Goal: Task Accomplishment & Management: Use online tool/utility

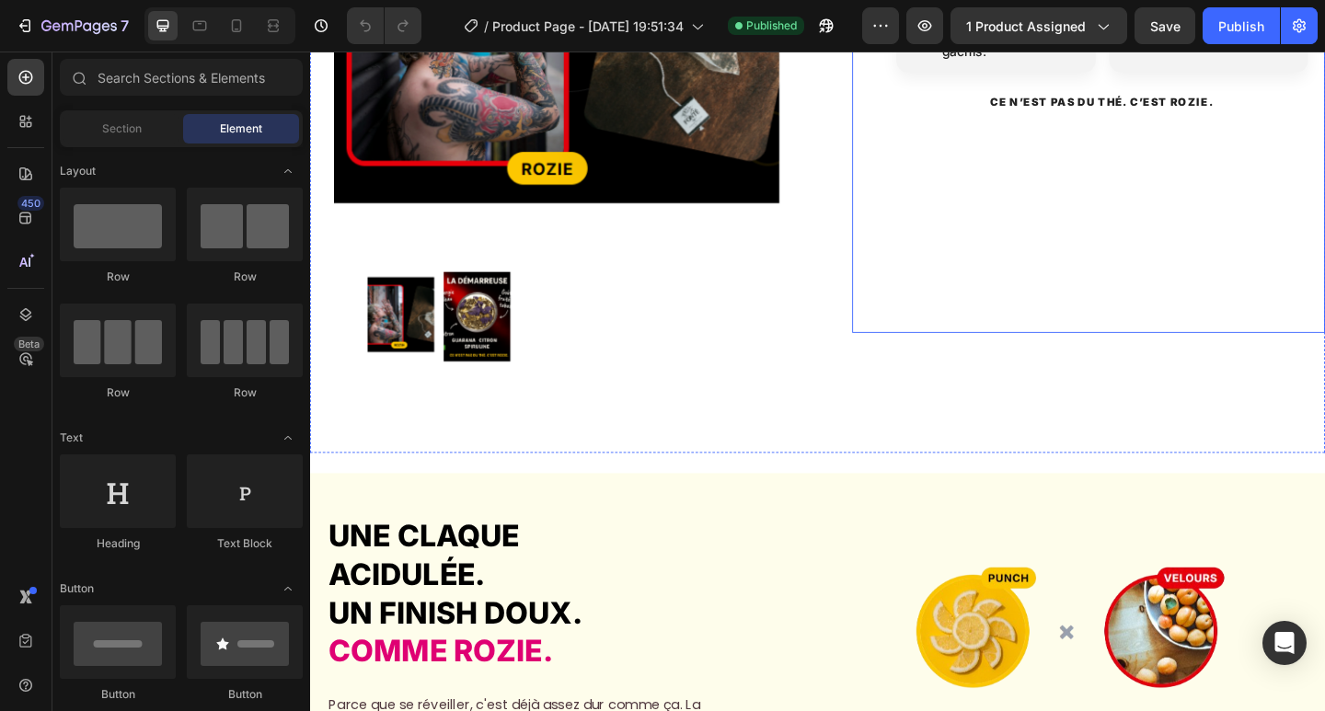
scroll to position [1350, 0]
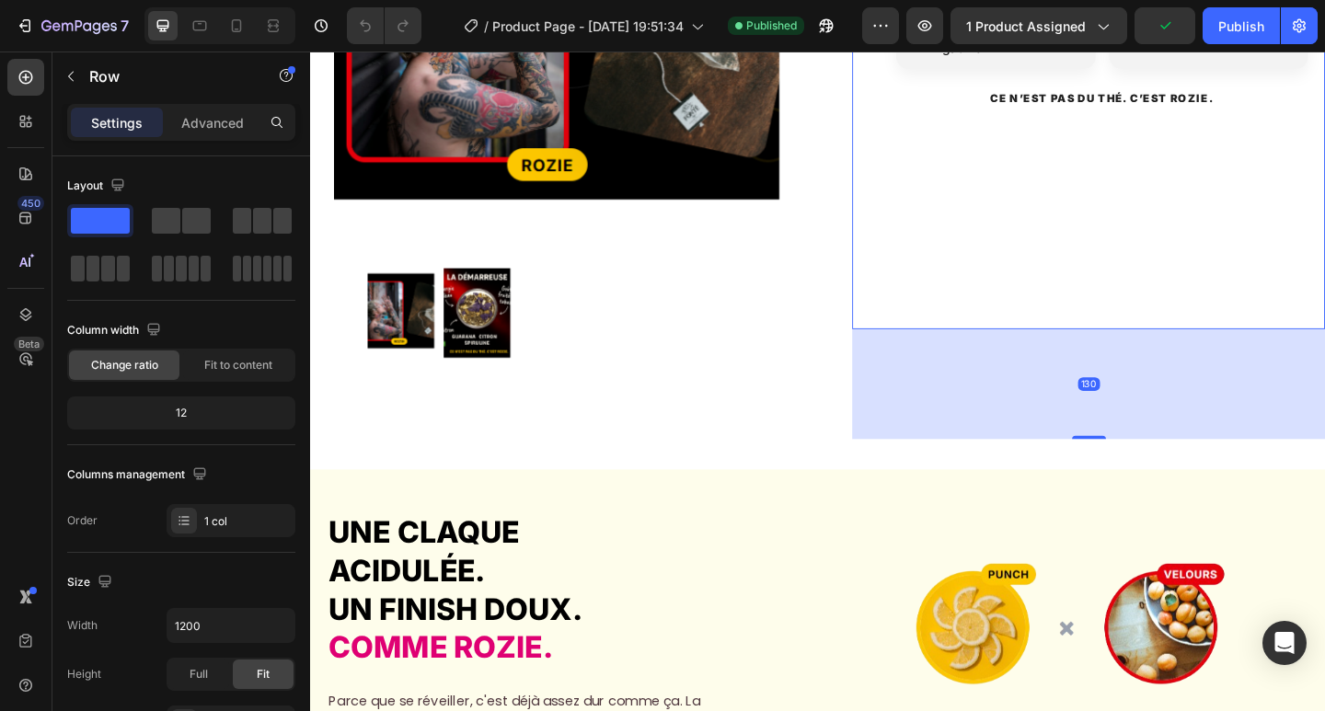
click at [1096, 387] on div "130" at bounding box center [1157, 414] width 514 height 120
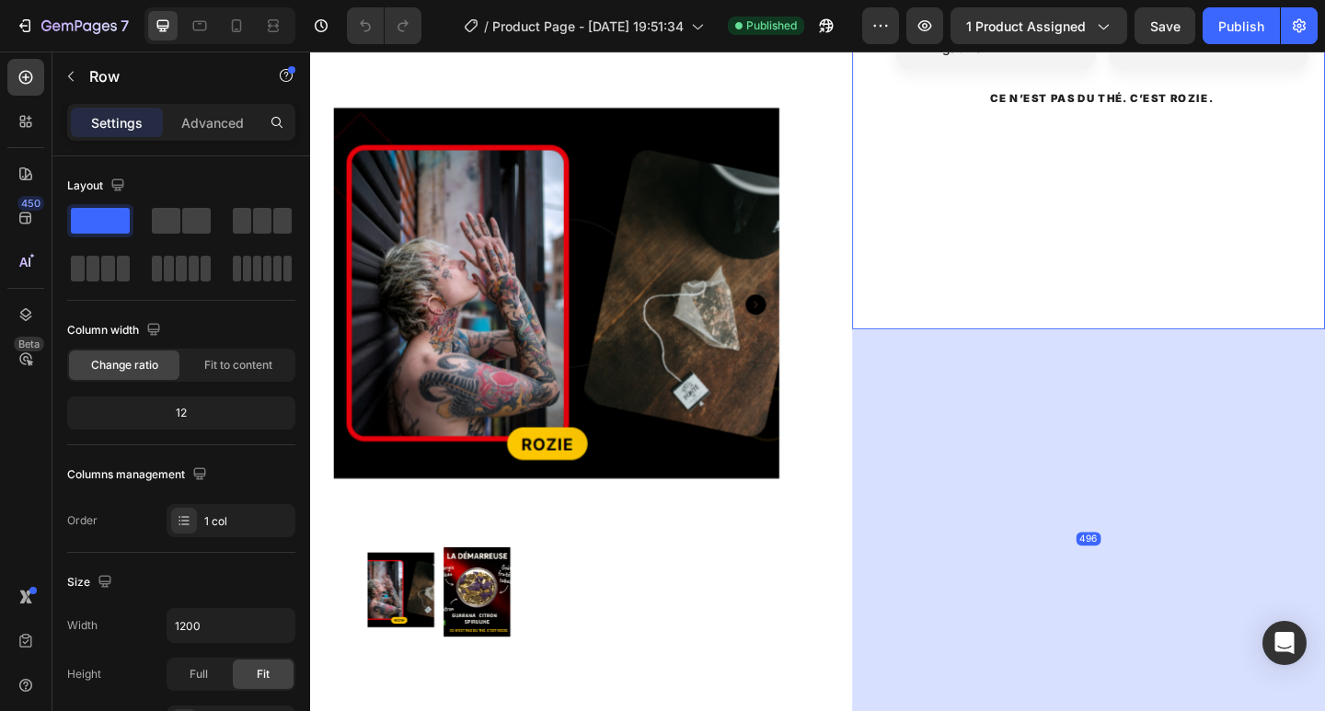
drag, startPoint x: 1147, startPoint y: 429, endPoint x: 1121, endPoint y: 764, distance: 335.8
click at [1121, 354] on div "496" at bounding box center [1157, 354] width 514 height 0
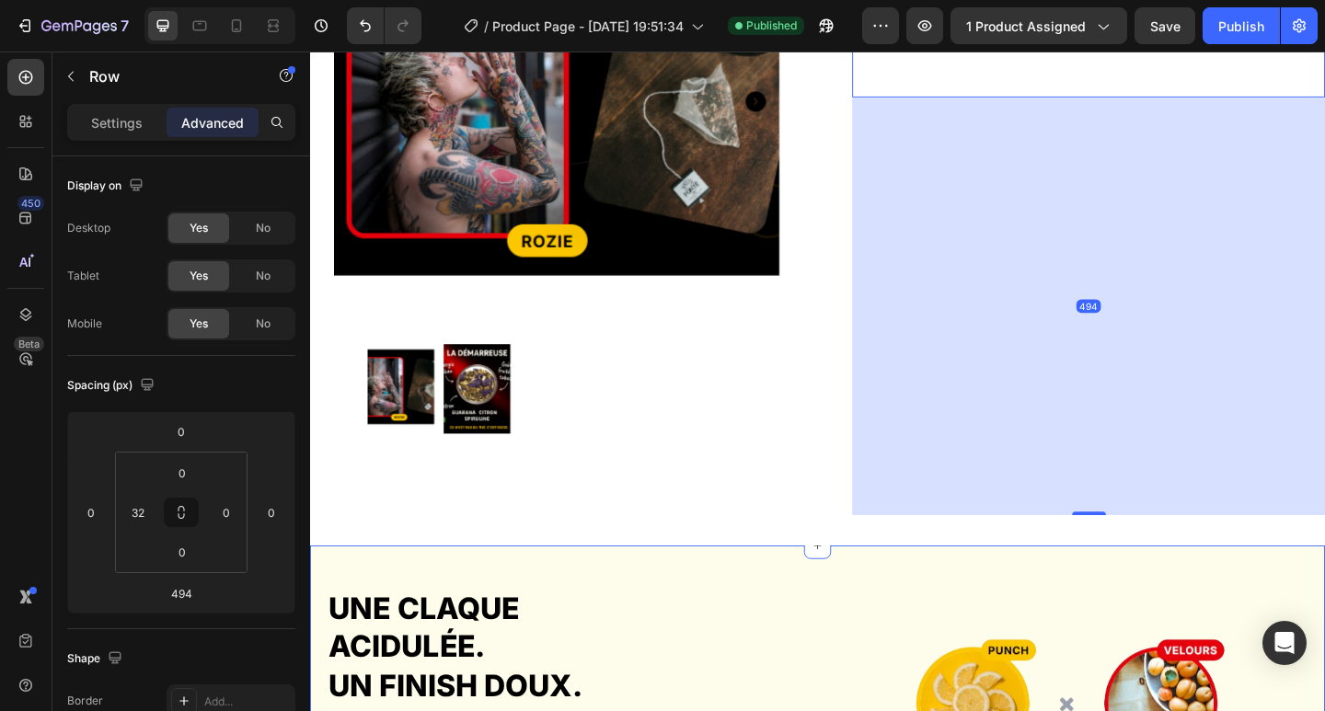
scroll to position [1472, 0]
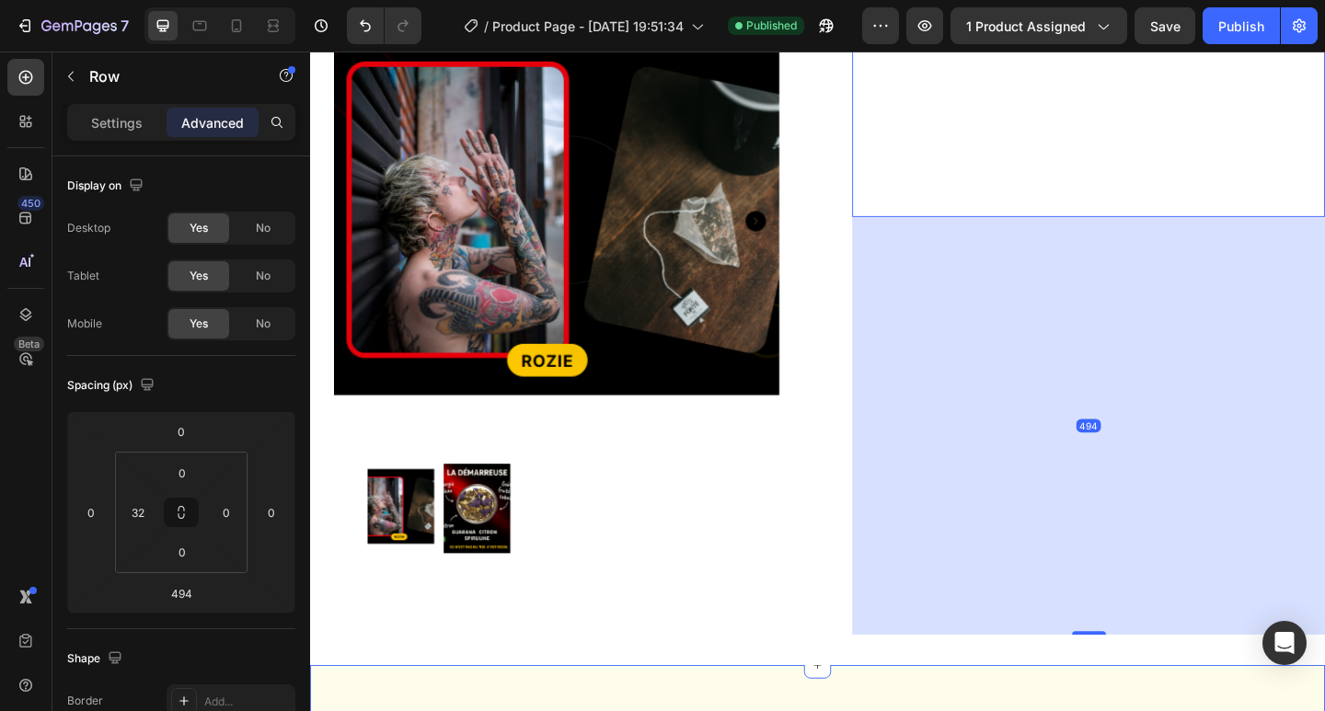
click at [793, 402] on img at bounding box center [578, 236] width 485 height 485
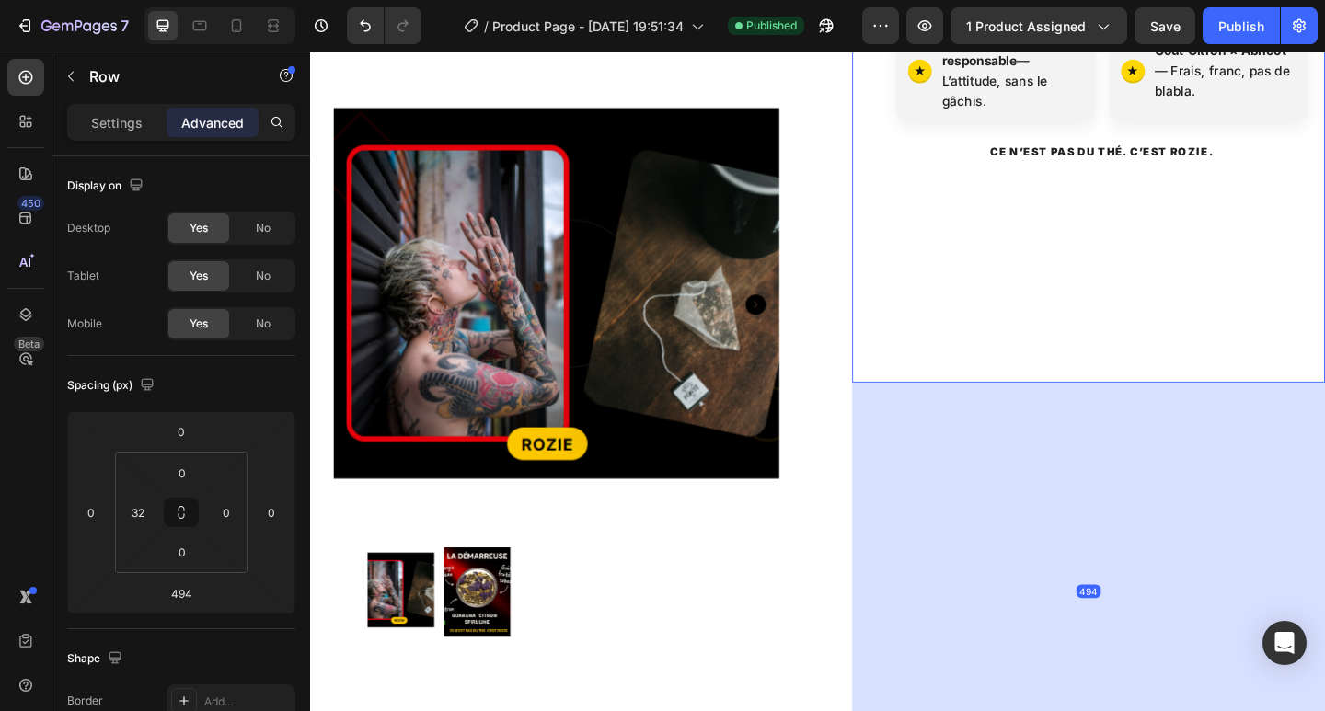
scroll to position [1350, 0]
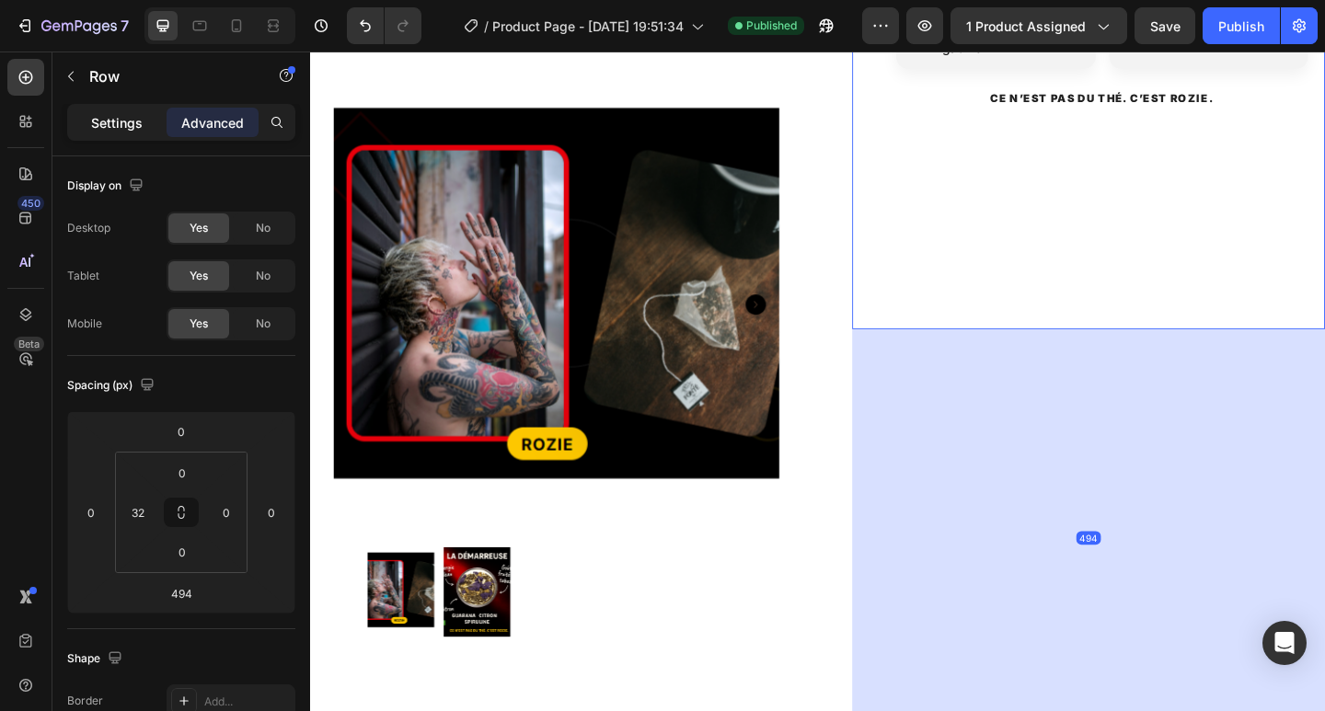
click at [103, 118] on p "Settings" at bounding box center [117, 122] width 52 height 19
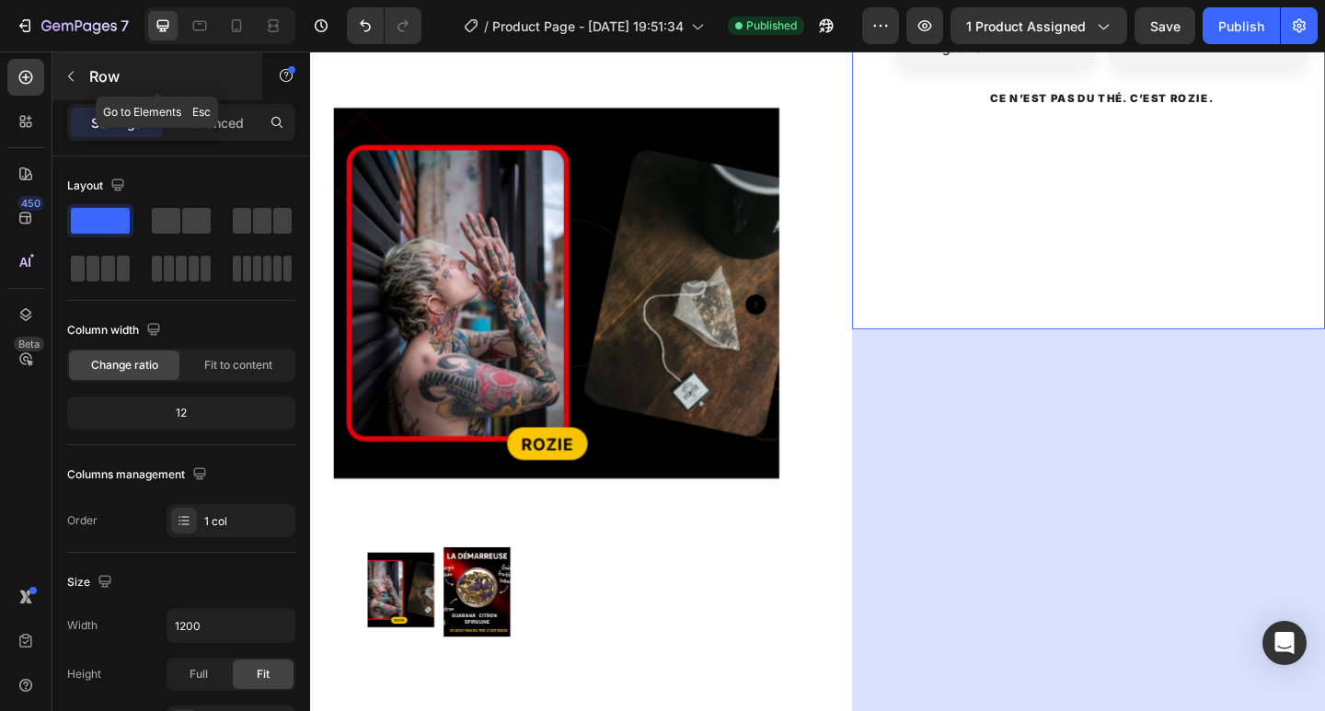
click at [76, 84] on button "button" at bounding box center [70, 76] width 29 height 29
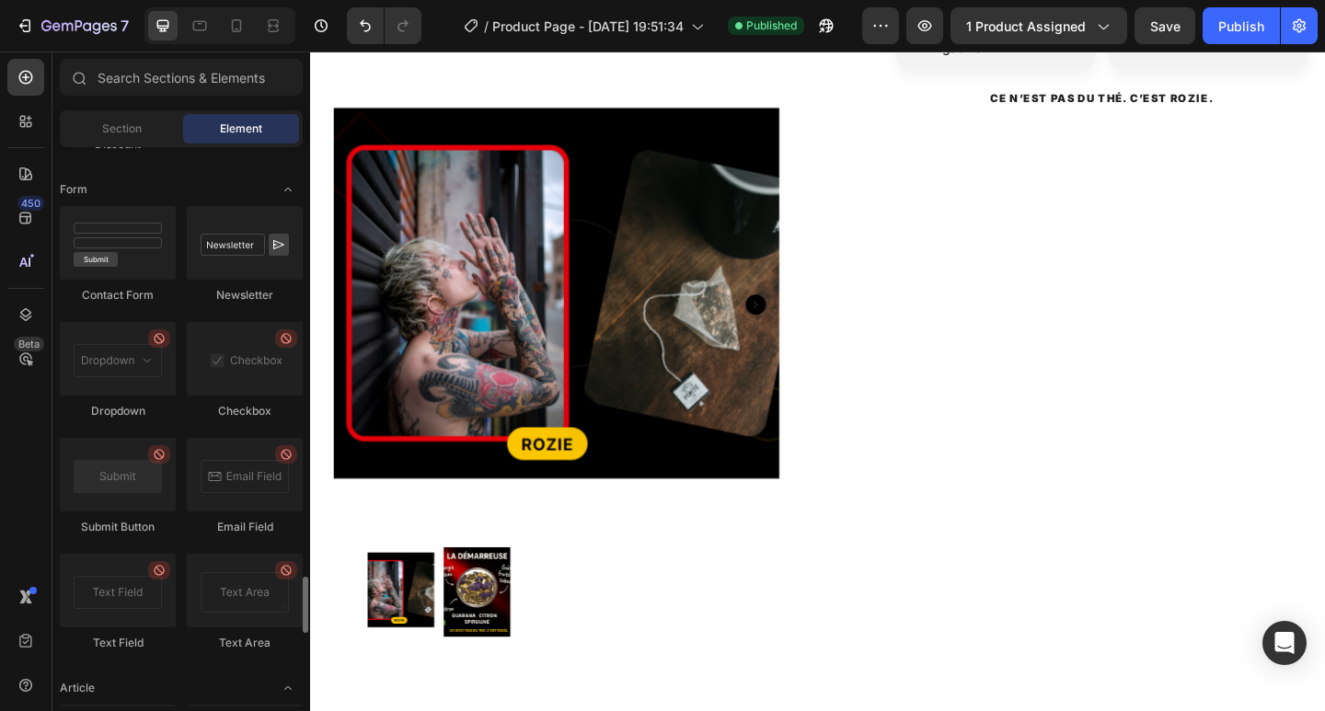
scroll to position [5013, 0]
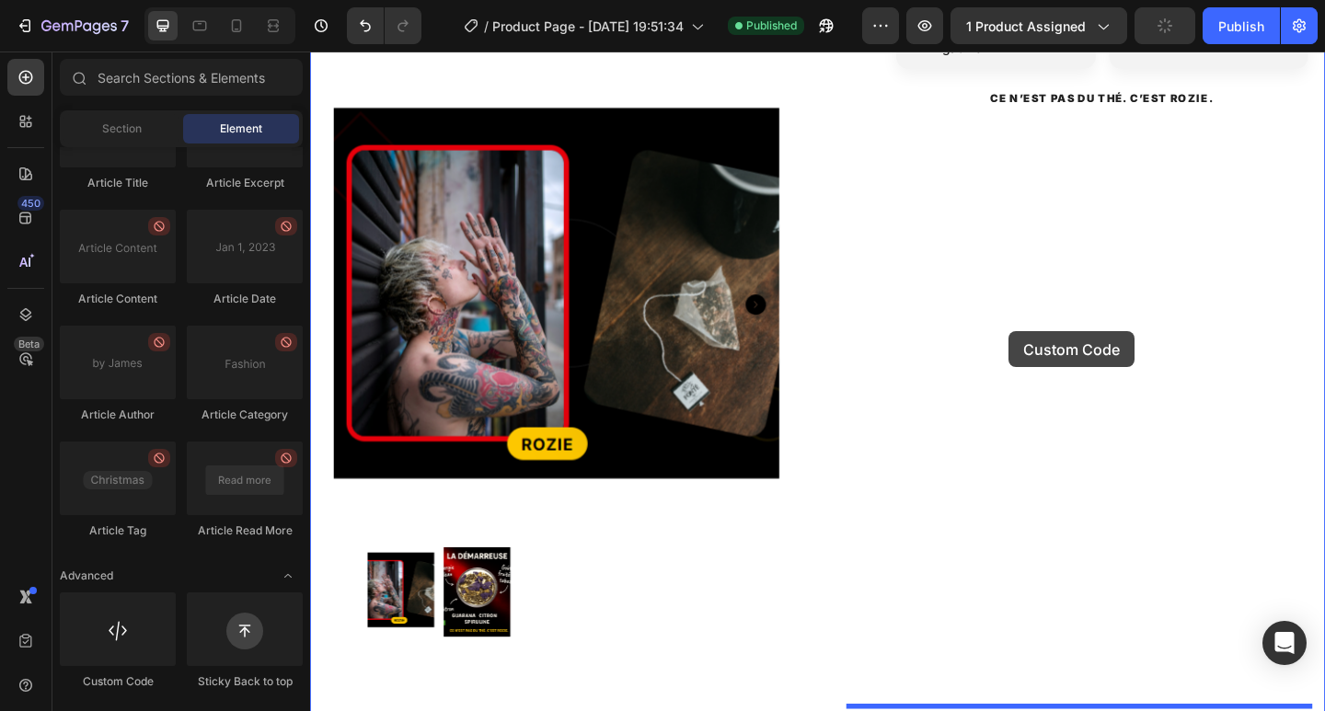
drag, startPoint x: 479, startPoint y: 664, endPoint x: 1064, endPoint y: 383, distance: 649.3
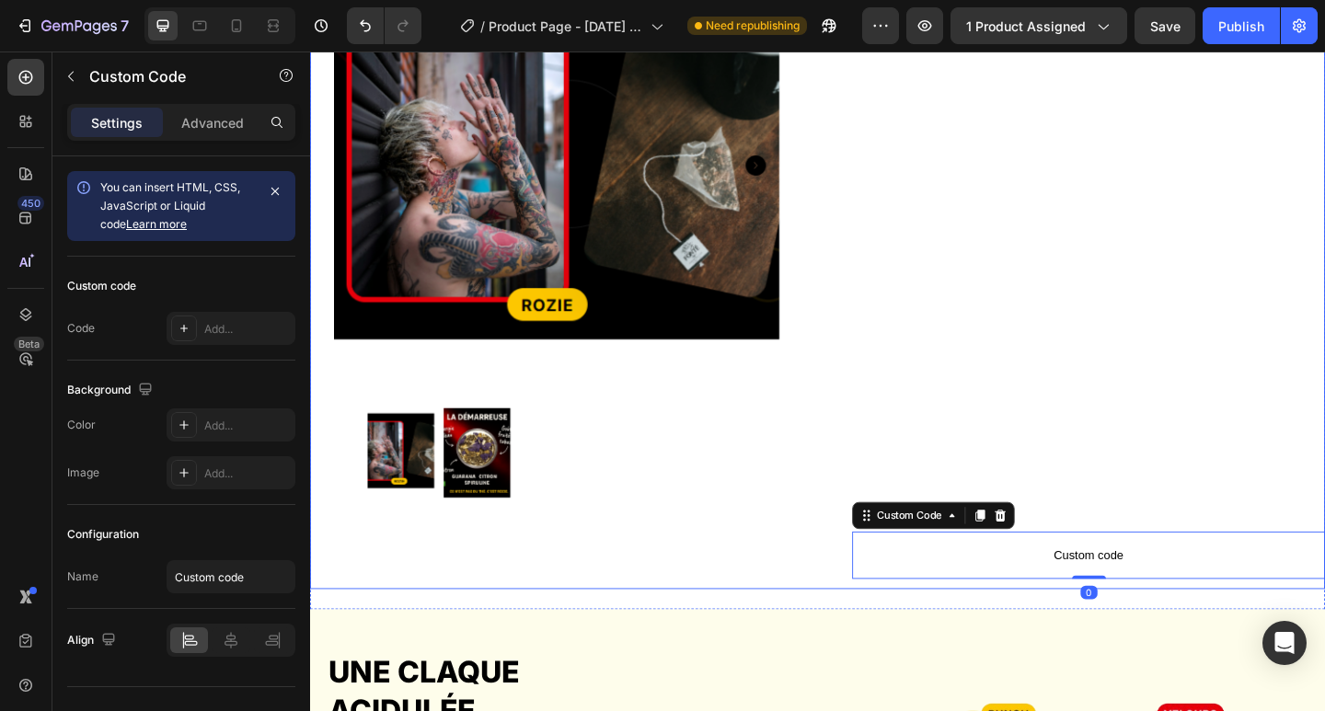
scroll to position [1717, 0]
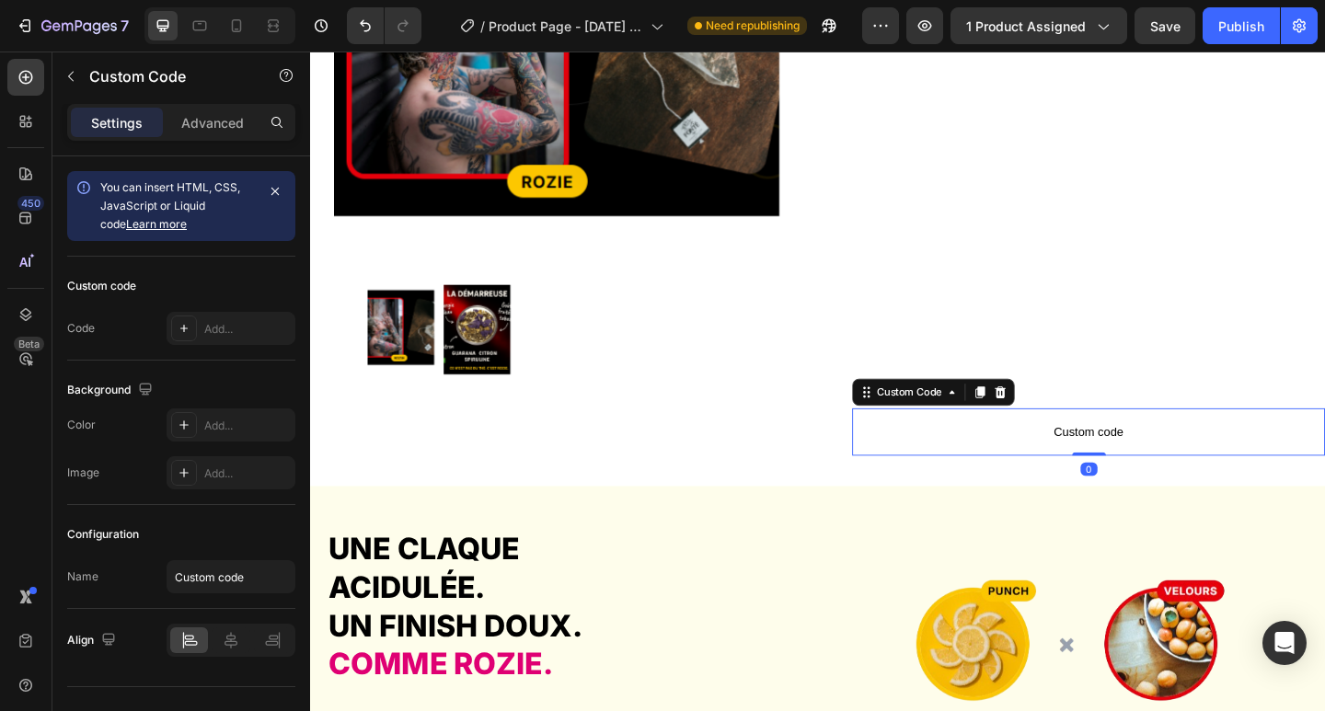
click at [1131, 455] on span "Custom code" at bounding box center [1157, 466] width 514 height 22
click at [1055, 417] on icon at bounding box center [1061, 423] width 12 height 13
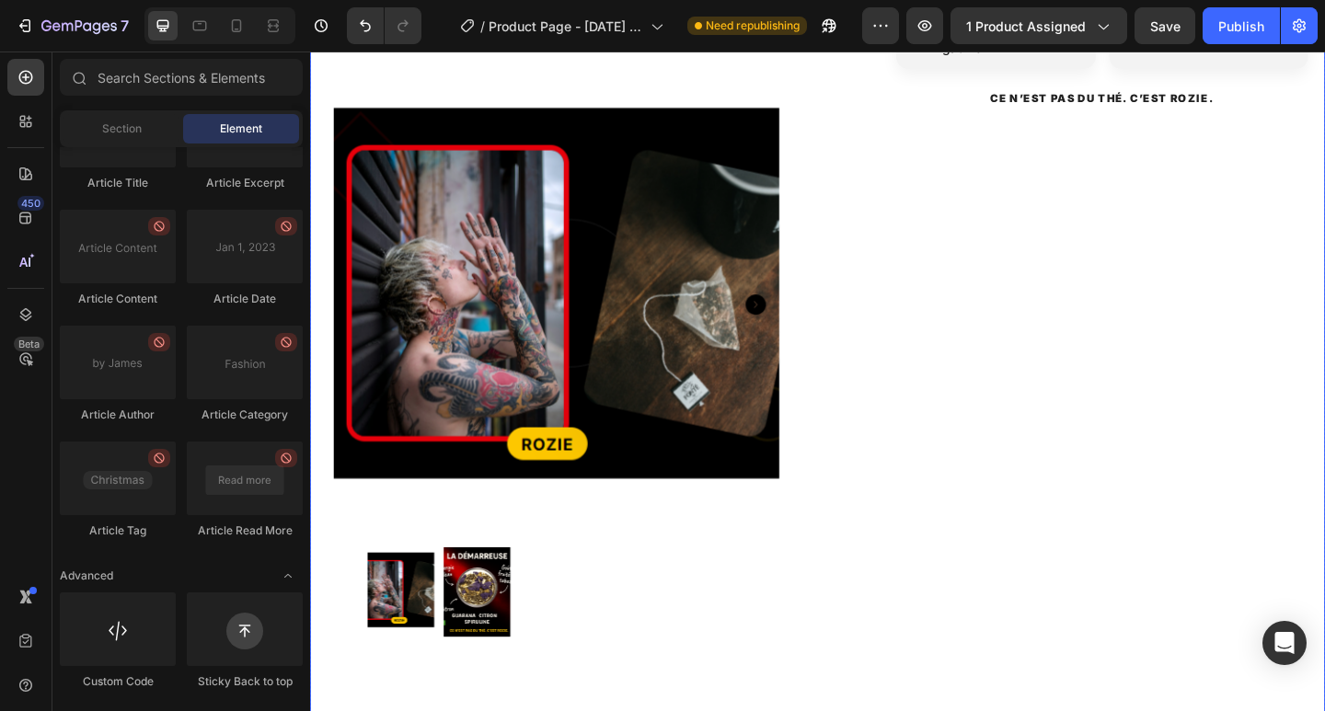
click at [1082, 362] on div "Add to cart Add to Cart Expédié en 24h depuis la [GEOGRAPHIC_DATA] Retour possi…" at bounding box center [1157, 50] width 514 height 1516
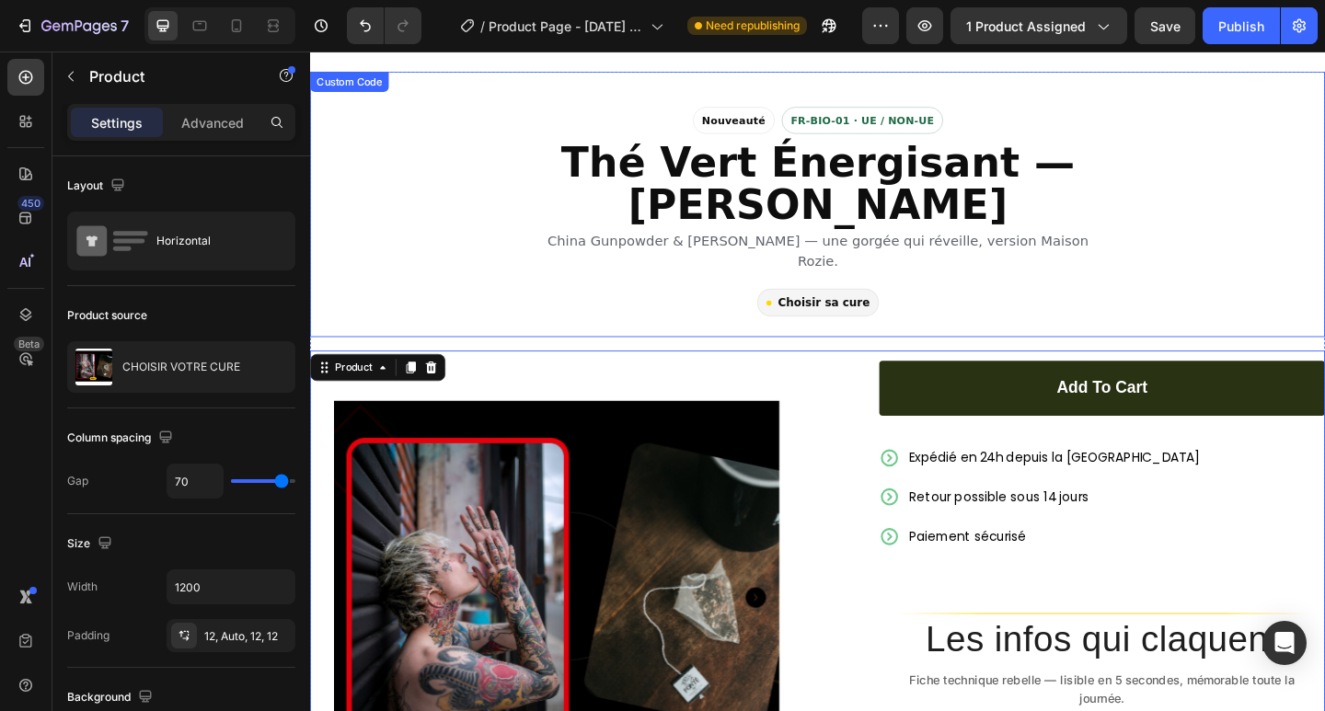
scroll to position [246, 0]
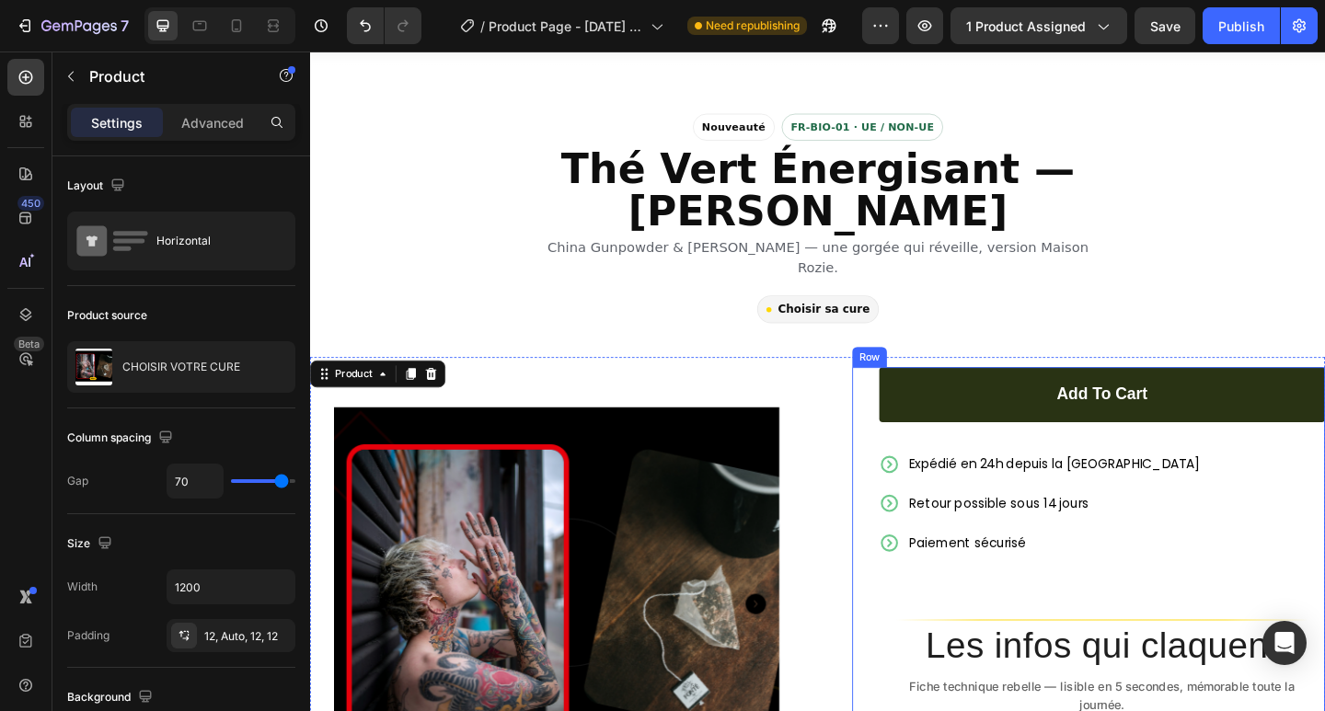
click at [929, 444] on div "Add to cart Add to Cart" at bounding box center [1171, 440] width 485 height 89
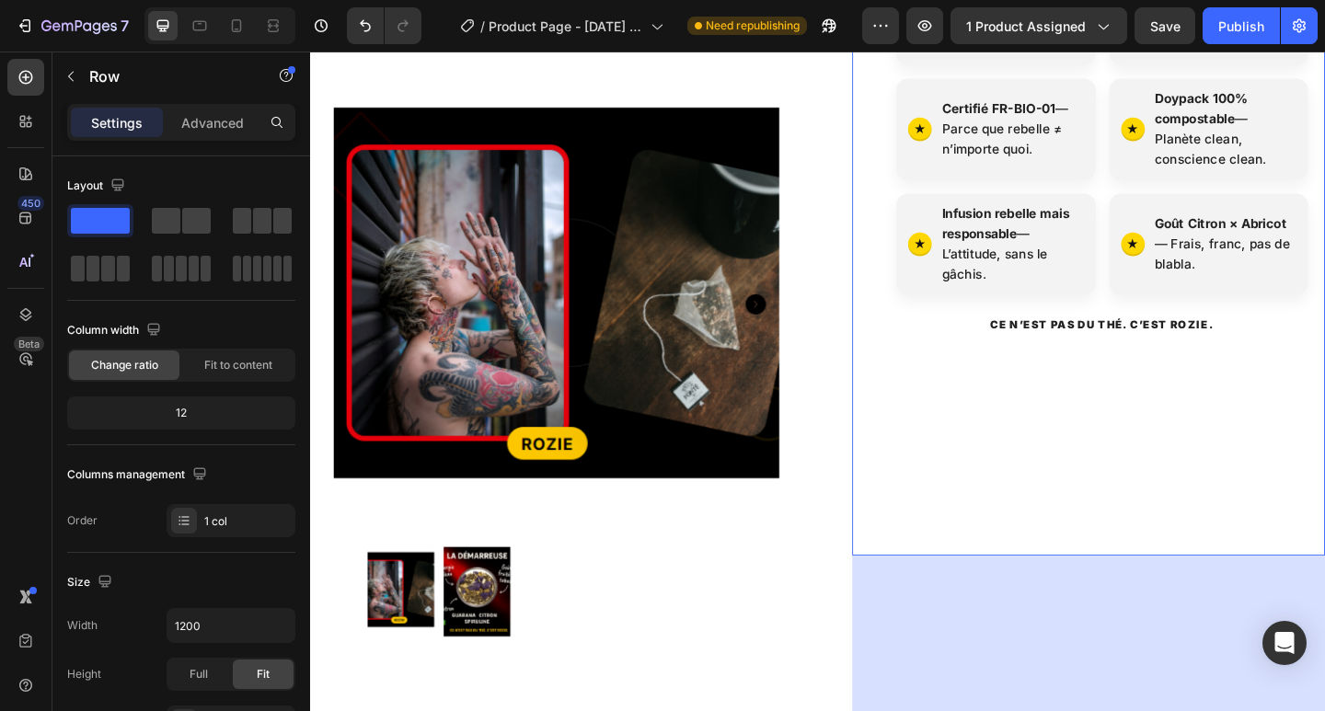
scroll to position [1472, 0]
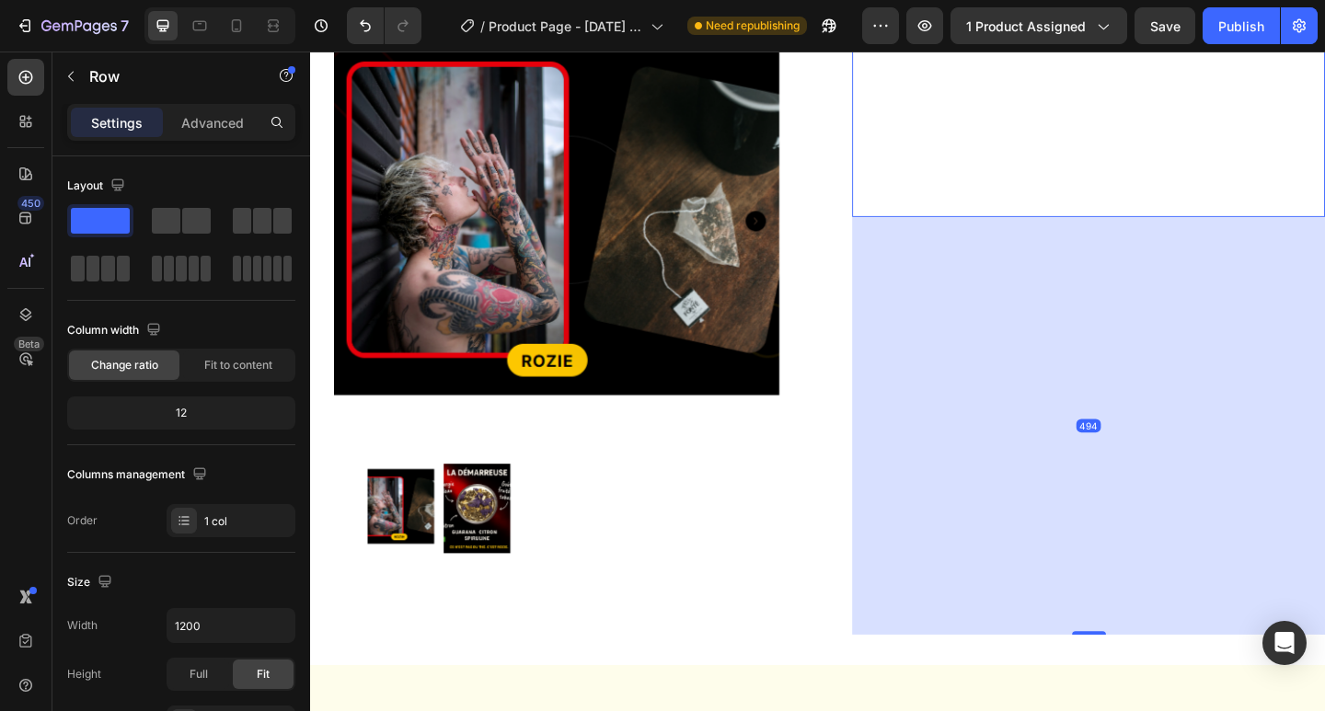
click at [1149, 380] on div "494" at bounding box center [1157, 459] width 514 height 454
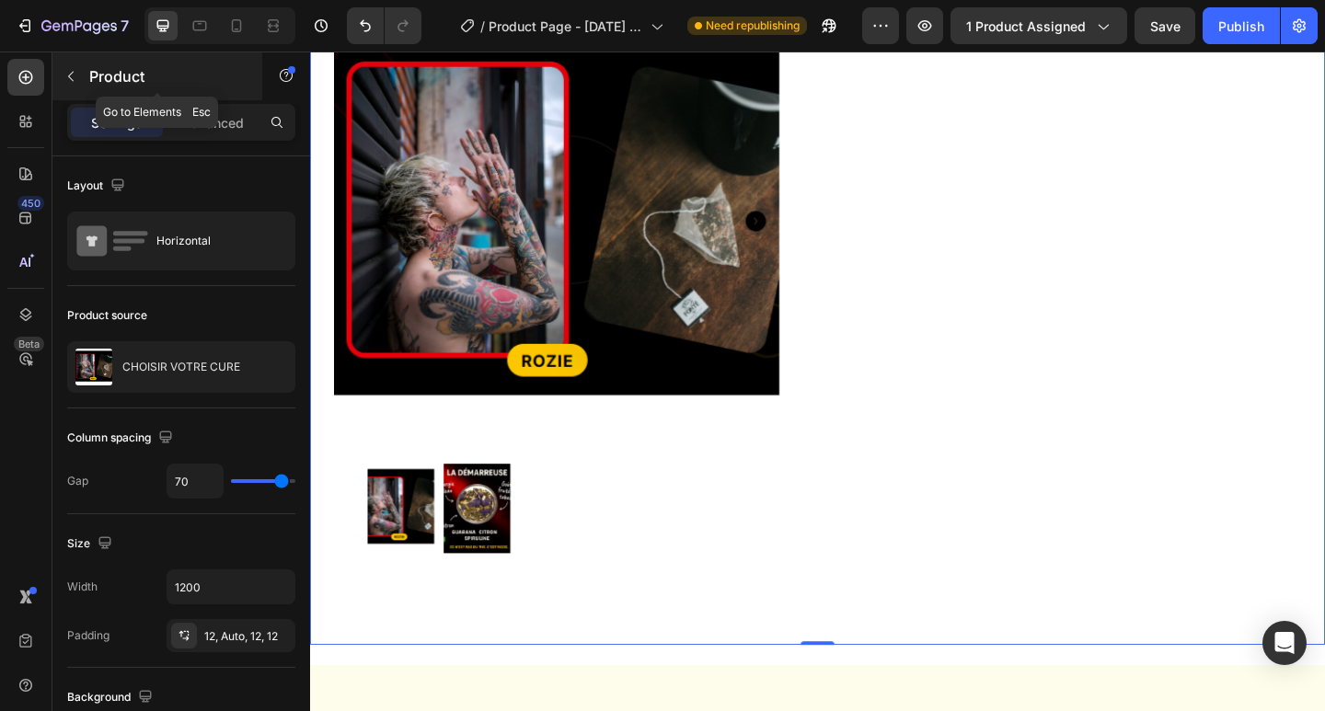
click at [76, 77] on icon "button" at bounding box center [70, 76] width 15 height 15
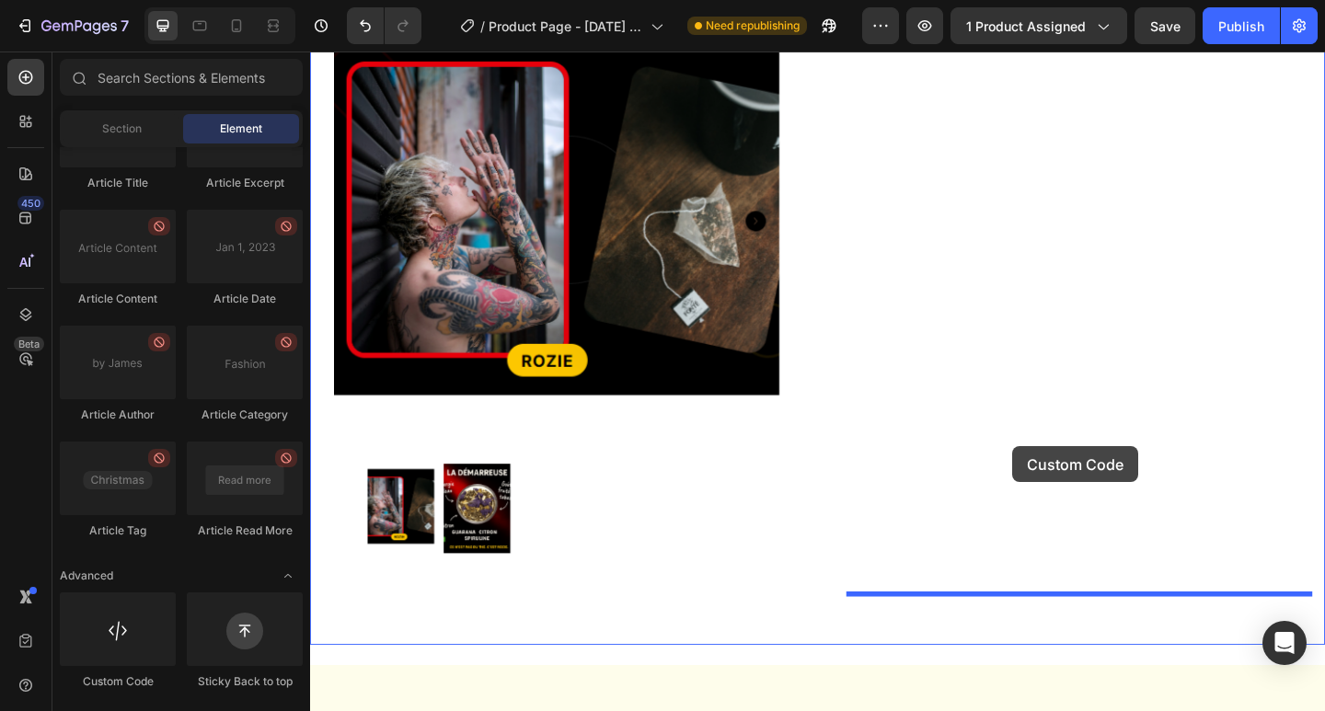
drag, startPoint x: 435, startPoint y: 676, endPoint x: 1093, endPoint y: 470, distance: 689.3
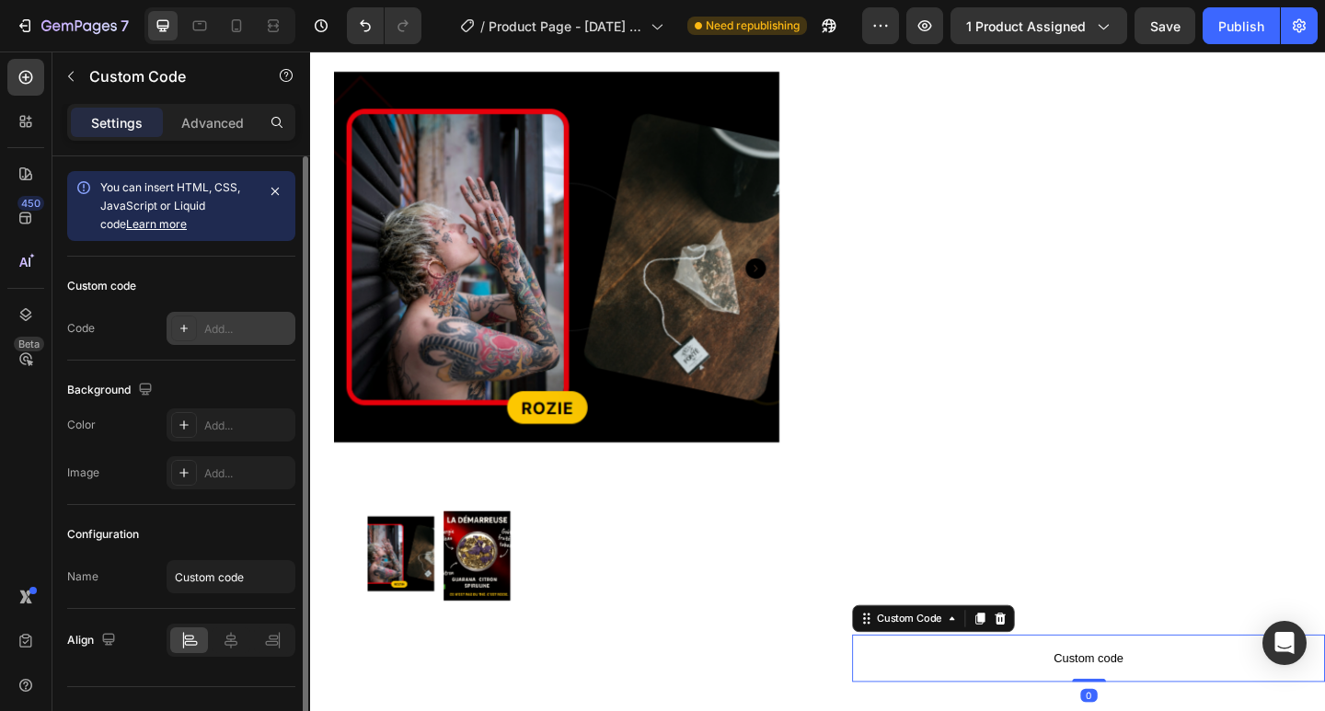
click at [212, 330] on div "Add..." at bounding box center [247, 329] width 86 height 17
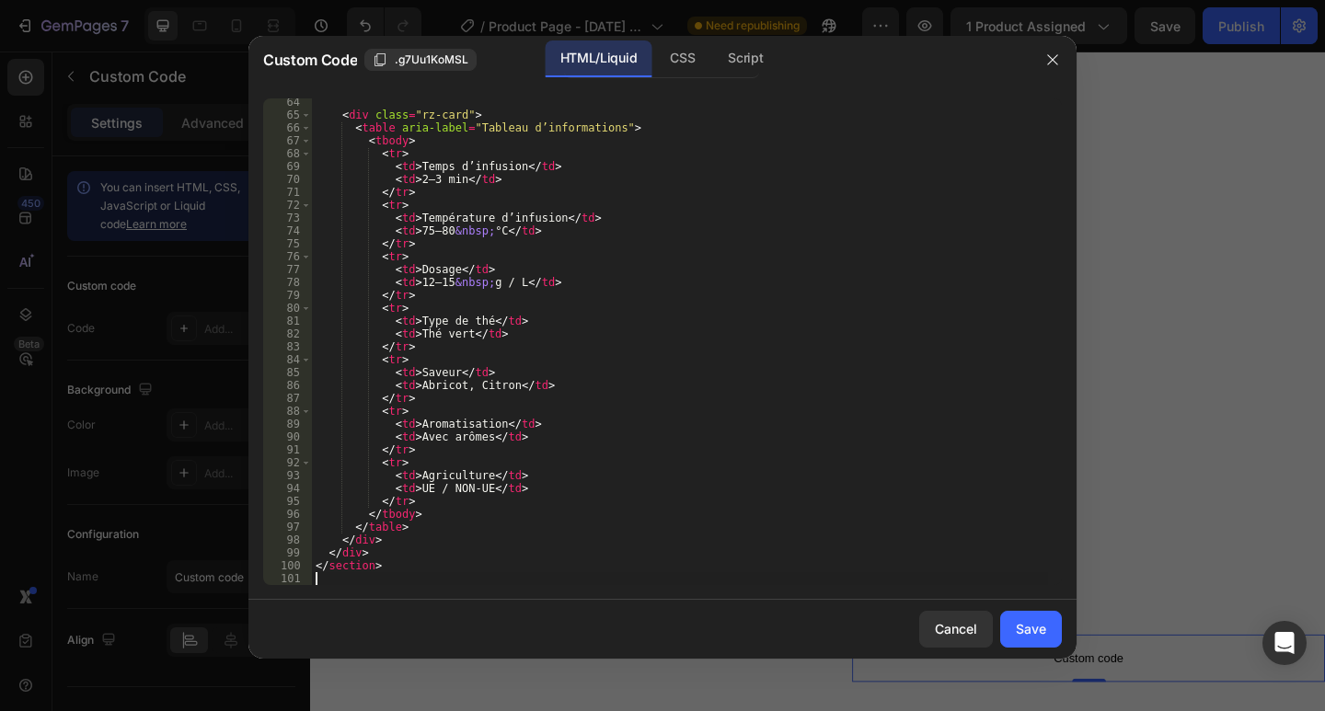
scroll to position [814, 0]
click at [1025, 630] on div "Save" at bounding box center [1031, 628] width 30 height 19
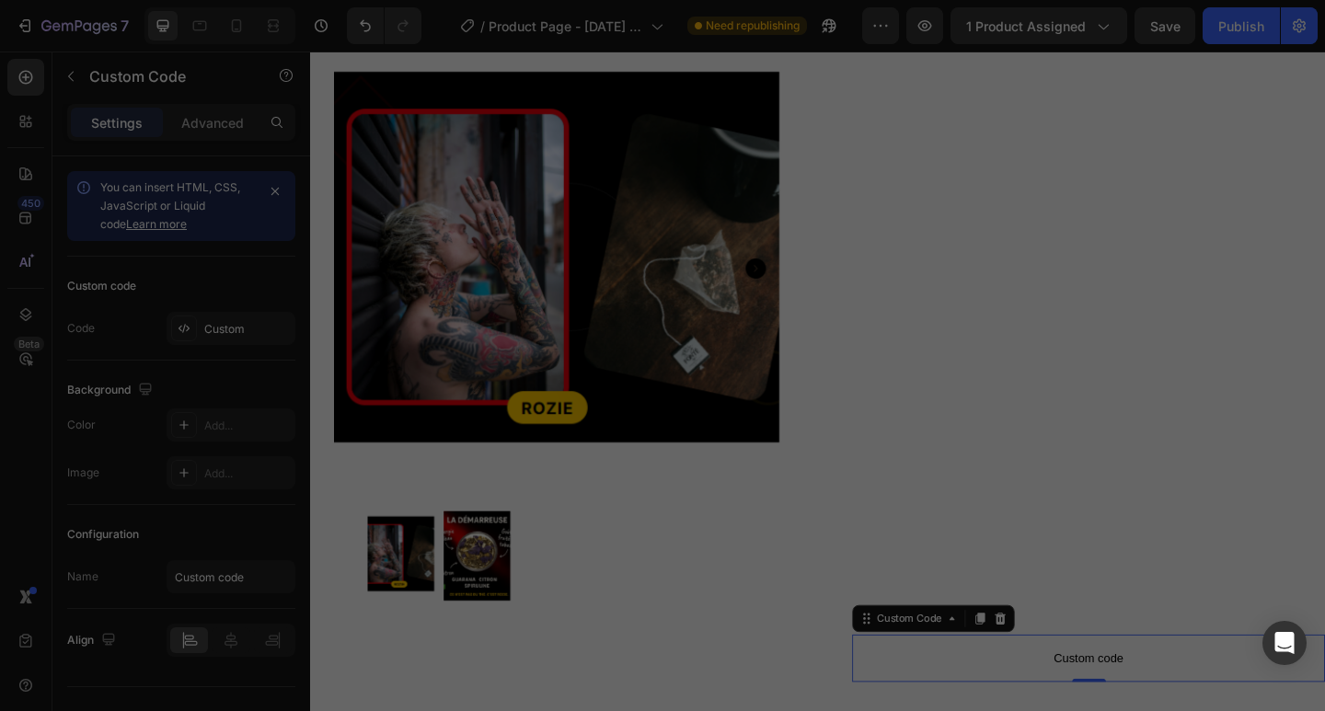
type textarea "</section>"
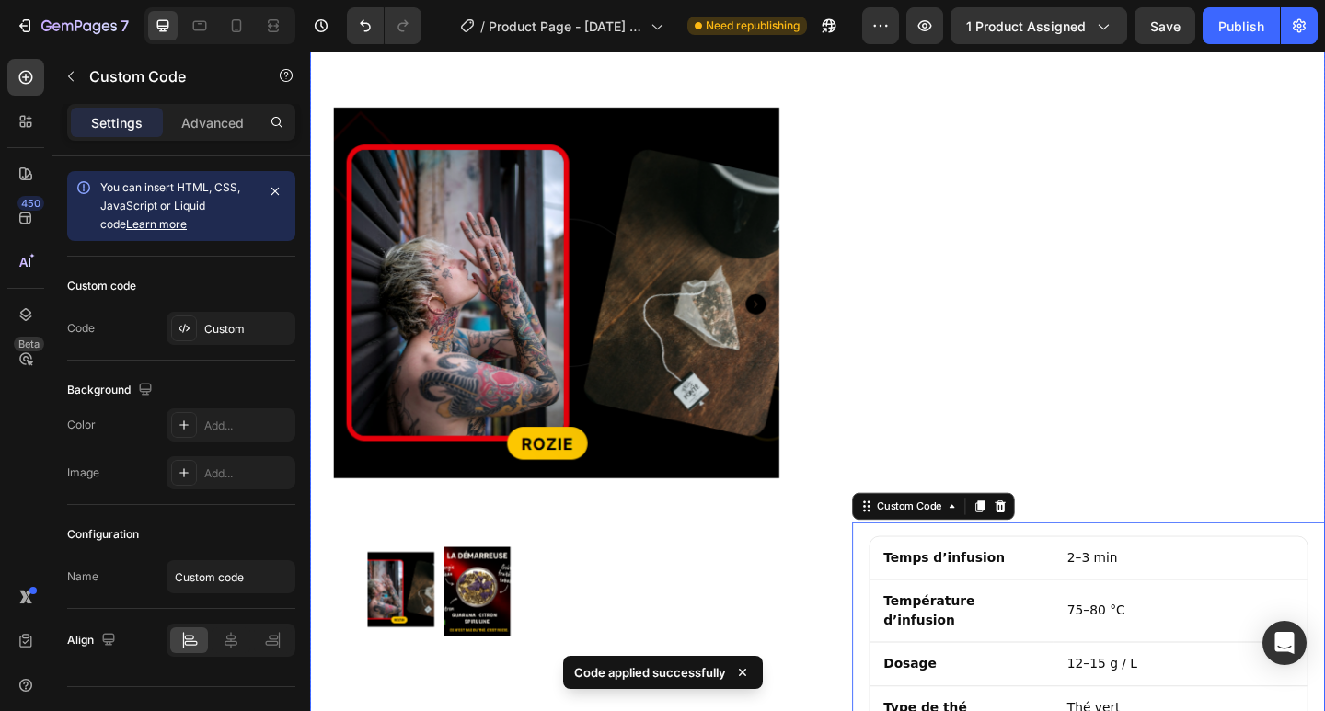
scroll to position [1717, 0]
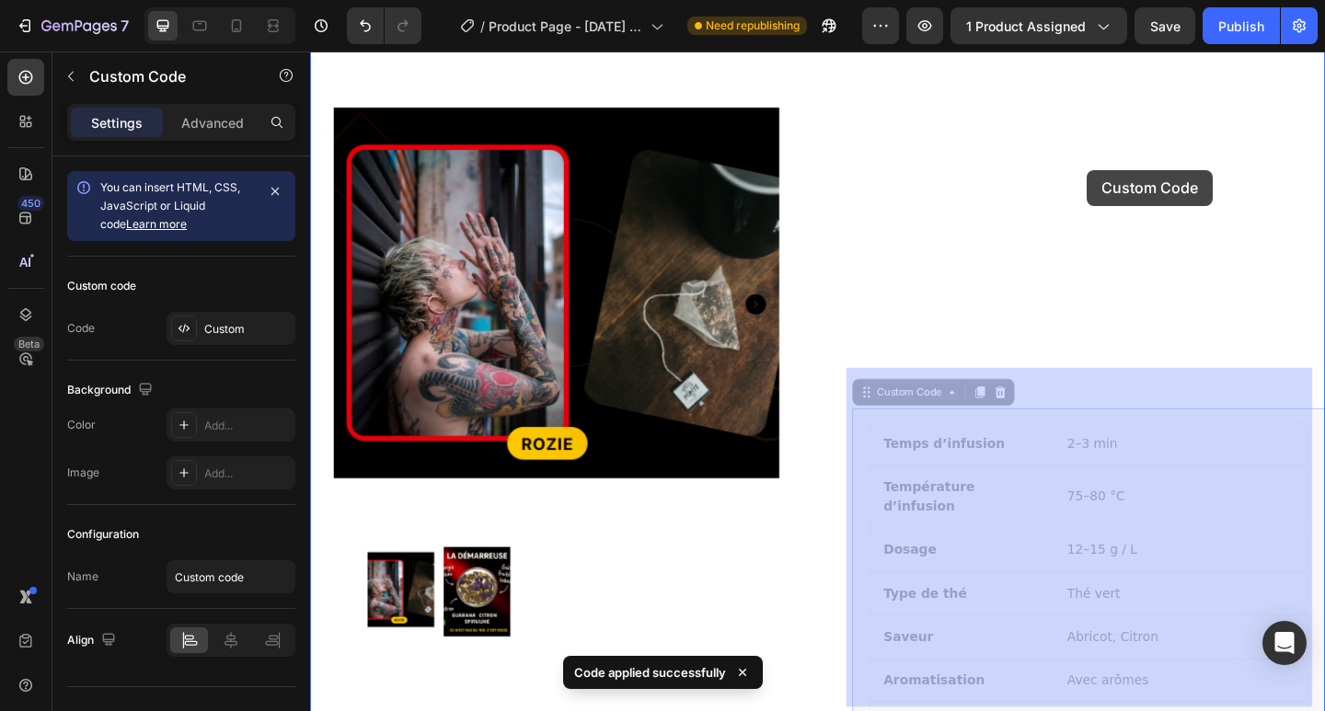
drag, startPoint x: 1189, startPoint y: 486, endPoint x: 1145, endPoint y: 156, distance: 332.2
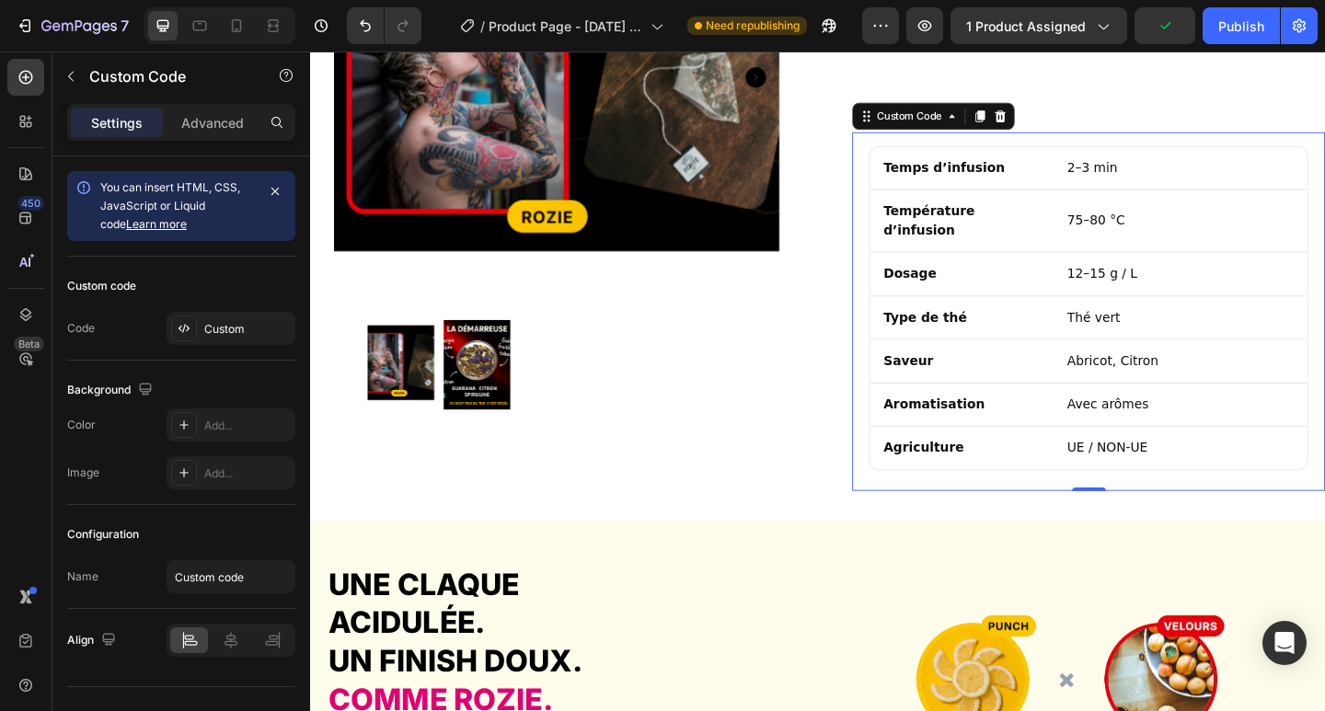
scroll to position [1962, 0]
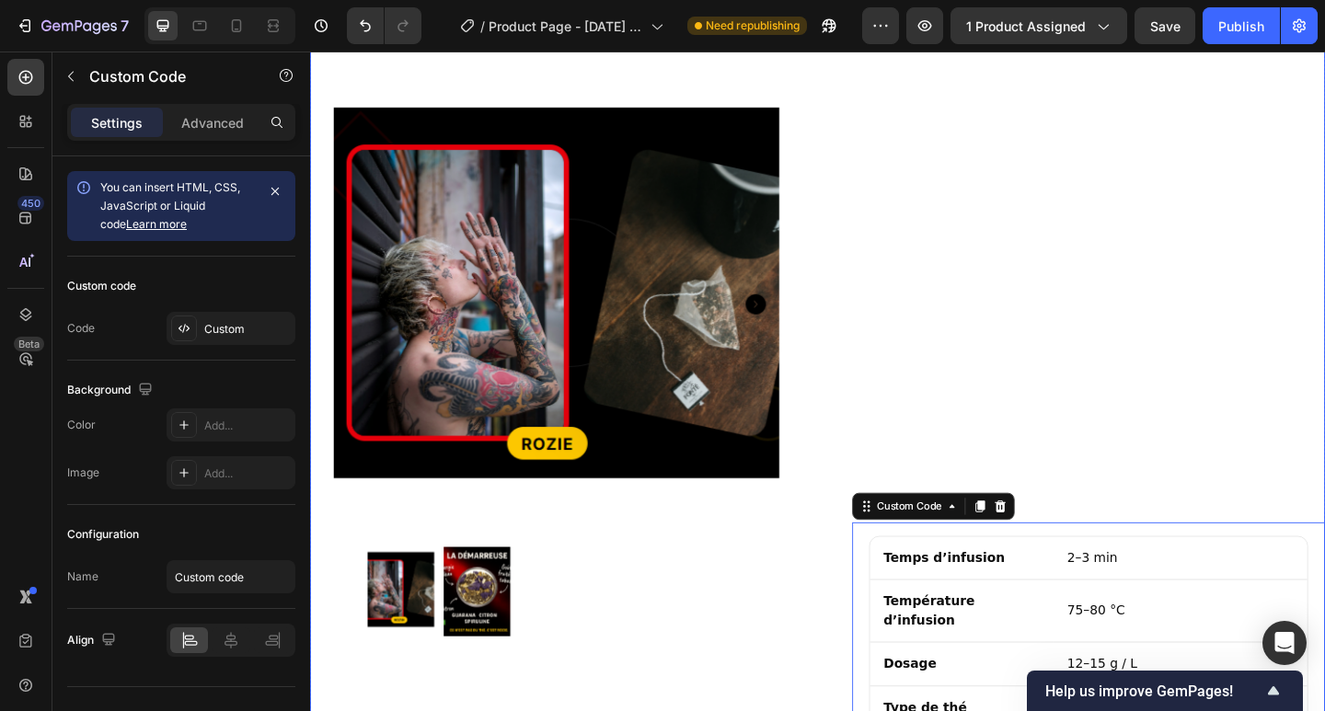
click at [1149, 324] on div "Add to cart Add to Cart Expédié en 24h depuis la [GEOGRAPHIC_DATA] Retour possi…" at bounding box center [1157, 0] width 514 height 1906
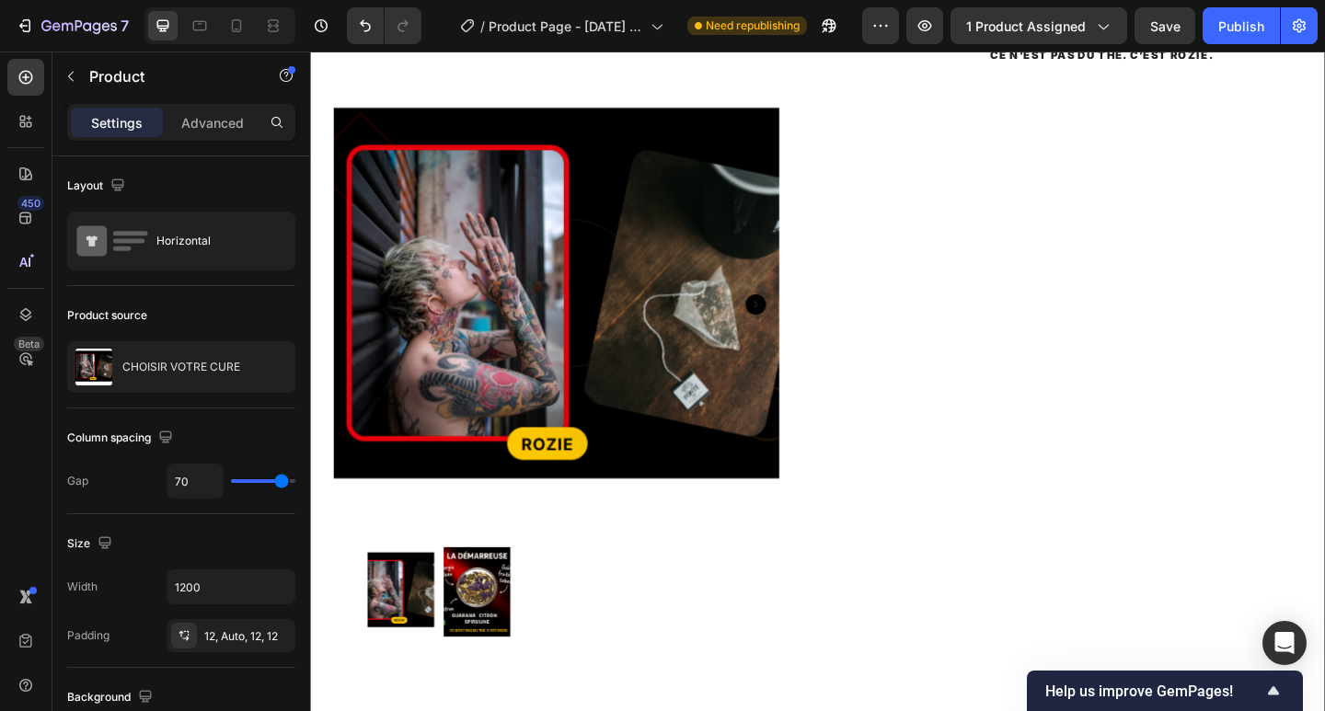
scroll to position [1226, 0]
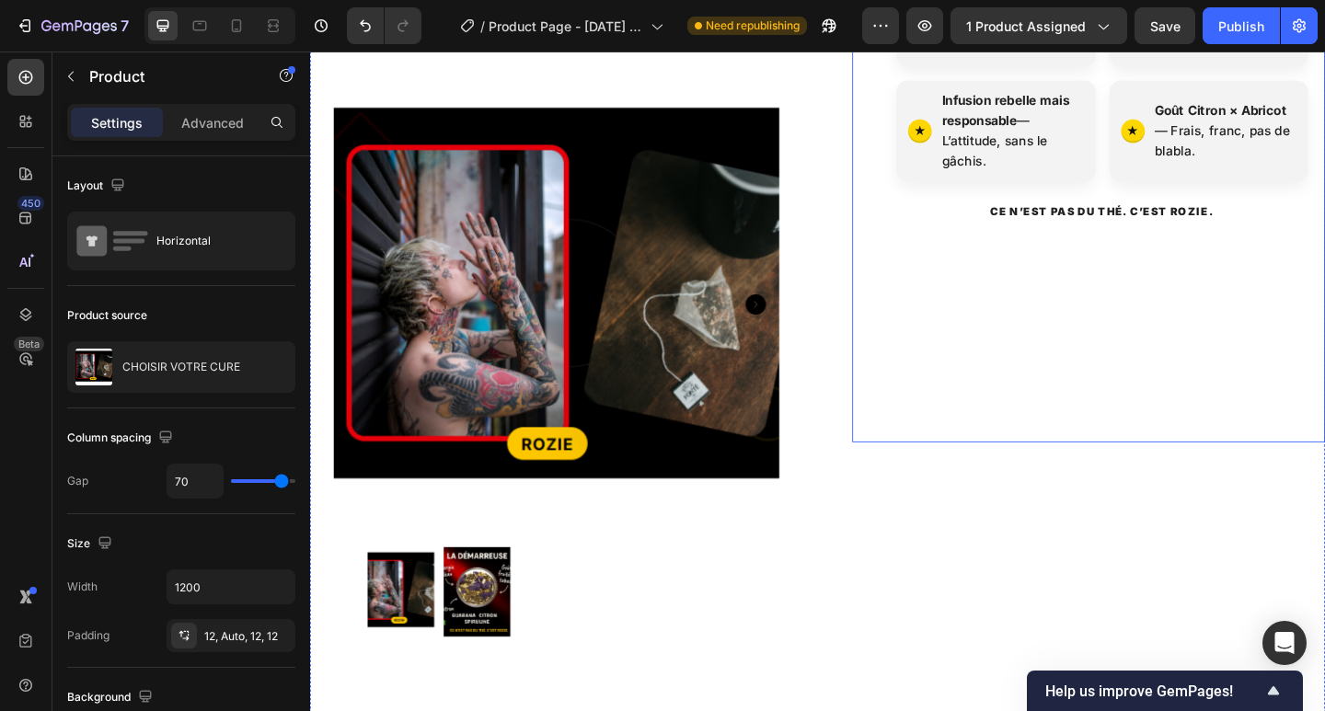
drag, startPoint x: 1154, startPoint y: 330, endPoint x: 1164, endPoint y: 293, distance: 38.2
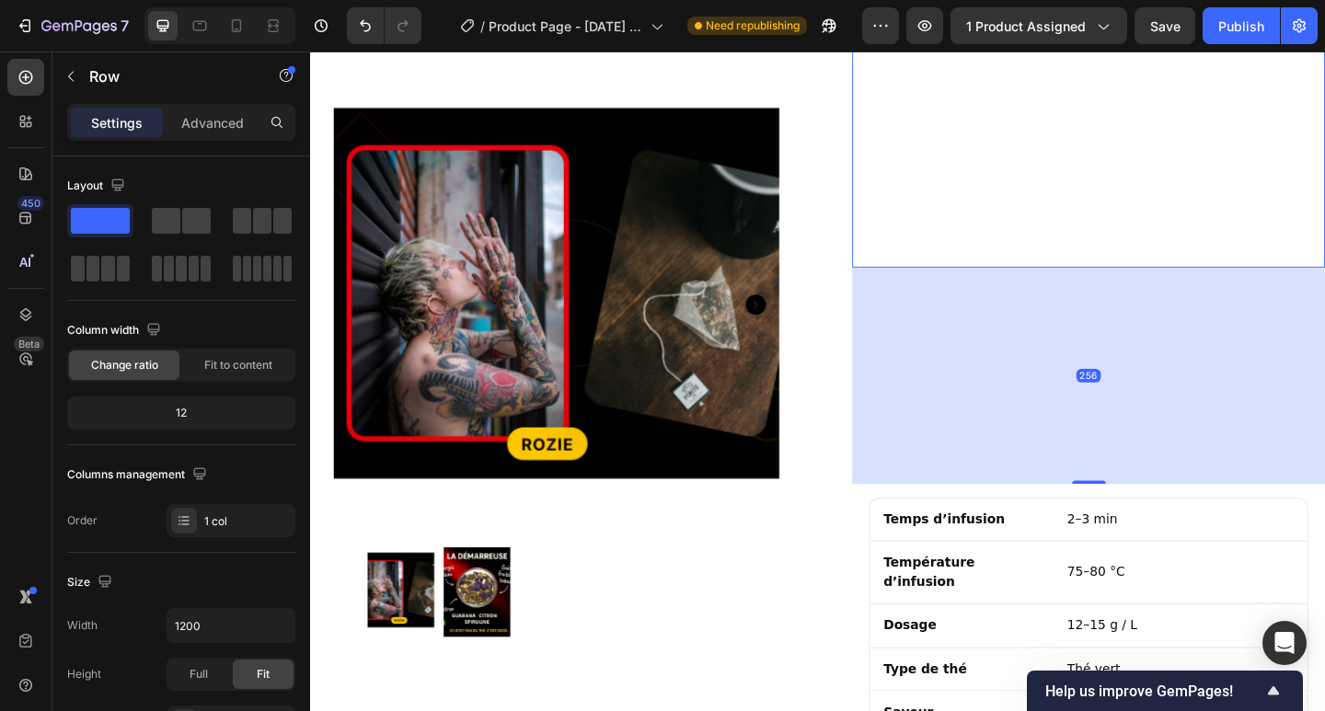
scroll to position [1350, 0]
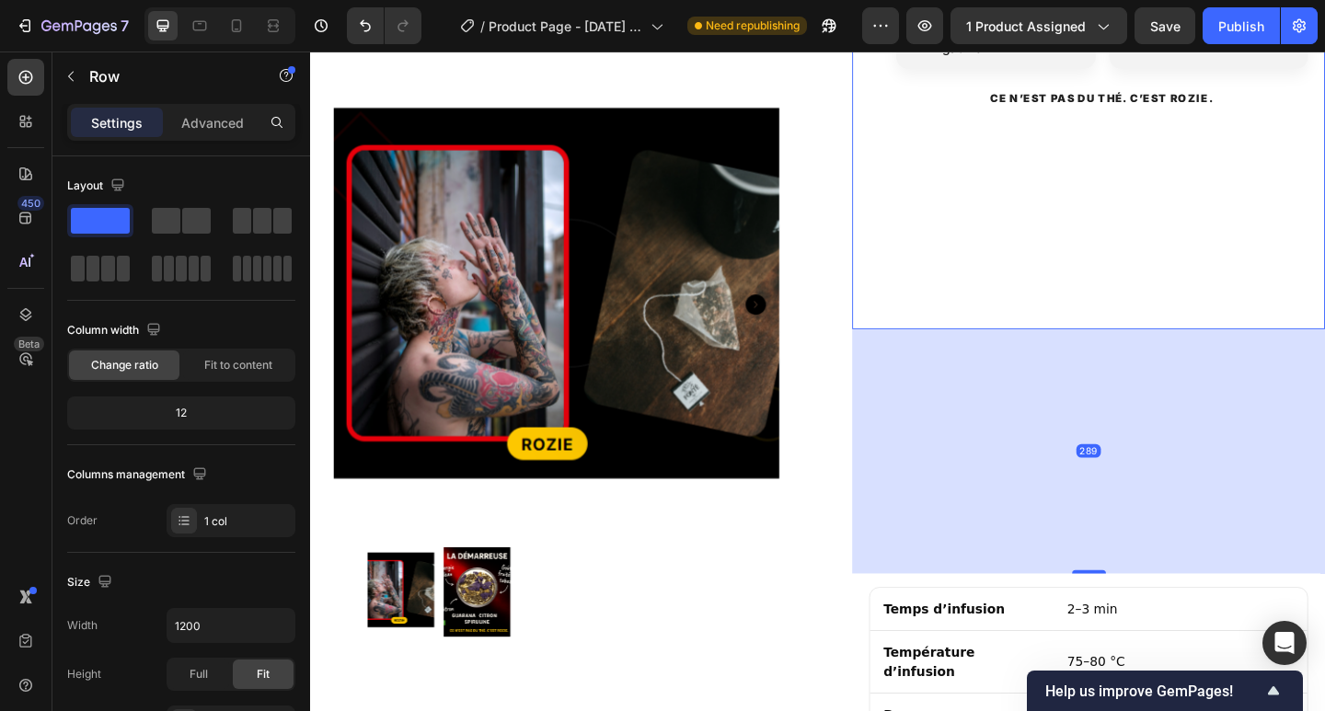
drag, startPoint x: 1154, startPoint y: 391, endPoint x: 1149, endPoint y: 202, distance: 188.6
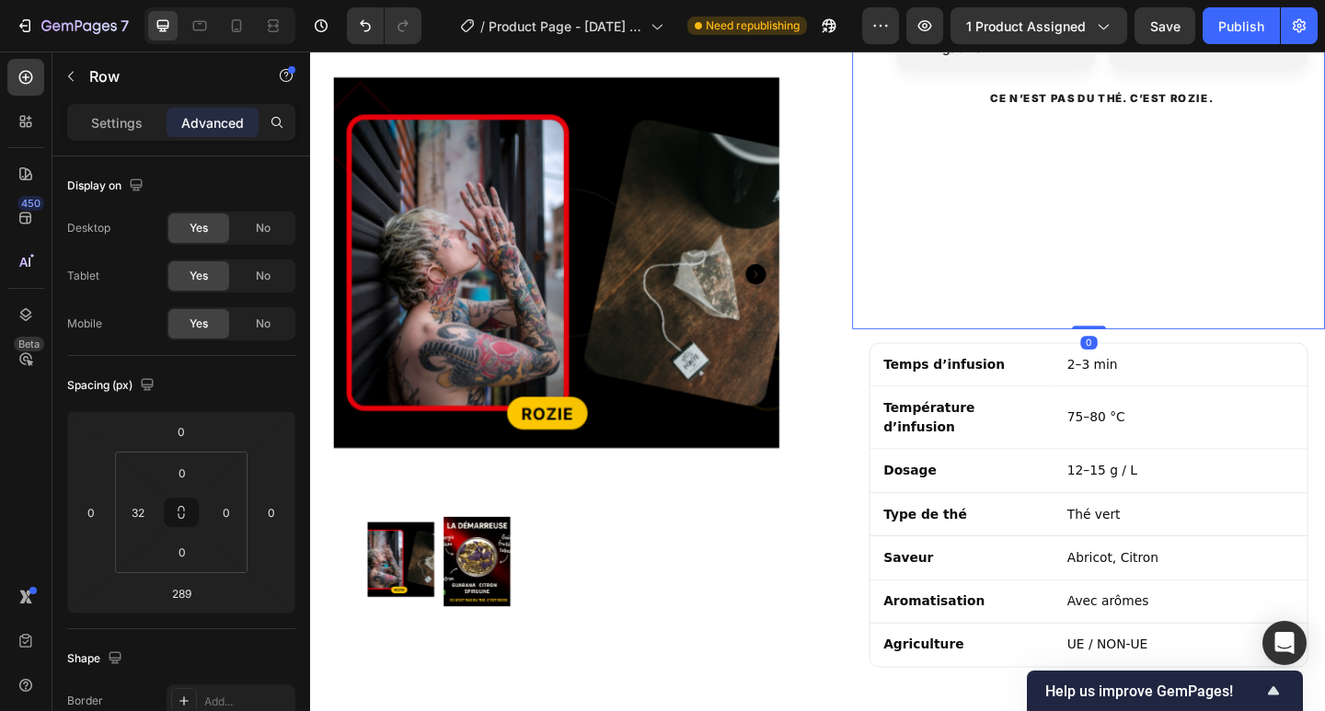
drag, startPoint x: 1150, startPoint y: 572, endPoint x: 1108, endPoint y: 258, distance: 316.4
type input "0"
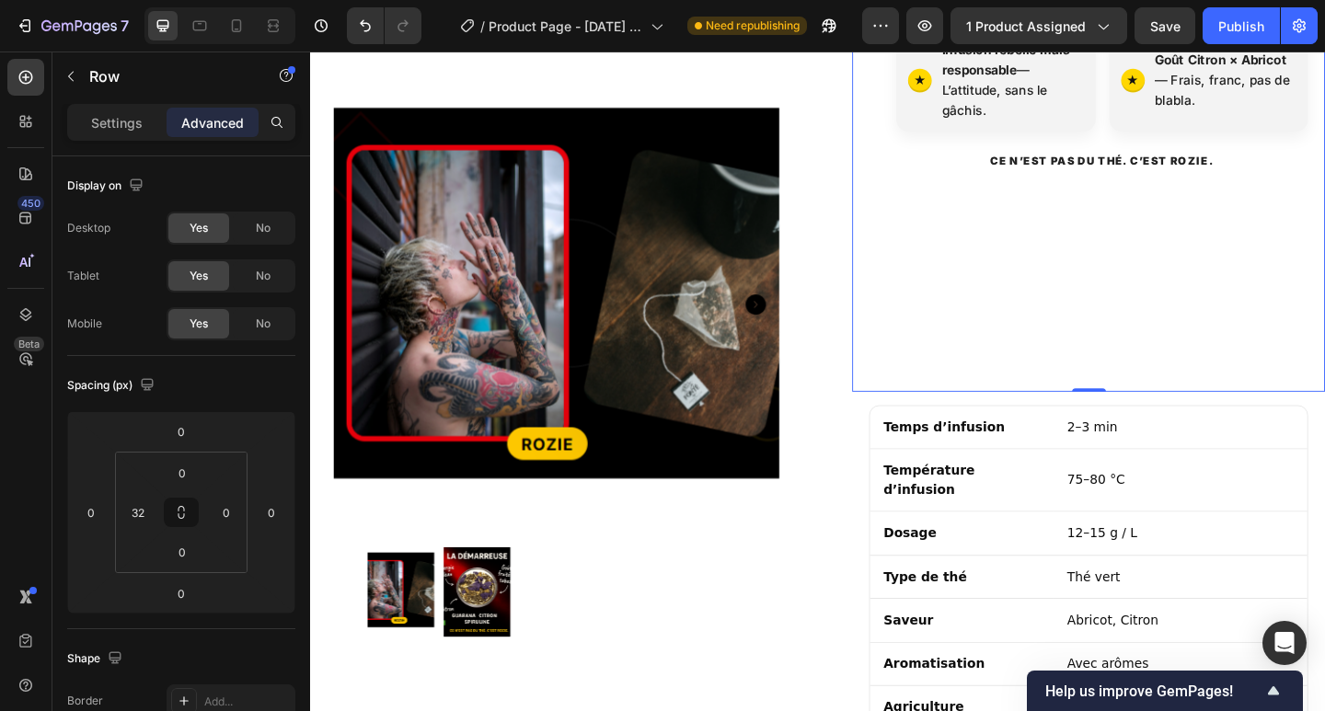
scroll to position [982, 0]
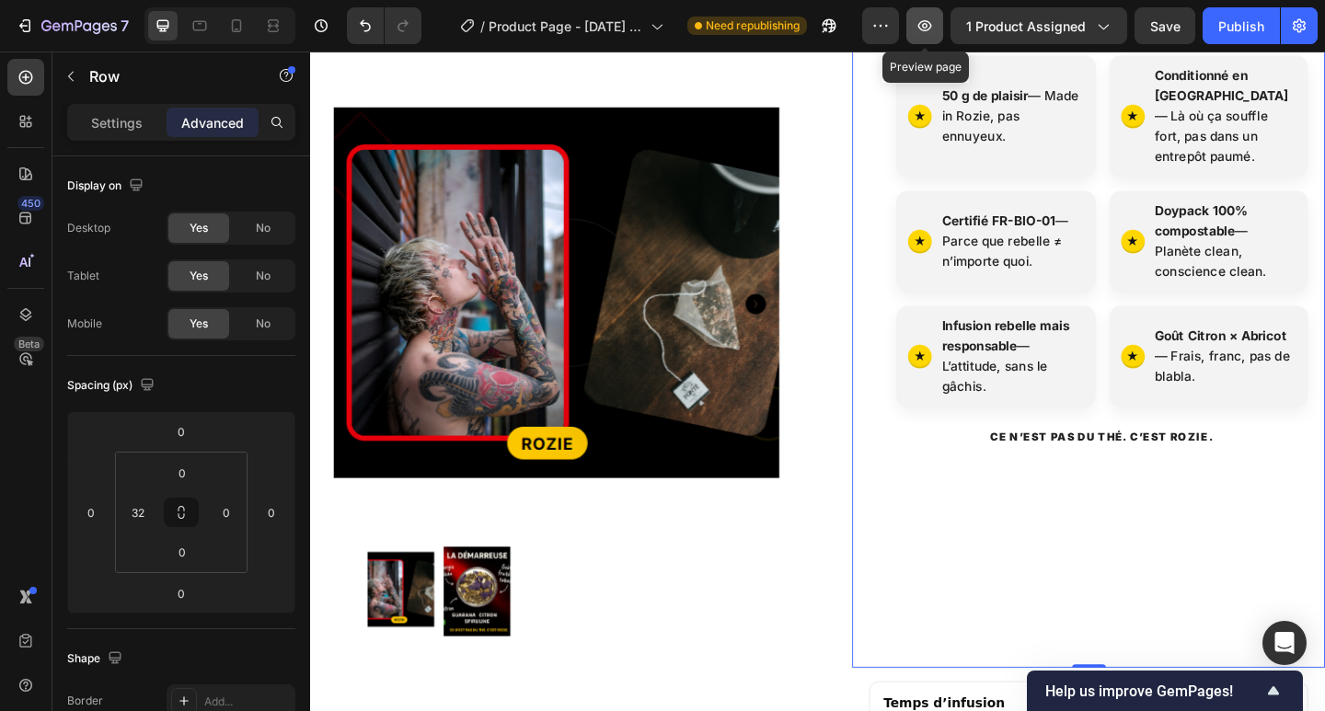
click at [934, 30] on icon "button" at bounding box center [924, 26] width 18 height 18
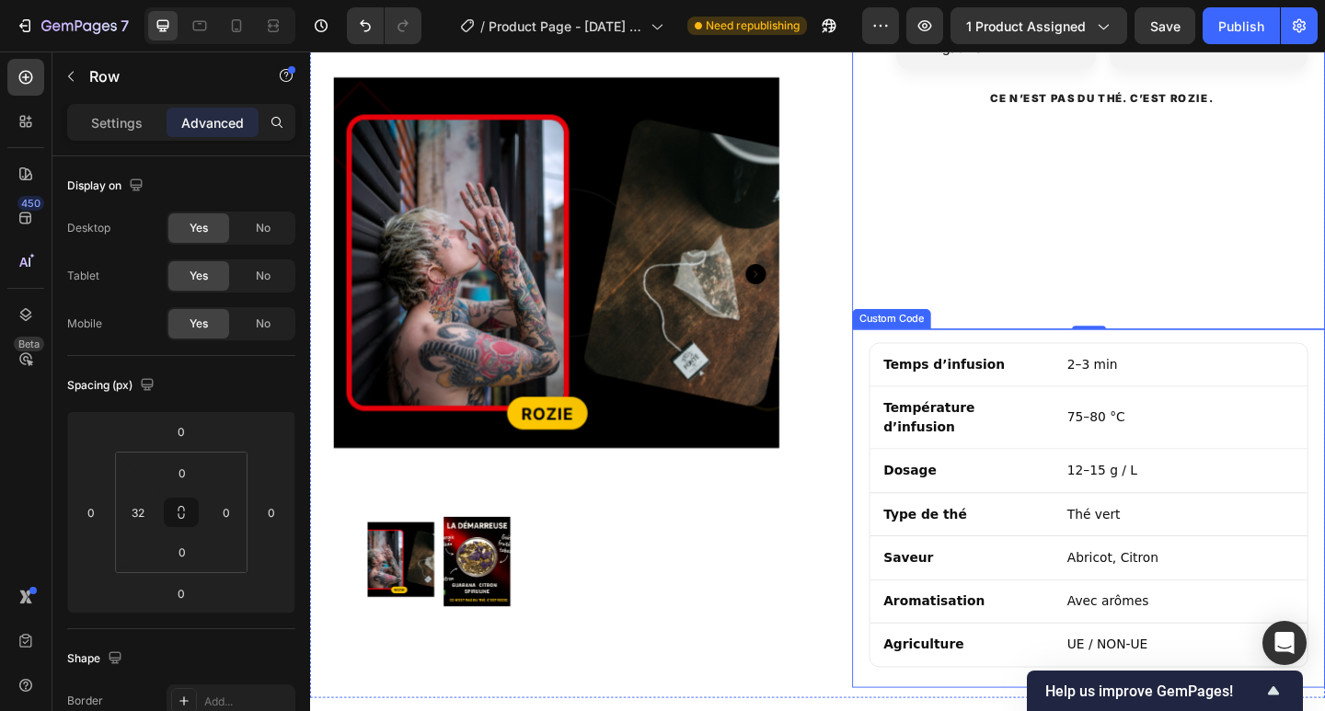
scroll to position [1717, 0]
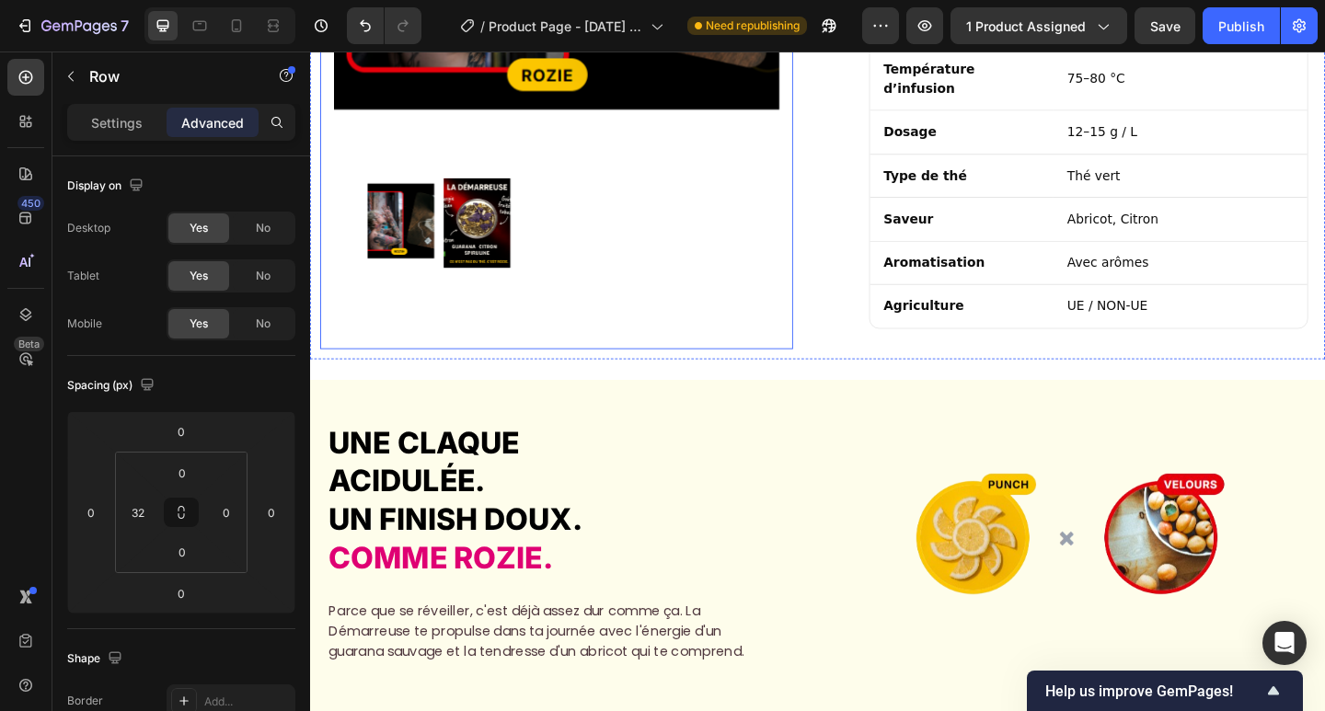
click at [755, 232] on div "Product Images" at bounding box center [578, 22] width 485 height 677
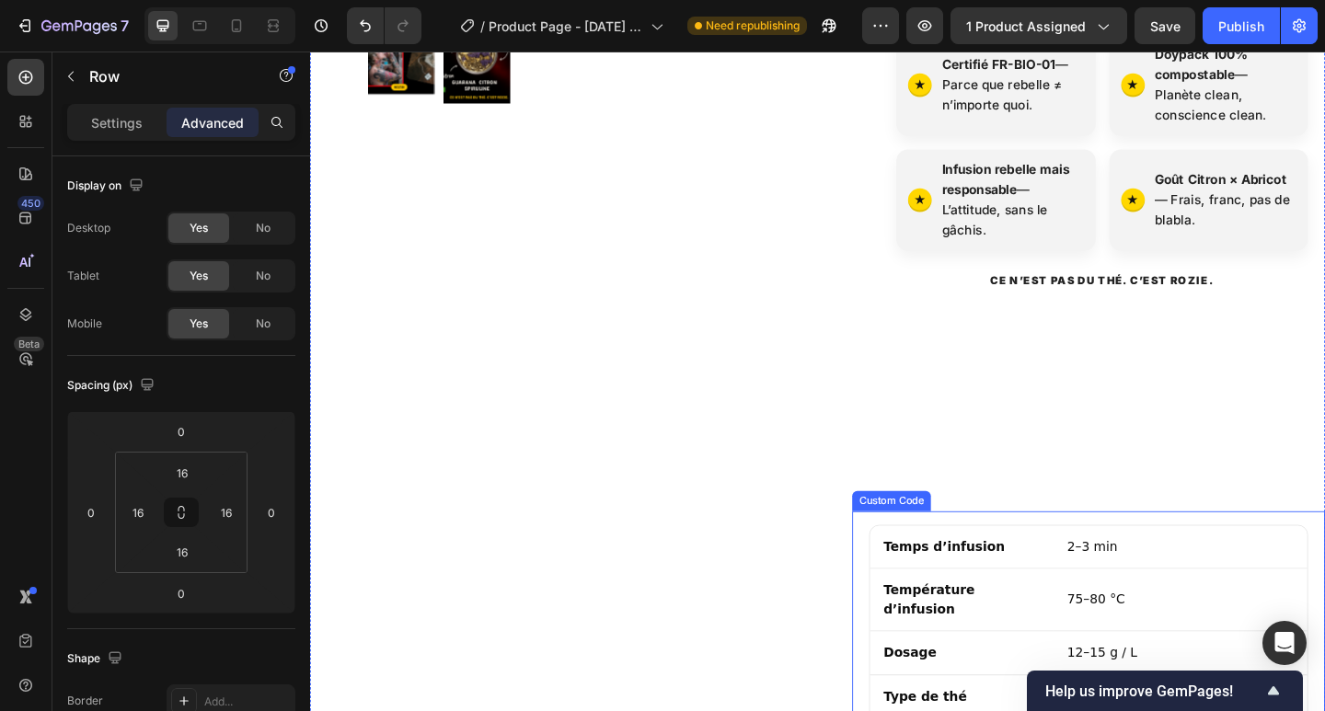
scroll to position [1104, 0]
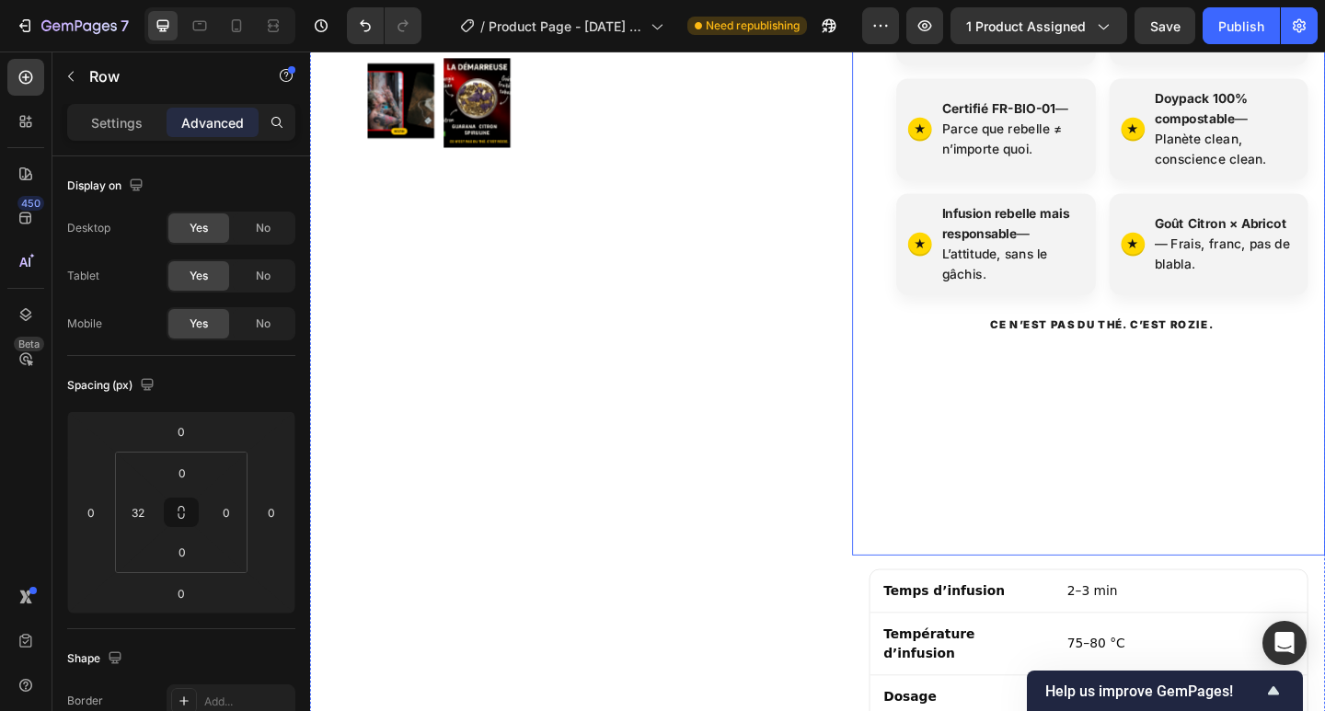
click at [1039, 408] on div "Add to cart Add to Cart Expédié en 24h depuis la [GEOGRAPHIC_DATA] Retour possi…" at bounding box center [1171, 68] width 485 height 1062
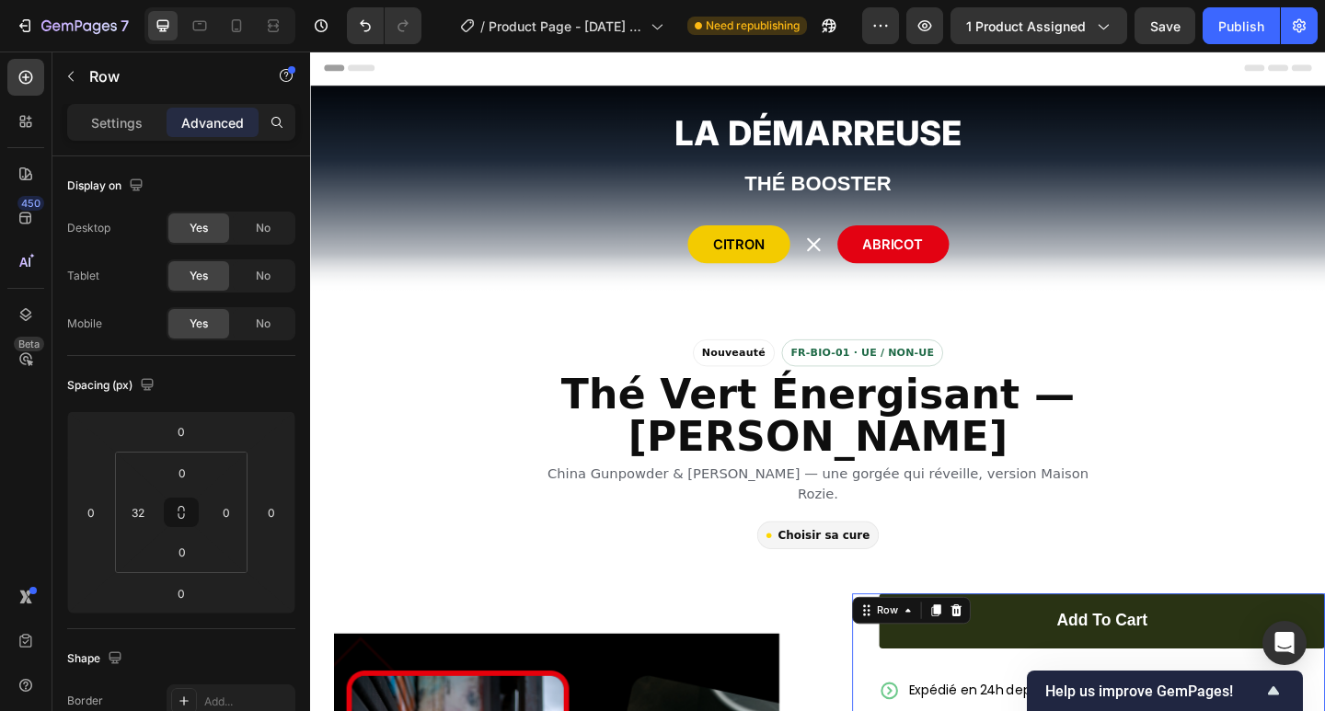
scroll to position [368, 0]
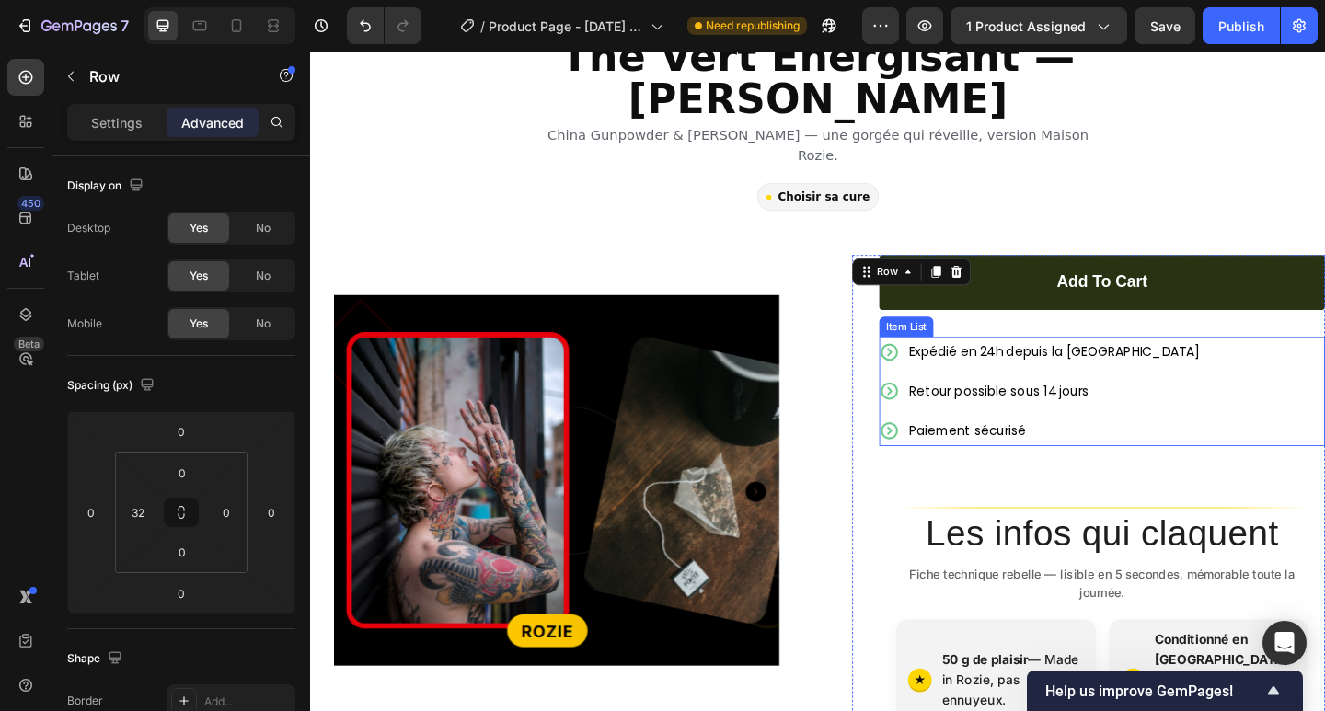
click at [1039, 411] on span "Retour possible sous 14 jours" at bounding box center [1059, 420] width 196 height 19
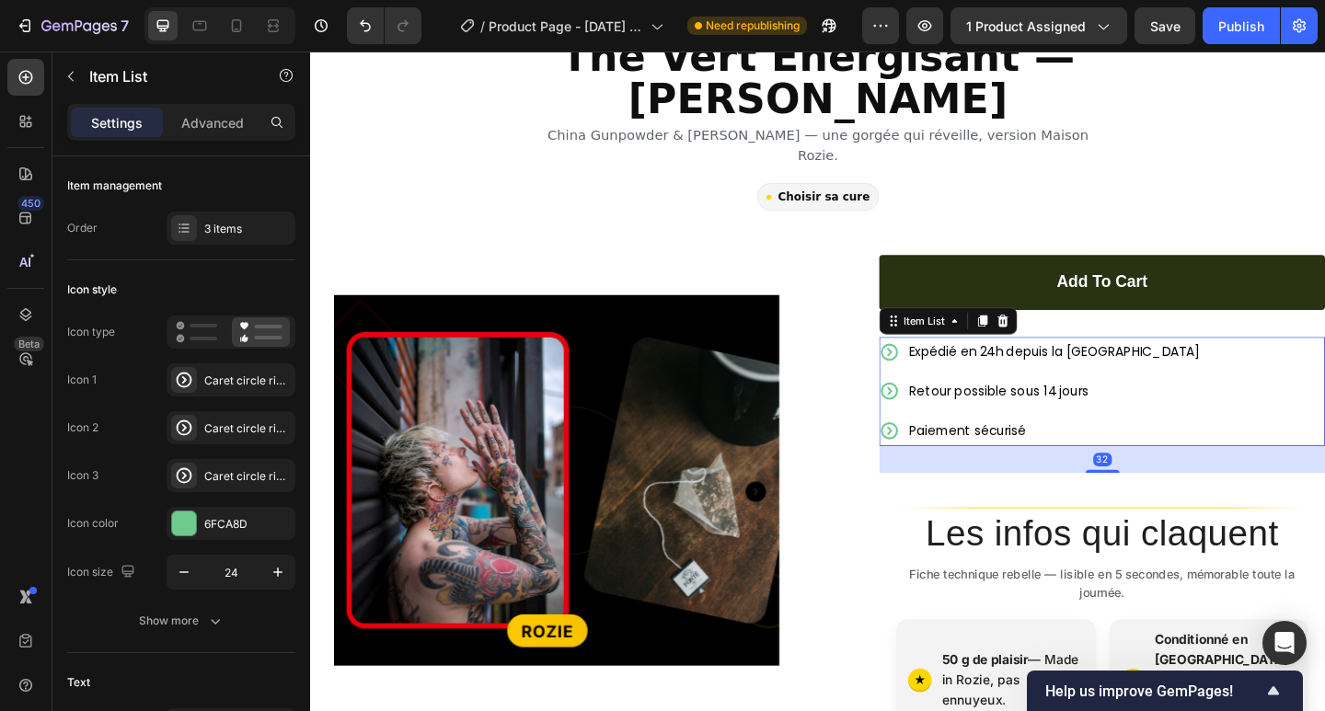
click at [1206, 396] on div "Expédié en 24h depuis la [GEOGRAPHIC_DATA] Retour possible sous 14 jours Paieme…" at bounding box center [1171, 421] width 485 height 118
click at [1164, 505] on div at bounding box center [1172, 508] width 37 height 6
type input "100%"
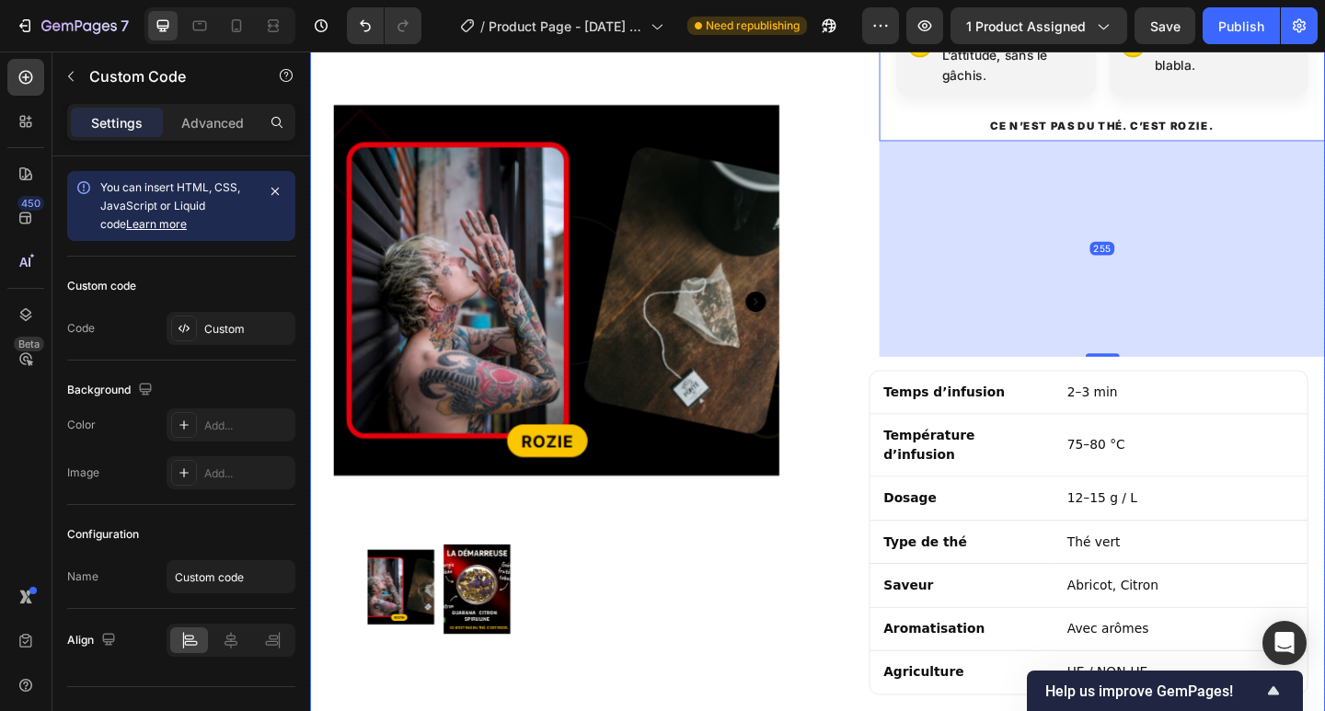
scroll to position [1350, 0]
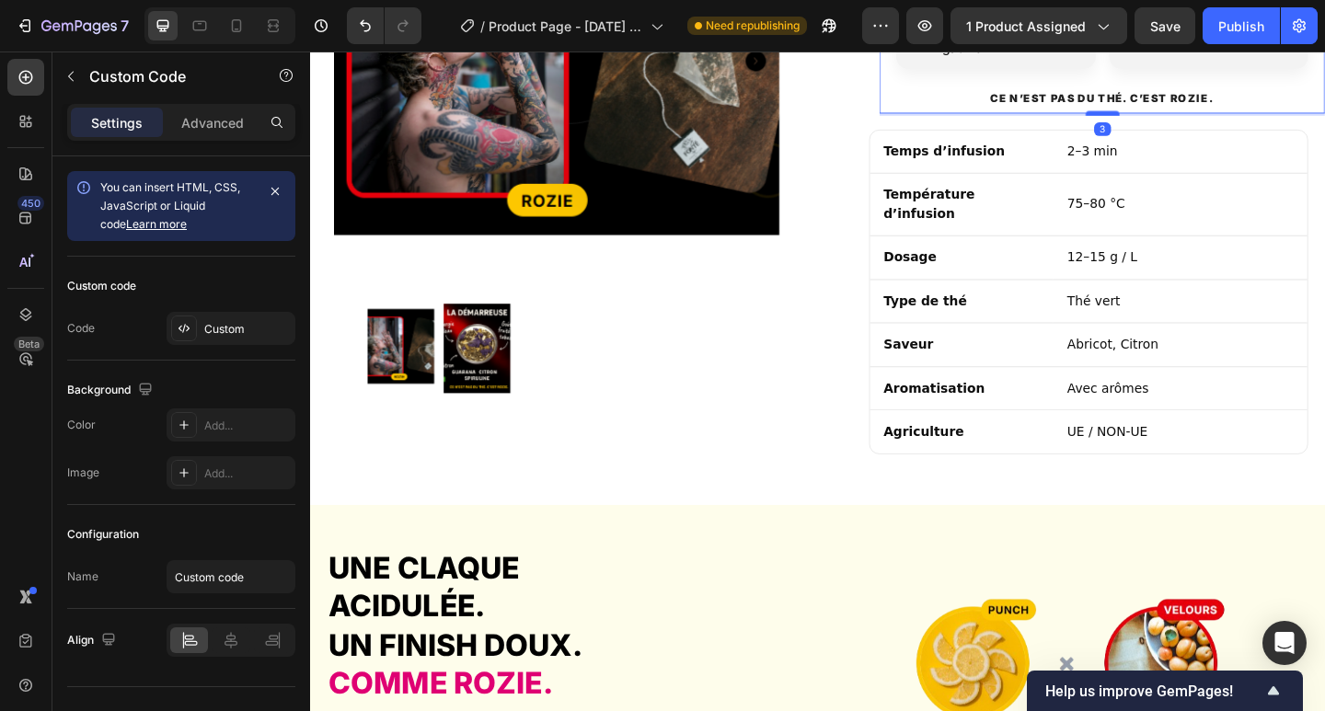
drag, startPoint x: 1162, startPoint y: 306, endPoint x: 1162, endPoint y: 75, distance: 231.8
click at [1162, 117] on div at bounding box center [1172, 120] width 37 height 6
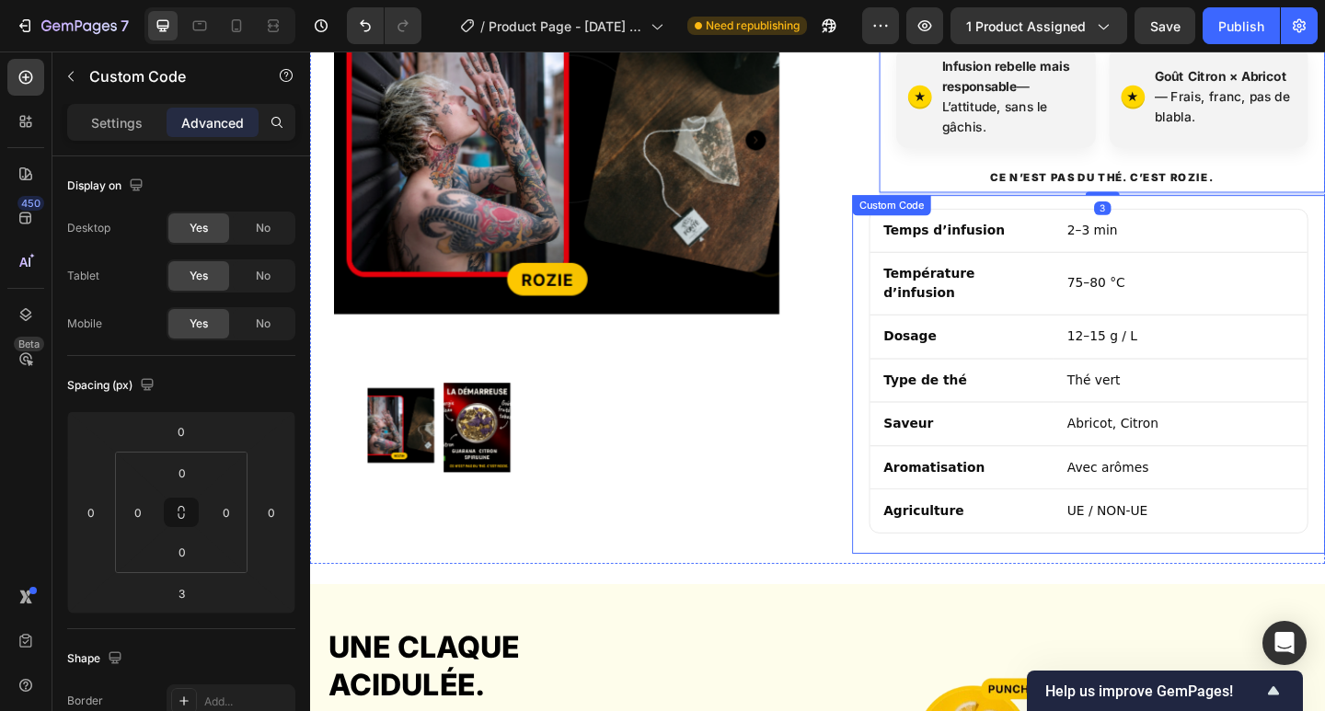
scroll to position [1104, 0]
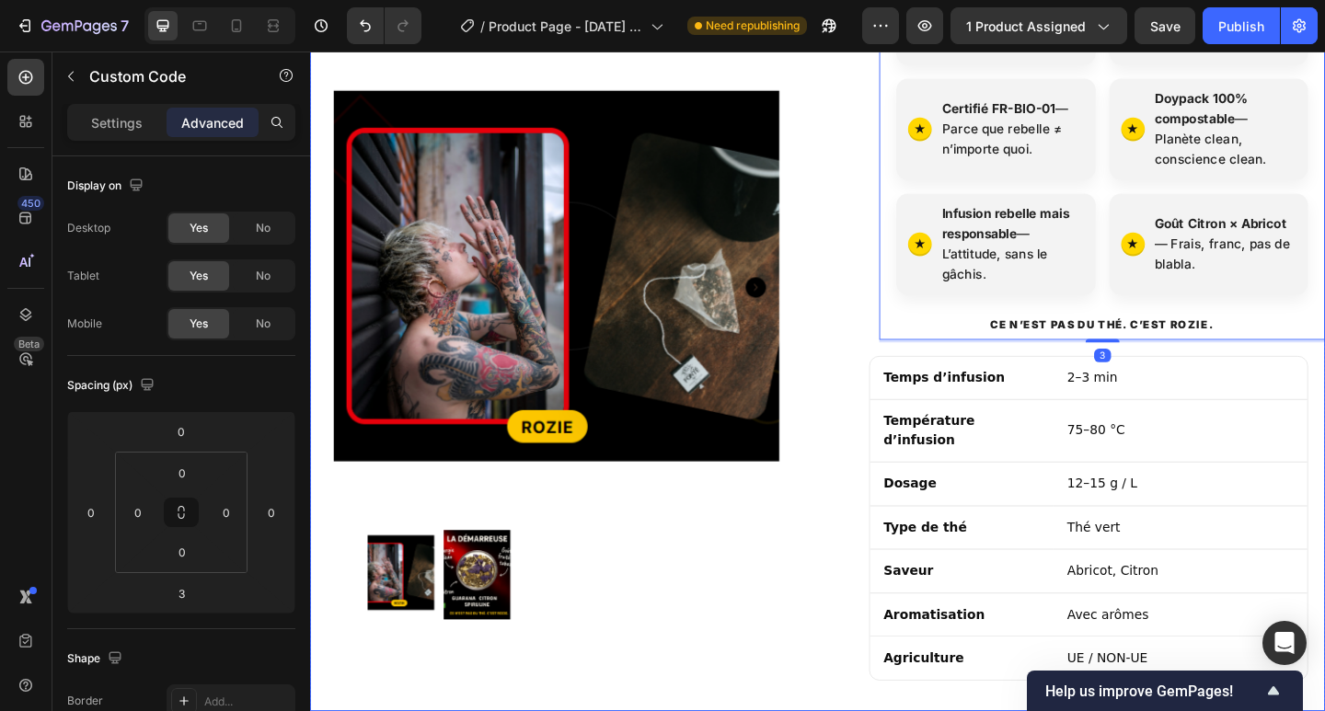
click at [869, 238] on div "Product Images Row Add to cart Add to Cart Expédié en 24h depuis la [GEOGRAPHIC…" at bounding box center [862, 147] width 1104 height 1242
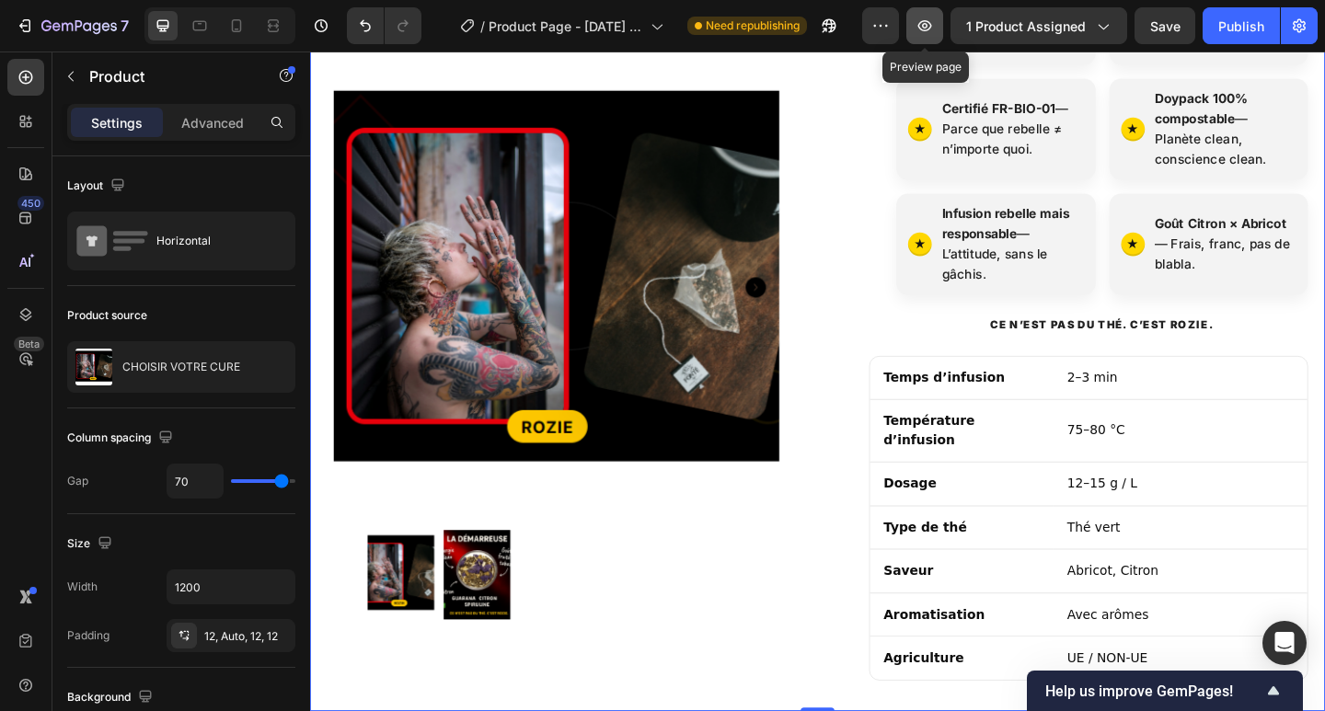
click at [939, 27] on button "button" at bounding box center [924, 25] width 37 height 37
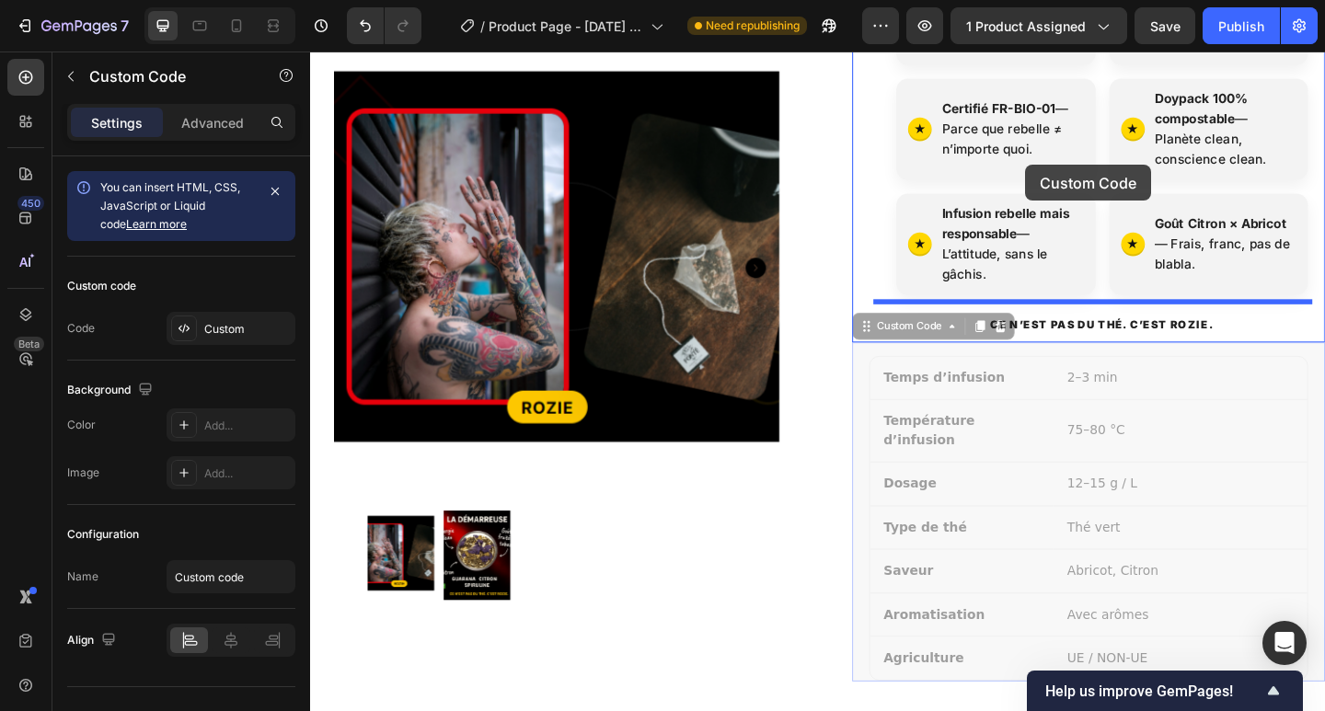
drag, startPoint x: 1105, startPoint y: 511, endPoint x: 1086, endPoint y: 174, distance: 338.1
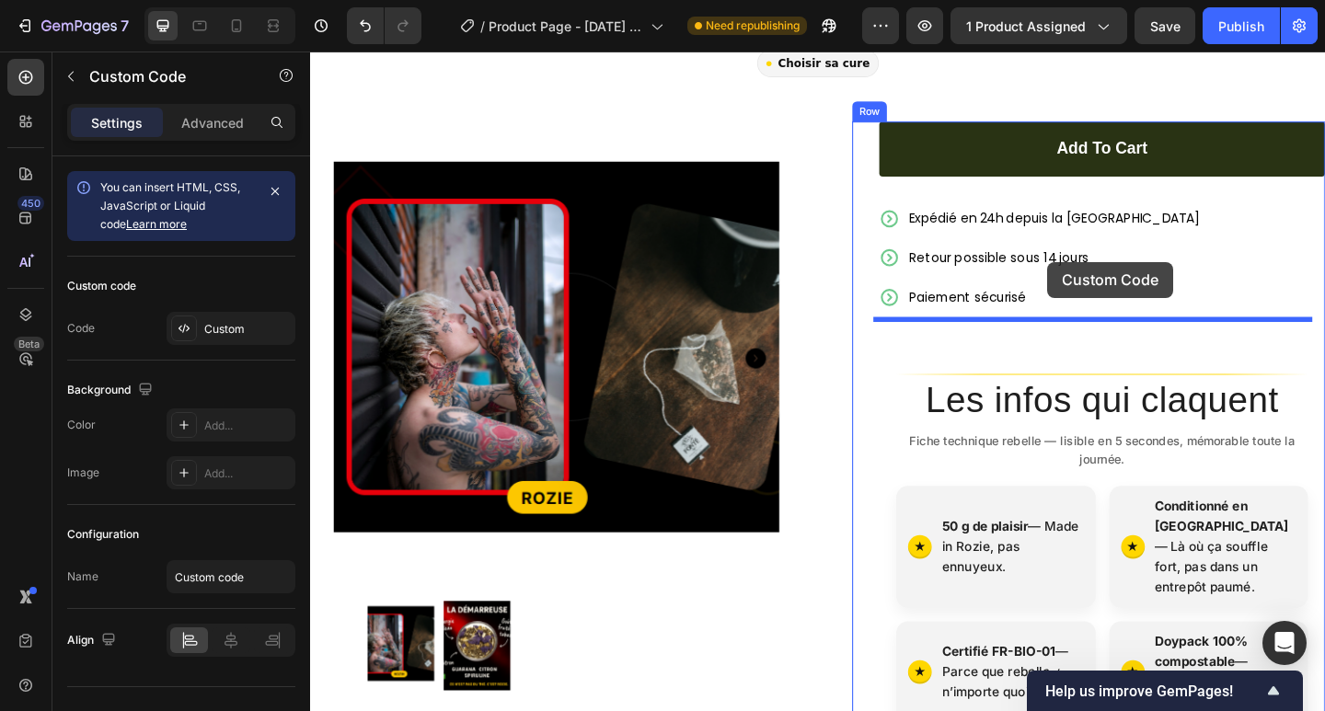
scroll to position [490, 0]
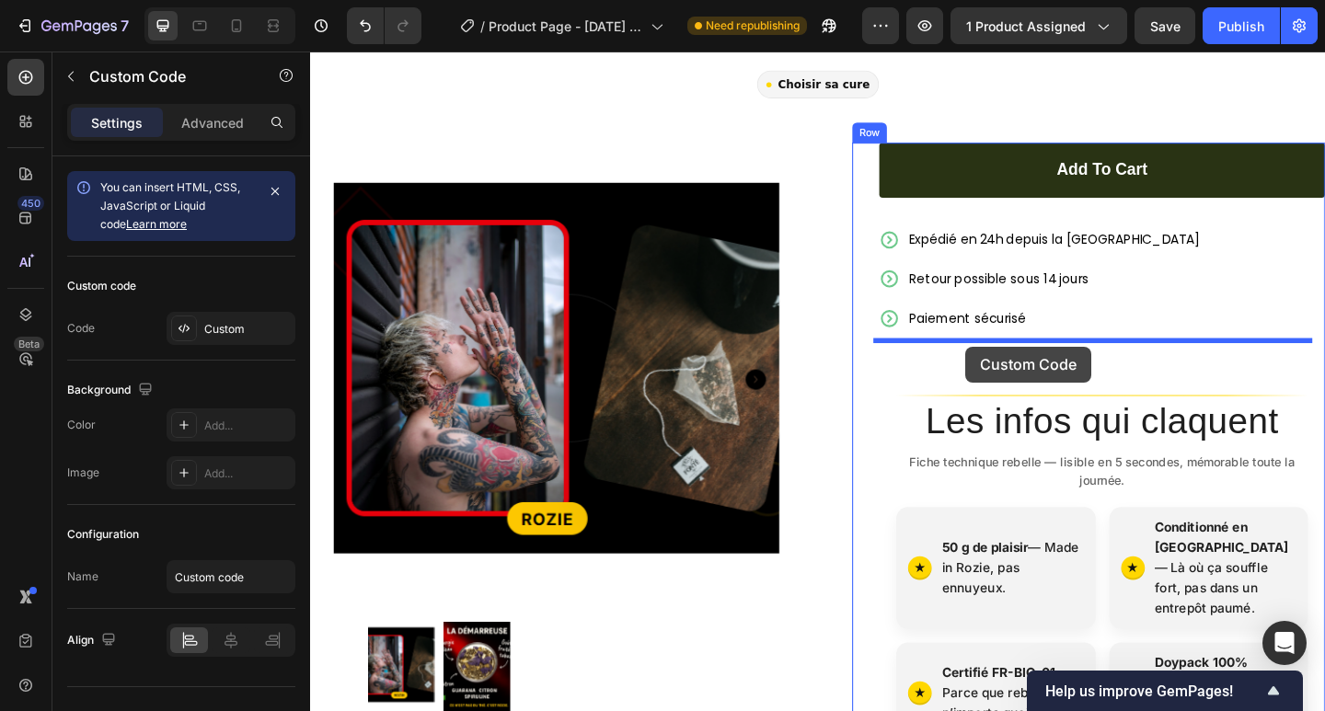
drag, startPoint x: 1167, startPoint y: 548, endPoint x: 1023, endPoint y: 373, distance: 227.4
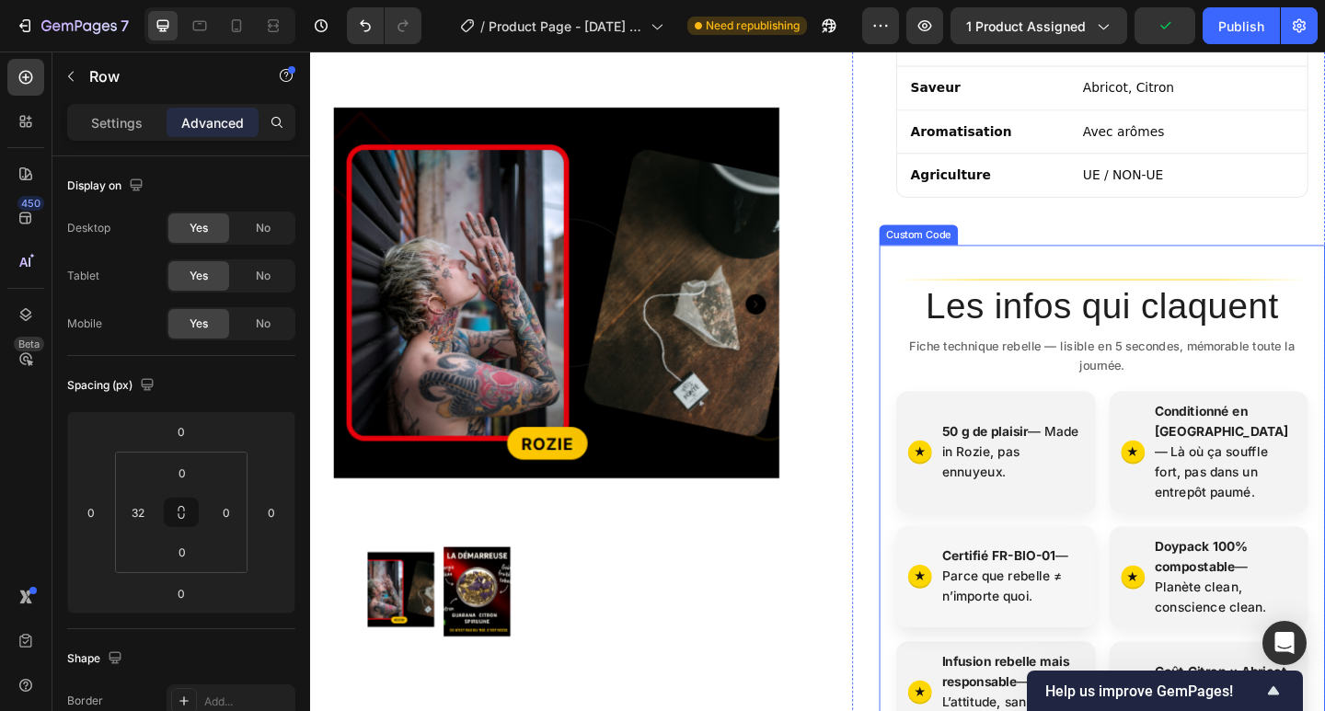
scroll to position [982, 0]
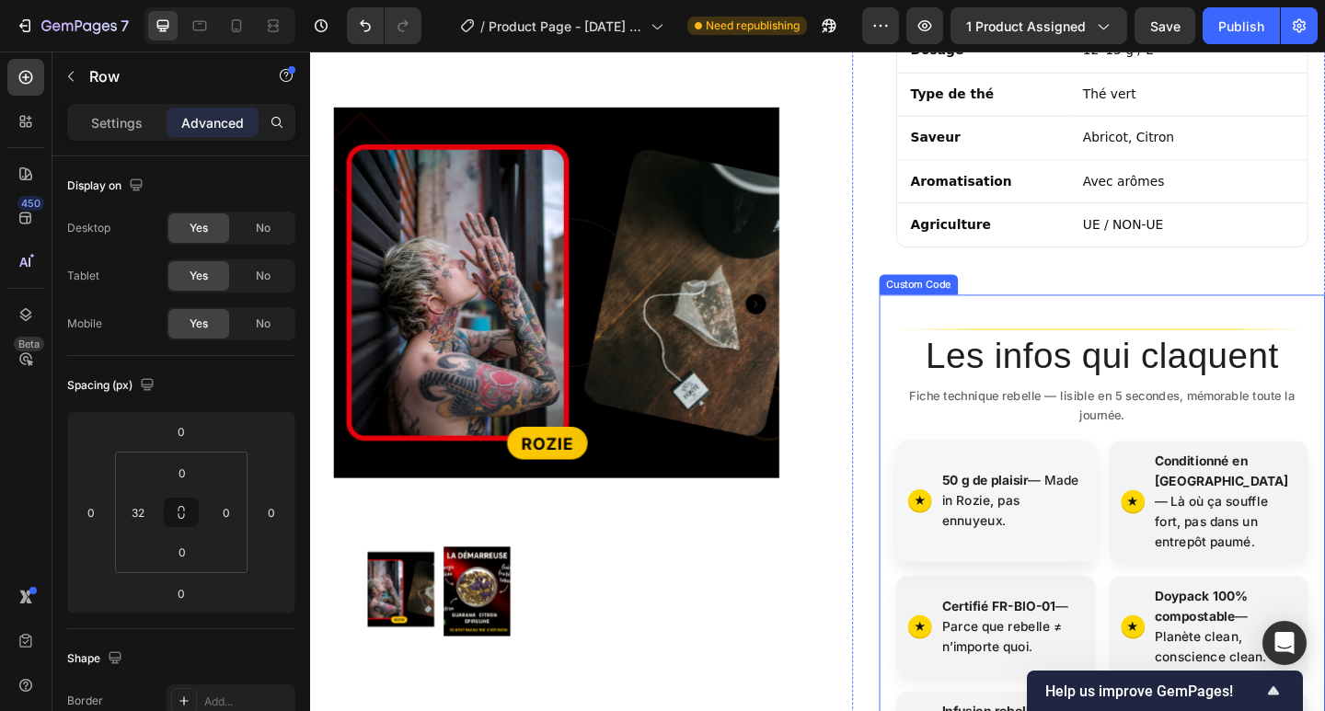
click at [1112, 508] on p "50 g de plaisir — Made in Rozie, pas ennuyeux." at bounding box center [1074, 541] width 155 height 66
click at [125, 127] on p "Settings" at bounding box center [117, 122] width 52 height 19
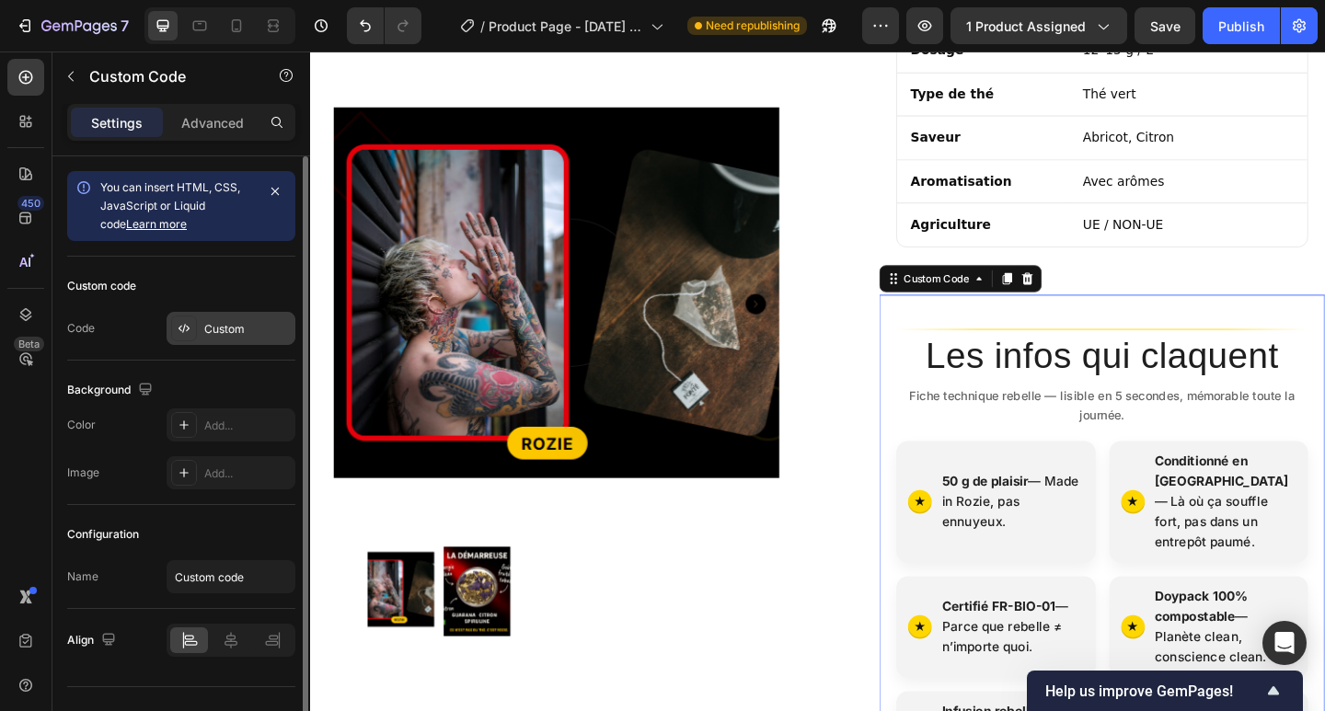
click at [216, 326] on div "Custom" at bounding box center [247, 329] width 86 height 17
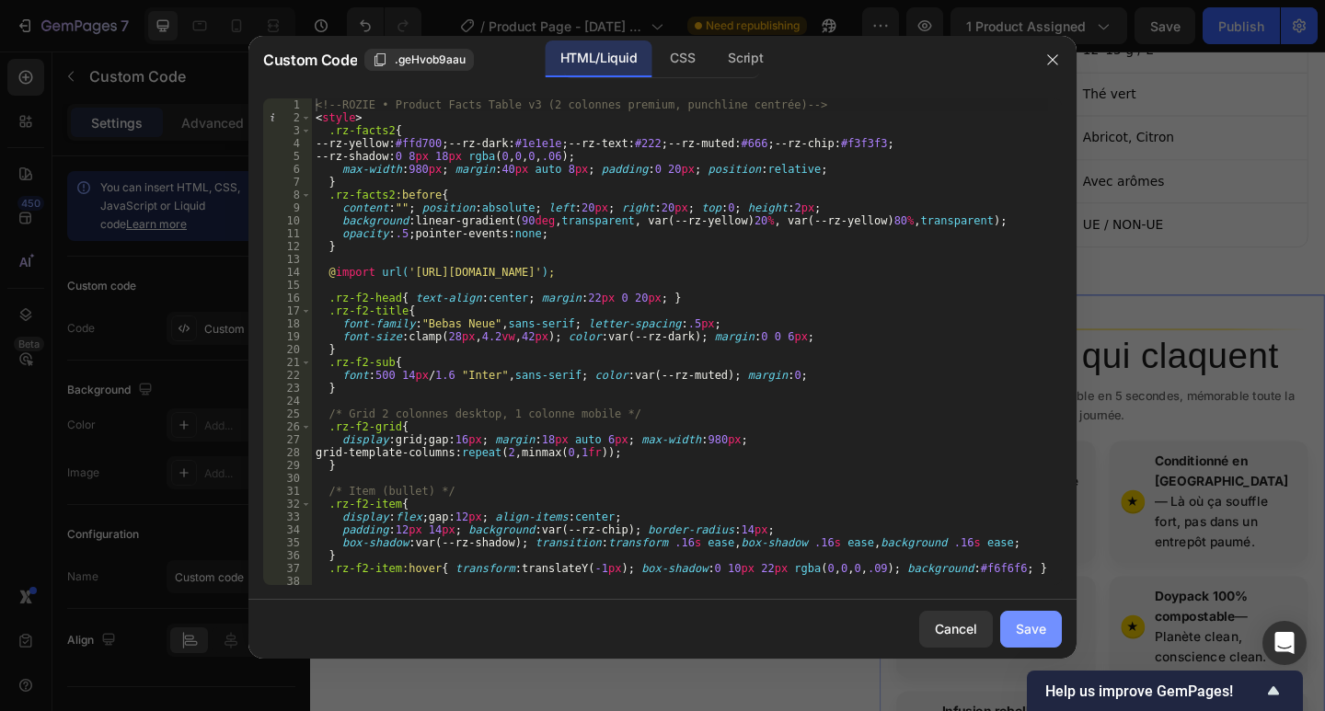
click at [1027, 643] on button "Save" at bounding box center [1031, 629] width 62 height 37
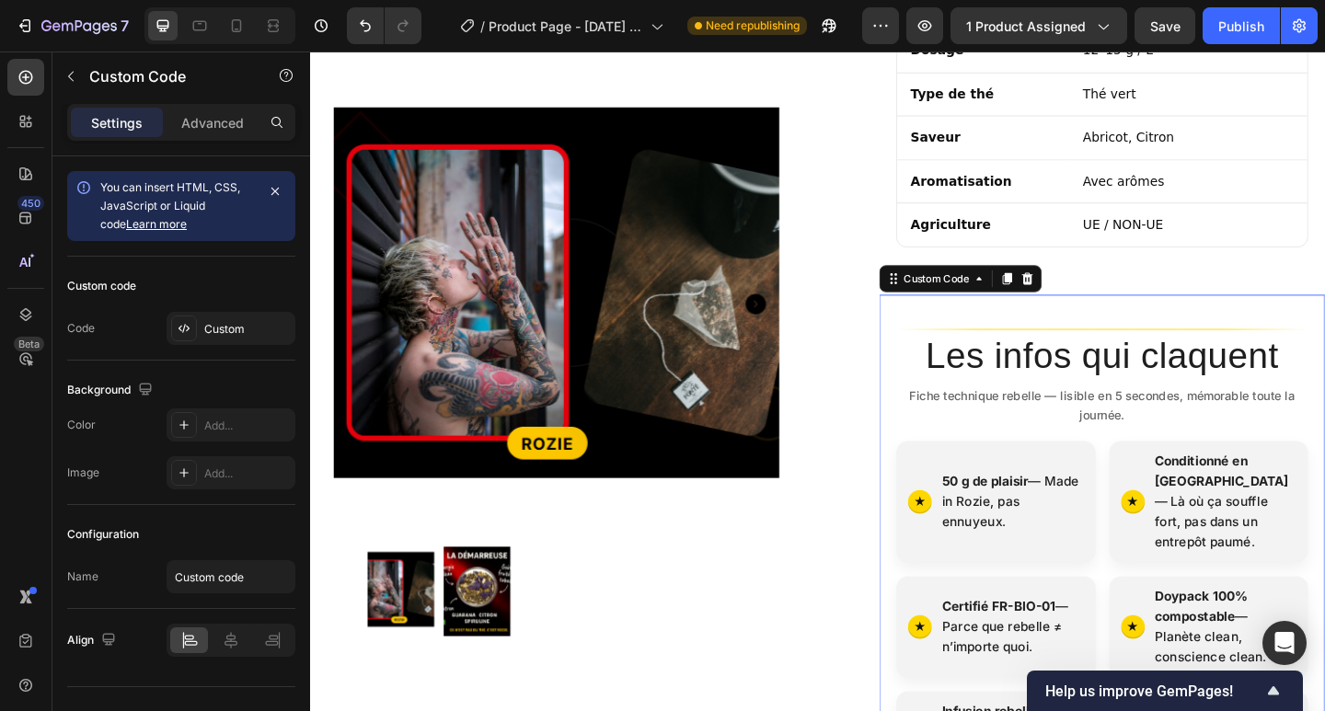
click at [1070, 421] on section "Les infos qui claquent Fiche technique rebelle — lisible en 5 secondes, mémorab…" at bounding box center [1171, 626] width 485 height 546
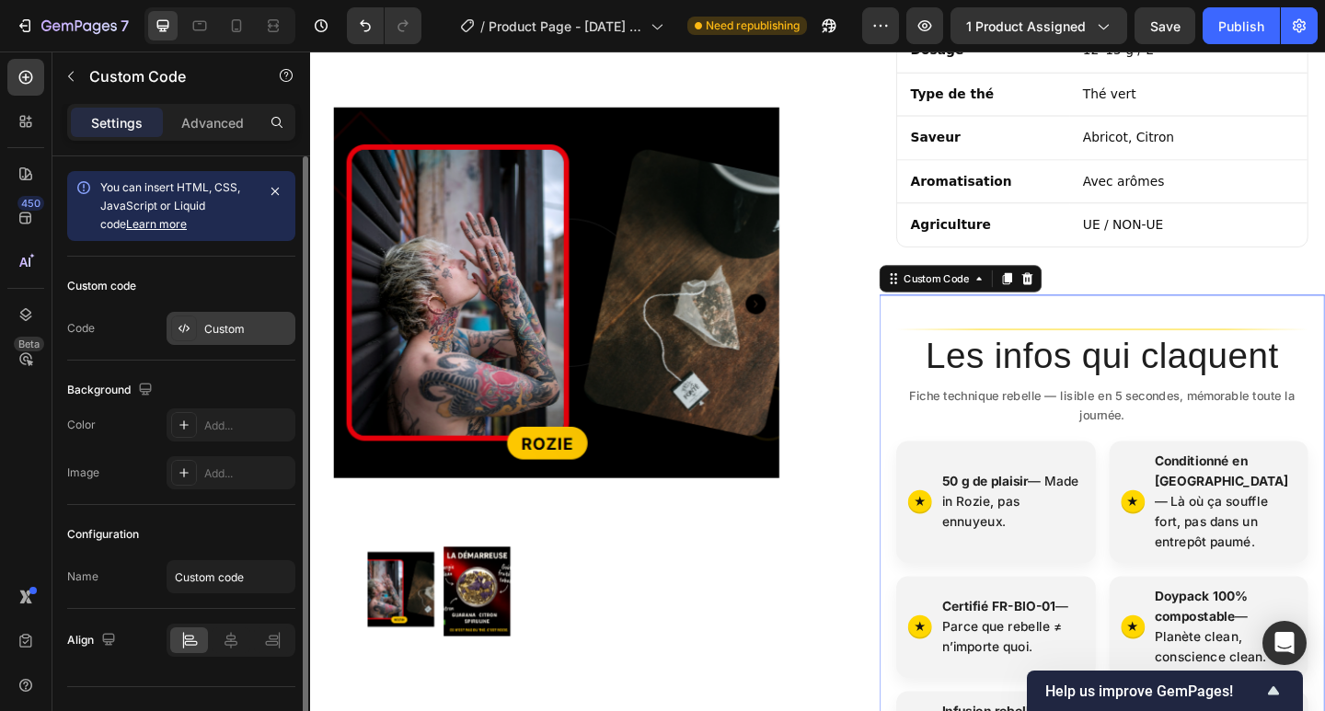
click at [239, 326] on div "Custom" at bounding box center [247, 329] width 86 height 17
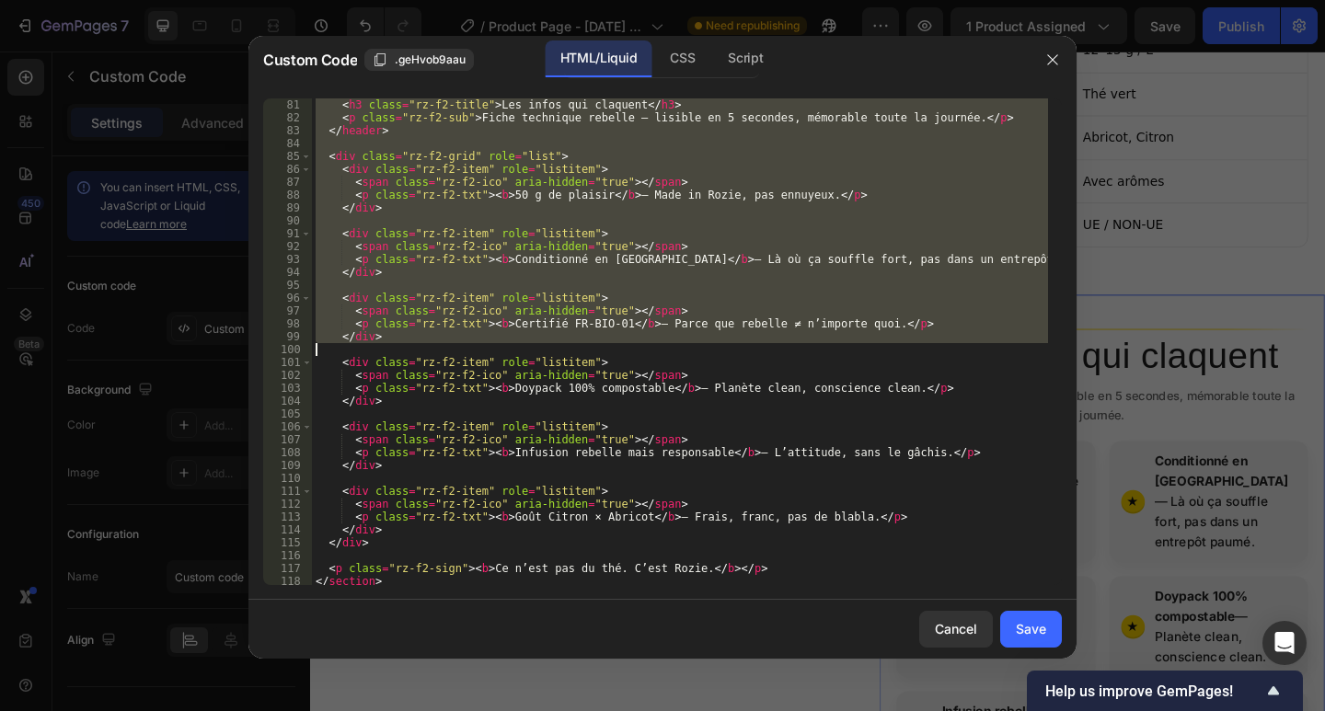
scroll to position [1046, 0]
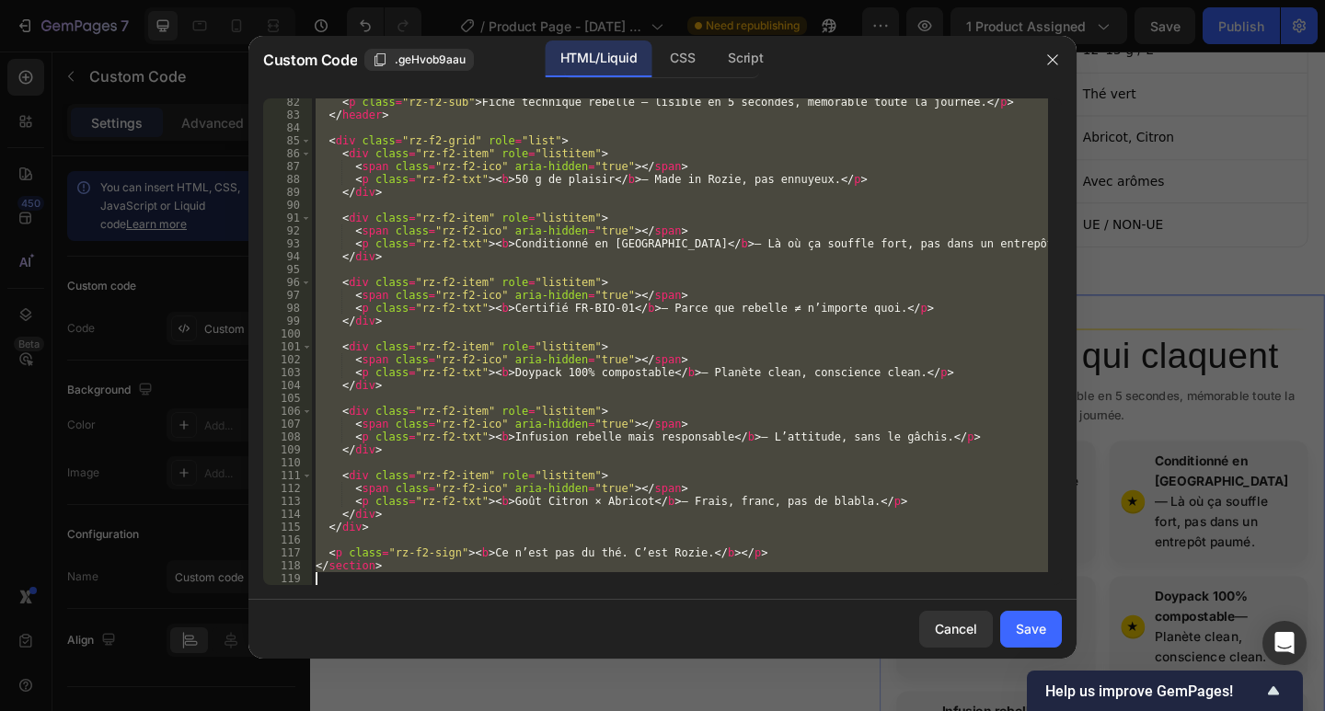
drag, startPoint x: 316, startPoint y: 100, endPoint x: 792, endPoint y: 703, distance: 767.6
click at [824, 0] on html "7 / Product Page - [DATE] 19:51:34 Need republishing Preview 1 product assigned…" at bounding box center [662, 0] width 1325 height 0
type textarea "</section>"
click at [975, 630] on div "Cancel" at bounding box center [956, 628] width 42 height 19
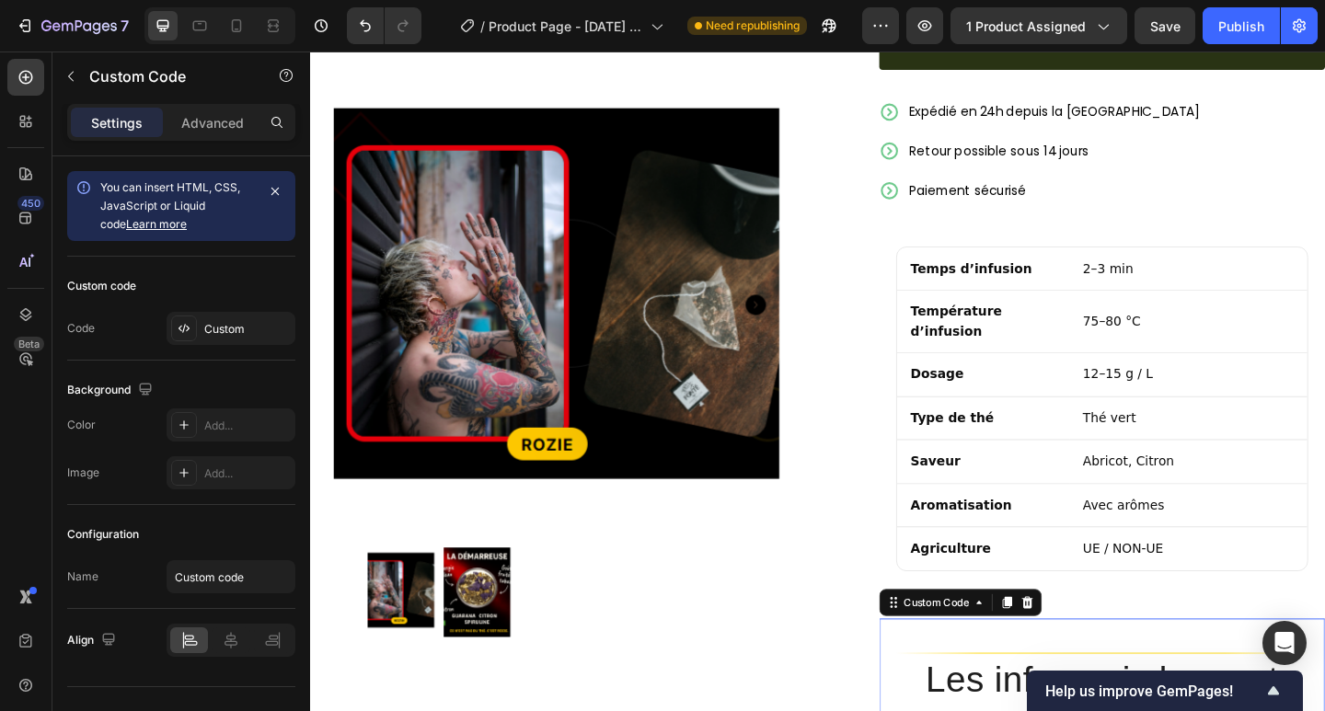
scroll to position [490, 0]
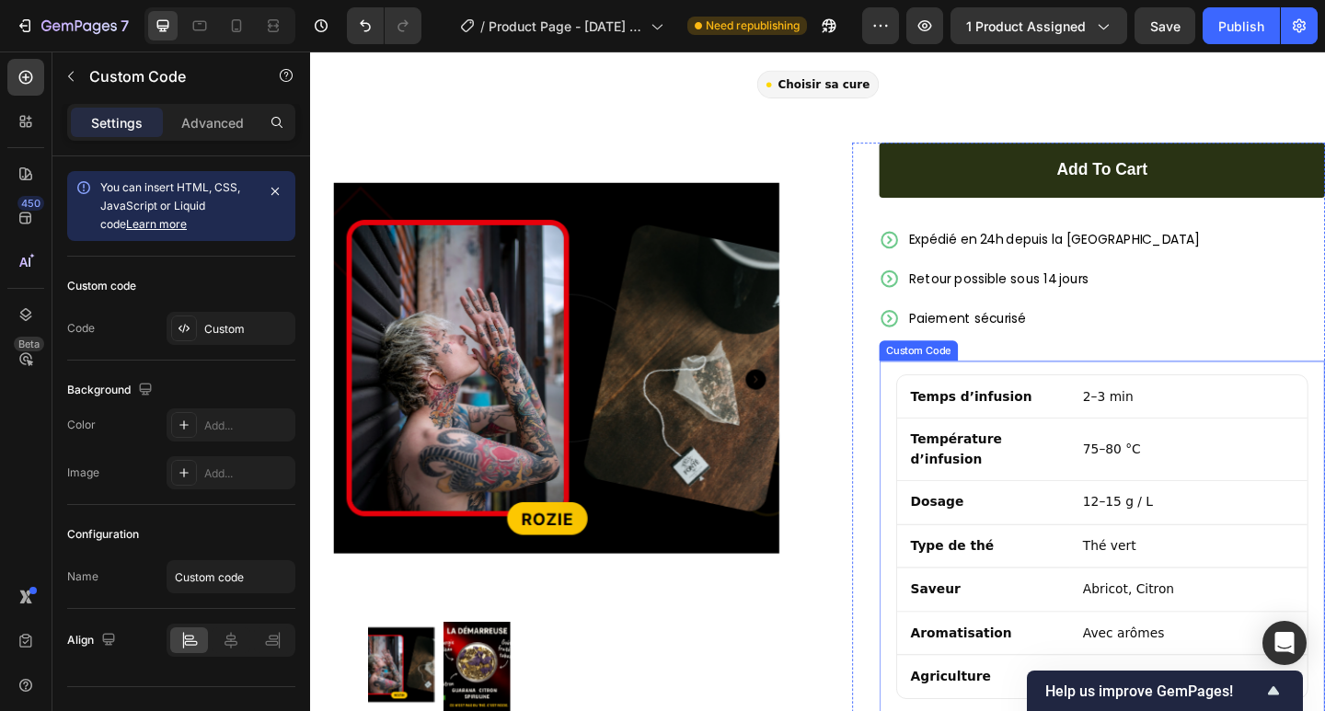
click at [1159, 467] on td "75–80 °C" at bounding box center [1265, 484] width 258 height 68
click at [1006, 360] on div "Custom Code" at bounding box center [991, 371] width 115 height 22
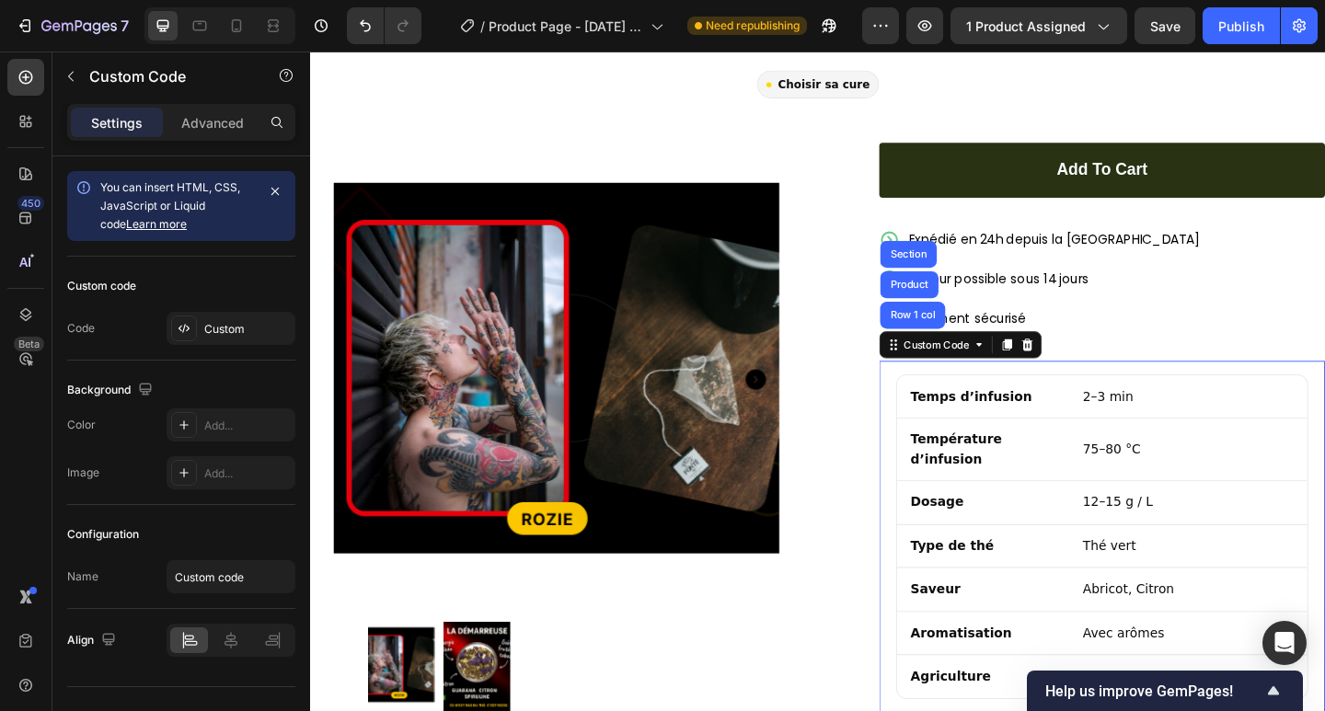
click at [983, 360] on div "Custom Code Row 1 col Product Section" at bounding box center [1017, 370] width 177 height 29
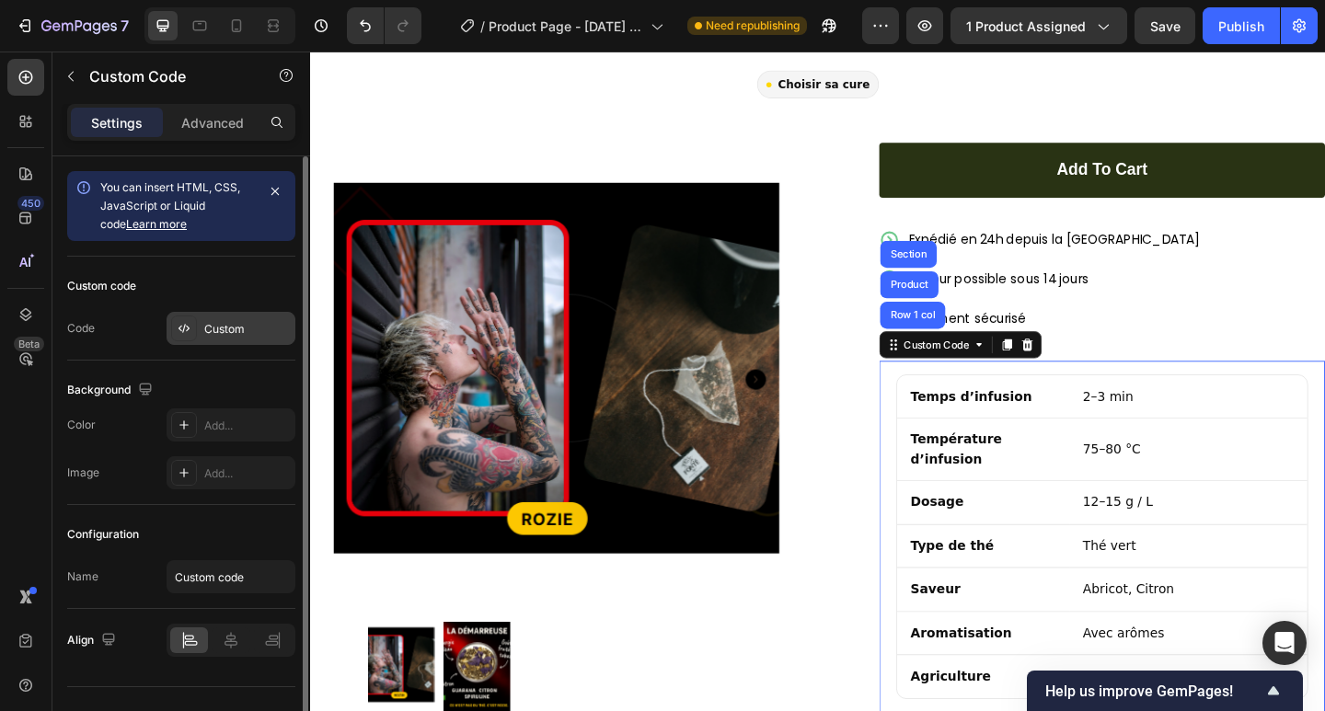
click at [214, 333] on div "Custom" at bounding box center [247, 329] width 86 height 17
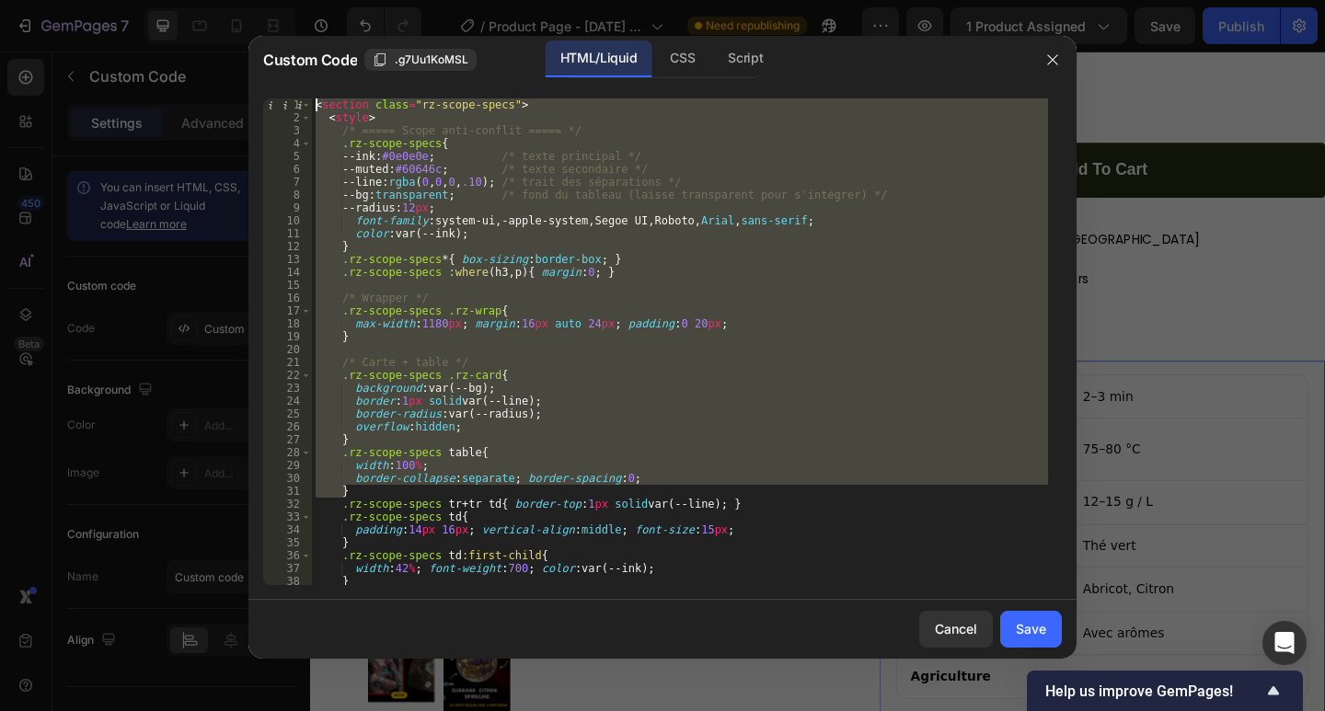
drag, startPoint x: 369, startPoint y: 10, endPoint x: 377, endPoint y: 80, distance: 70.4
click at [357, 0] on div "Custom Code .g7Uu1KoMSL HTML/Liquid CSS Script } 1 2 3 4 5 6 7 8 9 10 11 12 13 …" at bounding box center [662, 355] width 1325 height 711
type textarea "<section class="rz-scope-specs"> <style>"
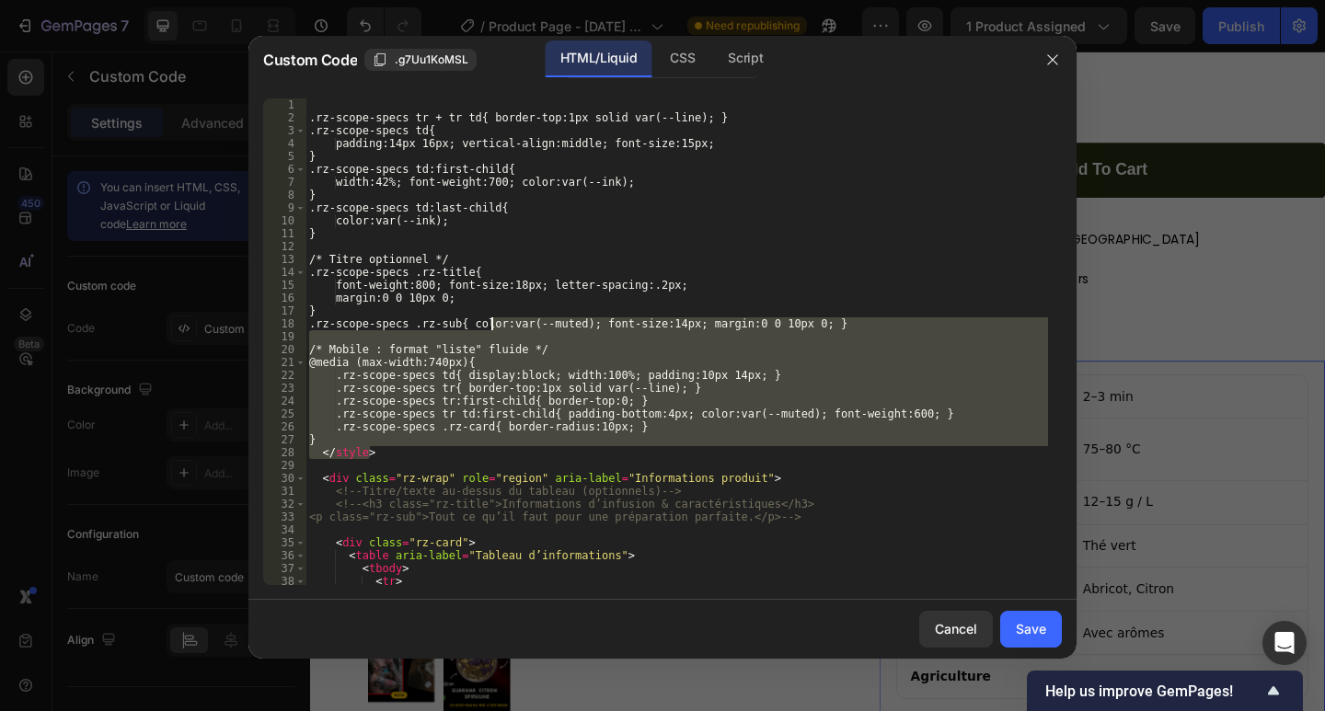
drag, startPoint x: 446, startPoint y: 258, endPoint x: 441, endPoint y: 332, distance: 74.7
click at [418, 223] on div ".rz-scope-specs tr + tr td{ border-top:1px solid var(--line); } .rz-scope-specs…" at bounding box center [676, 354] width 742 height 512
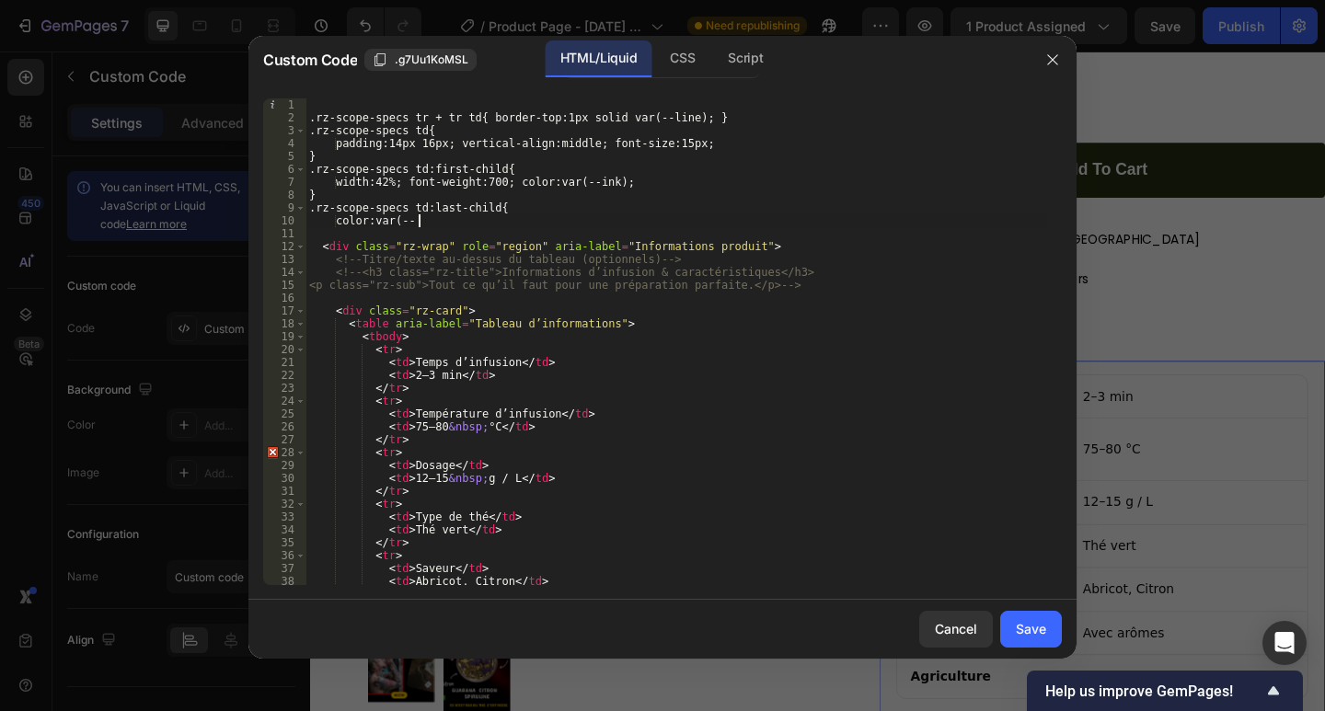
drag, startPoint x: 516, startPoint y: 365, endPoint x: 413, endPoint y: 96, distance: 288.6
click at [416, 97] on div "color:var(-- 1 2 3 4 5 6 7 8 9 10 11 12 13 14 15 16 17 18 19 20 21 22 23 24 25 …" at bounding box center [662, 342] width 828 height 516
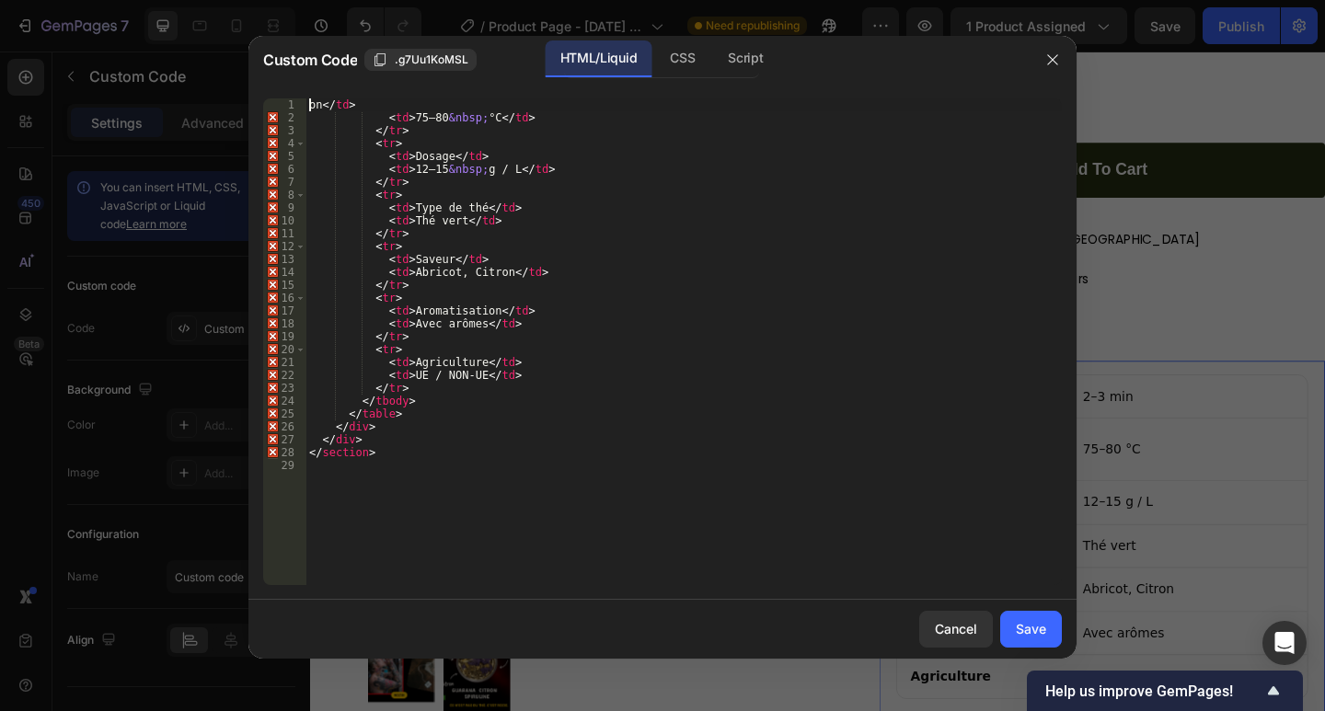
drag, startPoint x: 485, startPoint y: 418, endPoint x: 488, endPoint y: 456, distance: 38.7
click at [488, 456] on div "on </ td > < td > 75–80 &nbsp; °C </ td > </ tr > < tr > < td > Dosage </ td > …" at bounding box center [683, 354] width 756 height 512
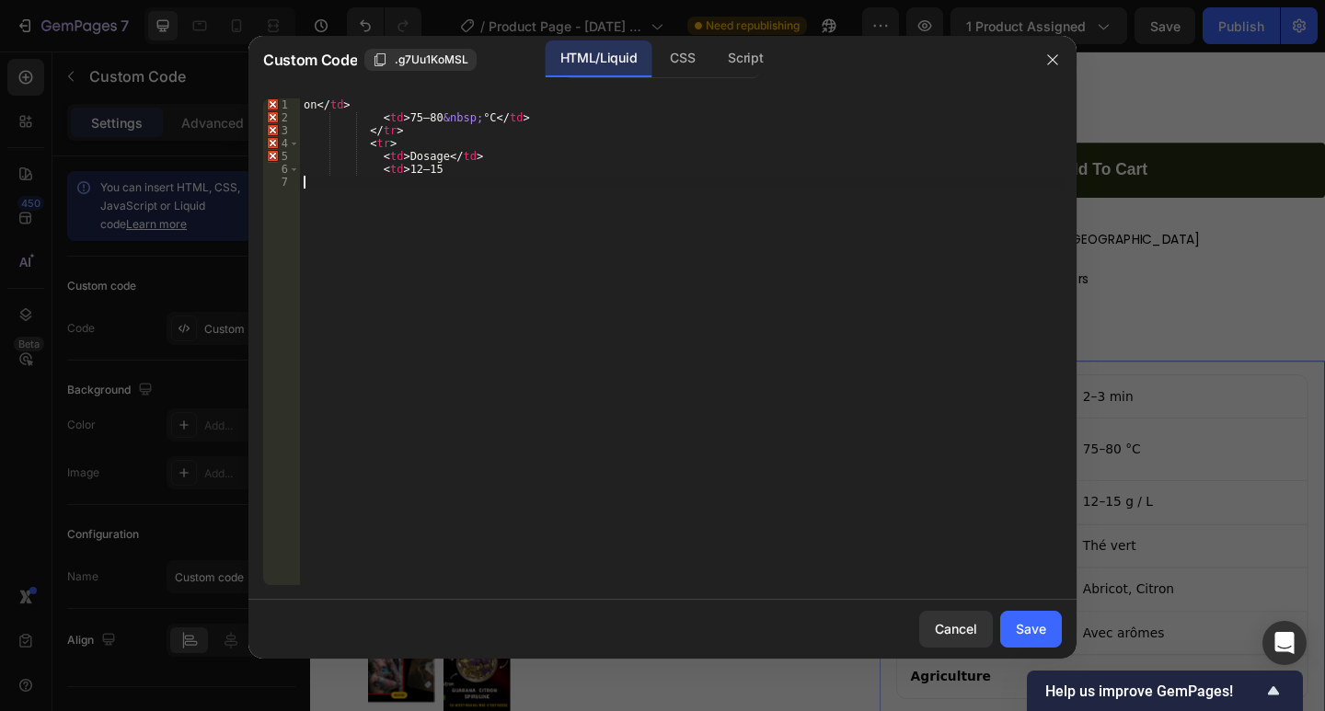
drag, startPoint x: 422, startPoint y: 190, endPoint x: 309, endPoint y: -80, distance: 292.3
click at [309, 0] on html "7 / Product Page - [DATE] 19:51:34 Need republishing Preview 1 product assigned…" at bounding box center [662, 0] width 1325 height 0
type textarea "on</td> <td>75–80&nbsp;°C</td>"
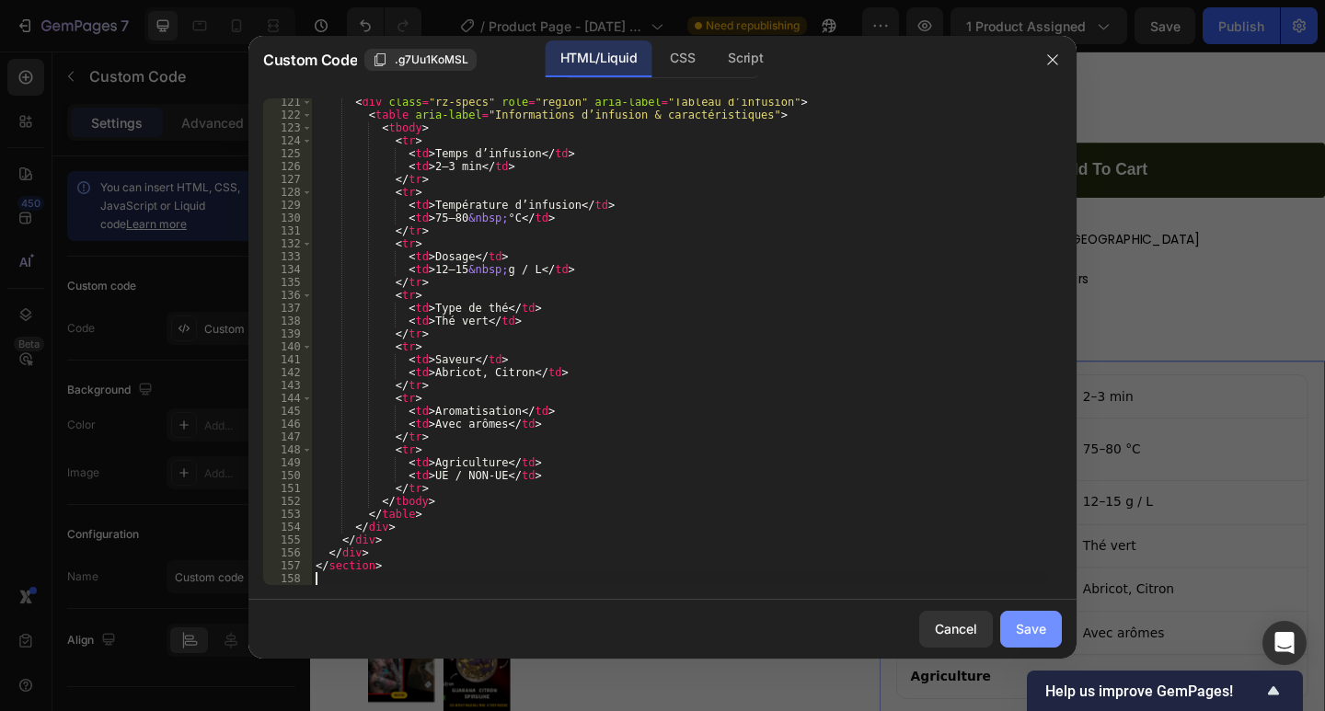
click at [1039, 626] on div "Save" at bounding box center [1031, 628] width 30 height 19
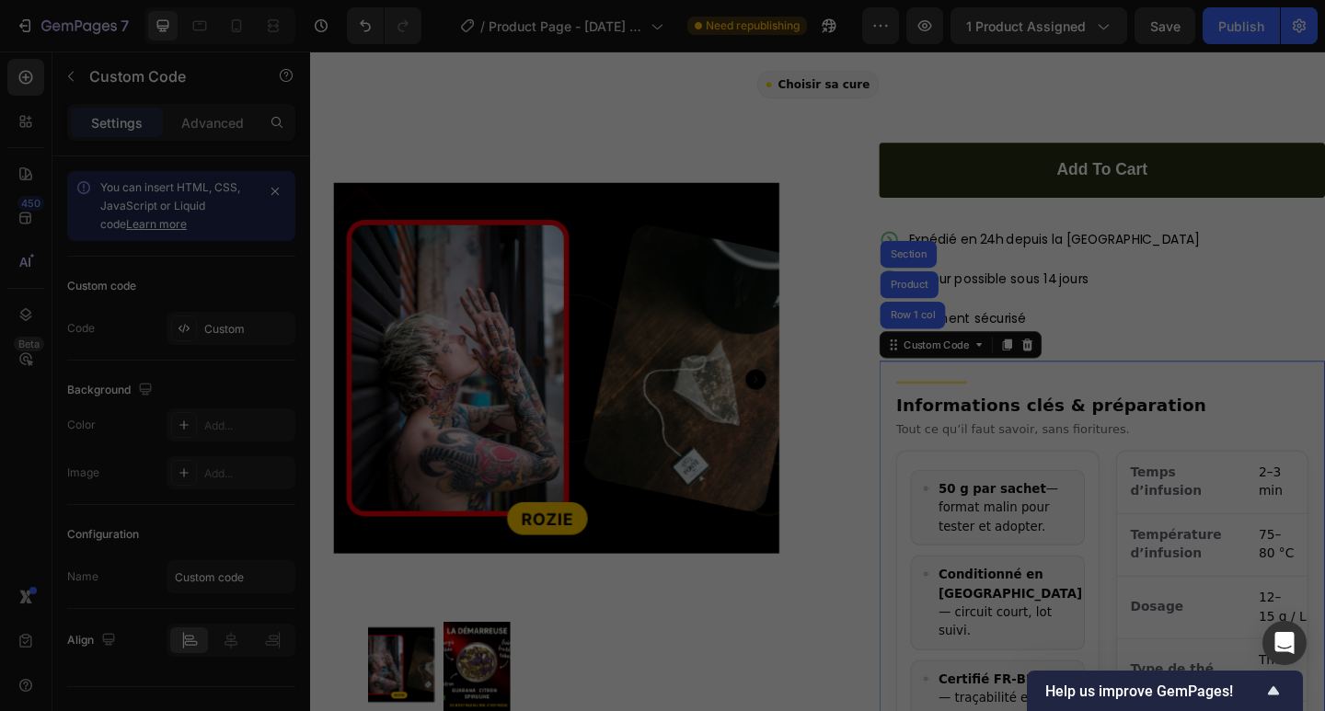
type textarea "</section>"
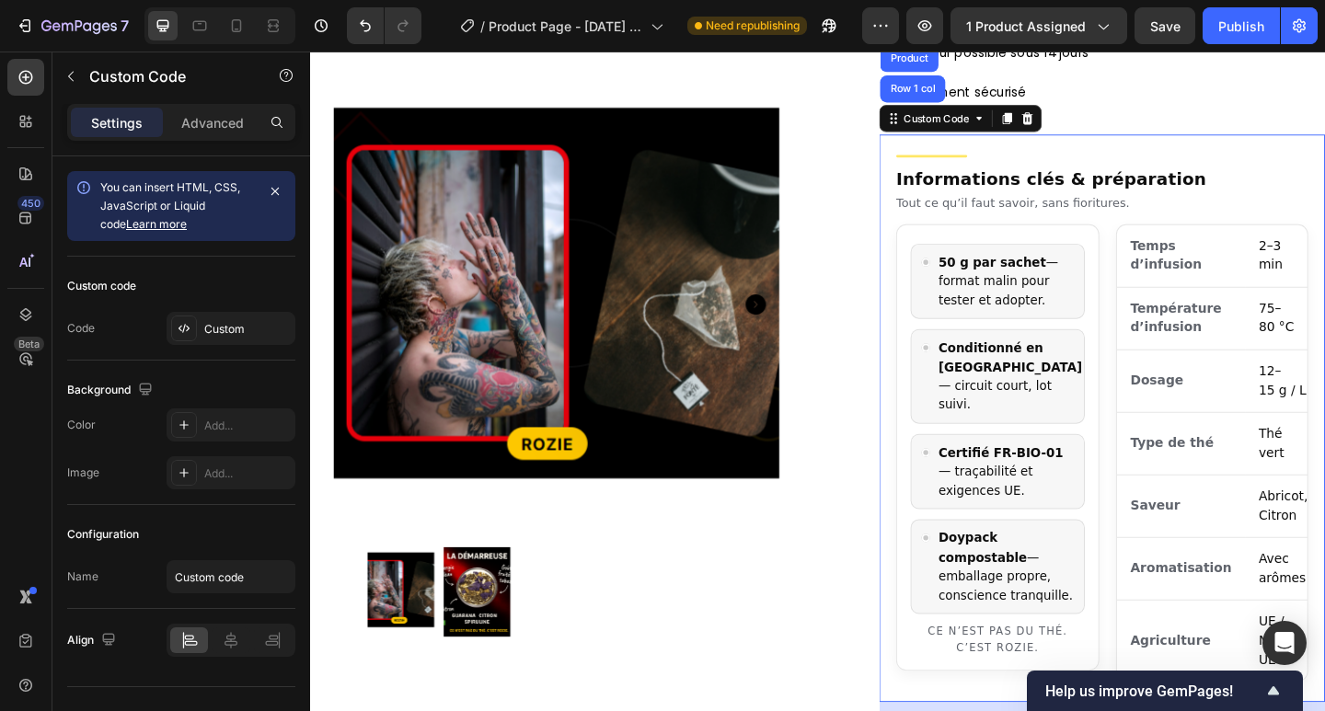
scroll to position [614, 0]
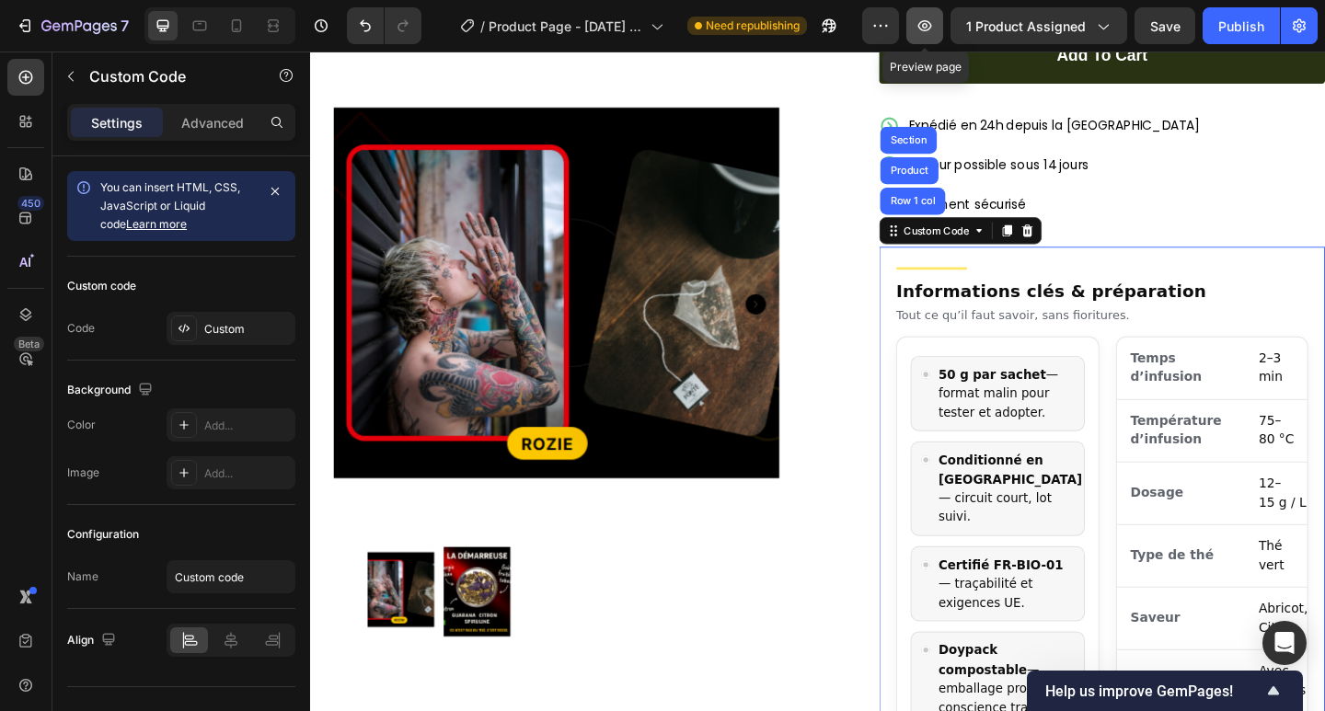
click at [934, 28] on icon "button" at bounding box center [924, 26] width 18 height 18
click at [1109, 362] on aside "50 g par sachet — format malin pour tester et adopter. Conditionné en [GEOGRAPH…" at bounding box center [1058, 605] width 221 height 486
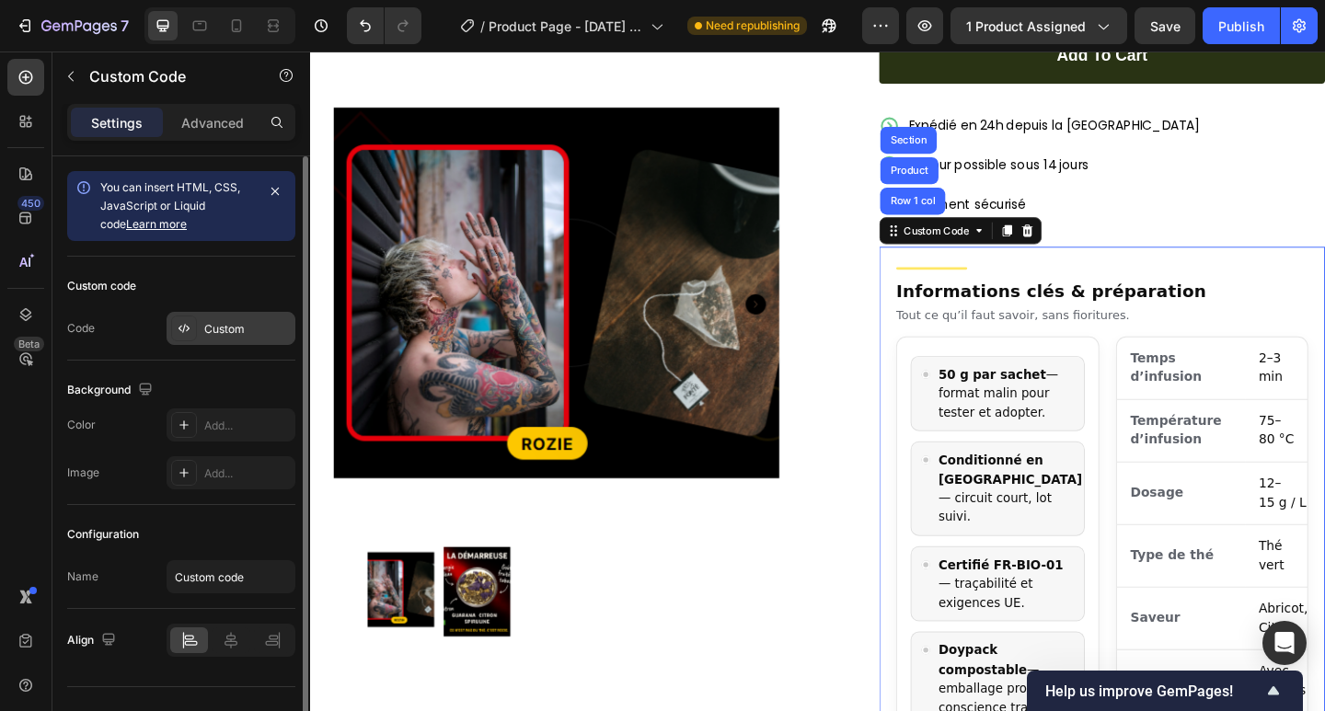
click at [197, 338] on div "Custom" at bounding box center [231, 328] width 129 height 33
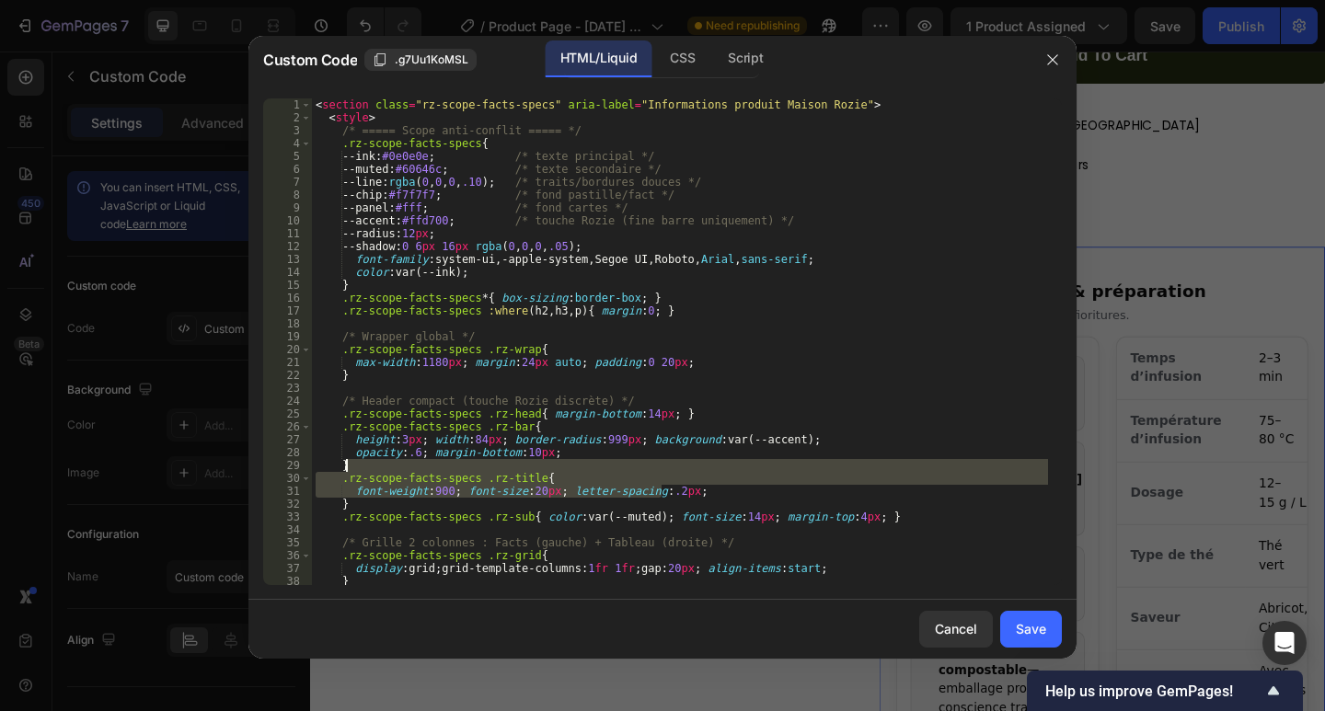
drag, startPoint x: 647, startPoint y: 467, endPoint x: 242, endPoint y: 132, distance: 525.3
click at [242, 132] on div "Custom Code .g7Uu1KoMSL HTML/Liquid CSS Script font-weight:900; font-size:20px;…" at bounding box center [662, 355] width 1325 height 711
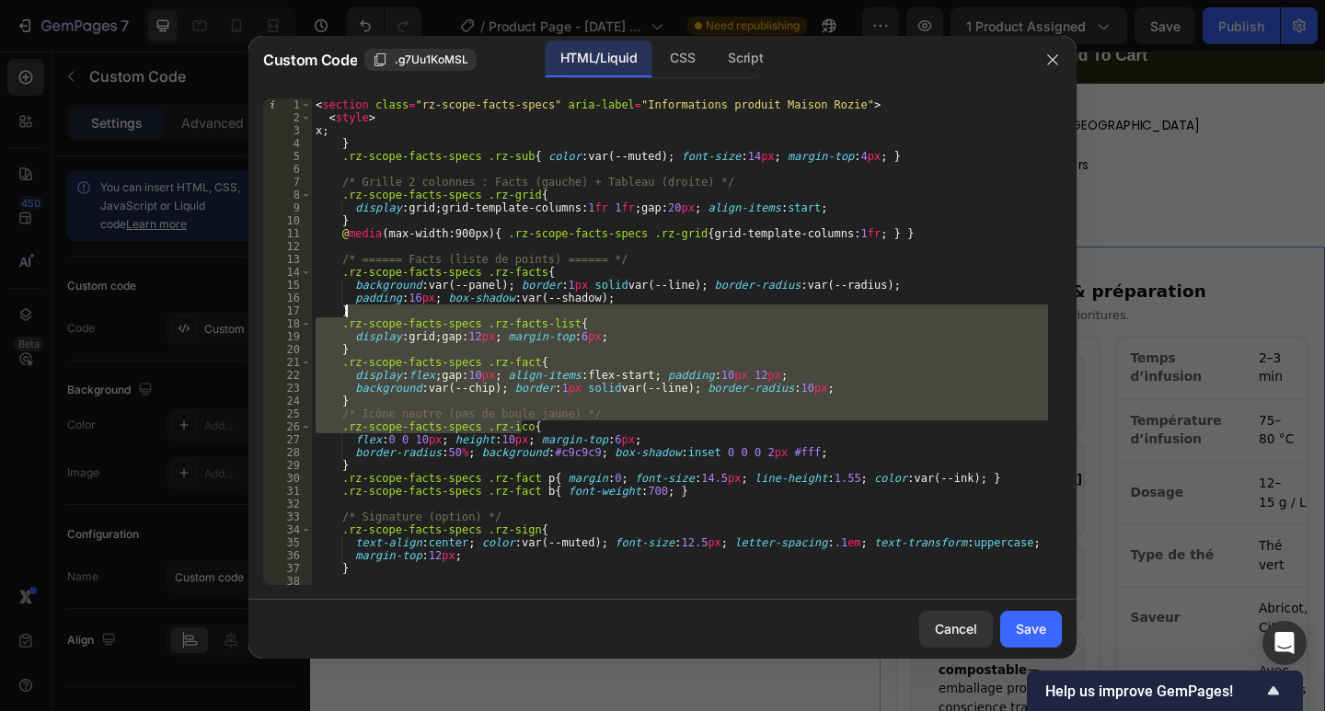
drag, startPoint x: 607, startPoint y: 364, endPoint x: 442, endPoint y: 180, distance: 247.5
click at [442, 177] on div "< section class = "rz-scope-facts-specs" aria-label = "Informations produit Mai…" at bounding box center [680, 354] width 736 height 512
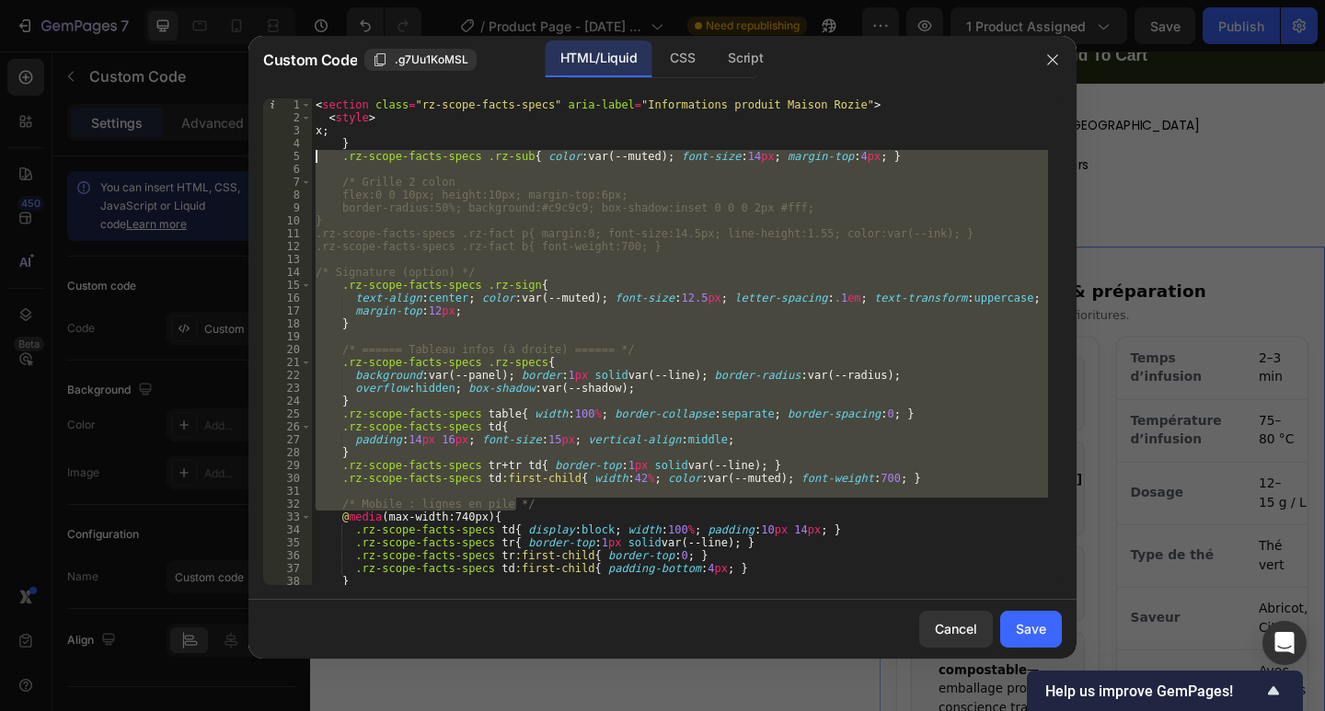
drag, startPoint x: 438, startPoint y: 270, endPoint x: 295, endPoint y: 187, distance: 165.3
click at [293, 152] on div "/* Grille 2 colon 1 2 3 4 5 6 7 8 9 10 11 12 13 14 15 16 17 18 19 20 21 22 23 2…" at bounding box center [662, 341] width 798 height 487
type textarea ".rz-scope-facts-specs .rz-sub{ color:var(--muted); font-size:14px; margin-top:4…"
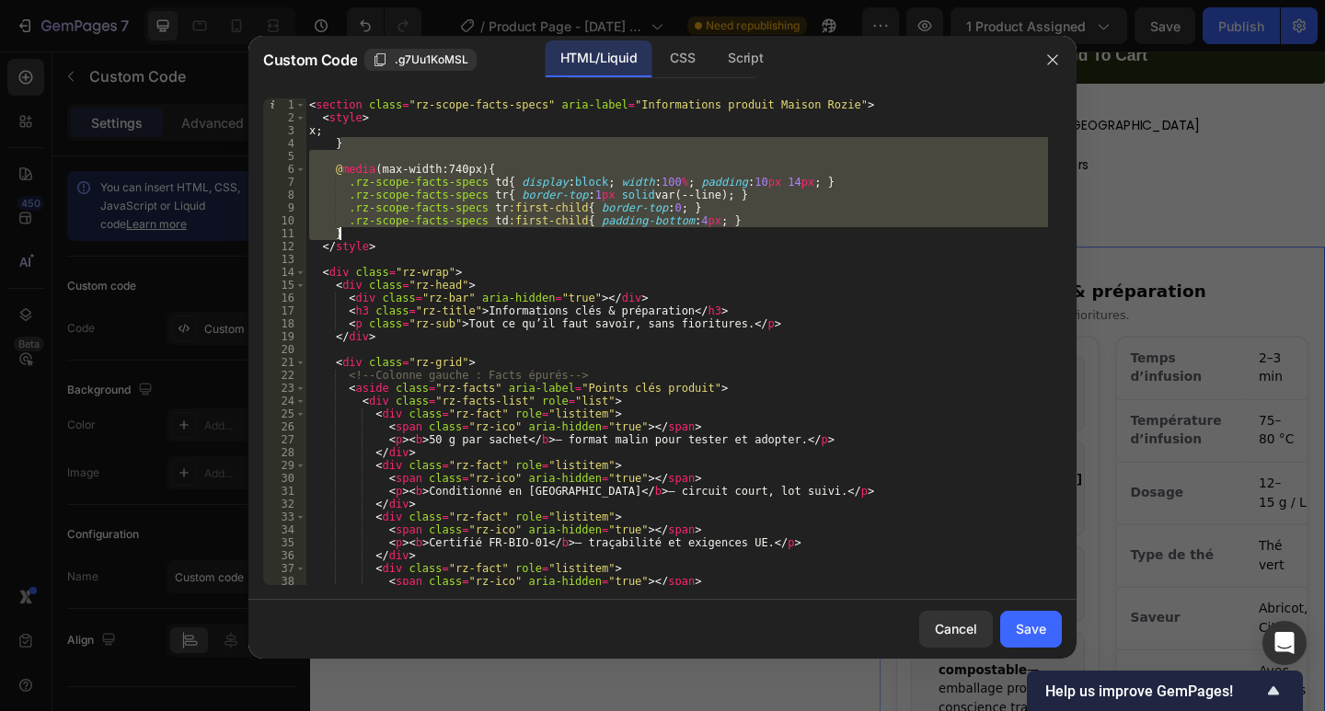
drag, startPoint x: 449, startPoint y: 281, endPoint x: 576, endPoint y: 441, distance: 203.6
click at [575, 440] on div "< section class = "rz-scope-facts-specs" aria-label = "Informations produit Mai…" at bounding box center [676, 354] width 742 height 512
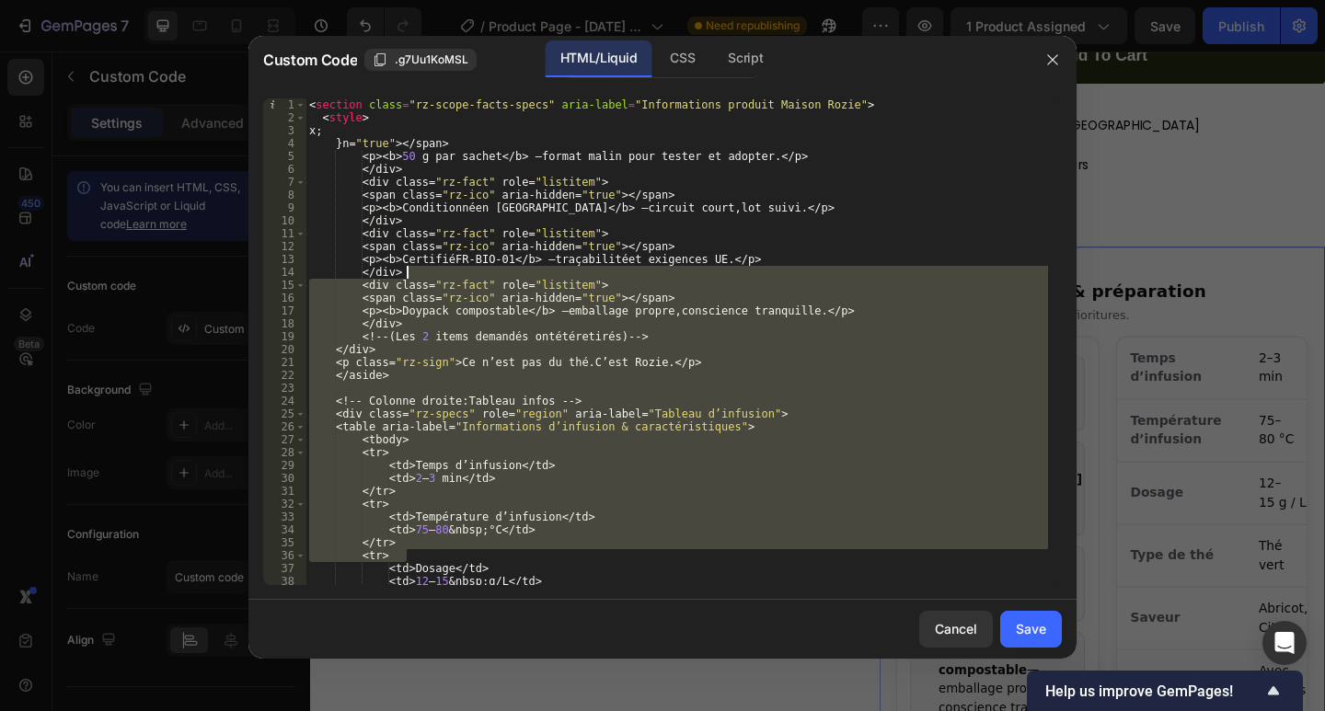
drag, startPoint x: 417, startPoint y: 247, endPoint x: 397, endPoint y: 219, distance: 34.4
click at [400, 225] on div "< section class = "rz-scope-facts-specs" aria-label = "Informations produit Mai…" at bounding box center [676, 354] width 742 height 512
type textarea "</div"
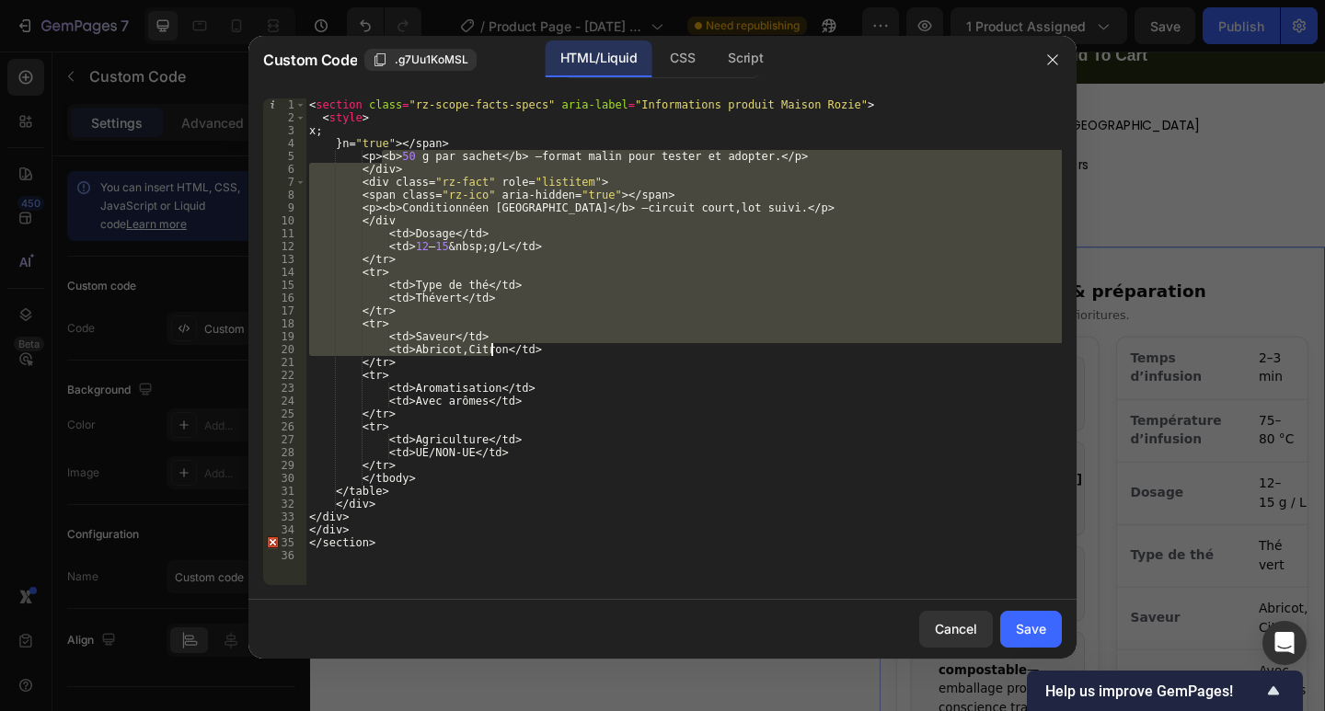
drag, startPoint x: 517, startPoint y: 385, endPoint x: 527, endPoint y: 431, distance: 47.1
click at [525, 397] on div "< section class = "rz-scope-facts-specs" aria-label = "Informations produit Mai…" at bounding box center [683, 354] width 756 height 512
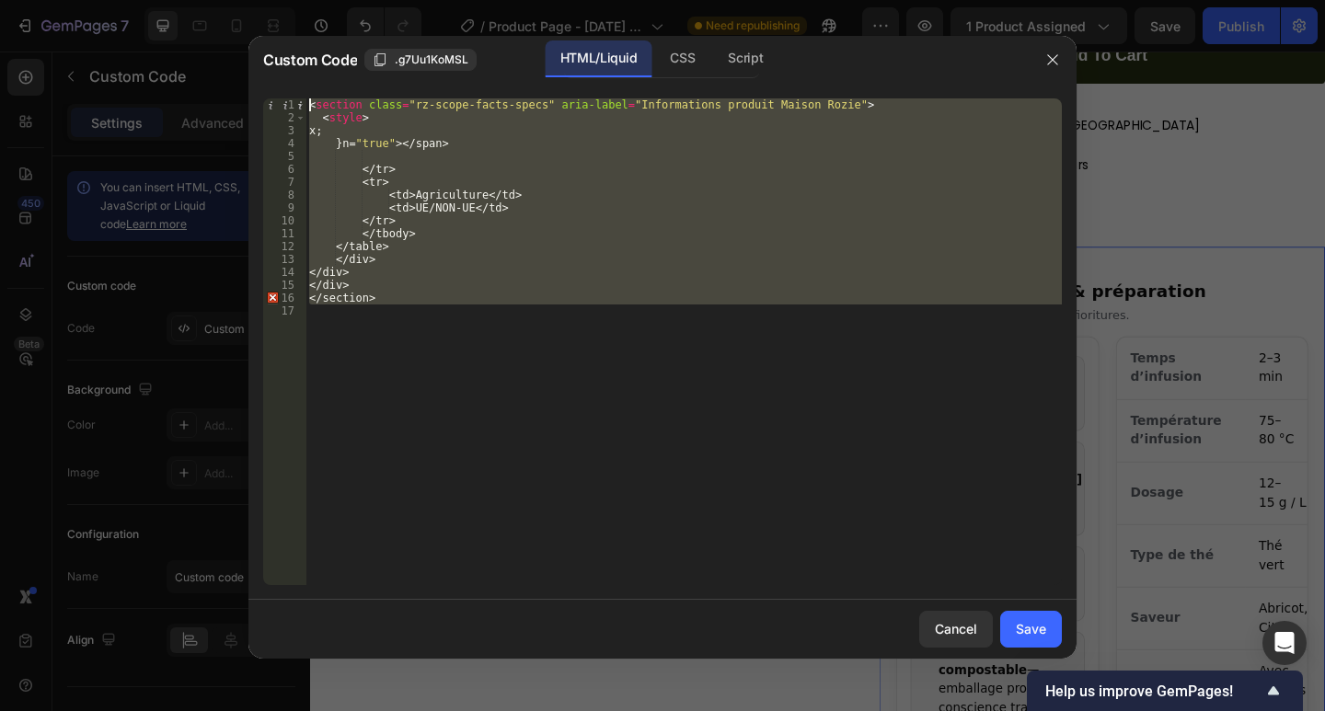
click at [345, 18] on div "Custom Code .g7Uu1KoMSL HTML/Liquid CSS Script 1 2 3 4 5 6 7 8 9 10 11 12 13 14…" at bounding box center [662, 355] width 1325 height 711
type textarea "<section class="rz-scope-facts-specs" aria-label="Informations produit Maison R…"
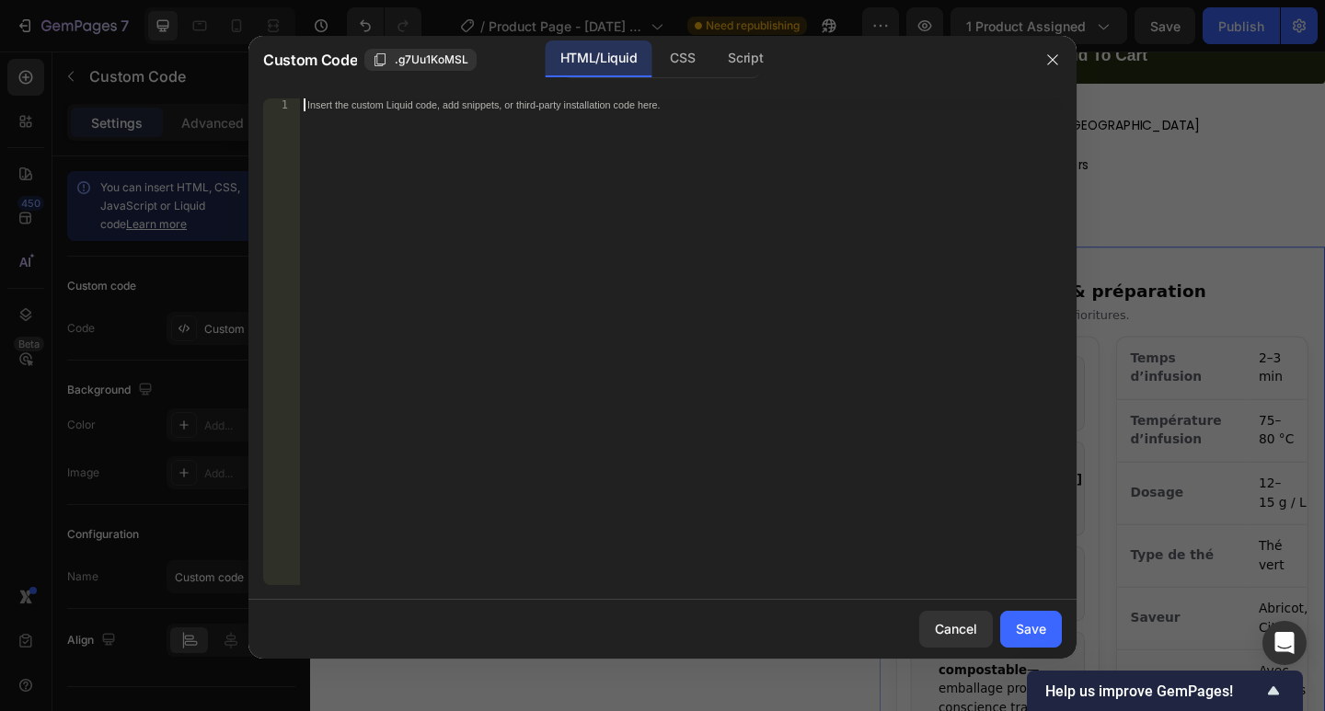
scroll to position [1059, 0]
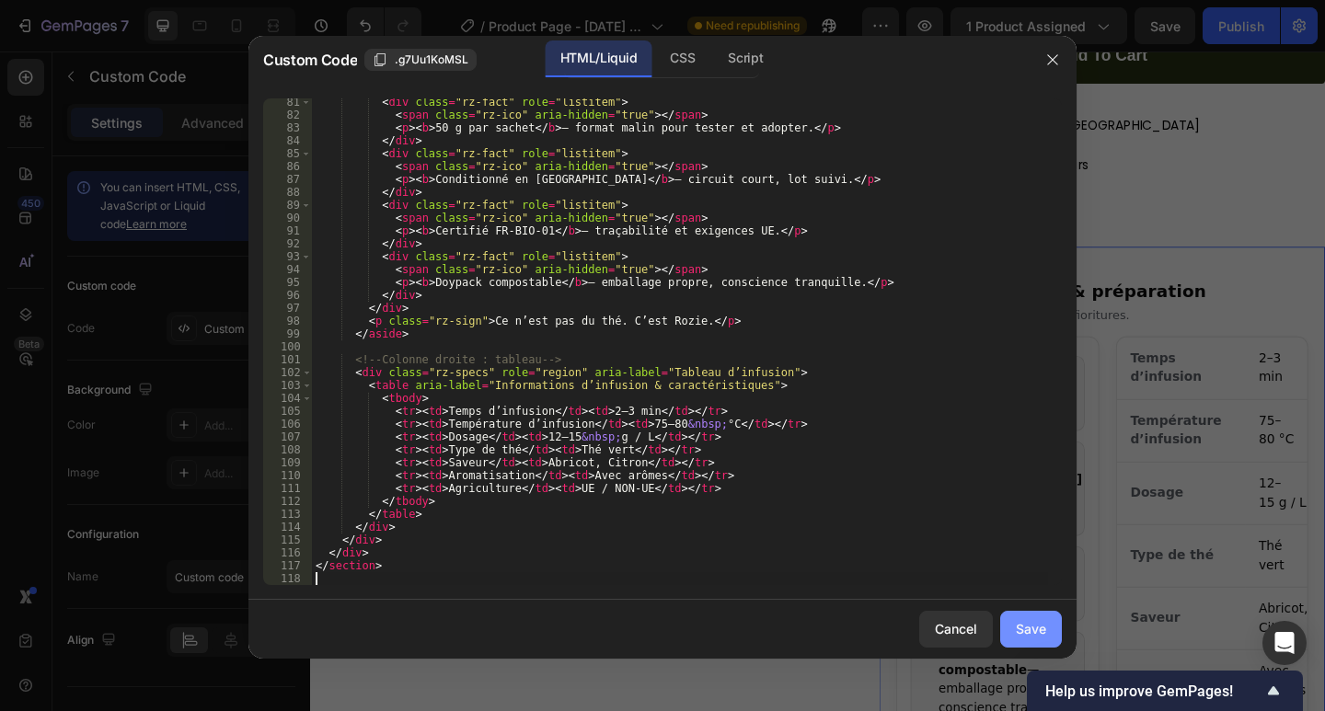
click at [1030, 624] on div "Save" at bounding box center [1031, 628] width 30 height 19
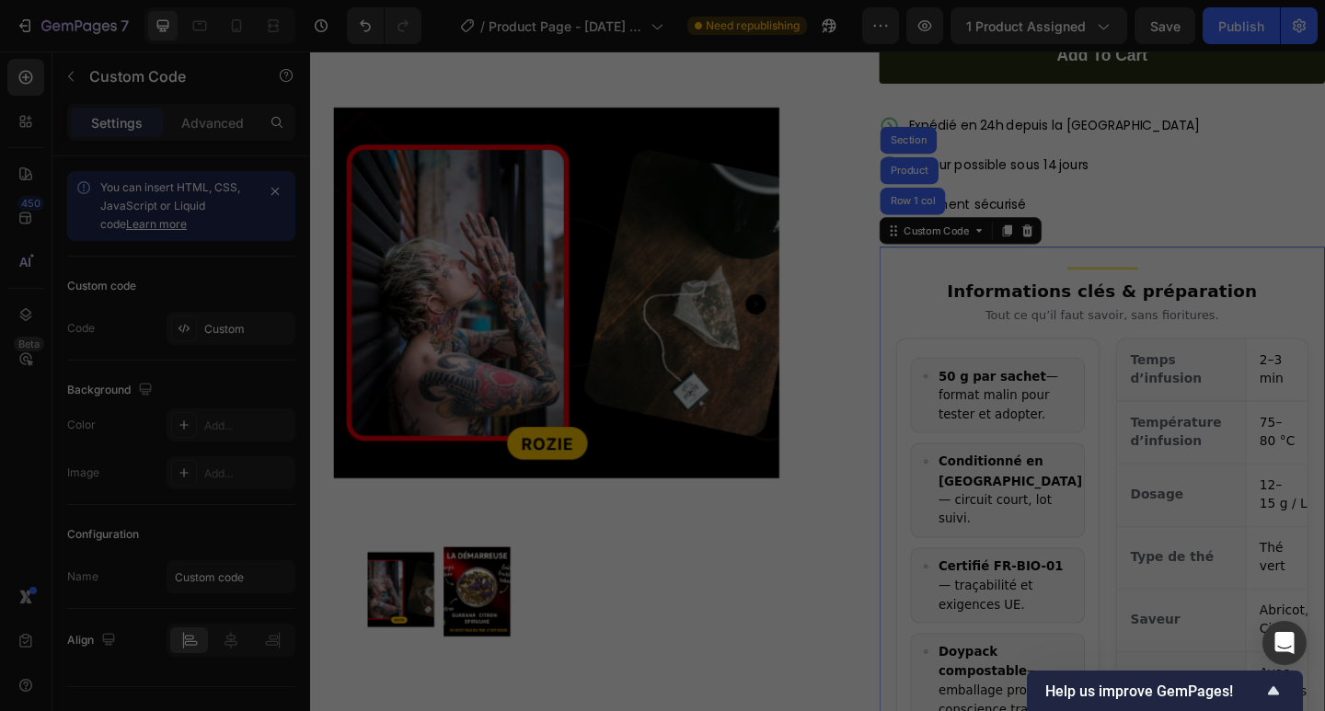
type textarea "</section>"
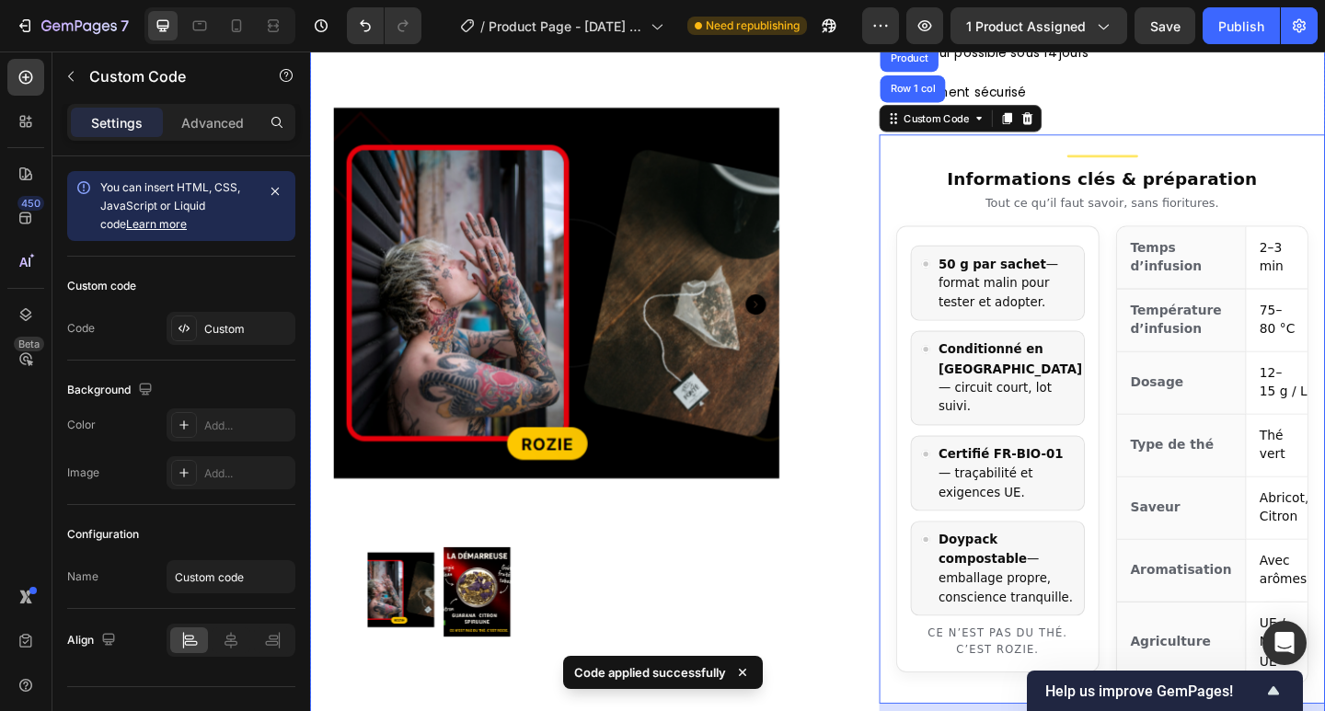
scroll to position [614, 0]
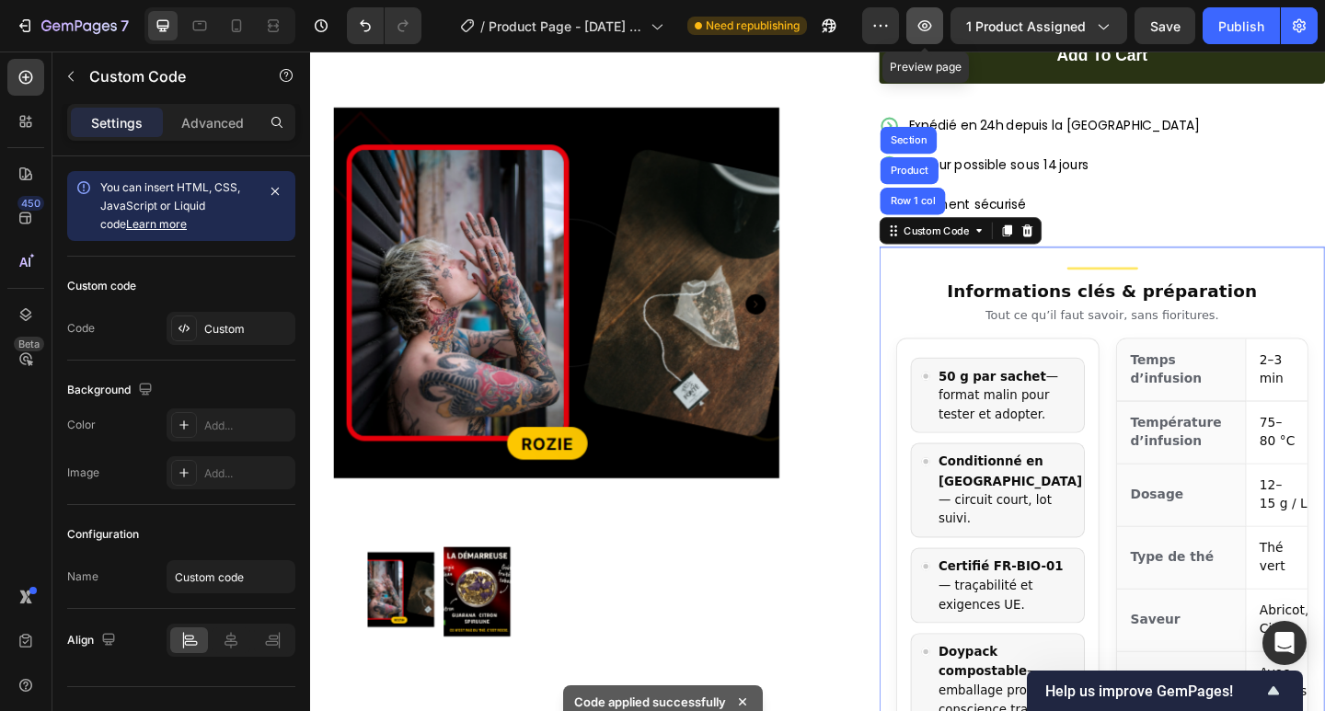
click at [933, 20] on icon "button" at bounding box center [924, 26] width 18 height 18
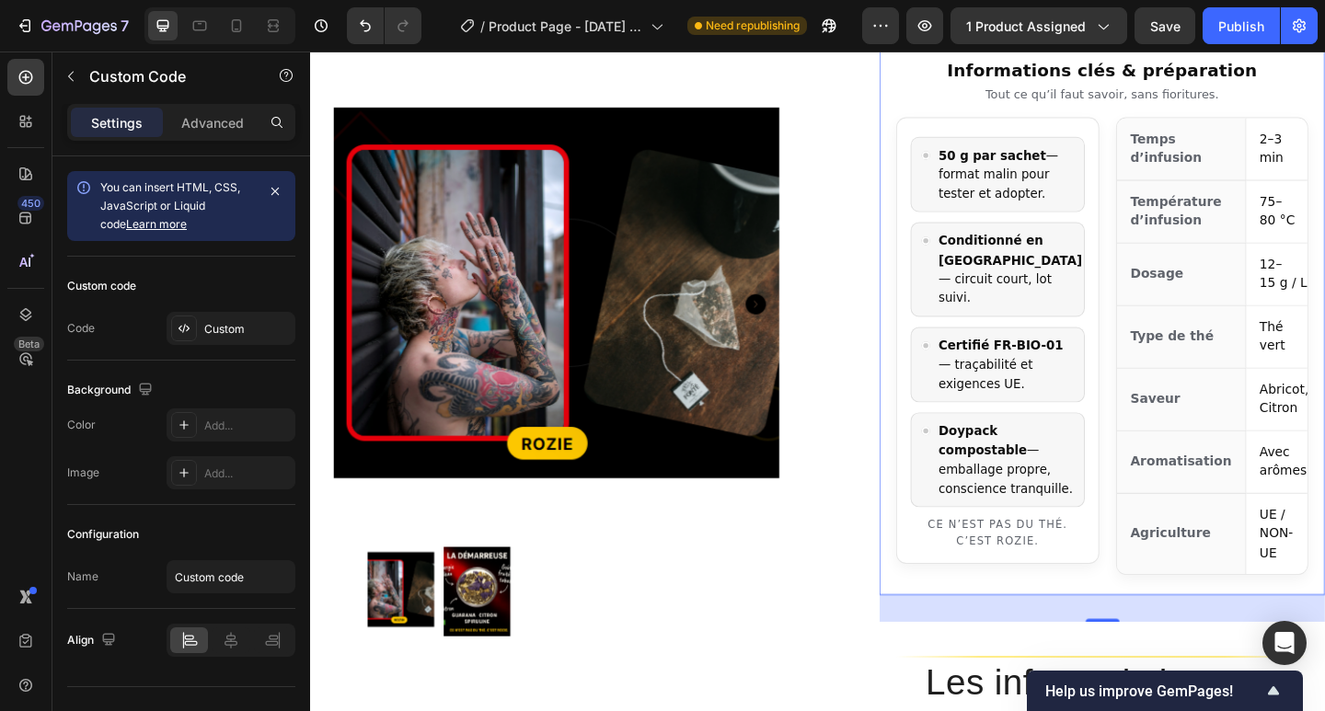
scroll to position [858, 0]
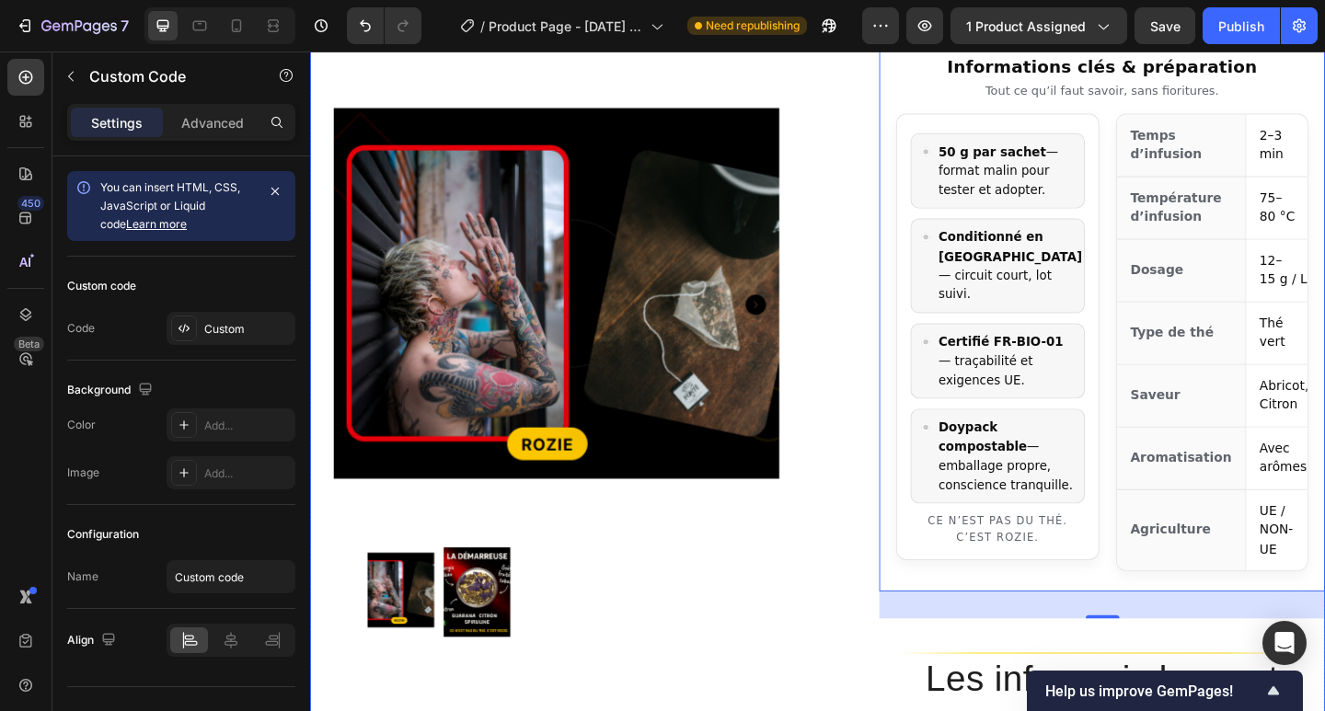
click at [850, 667] on div "Product Images Row Add to cart Add to Cart Expédié en 24h depuis la [GEOGRAPHIC…" at bounding box center [862, 522] width 1104 height 1501
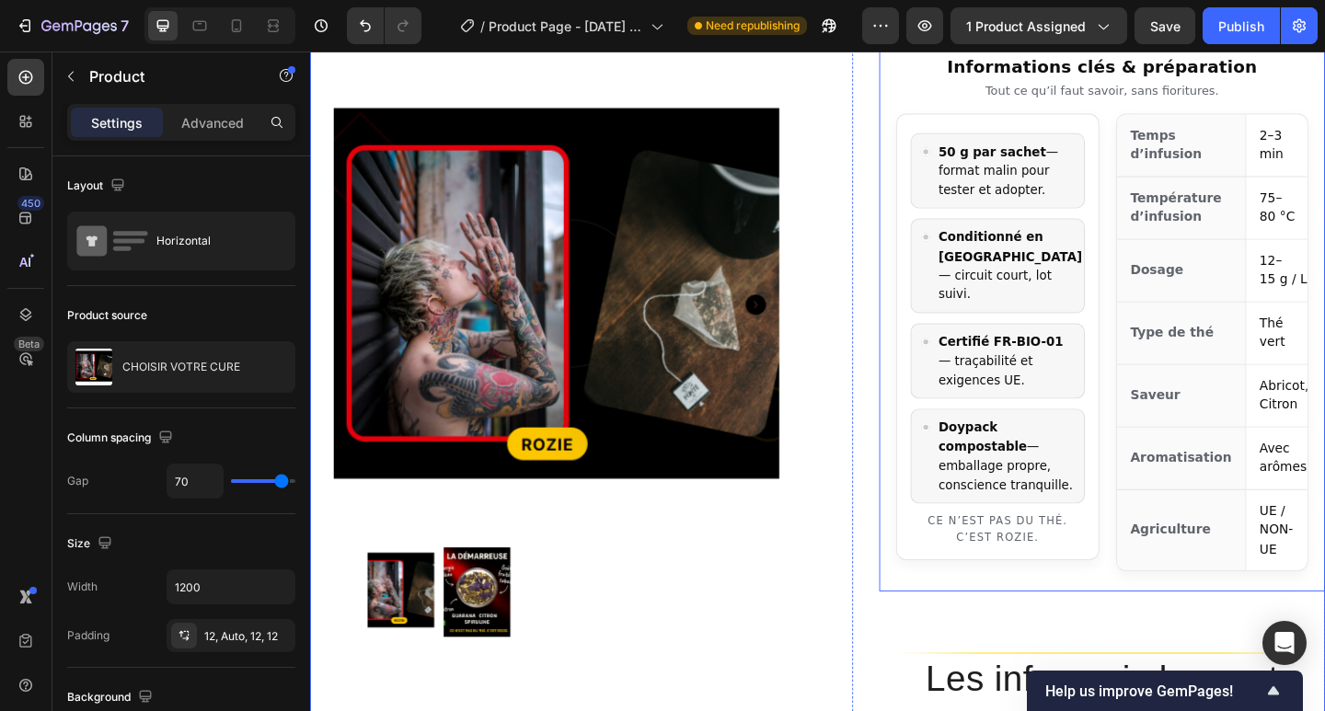
scroll to position [614, 0]
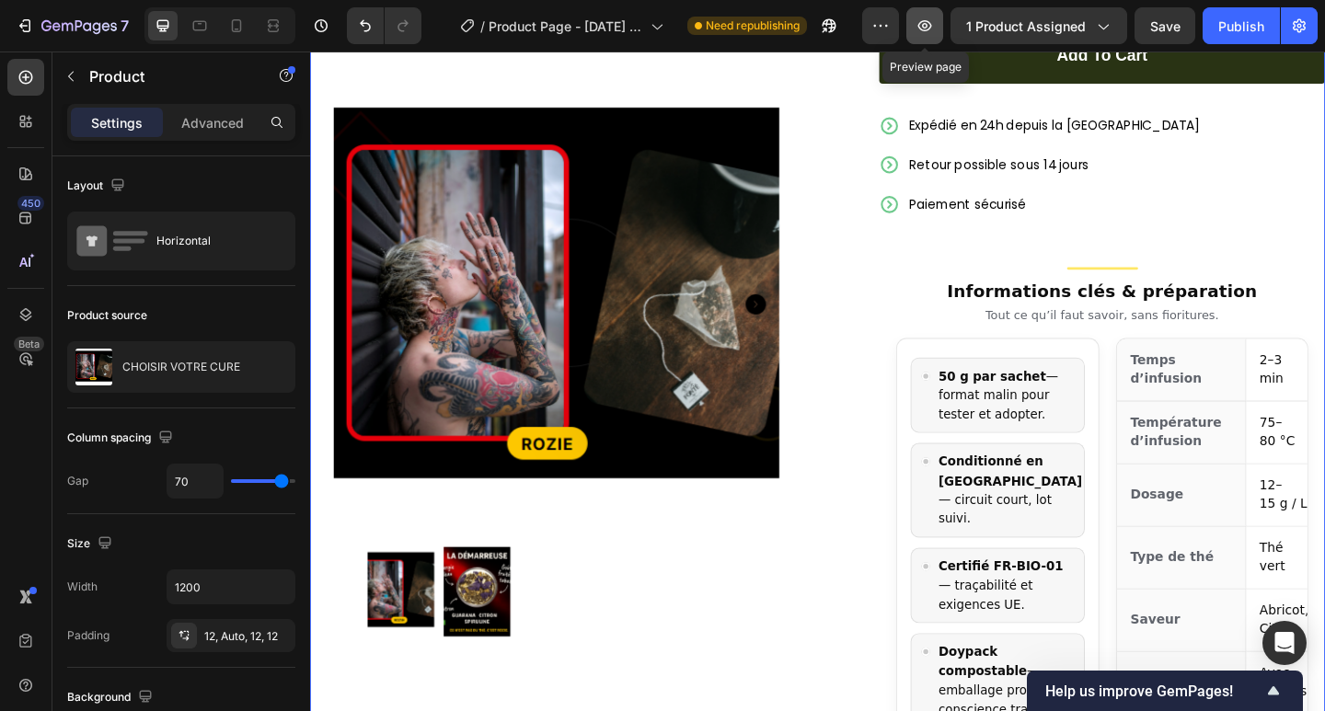
click at [917, 29] on icon "button" at bounding box center [924, 26] width 18 height 18
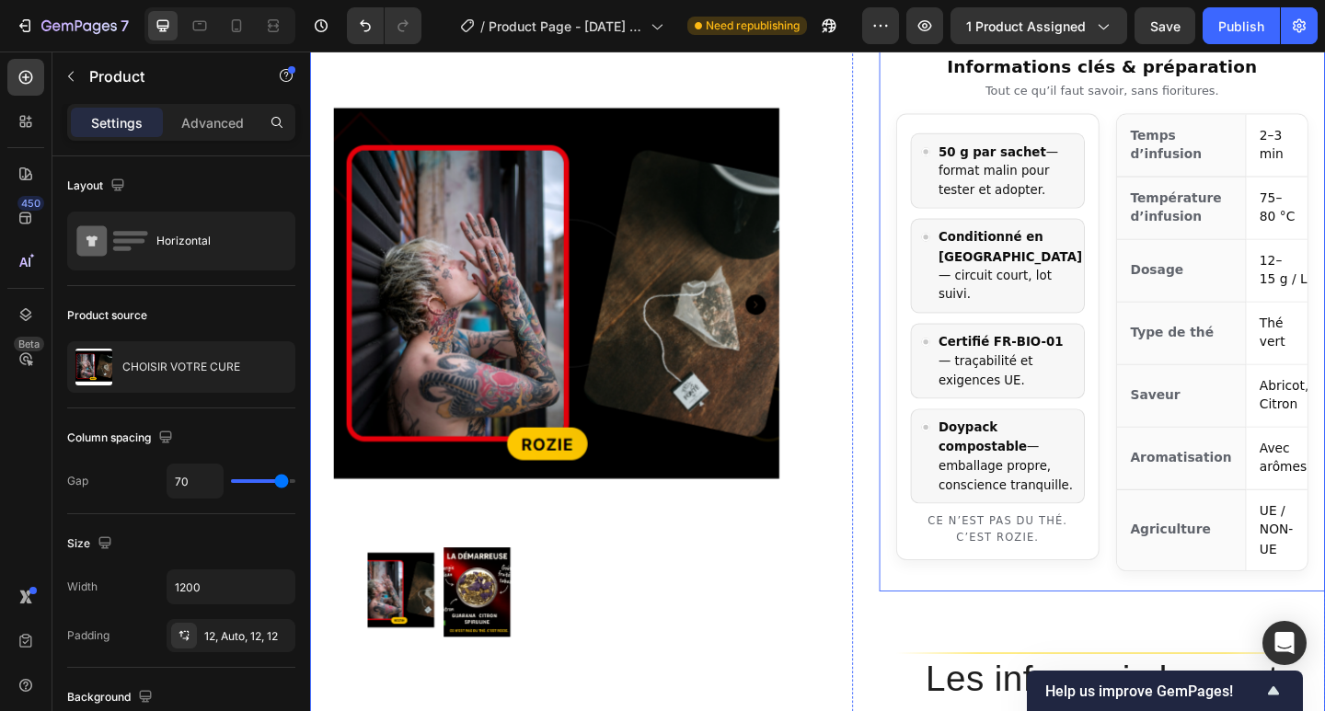
scroll to position [490, 0]
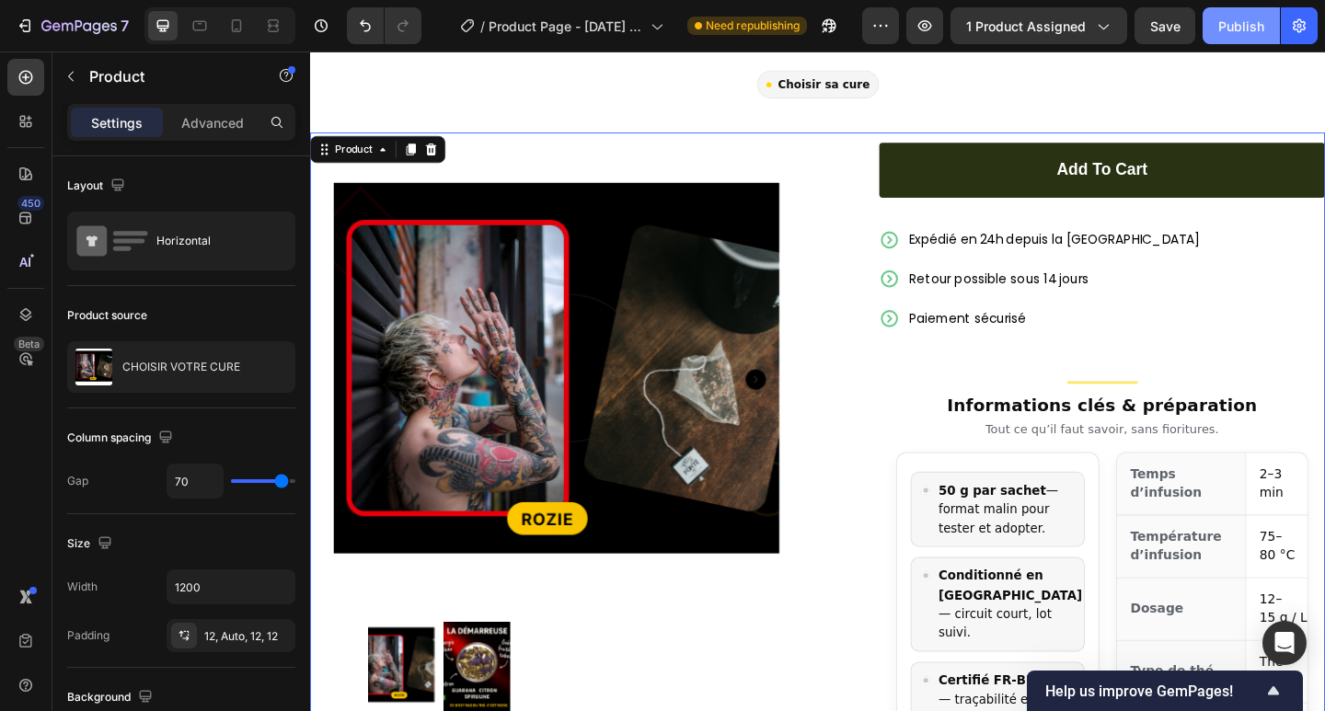
click at [1236, 30] on div "Publish" at bounding box center [1241, 26] width 46 height 19
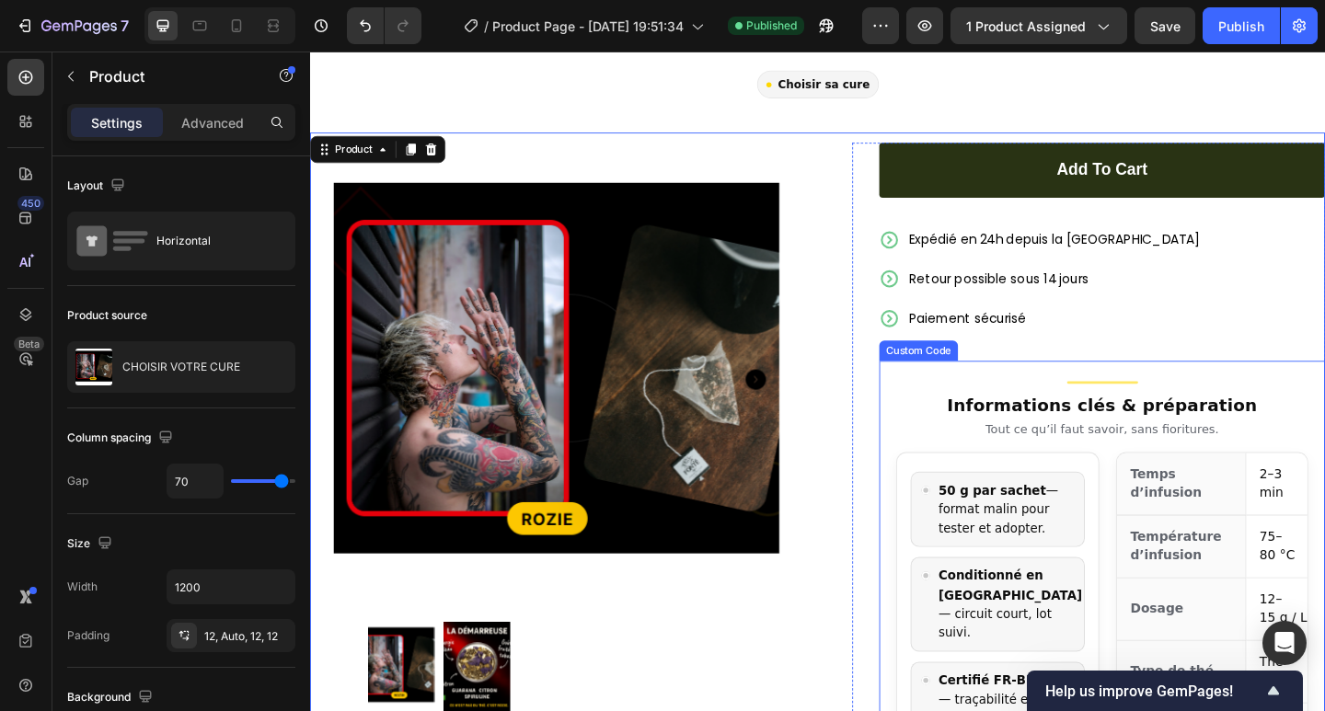
click at [1111, 519] on p "50 g par sachet — format malin pour tester et adopter." at bounding box center [1067, 550] width 147 height 62
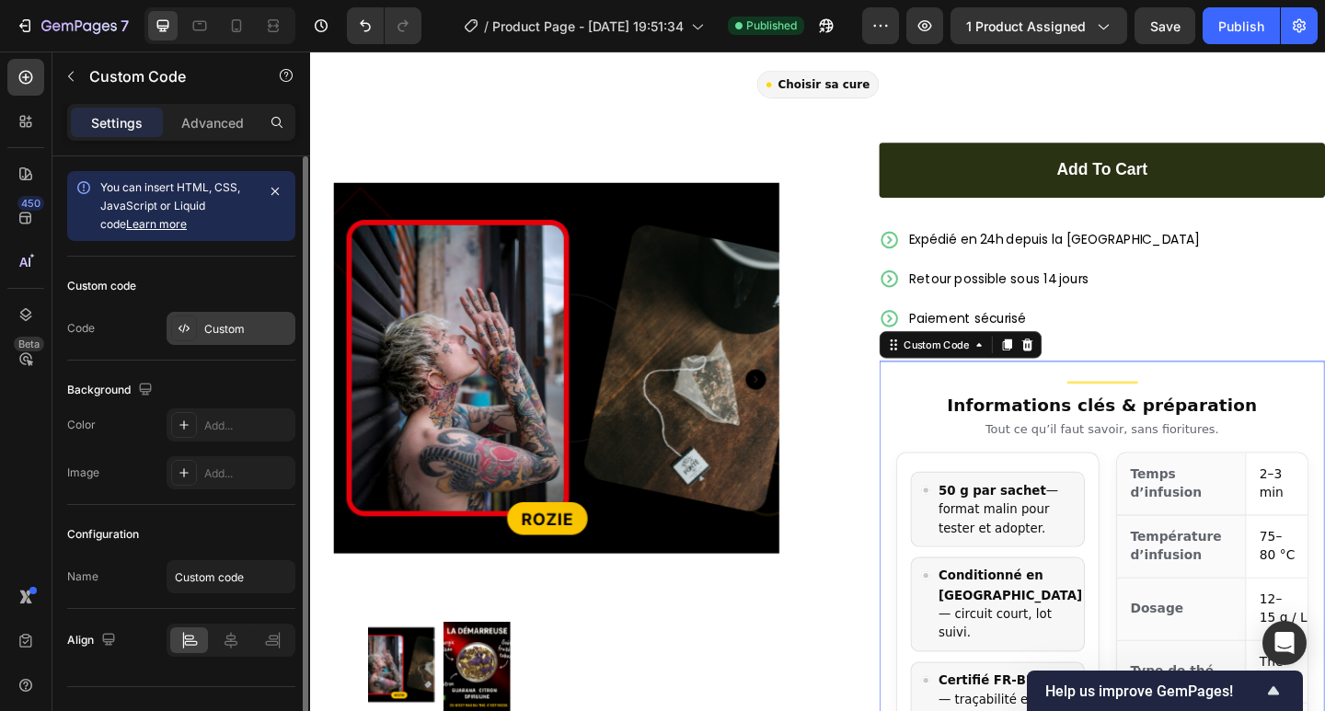
click at [237, 327] on div "Custom" at bounding box center [247, 329] width 86 height 17
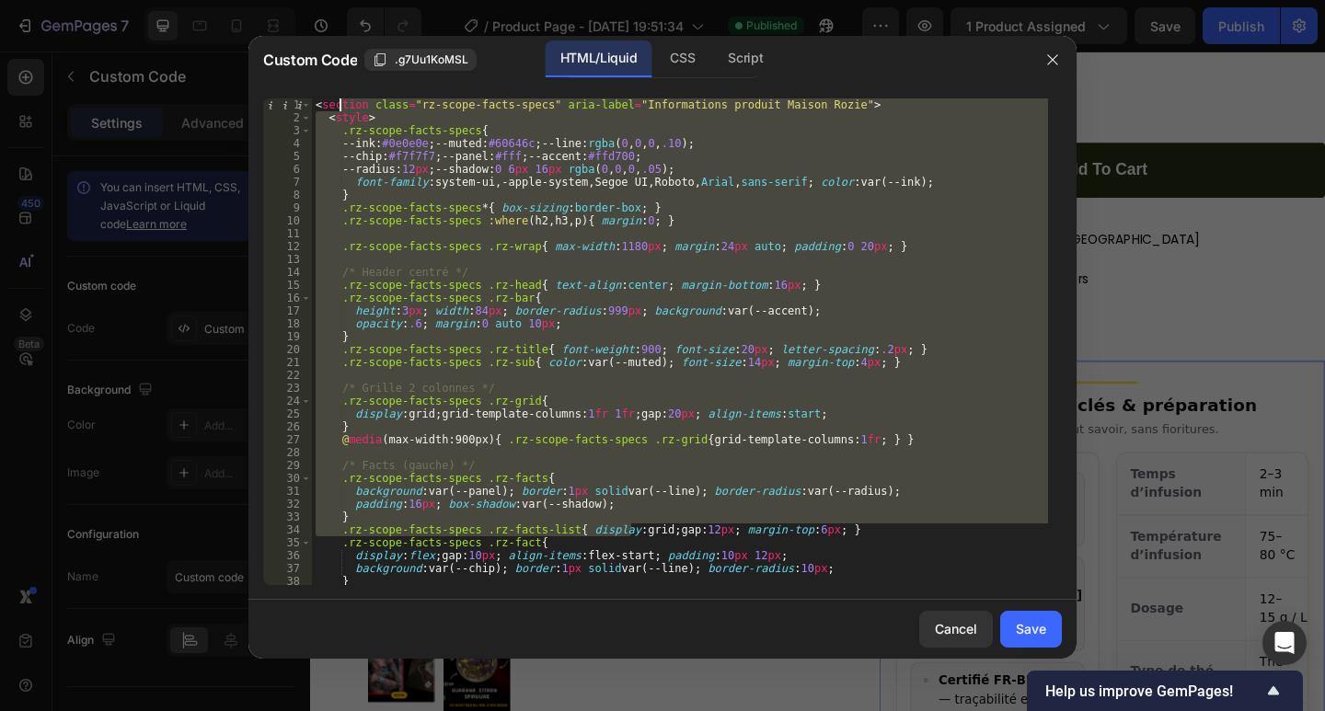
drag, startPoint x: 342, startPoint y: 112, endPoint x: 373, endPoint y: 174, distance: 69.1
click at [334, 101] on div "< section class = "rz-scope-facts-specs" aria-label = "Informations produit Mai…" at bounding box center [680, 360] width 736 height 525
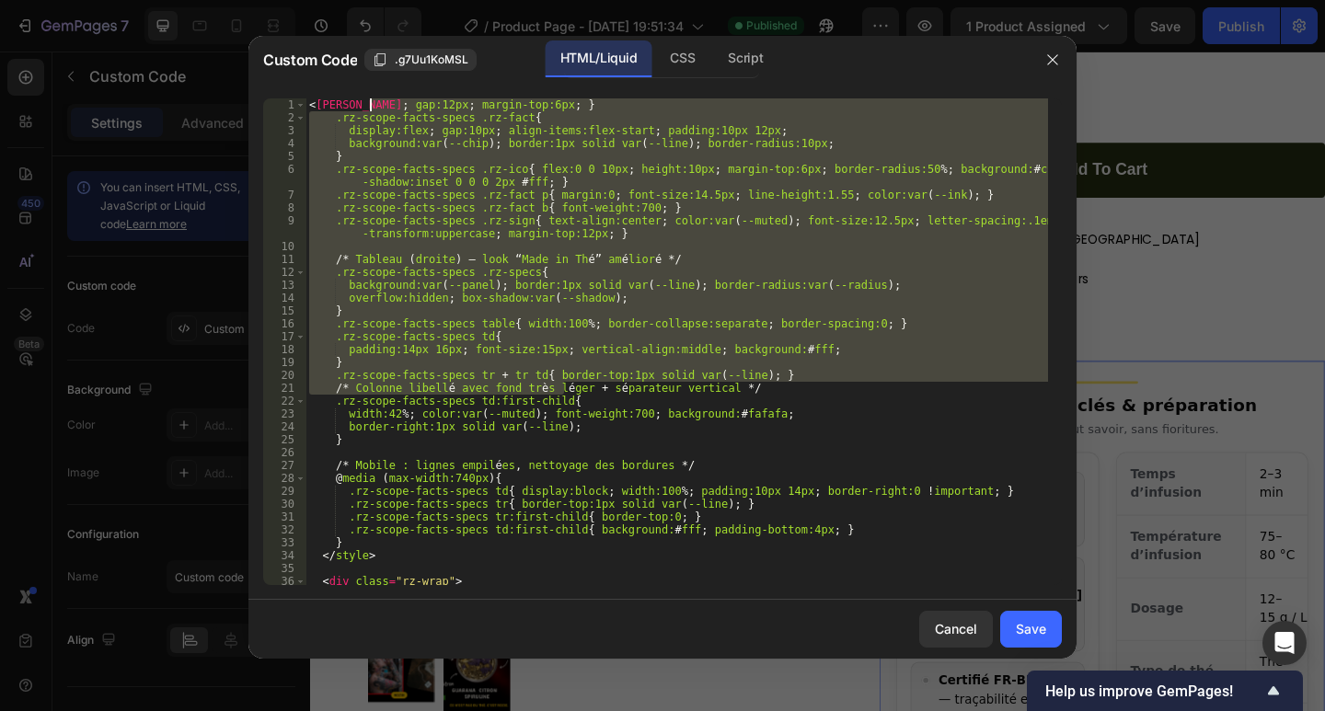
drag, startPoint x: 468, startPoint y: 223, endPoint x: 367, endPoint y: 100, distance: 158.8
click at [361, 90] on div "<[PERSON_NAME]; gap:12px; margin-top:6px; } 1 2 3 4 5 6 7 8 9 10 11 12 13 14 15…" at bounding box center [662, 342] width 828 height 516
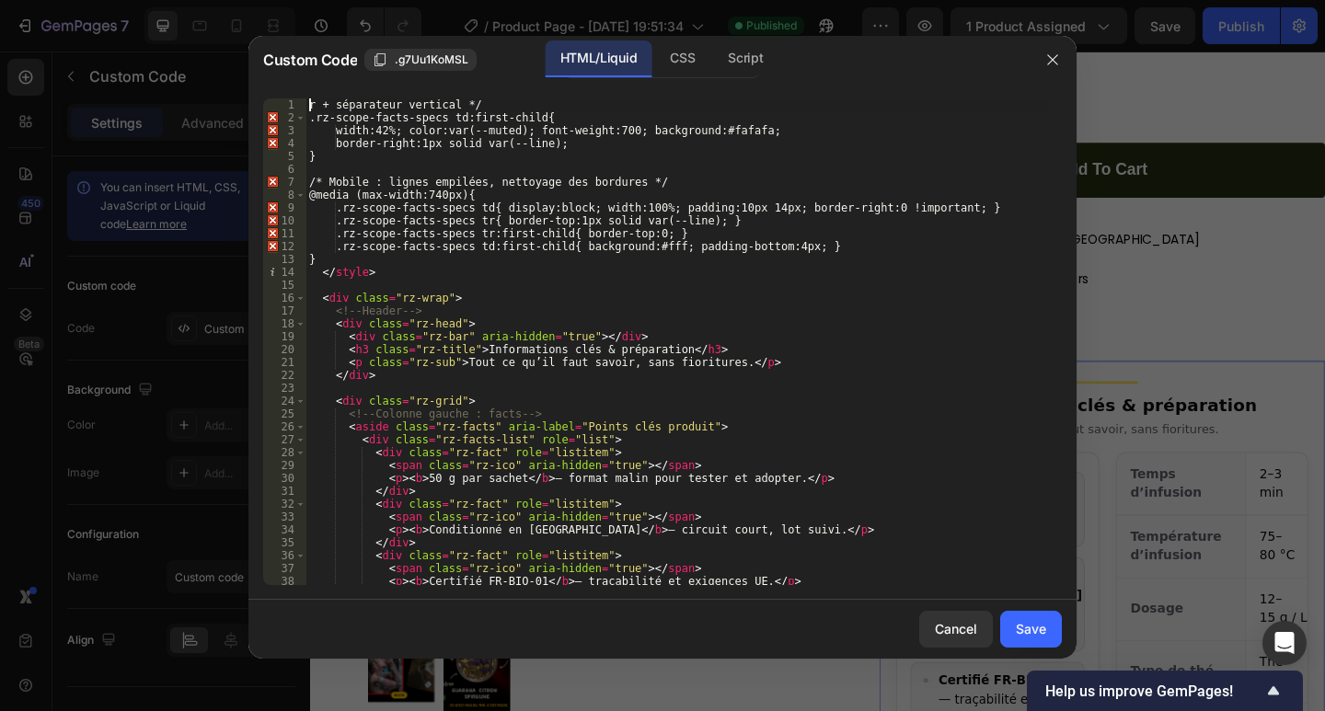
drag, startPoint x: 500, startPoint y: 275, endPoint x: 408, endPoint y: 124, distance: 177.2
click at [409, 126] on div "r + séparateur vertical */ .rz-scope-facts-specs td:first-child{ width:42%; col…" at bounding box center [676, 354] width 742 height 512
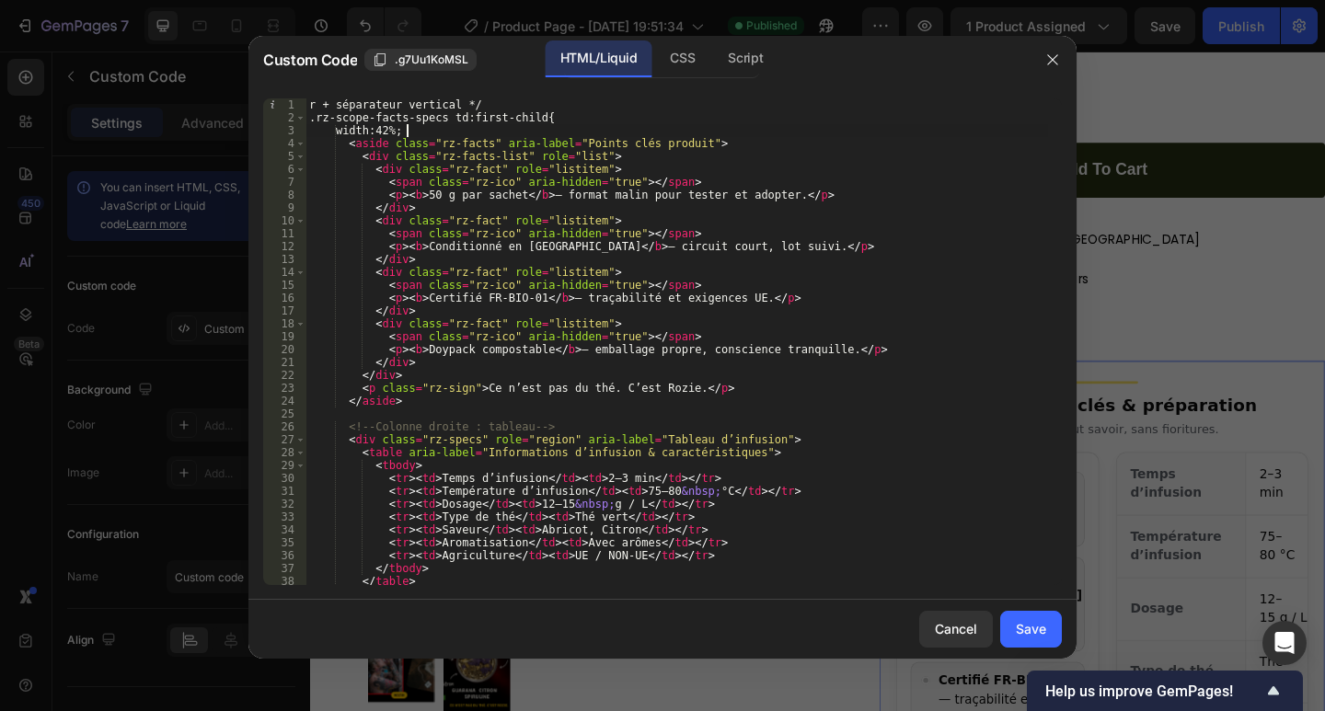
drag, startPoint x: 439, startPoint y: 217, endPoint x: 309, endPoint y: 51, distance: 211.1
click at [311, 52] on div "Custom Code .g7Uu1KoMSL HTML/Liquid CSS Script <aside 1 2 3 4 5 6 7 8 9 10 11 1…" at bounding box center [662, 347] width 828 height 623
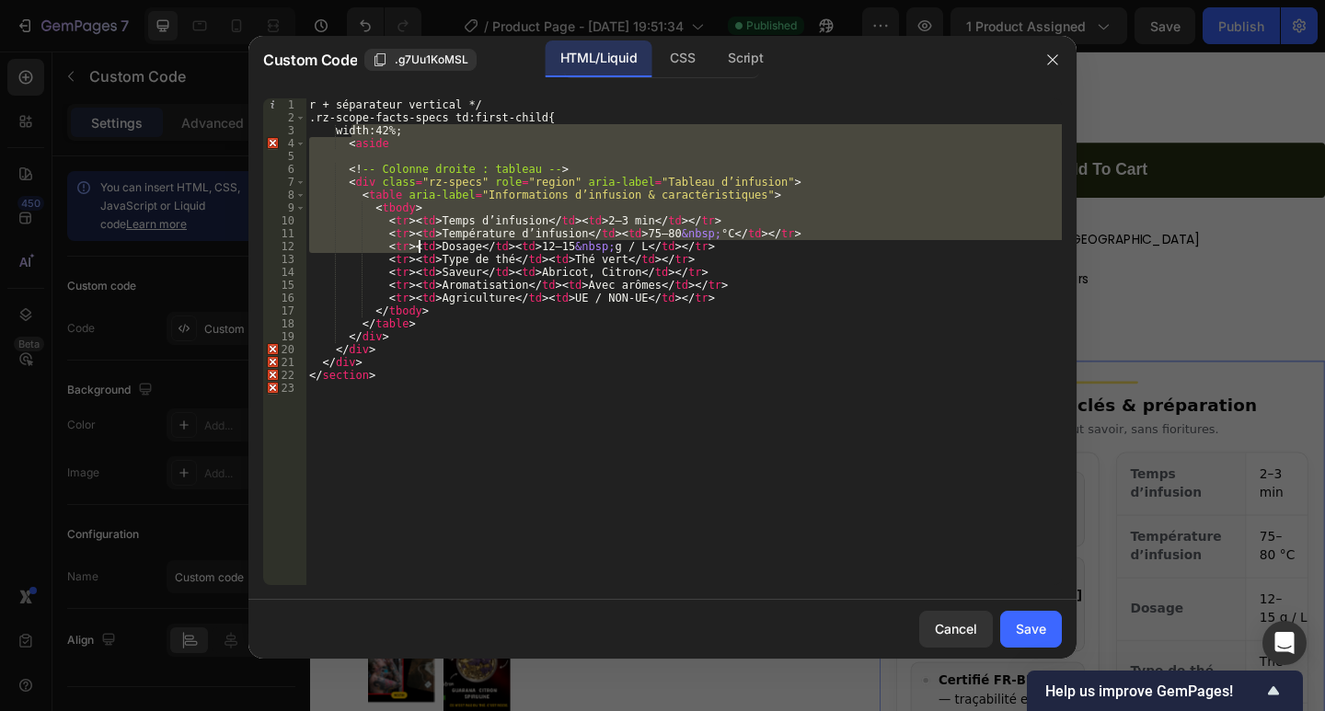
drag, startPoint x: 460, startPoint y: 327, endPoint x: 540, endPoint y: 490, distance: 181.4
click at [540, 491] on div "r + séparateur vertical */ .rz-scope-facts-specs td:first-child{ width:42%; < a…" at bounding box center [683, 354] width 756 height 512
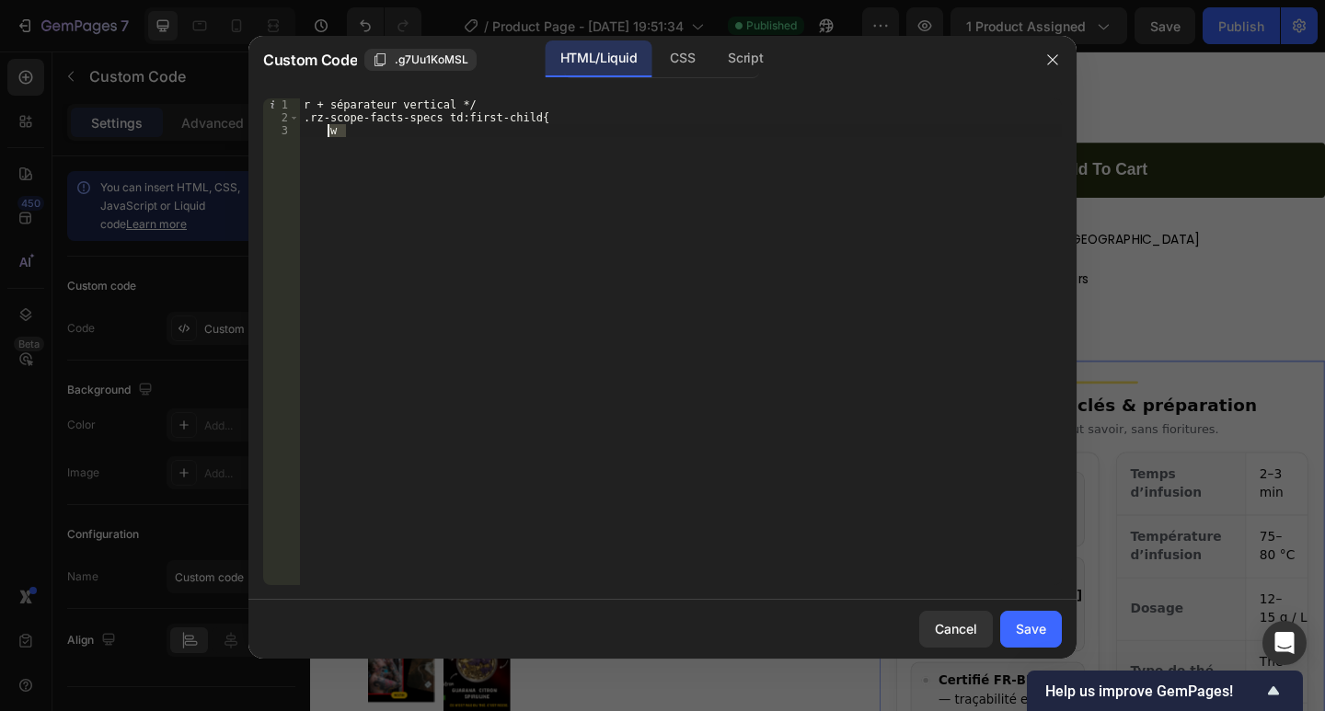
drag, startPoint x: 516, startPoint y: 438, endPoint x: 224, endPoint y: -8, distance: 533.5
click at [224, 0] on html "7 / Product Page - [DATE] 19:51:34 Published Preview 1 product assigned Save Pu…" at bounding box center [662, 0] width 1325 height 0
type textarea "r + séparateur vertical */ .rz-scope-facts-specs td:first-child{"
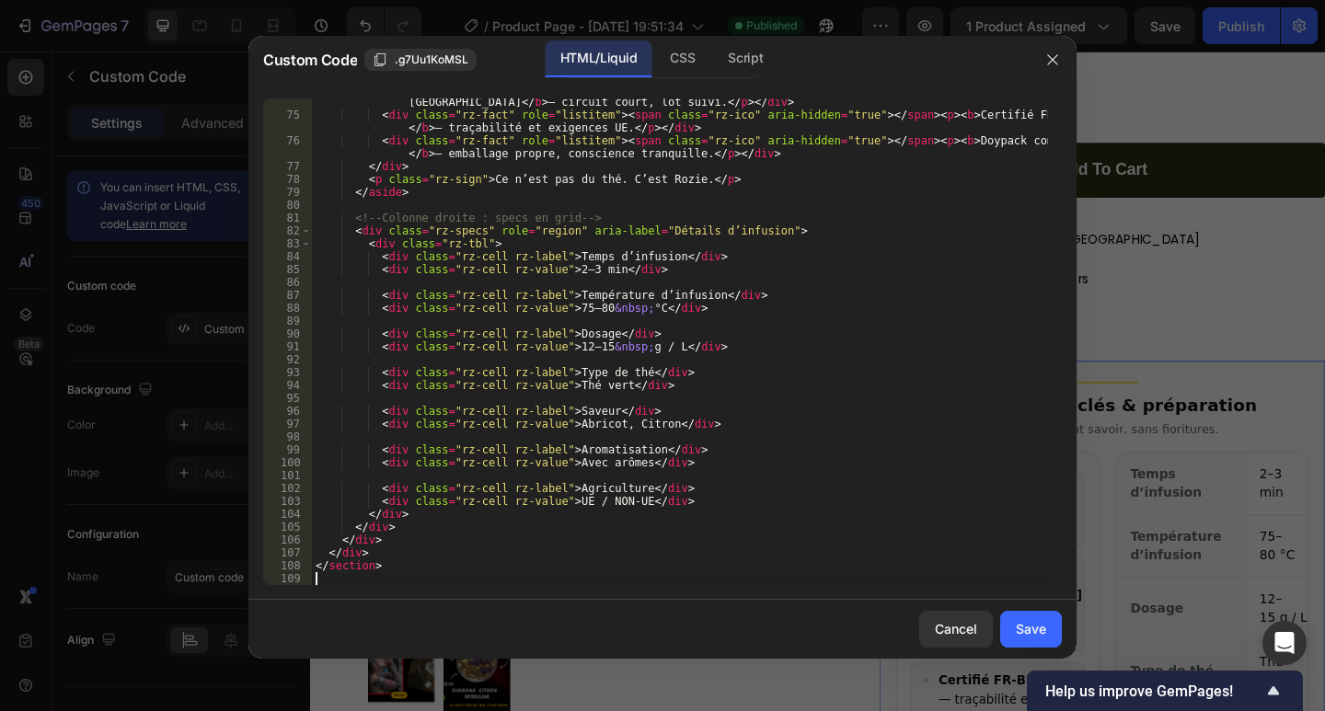
scroll to position [1046, 0]
click at [1043, 629] on div "Save" at bounding box center [1031, 628] width 30 height 19
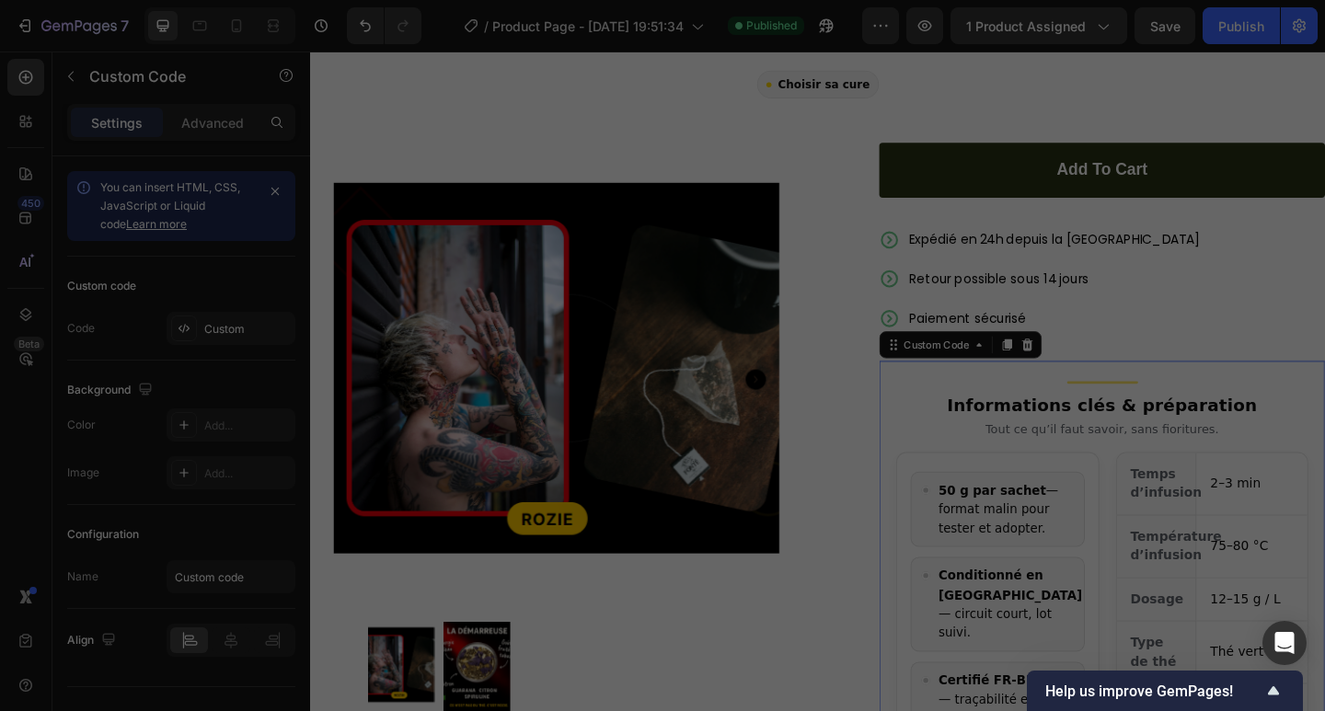
type textarea "</section>"
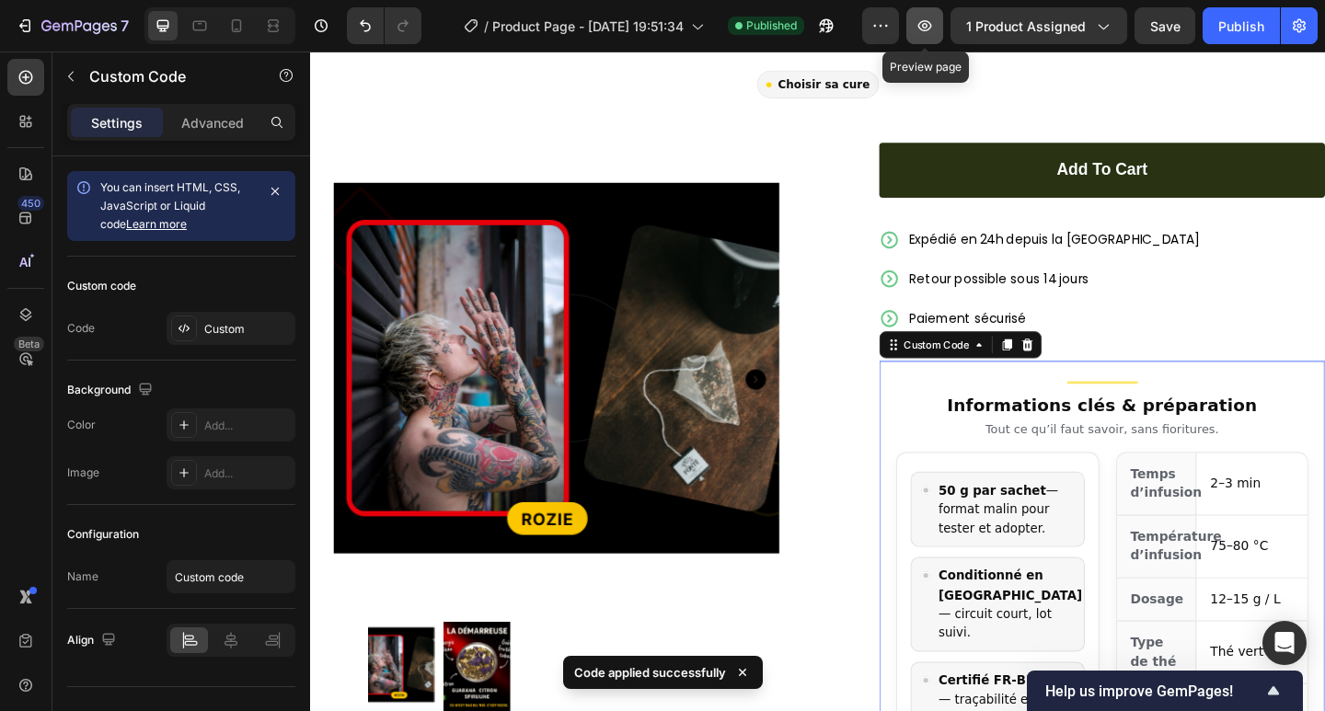
click at [919, 31] on icon "button" at bounding box center [924, 26] width 18 height 18
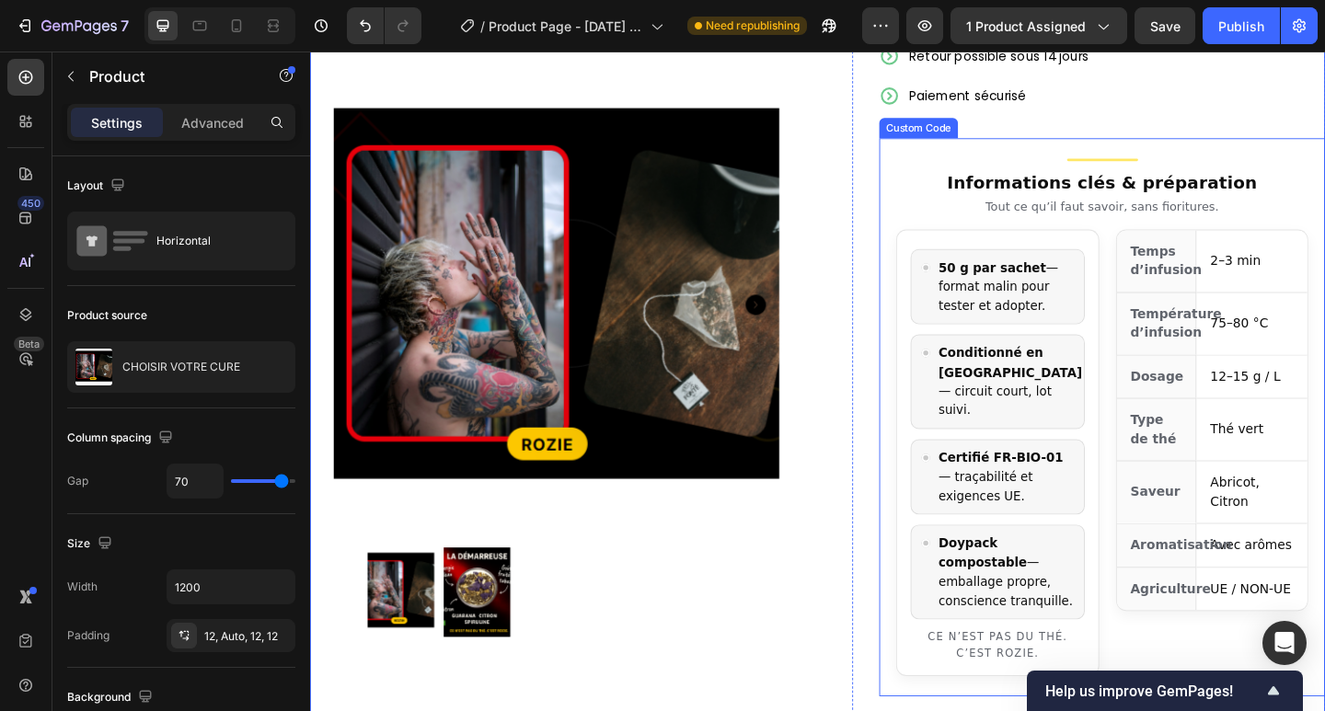
scroll to position [736, 0]
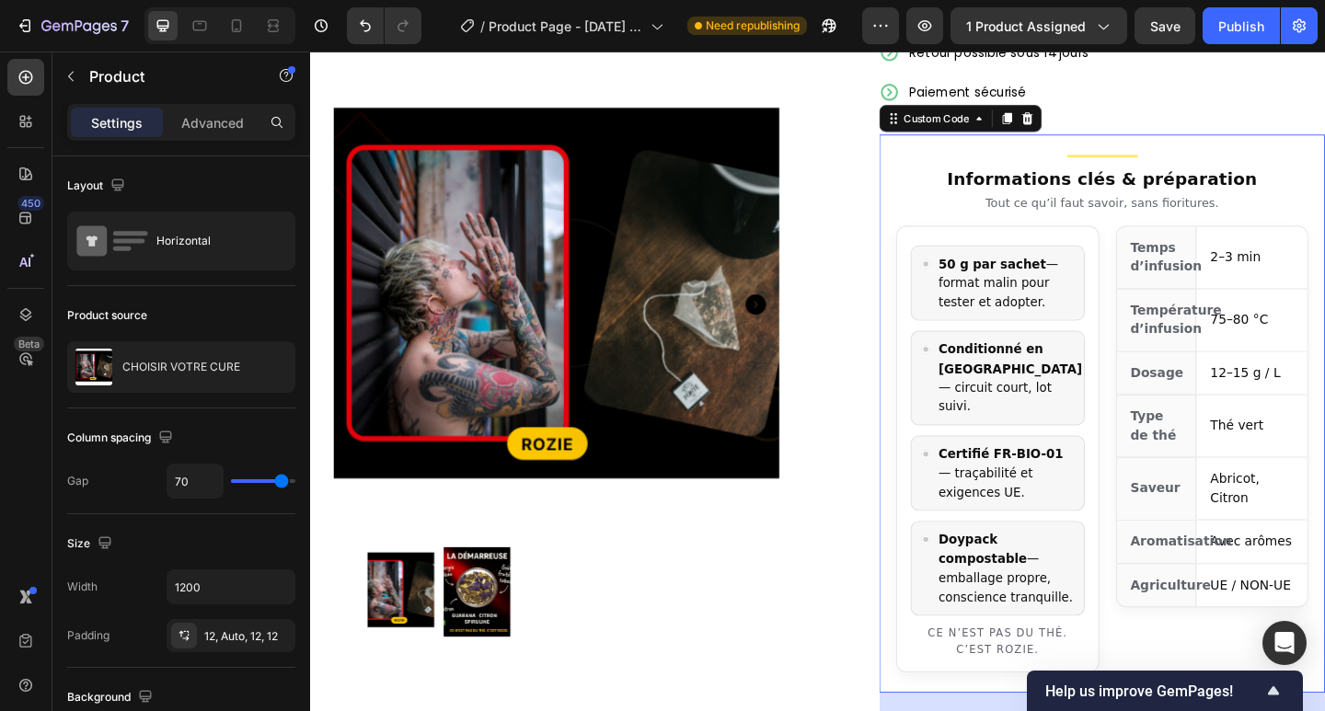
click at [1238, 609] on div "Agriculture" at bounding box center [1231, 633] width 87 height 48
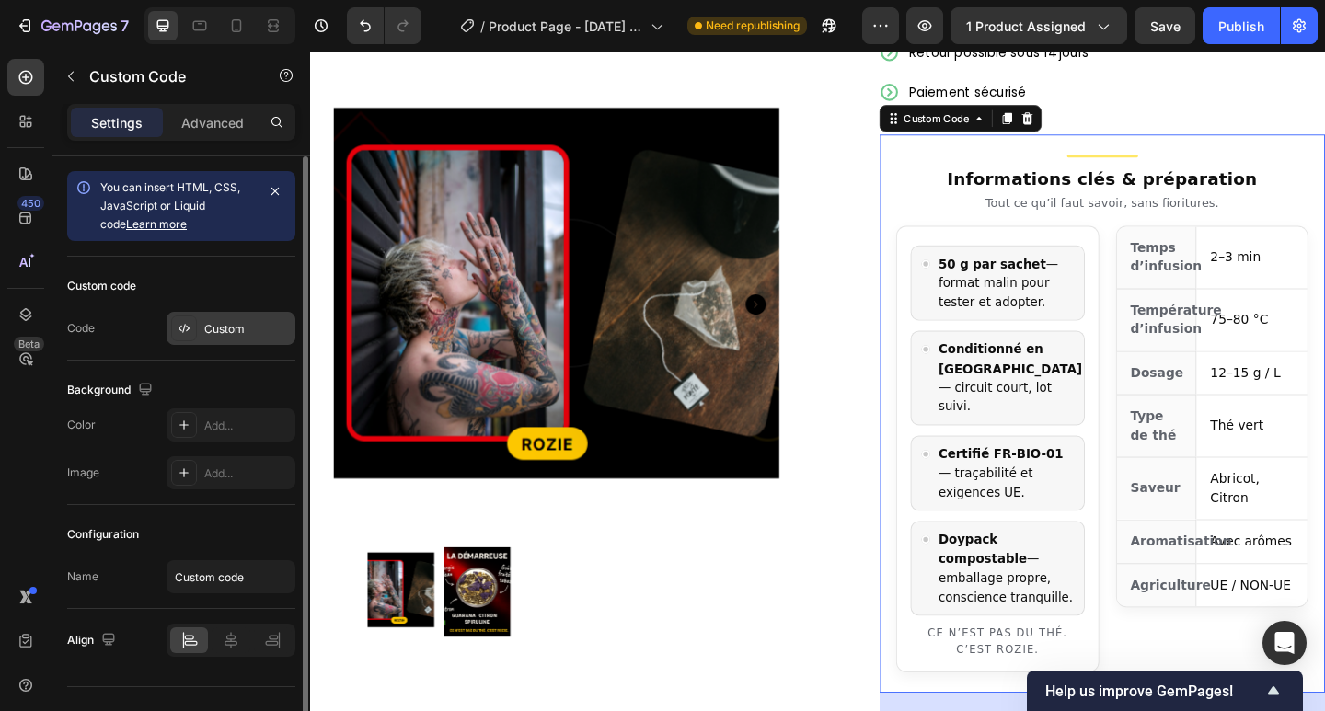
click at [223, 330] on div "Custom" at bounding box center [247, 329] width 86 height 17
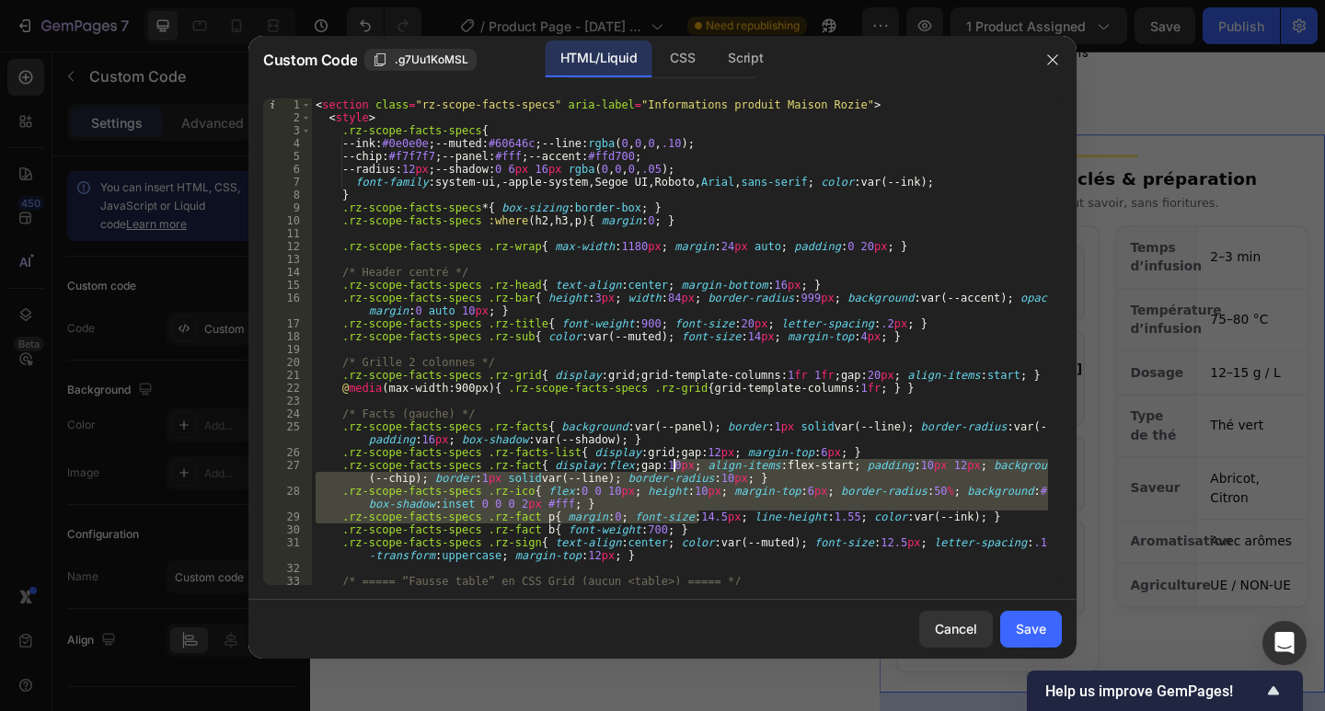
drag, startPoint x: 626, startPoint y: 412, endPoint x: 321, endPoint y: 91, distance: 442.5
click at [308, 74] on div "Custom Code .g7Uu1KoMSL HTML/Liquid CSS Script .rz-scope-facts-specs .rz-fact p…" at bounding box center [662, 347] width 828 height 623
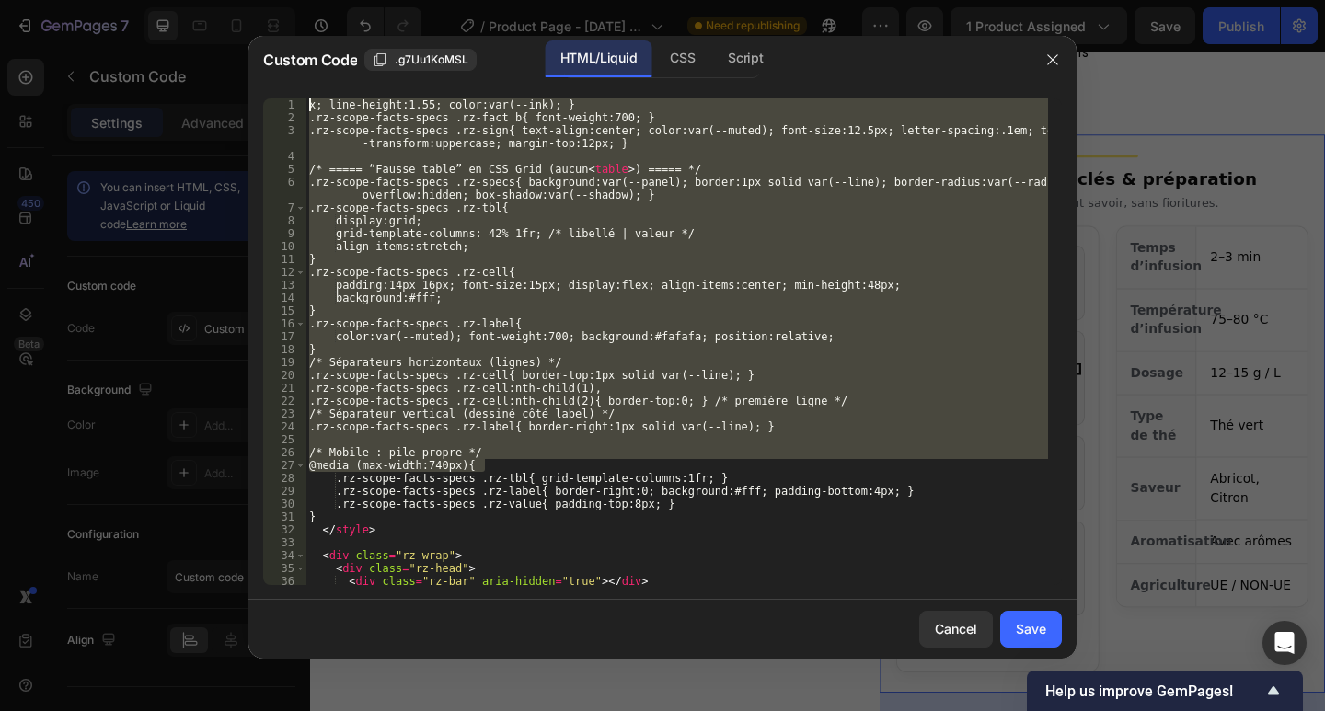
drag, startPoint x: 532, startPoint y: 137, endPoint x: 568, endPoint y: 219, distance: 89.4
click at [469, 75] on div "Custom Code .g7Uu1KoMSL HTML/Liquid CSS Script x; line-height:1.55; color:var(-…" at bounding box center [662, 347] width 828 height 623
type textarea "x; line-height:1.55; color:var(--ink); } .rz-scope-facts-specs .rz-fact b{ font…"
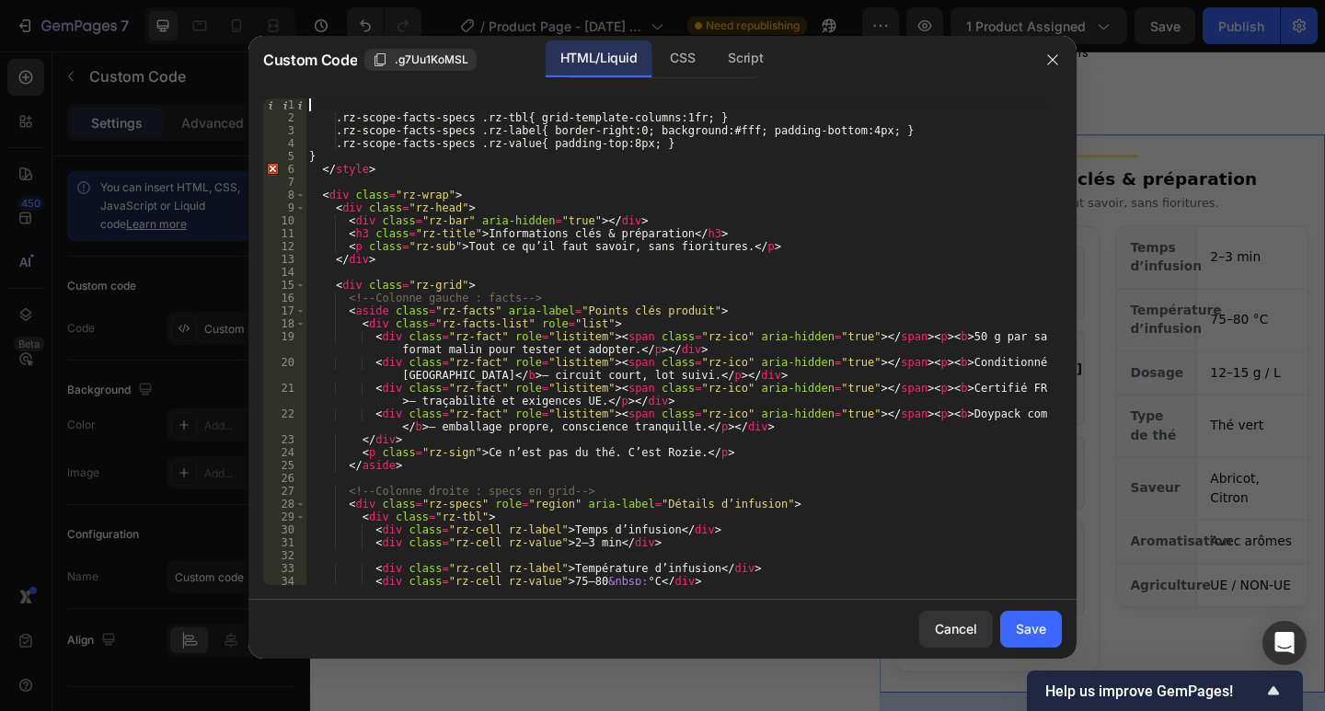
drag, startPoint x: 722, startPoint y: 500, endPoint x: 369, endPoint y: 160, distance: 490.5
click at [370, 160] on div ".rz-scope-facts-specs .rz-tbl{ grid-template-columns:1fr; } .rz-scope-facts-spe…" at bounding box center [676, 354] width 742 height 512
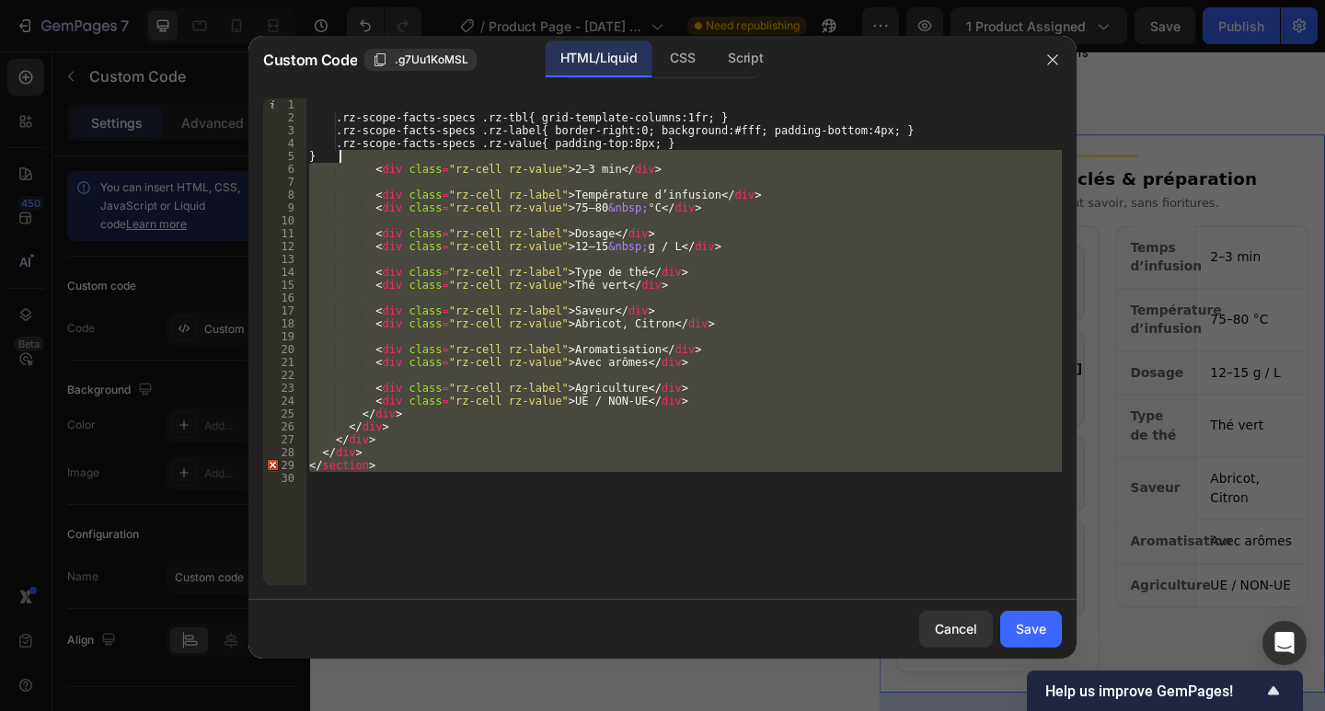
drag, startPoint x: 350, startPoint y: 139, endPoint x: 483, endPoint y: 402, distance: 294.6
click at [345, 131] on div ".rz-scope-facts-specs .rz-tbl{ grid-template-columns:1fr; } .rz-scope-facts-spe…" at bounding box center [683, 354] width 756 height 512
type textarea ".rz-scope-facts-specs .rz-label{ border-right:0; background:#fff; padding-botto…"
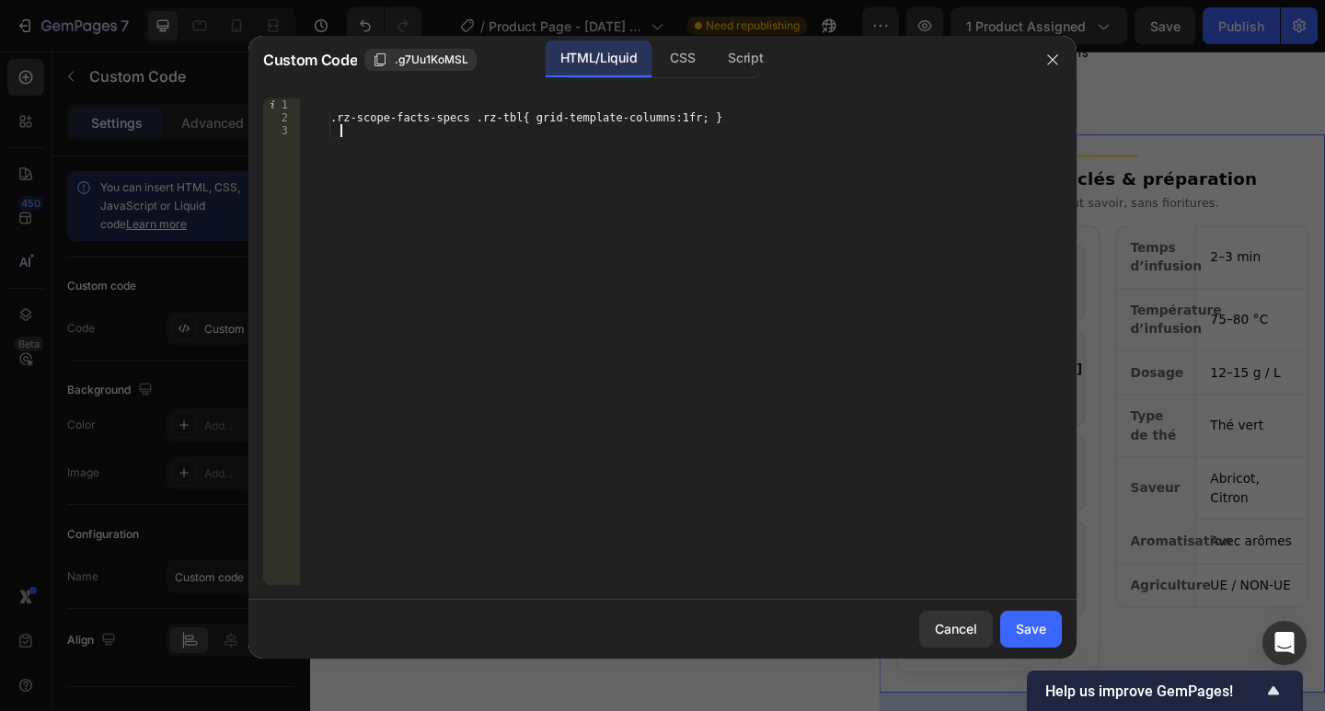
drag, startPoint x: 507, startPoint y: 291, endPoint x: 317, endPoint y: -26, distance: 368.8
click at [317, 0] on html "7 / Product Page - [DATE] 19:51:34 Need republishing Preview 1 product assigned…" at bounding box center [662, 0] width 1325 height 0
type textarea ".rz-scope-facts-specs .rz-tbl{ grid-template-columns:1fr; }"
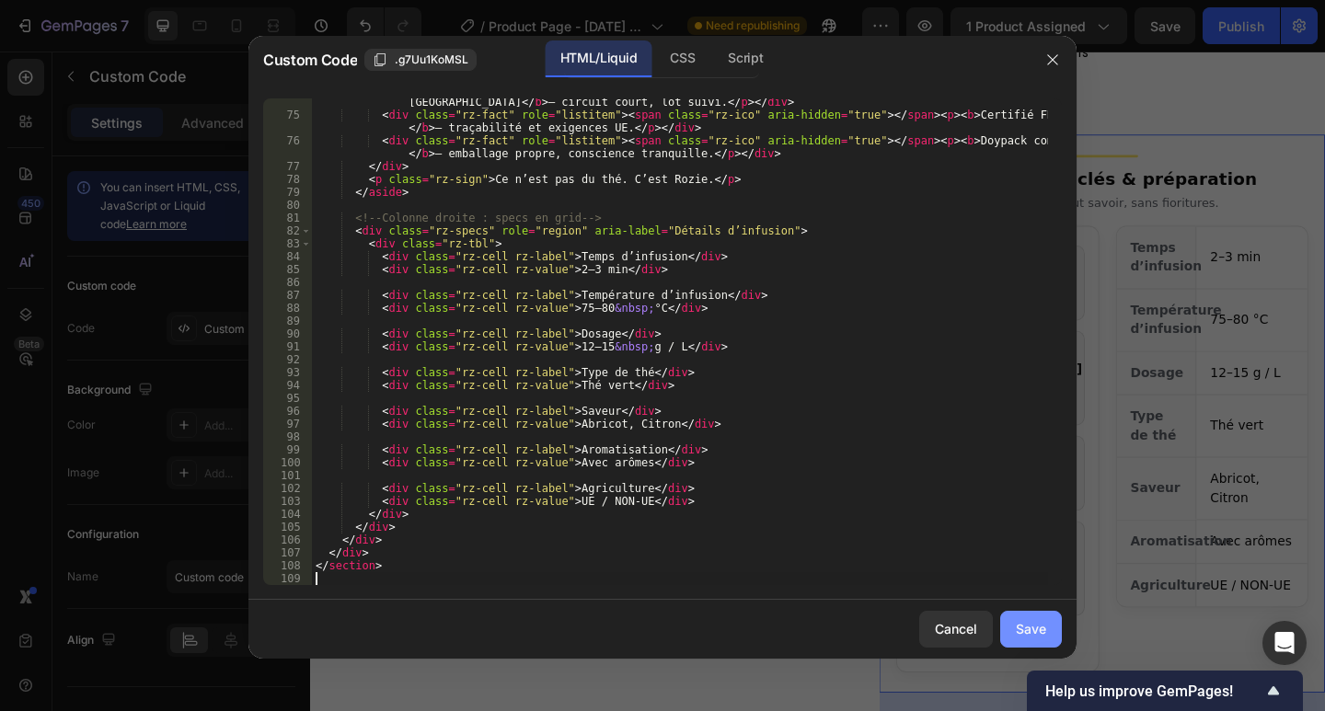
click at [1031, 627] on div "Save" at bounding box center [1031, 628] width 30 height 19
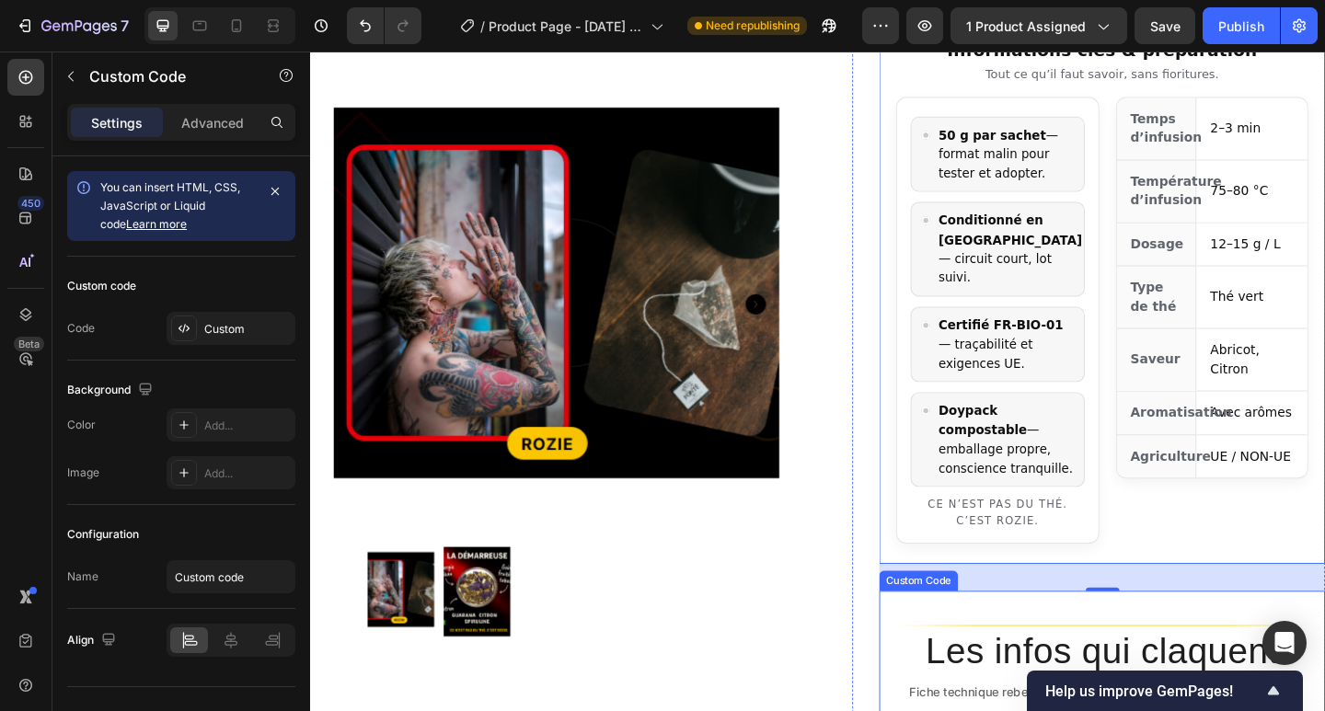
scroll to position [736, 0]
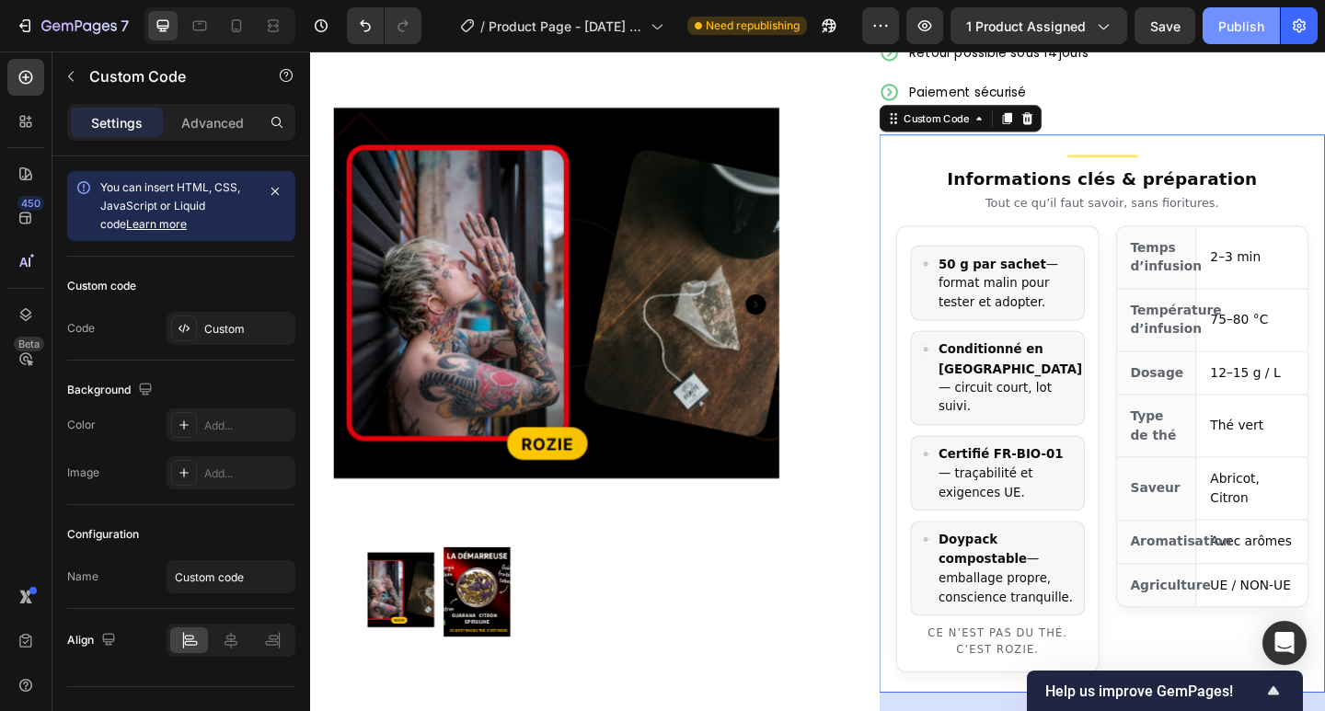
click at [1246, 30] on div "Publish" at bounding box center [1241, 26] width 46 height 19
click at [1188, 378] on div "Dosage" at bounding box center [1231, 402] width 87 height 48
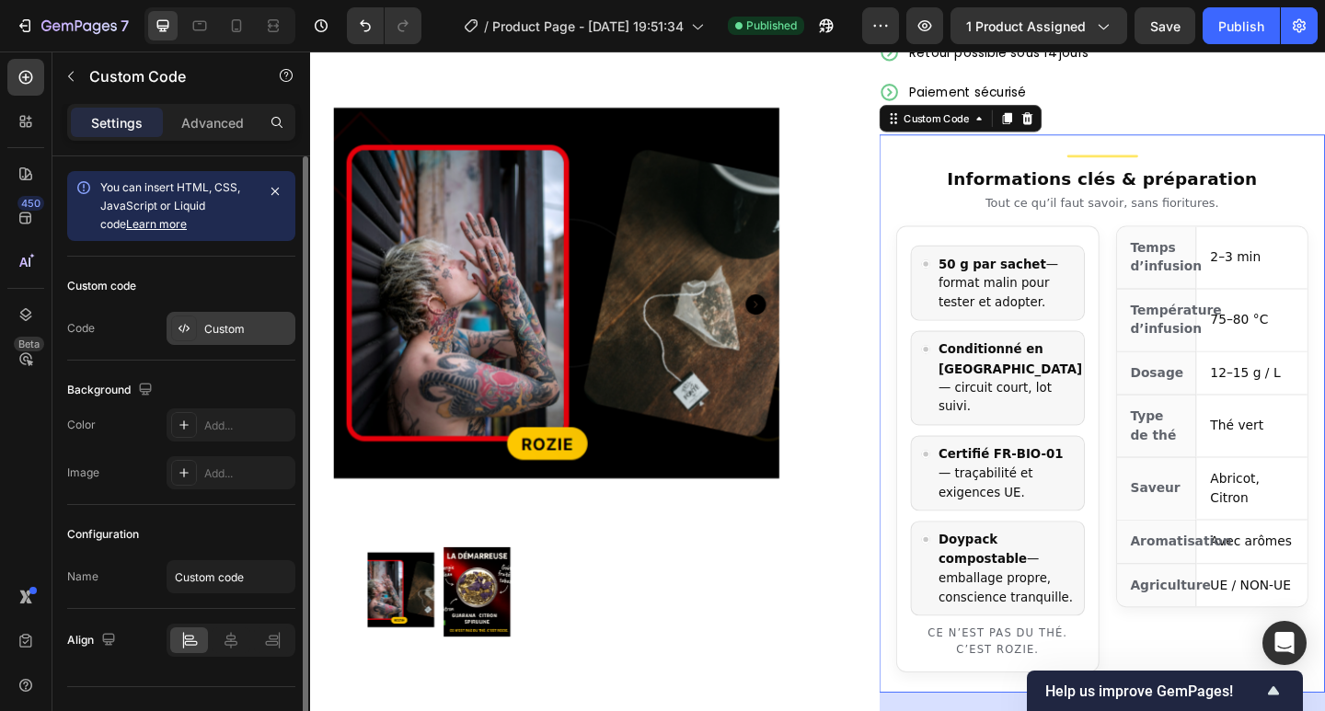
click at [270, 331] on div "Custom" at bounding box center [247, 329] width 86 height 17
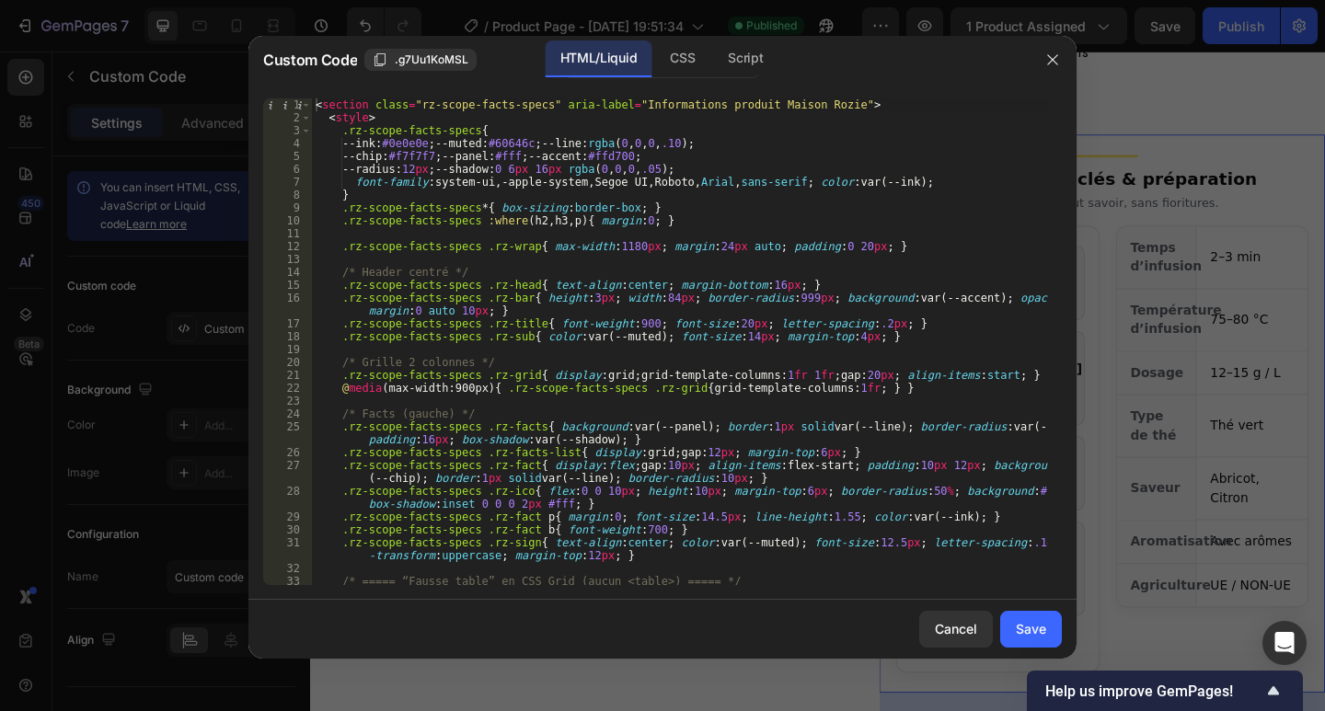
drag, startPoint x: 370, startPoint y: 172, endPoint x: 312, endPoint y: 115, distance: 81.3
click at [316, 118] on div "< section class = "rz-scope-facts-specs" aria-label = "Informations produit Mai…" at bounding box center [680, 360] width 736 height 525
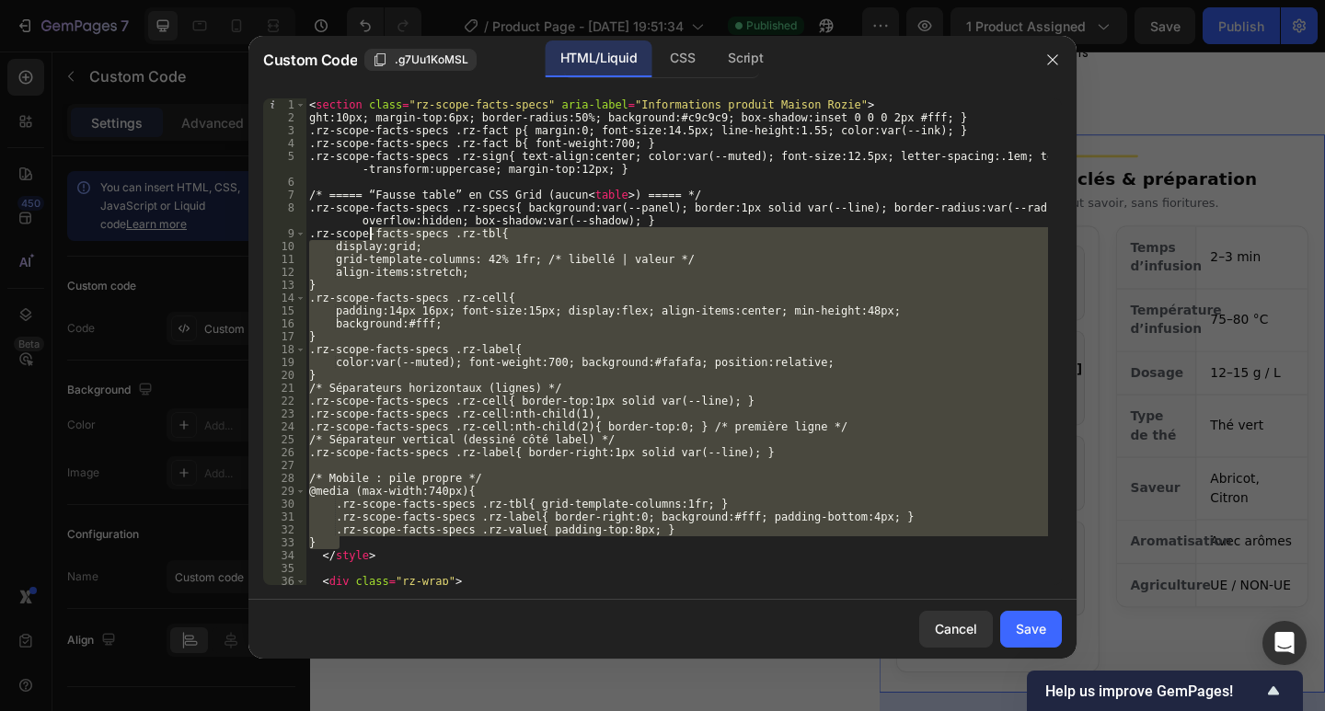
drag, startPoint x: 582, startPoint y: 429, endPoint x: 359, endPoint y: 219, distance: 306.5
click at [360, 219] on div "< section class = "rz-scope-facts-specs" aria-label = "Informations produit Mai…" at bounding box center [676, 354] width 742 height 512
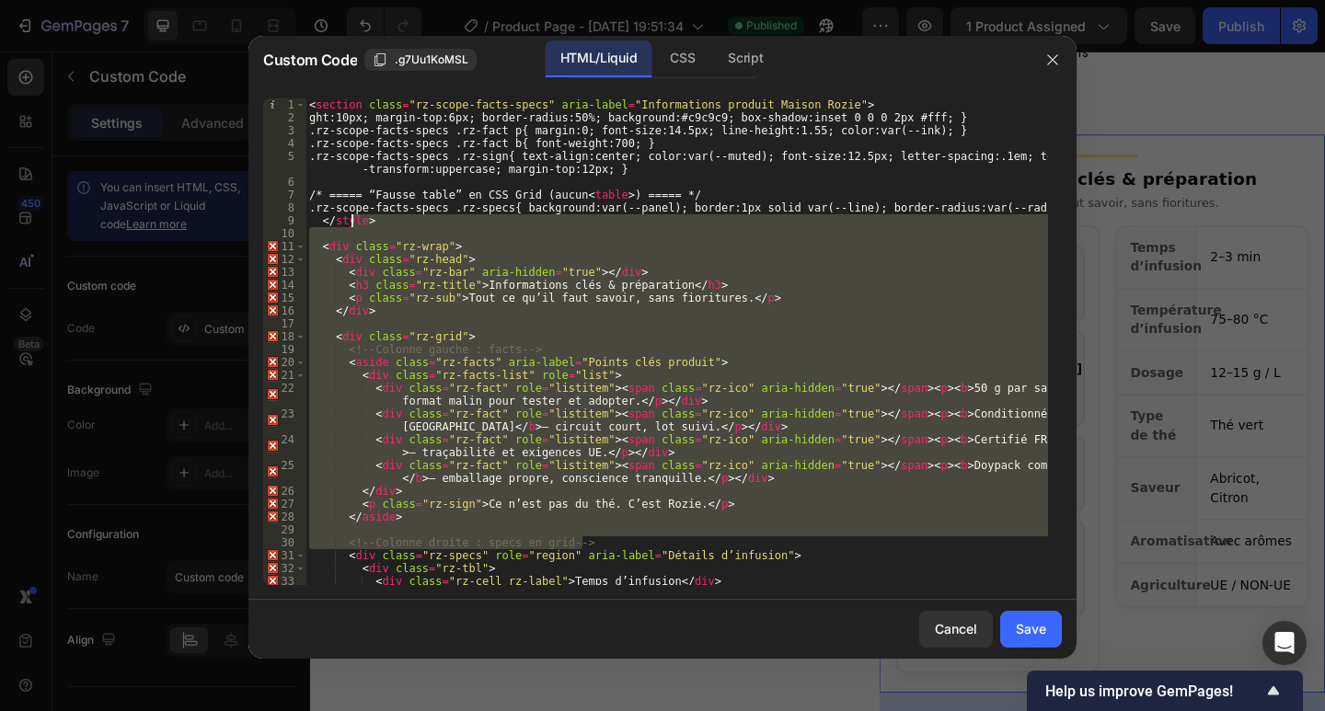
drag, startPoint x: 631, startPoint y: 538, endPoint x: 281, endPoint y: 155, distance: 518.3
click at [283, 155] on div ".rz-scope-facts-specs .rz-specs{ background:var(--panel); border:1px solid var(…" at bounding box center [662, 341] width 798 height 487
type textarea ".rz-scope-facts-specs .rz-sign{ text-align:center; color:var(--muted); font-siz…"
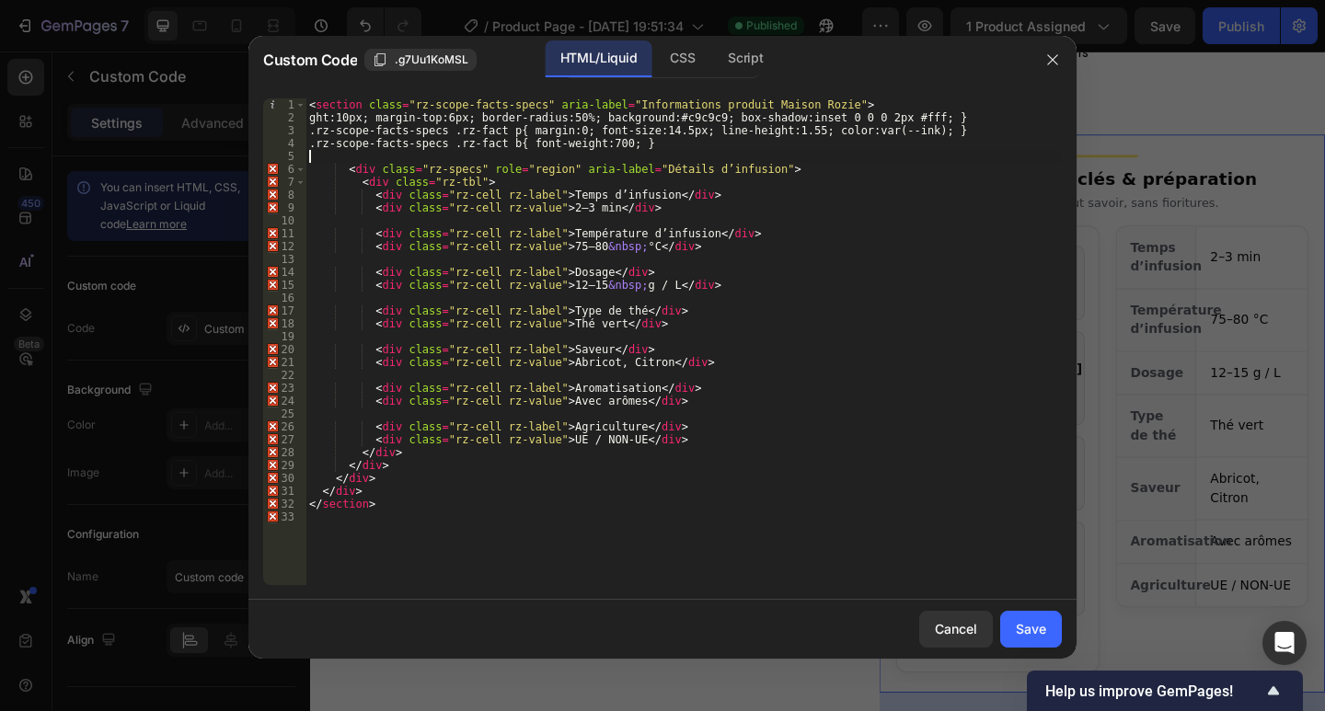
drag, startPoint x: 455, startPoint y: 242, endPoint x: 281, endPoint y: -35, distance: 327.0
click at [281, 0] on html "7 / Product Page - [DATE] 19:51:34 Published Preview 1 product assigned Save Pu…" at bounding box center [662, 0] width 1325 height 0
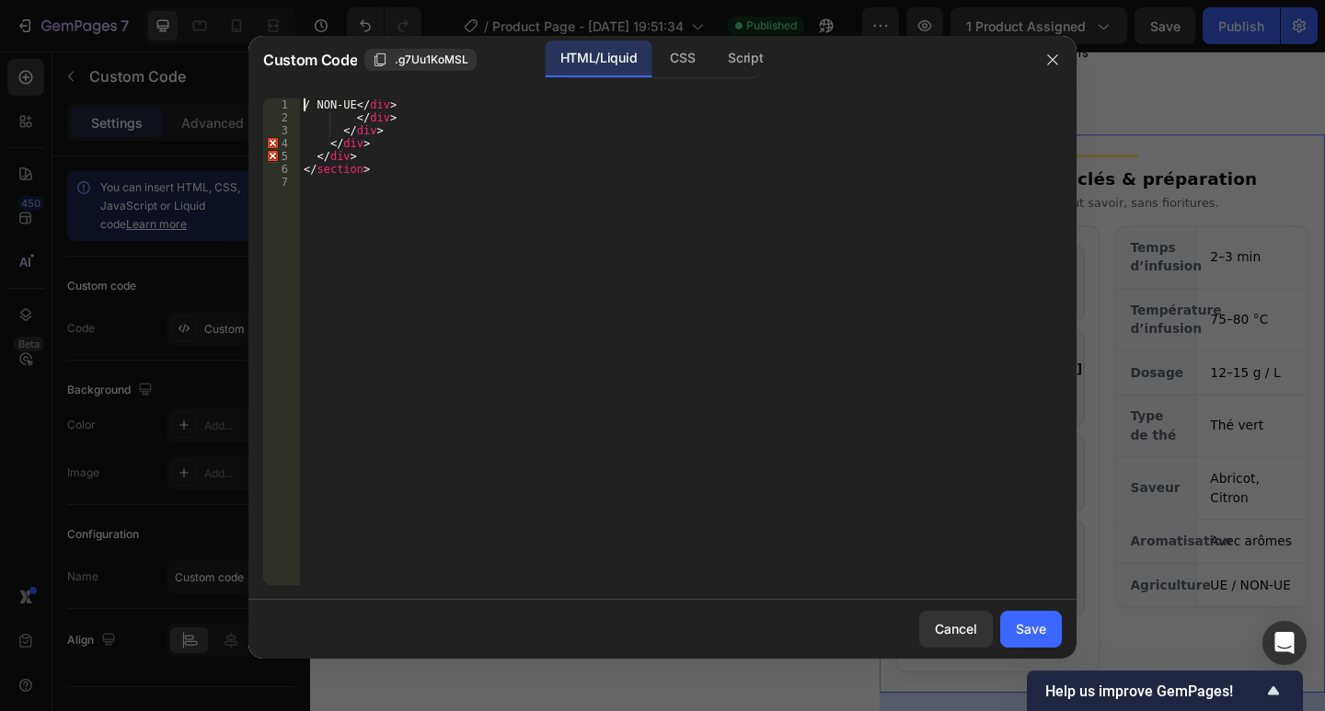
drag, startPoint x: 533, startPoint y: 335, endPoint x: 220, endPoint y: -26, distance: 477.3
click at [220, 0] on html "7 / Product Page - [DATE] 19:51:34 Published Preview 1 product assigned Save Pu…" at bounding box center [662, 0] width 1325 height 0
type textarea "/ NON-UE</div> </div>"
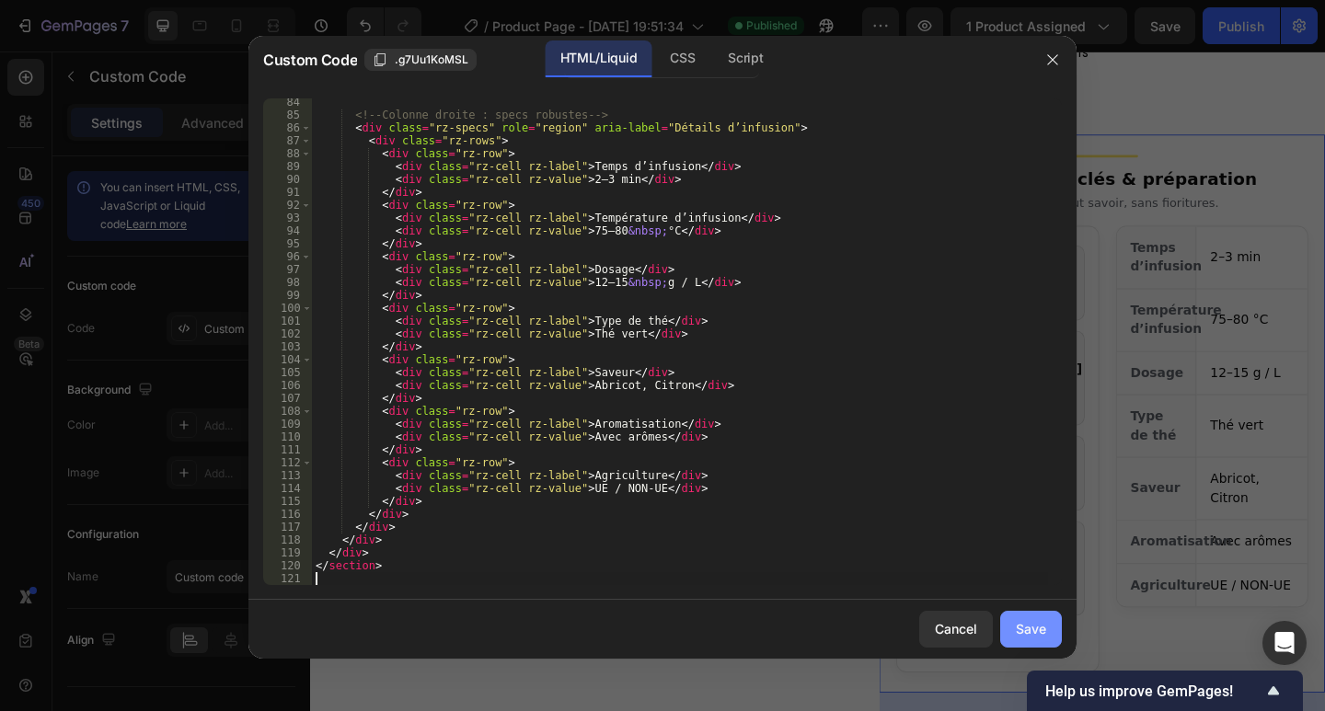
click at [1033, 626] on div "Save" at bounding box center [1031, 628] width 30 height 19
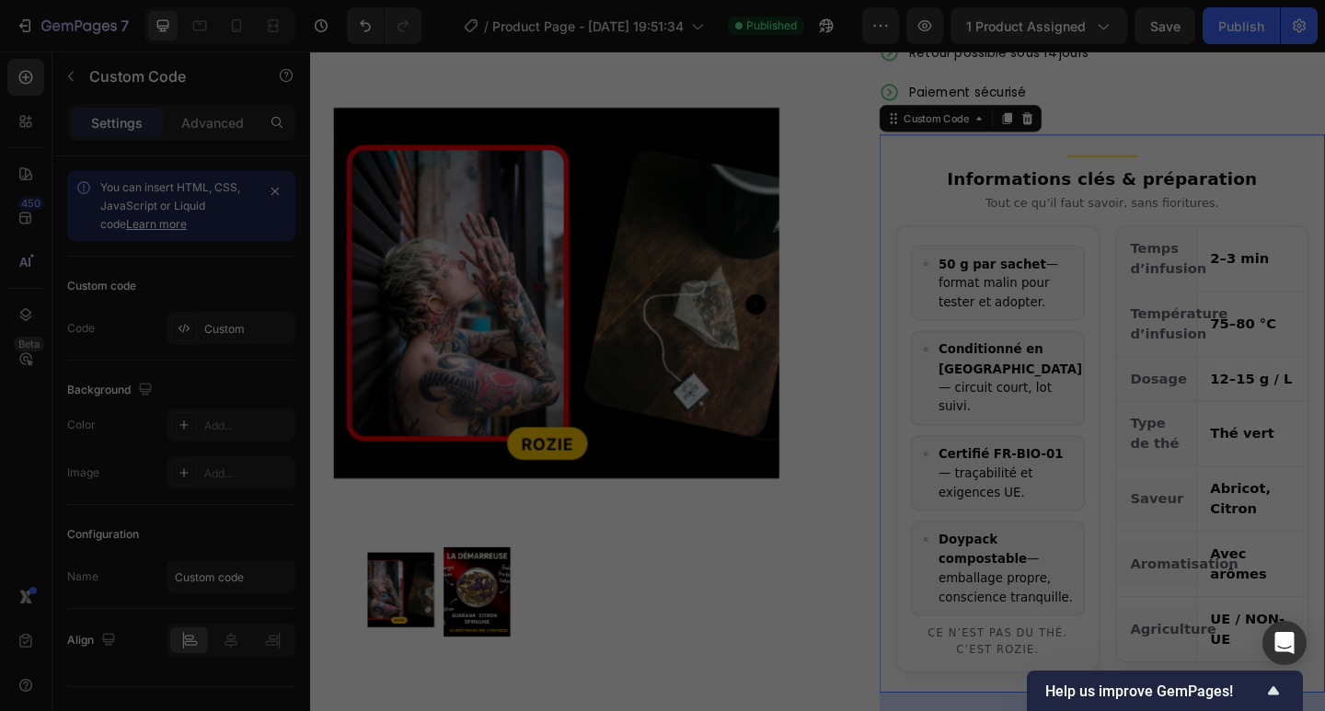
type textarea "</section>"
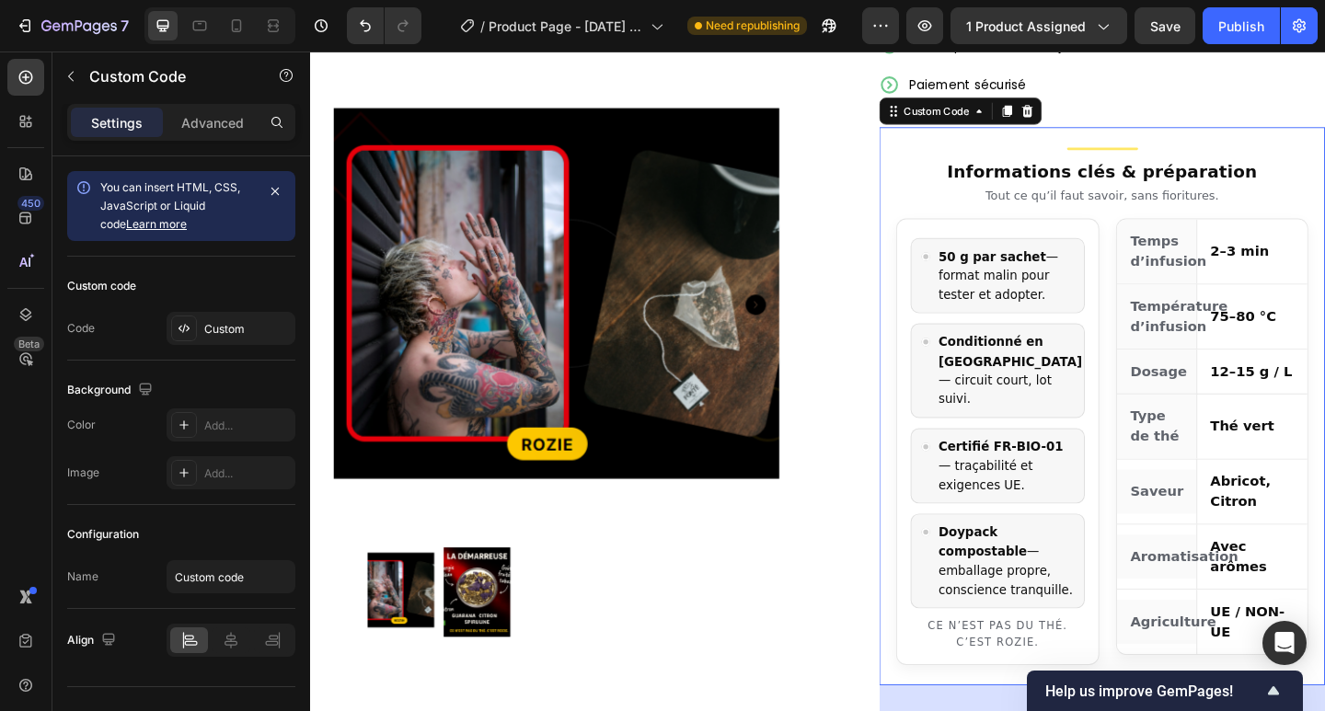
scroll to position [736, 0]
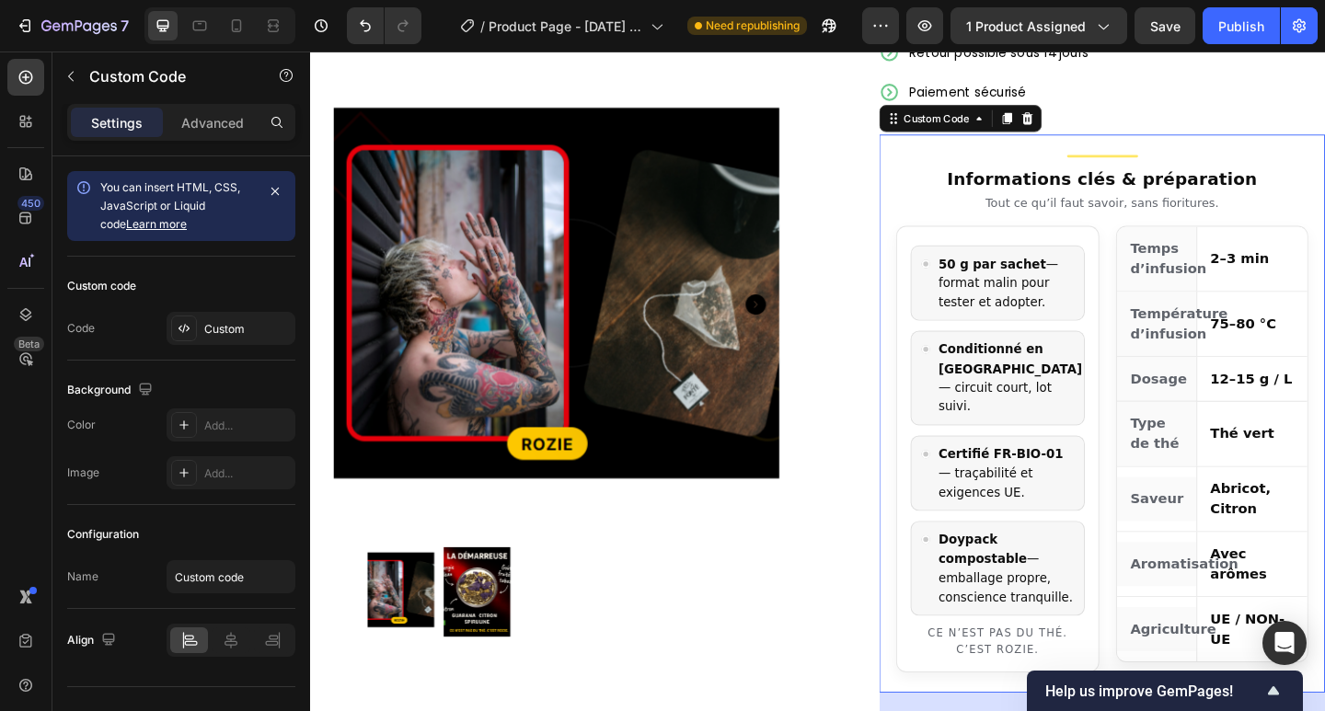
click at [1248, 346] on div "Température d’infusion" at bounding box center [1231, 349] width 87 height 70
click at [906, 183] on div "Add to cart Add to Cart Expédié en 24h depuis la [GEOGRAPHIC_DATA] Retour possi…" at bounding box center [1157, 638] width 514 height 1466
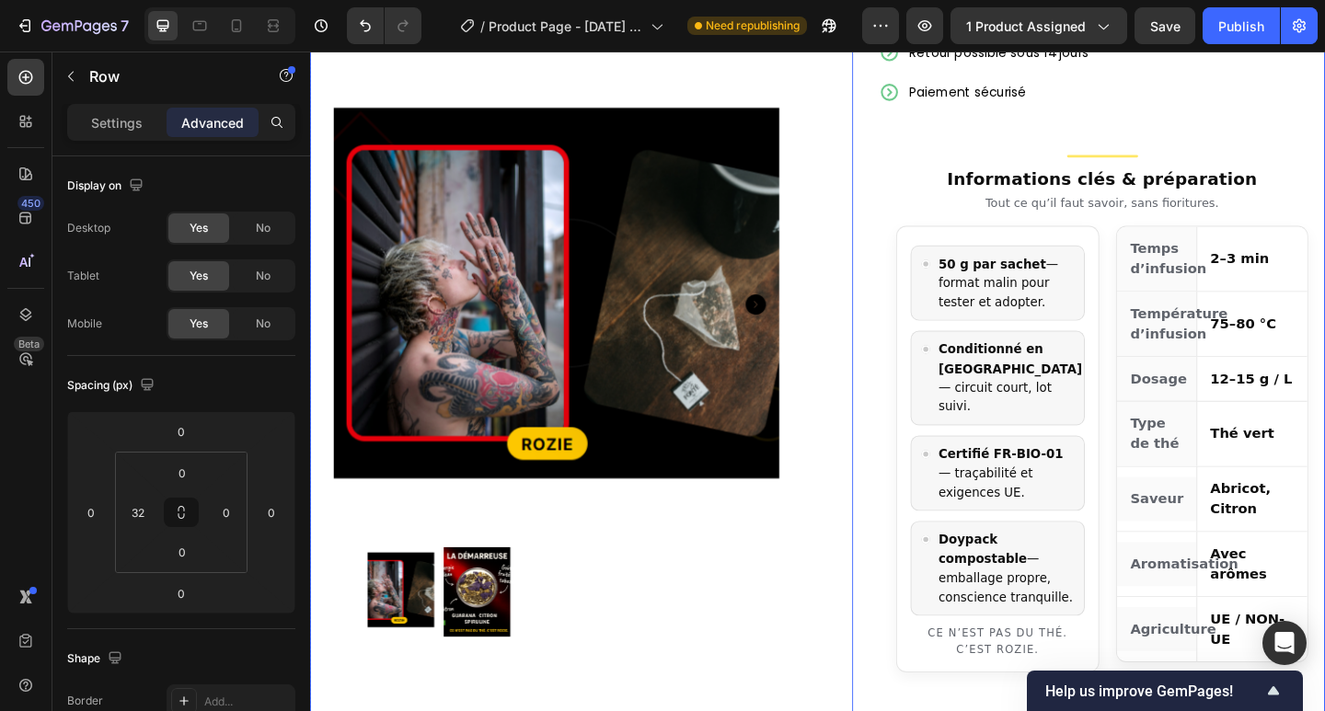
click at [868, 186] on div "Product Images Row Add to cart Add to Cart Expédié en 24h depuis la [GEOGRAPHIC…" at bounding box center [862, 638] width 1104 height 1488
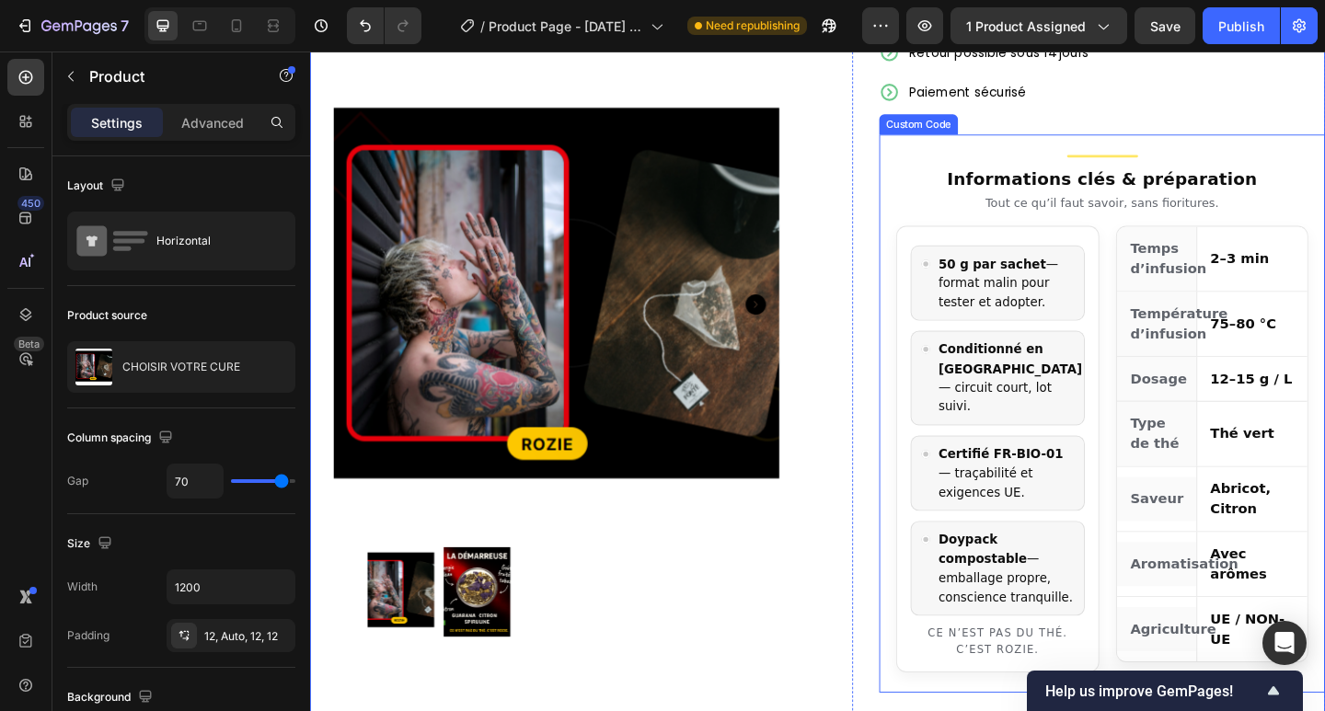
click at [996, 301] on p "50 g par sachet — format malin pour tester et adopter." at bounding box center [1067, 304] width 147 height 62
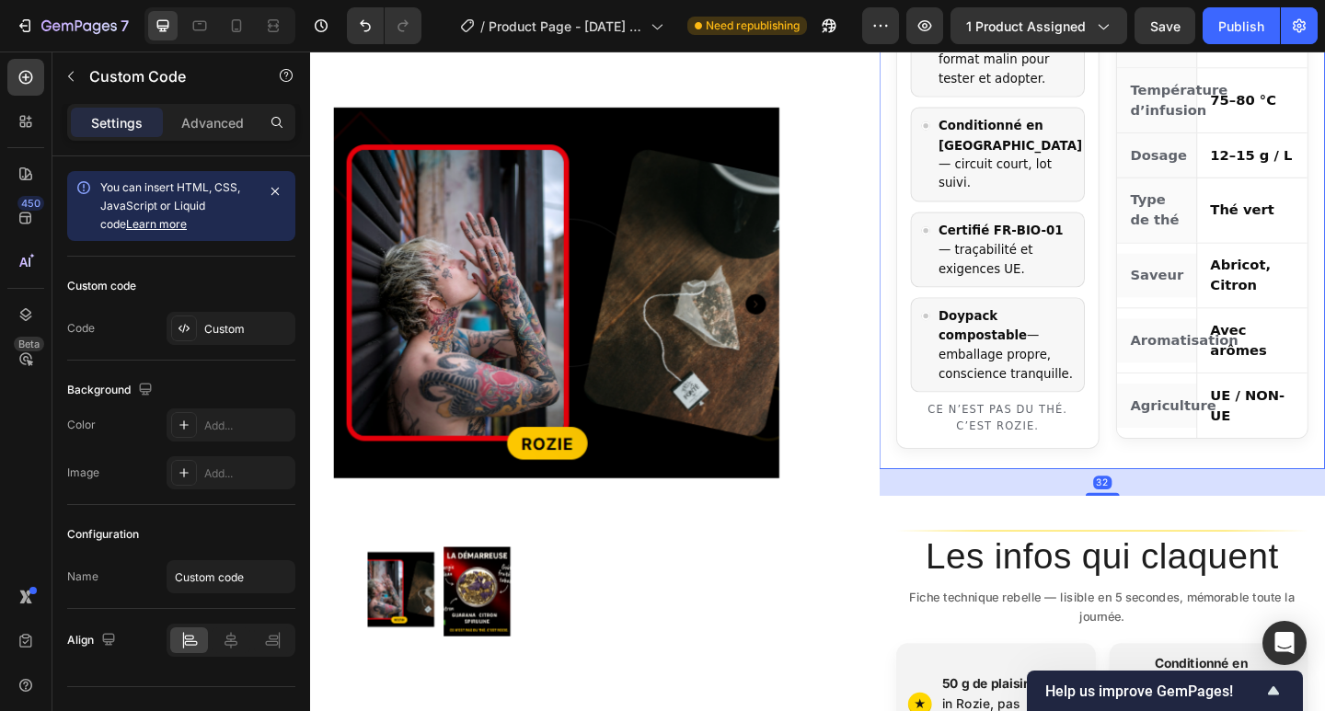
scroll to position [982, 0]
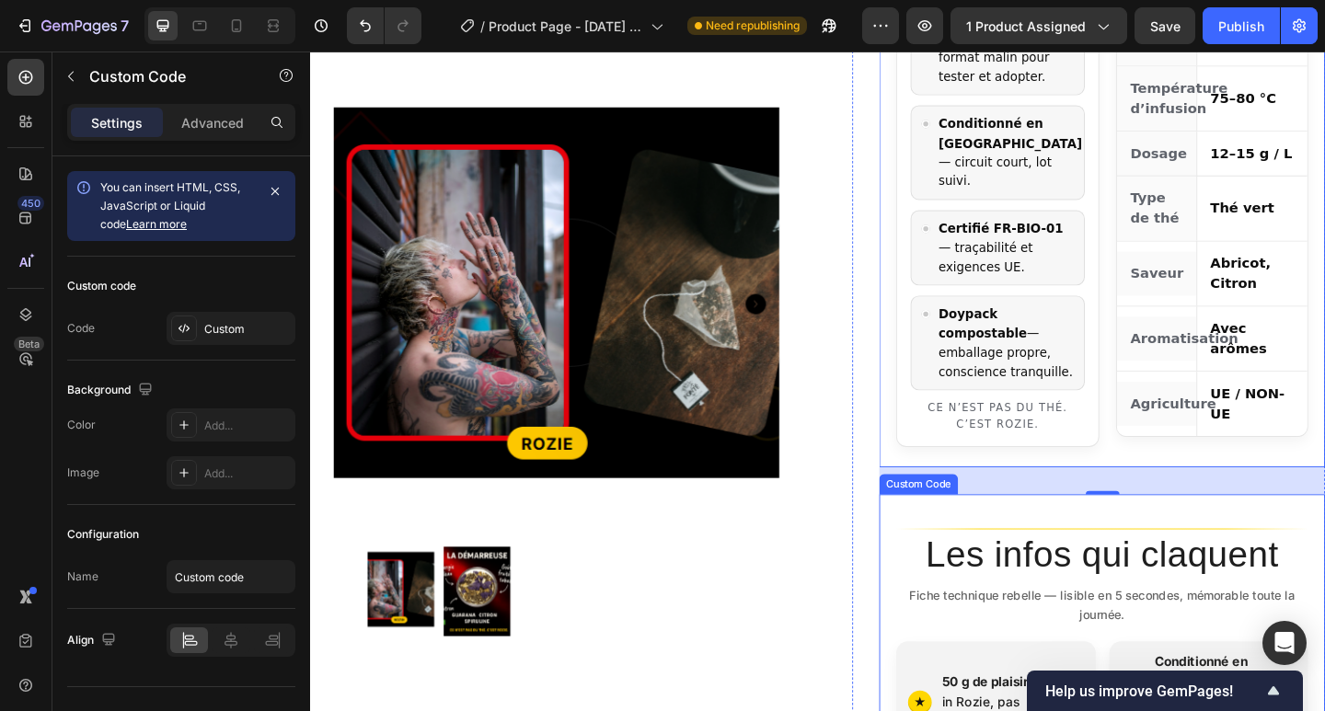
drag, startPoint x: 1153, startPoint y: 485, endPoint x: 1145, endPoint y: 494, distance: 11.8
click at [1145, 494] on div "Add to cart Add to Cart Expédié en 24h depuis la [GEOGRAPHIC_DATA] Retour possi…" at bounding box center [1171, 393] width 485 height 1466
click at [1157, 504] on div "32" at bounding box center [1171, 518] width 485 height 29
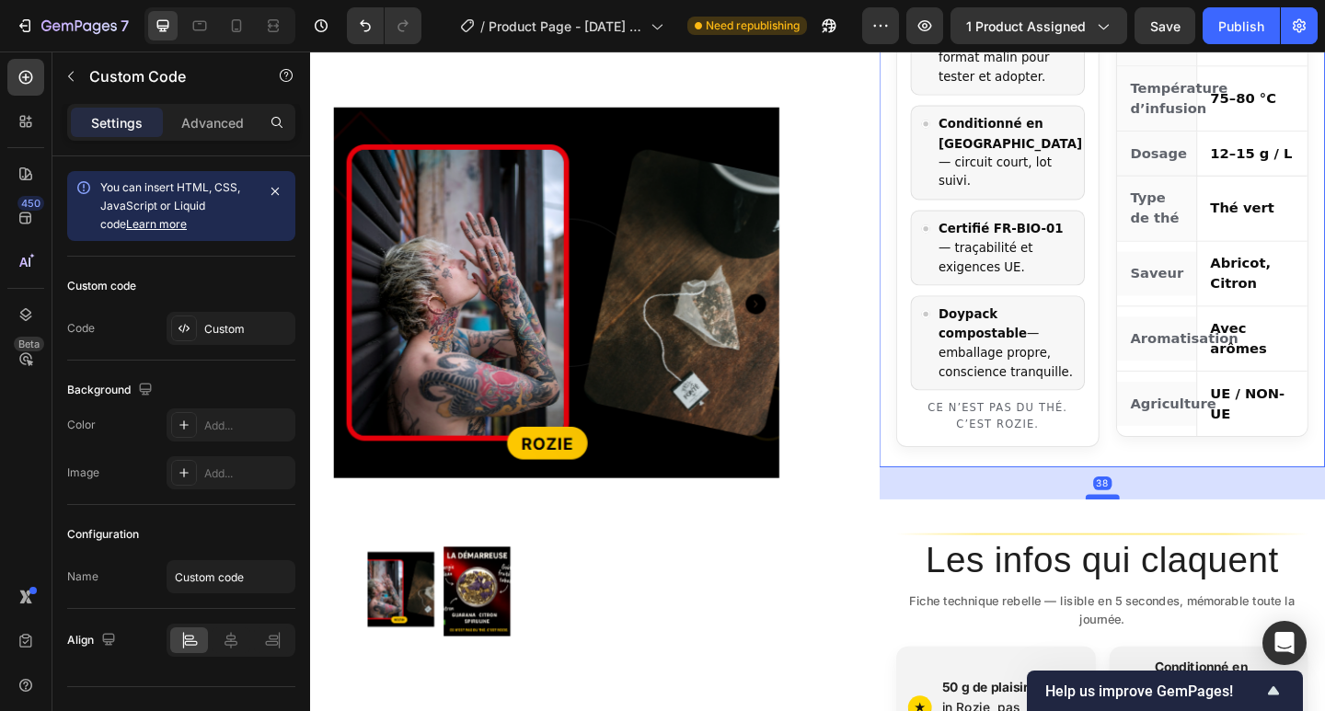
click at [1156, 534] on div at bounding box center [1172, 537] width 37 height 6
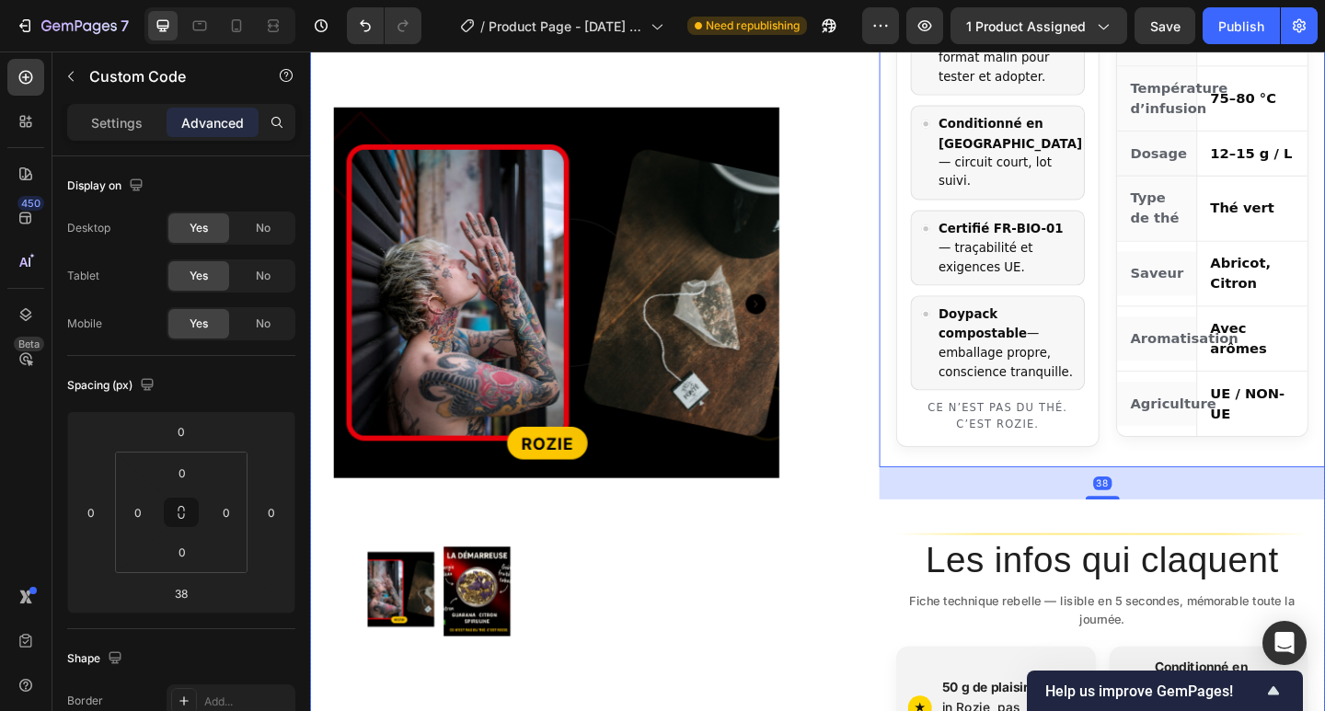
click at [880, 344] on div "Product Images Row Add to cart Add to Cart Expédié en 24h depuis la [GEOGRAPHIC…" at bounding box center [862, 396] width 1104 height 1494
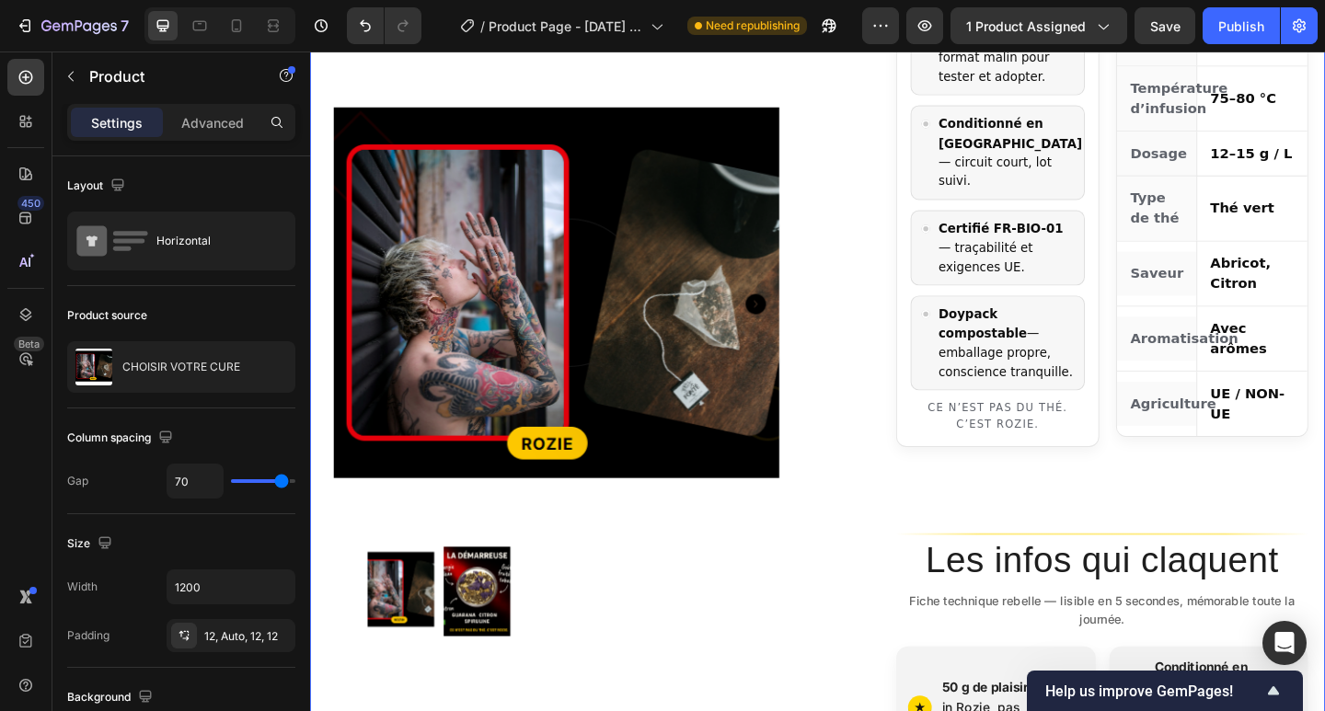
scroll to position [1226, 0]
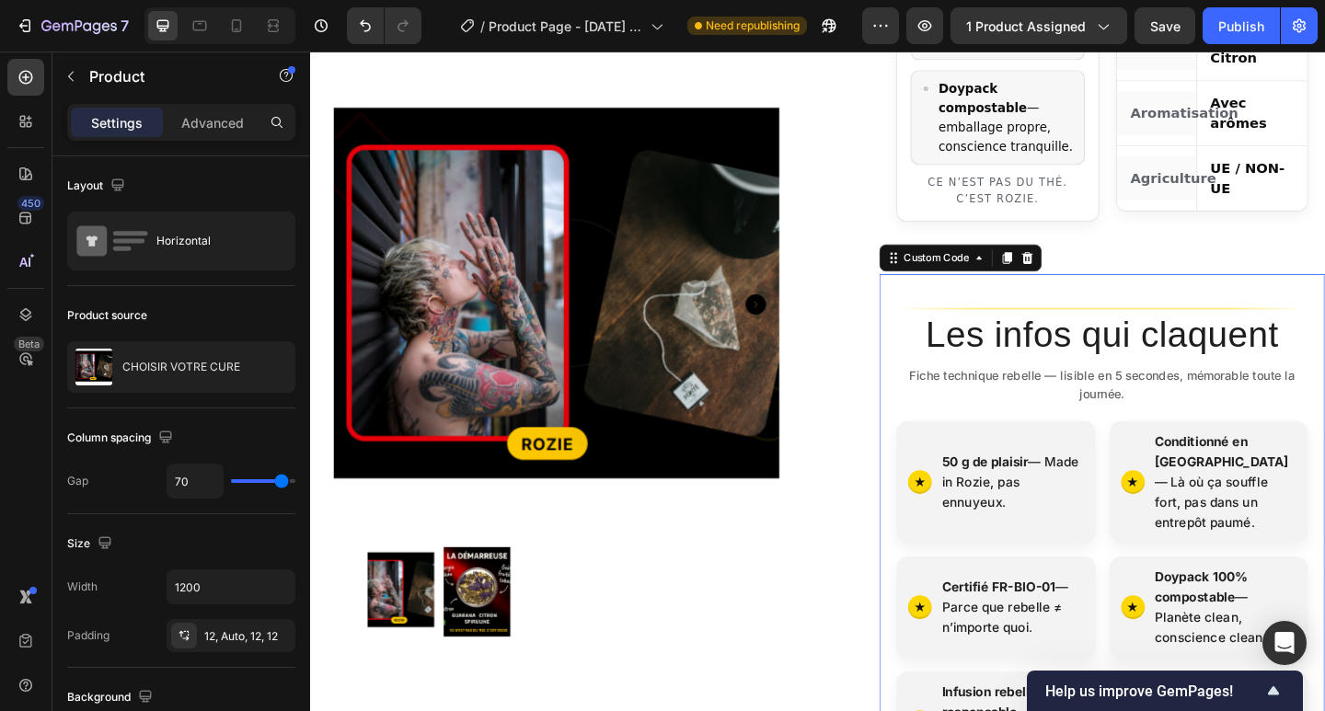
click at [1123, 395] on p "Fiche technique rebelle — lisible en 5 secondes, mémorable toute la journée." at bounding box center [1172, 415] width 448 height 41
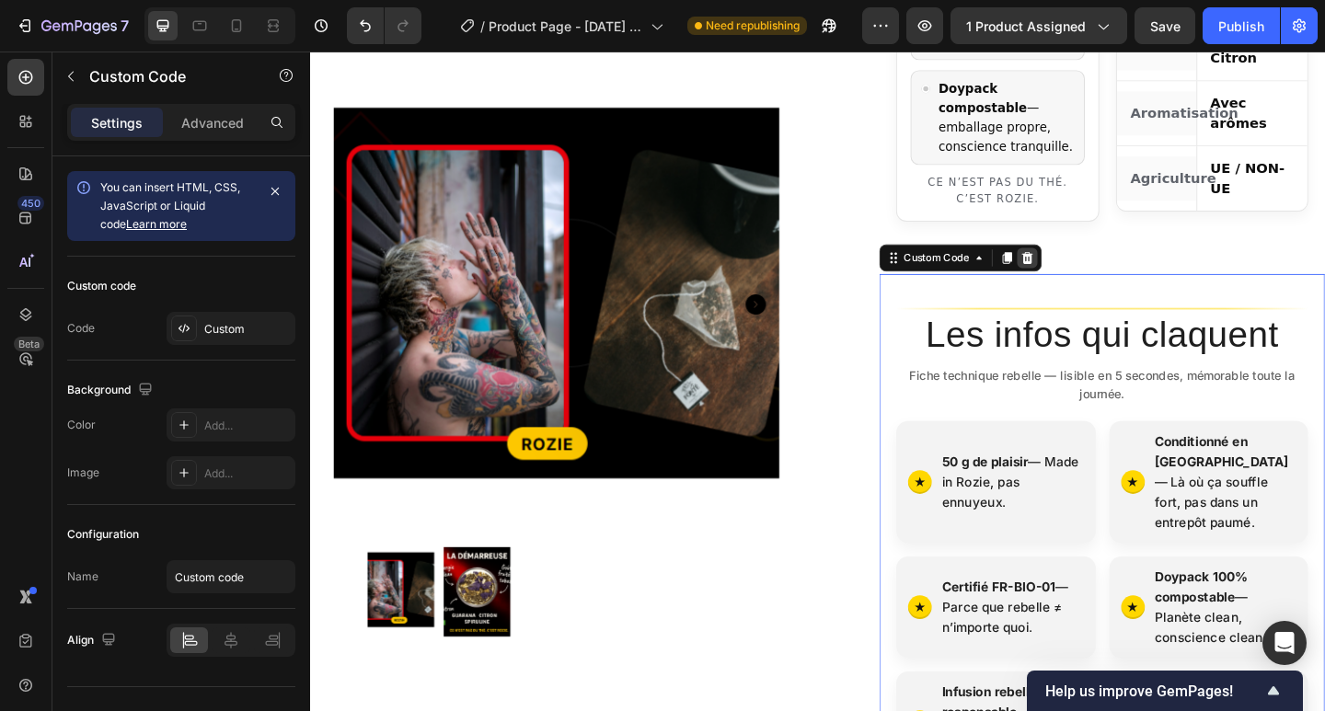
click at [1085, 270] on icon at bounding box center [1091, 276] width 12 height 13
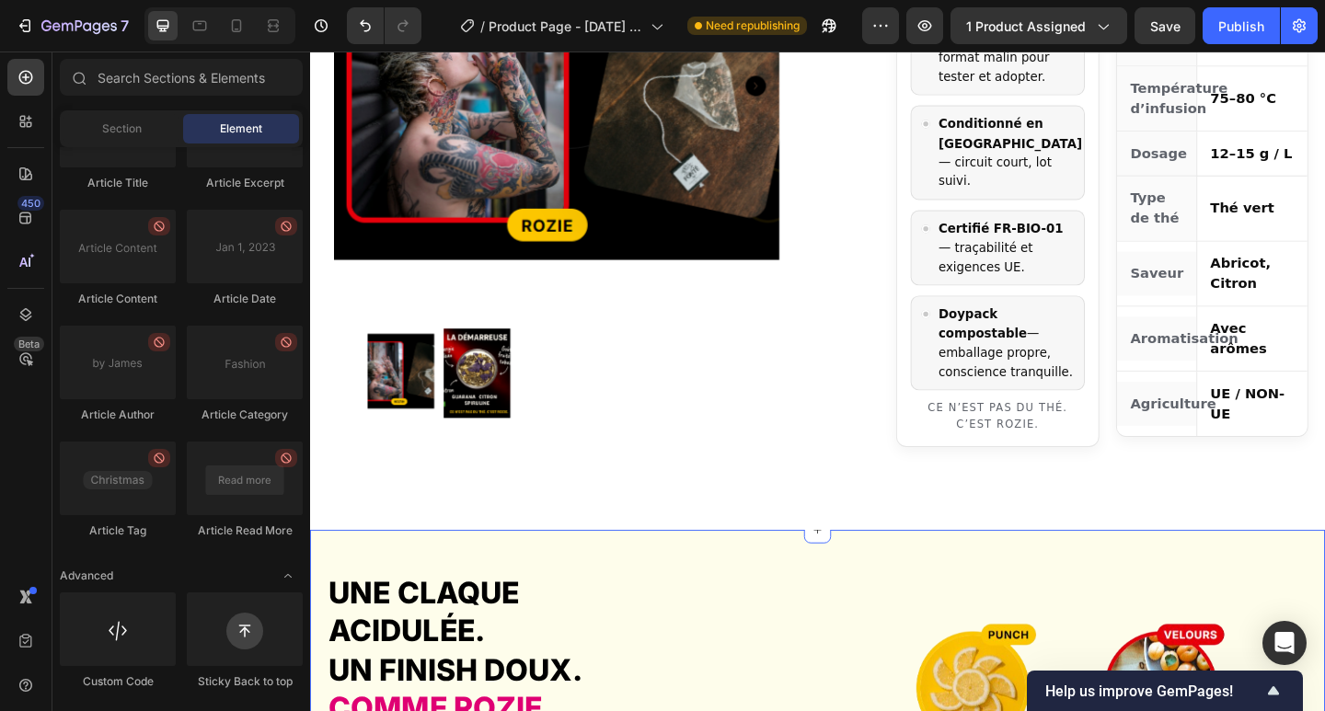
scroll to position [858, 0]
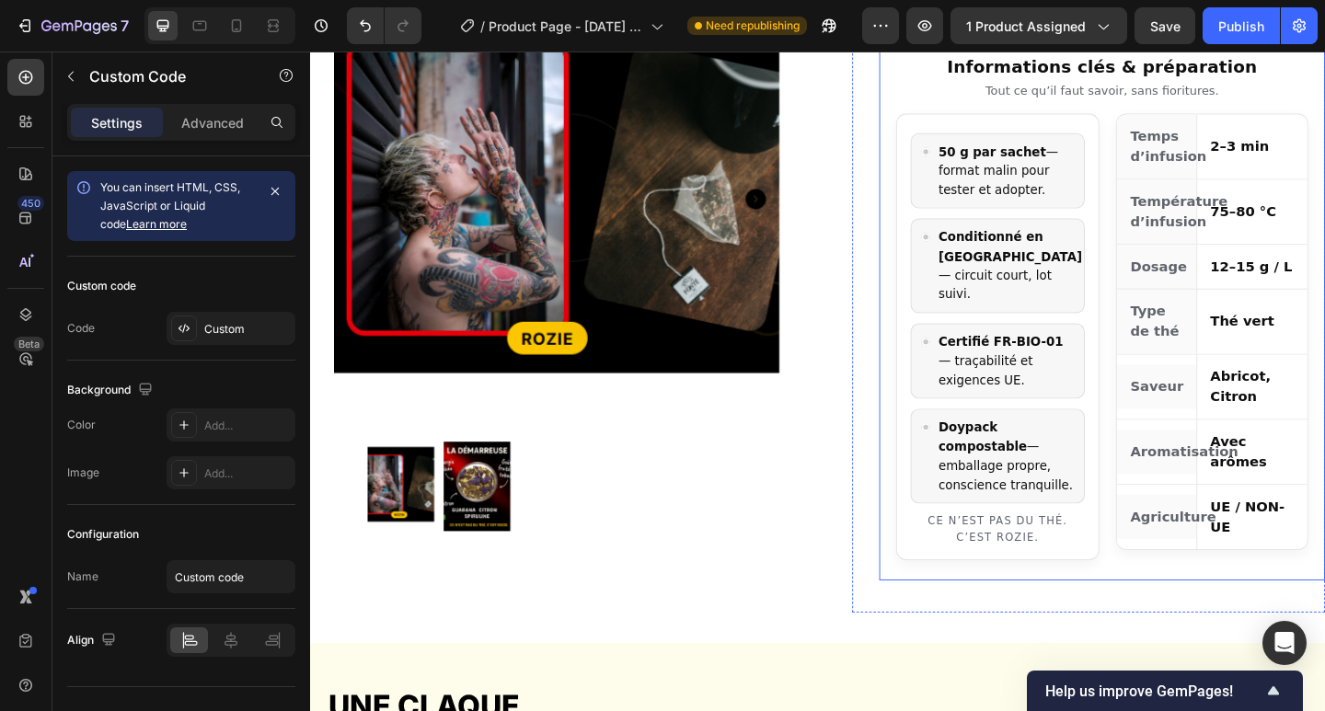
click at [1092, 358] on p "Certifié FR-BIO-01 — traçabilité et exigences UE." at bounding box center [1067, 389] width 147 height 62
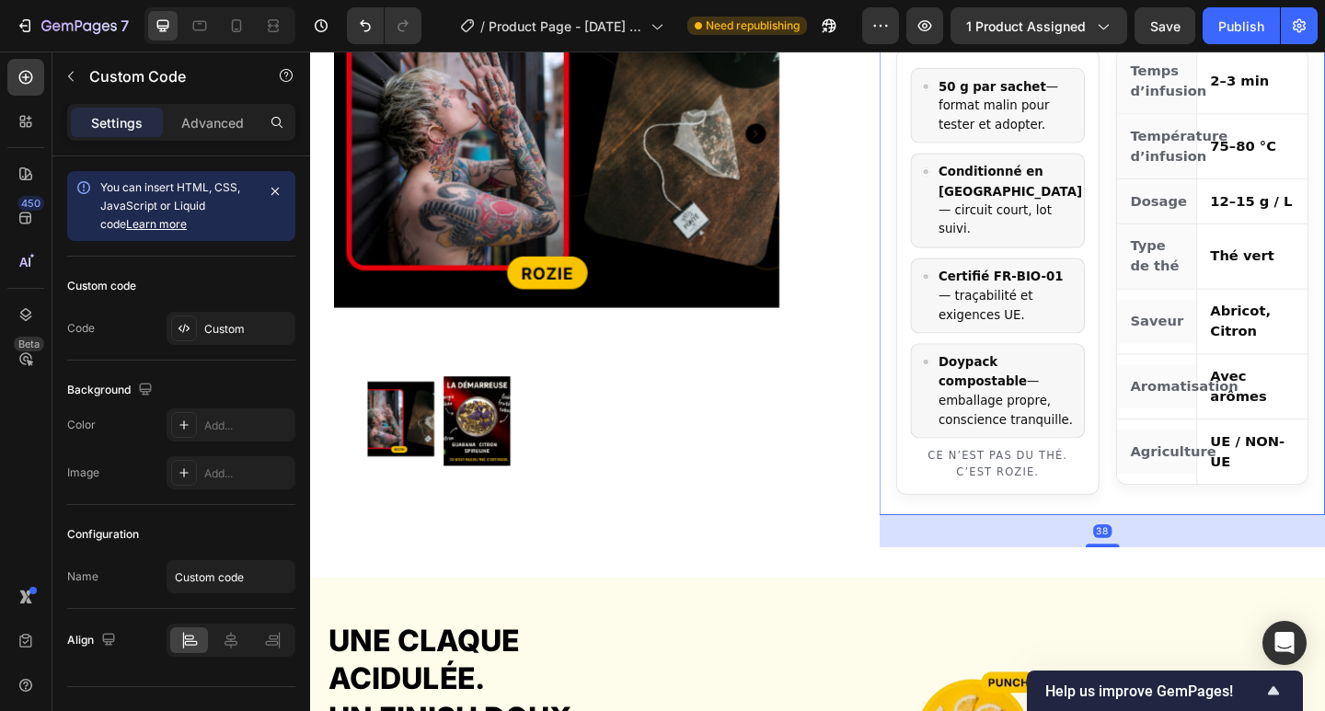
scroll to position [1104, 0]
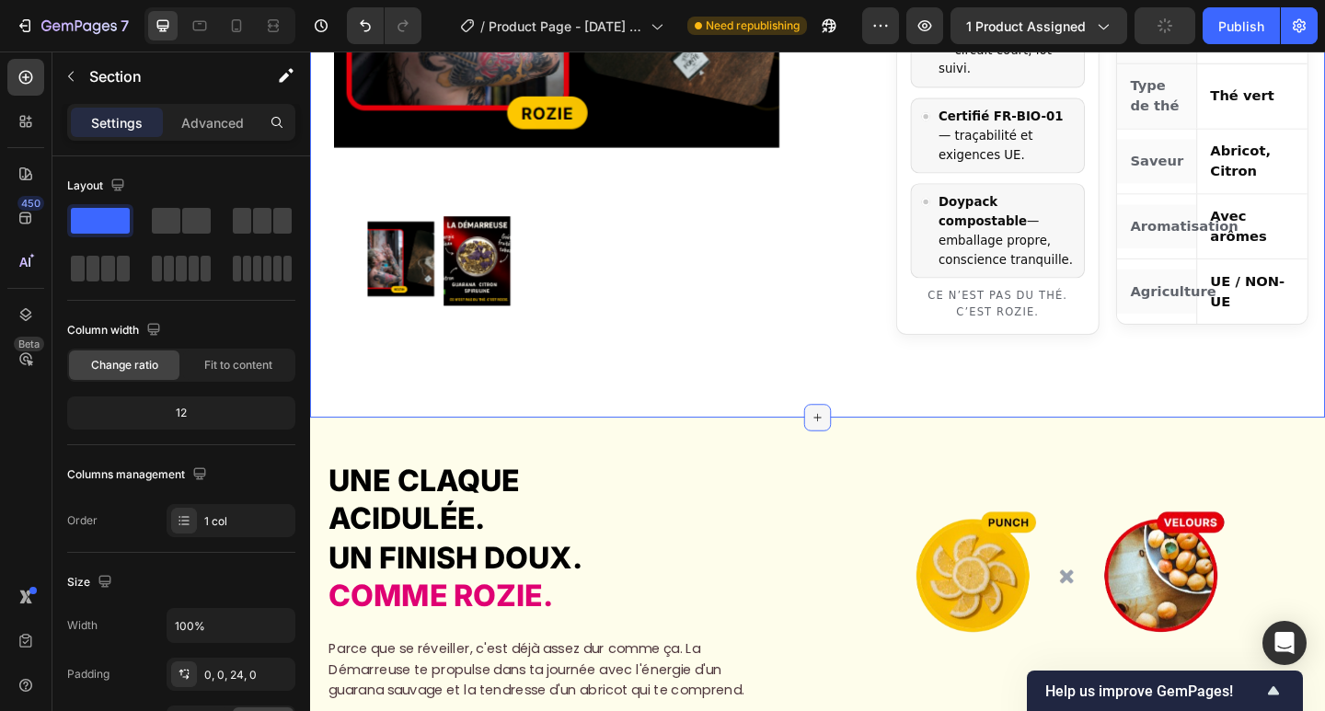
click at [861, 442] on icon at bounding box center [862, 449] width 15 height 15
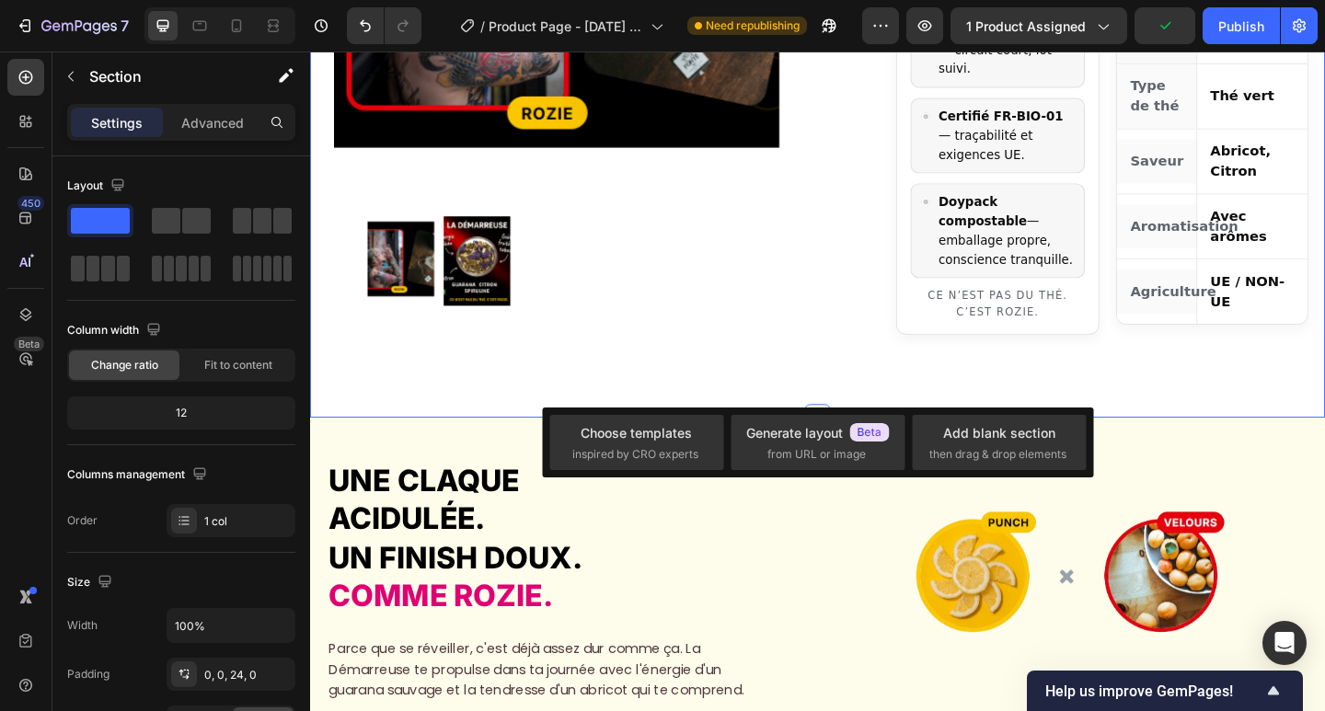
click at [736, 342] on div "Product Images" at bounding box center [578, 62] width 485 height 677
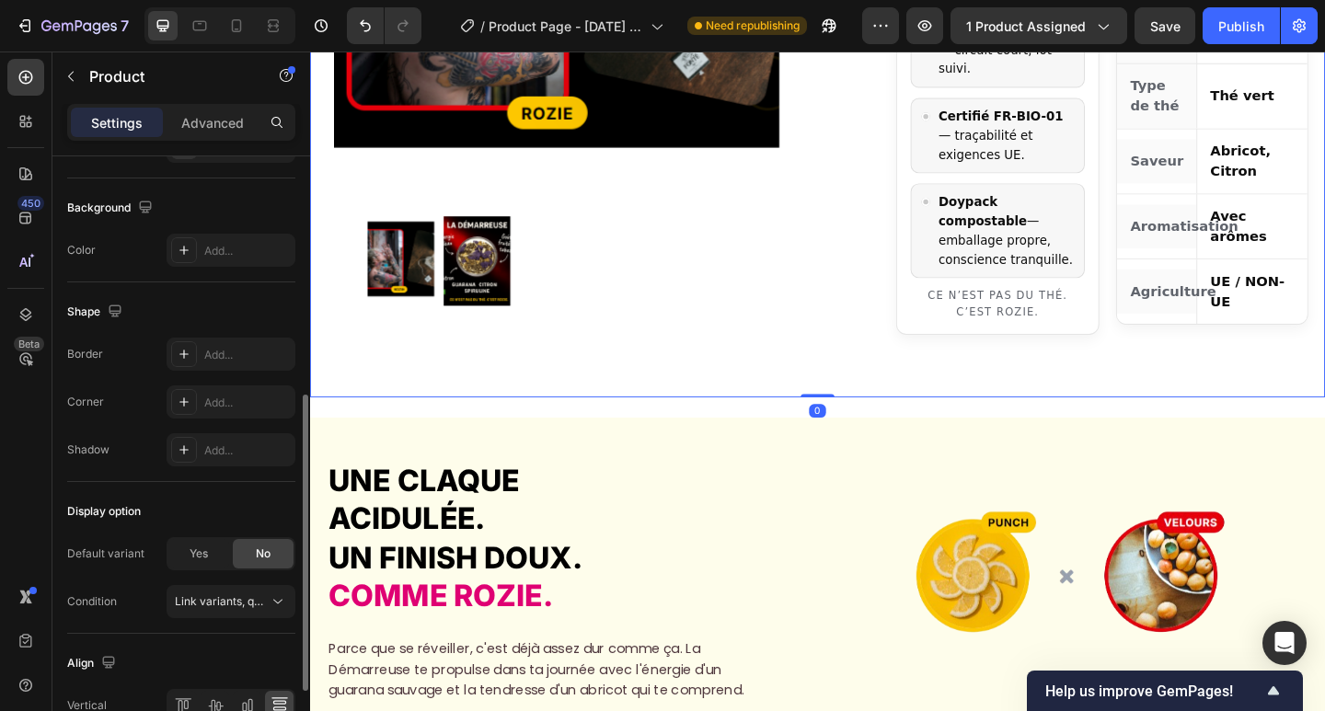
scroll to position [637, 0]
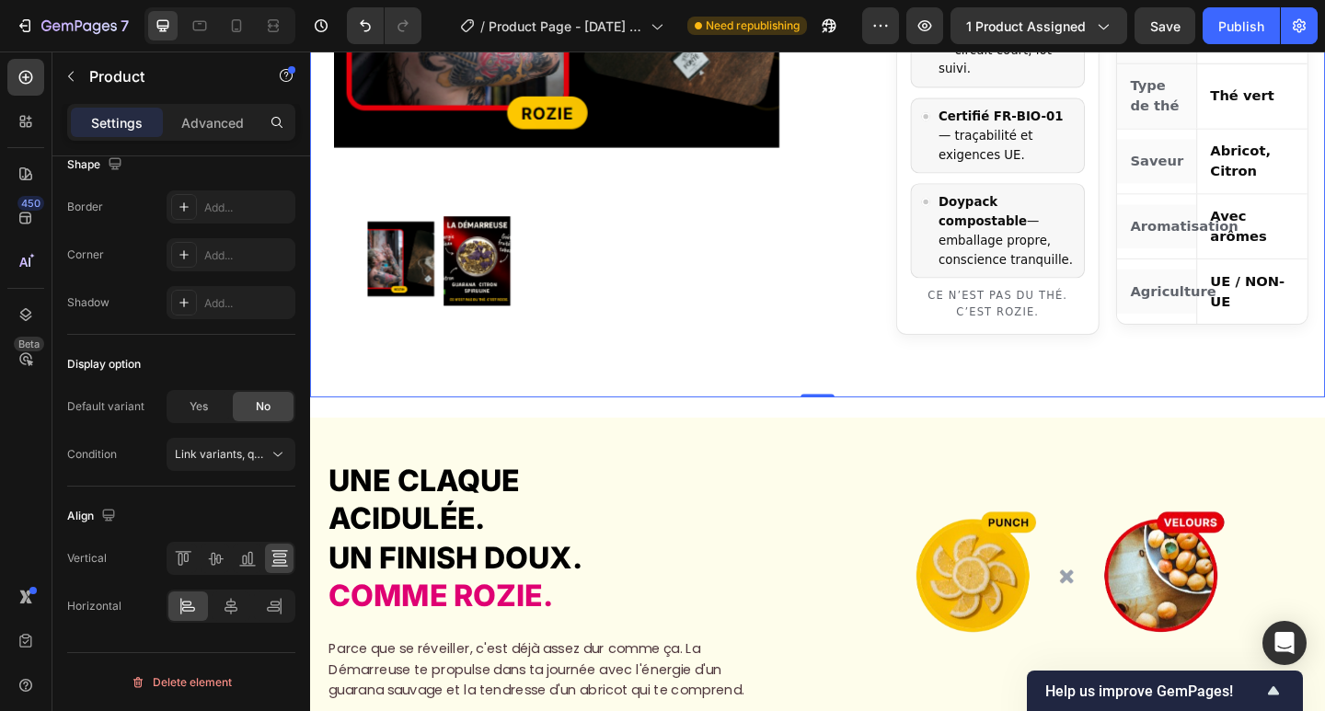
click at [714, 275] on div at bounding box center [578, 279] width 411 height 97
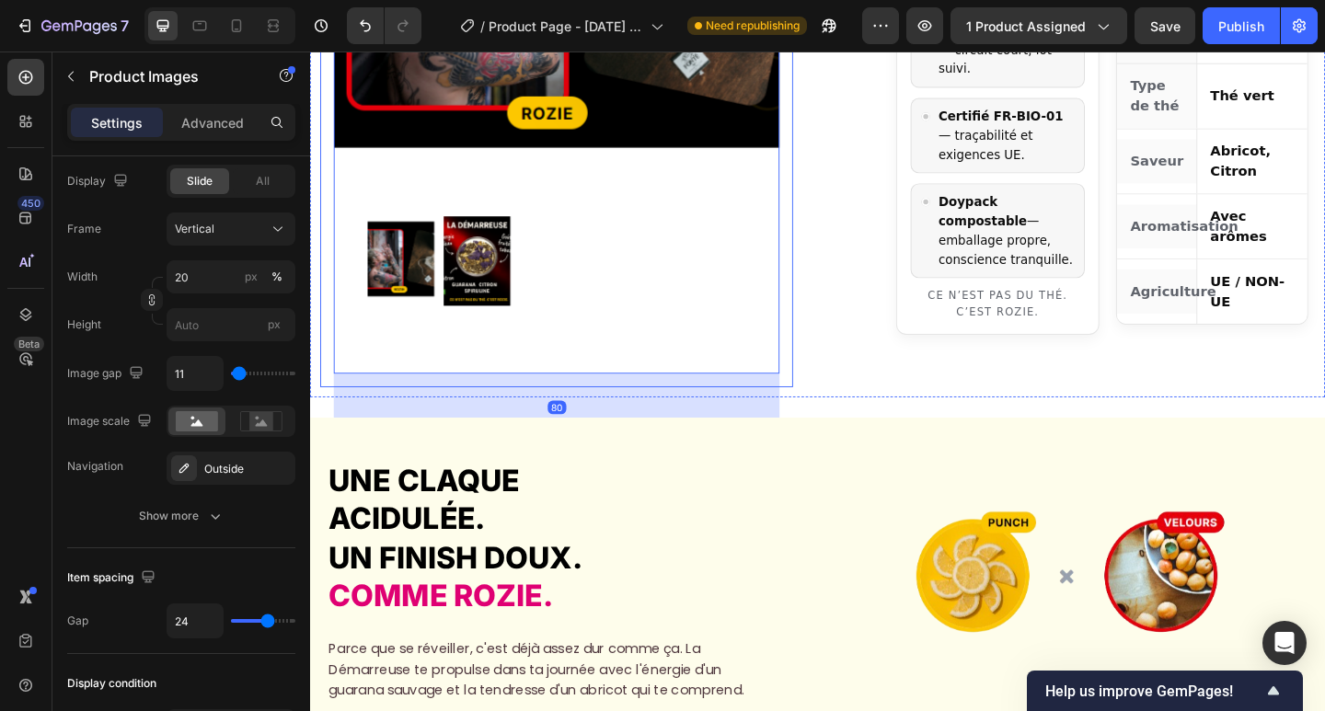
scroll to position [0, 0]
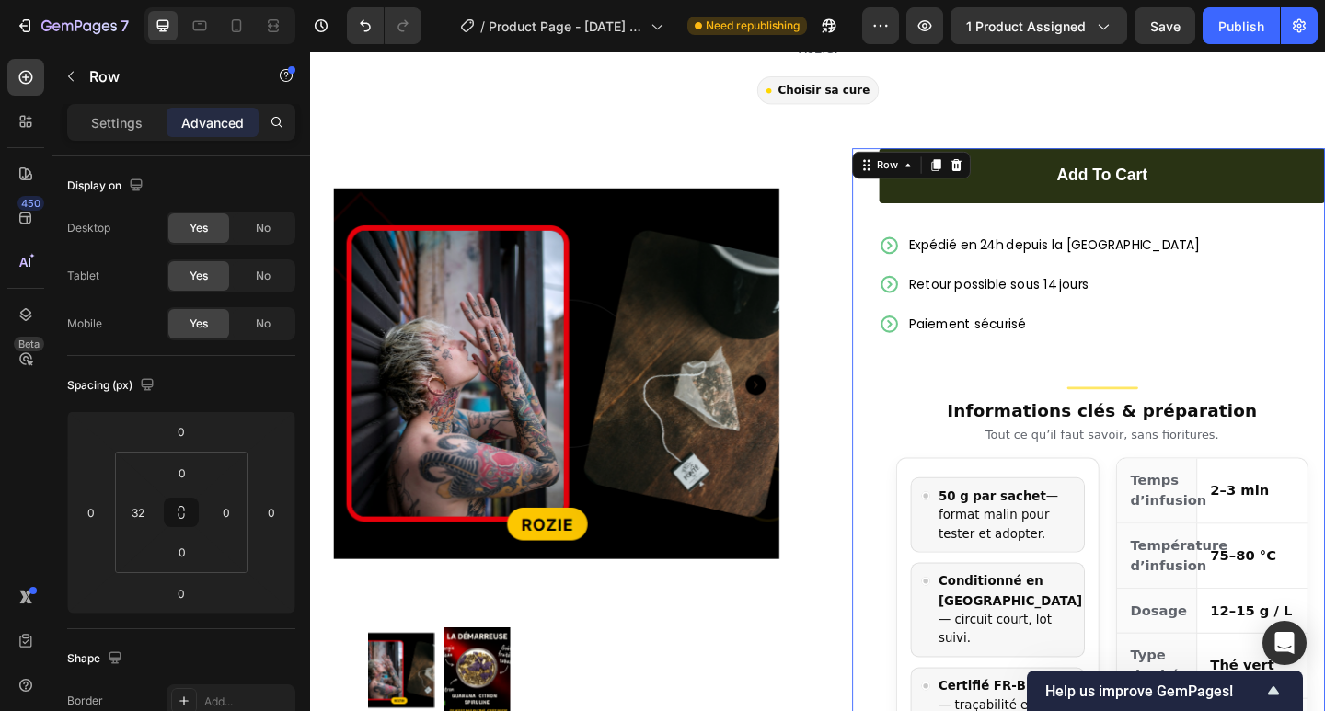
scroll to position [368, 0]
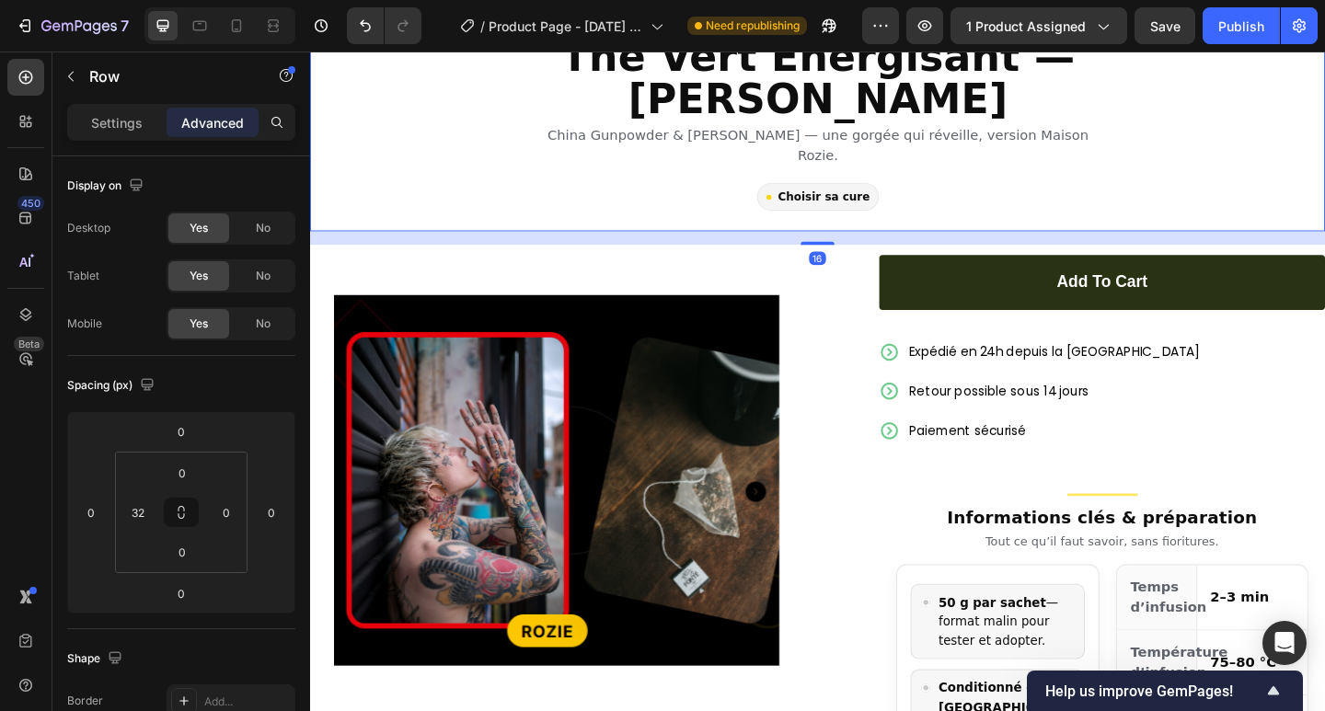
click at [869, 221] on div "Nouveauté FR-BIO-01 · UE / NON-UE Thé Vert Énergisant — Abricot · Citron China …" at bounding box center [862, 103] width 1104 height 289
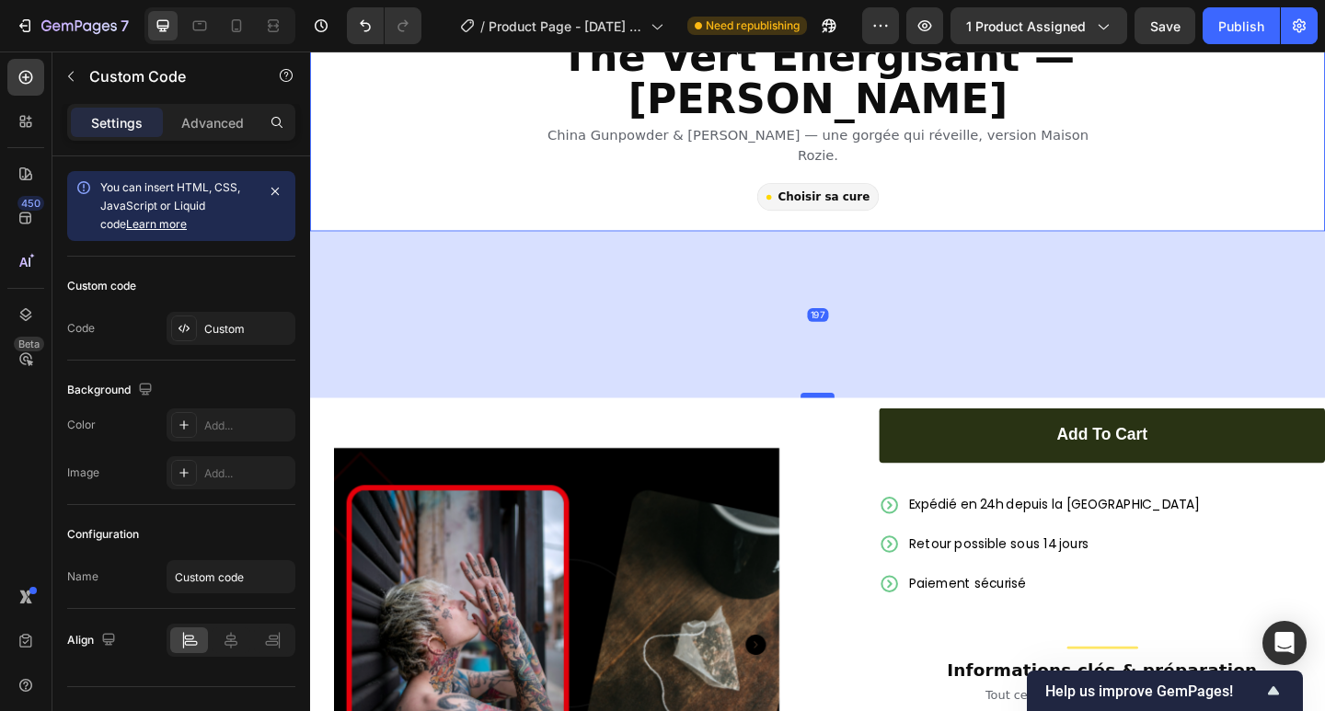
drag, startPoint x: 866, startPoint y: 238, endPoint x: 856, endPoint y: 407, distance: 168.6
click at [856, 423] on div at bounding box center [862, 426] width 37 height 6
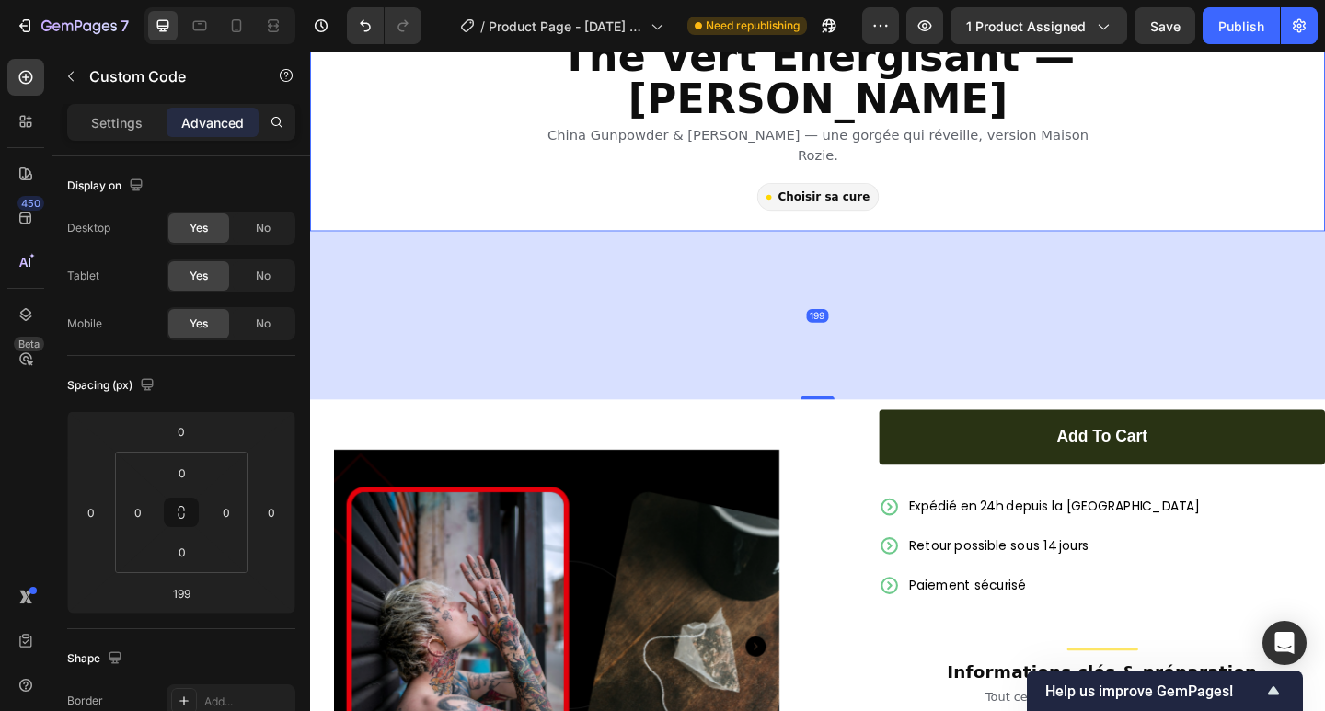
click at [772, 306] on div "199" at bounding box center [862, 338] width 1104 height 183
click at [120, 119] on p "Settings" at bounding box center [117, 122] width 52 height 19
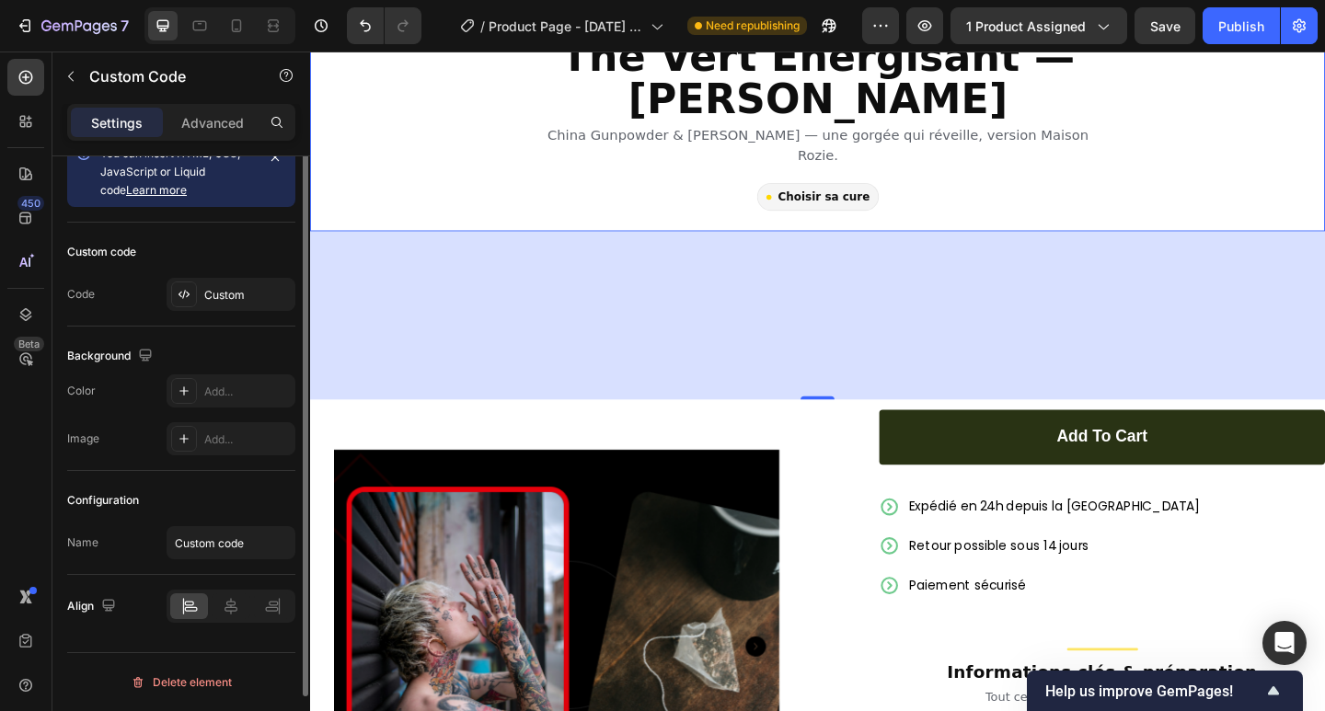
scroll to position [0, 0]
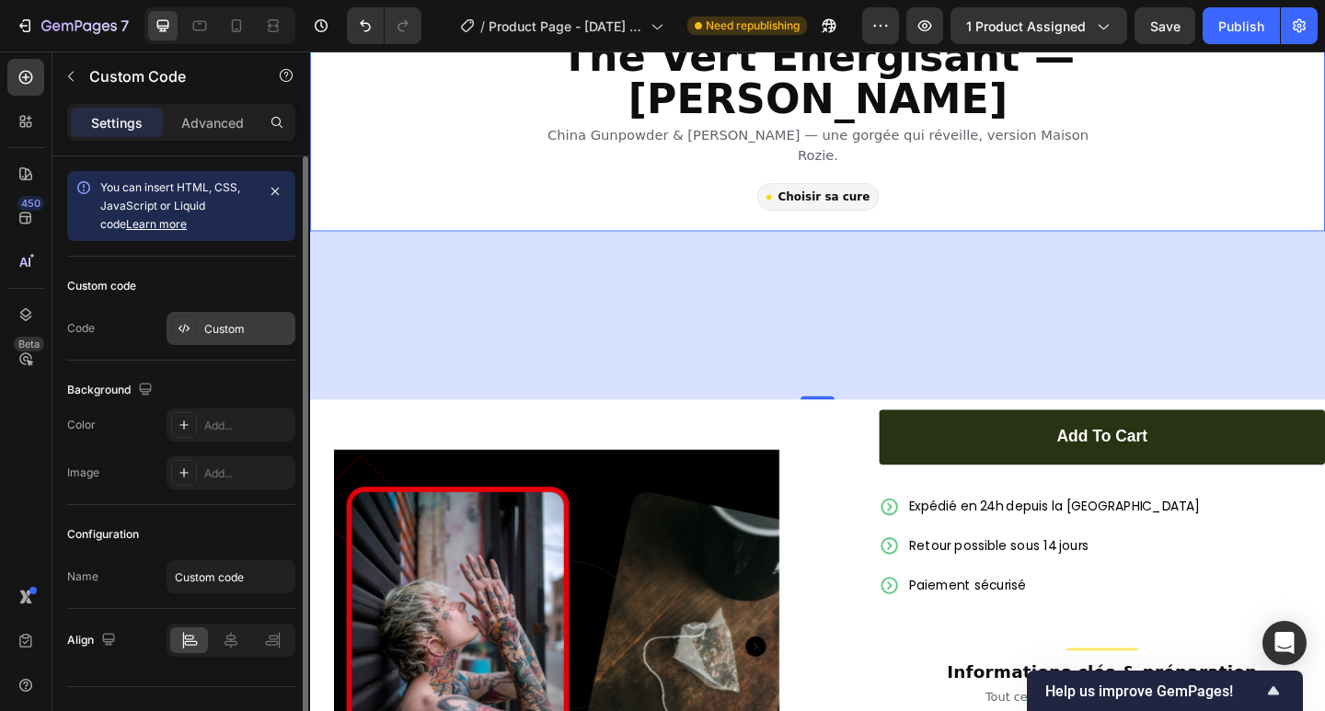
click at [212, 331] on div "Custom" at bounding box center [247, 329] width 86 height 17
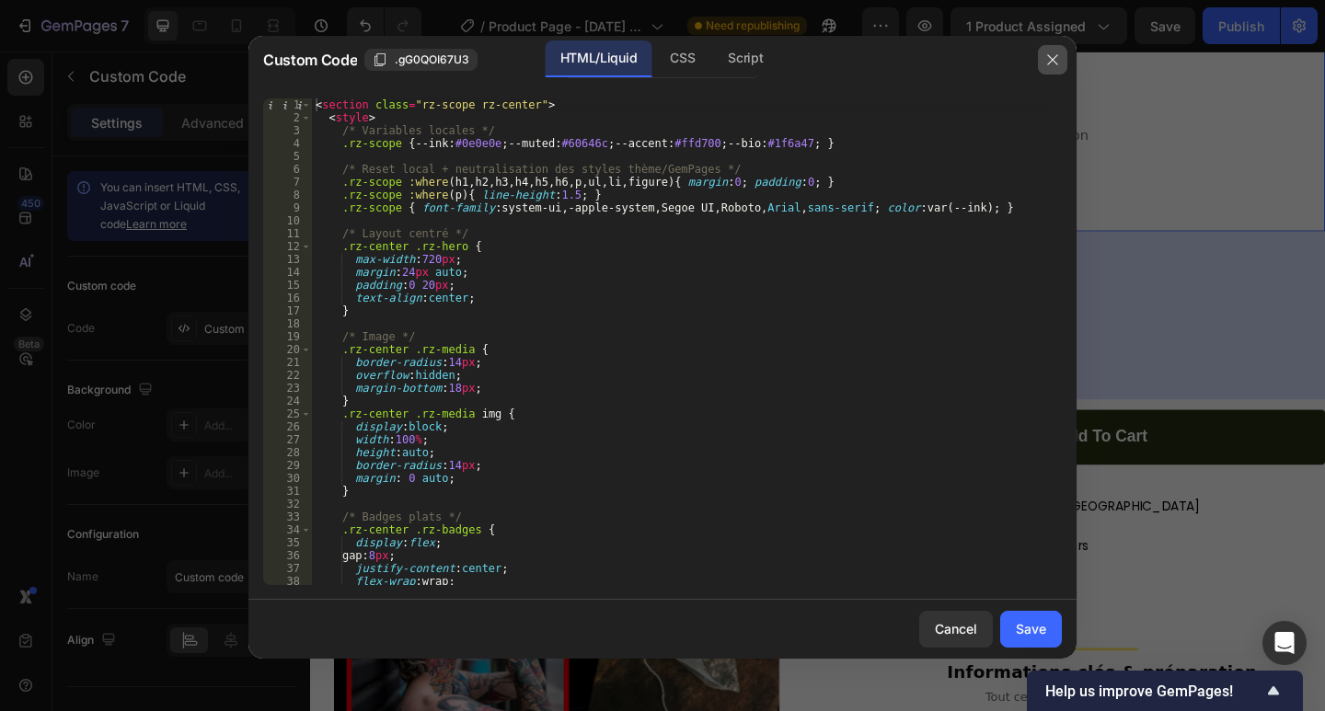
click at [1052, 63] on icon "button" at bounding box center [1052, 59] width 15 height 15
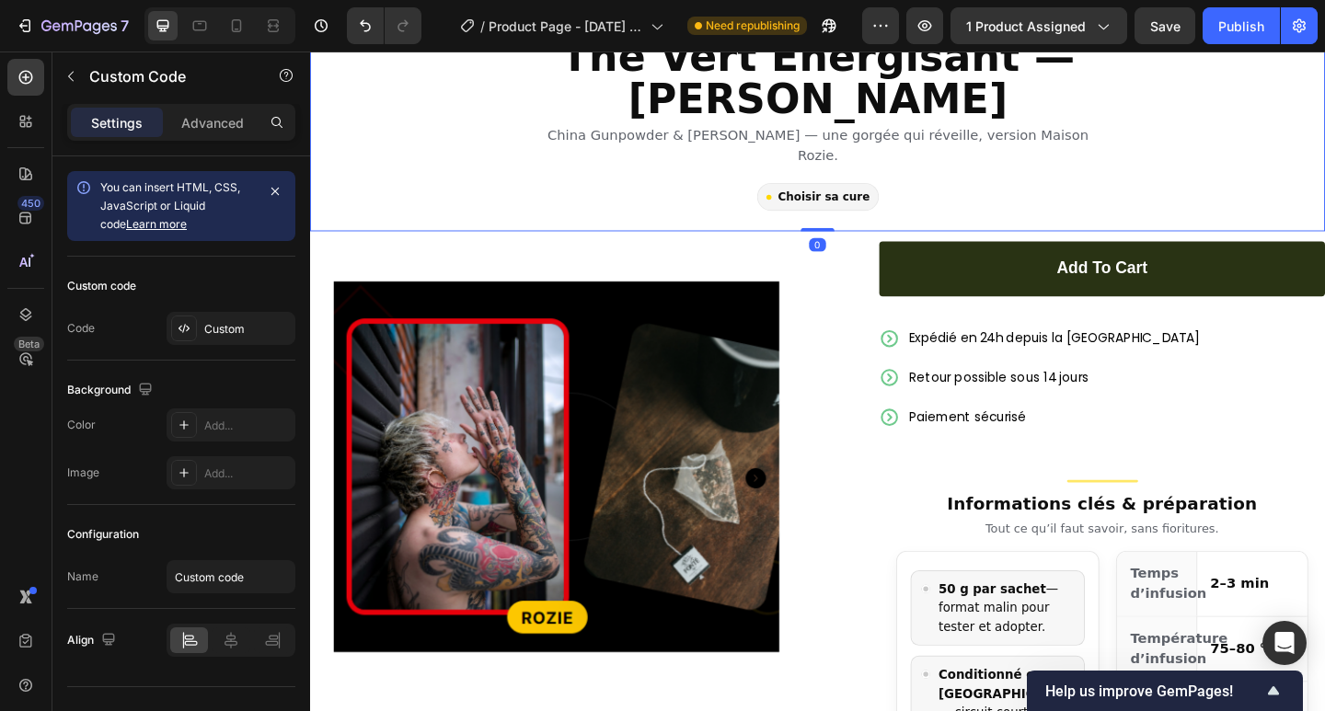
drag, startPoint x: 857, startPoint y: 403, endPoint x: 917, endPoint y: 198, distance: 213.7
click at [865, 203] on div "Nouveauté FR-BIO-01 · UE / NON-UE Thé Vert Énergisant — Abricot · Citron China …" at bounding box center [862, 103] width 1104 height 289
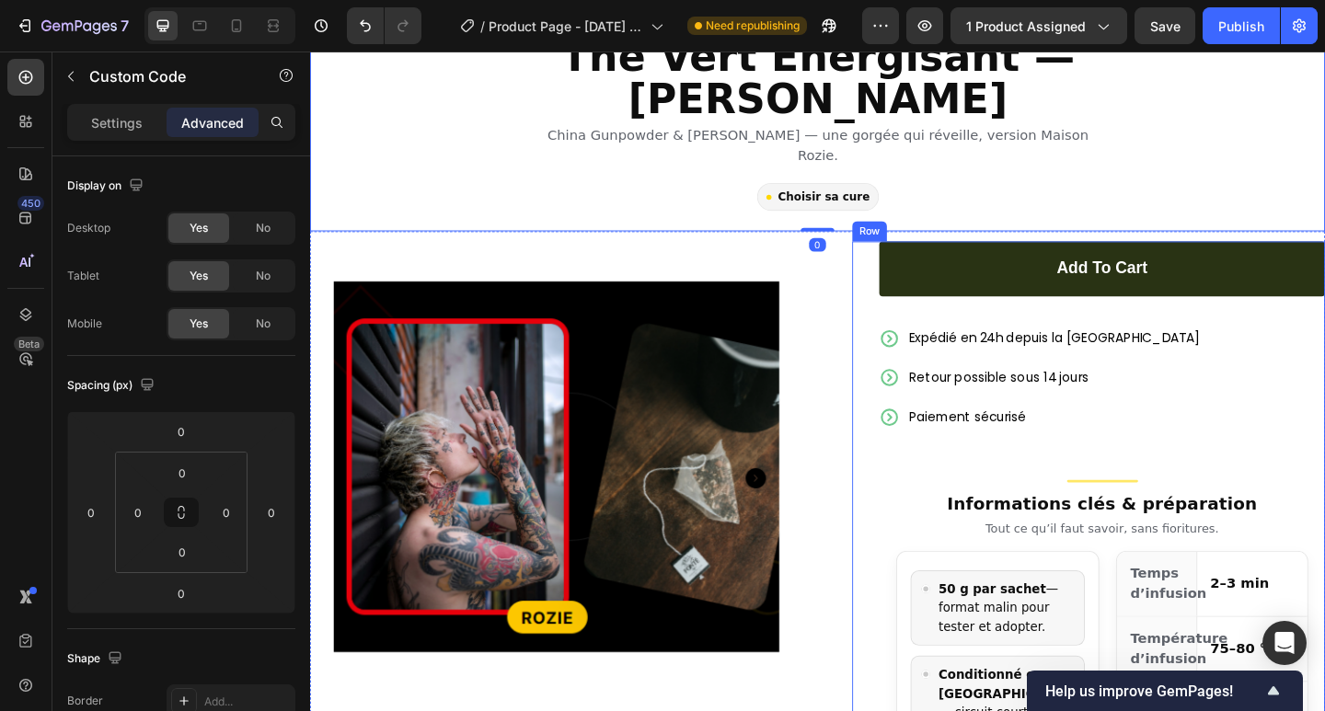
scroll to position [490, 0]
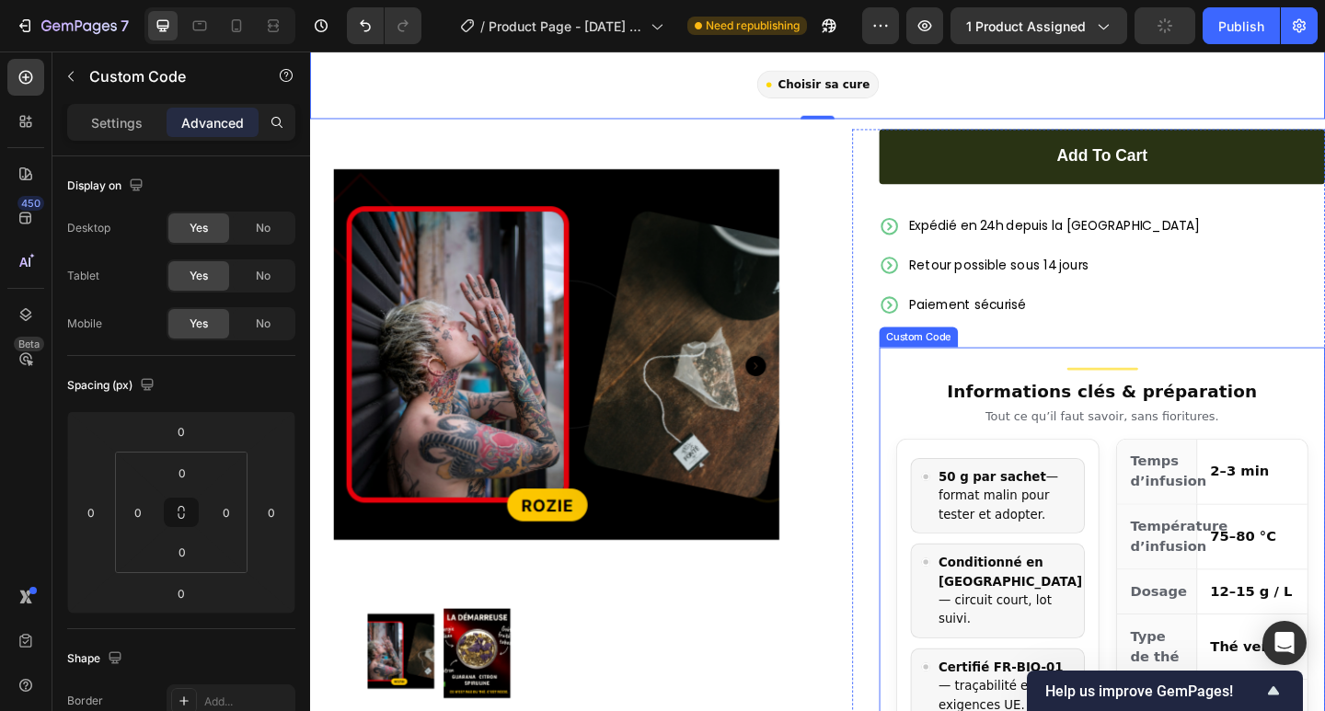
click at [1089, 396] on div "Informations clés & préparation Tout ce qu’il faut savoir, sans fioritures." at bounding box center [1172, 427] width 448 height 63
click at [901, 387] on div "Add to cart Add to Cart Expédié en 24h depuis la [GEOGRAPHIC_DATA] Retour possi…" at bounding box center [1157, 575] width 514 height 879
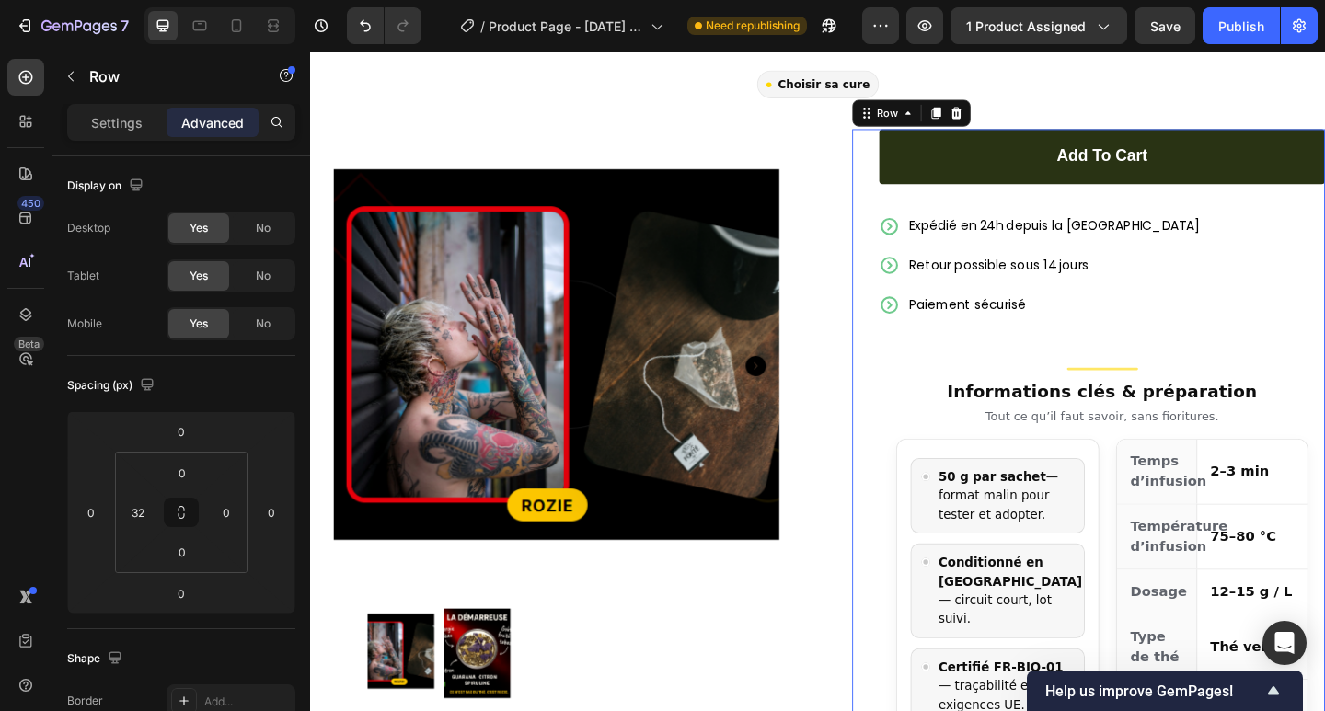
click at [971, 408] on h3 "Informations clés & préparation" at bounding box center [1172, 422] width 448 height 28
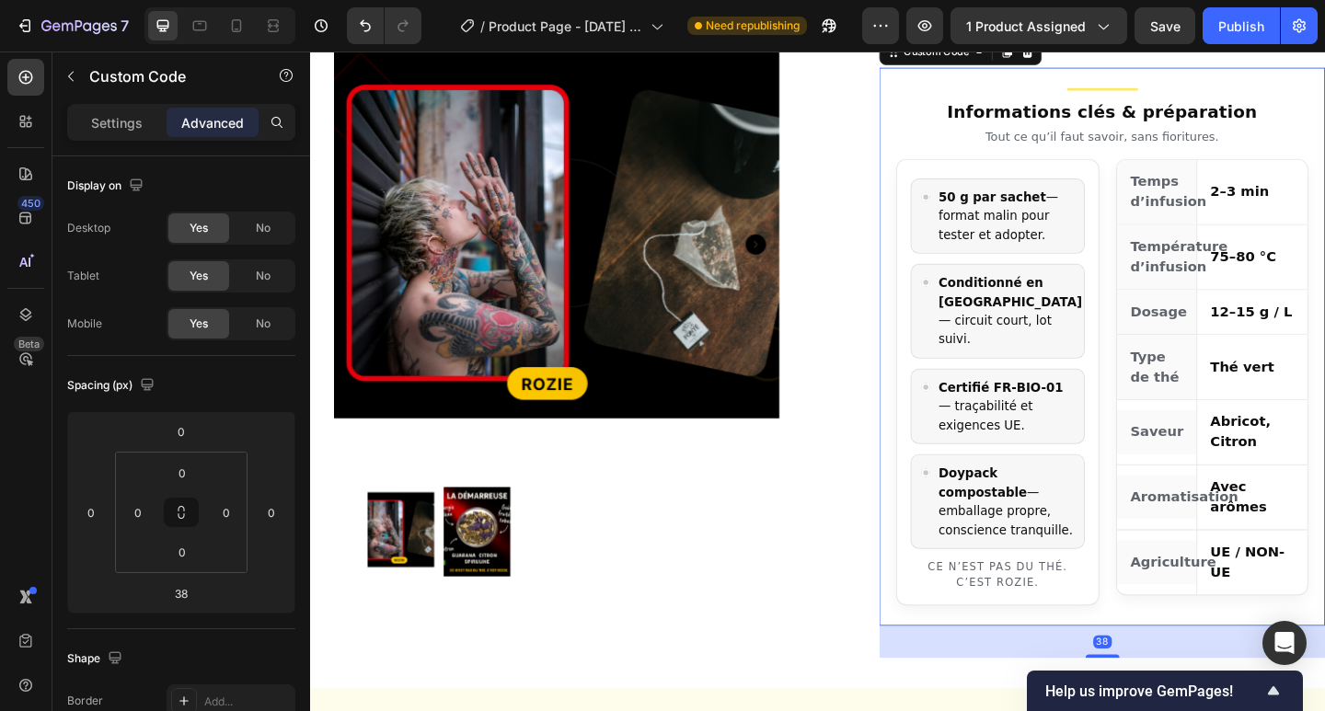
scroll to position [736, 0]
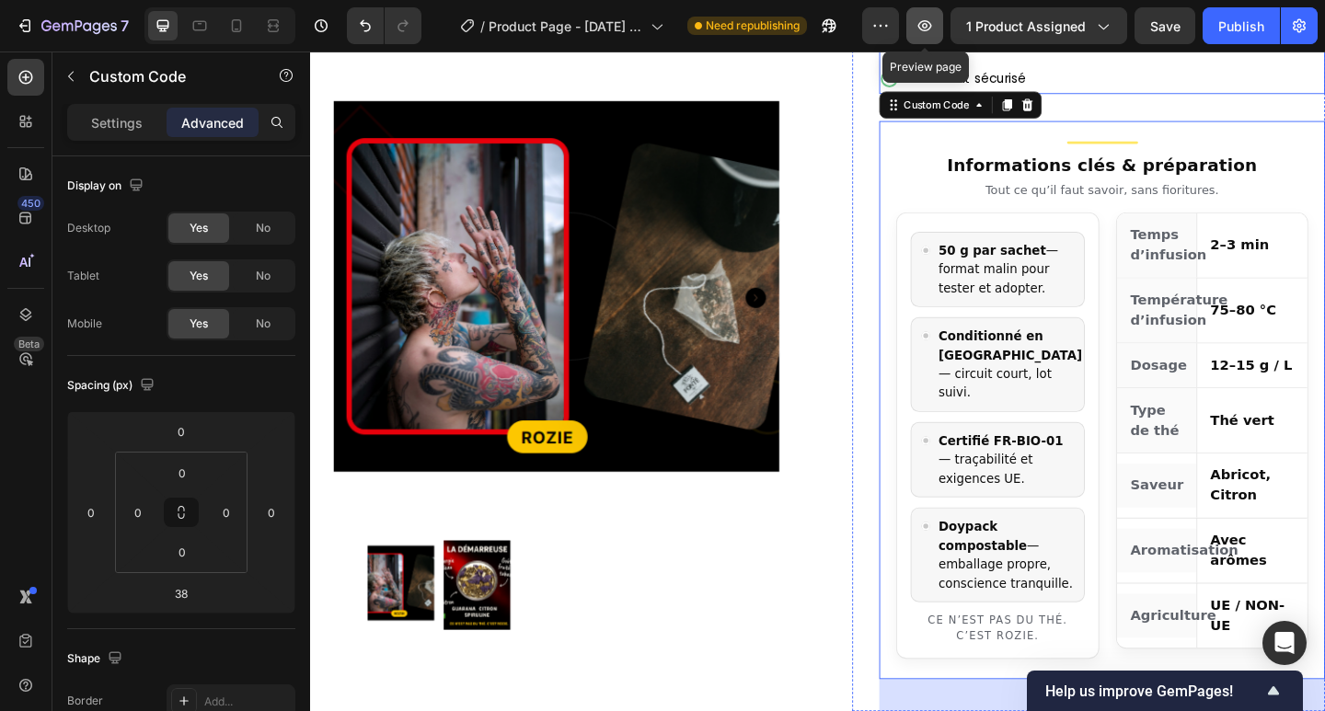
click at [929, 37] on button "button" at bounding box center [924, 25] width 37 height 37
click at [1119, 276] on p "50 g par sachet — format malin pour tester et adopter." at bounding box center [1067, 289] width 147 height 62
click at [137, 120] on p "Settings" at bounding box center [117, 122] width 52 height 19
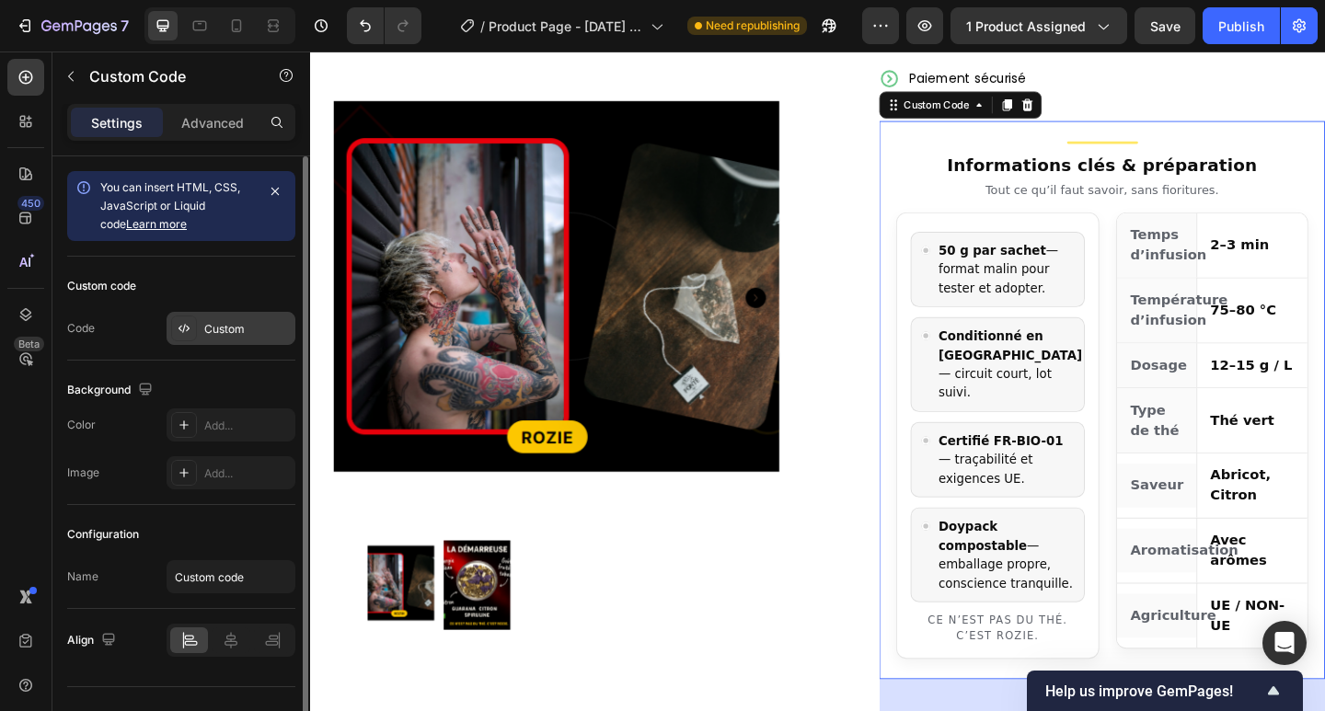
click at [206, 322] on div "Custom" at bounding box center [247, 329] width 86 height 17
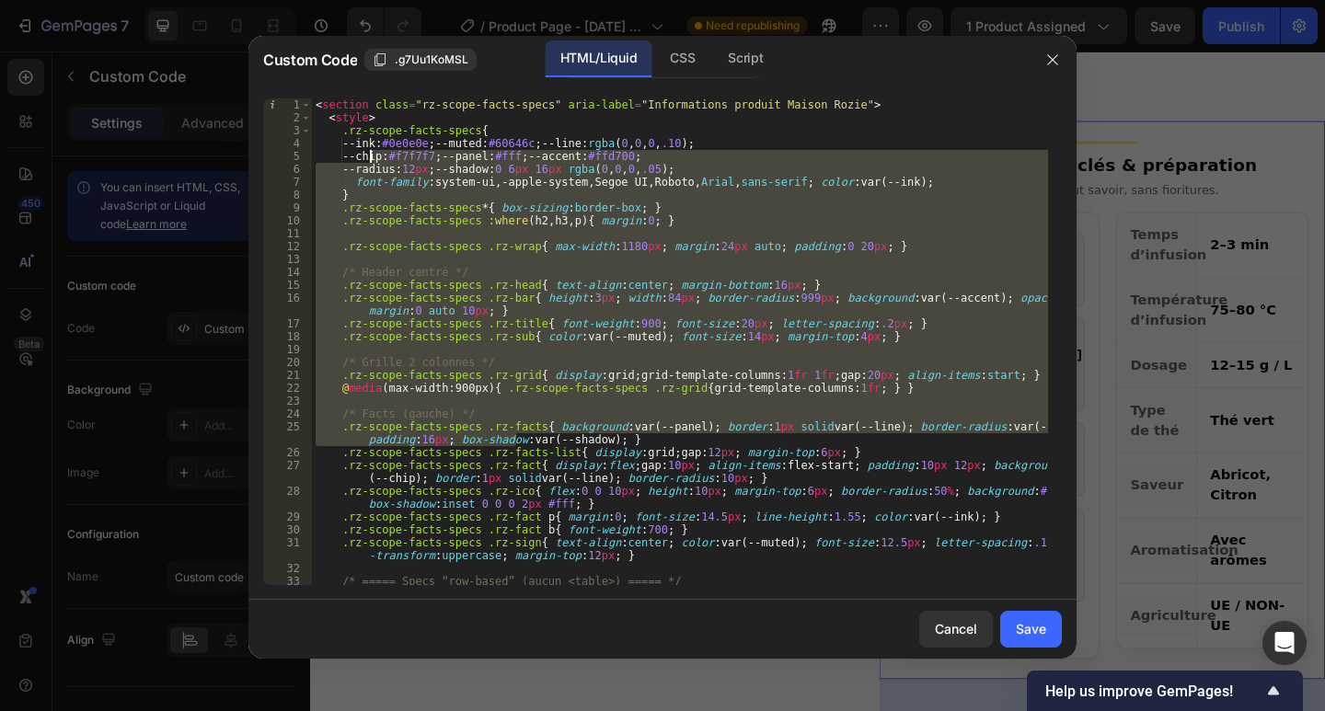
drag, startPoint x: 504, startPoint y: 397, endPoint x: 344, endPoint y: 112, distance: 327.0
click at [345, 113] on div "< section class = "rz-scope-facts-specs" aria-label = "Informations produit Mai…" at bounding box center [680, 360] width 736 height 525
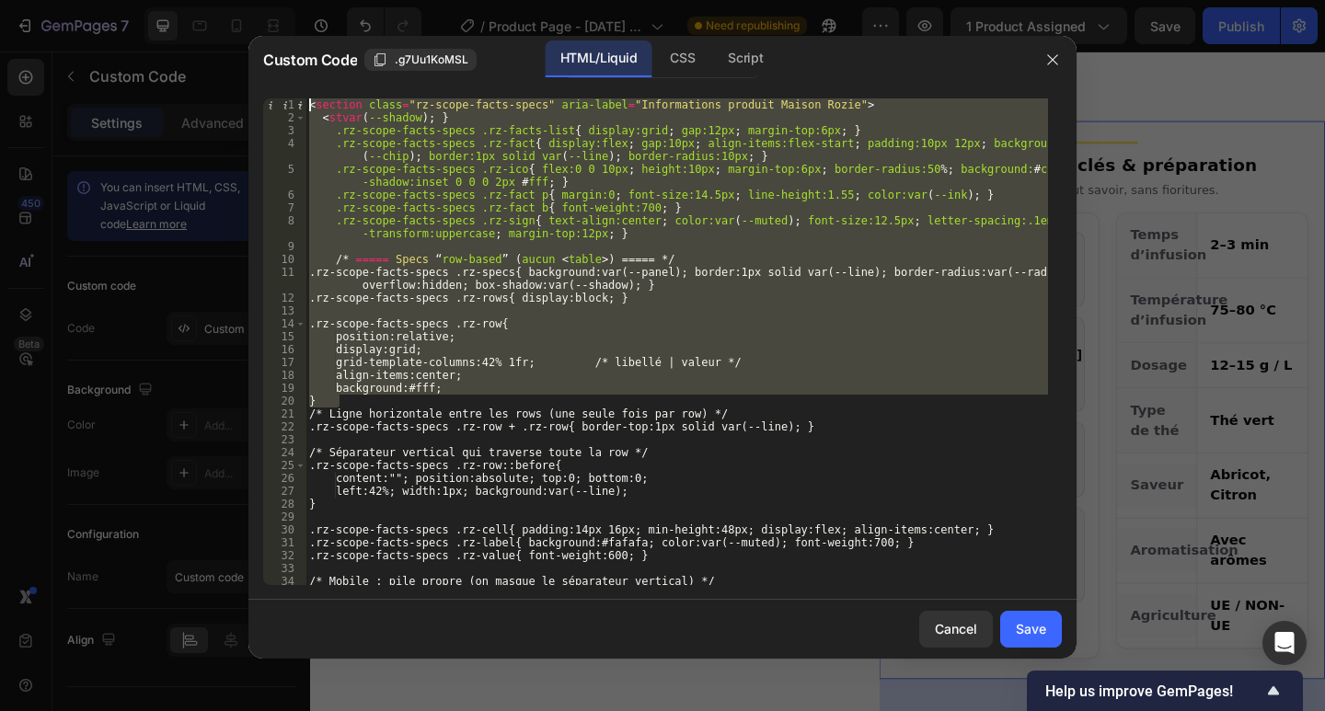
drag, startPoint x: 404, startPoint y: 126, endPoint x: 315, endPoint y: 83, distance: 99.2
click at [309, 19] on div "Custom Code .g7Uu1KoMSL HTML/Liquid CSS Script <stvar(--shadow); } 1 2 3 4 5 6 …" at bounding box center [662, 355] width 1325 height 711
type textarea "<section class="rz-scope-facts-specs" aria-label="Informations produit Maison R…"
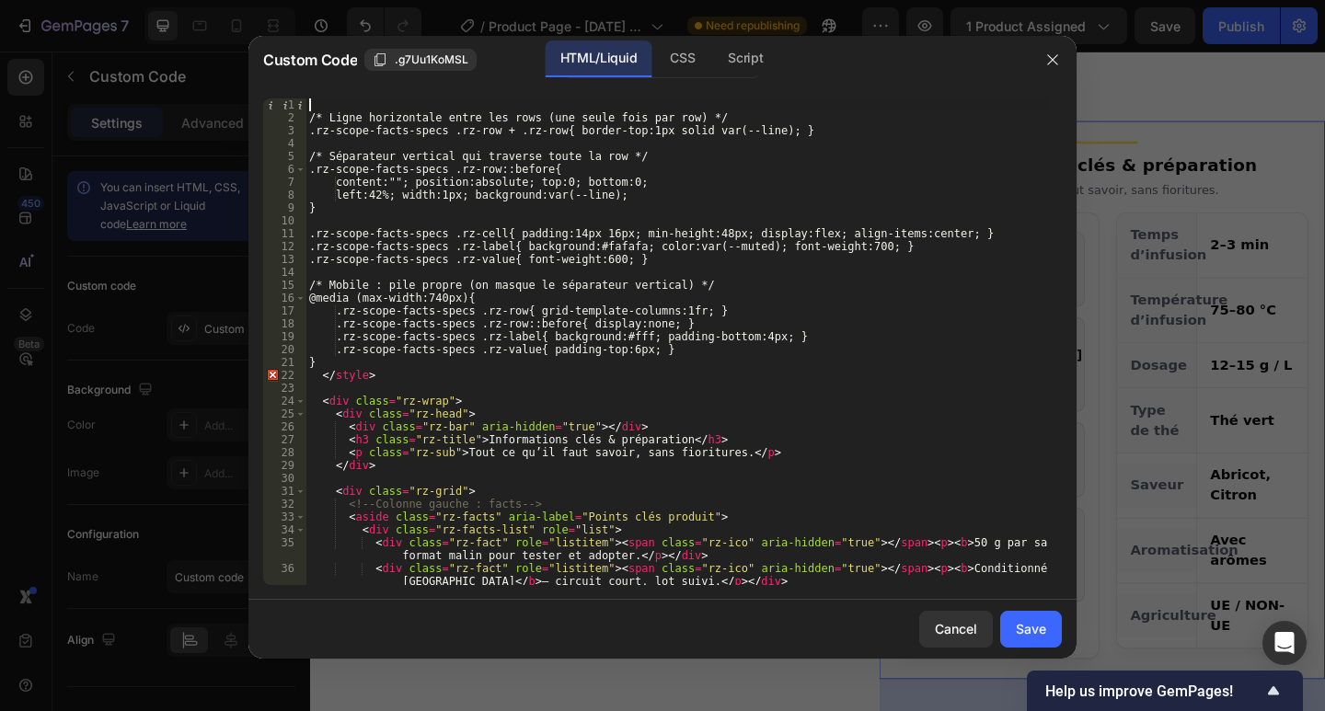
click at [416, 146] on div "/* Ligne horizontale entre les rows (une seule fois par row) */ .rz-scope-facts…" at bounding box center [676, 360] width 742 height 525
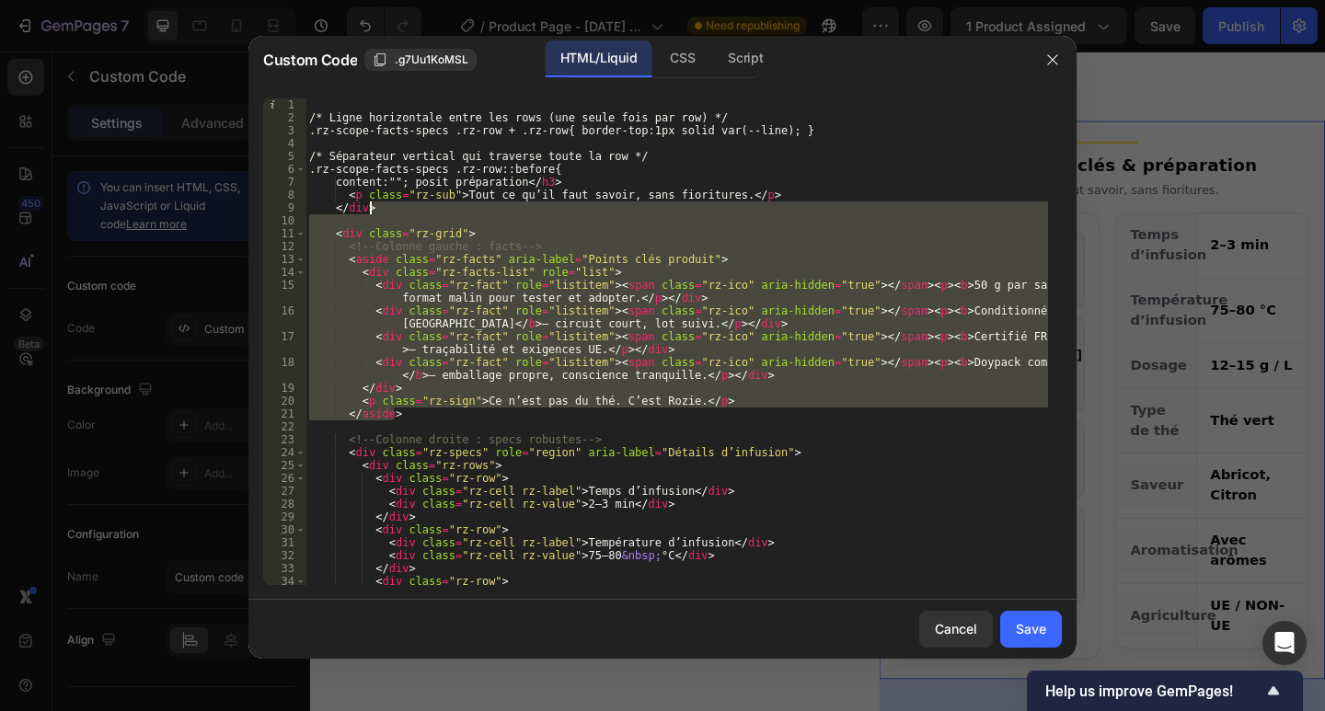
drag, startPoint x: 465, startPoint y: 173, endPoint x: 455, endPoint y: 235, distance: 63.4
click at [417, 121] on div "/* Ligne horizontale entre les rows (une seule fois par row) */ .rz-scope-facts…" at bounding box center [676, 354] width 742 height 512
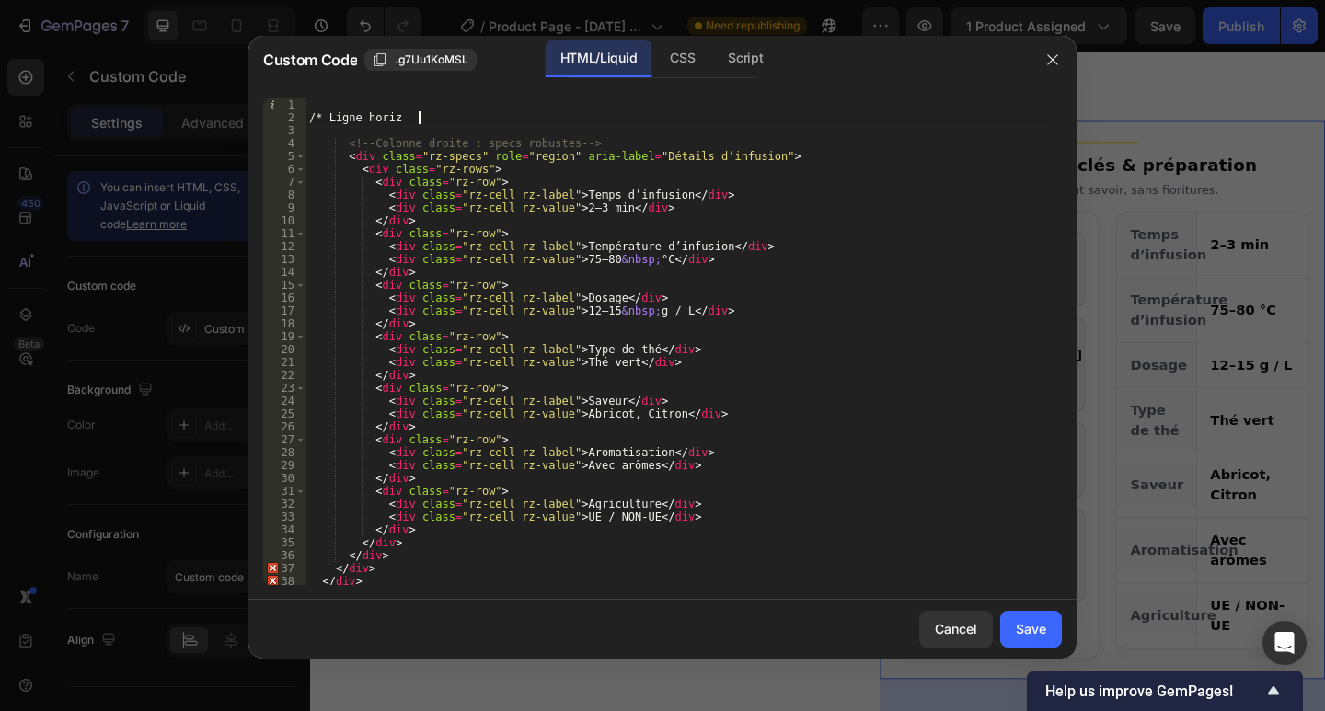
drag, startPoint x: 624, startPoint y: 472, endPoint x: 385, endPoint y: 117, distance: 428.1
click at [385, 118] on div "/* [PERSON_NAME] <!-- Colonne droite : specs robustes --> < div class = "rz-spe…" at bounding box center [676, 354] width 742 height 512
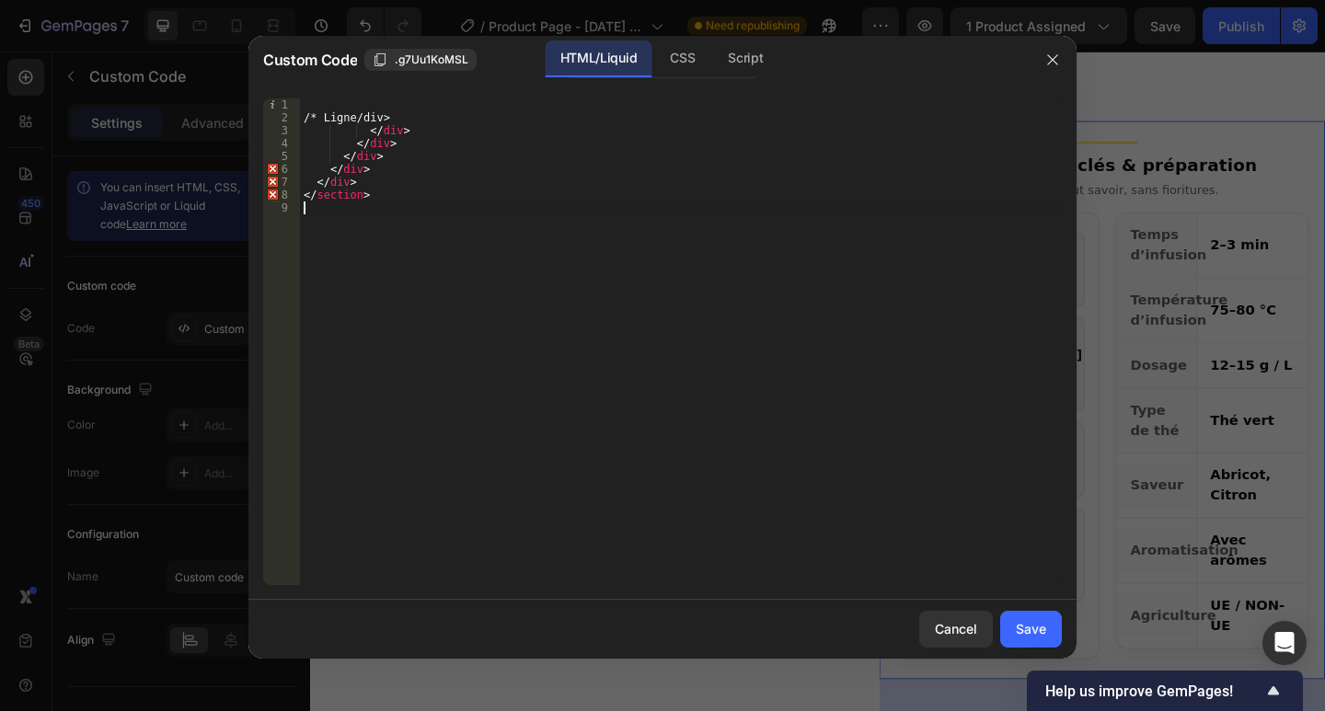
drag, startPoint x: 534, startPoint y: 371, endPoint x: 374, endPoint y: 146, distance: 275.7
click at [376, 142] on div "/* Ligne/div> </ div > </ div > </ div > </ div > </ div > </ section >" at bounding box center [681, 354] width 762 height 512
drag, startPoint x: 366, startPoint y: 139, endPoint x: 283, endPoint y: 76, distance: 103.8
click at [285, 77] on div "Custom Code .g7Uu1KoMSL HTML/Liquid CSS Script < 1 2 3 4 /* Ligne/div> </ div >…" at bounding box center [662, 347] width 828 height 623
type textarea "/* Ligne/div>"
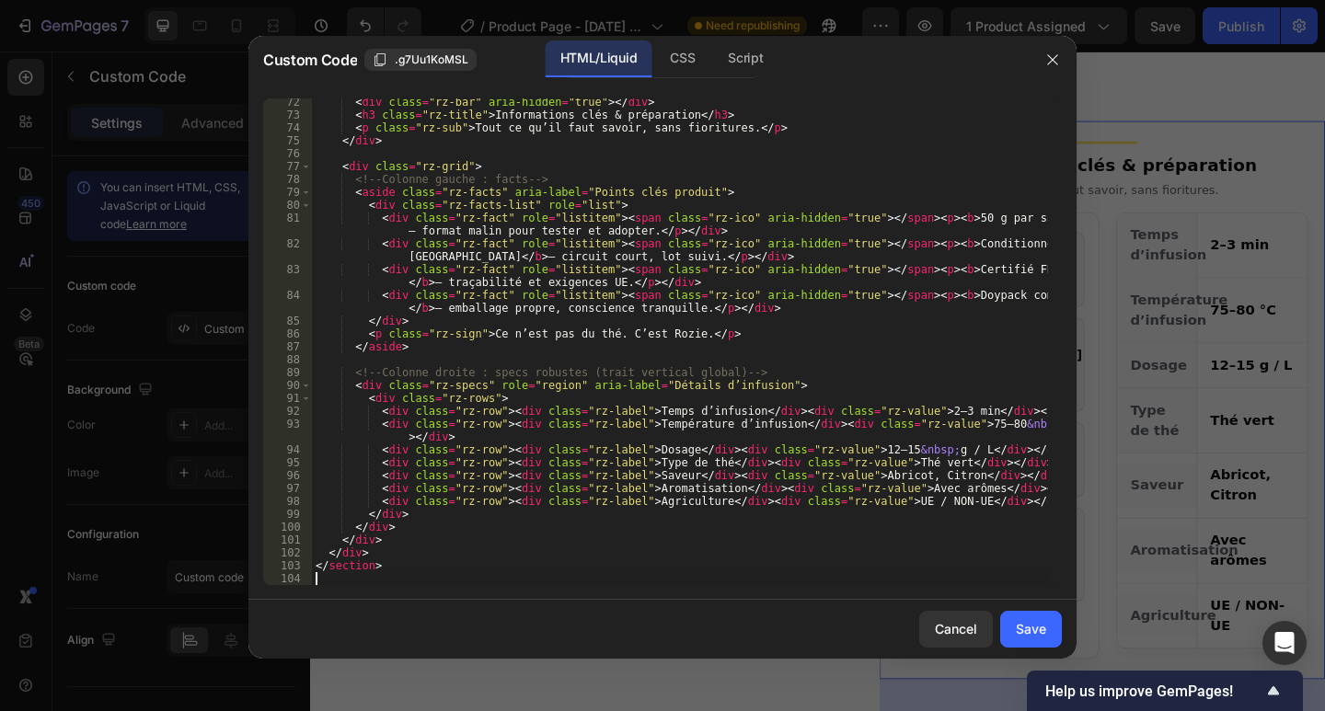
scroll to position [982, 0]
click at [1028, 631] on div "Save" at bounding box center [1031, 628] width 30 height 19
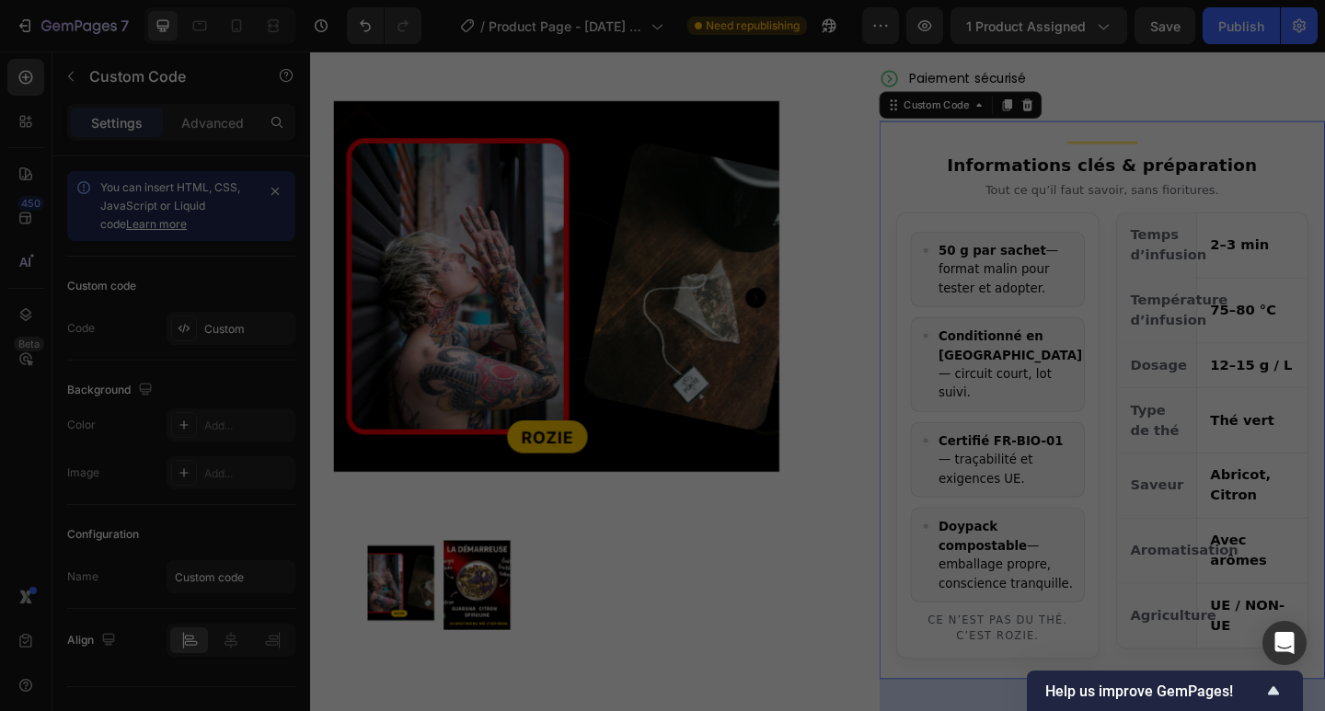
type textarea "</section>"
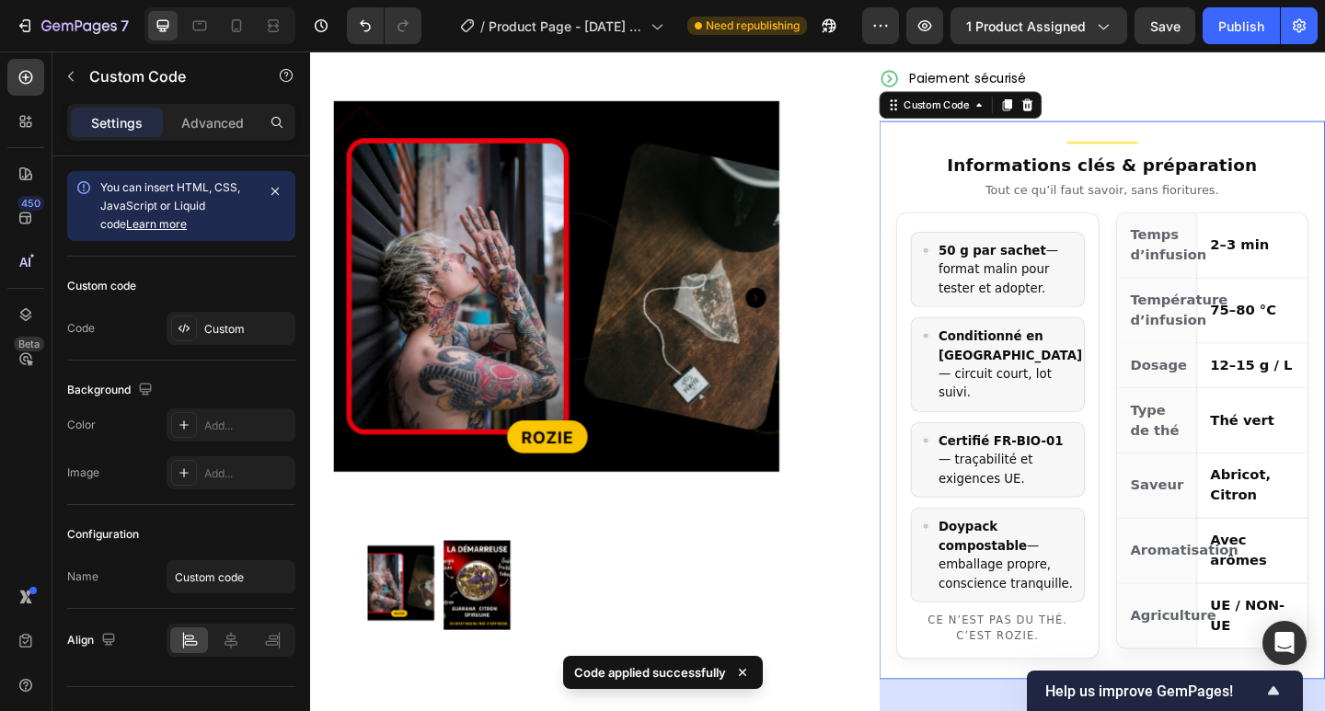
click at [1246, 263] on div "Temps d’infusion" at bounding box center [1231, 263] width 87 height 70
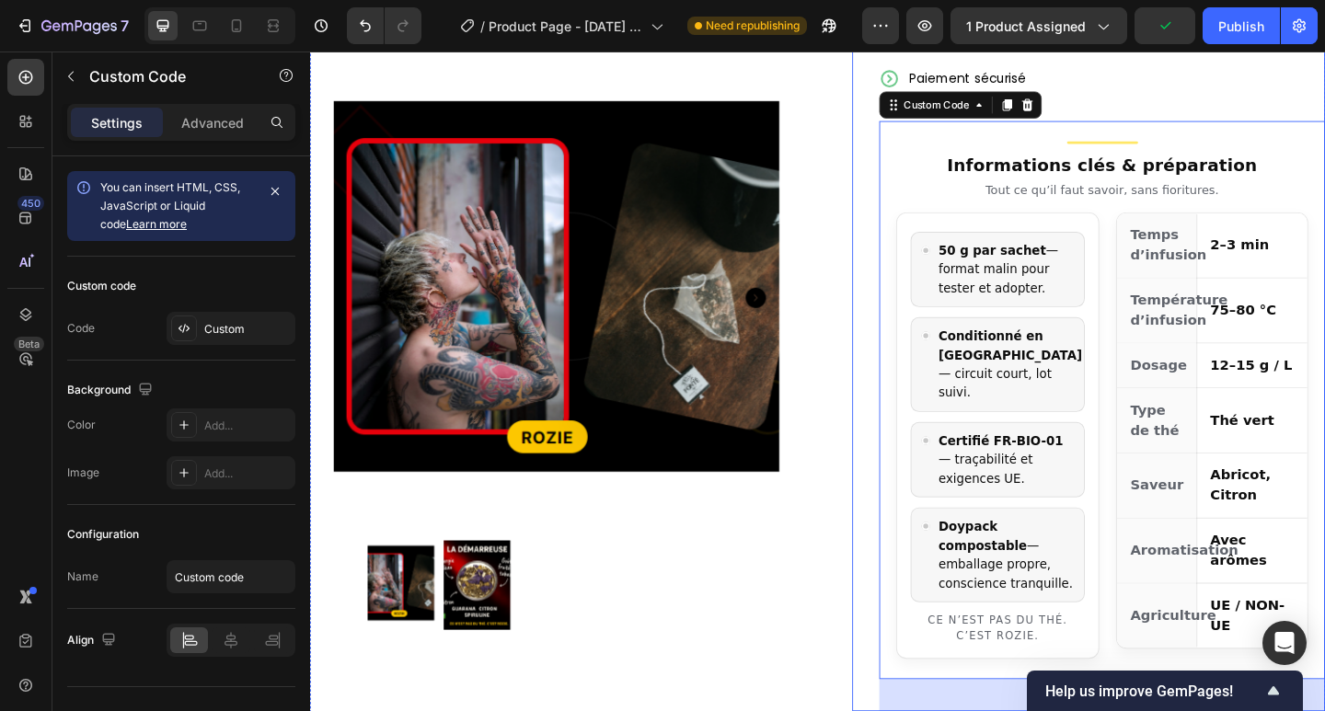
drag, startPoint x: 926, startPoint y: 158, endPoint x: 914, endPoint y: 155, distance: 12.3
click at [885, 153] on div "Product Images Row Add to cart Add to Cart Expédié en 24h depuis la [GEOGRAPHIC…" at bounding box center [862, 329] width 1104 height 901
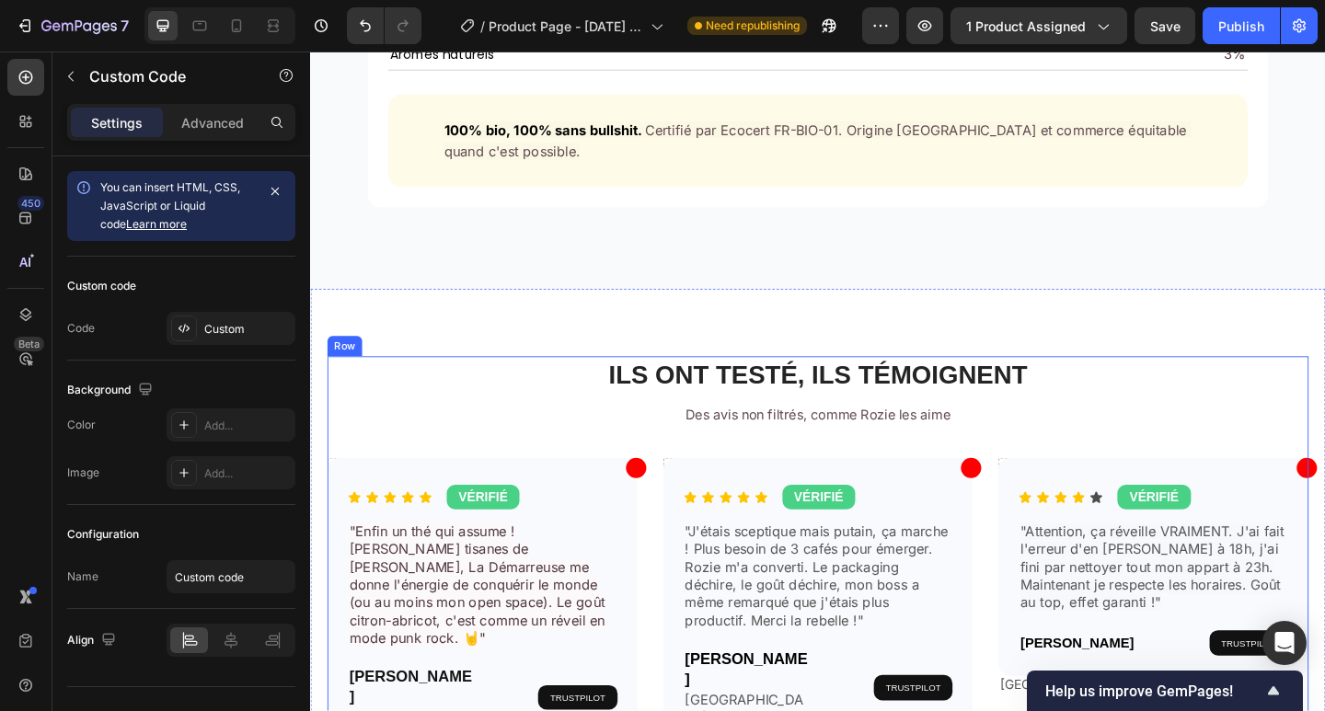
scroll to position [3557, 0]
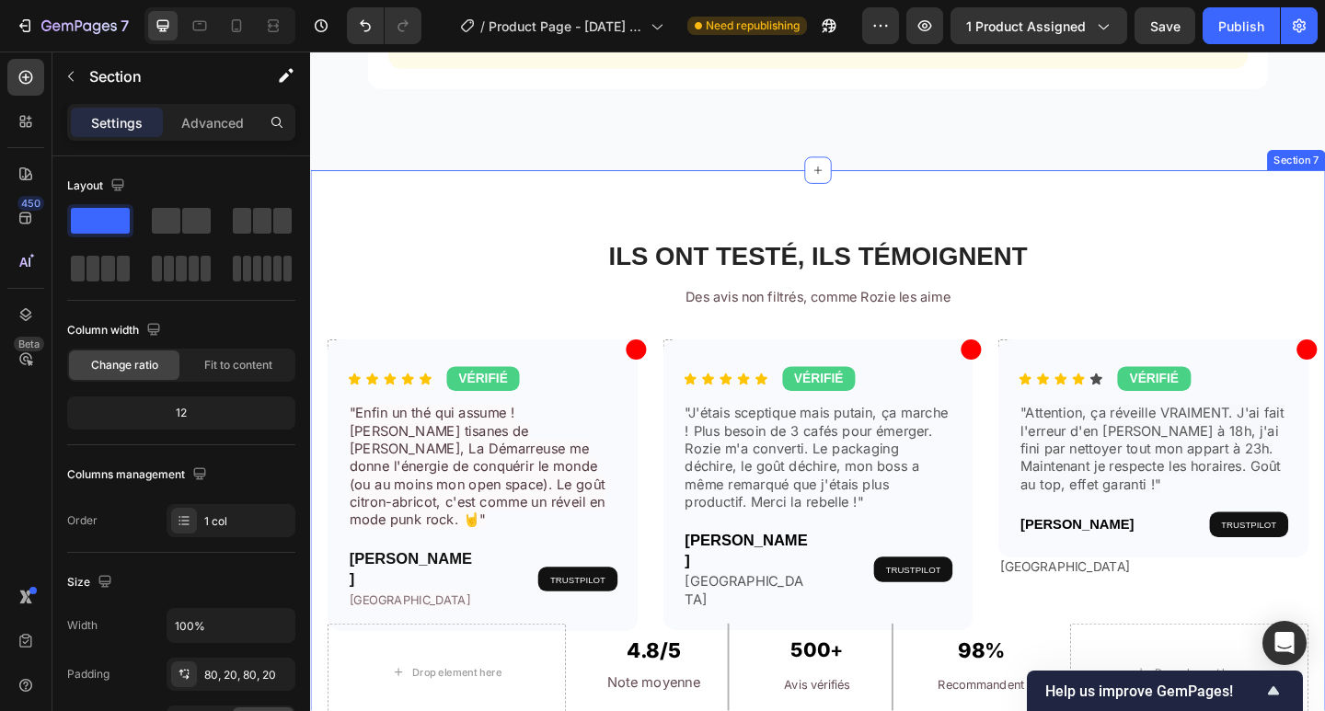
click at [775, 218] on div "ILS ONT TESTÉ, ILS TÉMOIGNENT Heading Des avis non filtrés, comme Rozie les aim…" at bounding box center [862, 531] width 1104 height 700
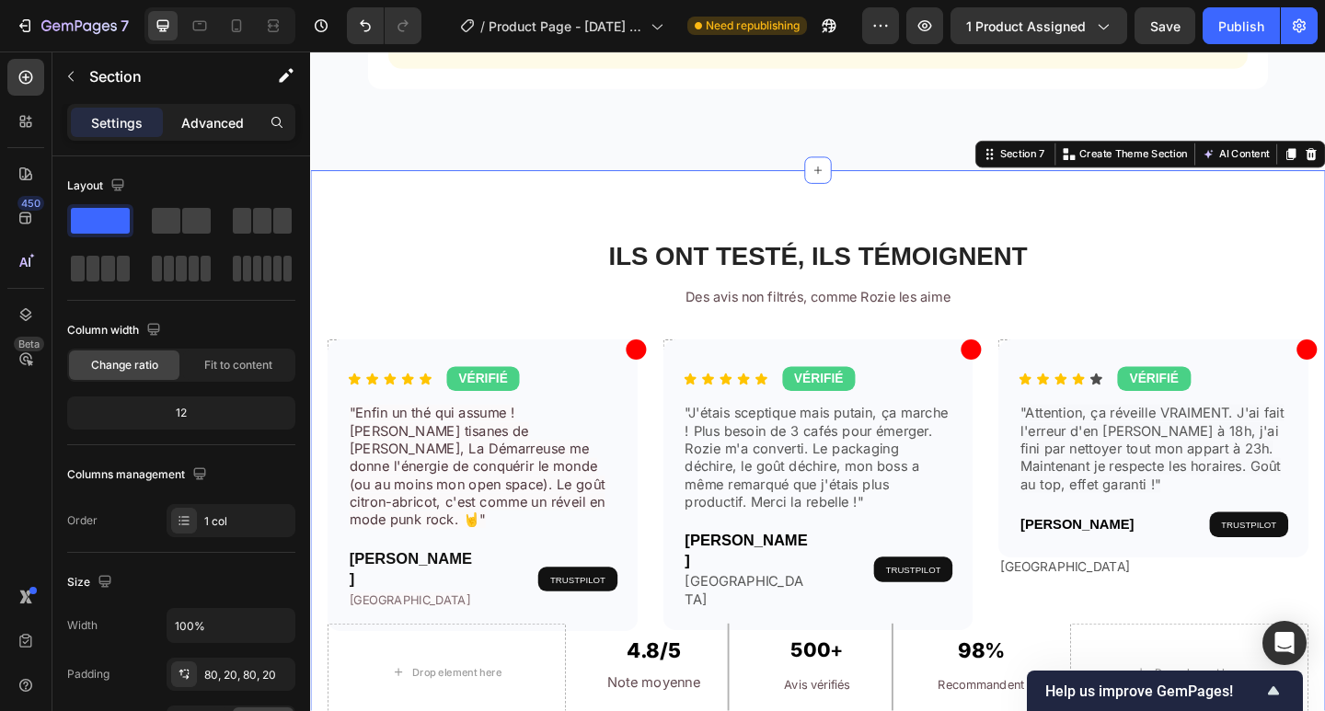
click at [183, 120] on p "Advanced" at bounding box center [212, 122] width 63 height 19
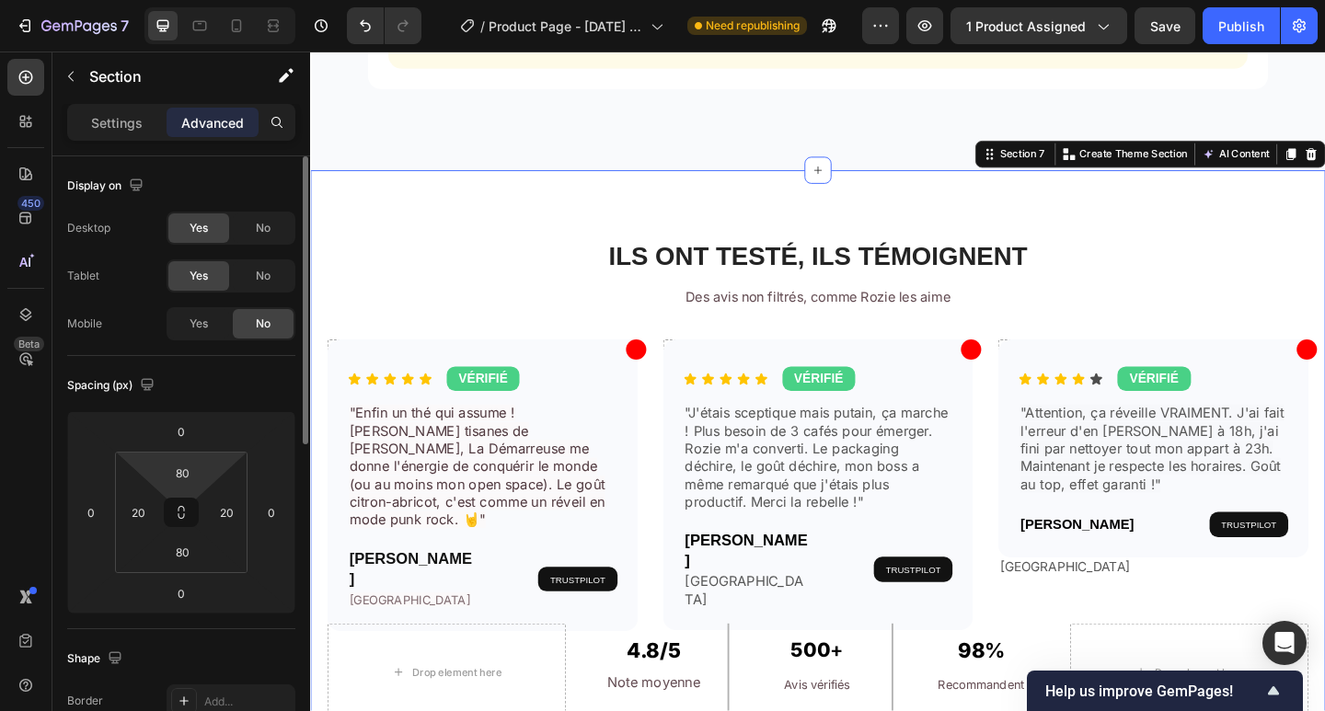
scroll to position [612, 0]
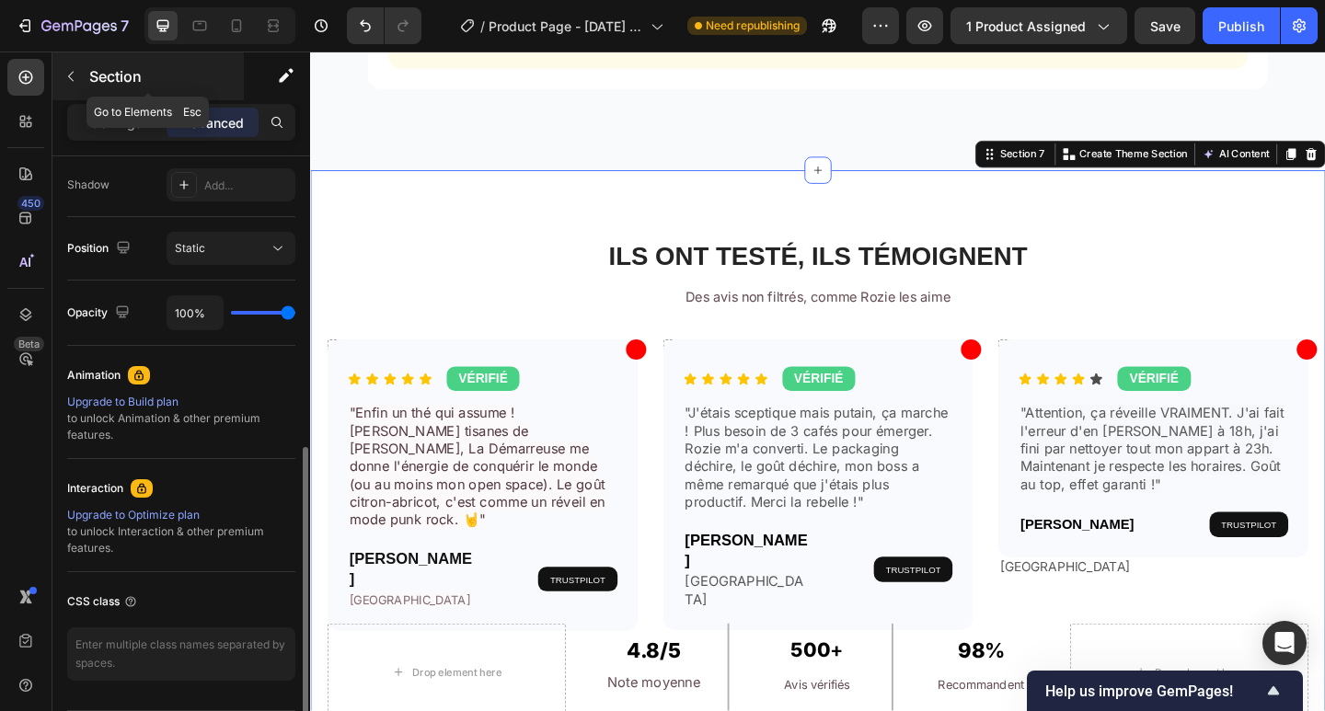
click at [74, 73] on icon "button" at bounding box center [70, 76] width 15 height 15
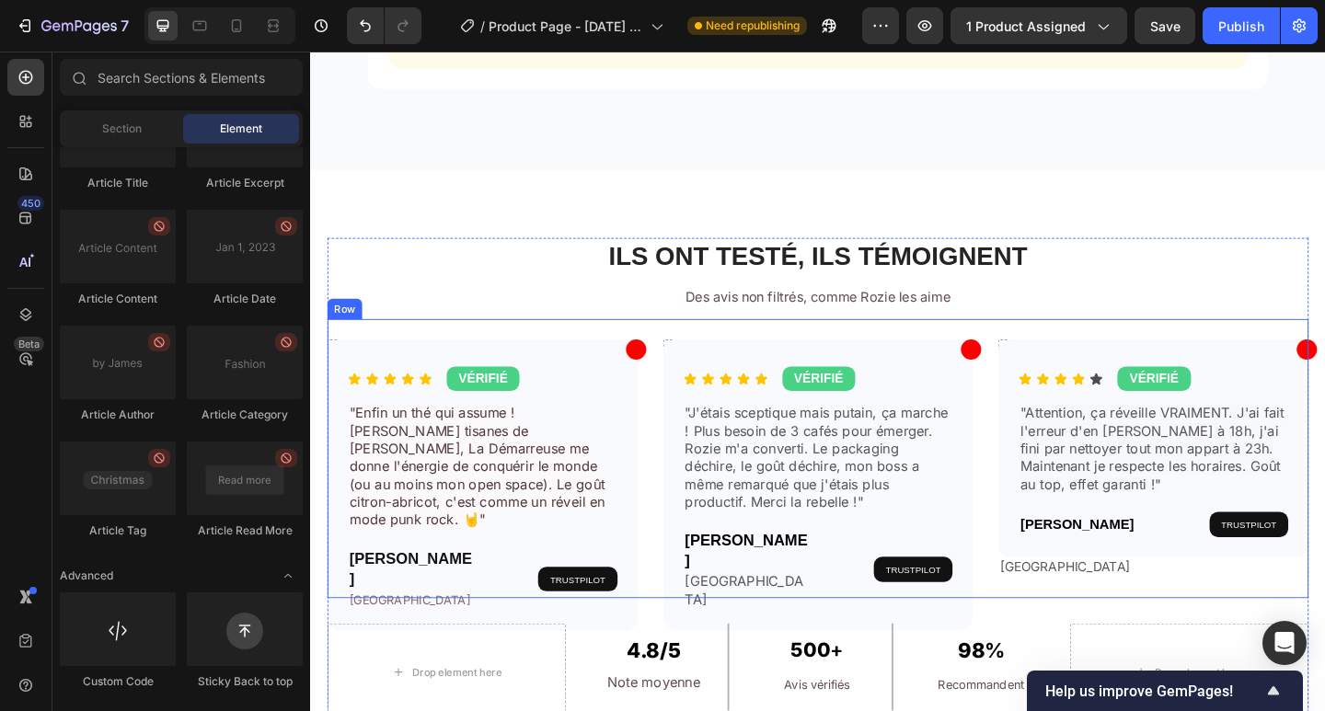
click at [808, 360] on div "Icon Row Icon Icon Icon Icon Icon Icon List VÉRIFIÉ Button Row "Enfin un thé qu…" at bounding box center [861, 494] width 1067 height 303
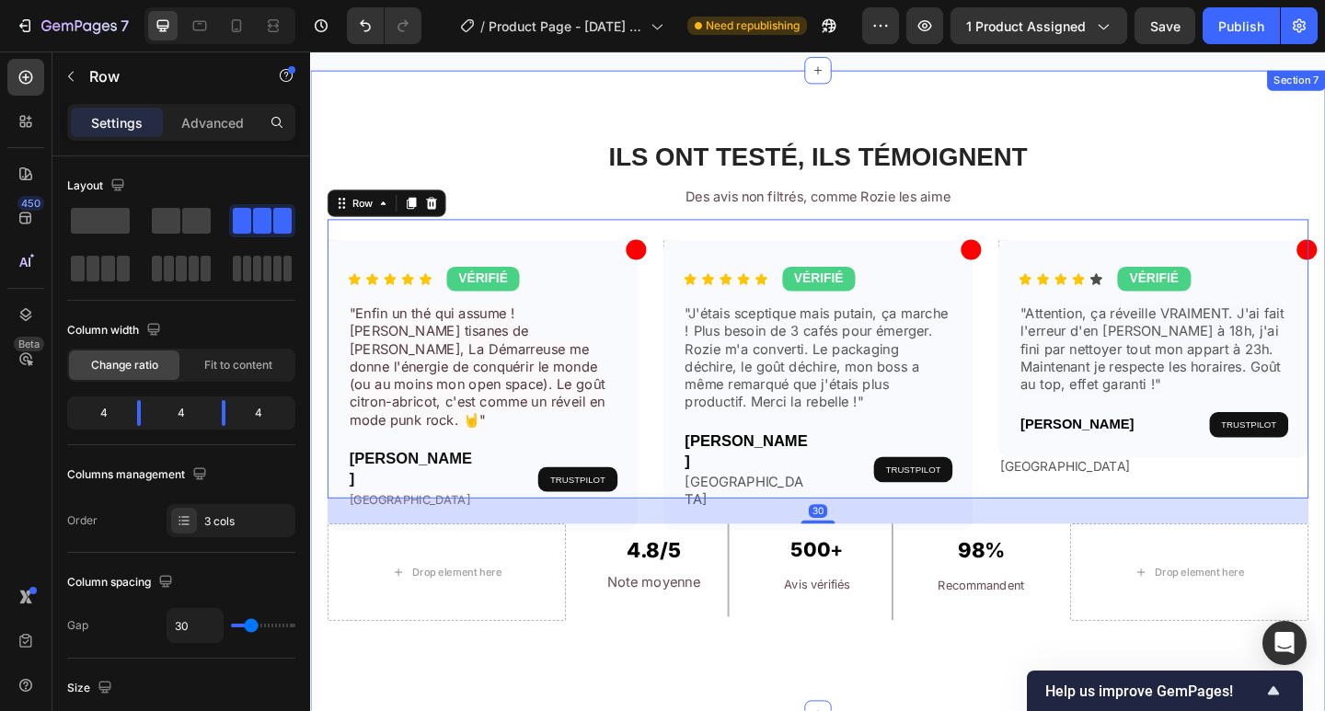
scroll to position [3925, 0]
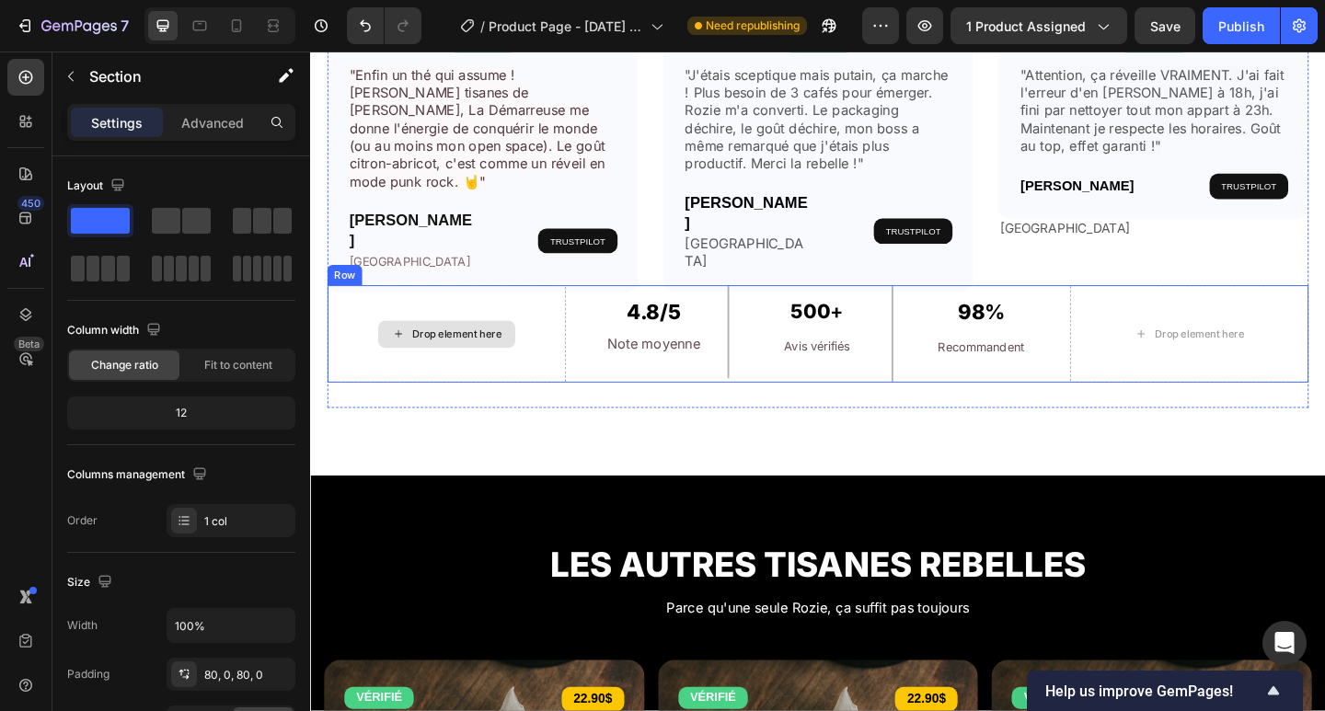
click at [456, 367] on div "Drop element here" at bounding box center [469, 359] width 98 height 15
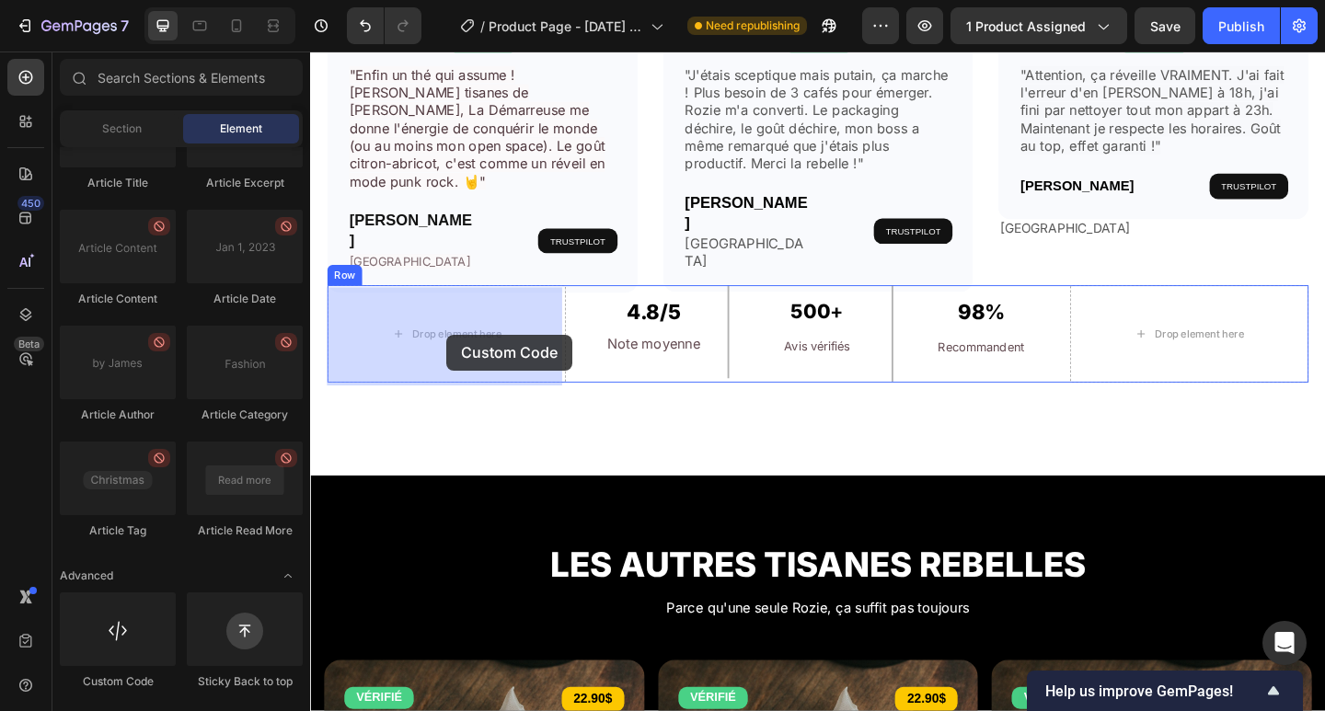
drag, startPoint x: 465, startPoint y: 681, endPoint x: 438, endPoint y: 400, distance: 281.8
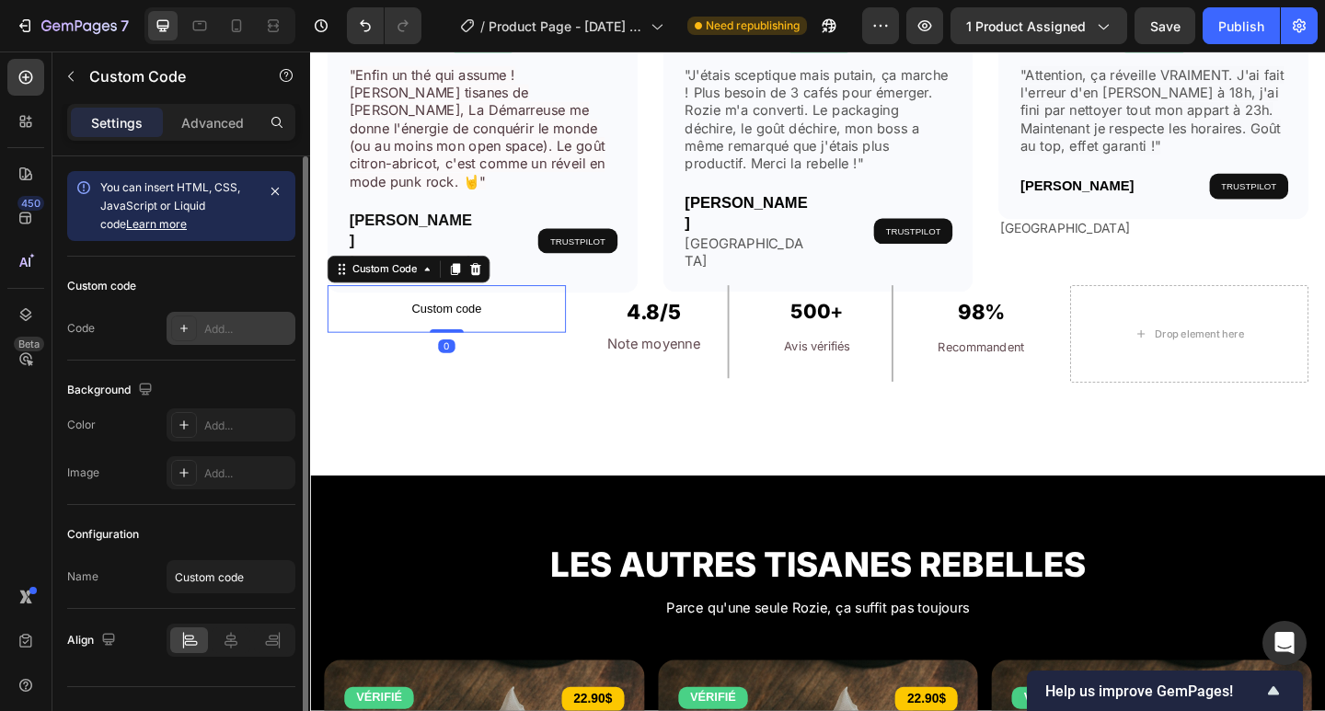
click at [197, 325] on div "Add..." at bounding box center [231, 328] width 129 height 33
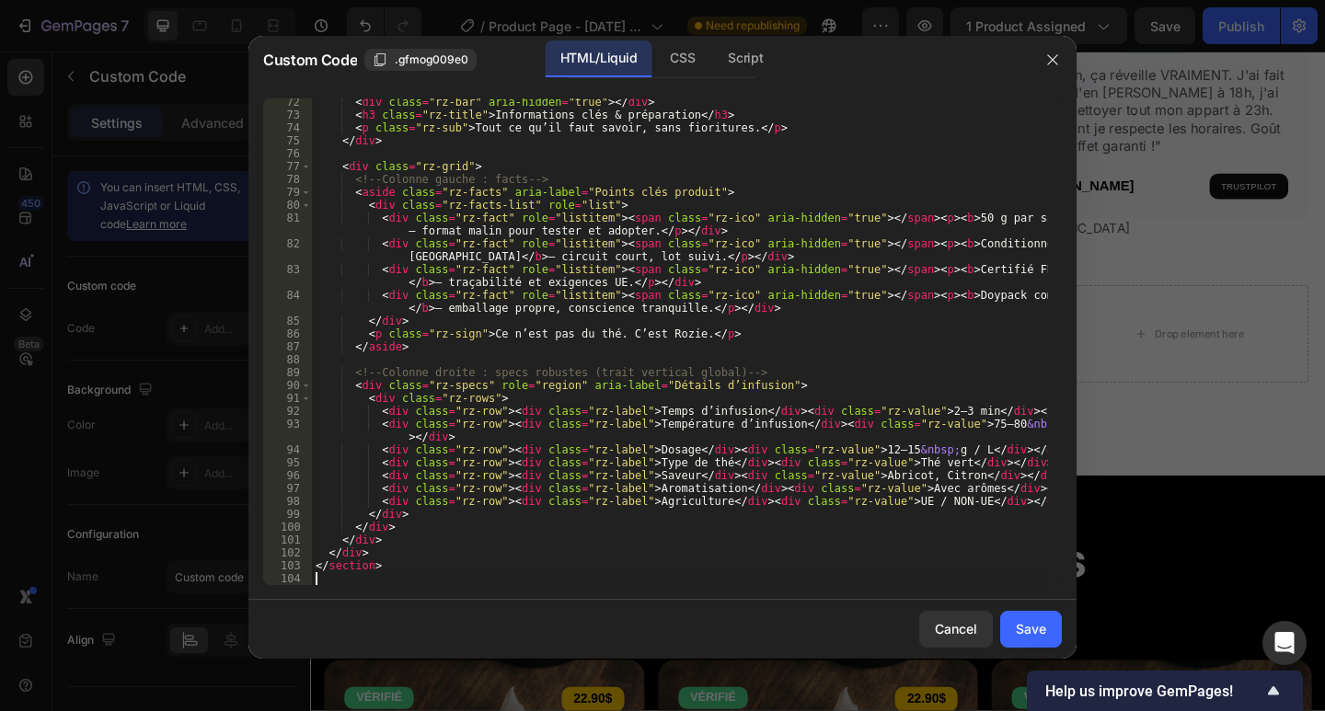
scroll to position [982, 0]
click at [1028, 645] on button "Save" at bounding box center [1031, 629] width 62 height 37
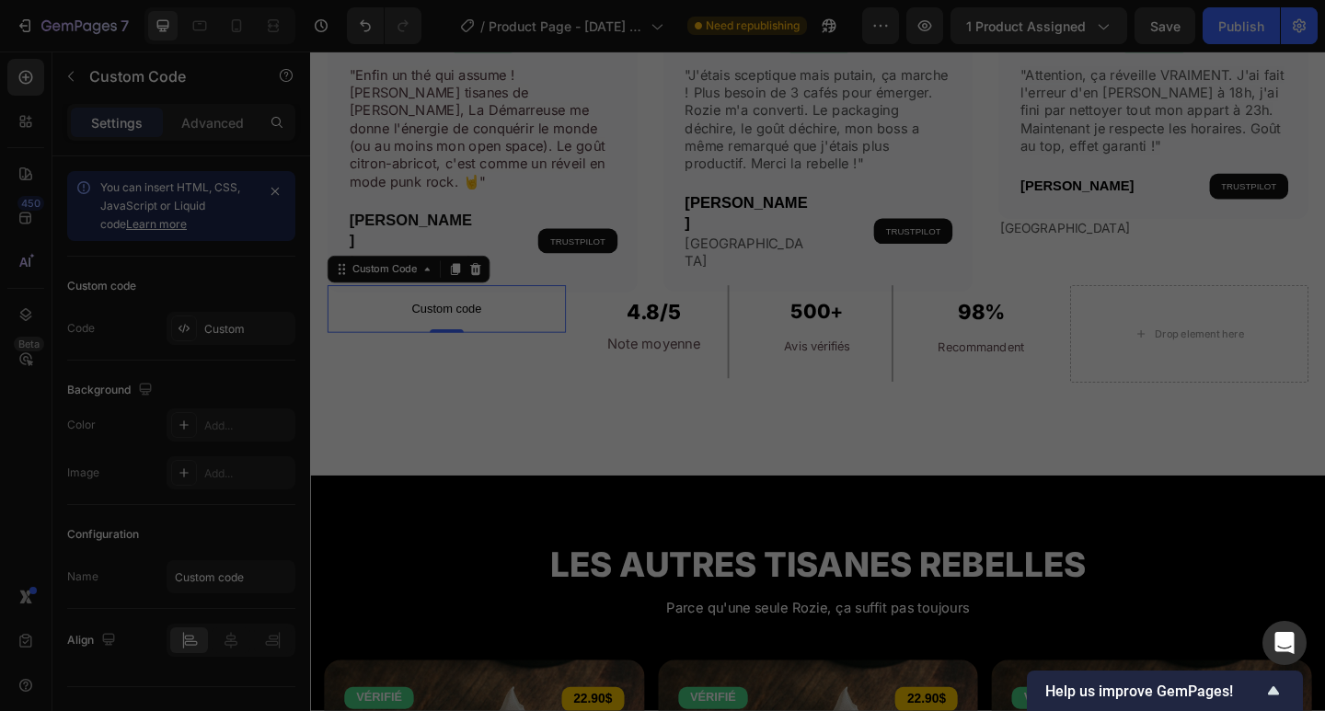
type textarea "</section>"
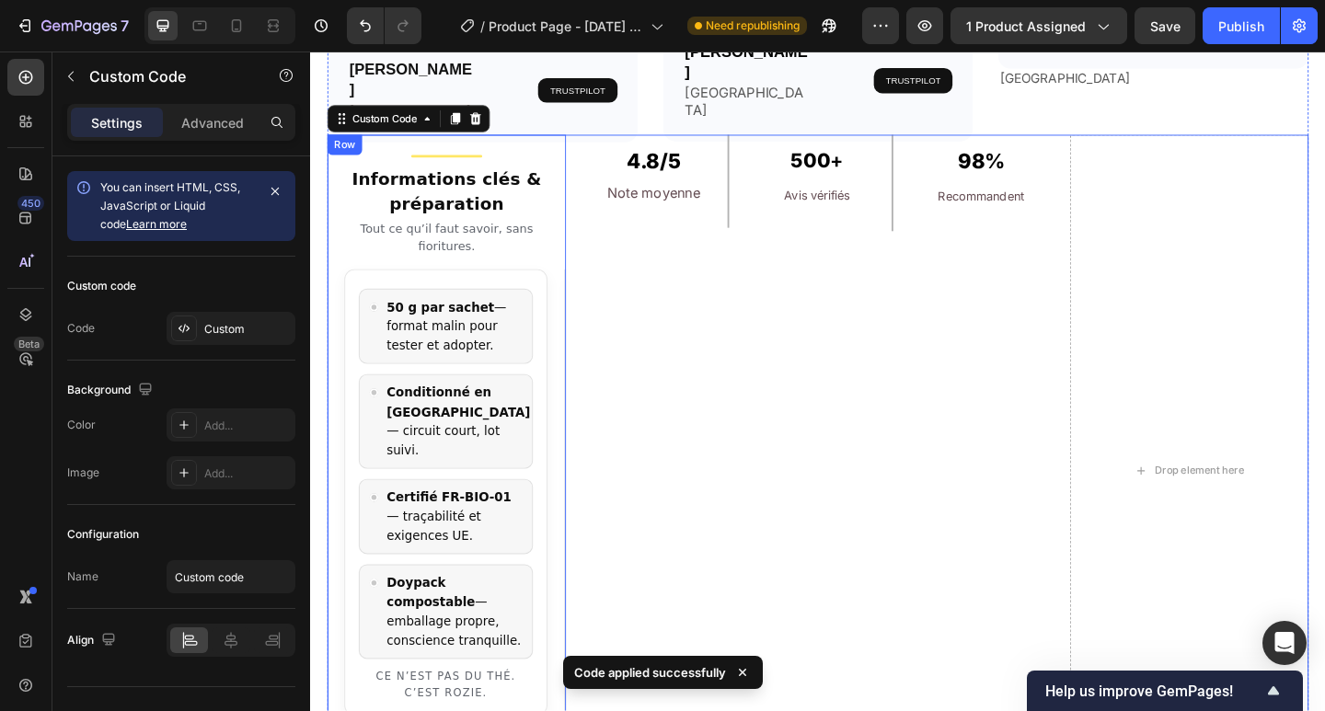
scroll to position [4048, 0]
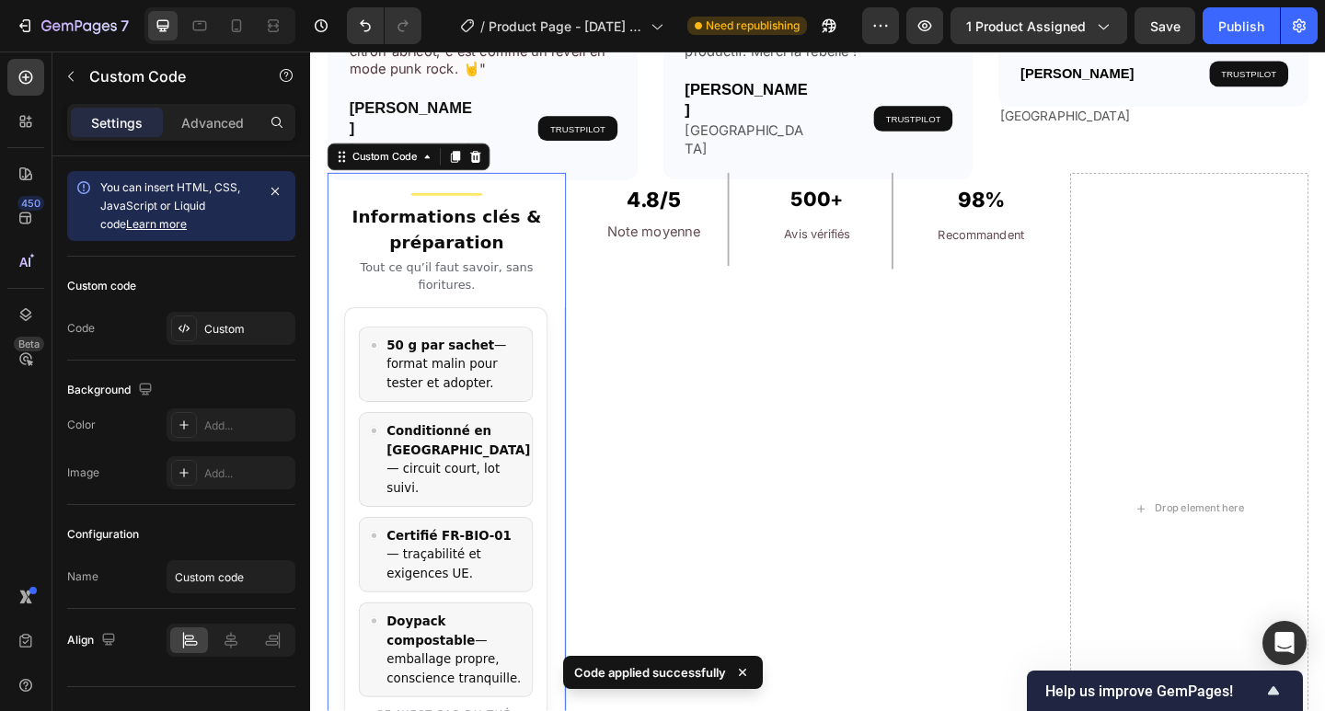
click at [528, 241] on h3 "Informations clés & préparation" at bounding box center [458, 245] width 223 height 55
drag, startPoint x: 553, startPoint y: 344, endPoint x: 590, endPoint y: 345, distance: 36.8
click at [603, 345] on div "Informations clés & préparation Tout ce qu’il faut savoir, sans fioritures. 50 …" at bounding box center [861, 549] width 1067 height 731
click at [586, 343] on div "Informations clés & préparation Tout ce qu’il faut savoir, sans fioritures. 50 …" at bounding box center [861, 549] width 1067 height 731
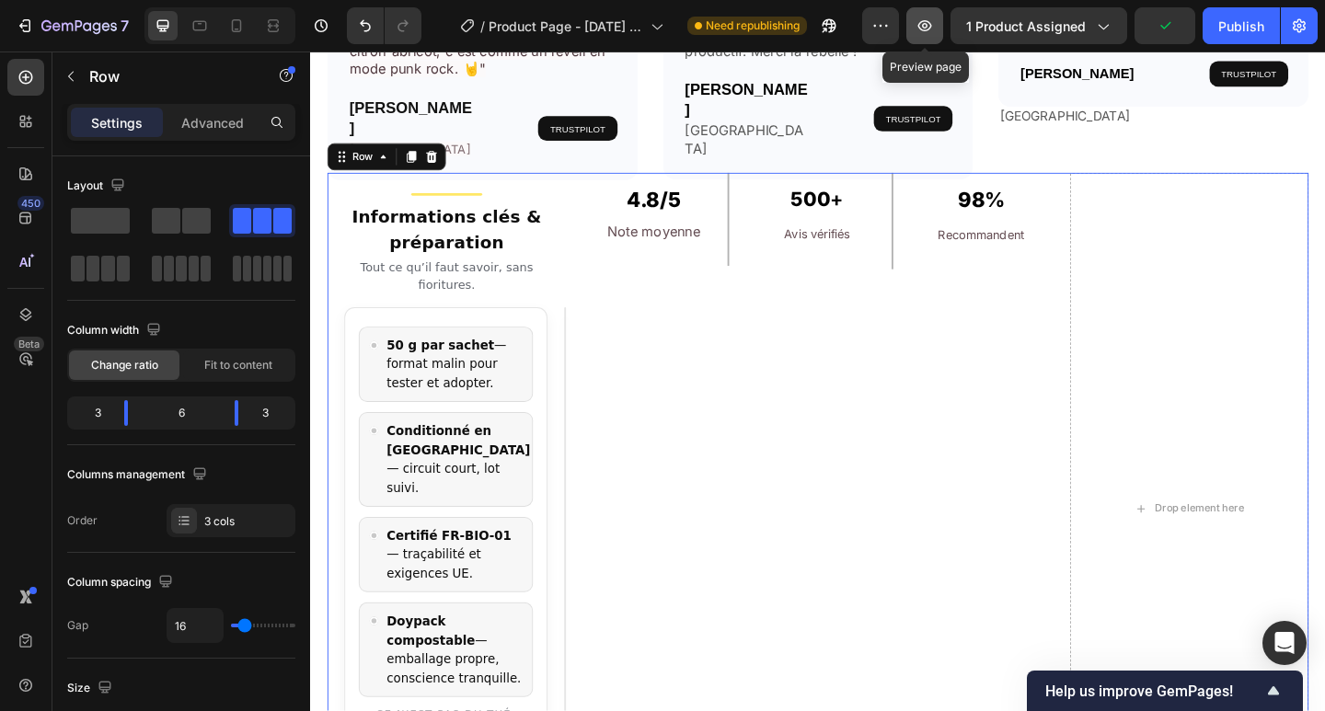
click at [928, 21] on icon "button" at bounding box center [925, 25] width 14 height 11
click at [448, 170] on icon at bounding box center [441, 166] width 15 height 15
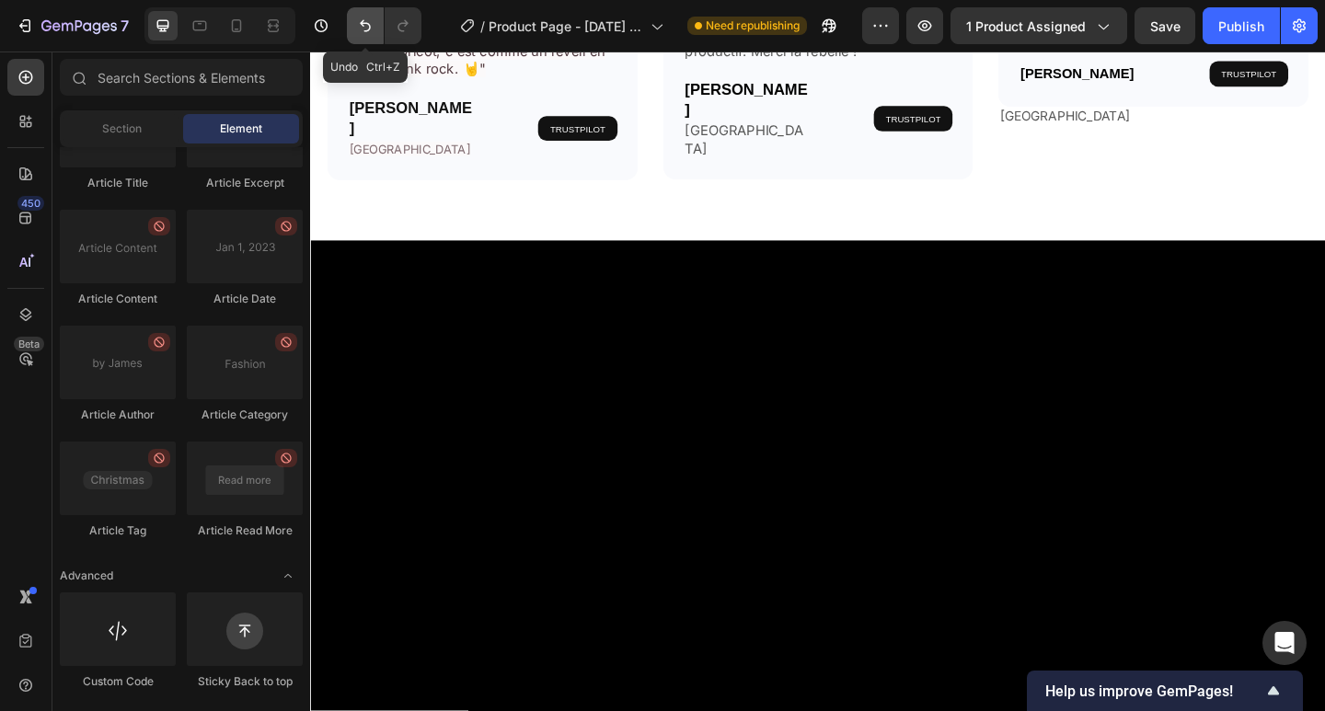
click at [372, 26] on icon "Undo/Redo" at bounding box center [365, 26] width 18 height 18
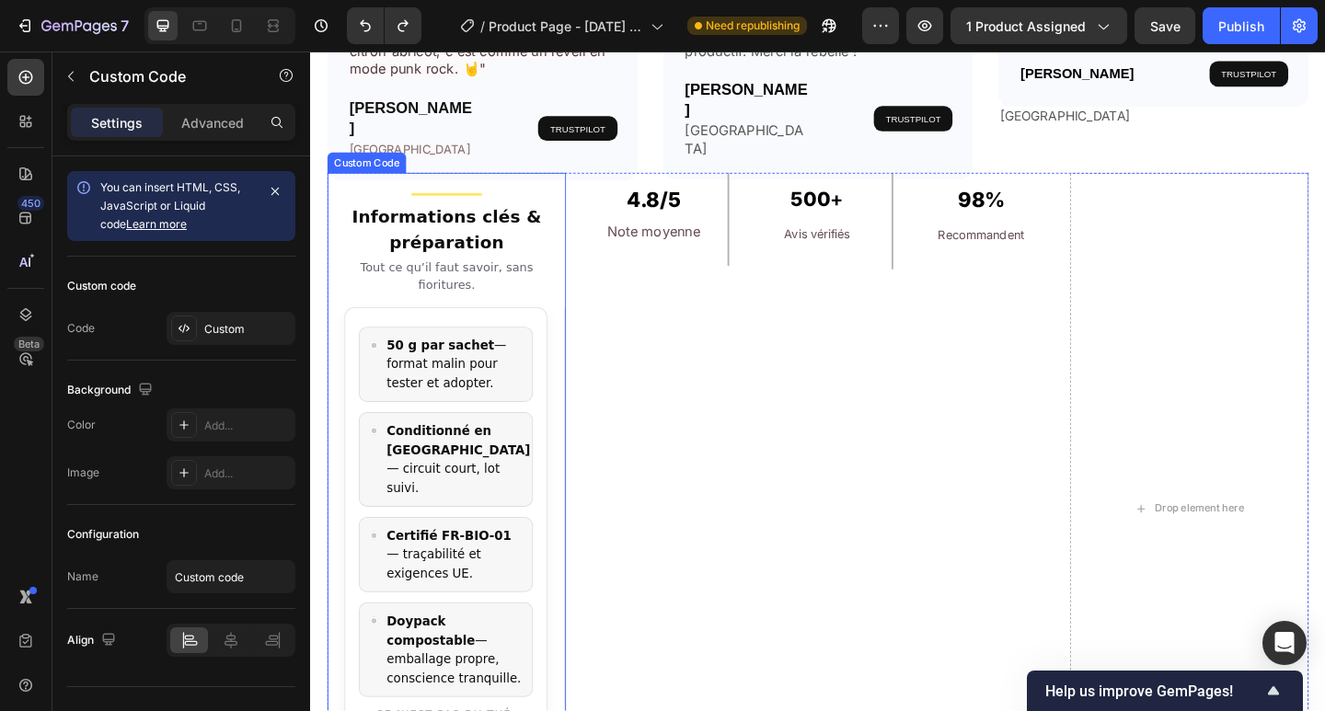
click at [471, 242] on h3 "Informations clés & préparation" at bounding box center [458, 245] width 223 height 55
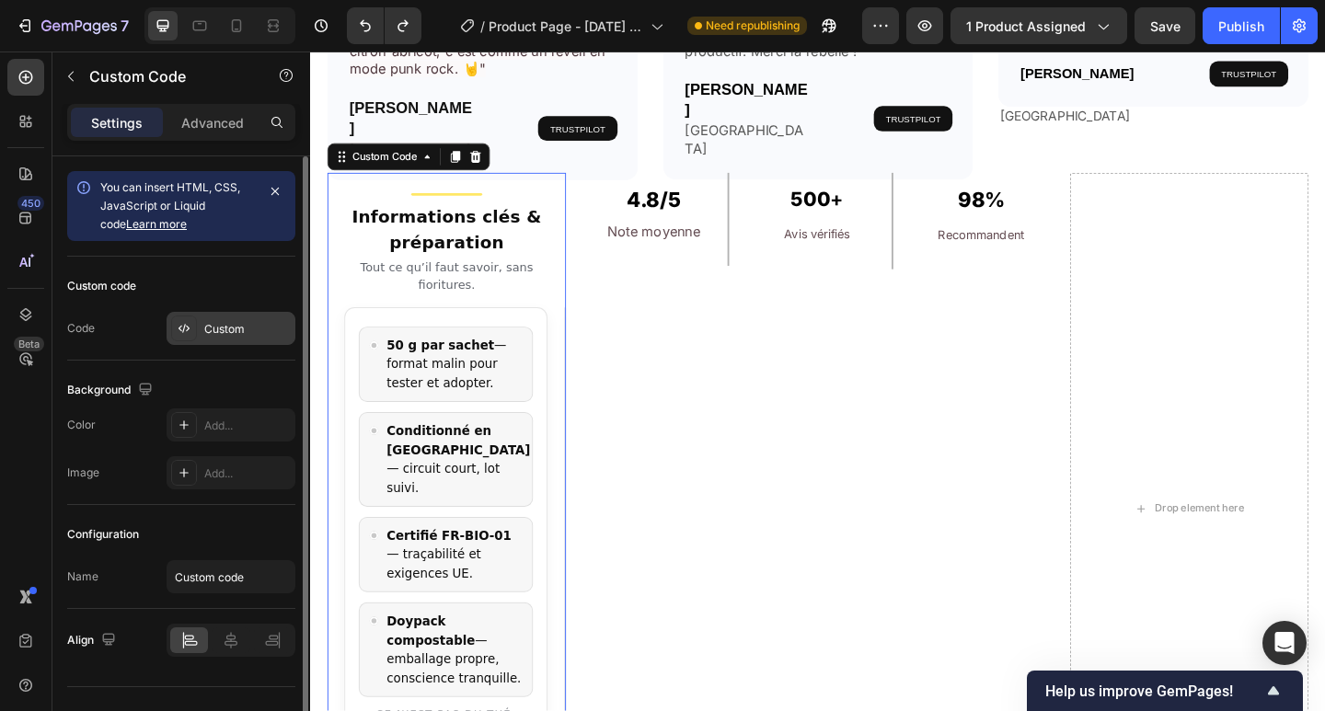
click at [236, 332] on div "Custom" at bounding box center [247, 329] width 86 height 17
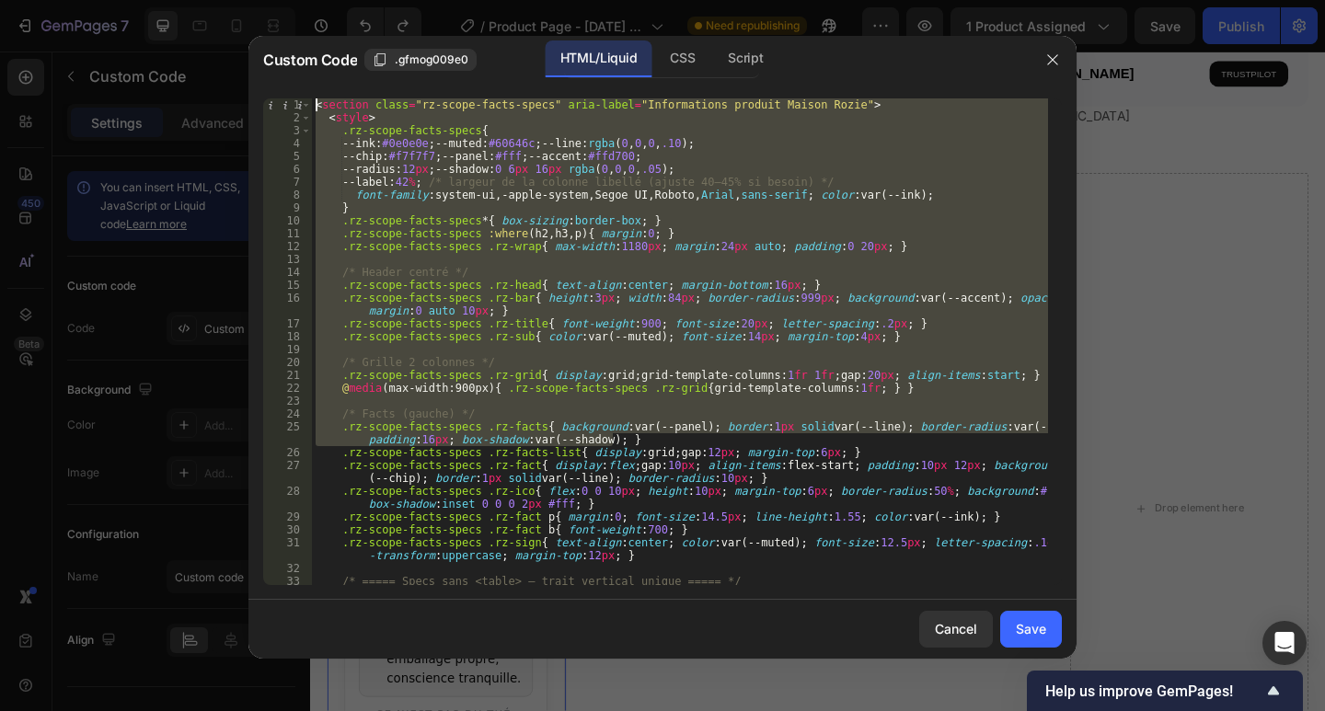
drag, startPoint x: 558, startPoint y: 236, endPoint x: 350, endPoint y: 144, distance: 227.7
click at [293, 24] on div "Custom Code .gfmog009e0 HTML/Liquid CSS Script .rz-scope-facts-specs .rz-facts{…" at bounding box center [662, 355] width 1325 height 711
type textarea "<section class="rz-scope-facts-specs" aria-label="Informations produit Maison R…"
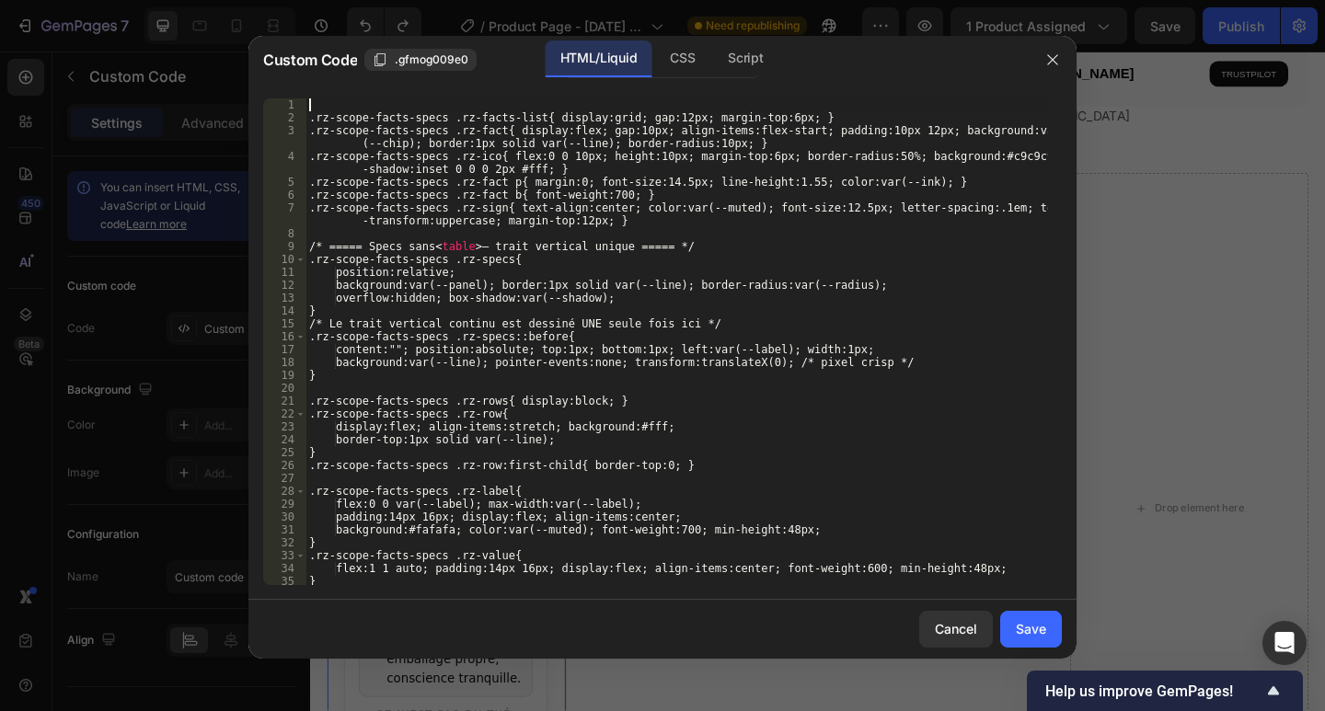
drag, startPoint x: 393, startPoint y: 180, endPoint x: 353, endPoint y: 104, distance: 86.0
click at [353, 104] on div ".rz-scope-facts-specs .rz-facts-list{ display:grid; gap:12px; margin-top:6px; }…" at bounding box center [676, 354] width 742 height 512
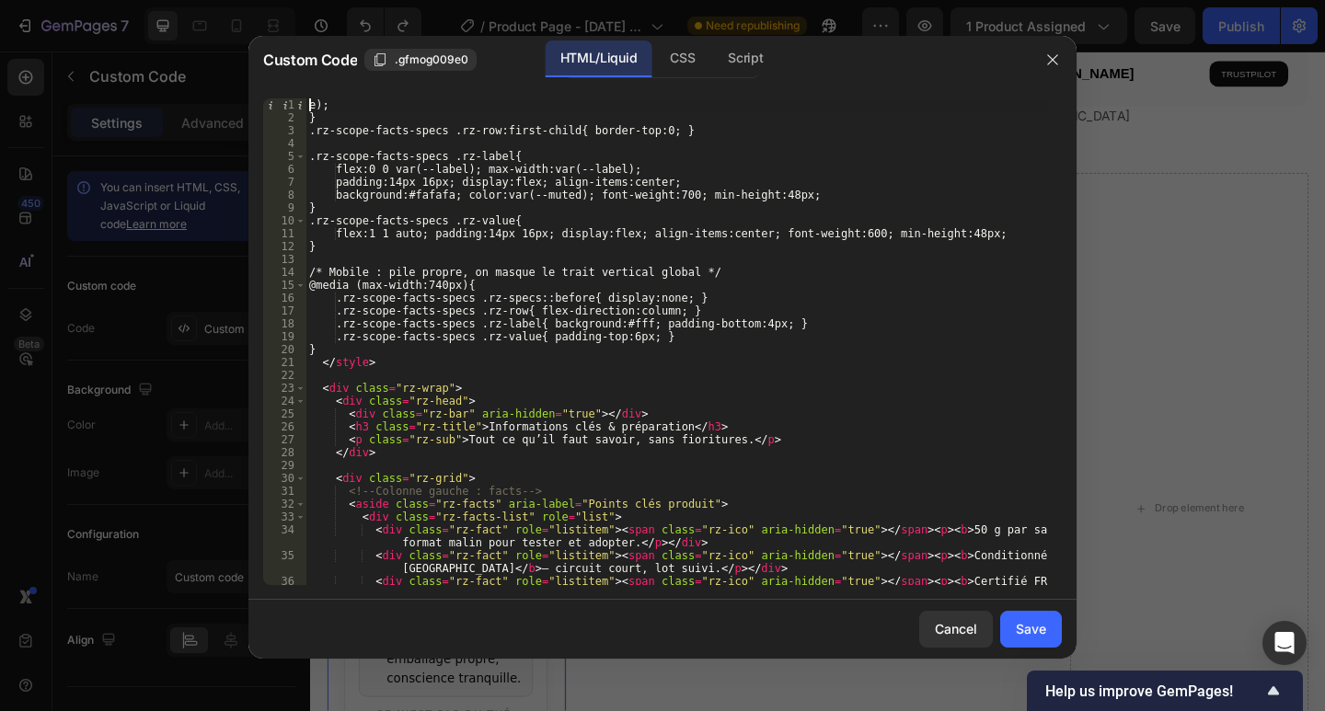
drag, startPoint x: 356, startPoint y: 109, endPoint x: 339, endPoint y: 116, distance: 17.8
click at [336, 87] on div "e); 1 2 3 4 5 6 7 8 9 10 11 12 13 14 15 16 17 18 19 20 21 22 23 24 25 26 27 28 …" at bounding box center [662, 342] width 828 height 516
type textarea "e); }"
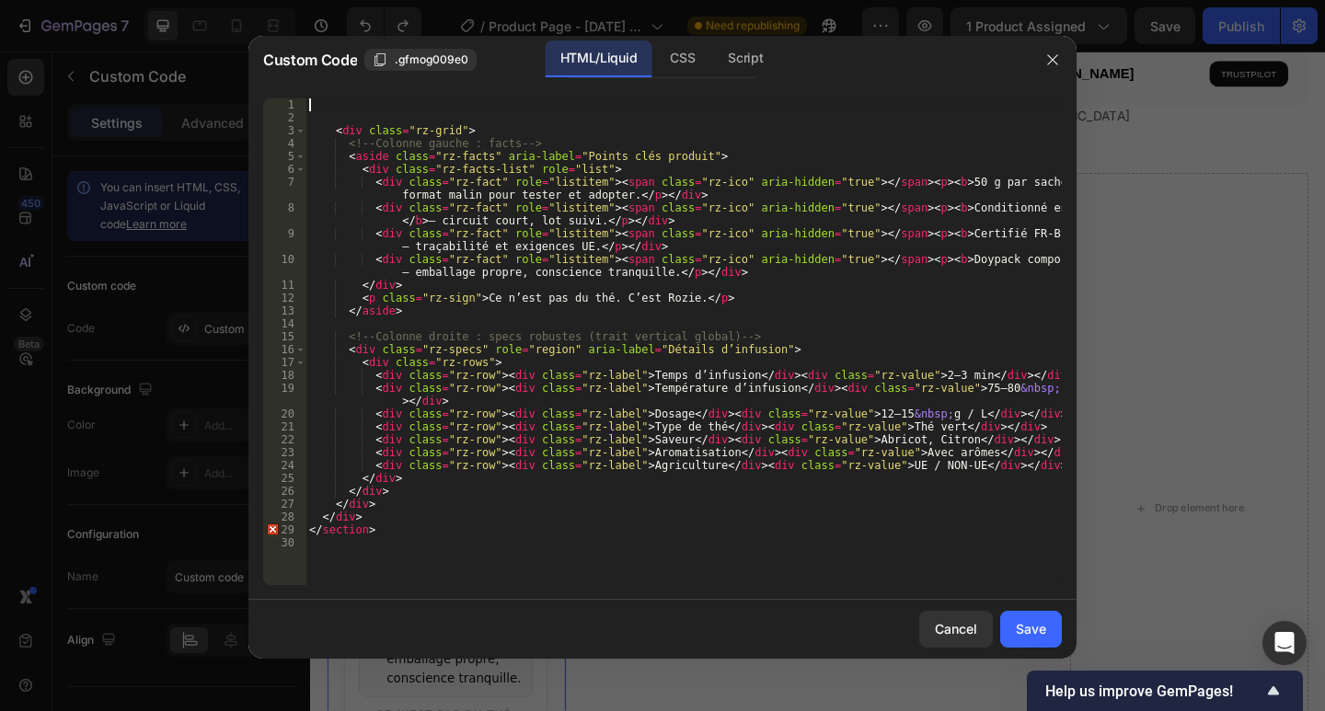
drag, startPoint x: 521, startPoint y: 247, endPoint x: 382, endPoint y: 117, distance: 190.7
click at [373, 94] on div "1 2 3 4 5 6 7 8 9 10 11 12 13 14 15 16 17 18 19 20 21 22 23 24 25 26 27 28 29 3…" at bounding box center [662, 342] width 828 height 516
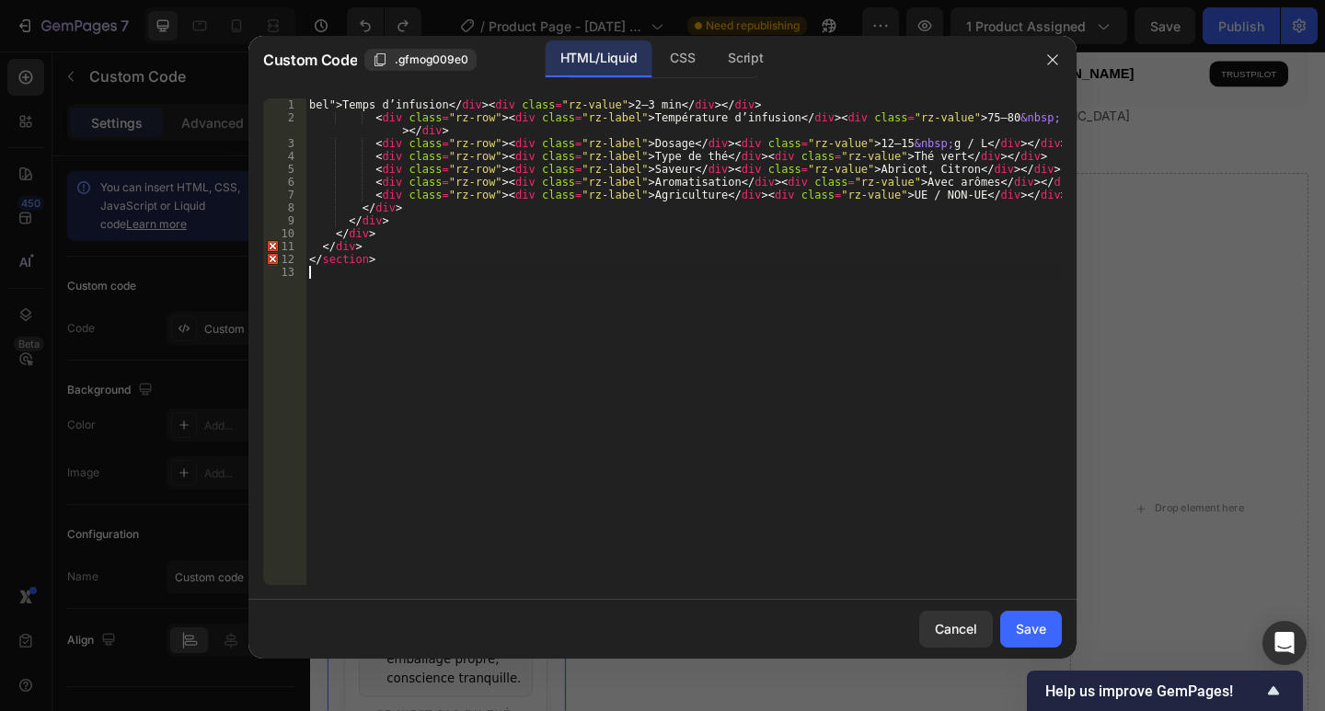
drag, startPoint x: 563, startPoint y: 486, endPoint x: 204, endPoint y: -63, distance: 655.2
click at [204, 0] on html "7 / Product Page - [DATE] 19:51:34 Need republishing Preview 1 product assigned…" at bounding box center [662, 0] width 1325 height 0
type textarea "bel">Temps d’infusion</div><div class="rz-value">2–3 min</div></div> <div class…"
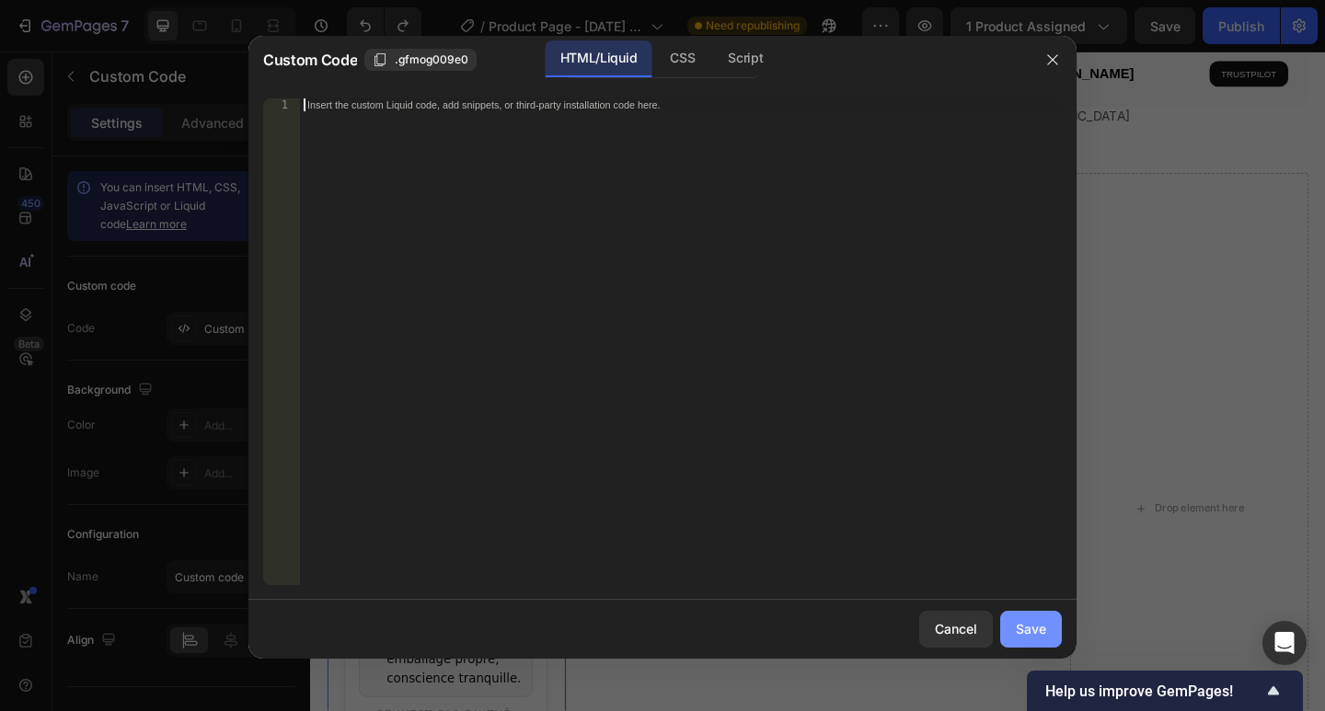
click at [1039, 627] on div "Save" at bounding box center [1031, 628] width 30 height 19
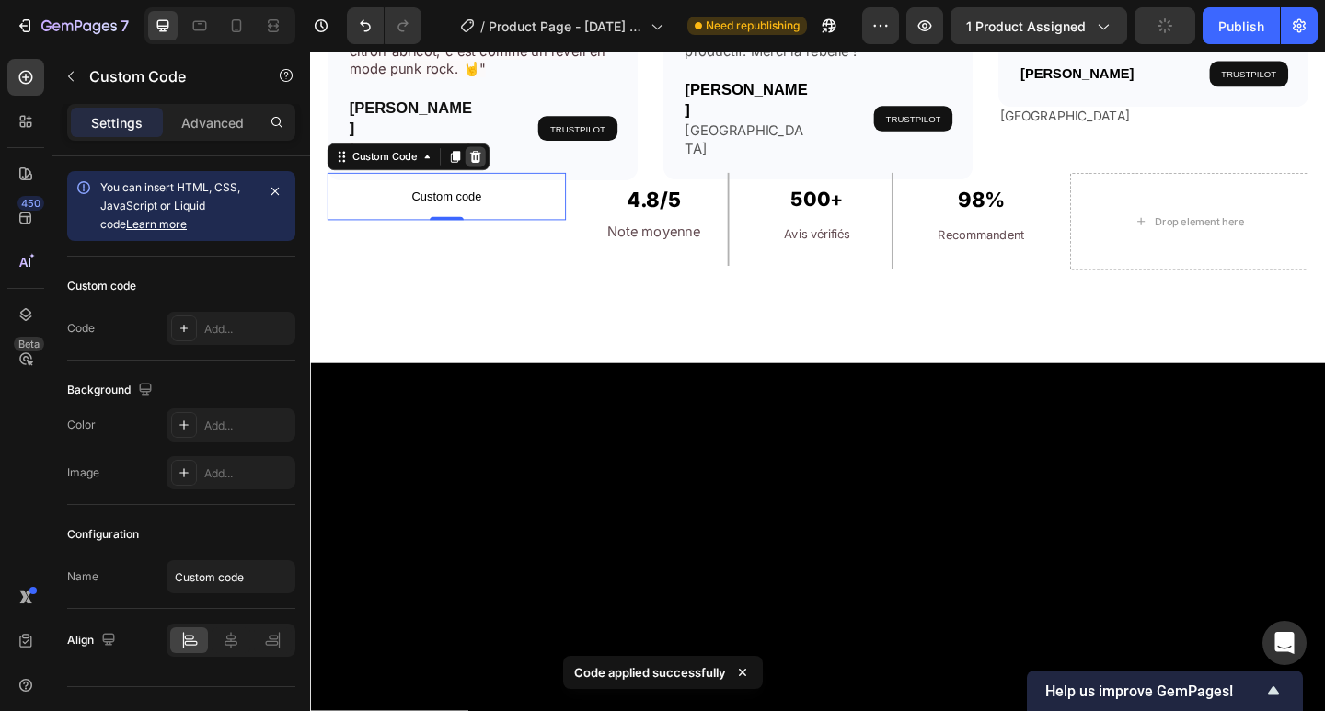
click at [492, 164] on icon at bounding box center [490, 166] width 12 height 13
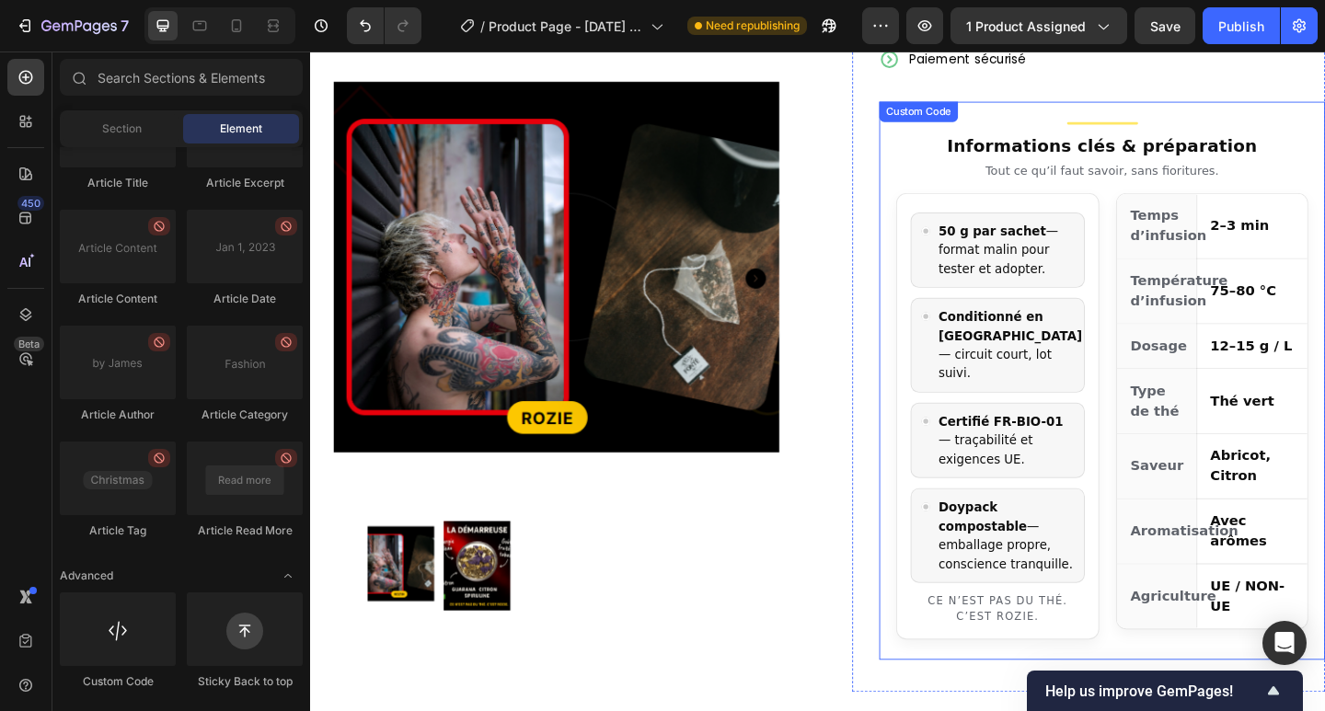
scroll to position [736, 0]
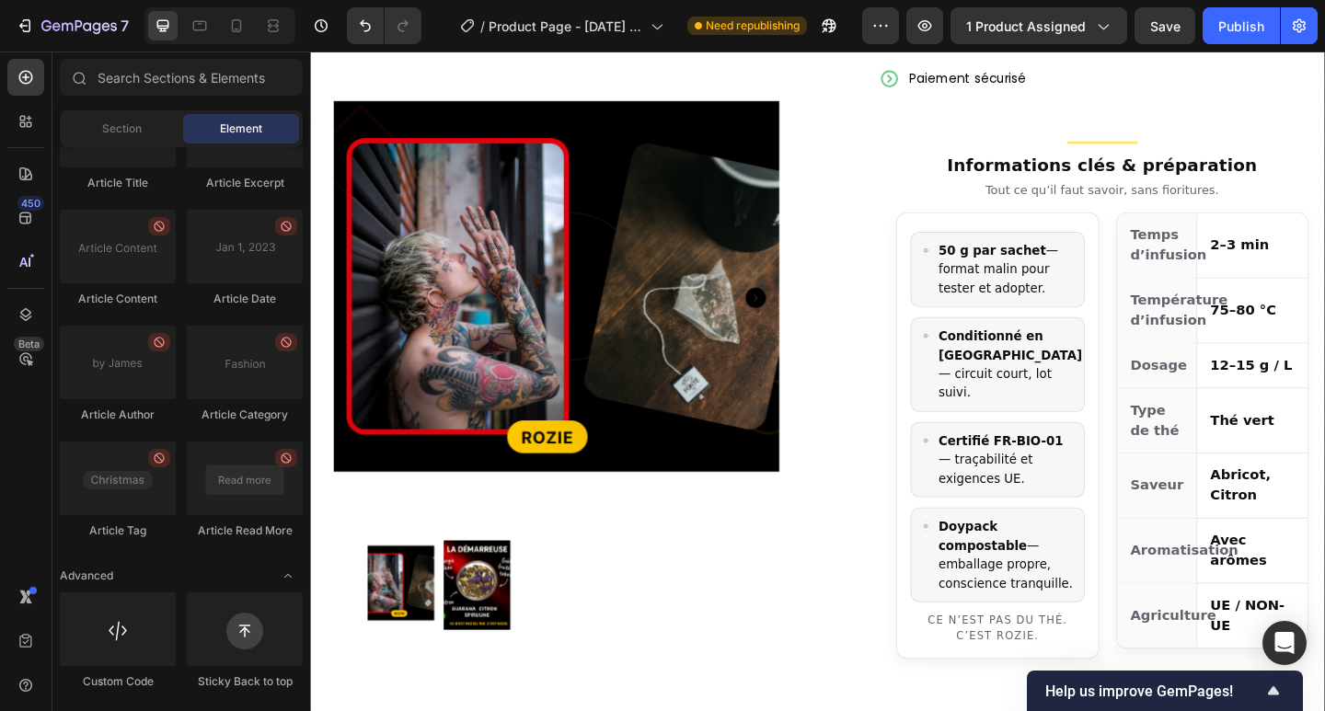
click at [767, 243] on img at bounding box center [578, 319] width 485 height 485
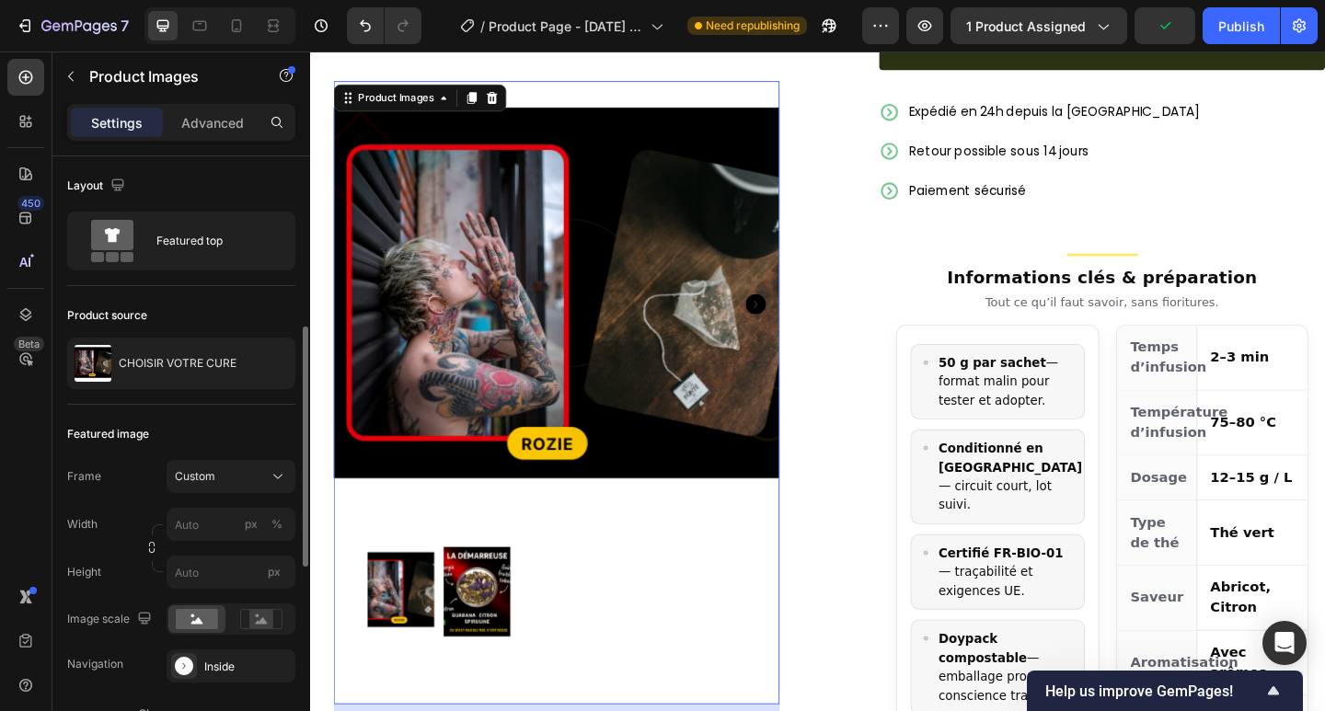
scroll to position [122, 0]
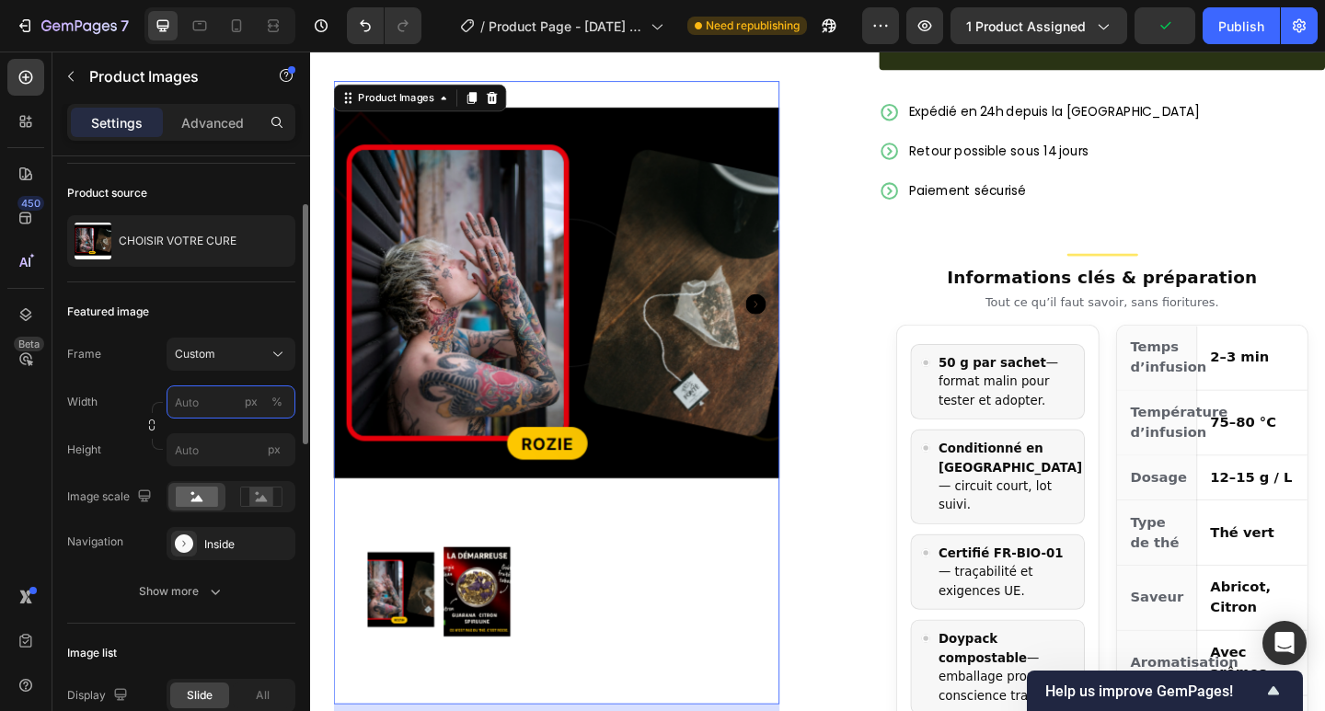
click at [199, 410] on input "px %" at bounding box center [231, 401] width 129 height 33
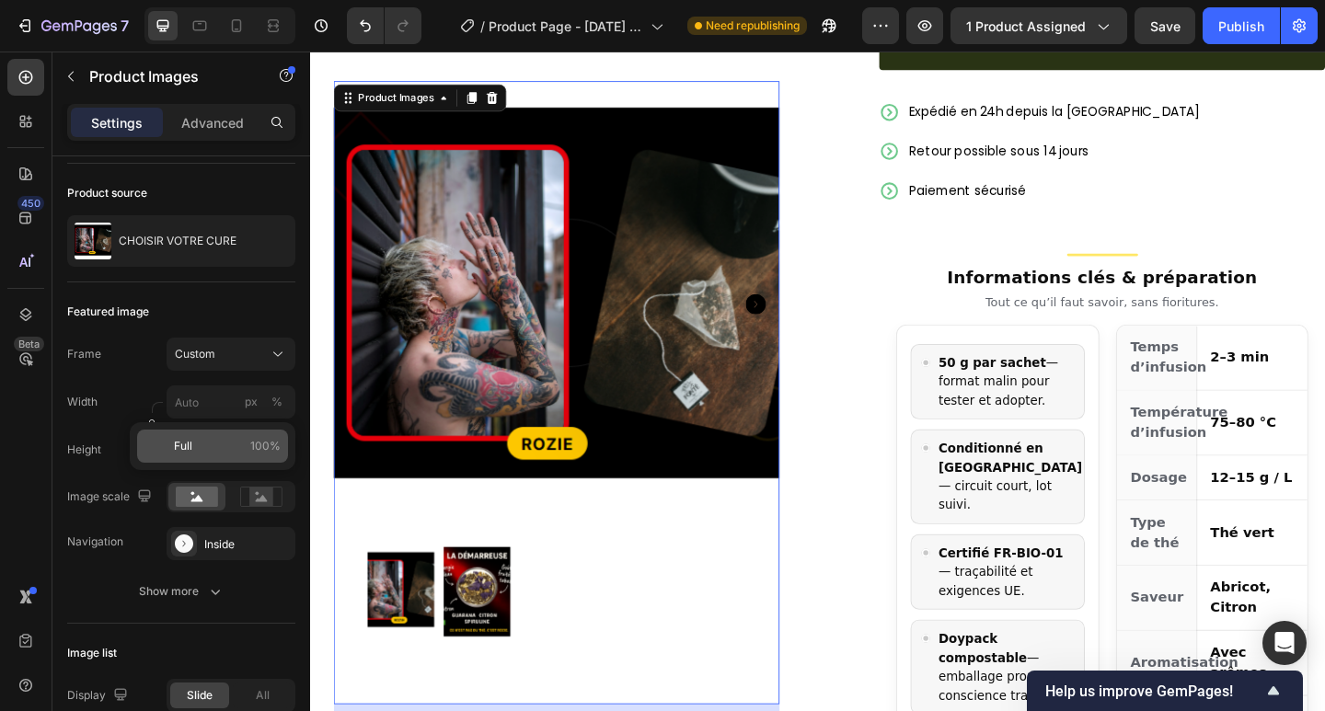
click at [237, 442] on p "Full 100%" at bounding box center [227, 446] width 107 height 17
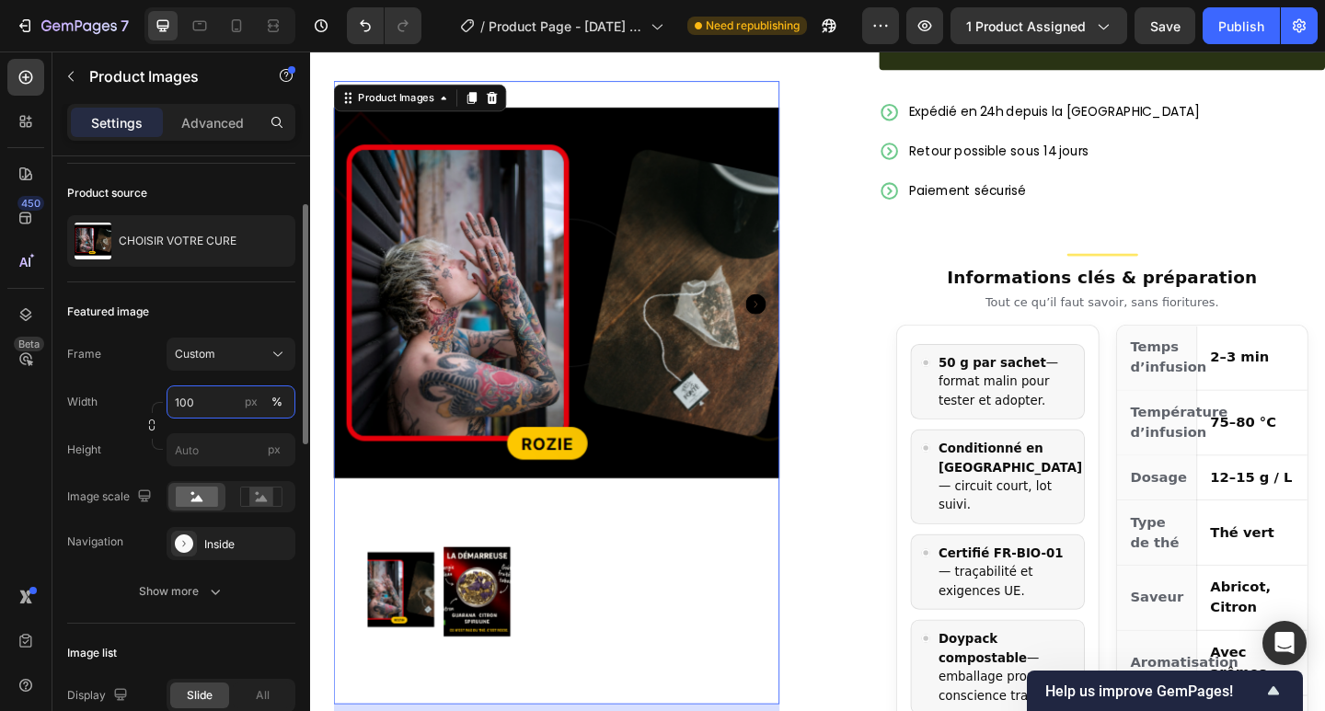
click at [206, 413] on input "100" at bounding box center [231, 401] width 129 height 33
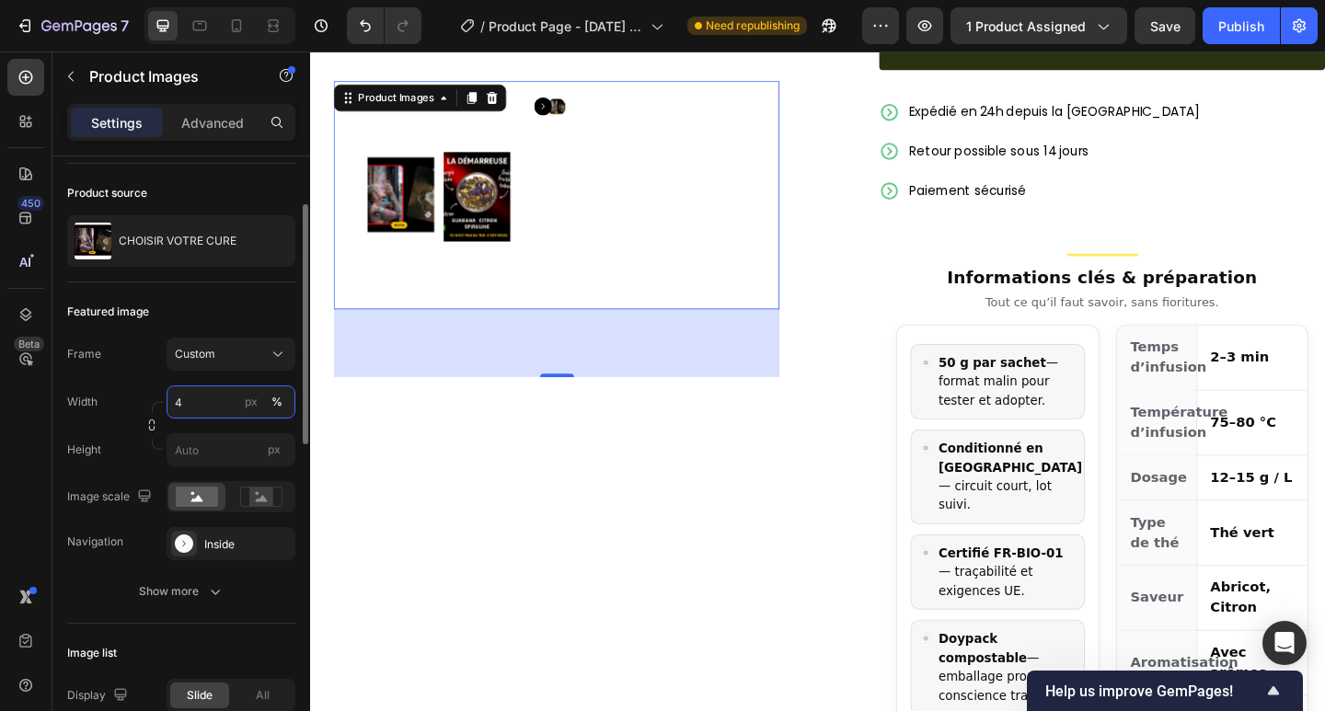
type input "40"
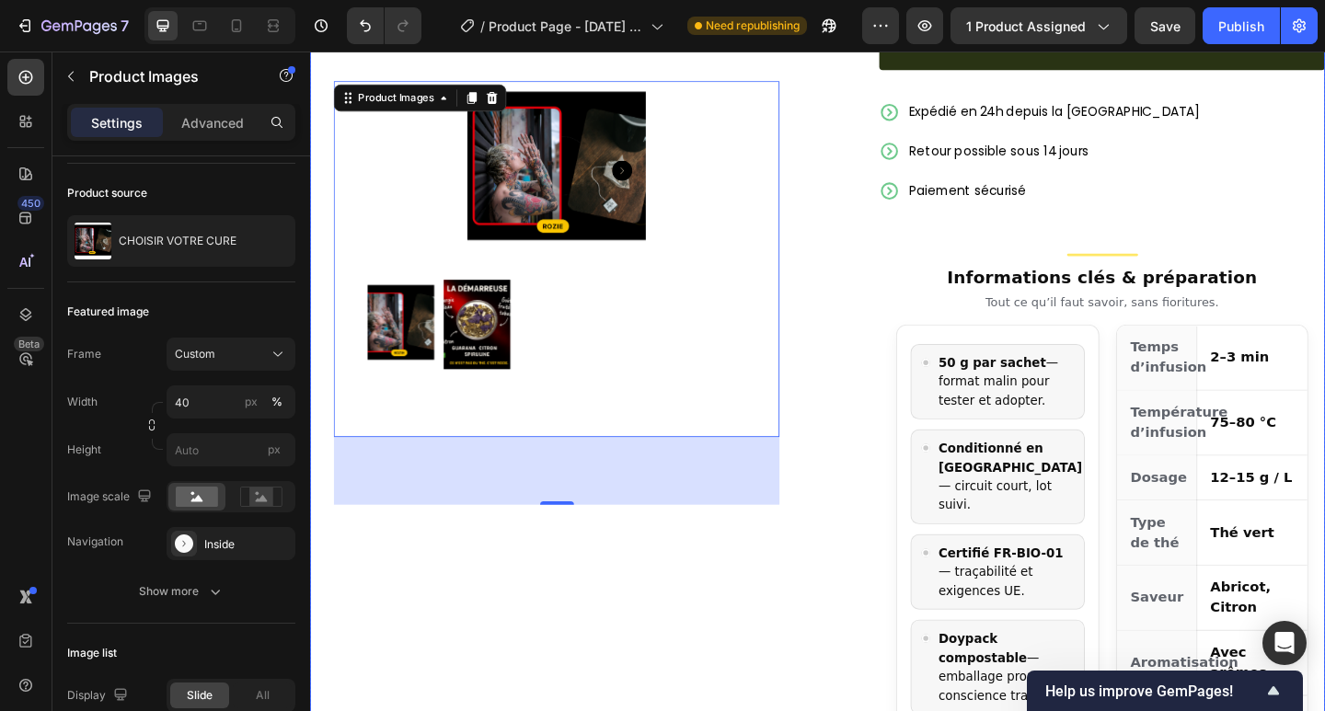
click at [902, 522] on div "Add to cart Add to Cart Expédié en 24h depuis la [GEOGRAPHIC_DATA] Retour possi…" at bounding box center [1157, 452] width 514 height 879
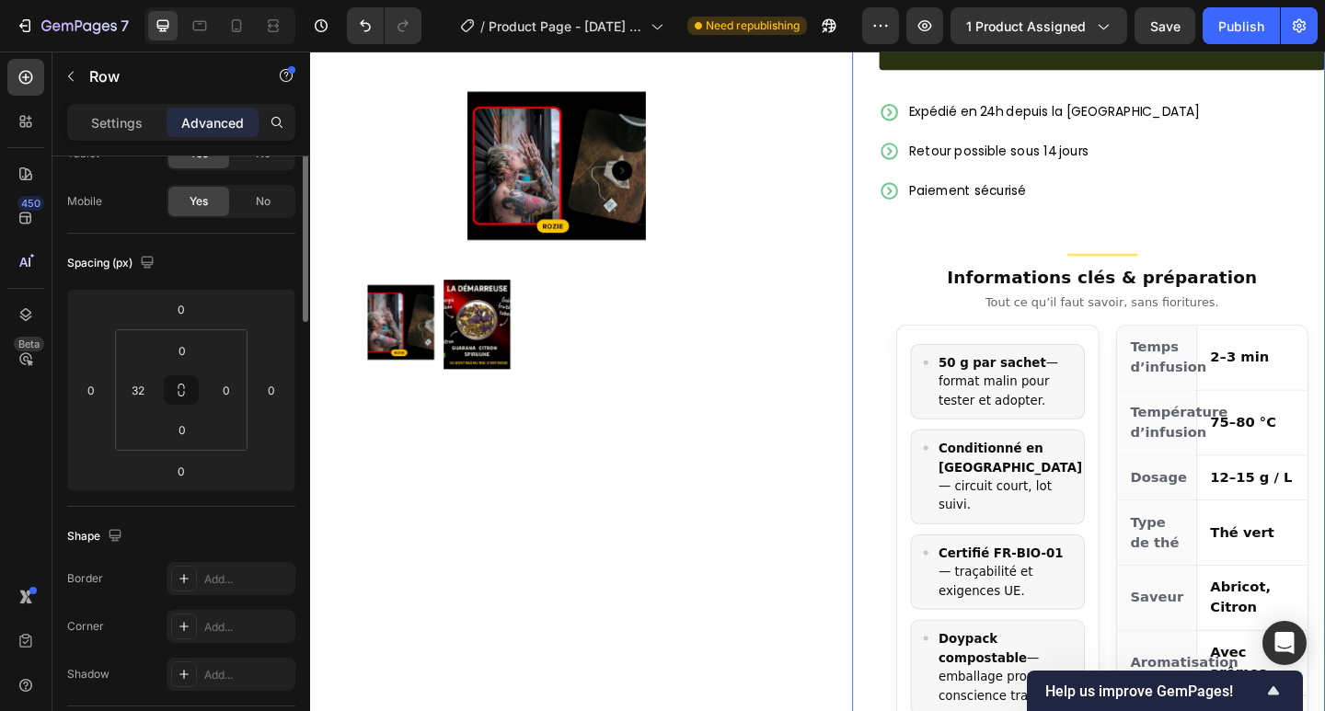
scroll to position [0, 0]
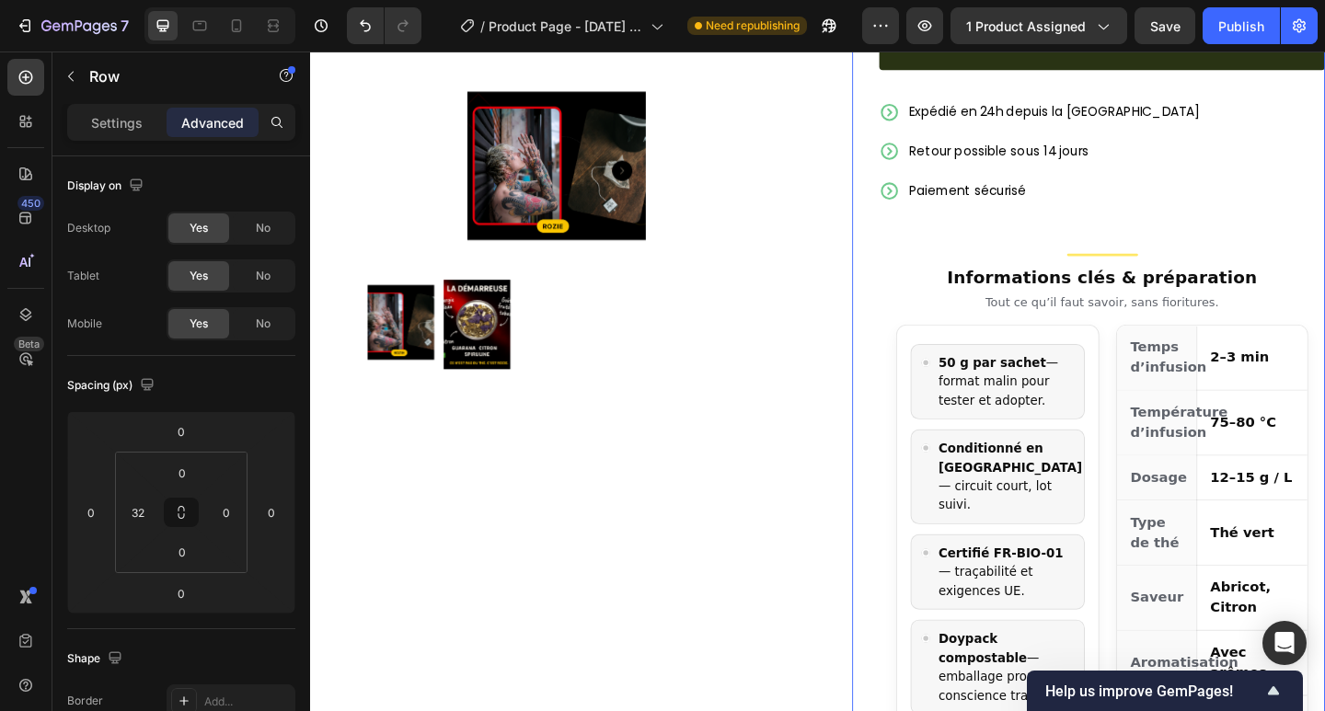
click at [913, 369] on div "Add to cart Add to Cart Expédié en 24h depuis la [GEOGRAPHIC_DATA] Retour possi…" at bounding box center [1157, 452] width 514 height 879
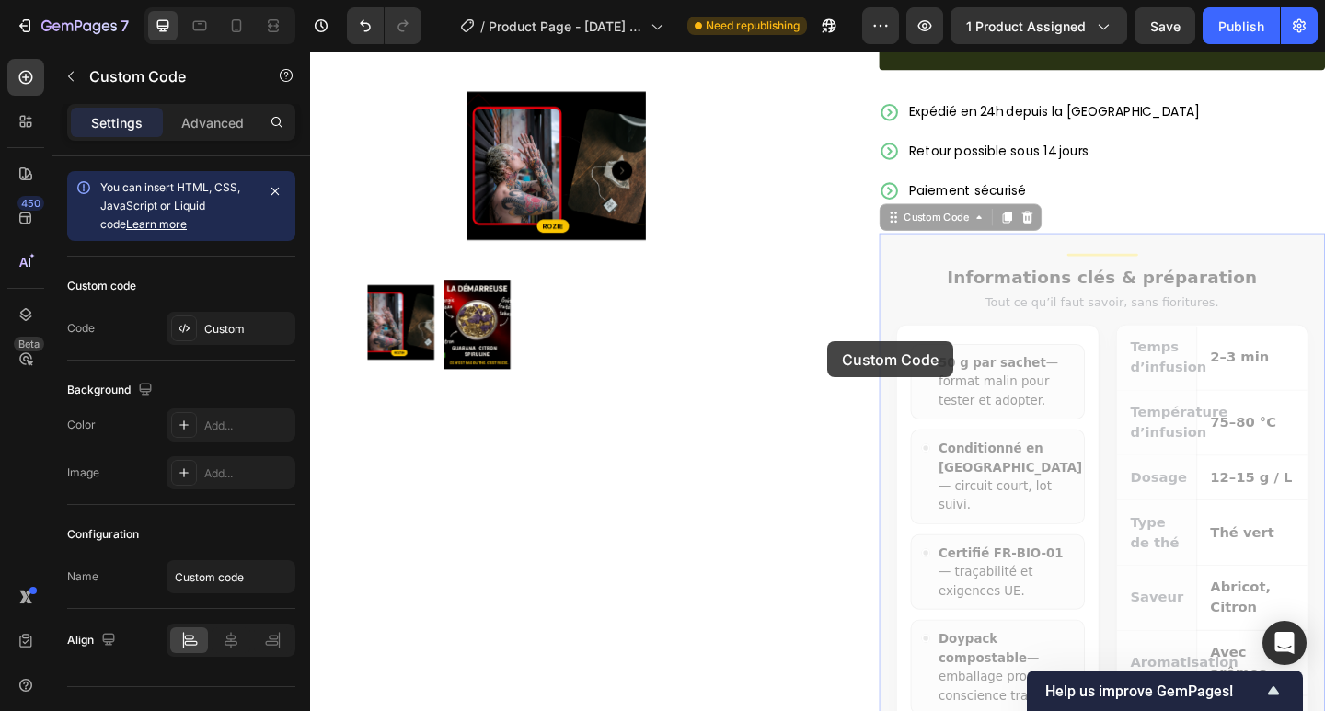
drag, startPoint x: 930, startPoint y: 372, endPoint x: 872, endPoint y: 367, distance: 58.1
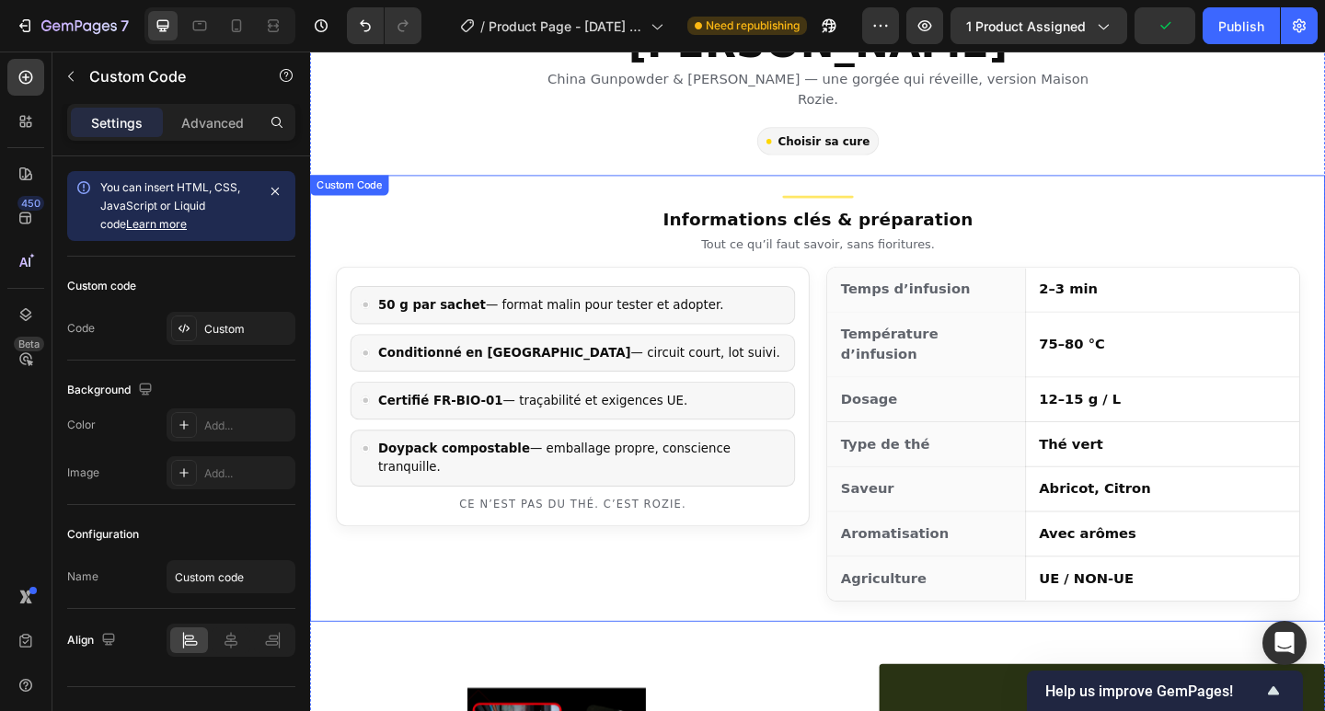
scroll to position [376, 0]
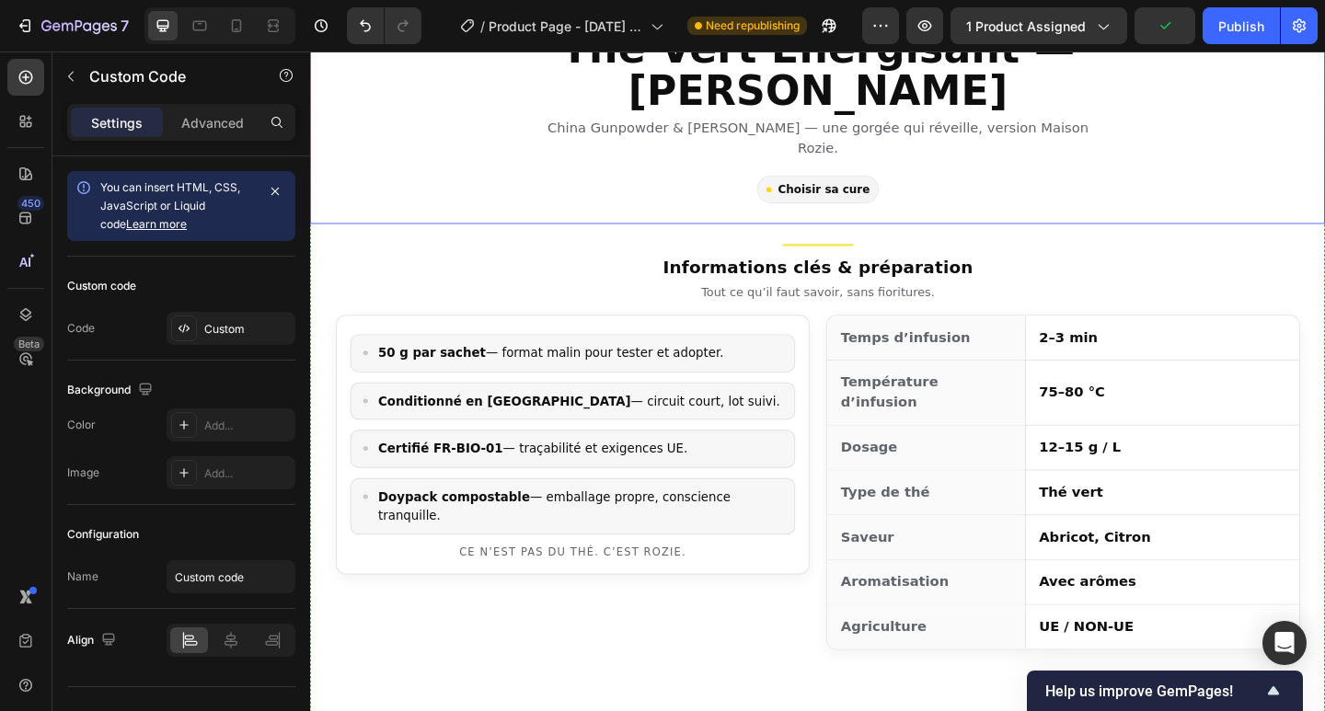
click at [482, 167] on section "Nouveauté FR-BIO-01 · UE / NON-UE Thé Vert Énergisant — Abricot · Citron China …" at bounding box center [862, 94] width 1104 height 245
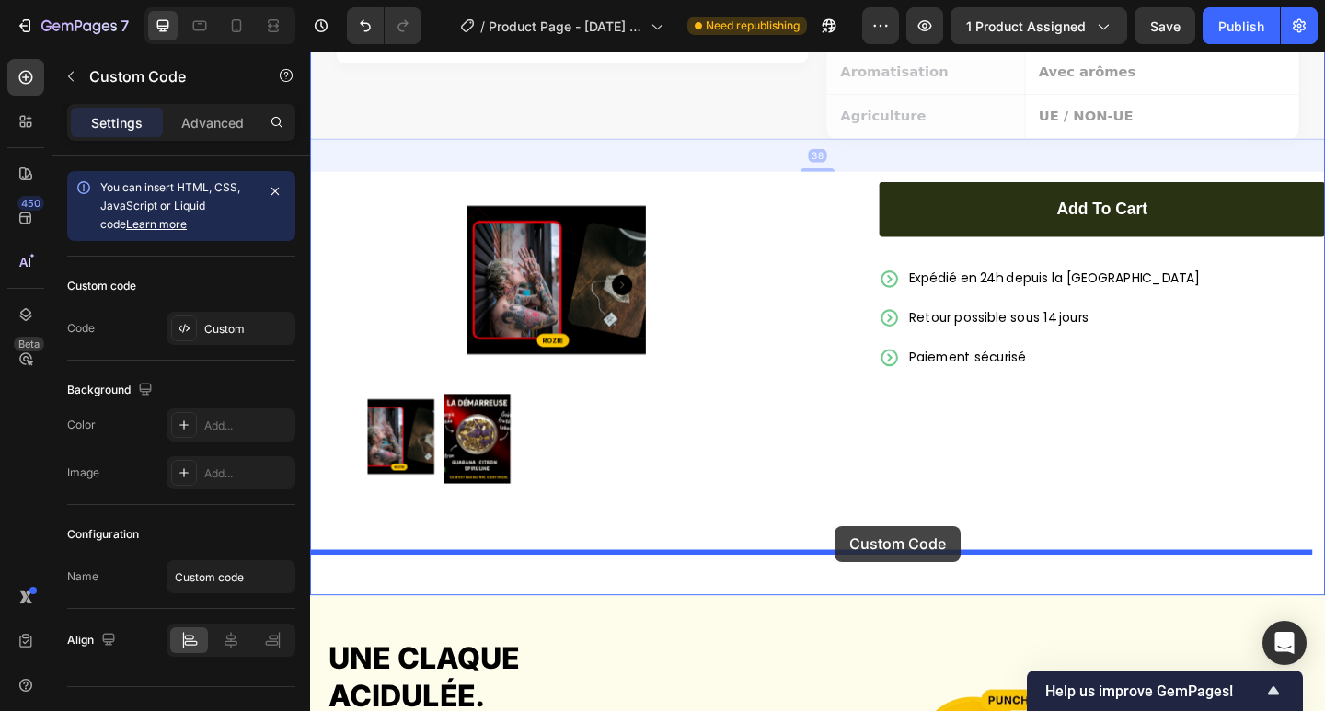
scroll to position [989, 0]
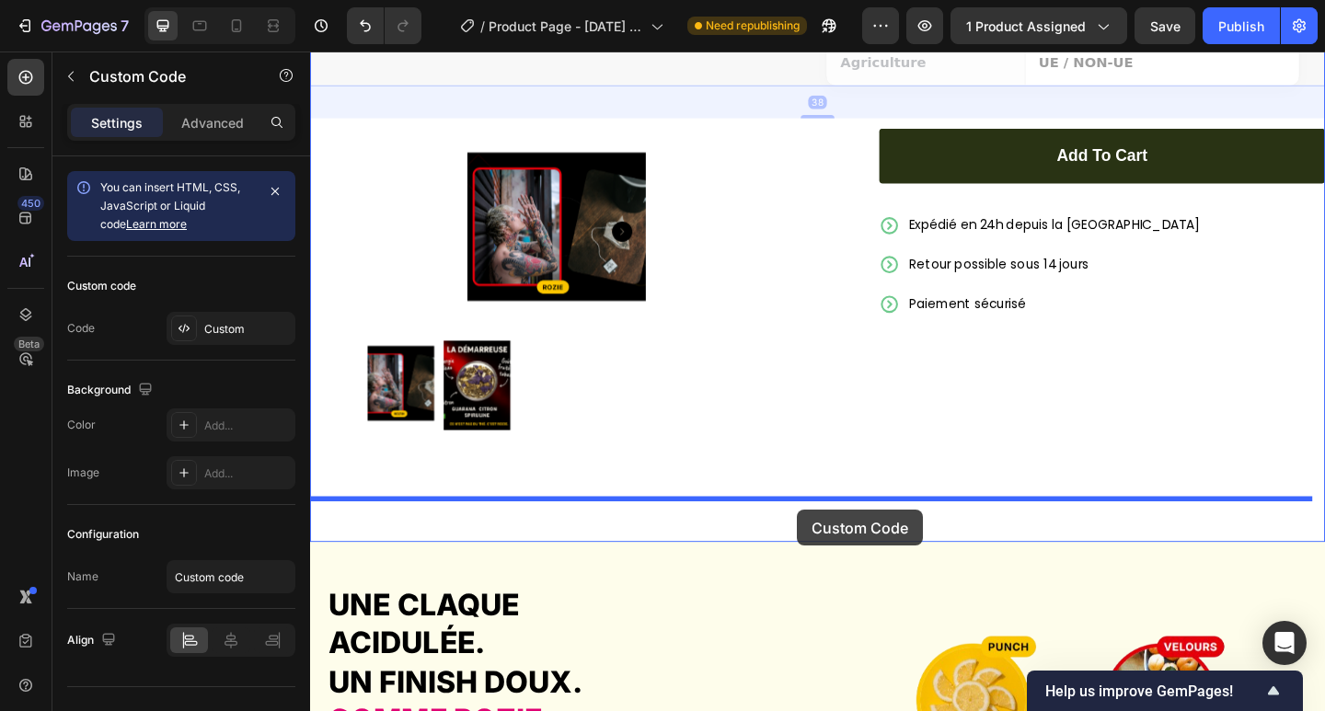
drag, startPoint x: 898, startPoint y: 252, endPoint x: 840, endPoint y: 550, distance: 303.6
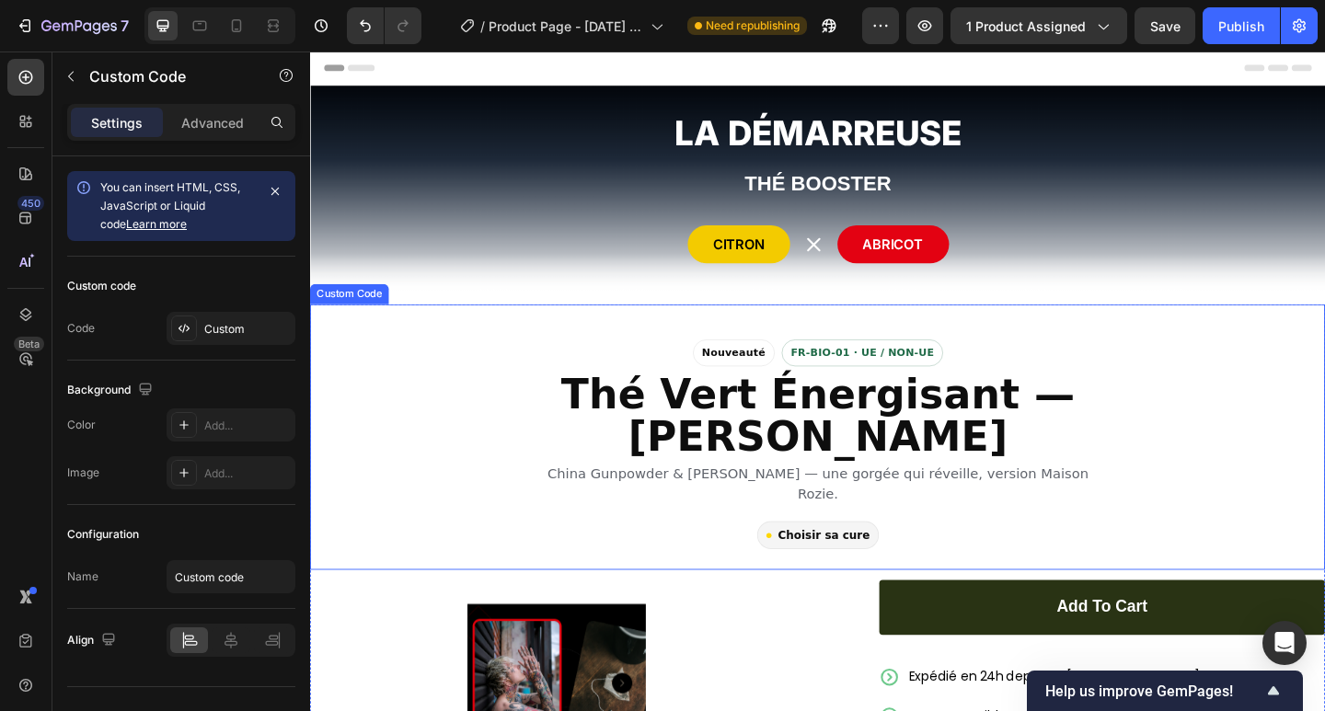
scroll to position [490, 0]
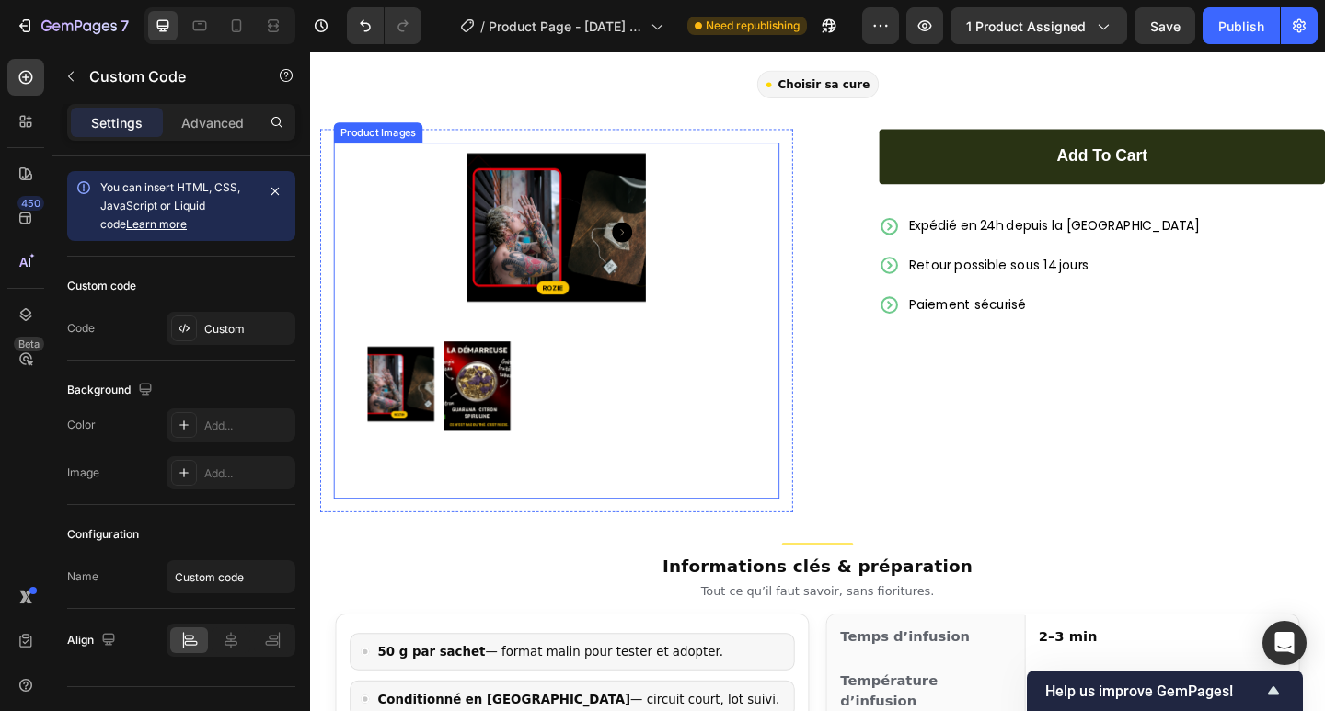
click at [534, 244] on img at bounding box center [578, 248] width 194 height 194
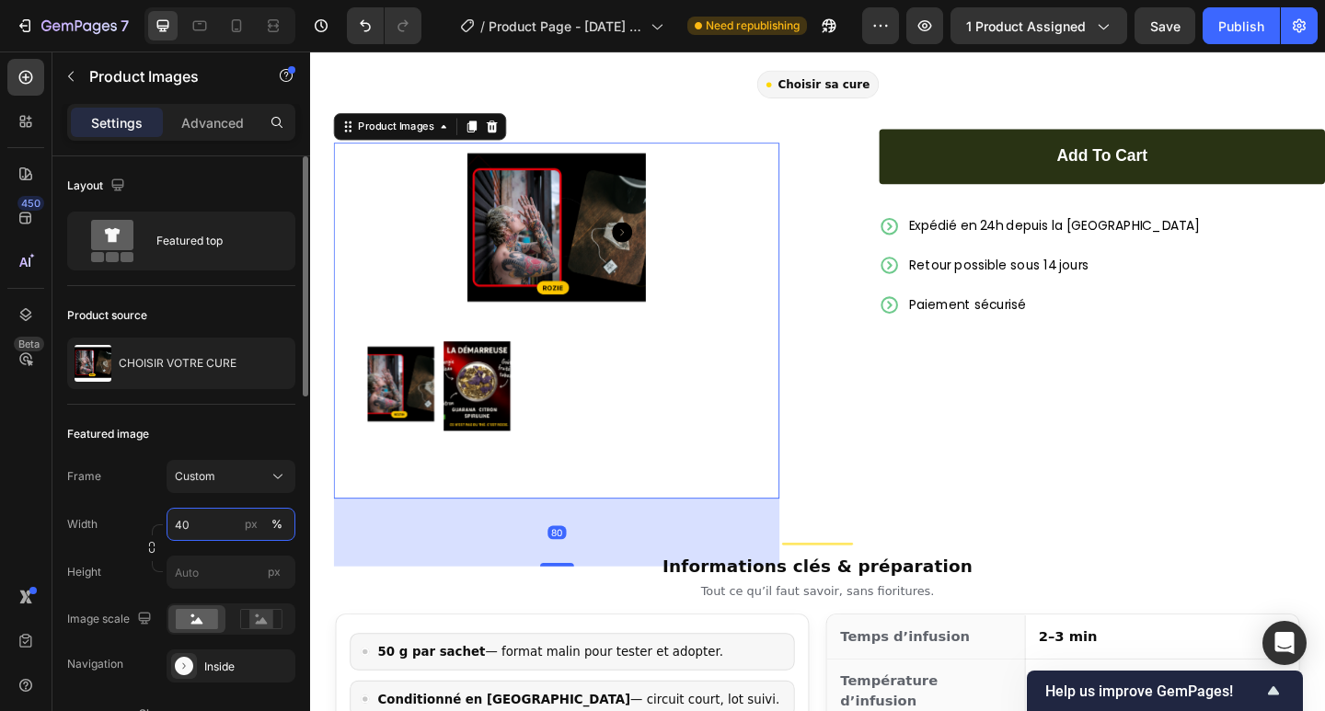
click at [184, 520] on input "40" at bounding box center [231, 524] width 129 height 33
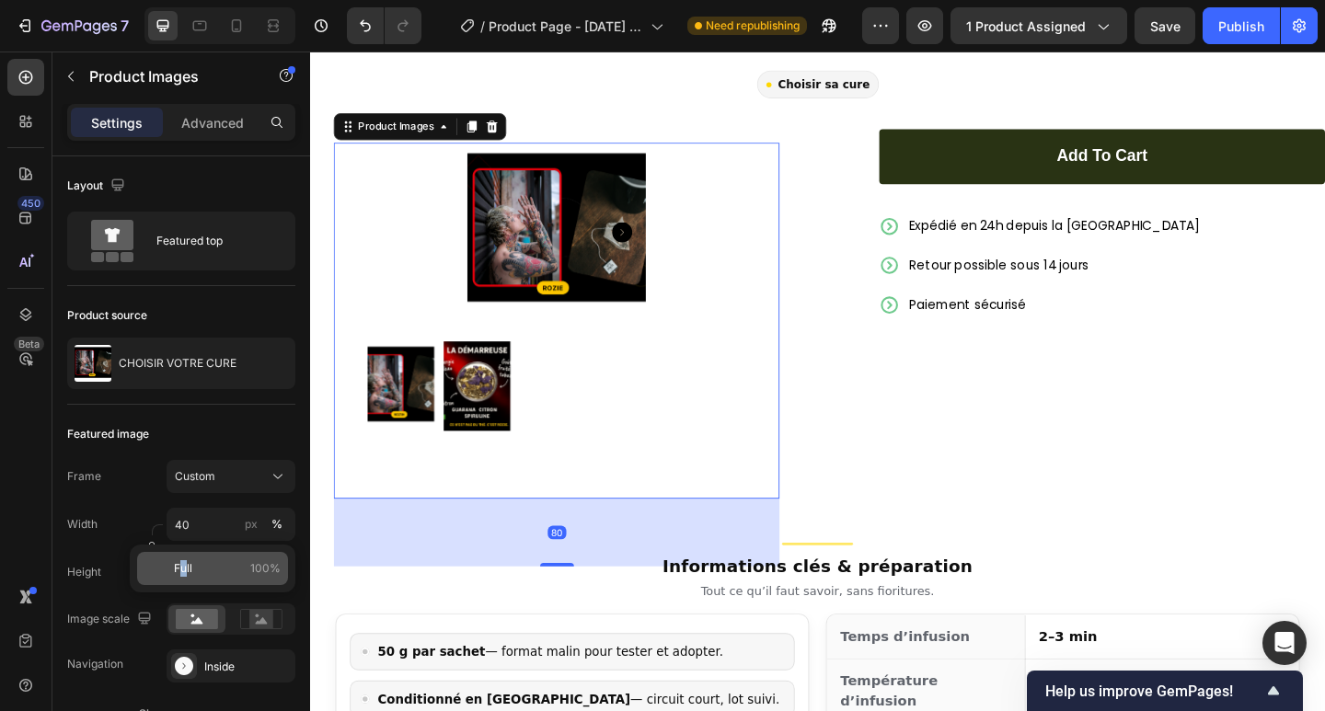
click at [183, 560] on div "Full 100%" at bounding box center [212, 568] width 151 height 33
type input "100"
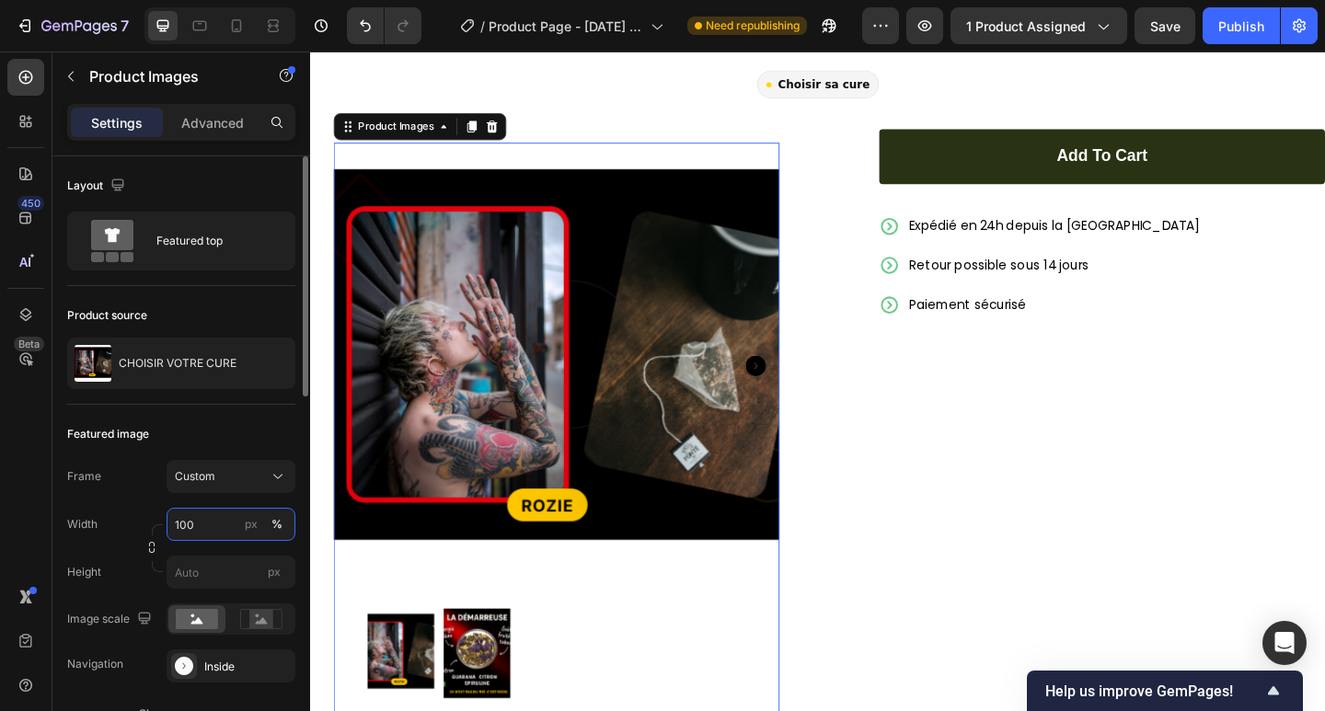
click at [196, 526] on input "100" at bounding box center [231, 524] width 129 height 33
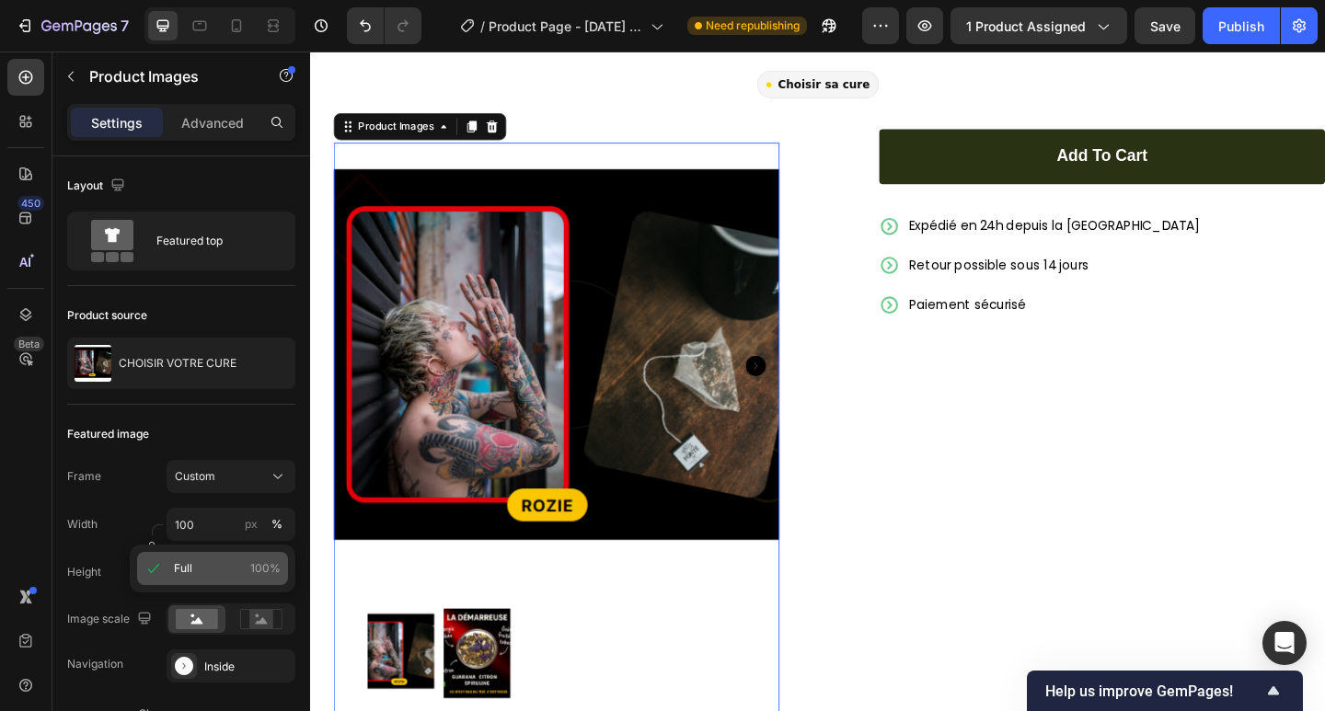
click at [155, 561] on icon at bounding box center [153, 568] width 18 height 18
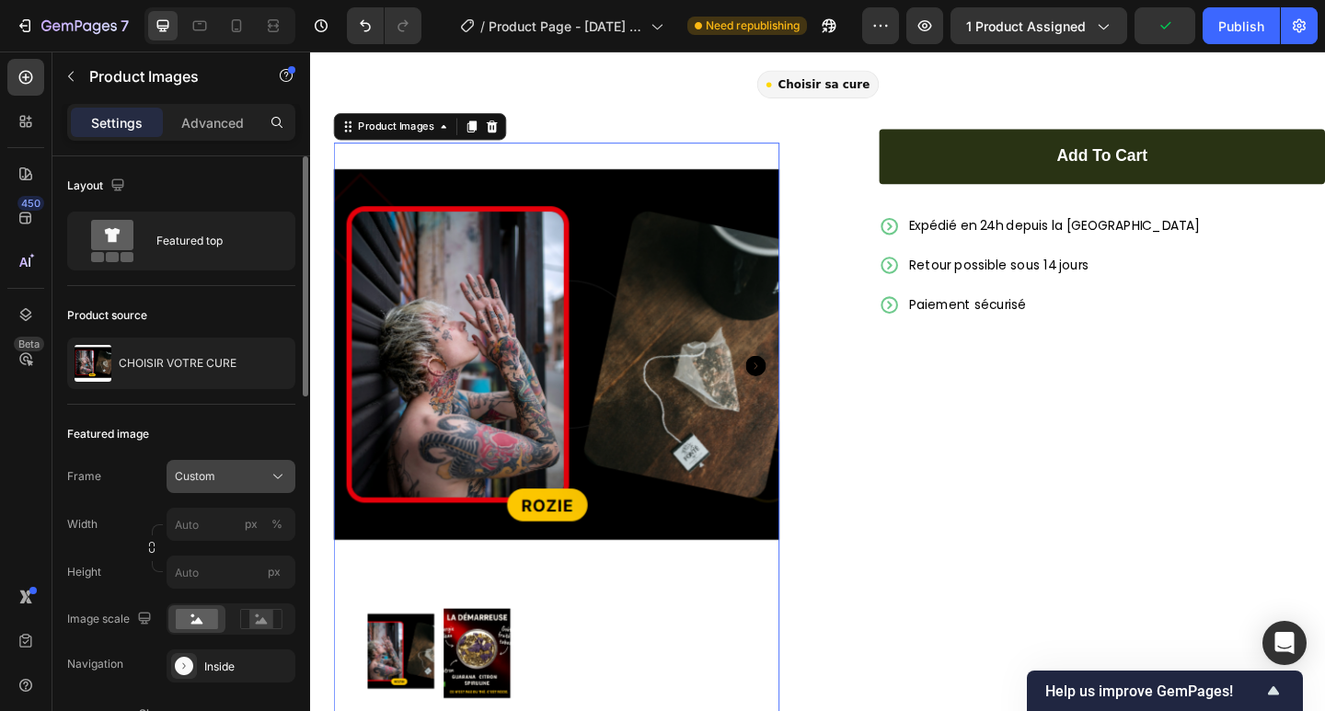
click at [227, 477] on div "Custom" at bounding box center [220, 476] width 90 height 17
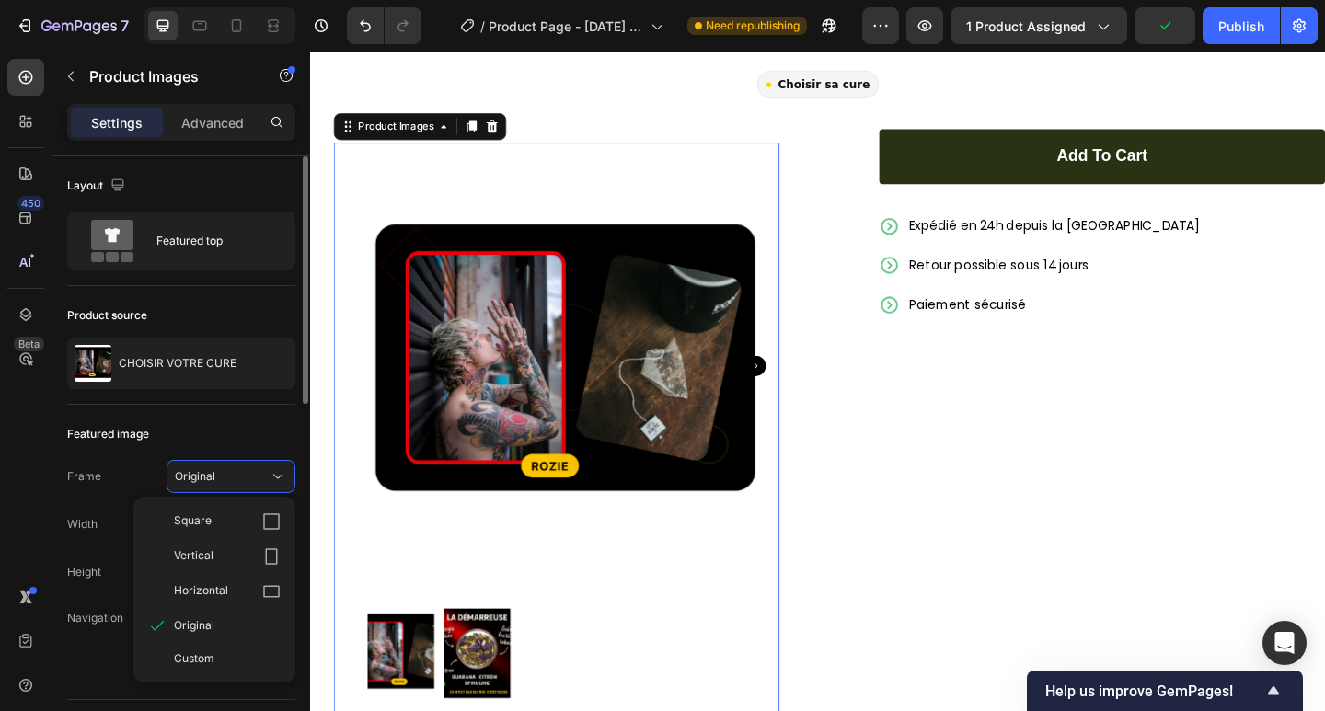
click at [146, 480] on div "Frame Original Square Vertical Horizontal Original Custom" at bounding box center [181, 476] width 228 height 33
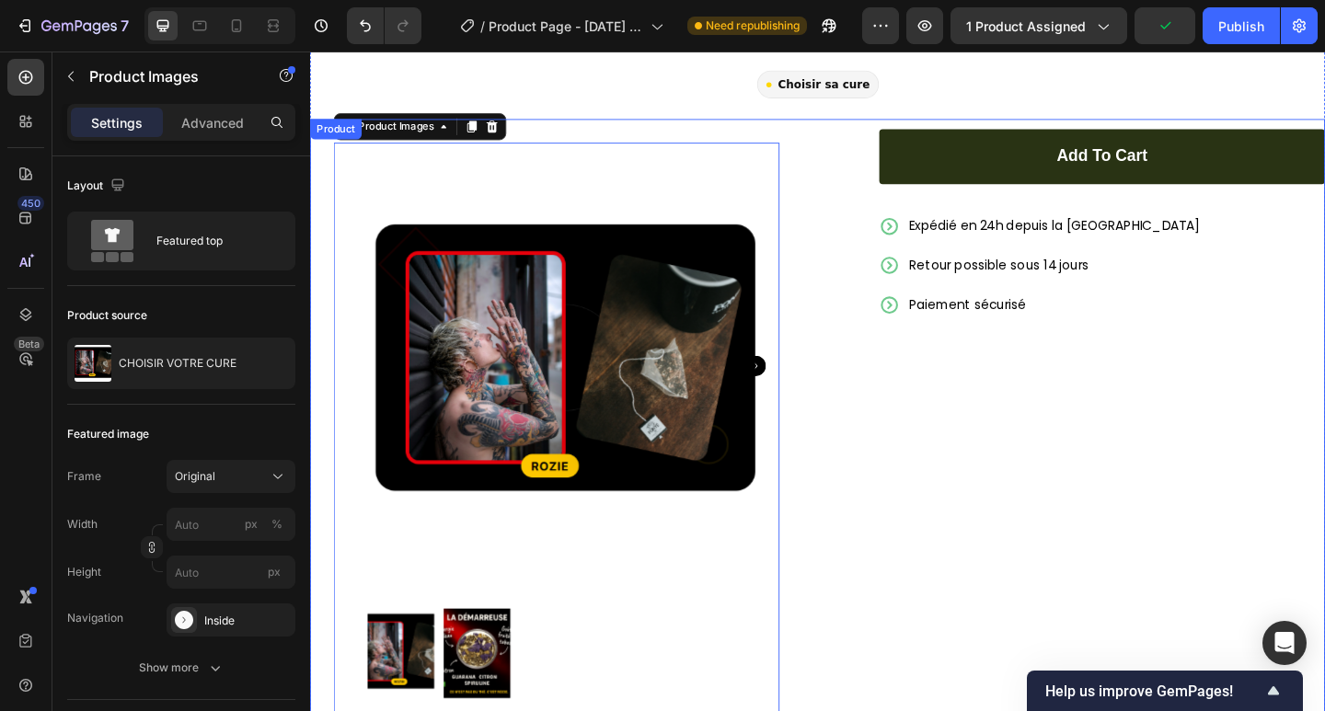
click at [991, 497] on div "Add to cart Add to Cart Expédié en 24h depuis la [GEOGRAPHIC_DATA] Retour possi…" at bounding box center [1157, 489] width 514 height 706
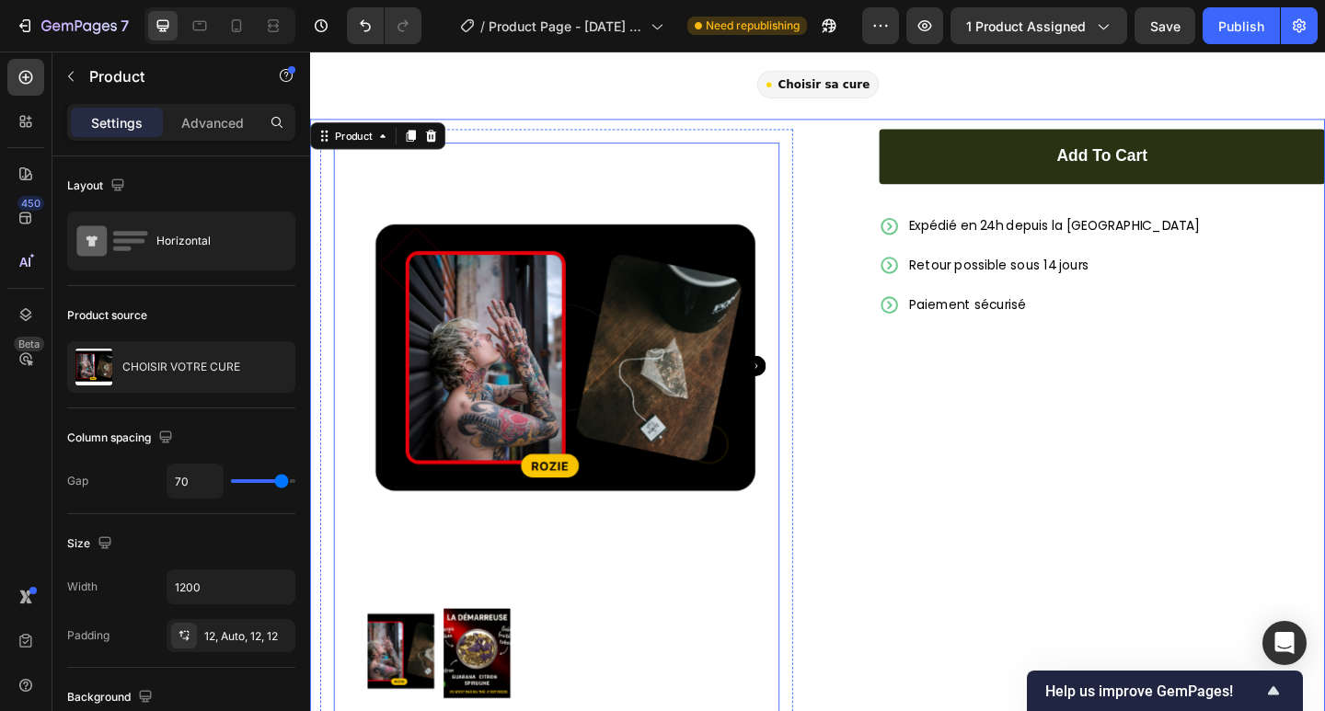
click at [498, 355] on img at bounding box center [578, 393] width 485 height 485
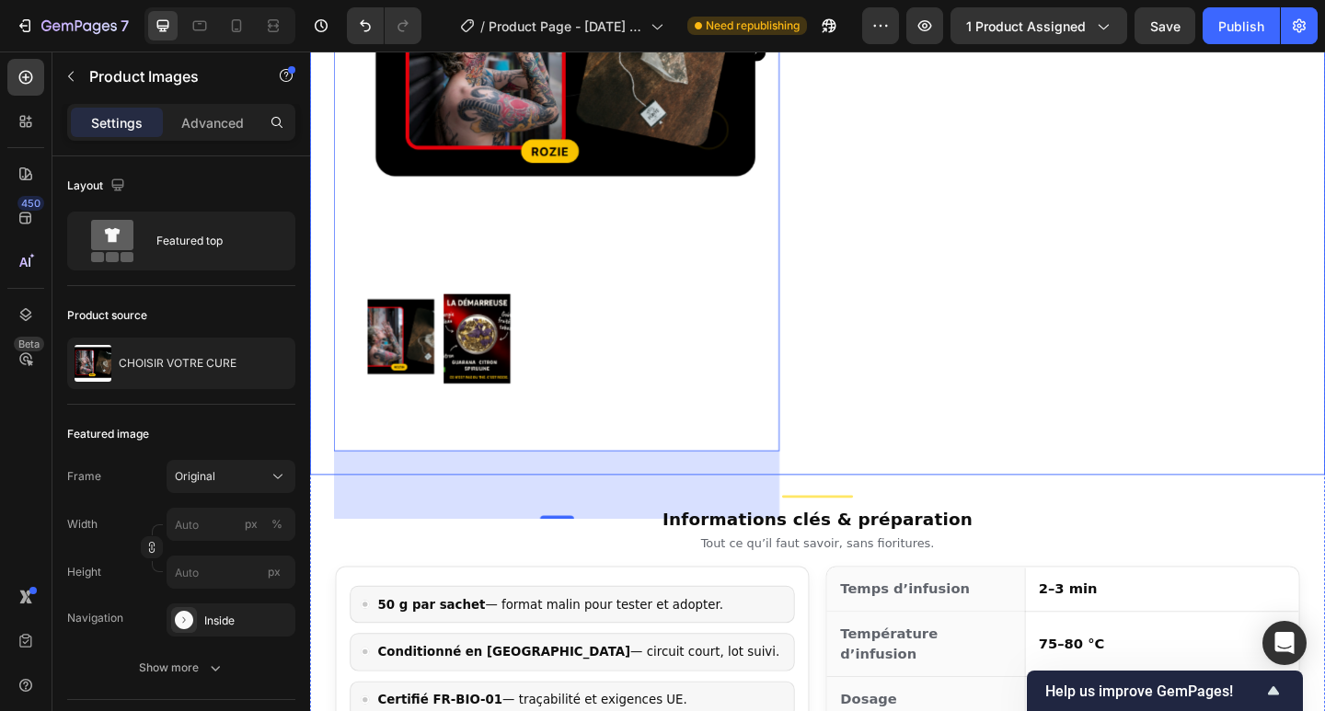
scroll to position [982, 0]
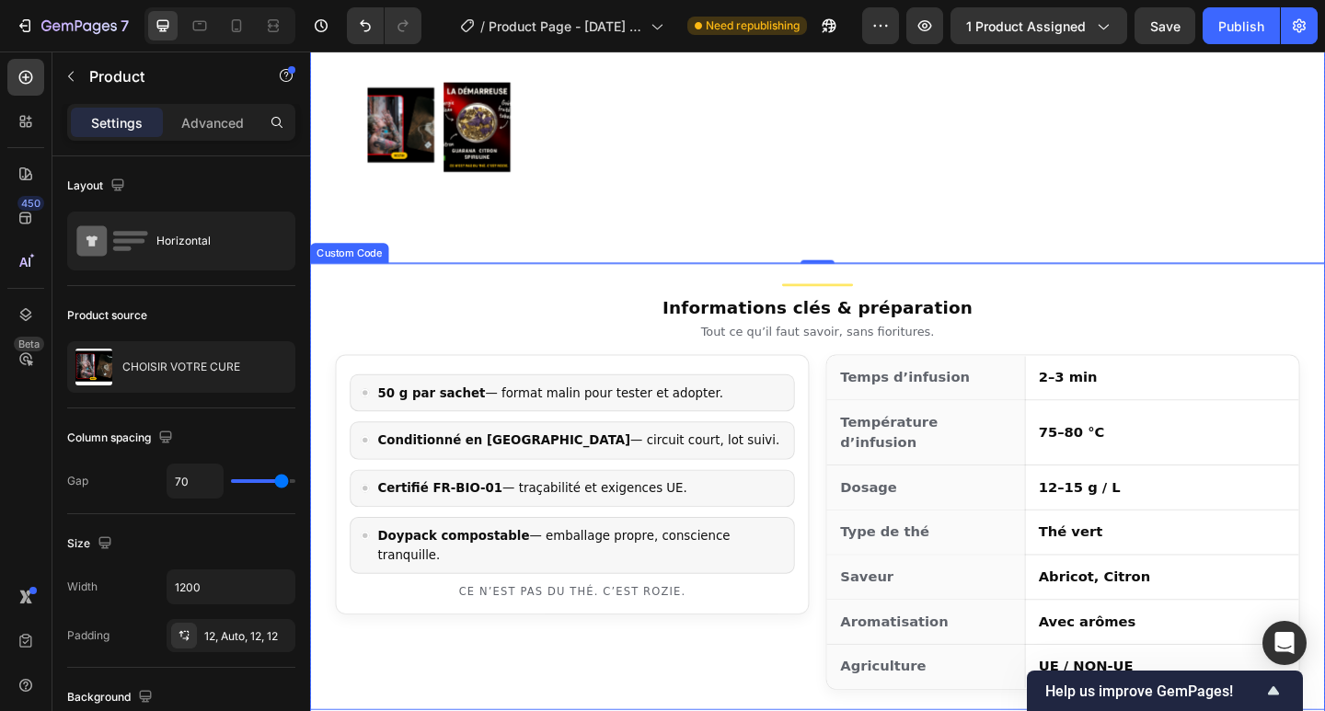
scroll to position [1104, 0]
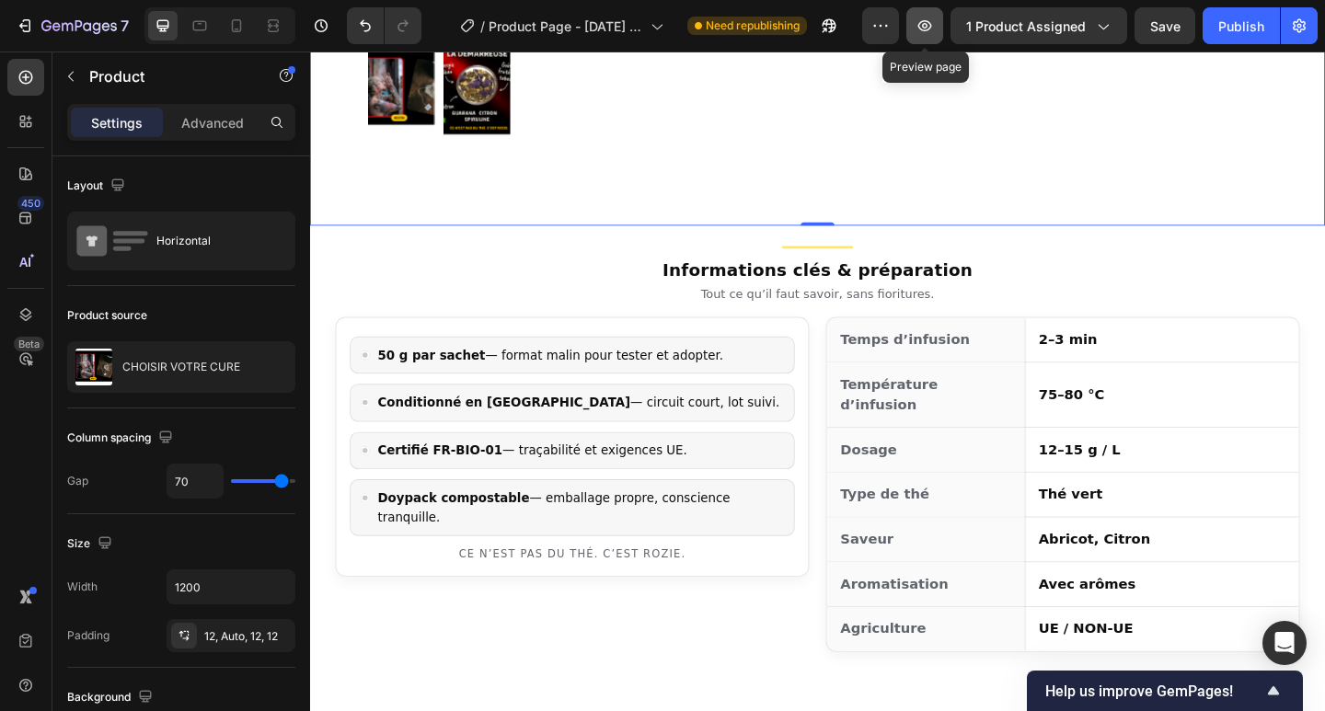
click at [936, 25] on button "button" at bounding box center [924, 25] width 37 height 37
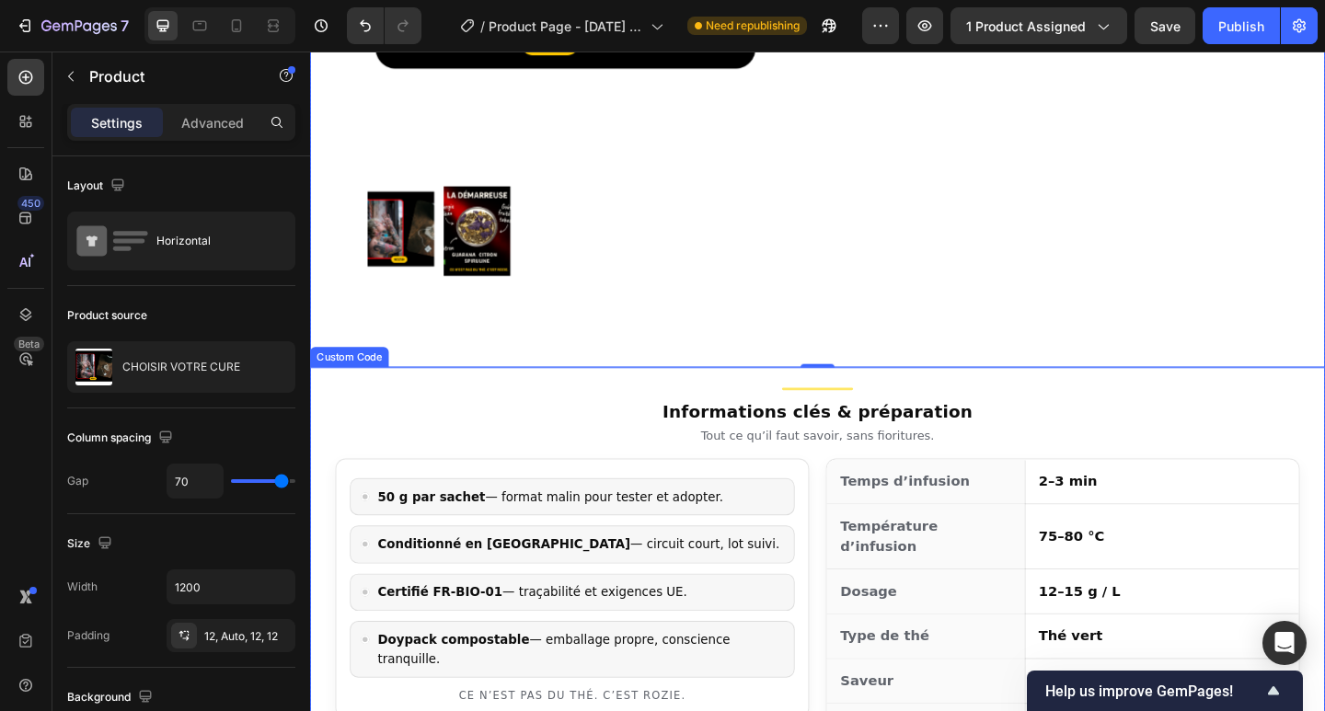
scroll to position [858, 0]
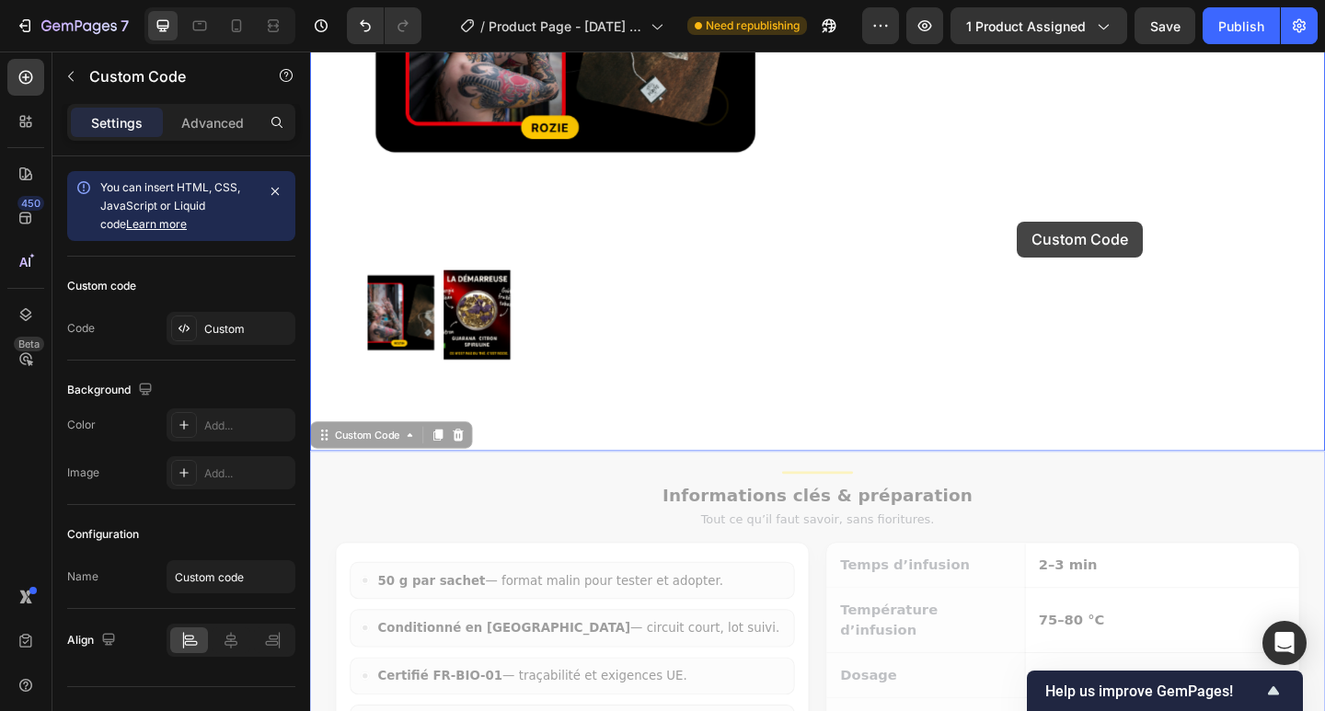
drag, startPoint x: 974, startPoint y: 595, endPoint x: 1093, endPoint y: 208, distance: 405.1
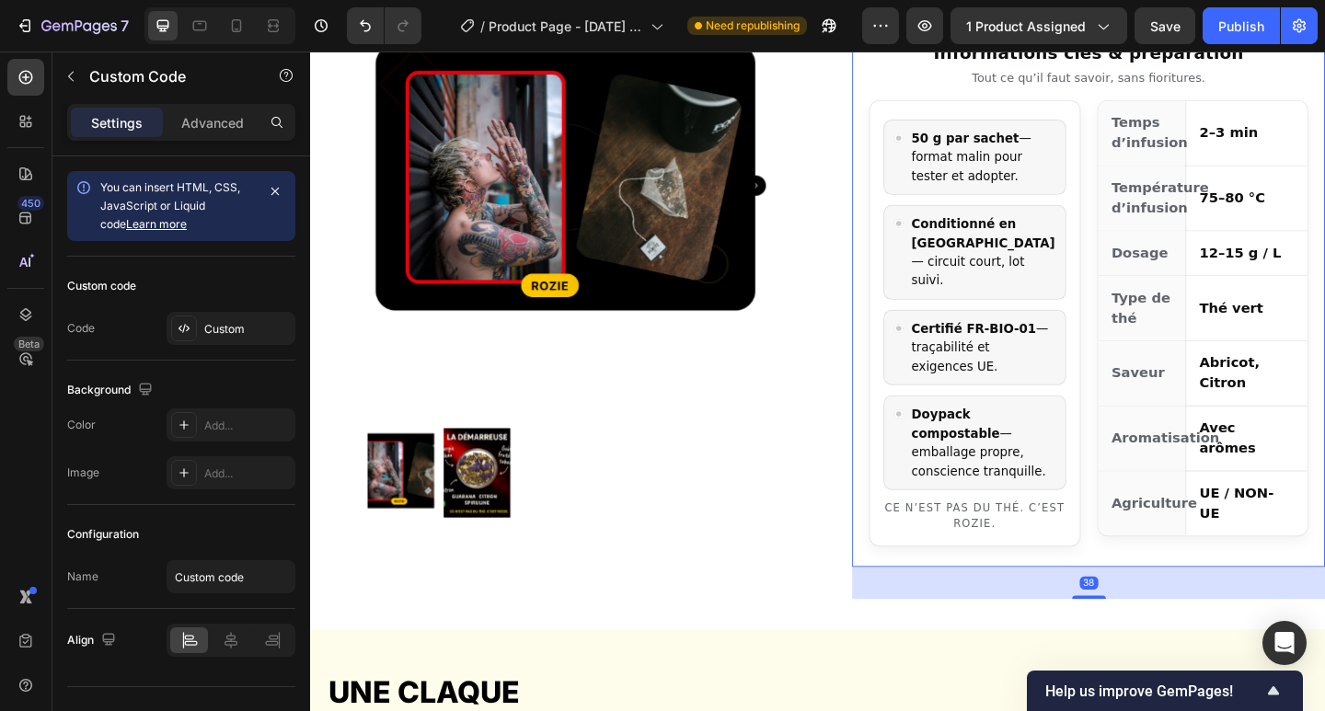
scroll to position [490, 0]
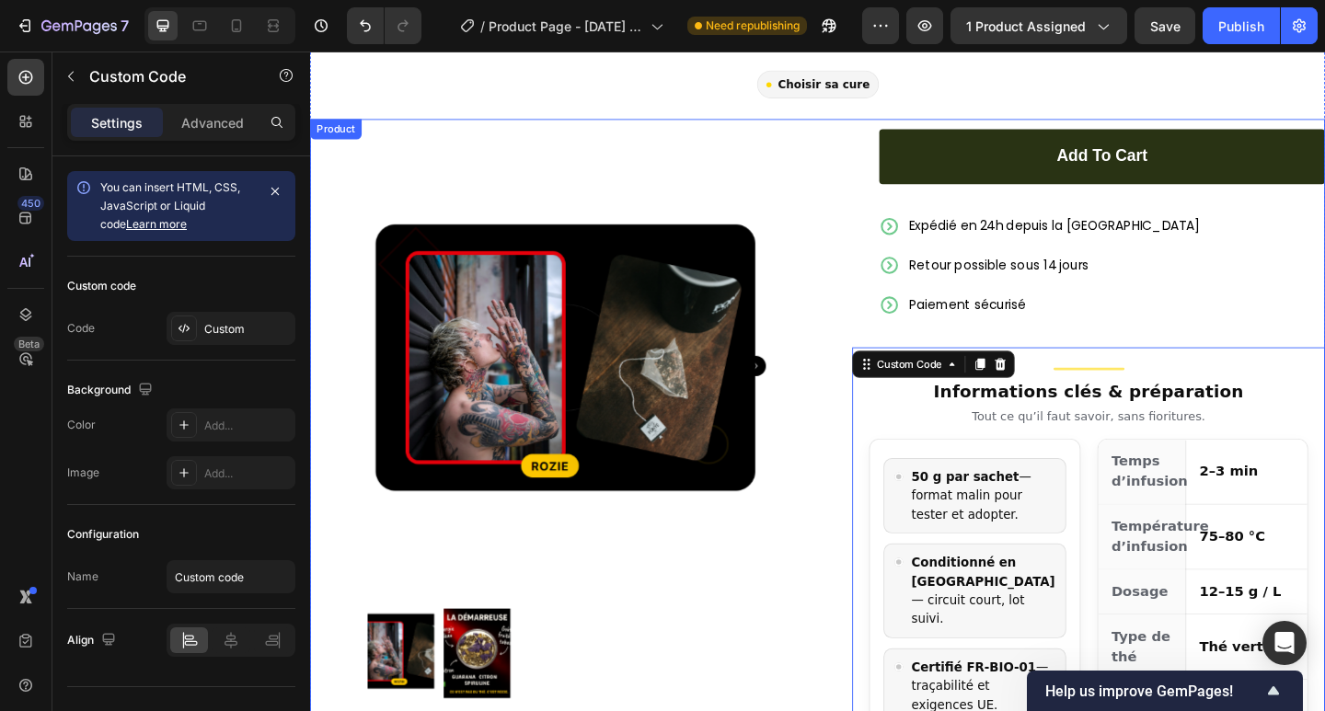
click at [860, 274] on div "Product Images Row Add to cart Add to Cart Expédié en 24h depuis la [GEOGRAPHIC…" at bounding box center [862, 575] width 1104 height 901
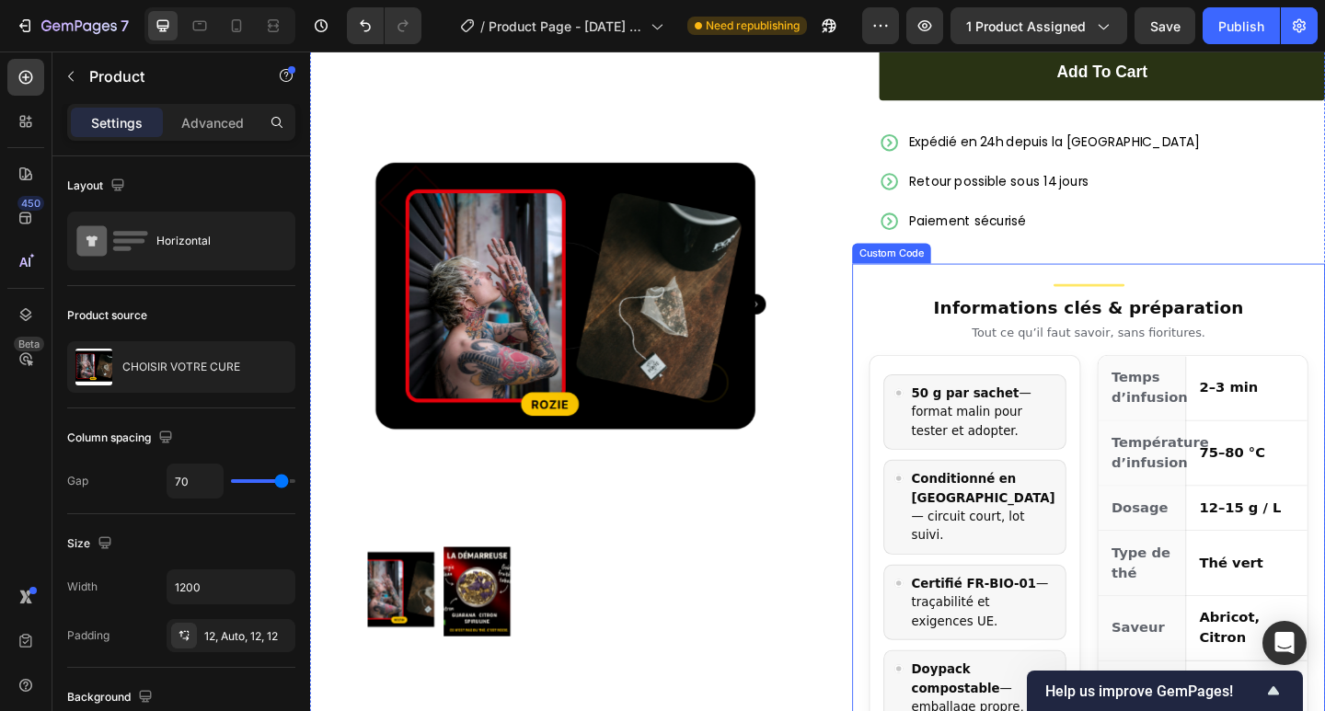
scroll to position [736, 0]
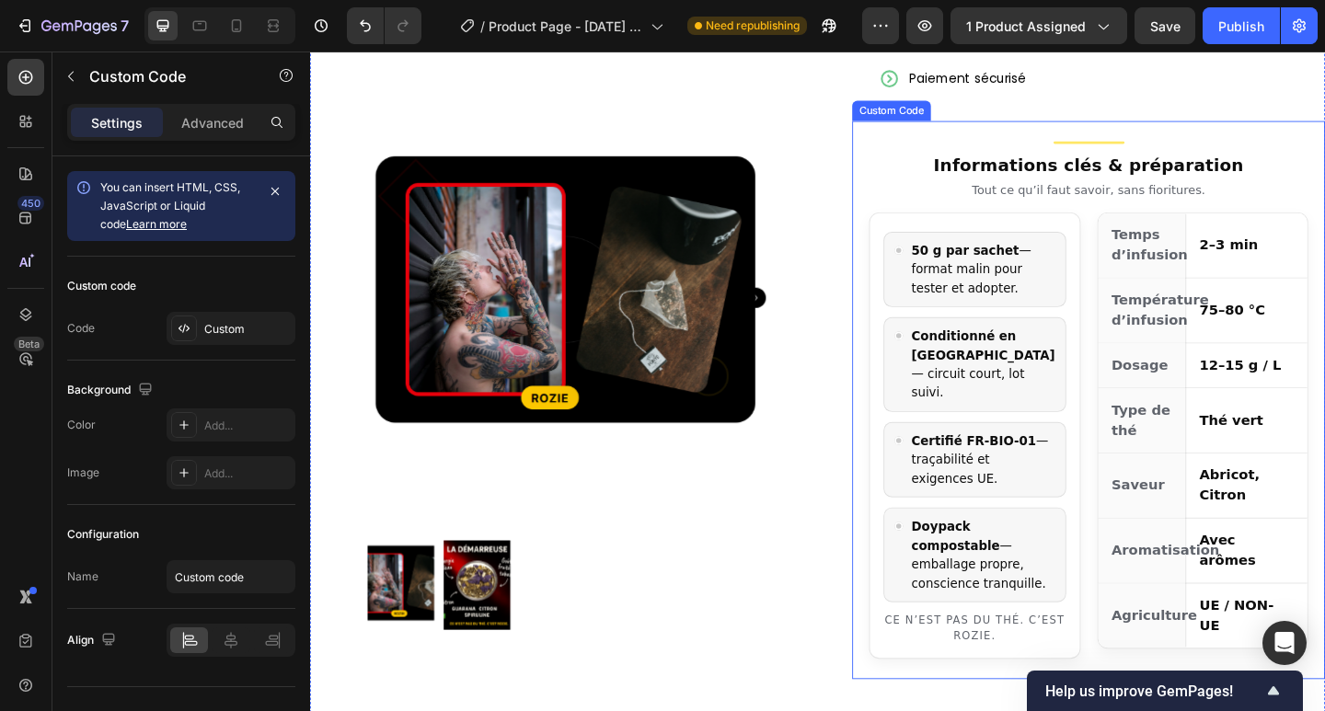
click at [1054, 465] on p "Certifié FR-BIO-01 — traçabilité et exigences UE." at bounding box center [1042, 496] width 156 height 62
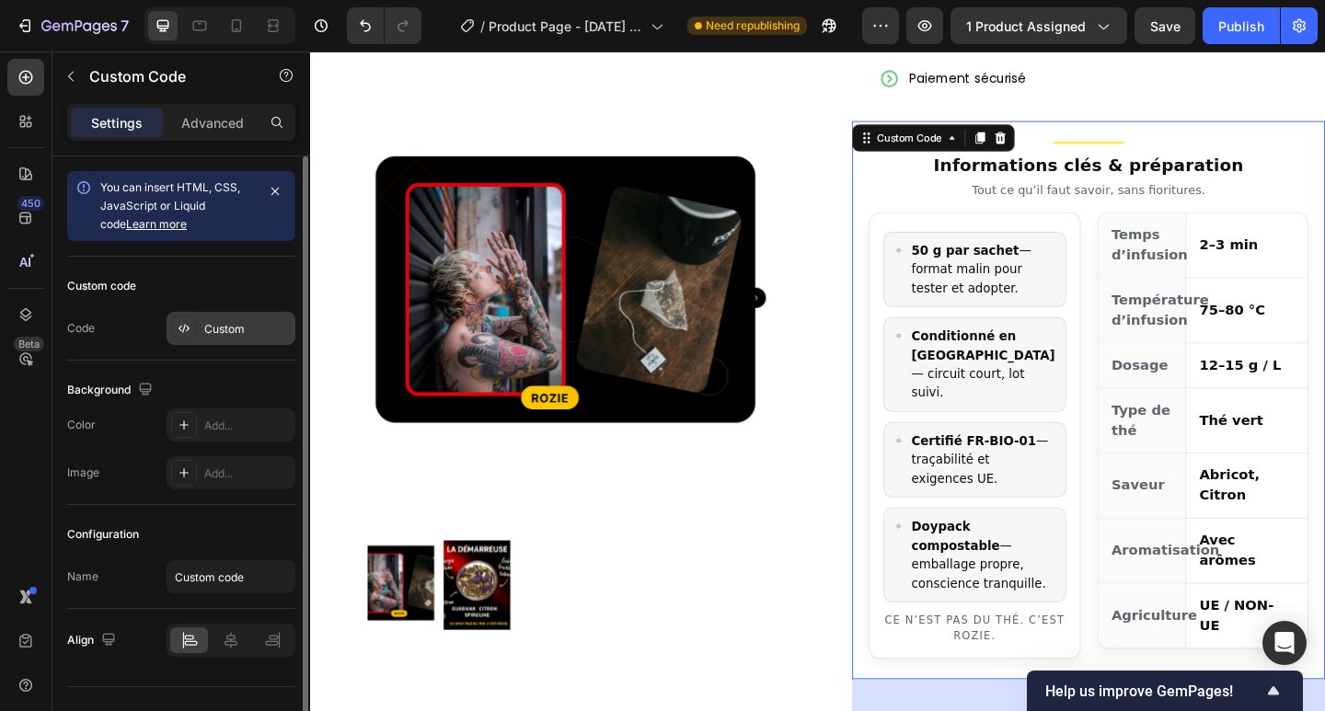
click at [235, 331] on div "Custom" at bounding box center [247, 329] width 86 height 17
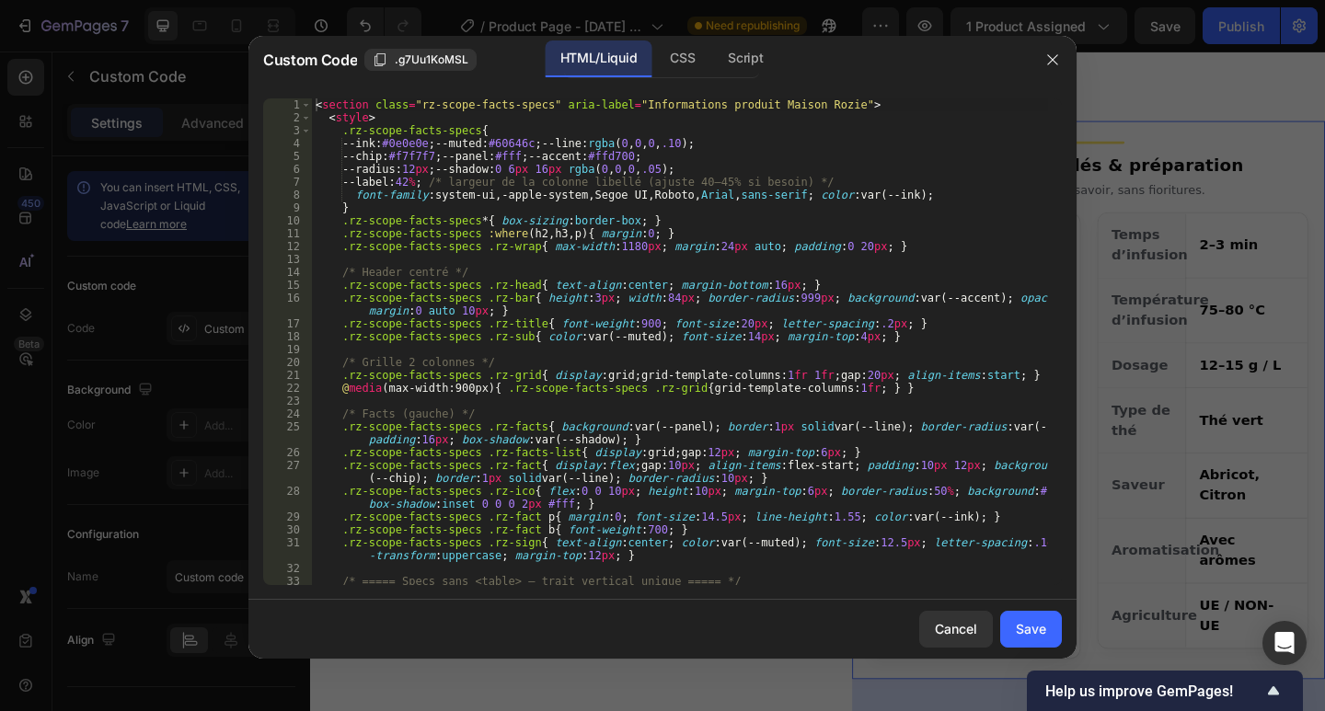
click at [232, 6] on div "Custom Code .g7Uu1KoMSL HTML/Liquid CSS Script @media (max-width:900px){ .rz-sc…" at bounding box center [662, 355] width 1325 height 711
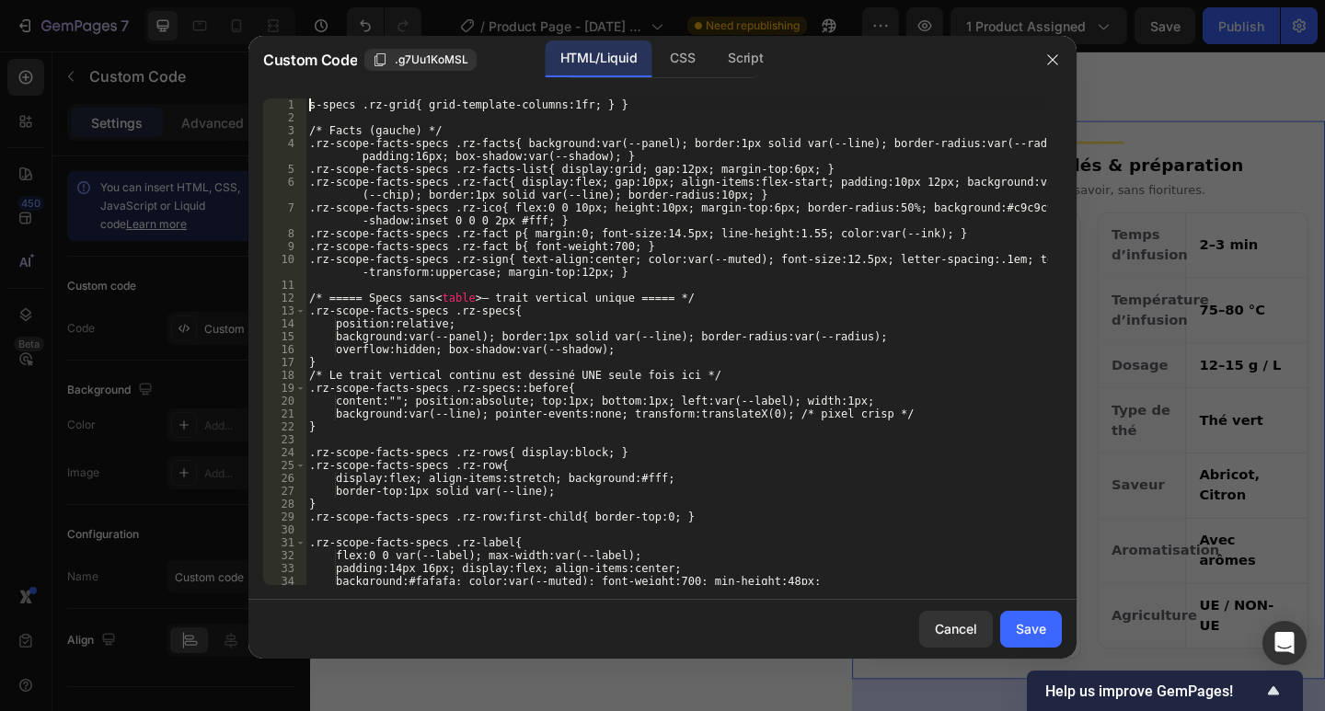
click at [323, 185] on div "s-specs .rz-grid{ grid-template-columns:1fr; } } /* Facts (gauche) */ .rz-scope…" at bounding box center [676, 354] width 742 height 512
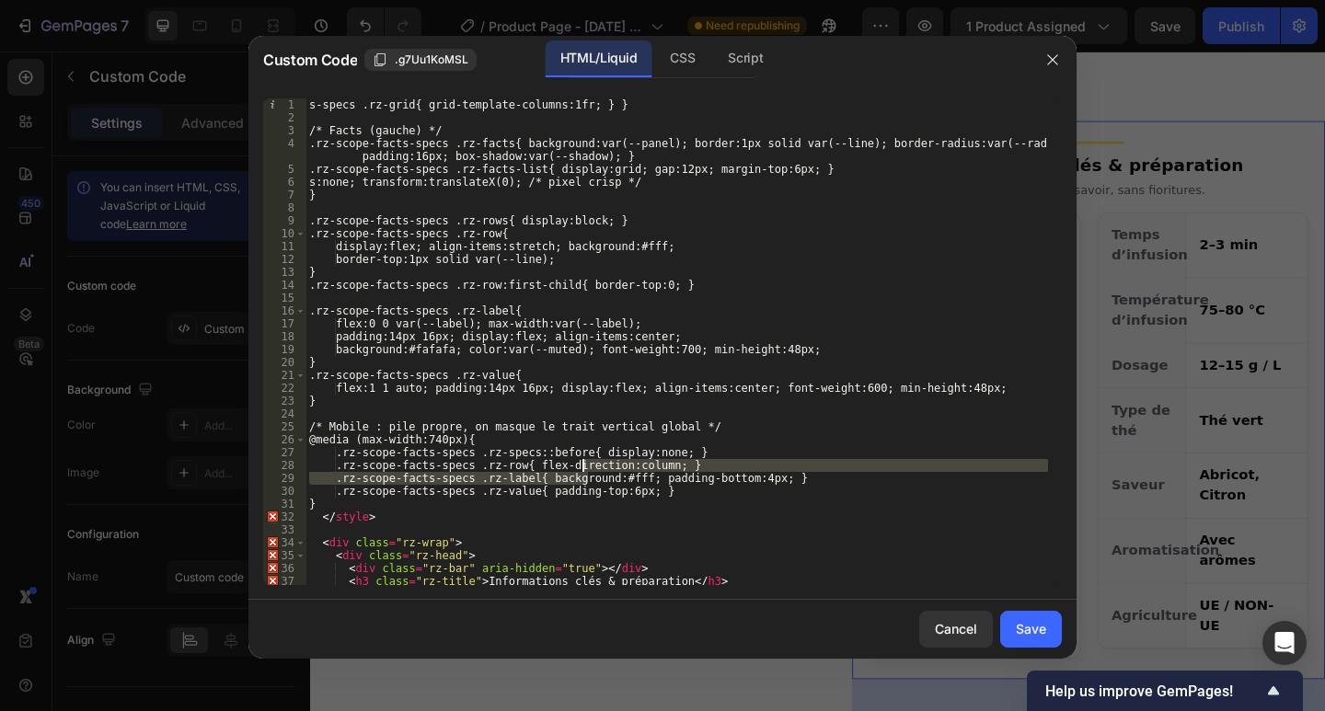
drag, startPoint x: 565, startPoint y: 430, endPoint x: 335, endPoint y: 181, distance: 338.5
click at [335, 181] on div "s-specs .rz-grid{ grid-template-columns:1fr; } } /* Facts (gauche) */ .rz-scope…" at bounding box center [676, 354] width 742 height 512
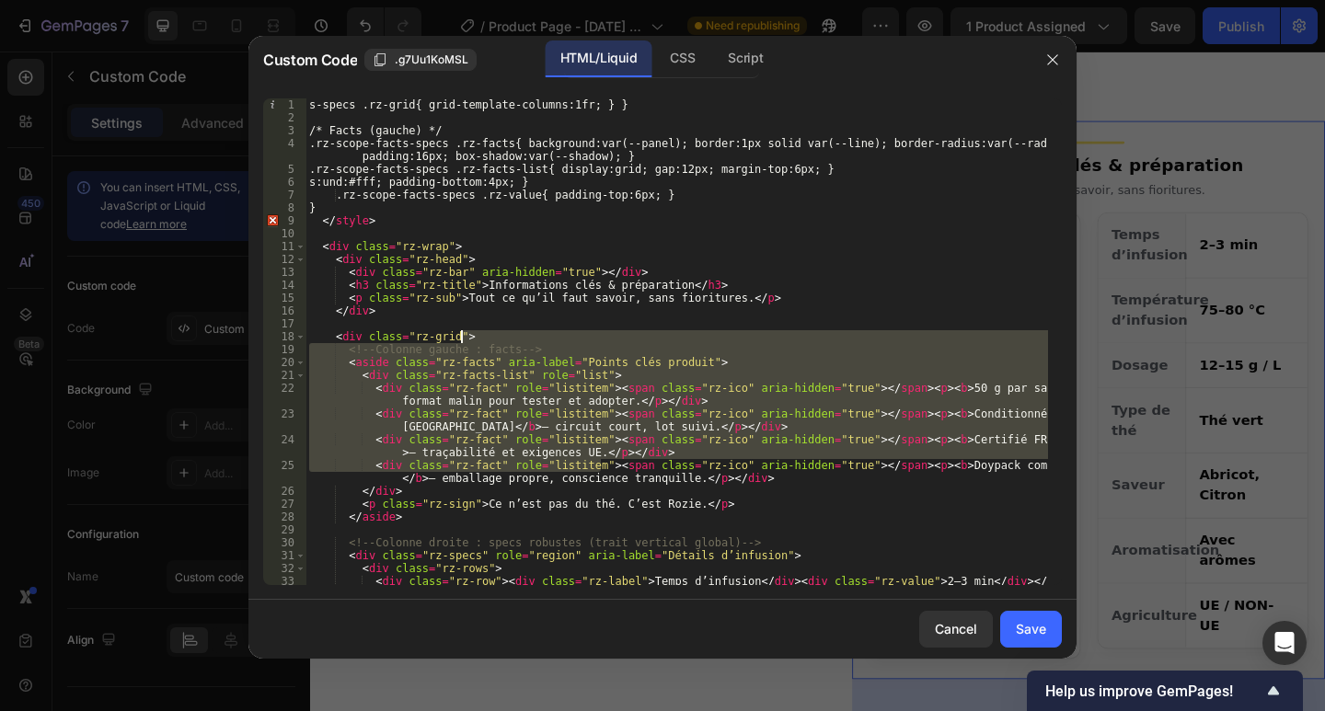
drag, startPoint x: 518, startPoint y: 330, endPoint x: 454, endPoint y: 250, distance: 102.7
click at [449, 234] on div "s-specs .rz-grid{ grid-template-columns:1fr; } } /* Facts (gauche) */ .rz-scope…" at bounding box center [676, 360] width 742 height 525
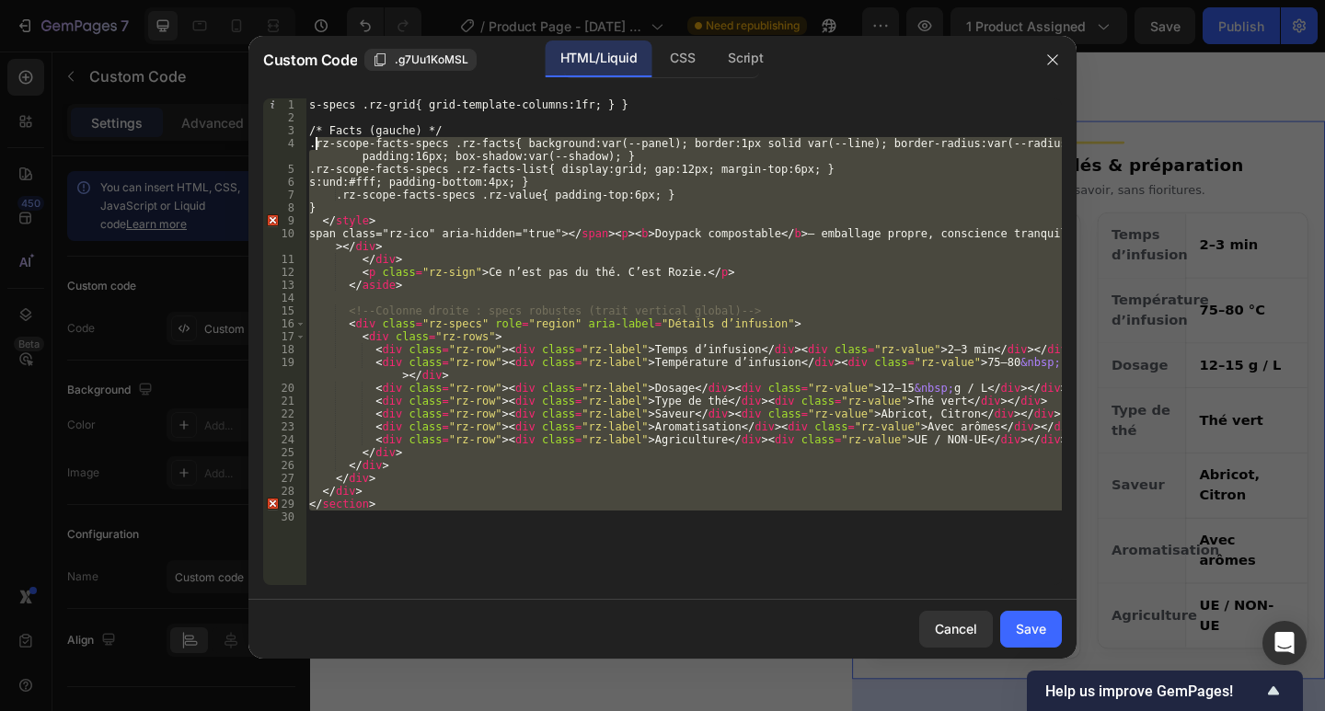
drag, startPoint x: 318, startPoint y: 148, endPoint x: 335, endPoint y: 216, distance: 70.1
click at [258, 117] on div "span class="rz-ico" aria-hidden="true"></span><p><b>Doypack compostable</b> — e…" at bounding box center [662, 342] width 828 height 516
type textarea "/* Facts (gauche) */"
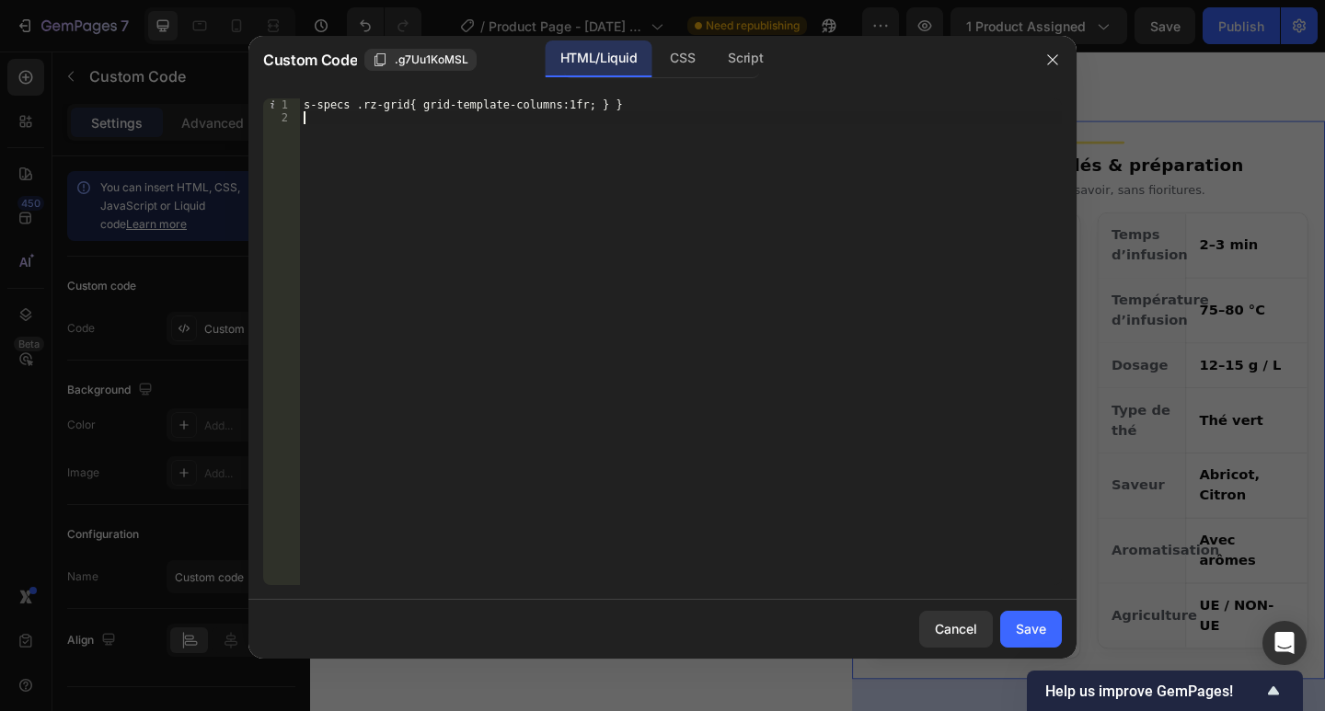
drag, startPoint x: 303, startPoint y: 59, endPoint x: 260, endPoint y: 28, distance: 52.6
click at [265, 30] on div "Custom Code .g7Uu1KoMSL HTML/Liquid CSS Script 1 2 s-specs .rz-grid{ grid-templ…" at bounding box center [662, 355] width 1325 height 711
type textarea "s-specs .rz-grid{ grid-template-columns:1fr; } }"
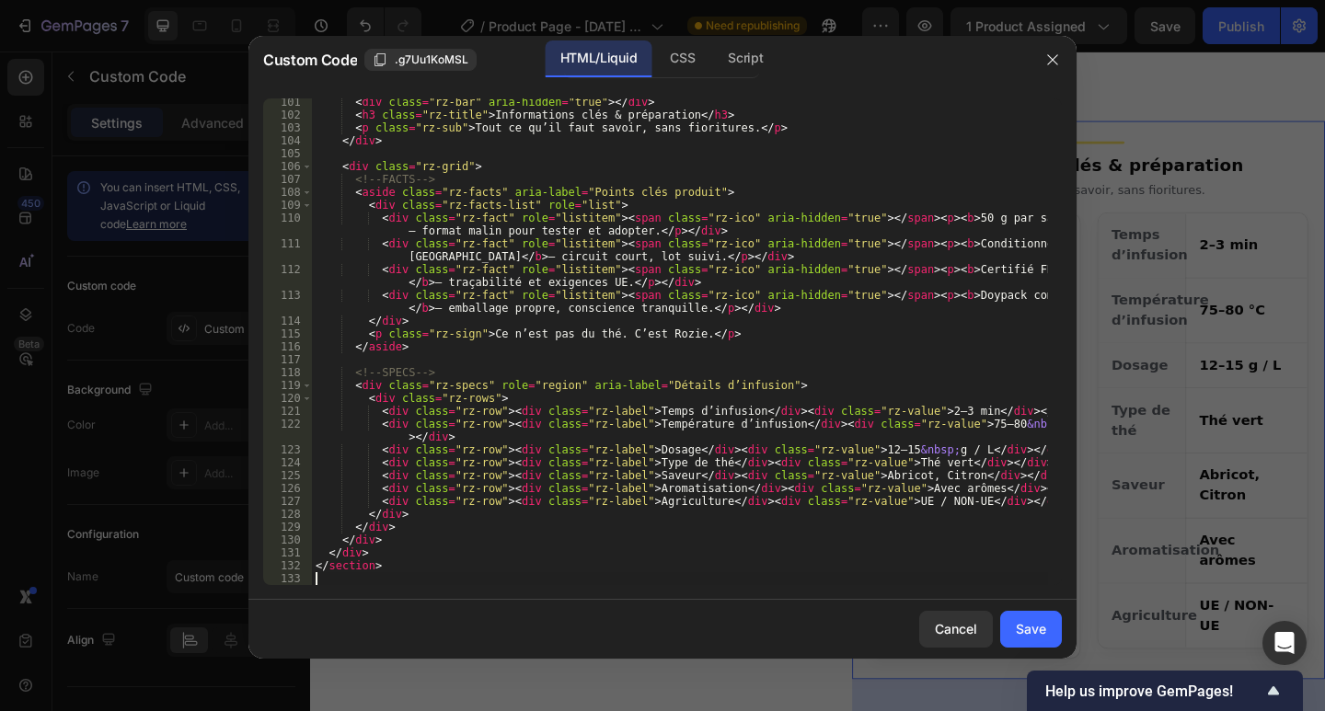
scroll to position [1291, 0]
click at [1028, 634] on div "Save" at bounding box center [1031, 628] width 30 height 19
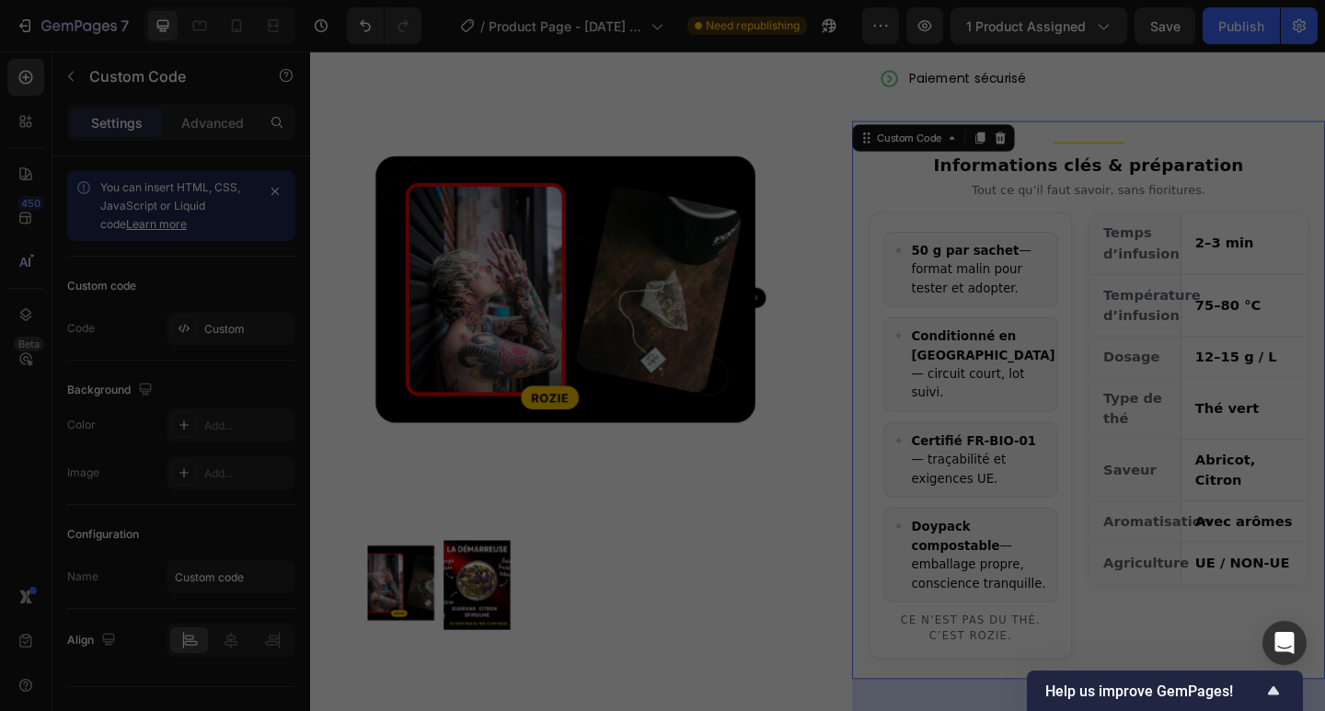
type textarea "</section>"
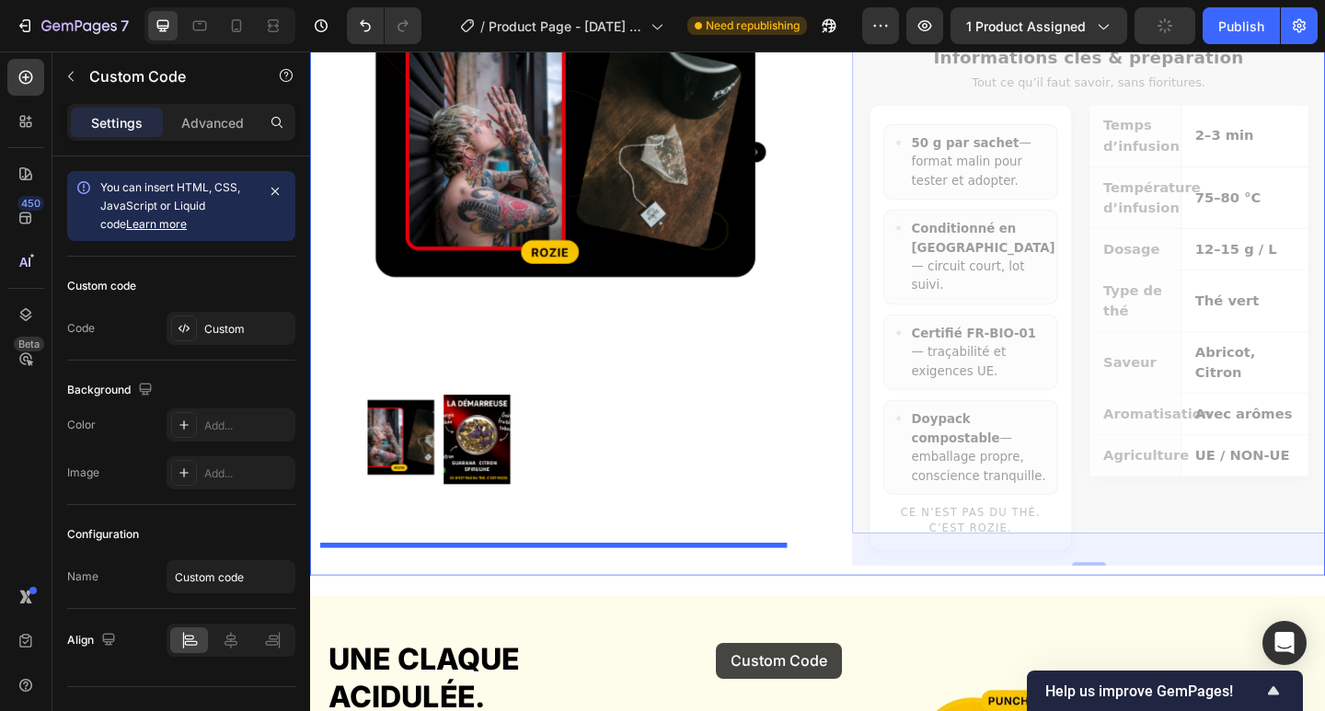
drag, startPoint x: 951, startPoint y: 180, endPoint x: 752, endPoint y: 695, distance: 551.6
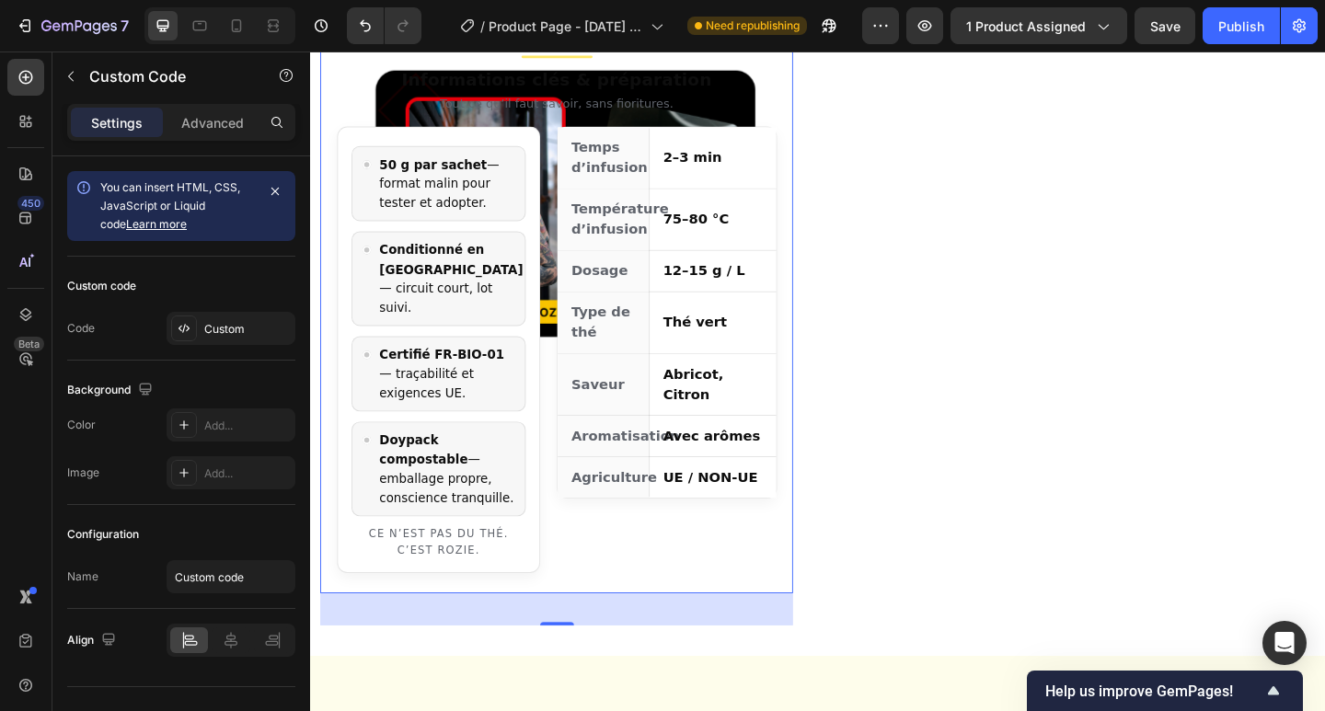
scroll to position [1129, 0]
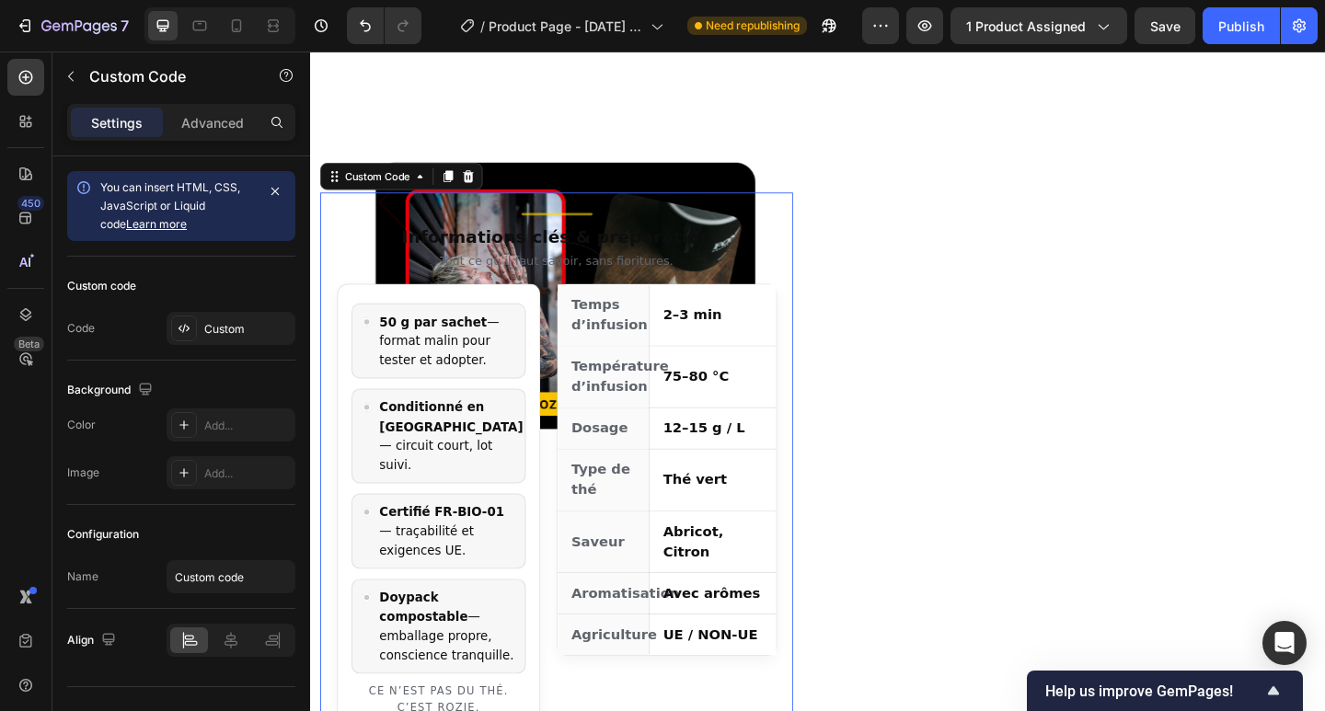
click at [1007, 469] on div "Add to cart Add to Cart Expédié en 24h depuis la [GEOGRAPHIC_DATA] Retour possi…" at bounding box center [1157, 173] width 514 height 1350
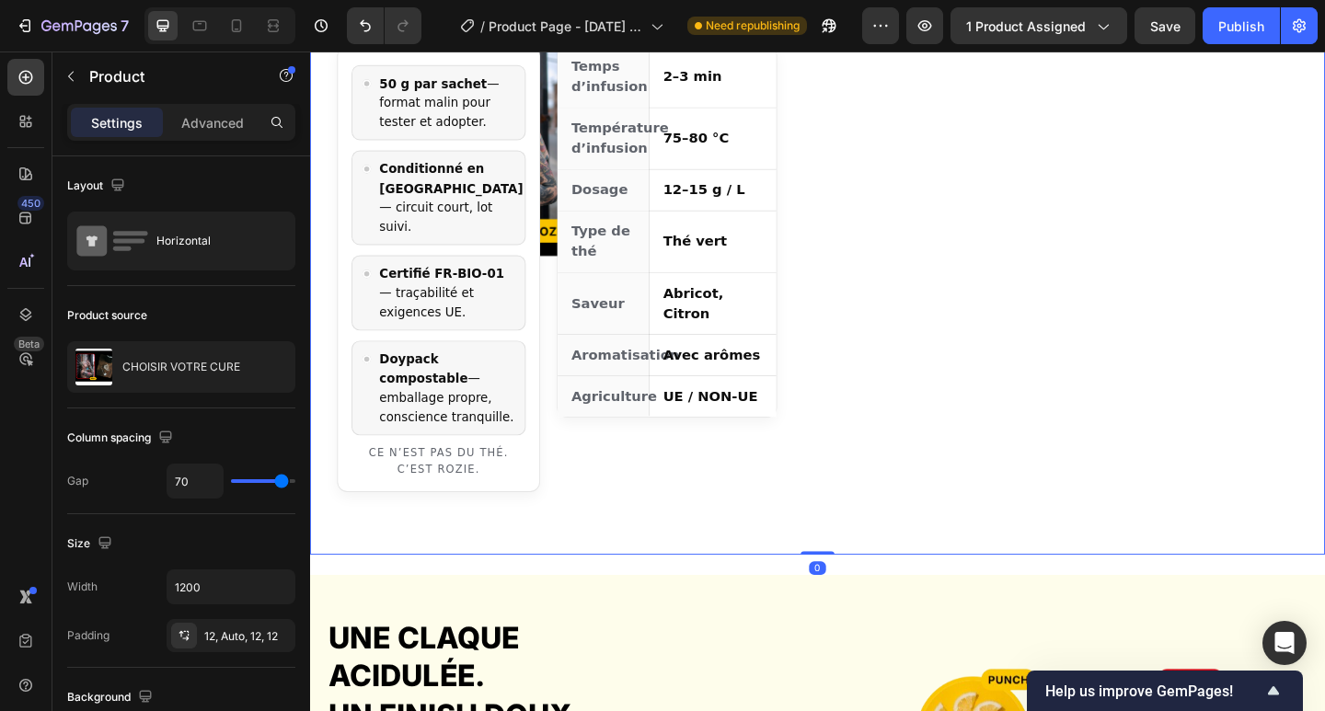
scroll to position [1619, 0]
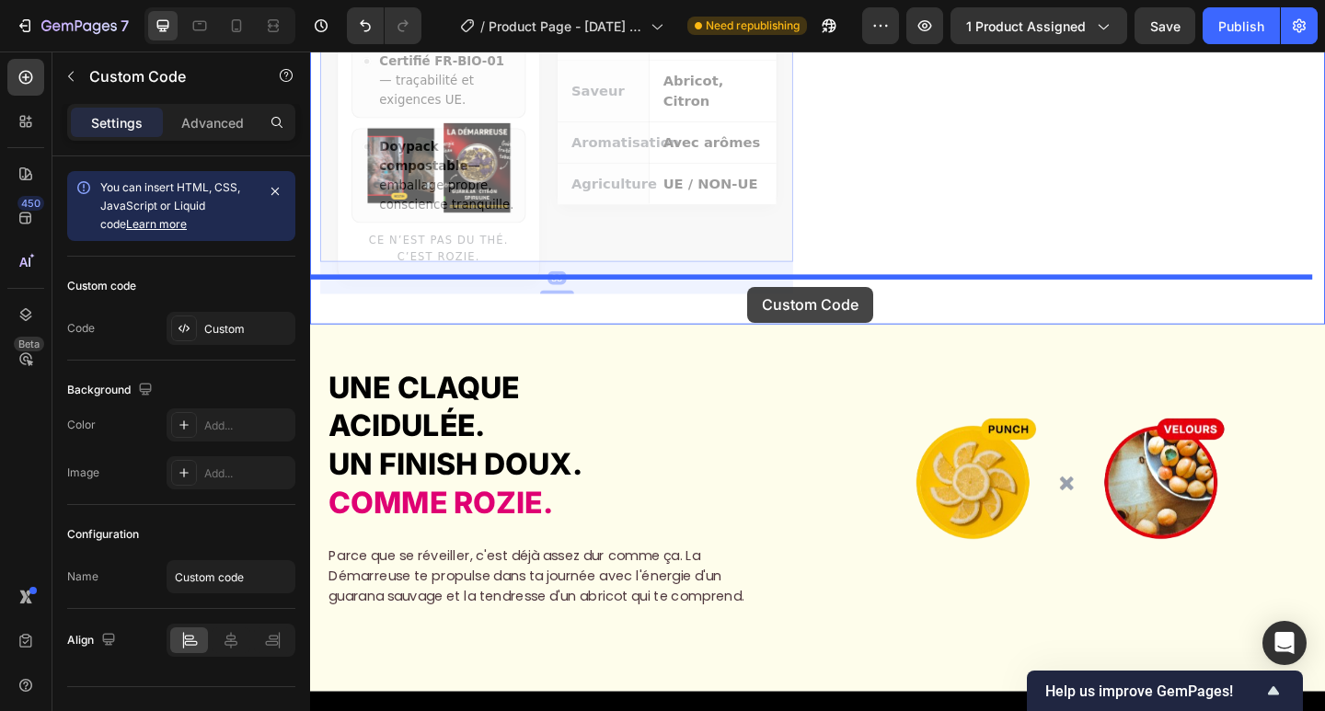
drag, startPoint x: 725, startPoint y: 172, endPoint x: 786, endPoint y: 307, distance: 148.2
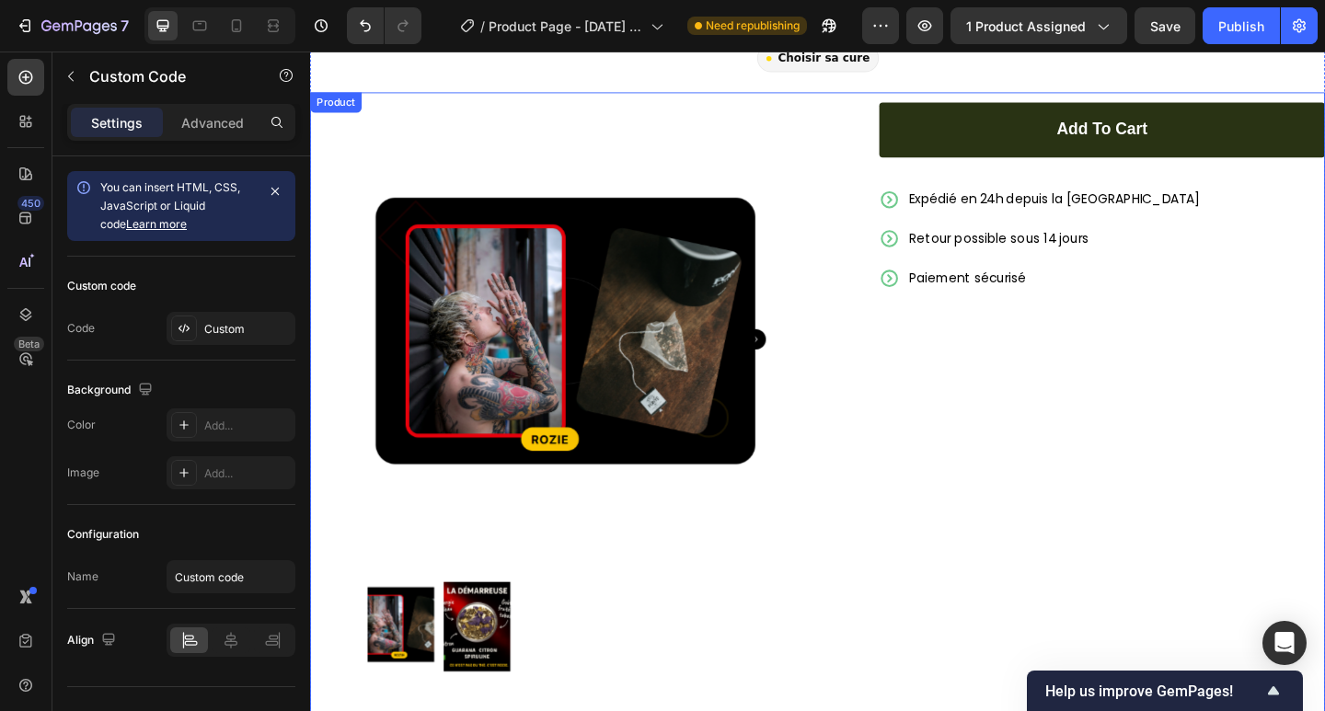
scroll to position [637, 0]
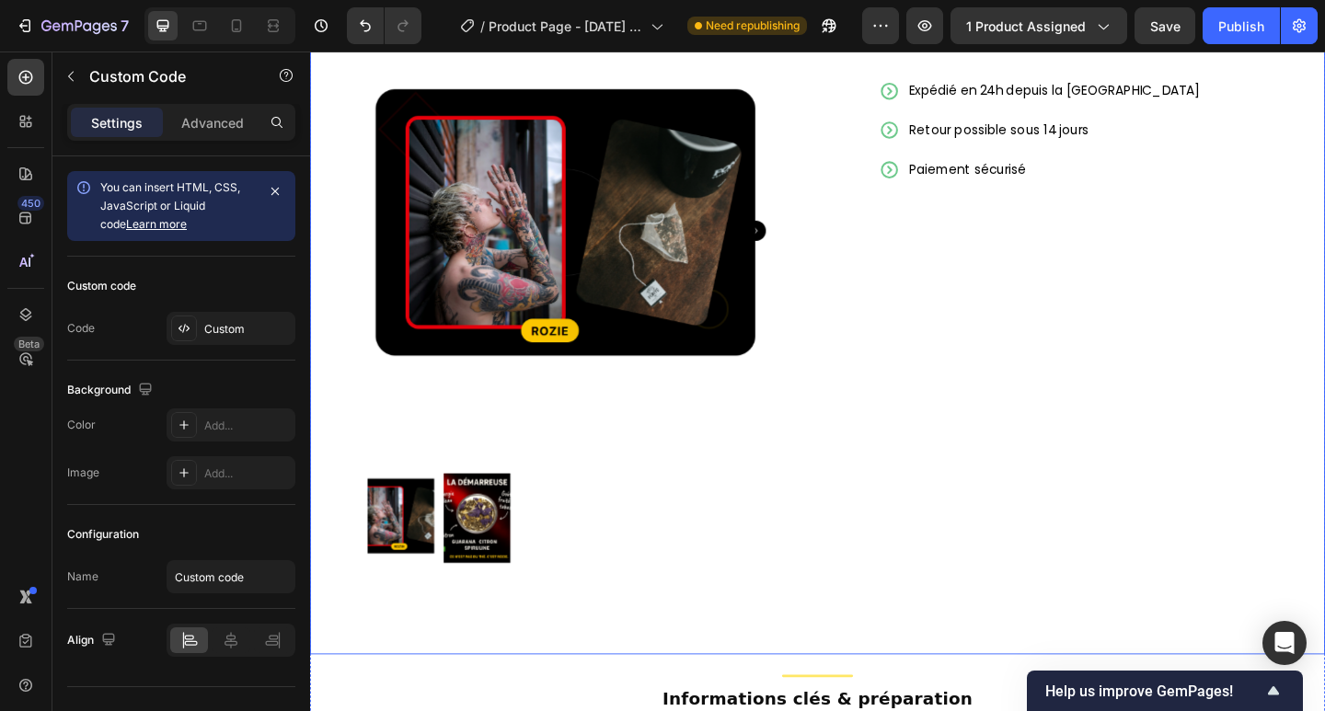
click at [1054, 354] on div "Add to cart Add to Cart Expédié en 24h depuis la [GEOGRAPHIC_DATA] Retour possi…" at bounding box center [1157, 342] width 514 height 706
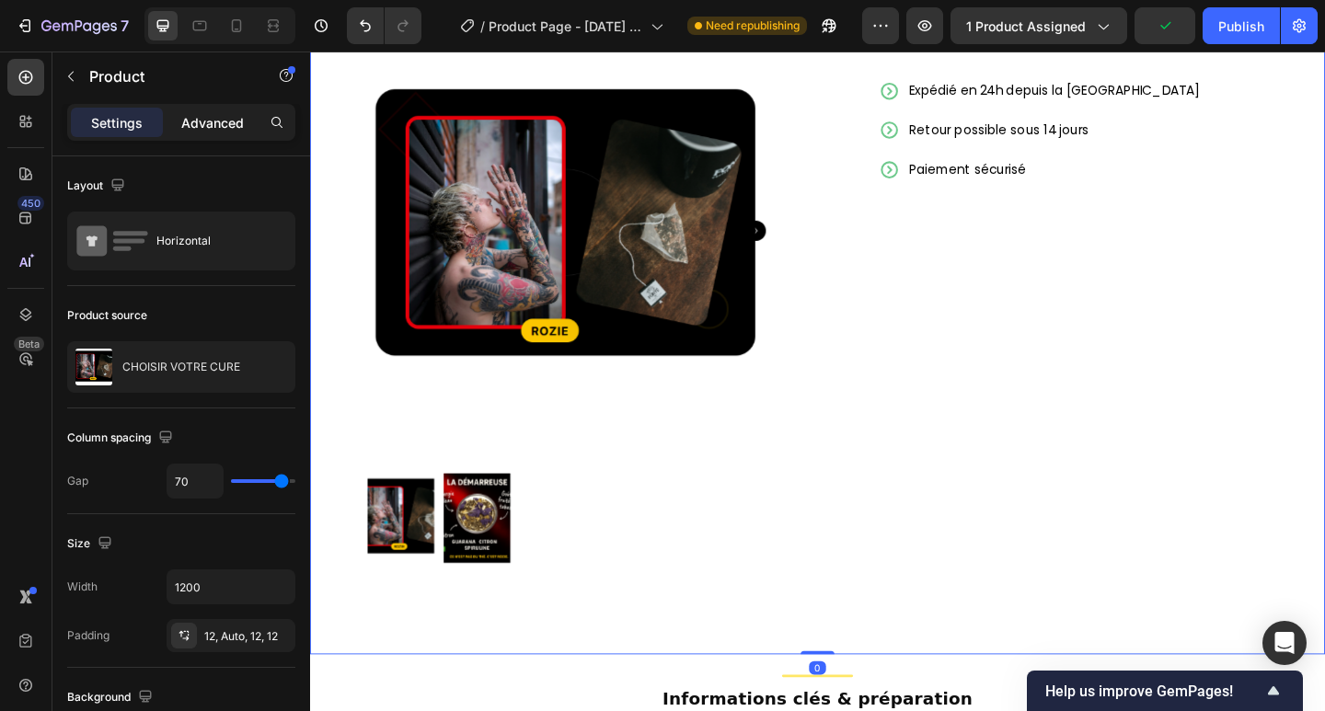
click at [207, 127] on p "Advanced" at bounding box center [212, 122] width 63 height 19
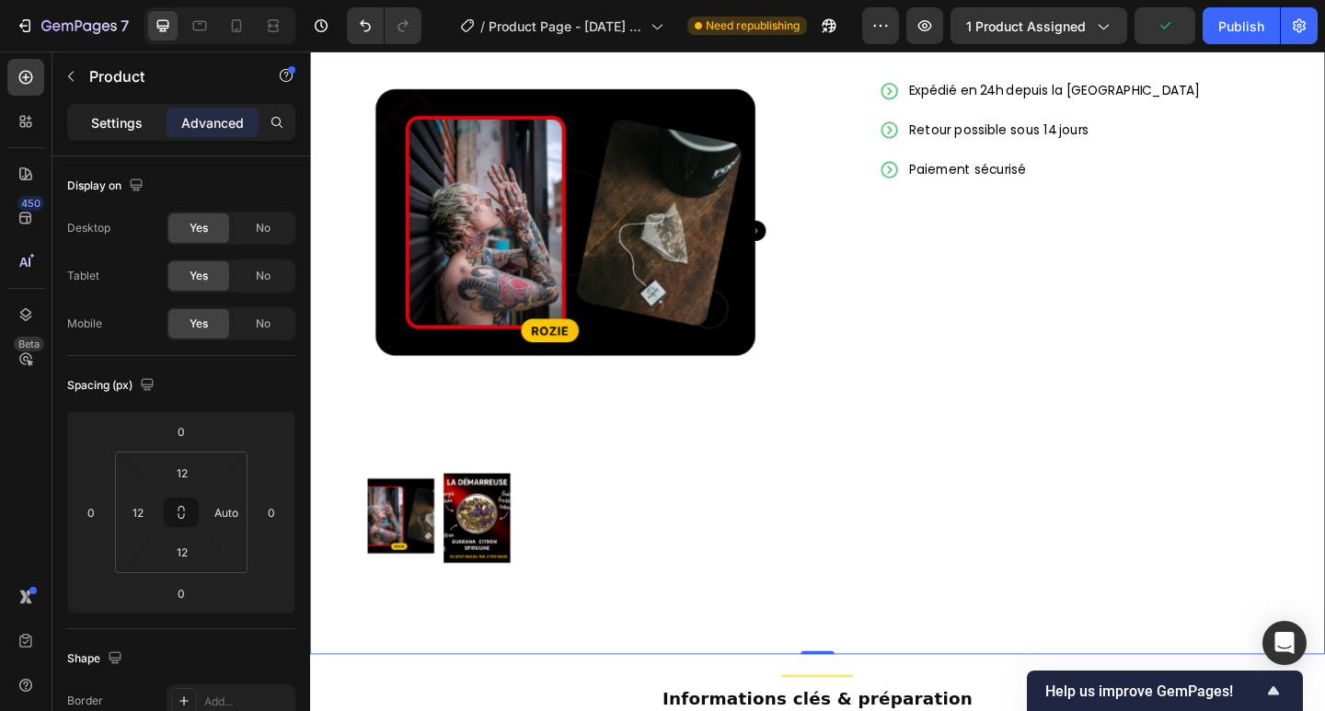
click at [131, 122] on p "Settings" at bounding box center [117, 122] width 52 height 19
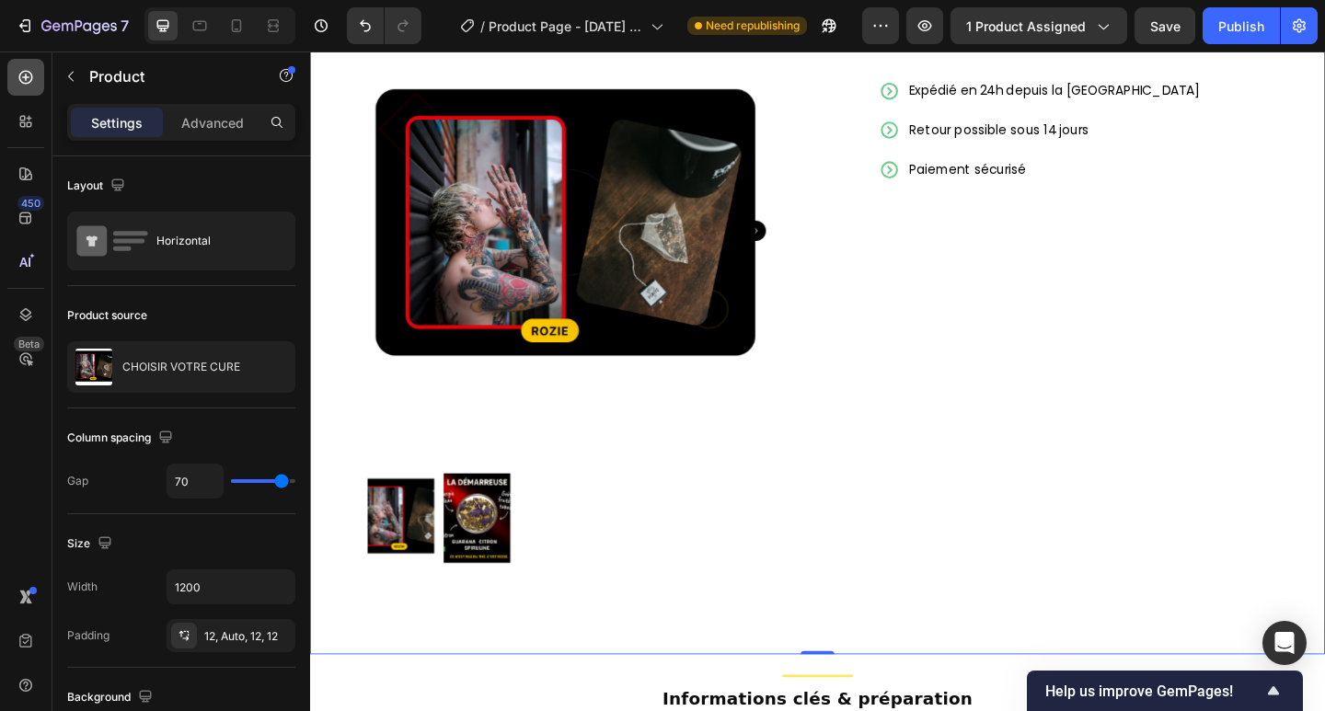
click at [9, 73] on div at bounding box center [25, 77] width 37 height 37
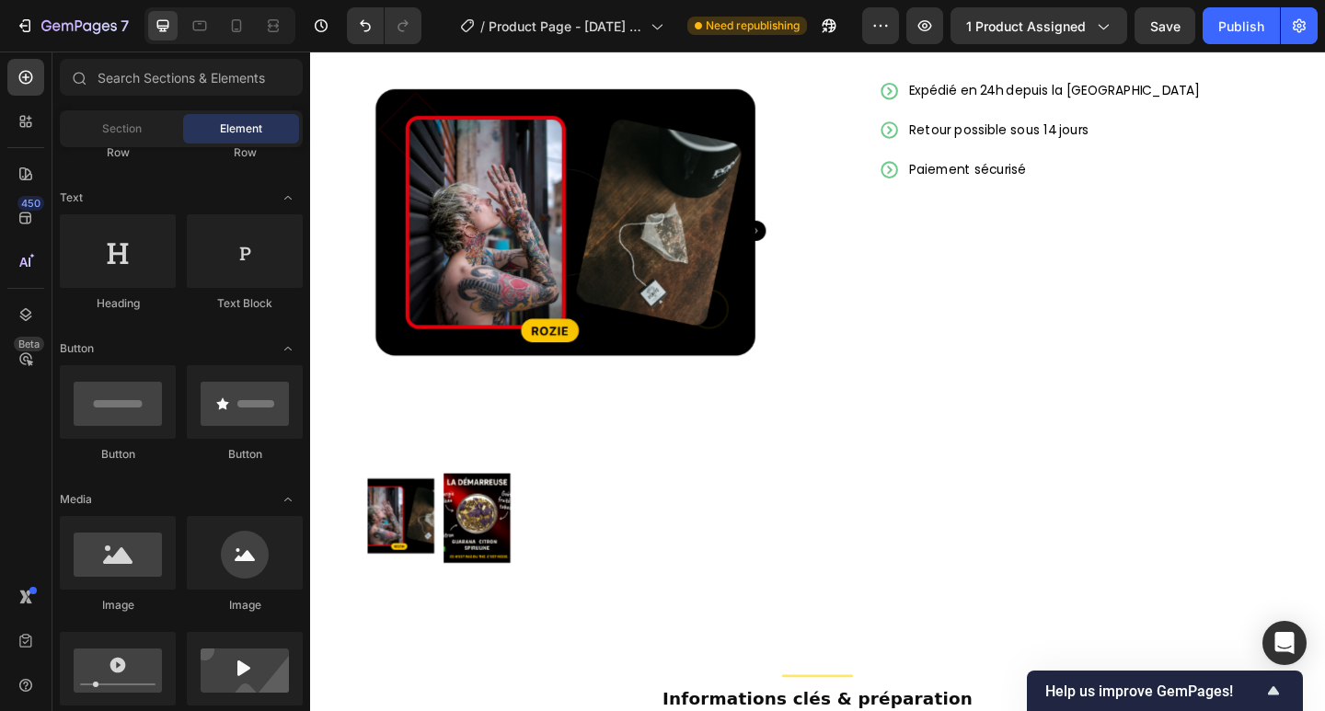
scroll to position [0, 0]
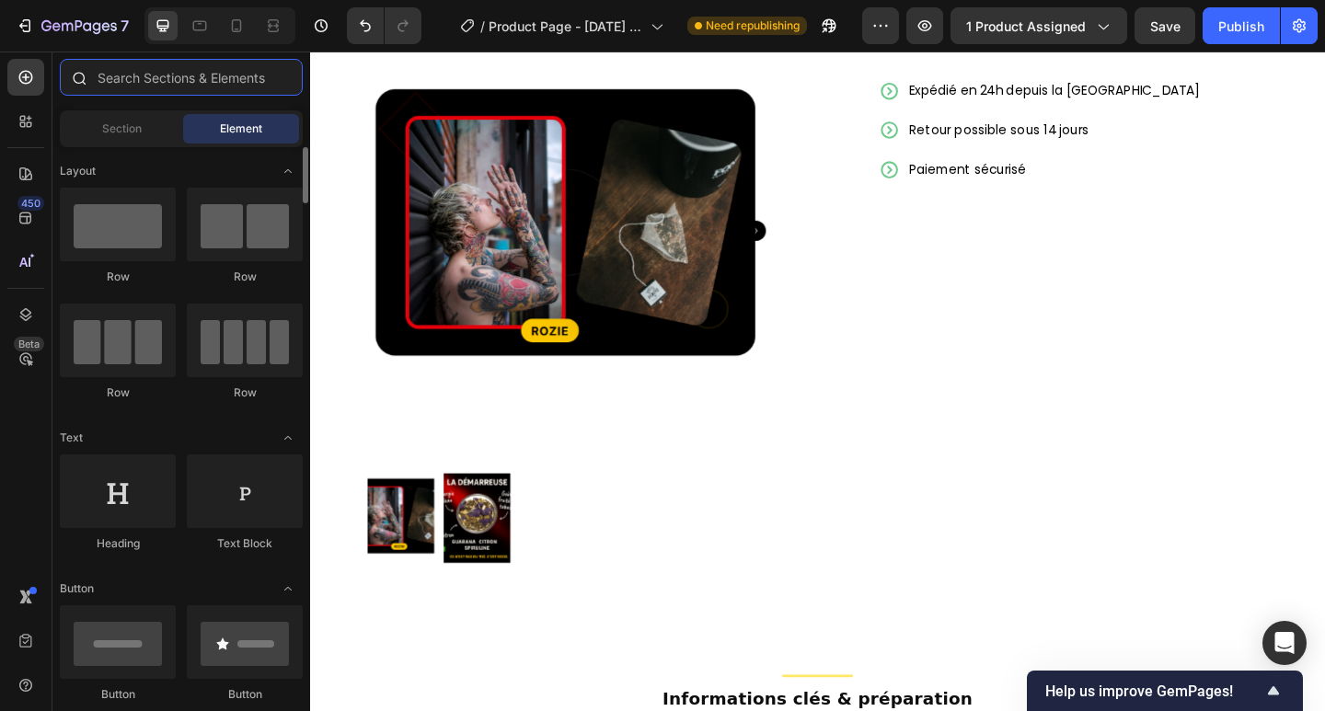
click at [184, 69] on input "text" at bounding box center [181, 77] width 243 height 37
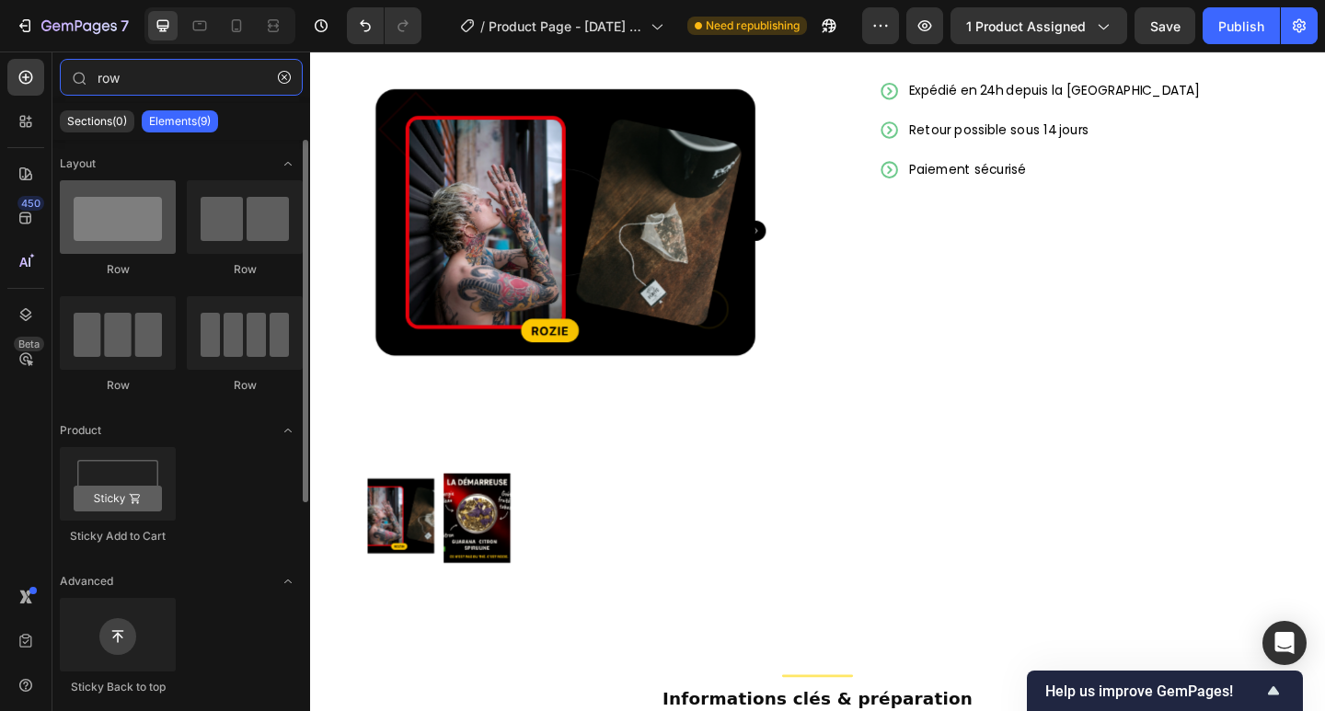
type input "row"
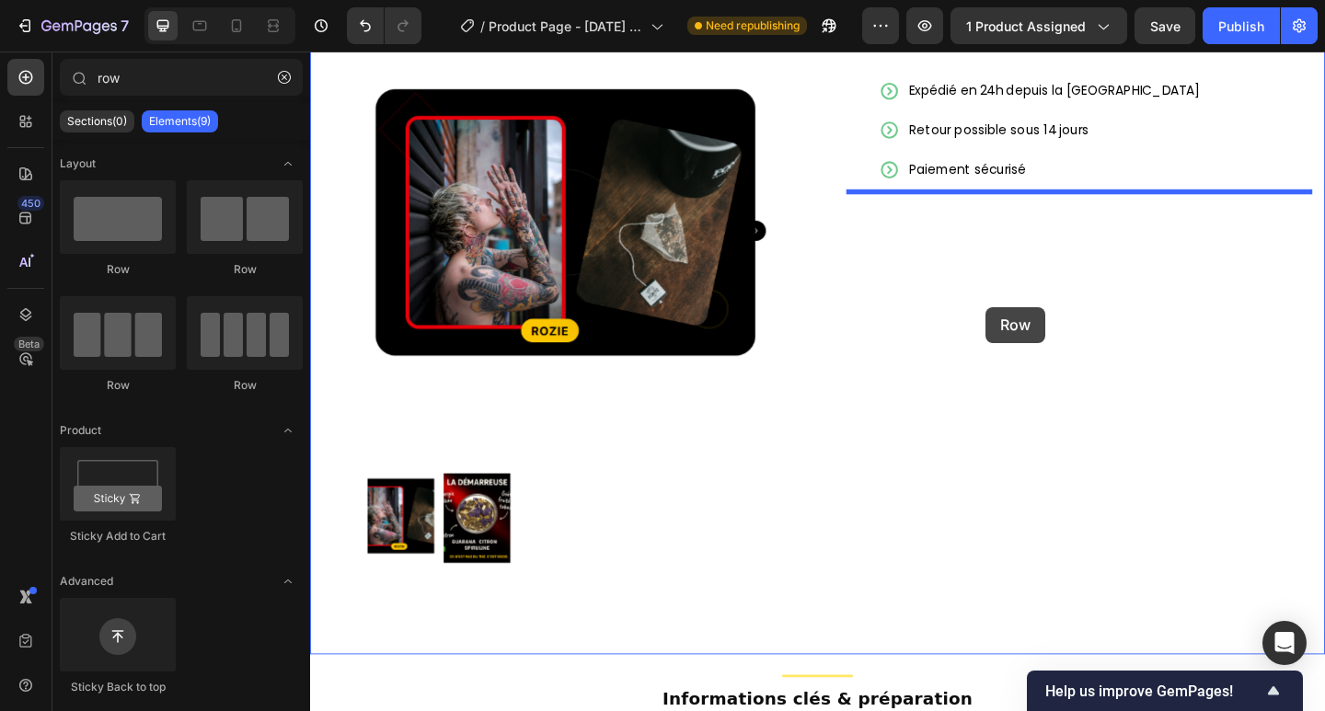
drag, startPoint x: 427, startPoint y: 276, endPoint x: 1035, endPoint y: 333, distance: 610.7
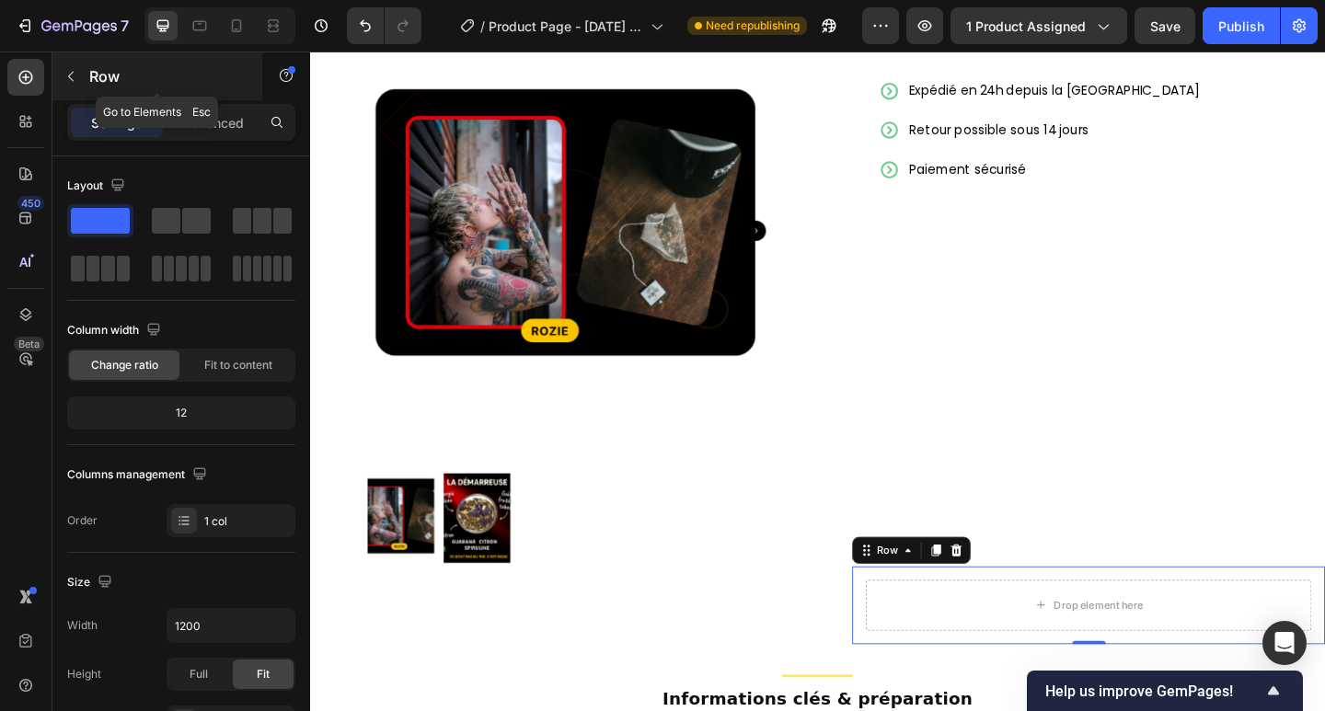
click at [66, 68] on button "button" at bounding box center [70, 76] width 29 height 29
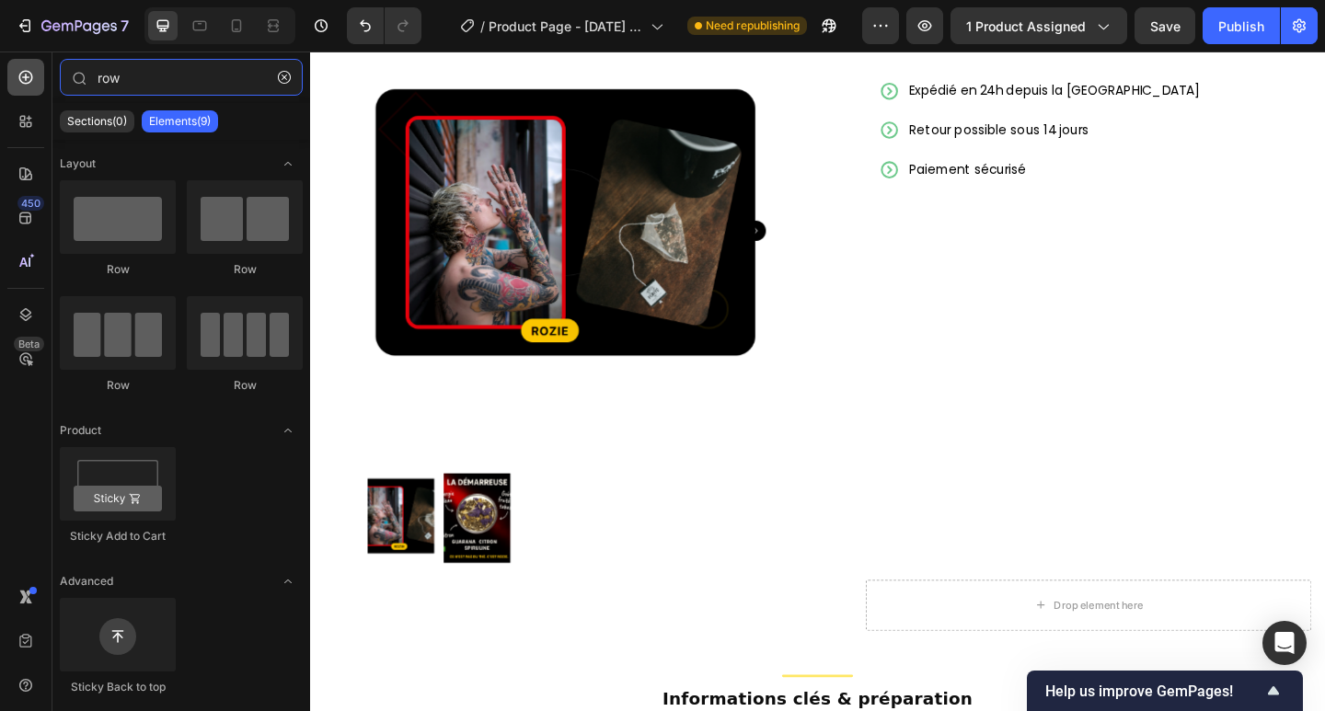
drag, startPoint x: 132, startPoint y: 78, endPoint x: 24, endPoint y: 66, distance: 109.2
click at [24, 66] on div "450 Beta row Sections(0) Elements(9) We couldn’t find any matches for “row” Sug…" at bounding box center [155, 382] width 310 height 660
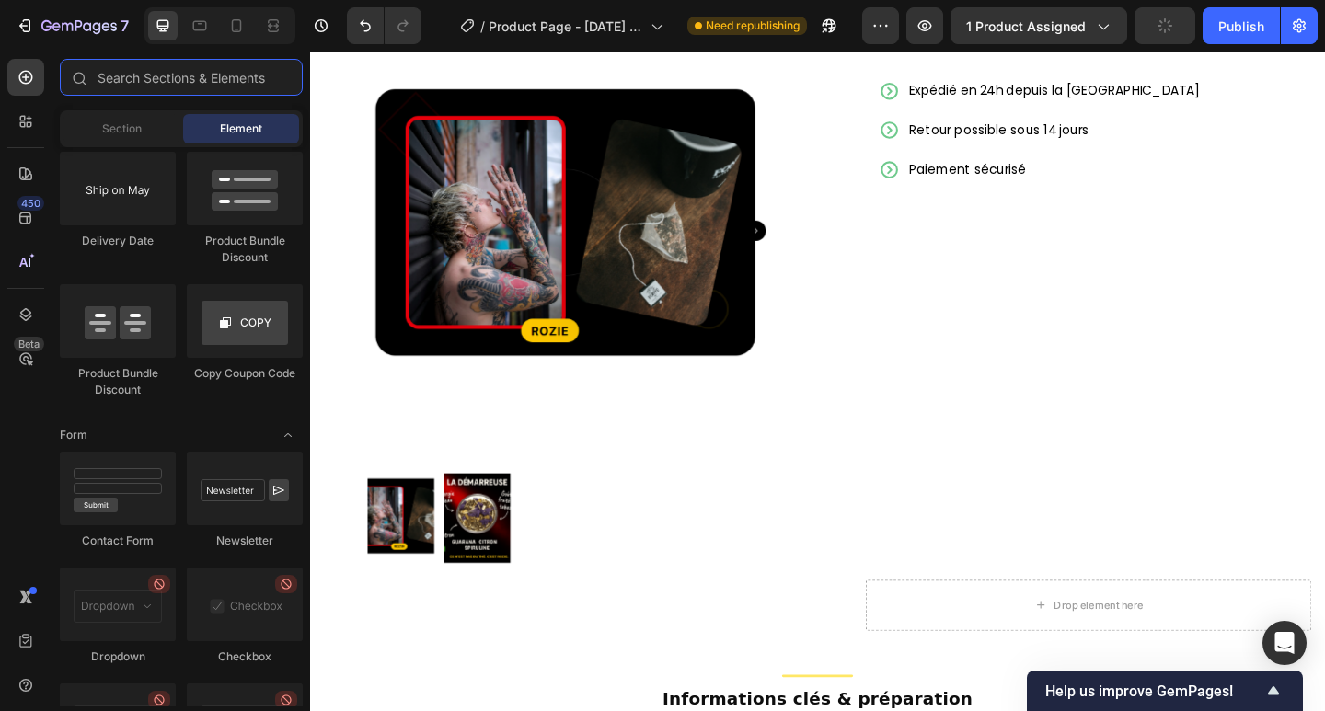
scroll to position [5013, 0]
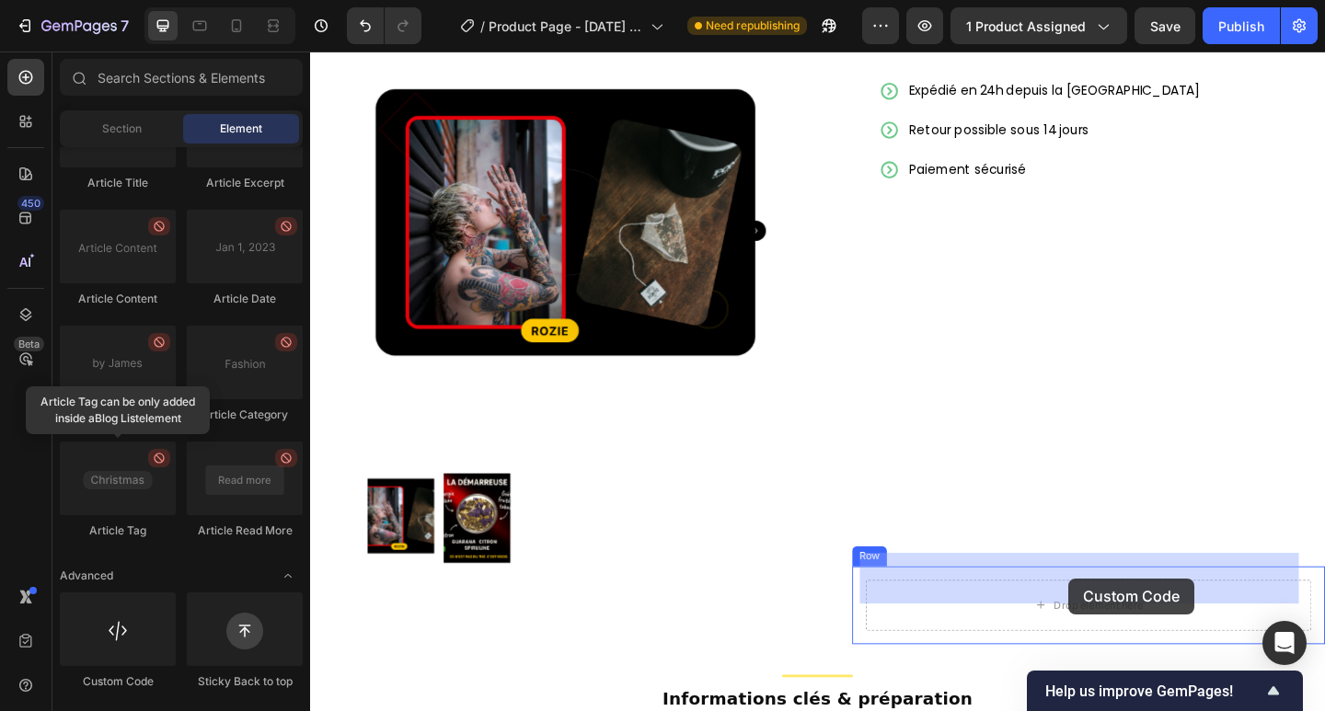
drag, startPoint x: 442, startPoint y: 693, endPoint x: 1135, endPoint y: 625, distance: 696.0
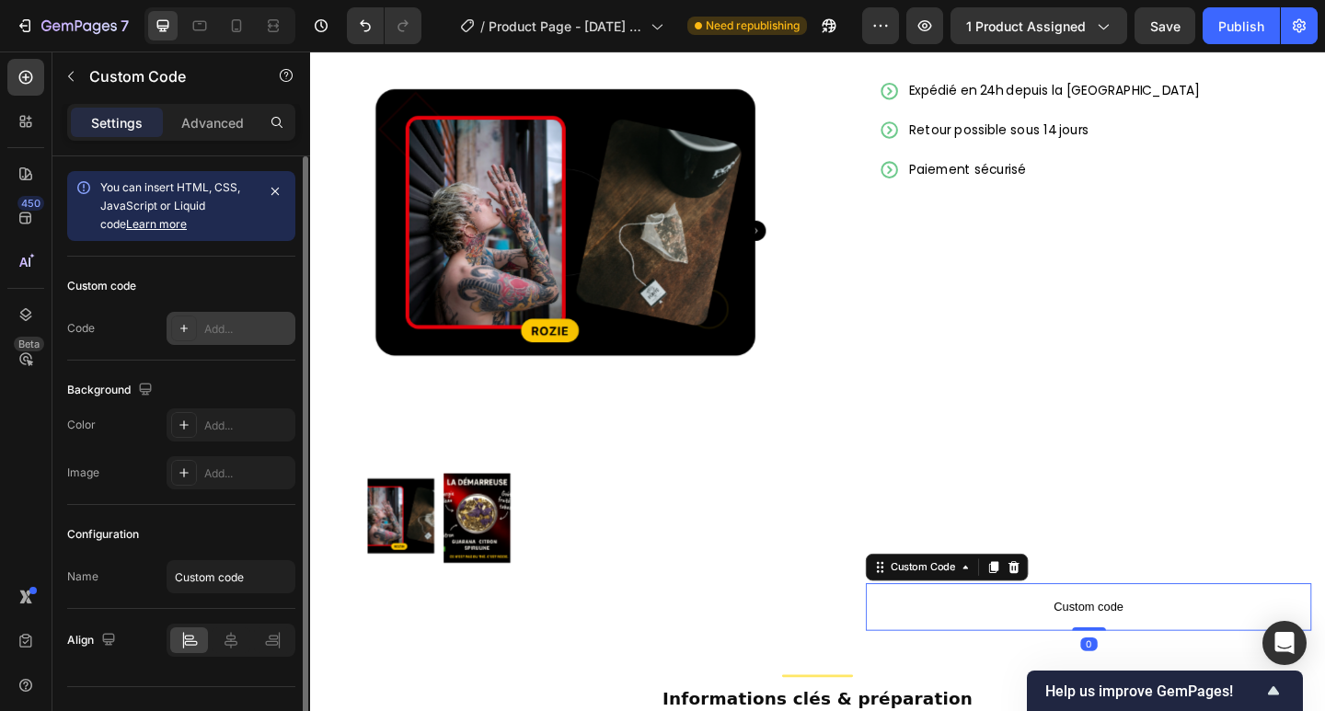
click at [210, 321] on div "Add..." at bounding box center [247, 329] width 86 height 17
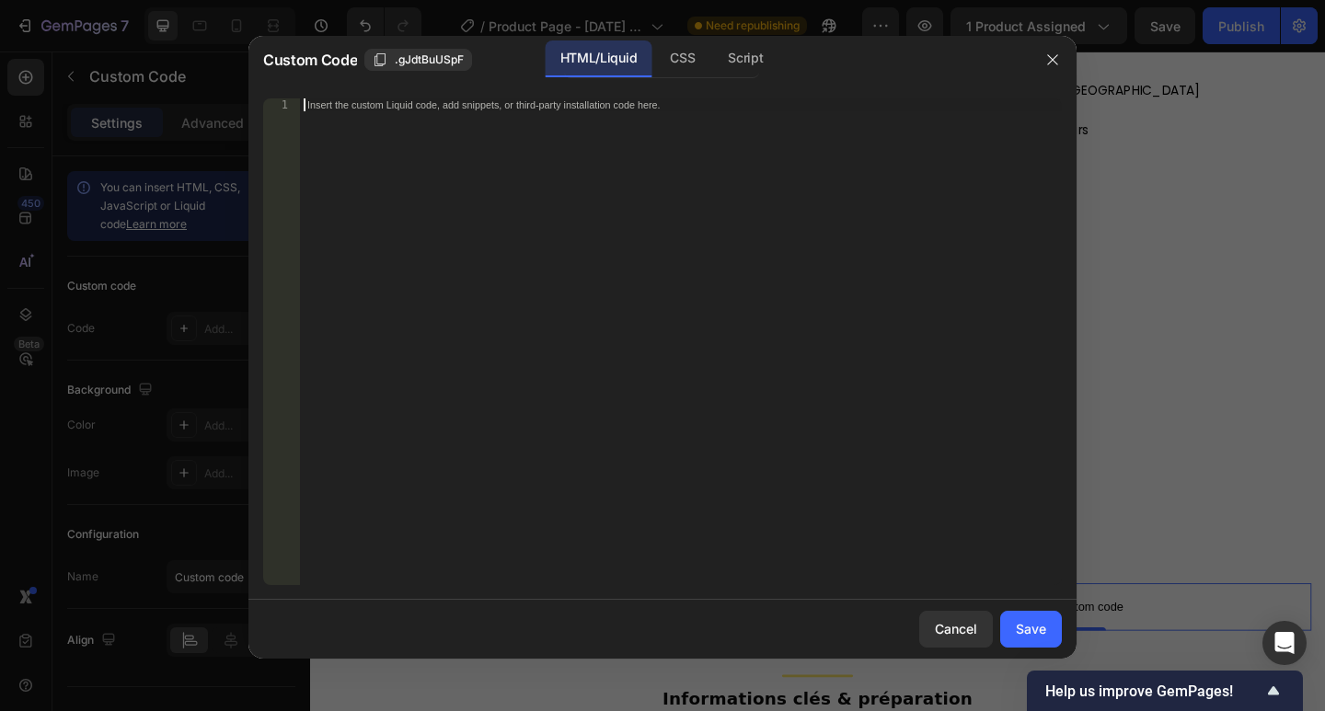
scroll to position [1291, 0]
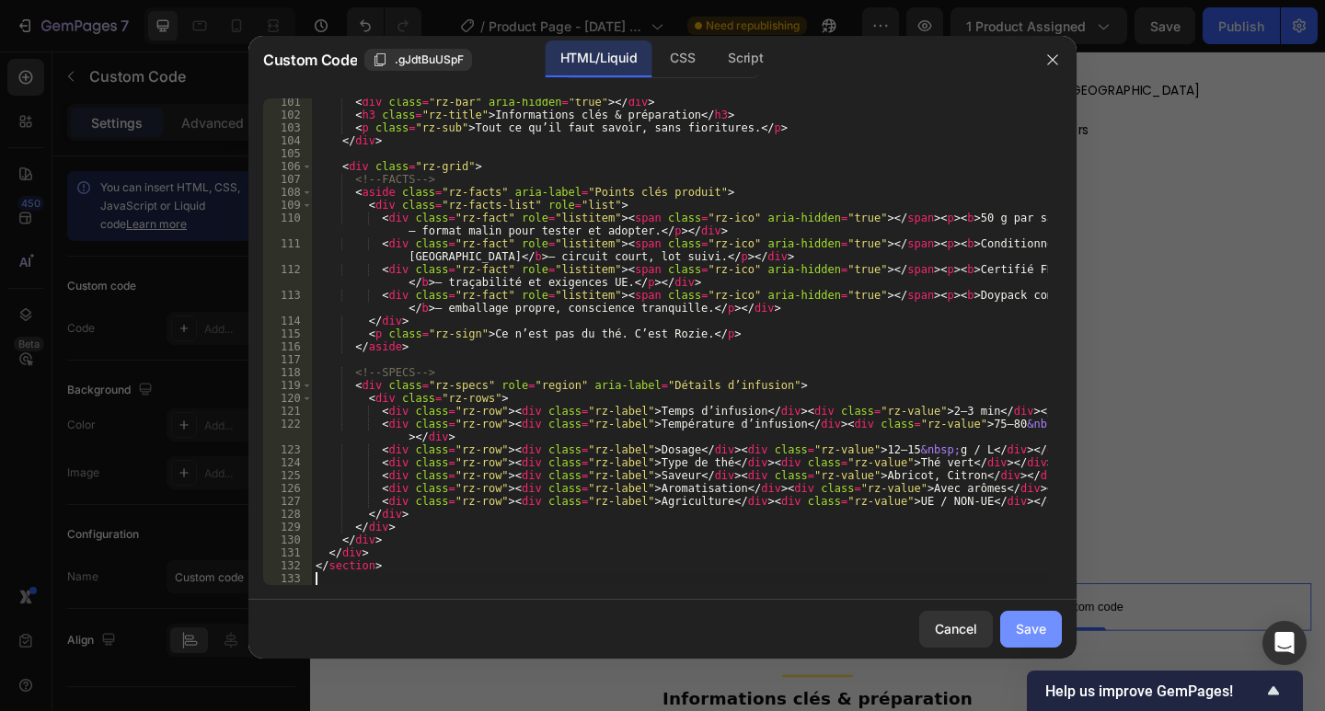
click at [1046, 624] on button "Save" at bounding box center [1031, 629] width 62 height 37
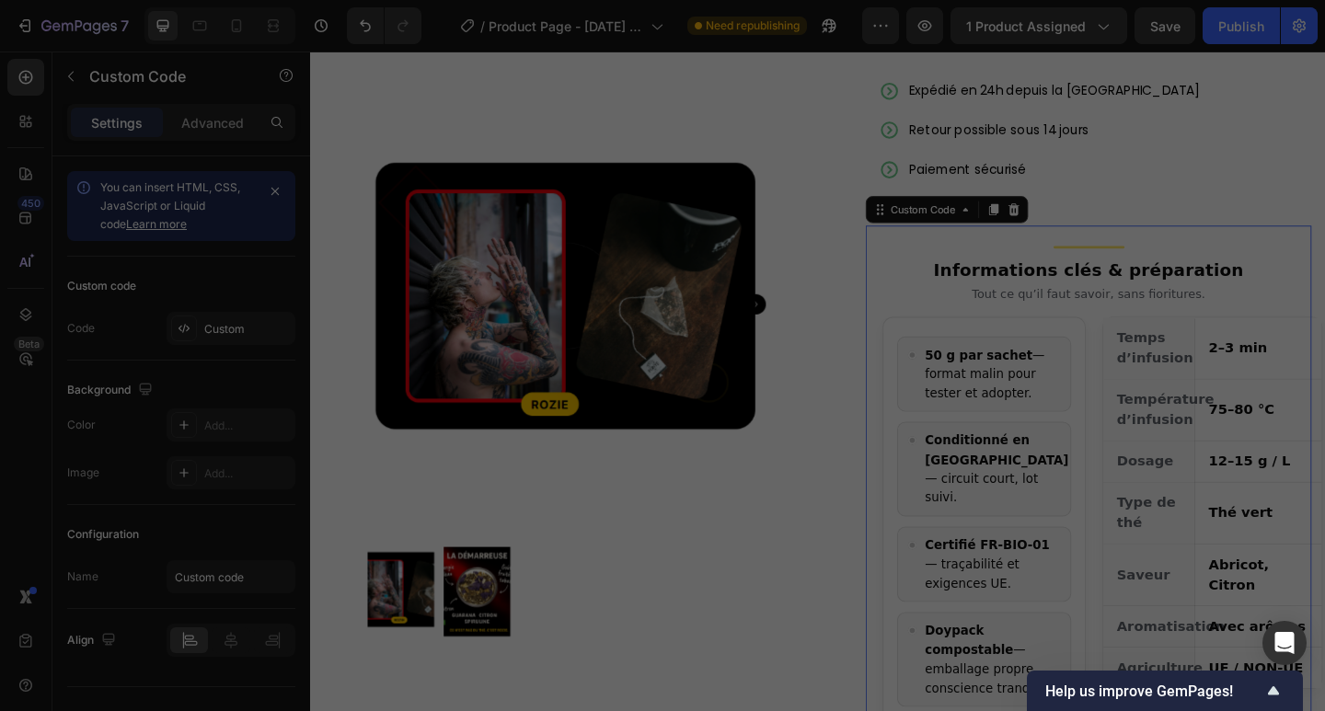
type textarea "</section>"
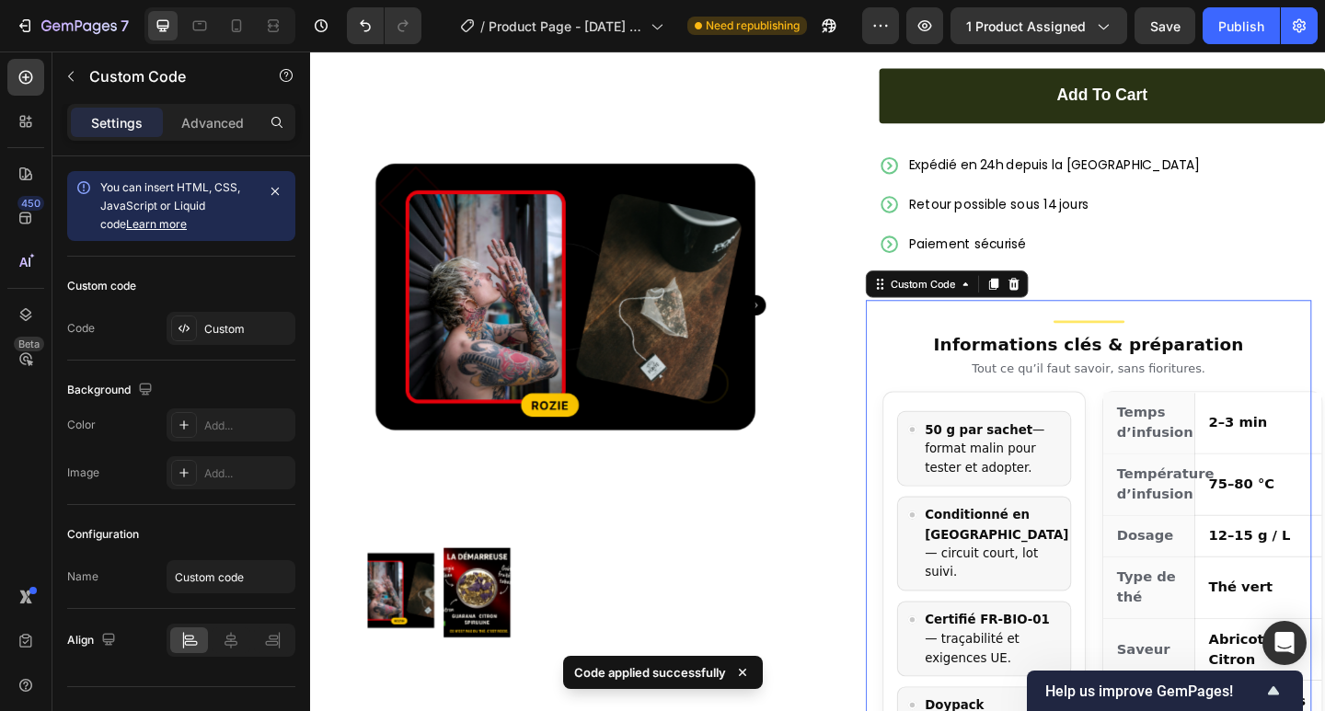
scroll to position [515, 0]
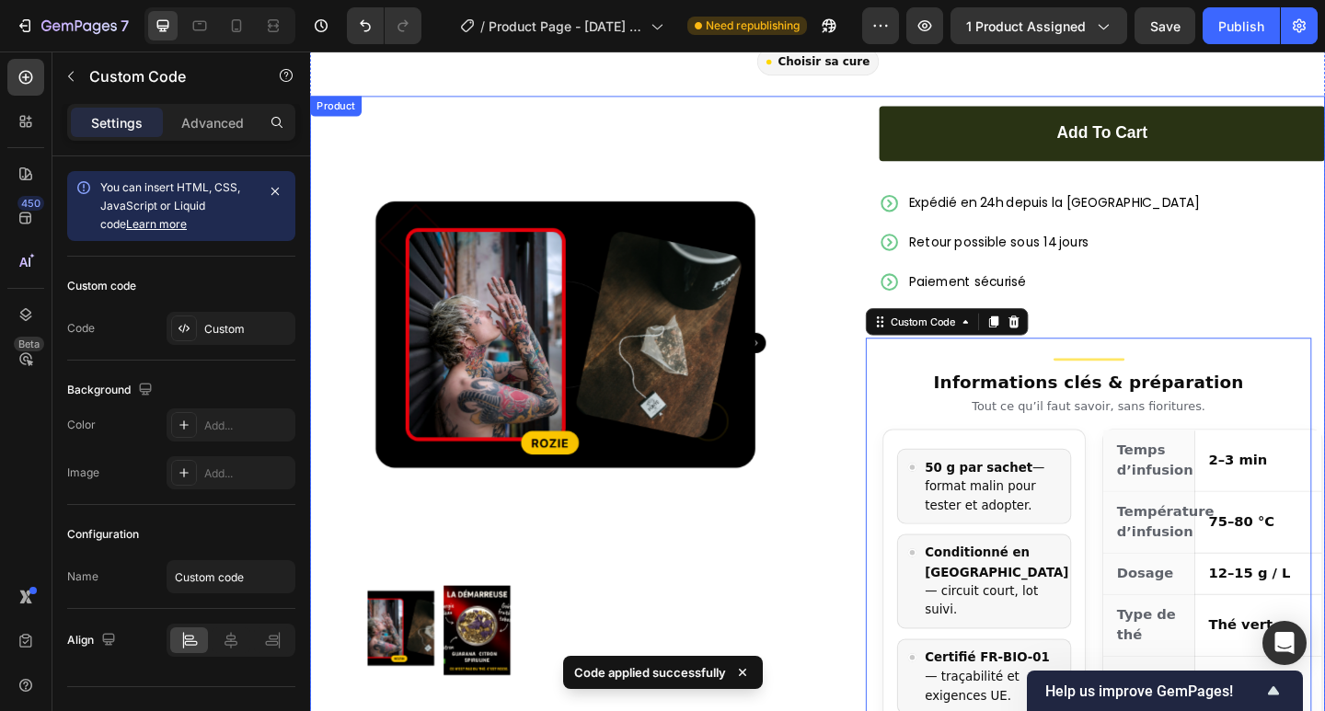
click at [874, 456] on div "Product Images Row Add to cart Add to Cart Expédié en 24h depuis la [GEOGRAPHIC…" at bounding box center [862, 547] width 1104 height 895
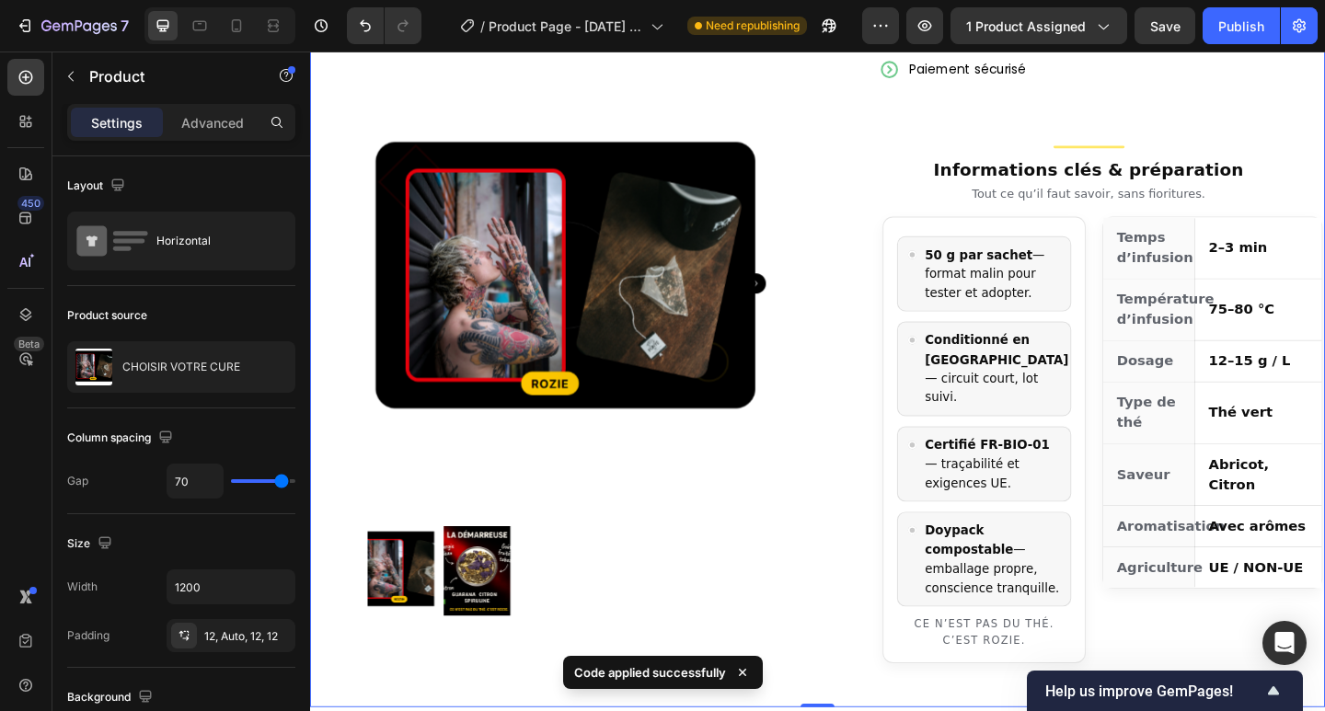
scroll to position [883, 0]
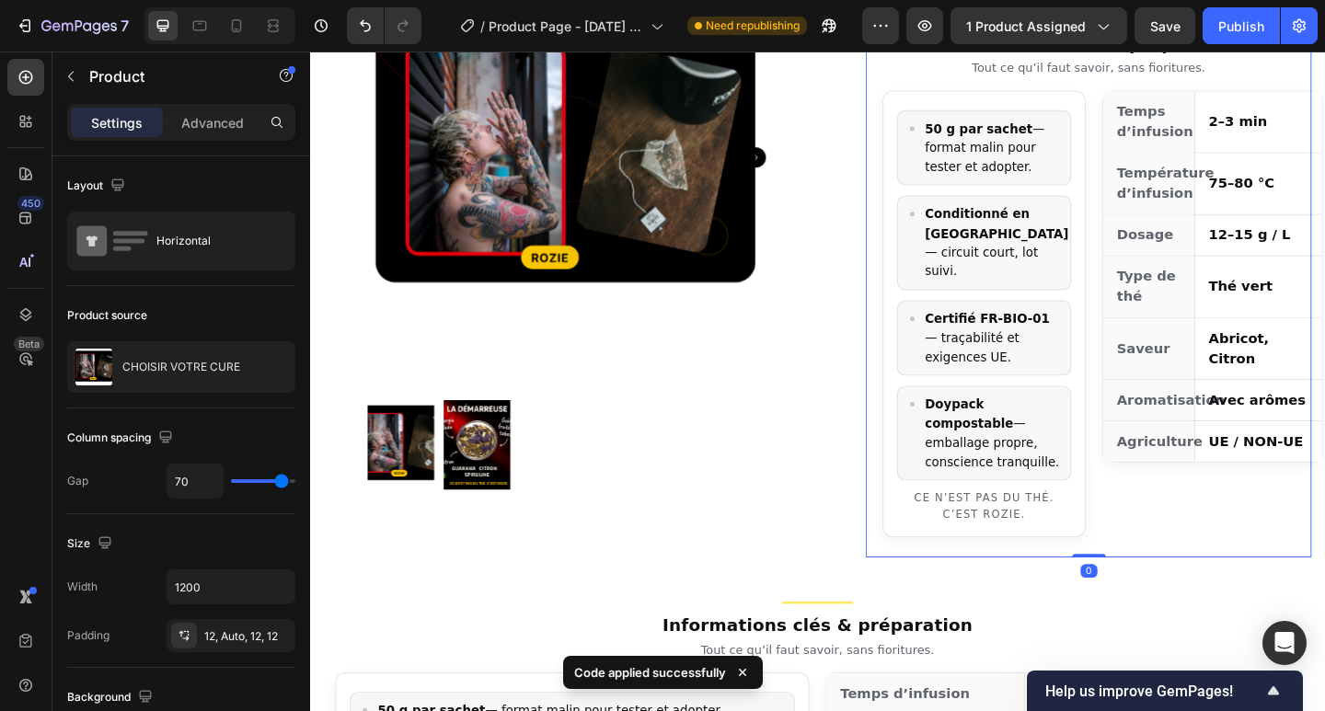
click at [1218, 481] on div "50 g par sachet — format malin pour tester et adopter. Conditionné en [GEOGRAPH…" at bounding box center [1157, 338] width 448 height 486
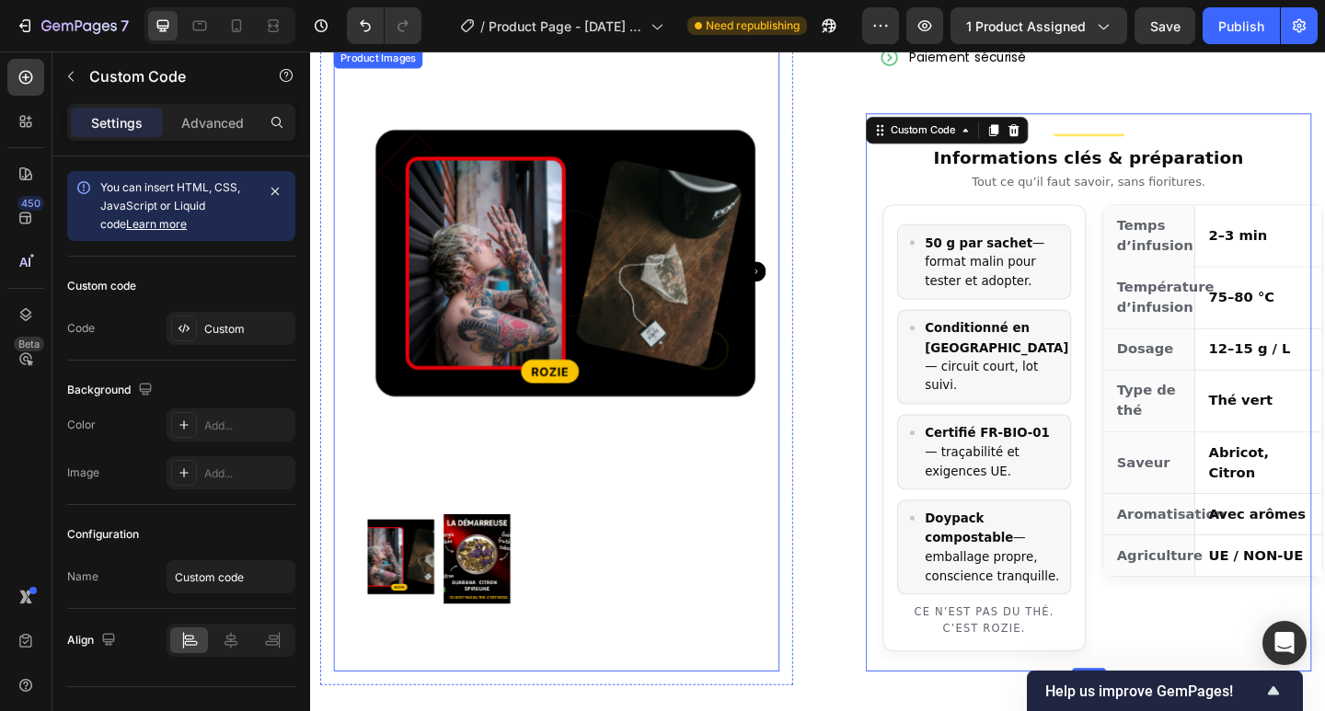
scroll to position [637, 0]
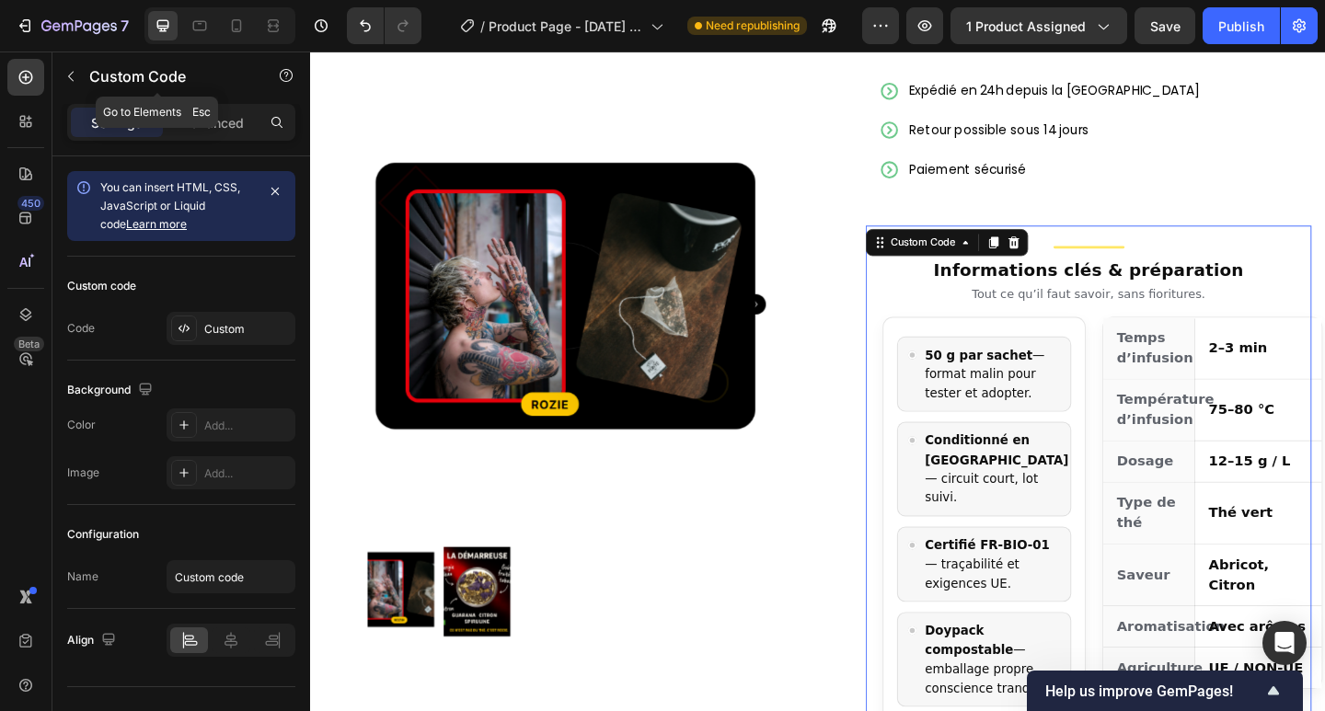
click at [64, 78] on icon "button" at bounding box center [70, 76] width 15 height 15
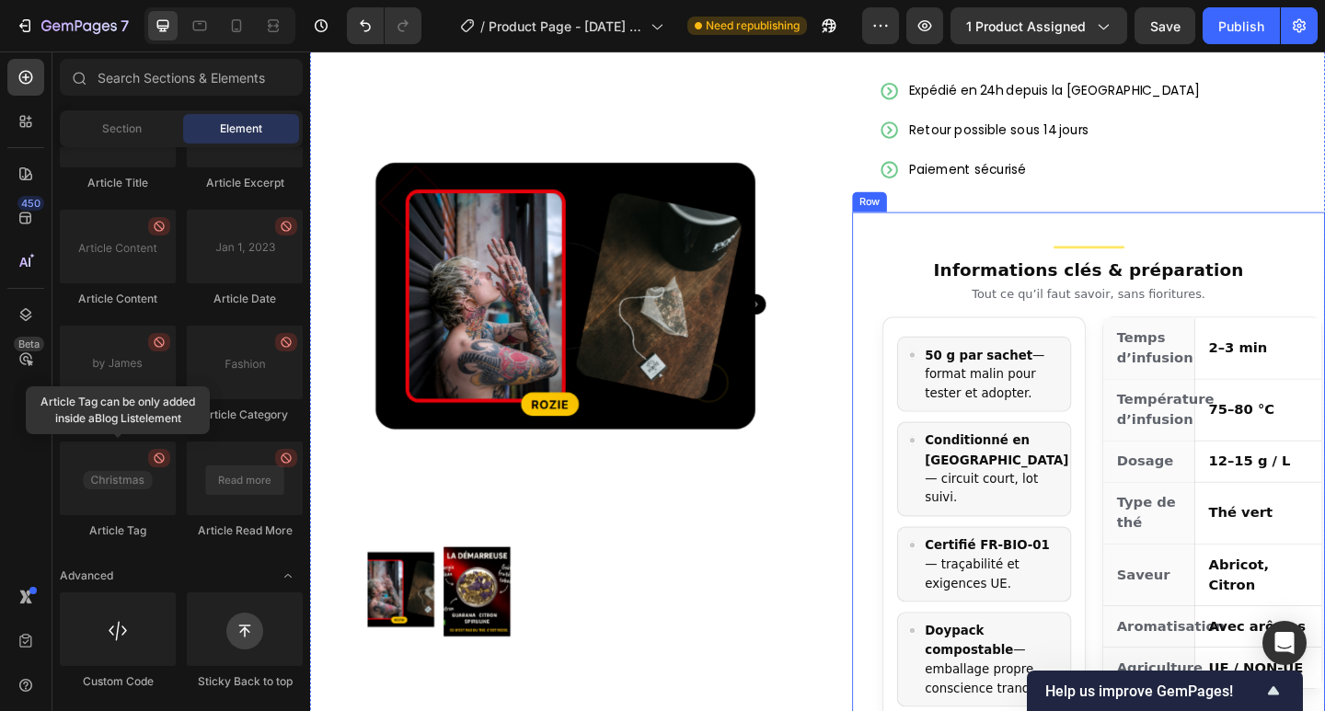
click at [900, 226] on div "Informations clés & préparation Tout ce qu’il faut savoir, sans fioritures. 50 …" at bounding box center [1157, 544] width 514 height 637
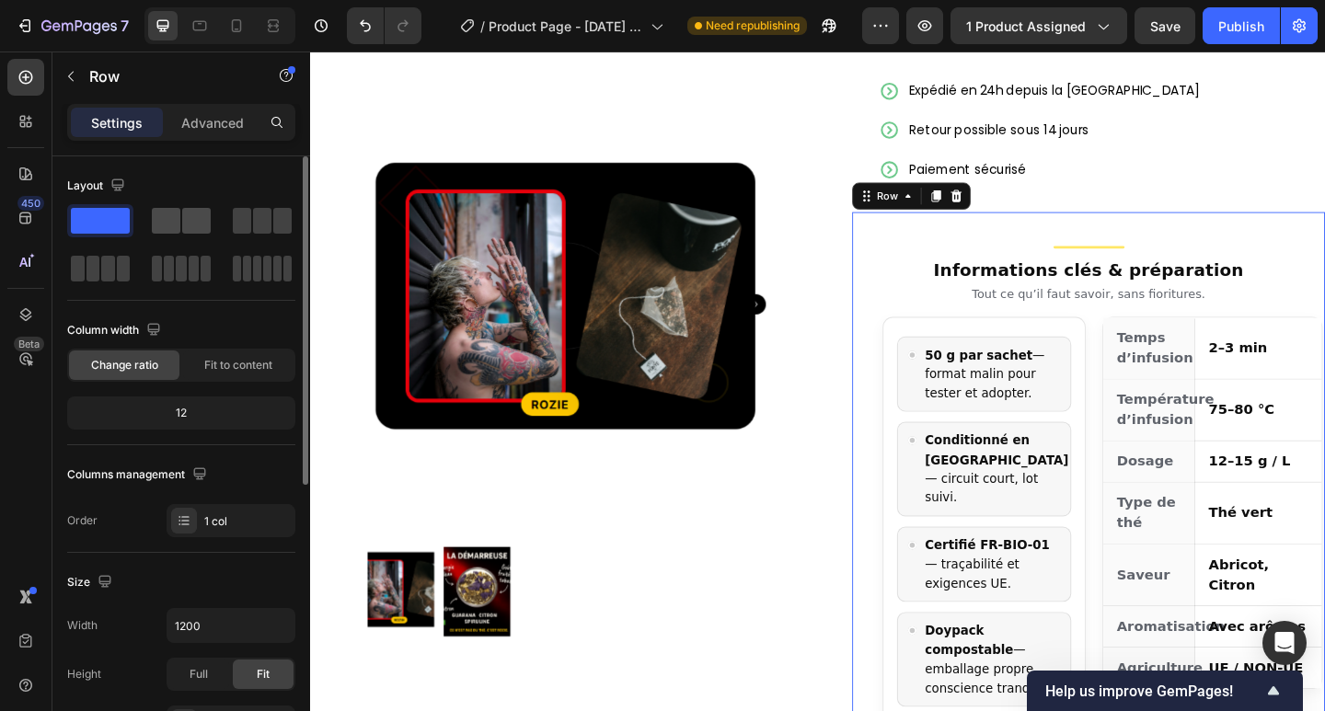
click at [181, 235] on div at bounding box center [181, 220] width 66 height 33
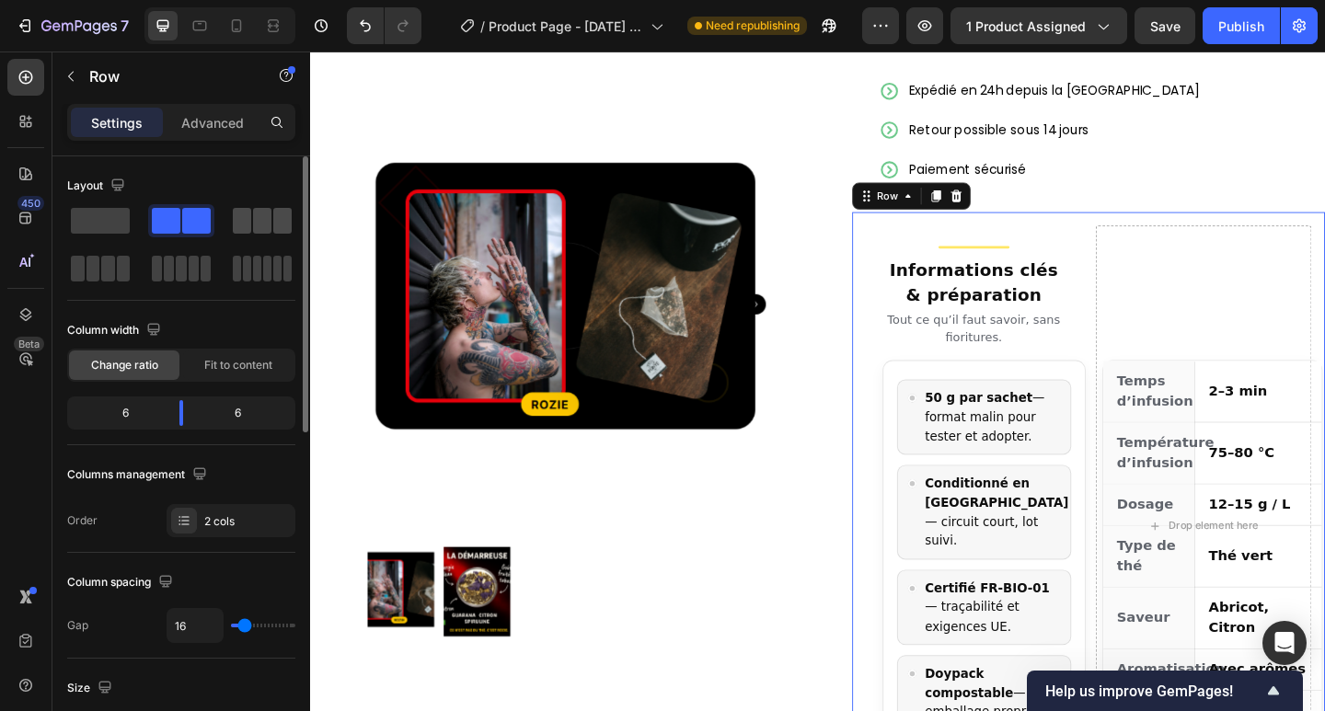
click at [263, 216] on span at bounding box center [262, 221] width 18 height 26
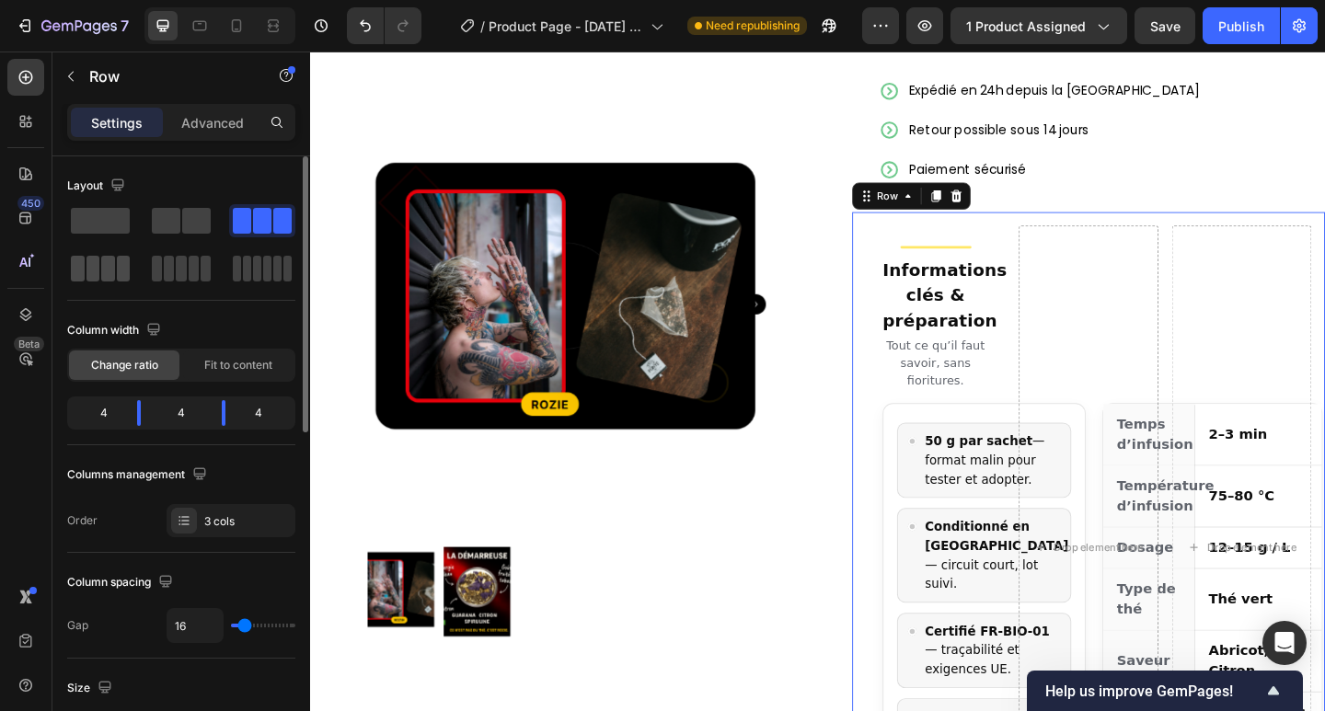
click at [112, 264] on span at bounding box center [108, 269] width 14 height 26
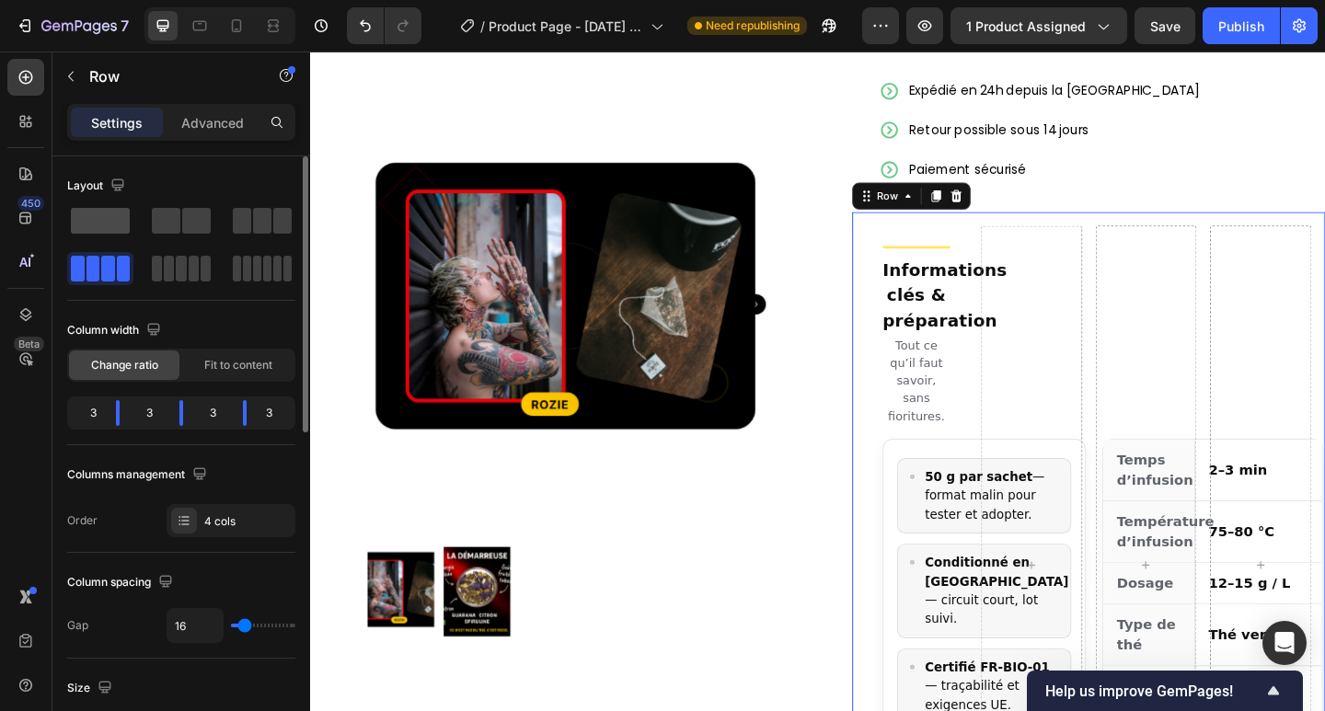
click at [104, 218] on span at bounding box center [100, 221] width 59 height 26
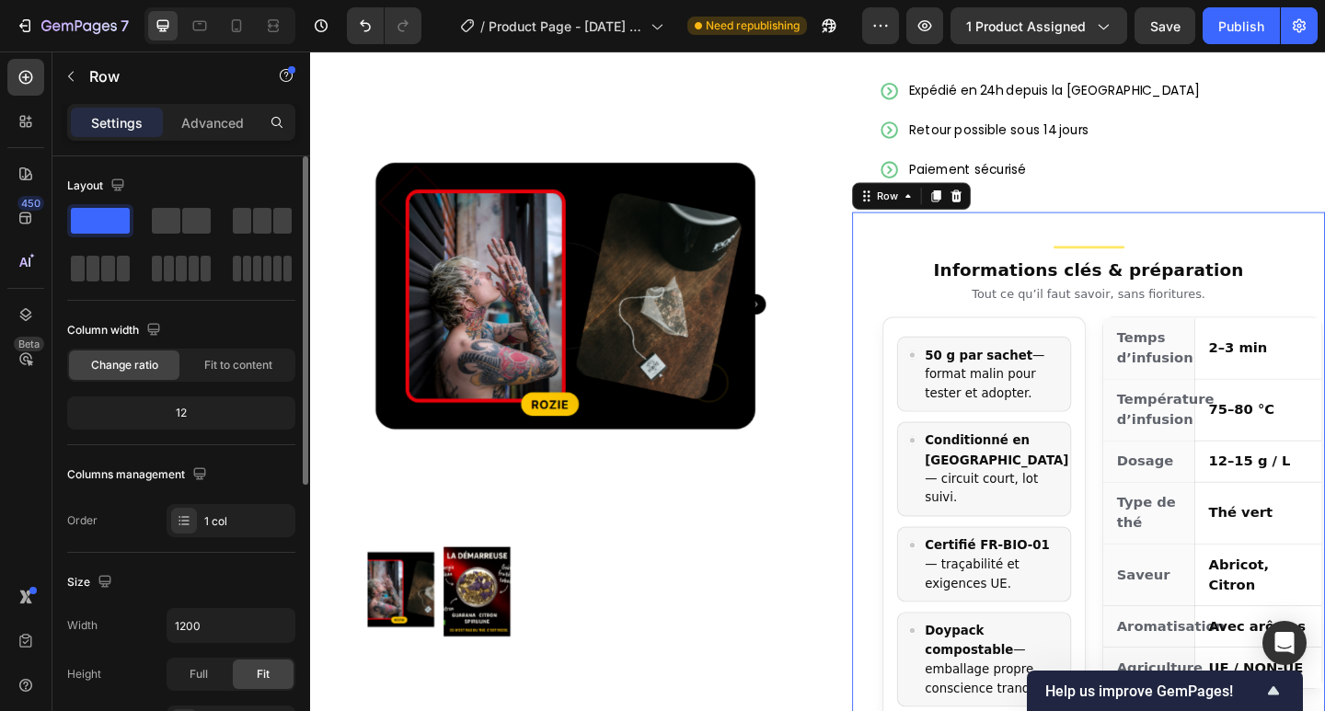
click at [191, 407] on div "12" at bounding box center [181, 413] width 221 height 26
click at [185, 413] on div "12" at bounding box center [181, 413] width 221 height 26
click at [211, 377] on div "Fit to content" at bounding box center [238, 364] width 110 height 29
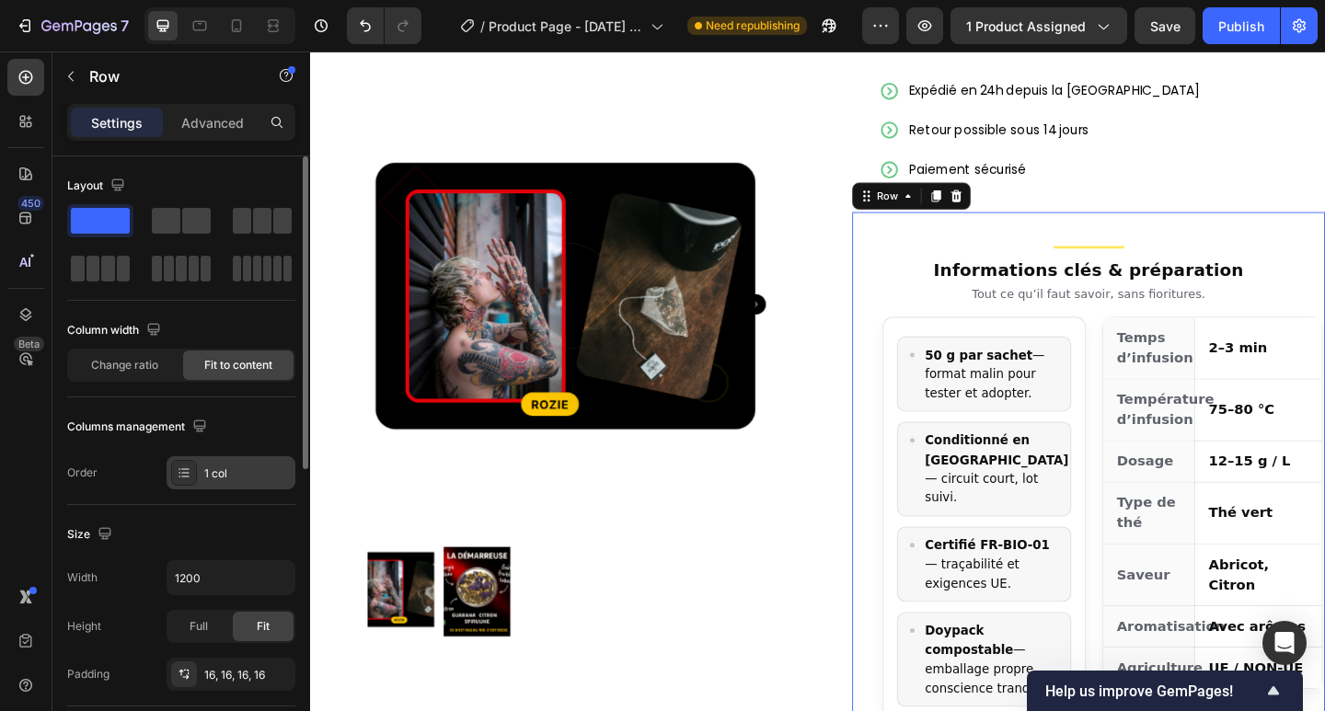
click at [206, 471] on div "1 col" at bounding box center [247, 473] width 86 height 17
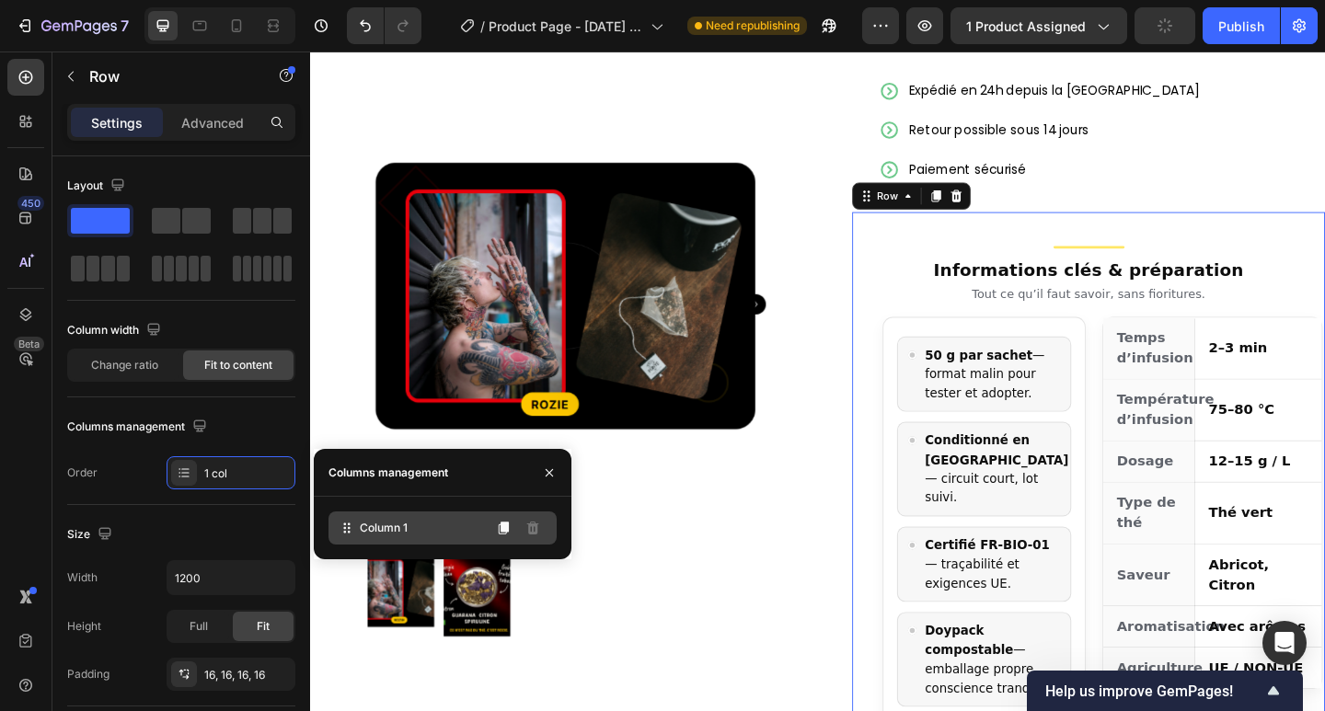
click at [374, 535] on span "Column 1" at bounding box center [384, 528] width 48 height 17
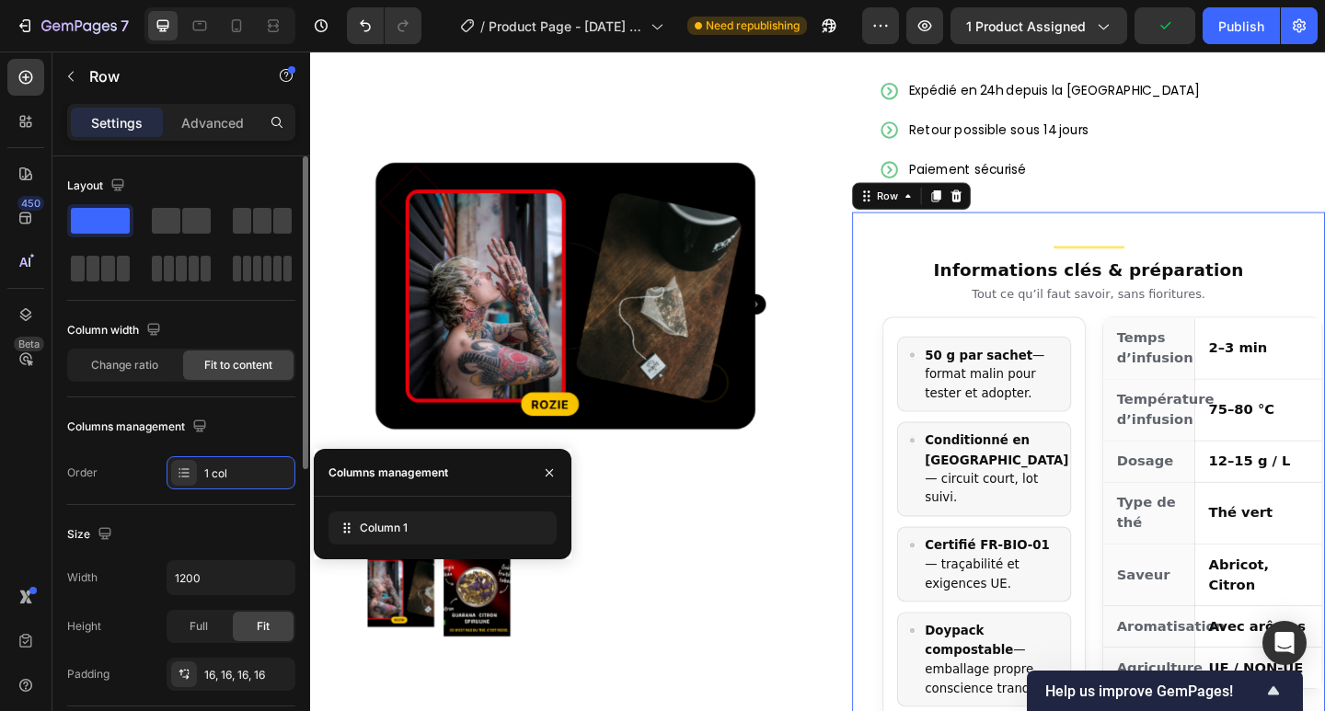
click at [146, 583] on div "Width 1200" at bounding box center [181, 577] width 228 height 35
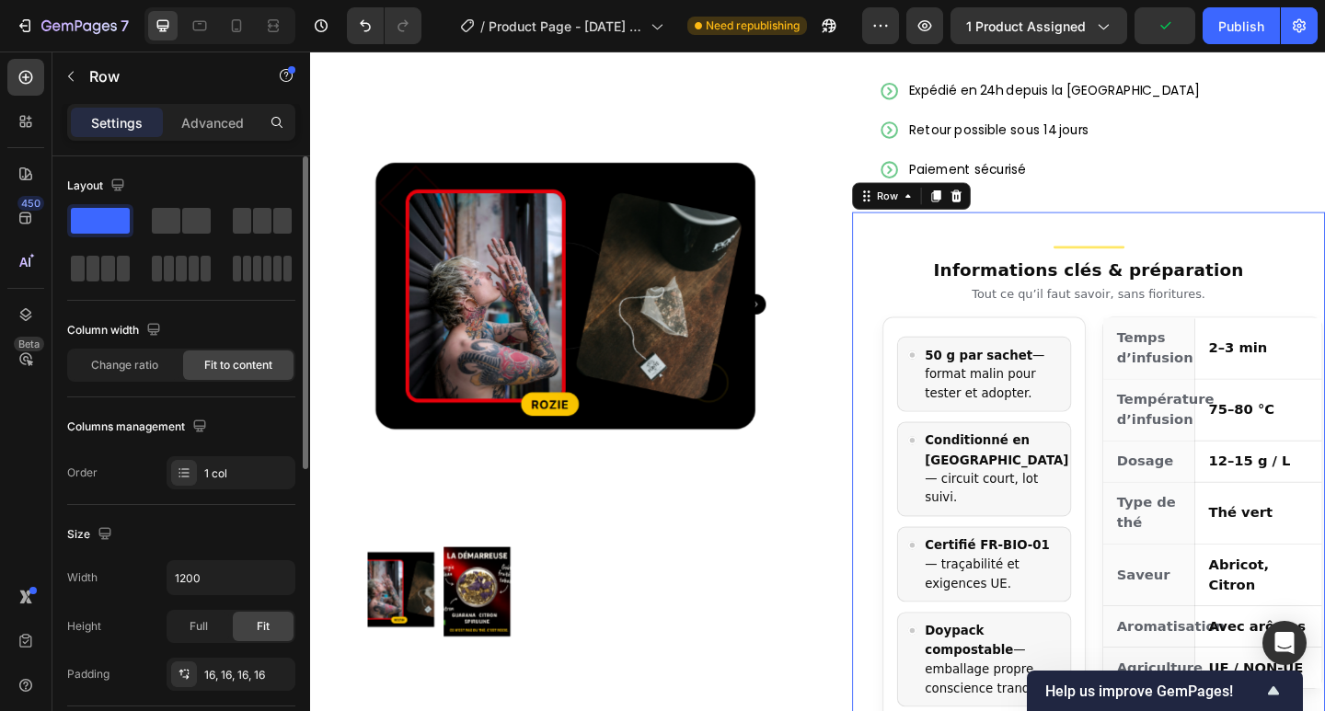
scroll to position [122, 0]
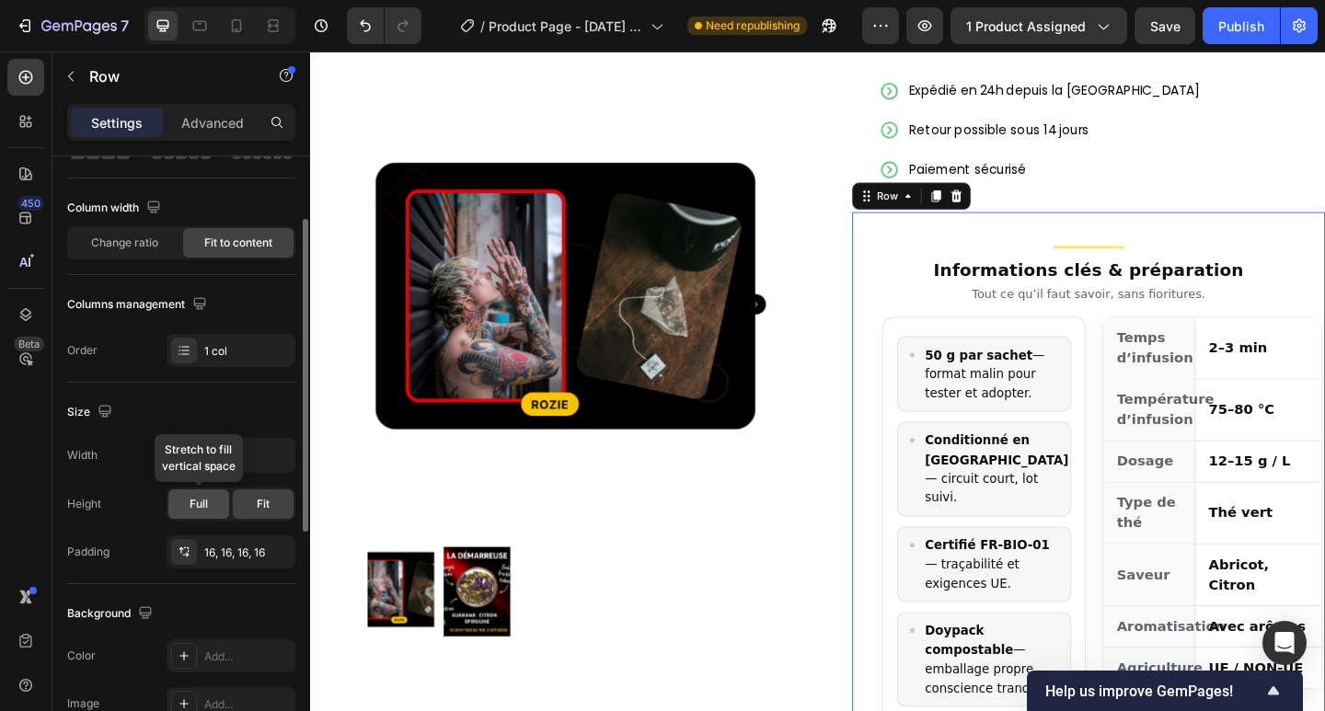
click at [209, 500] on div "Full" at bounding box center [198, 503] width 61 height 29
click at [226, 553] on div "16, 16, 16, 16" at bounding box center [230, 553] width 53 height 17
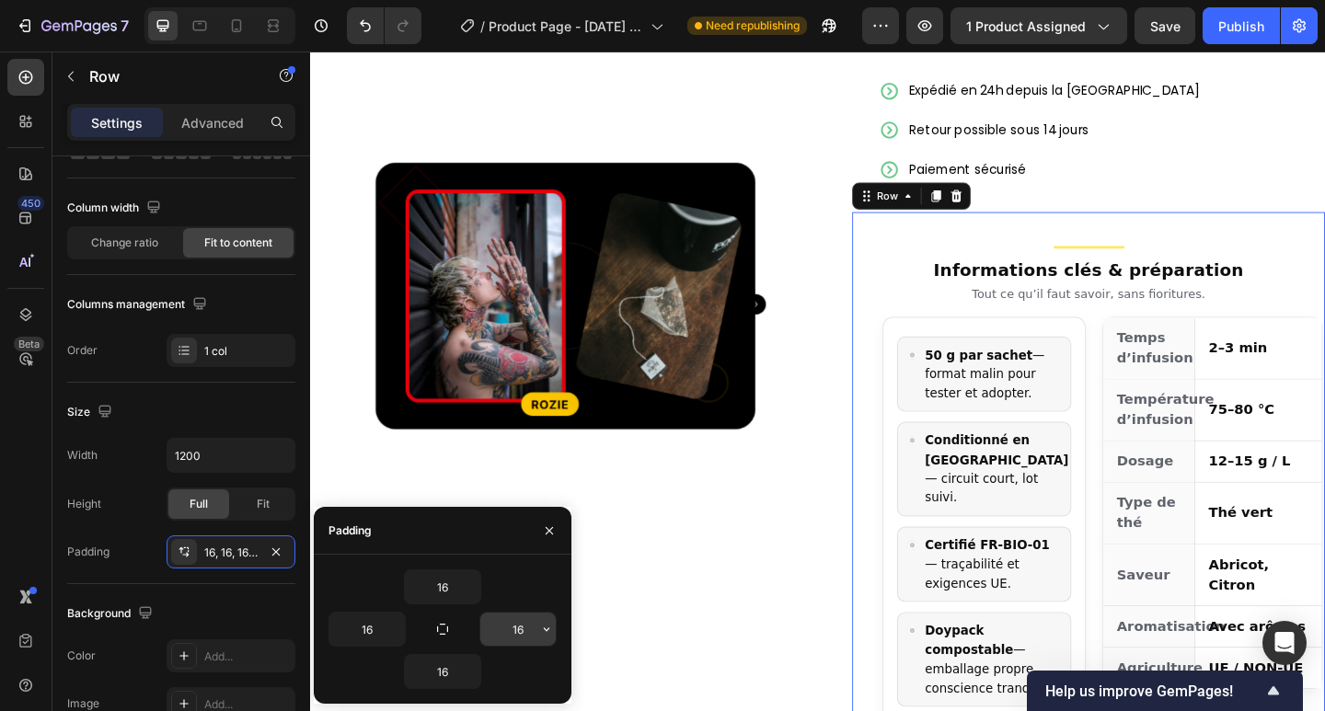
click at [507, 628] on input "16" at bounding box center [517, 629] width 75 height 33
type input "30"
click at [362, 639] on input "16" at bounding box center [366, 629] width 75 height 33
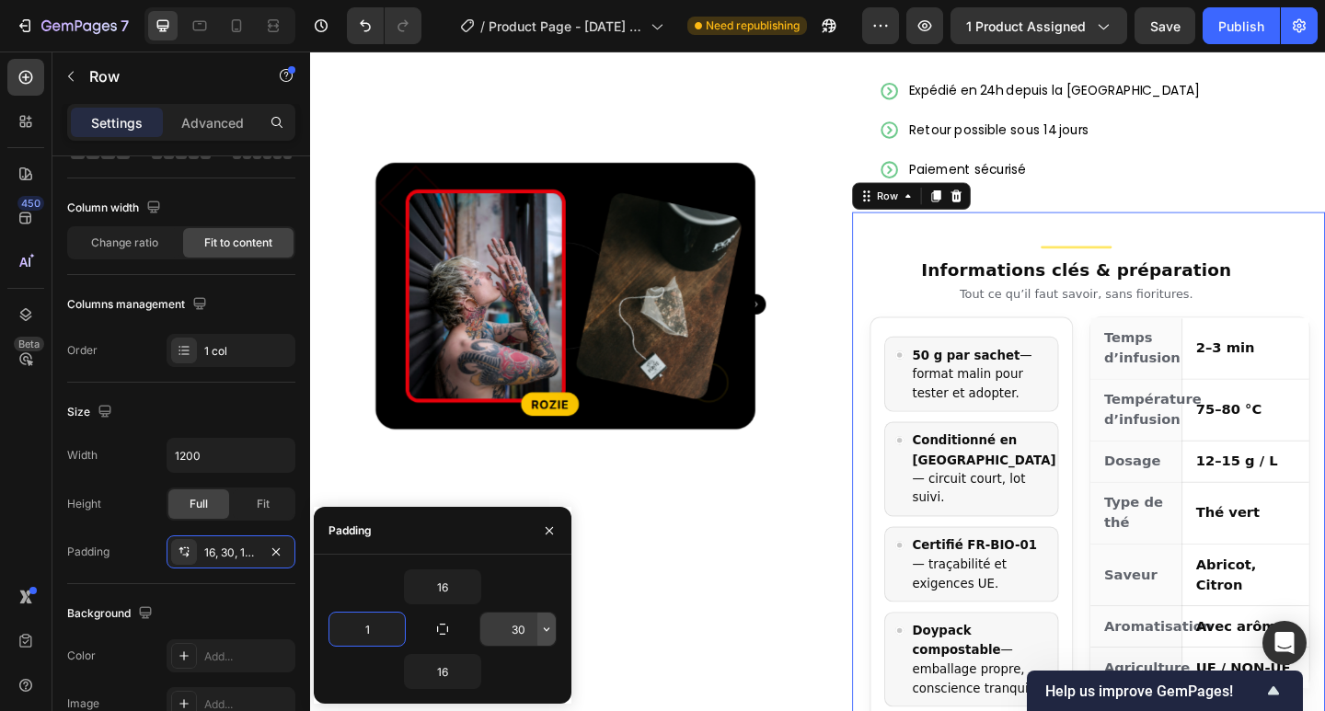
type input "1"
click at [538, 632] on button "button" at bounding box center [546, 629] width 18 height 33
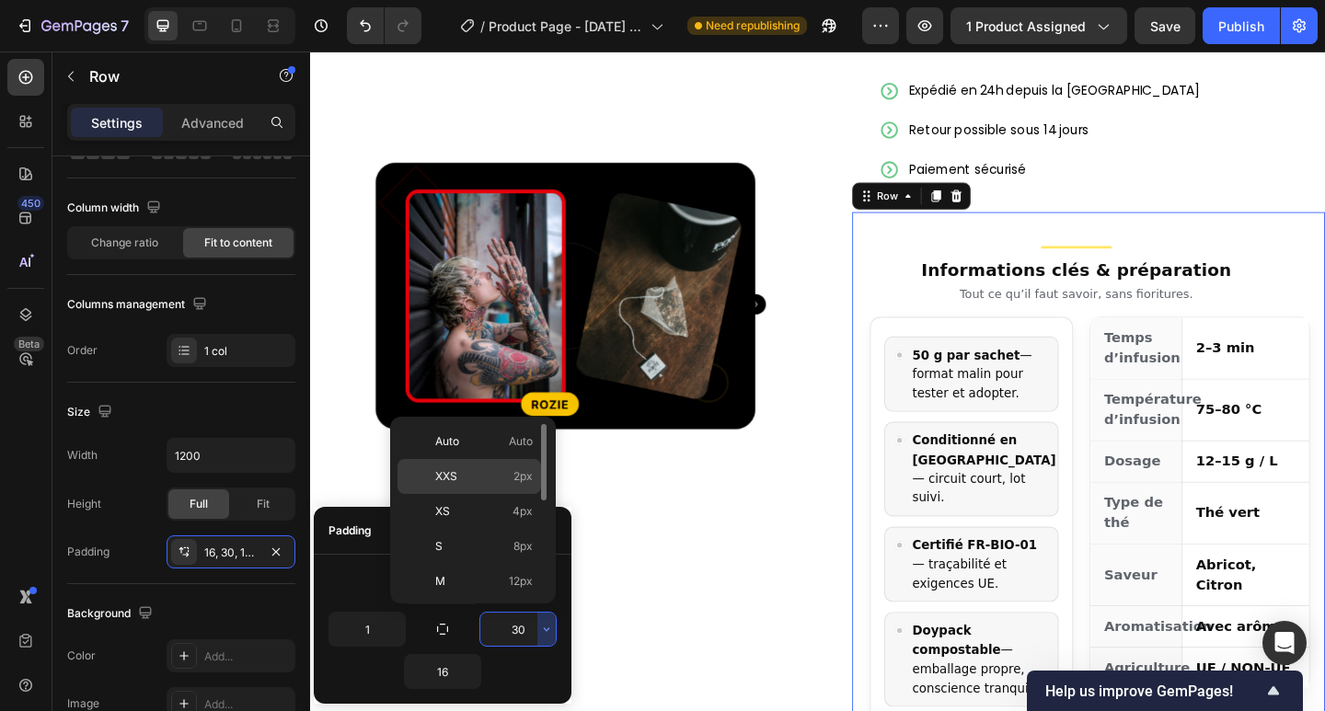
click at [517, 480] on span "2px" at bounding box center [522, 476] width 19 height 17
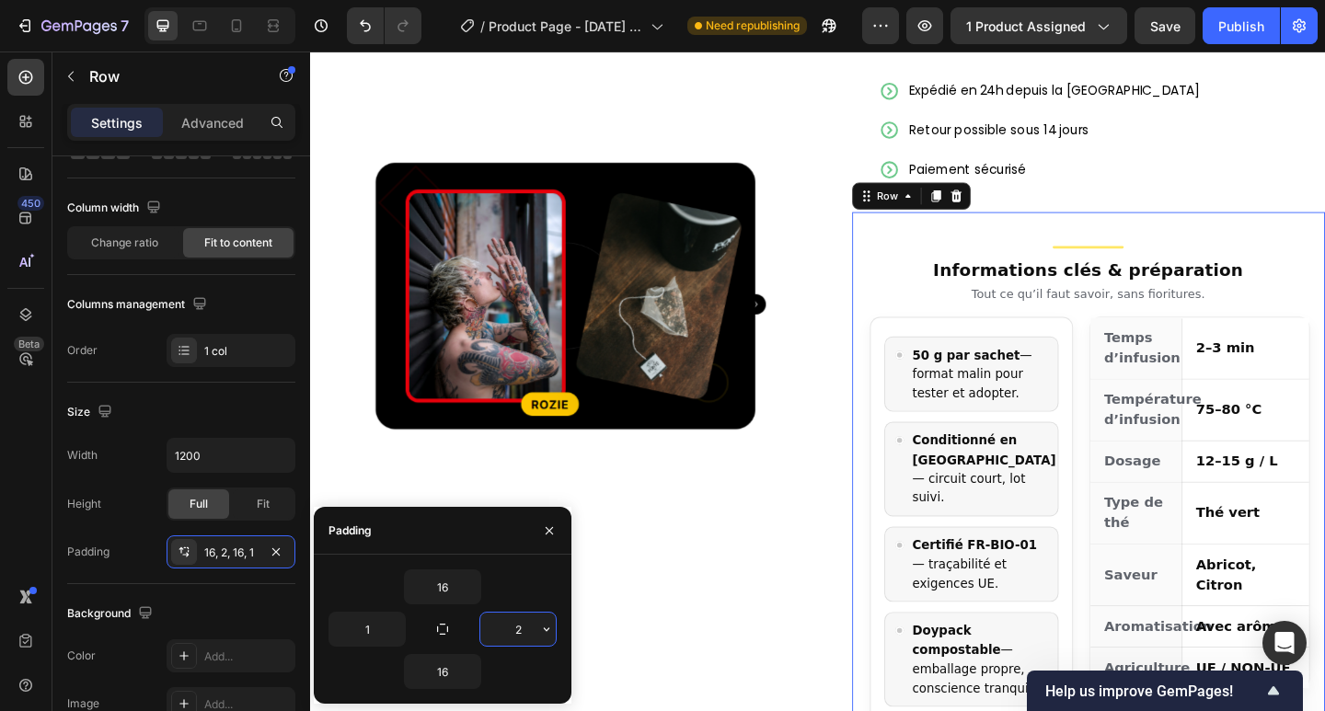
click at [527, 637] on input "2" at bounding box center [517, 629] width 75 height 33
type input "0"
type input "-"
click at [118, 603] on div "Background" at bounding box center [111, 614] width 89 height 25
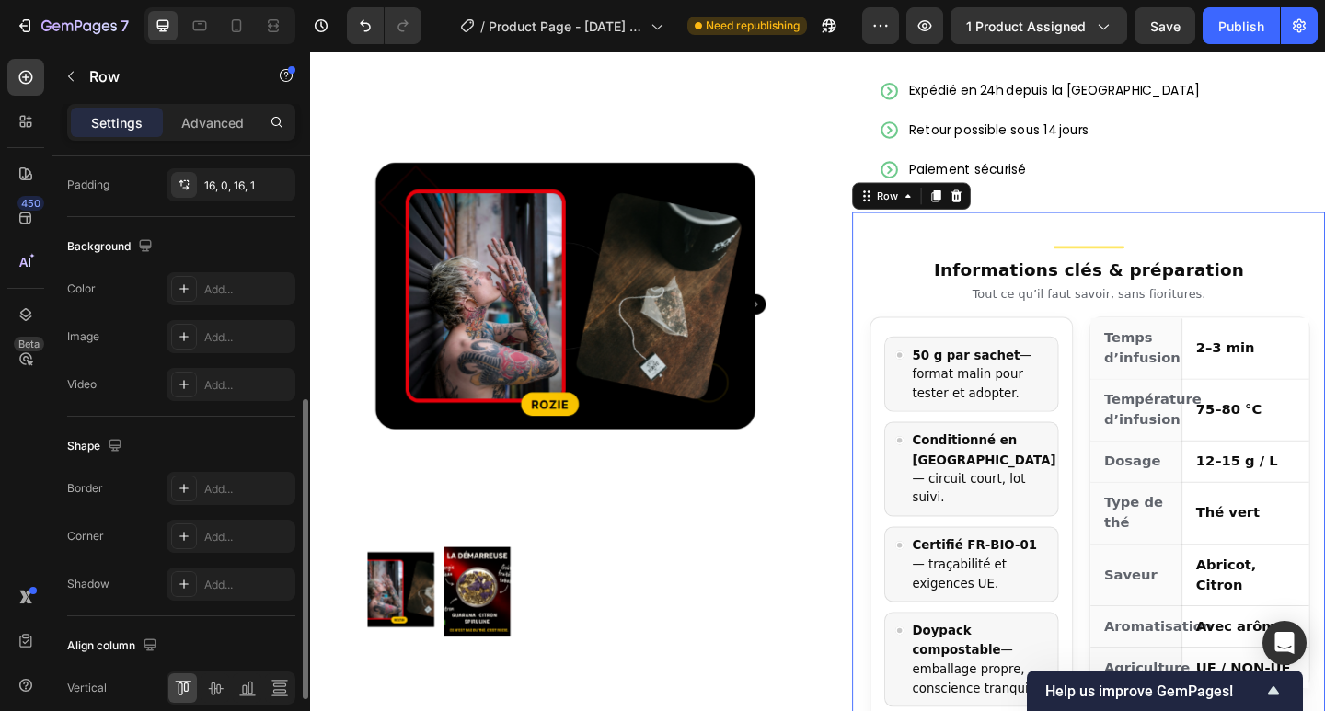
scroll to position [612, 0]
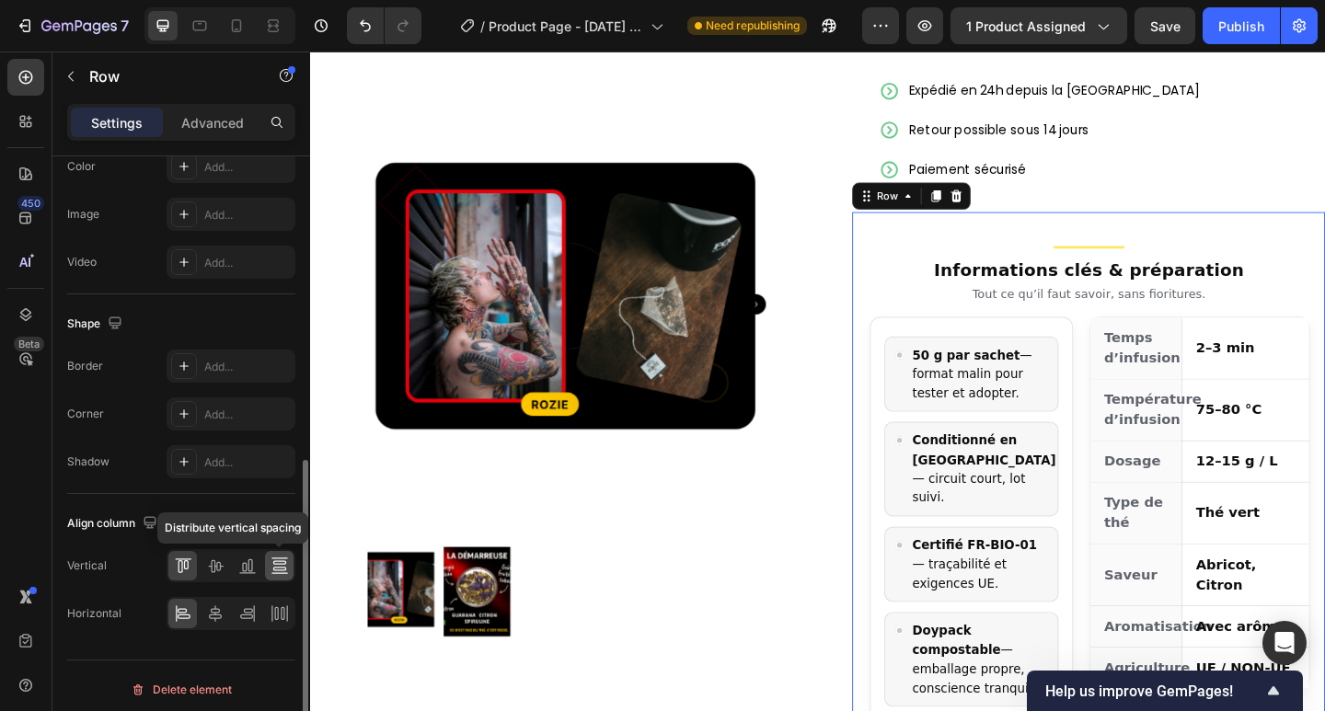
click at [284, 565] on icon at bounding box center [279, 566] width 18 height 18
click at [248, 569] on icon at bounding box center [249, 565] width 5 height 13
drag, startPoint x: 221, startPoint y: 571, endPoint x: 193, endPoint y: 570, distance: 27.6
click at [220, 571] on icon at bounding box center [215, 566] width 18 height 18
click at [171, 566] on div at bounding box center [182, 565] width 29 height 29
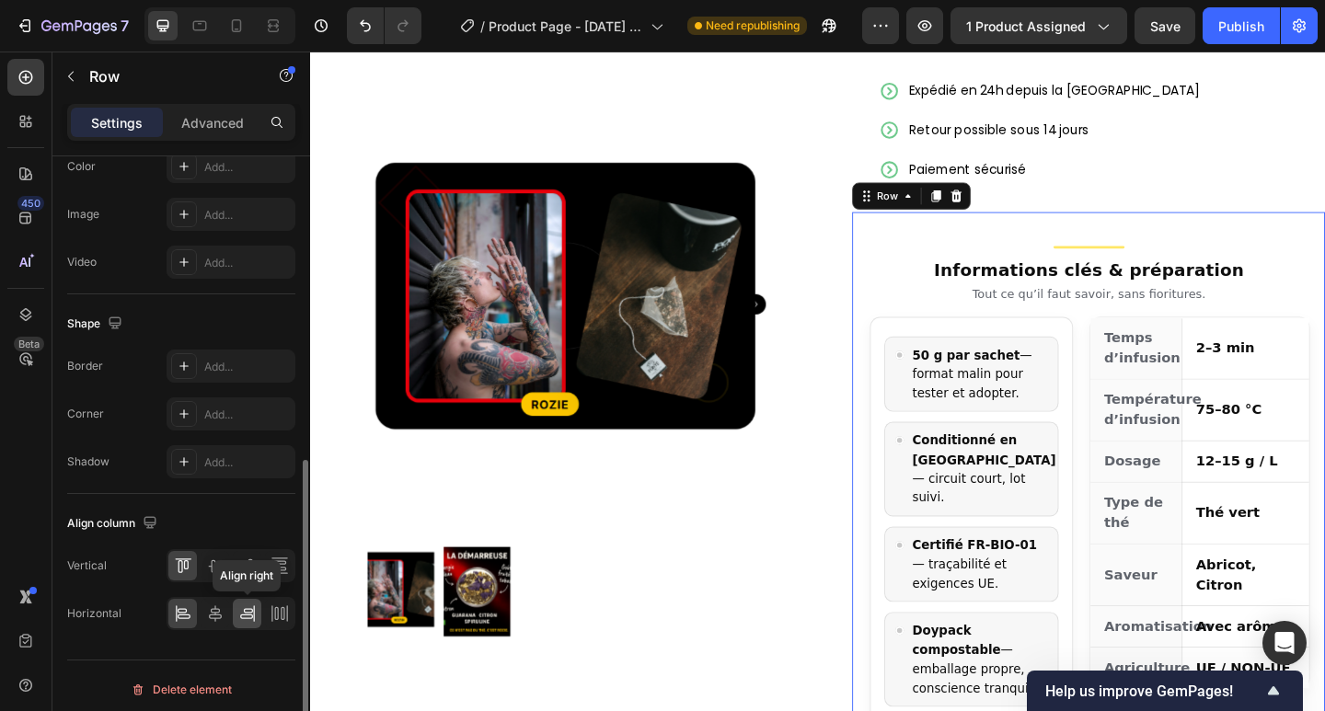
click at [253, 614] on icon at bounding box center [247, 613] width 18 height 18
click at [176, 613] on icon at bounding box center [176, 613] width 1 height 17
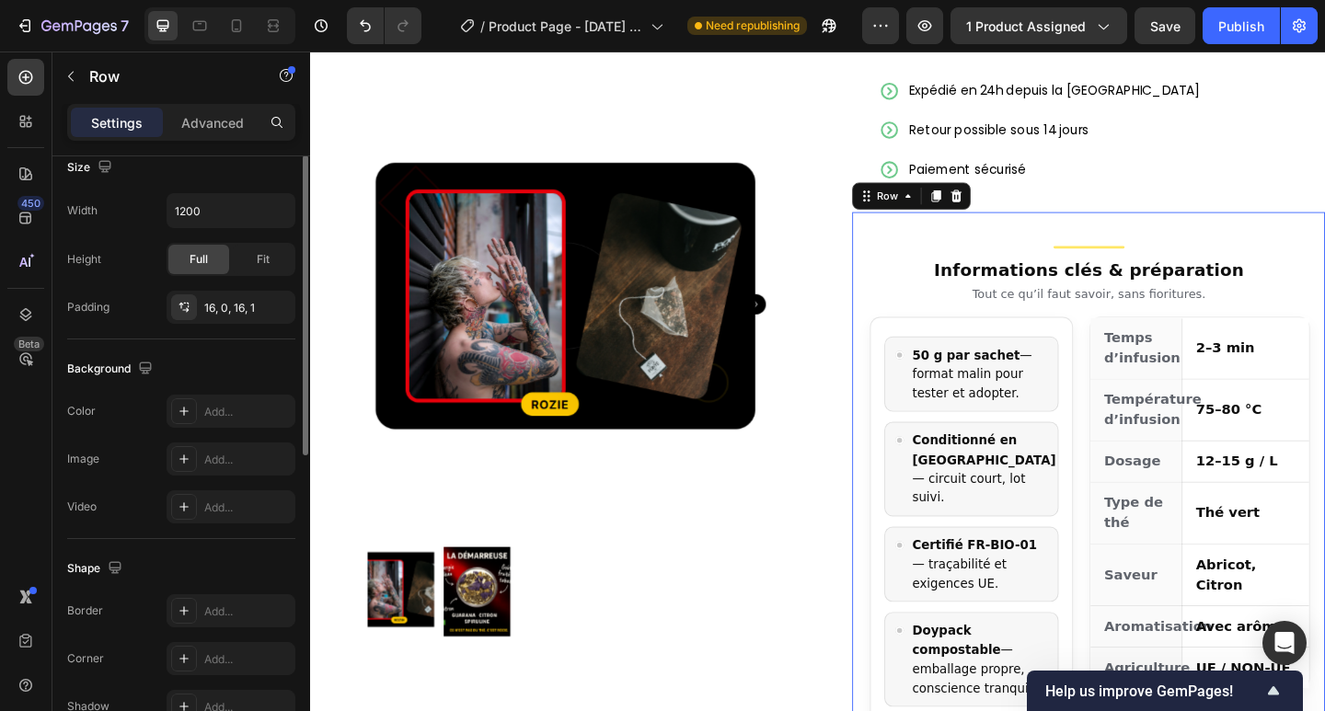
scroll to position [245, 0]
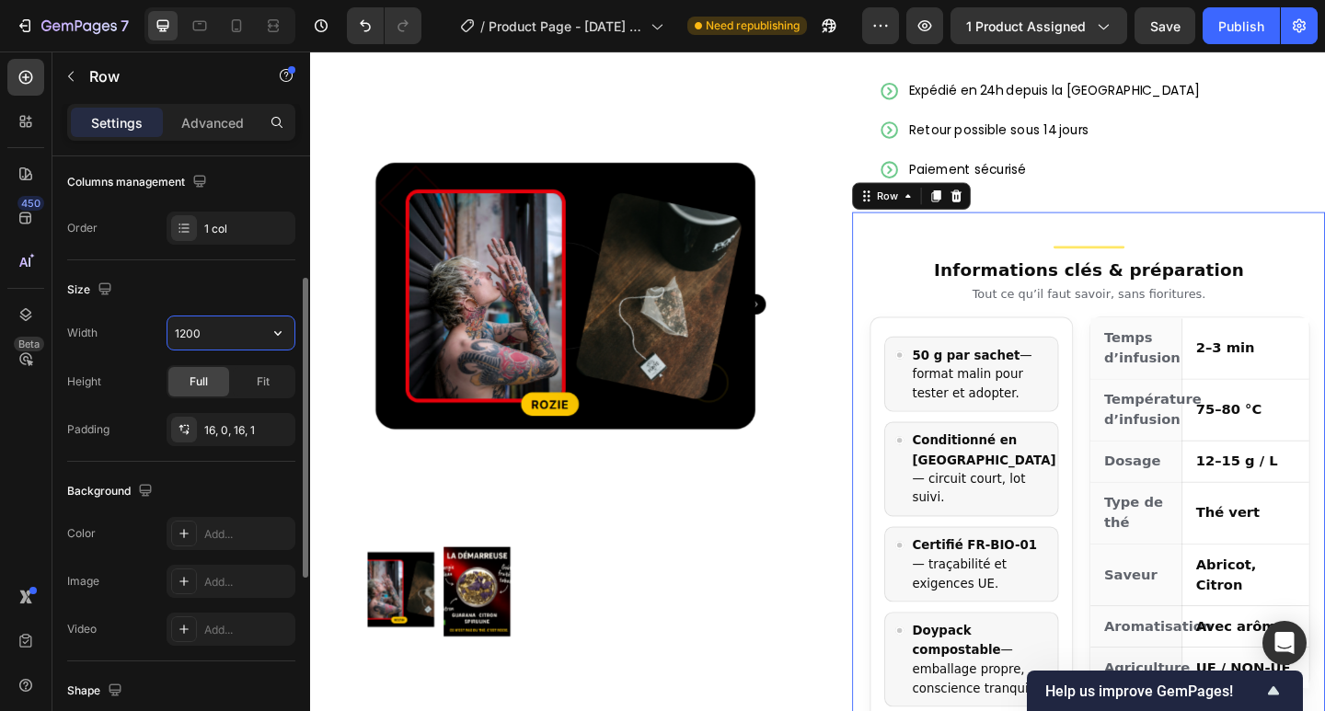
click at [213, 329] on input "1200" at bounding box center [230, 332] width 127 height 33
click at [272, 334] on icon "button" at bounding box center [278, 333] width 18 height 18
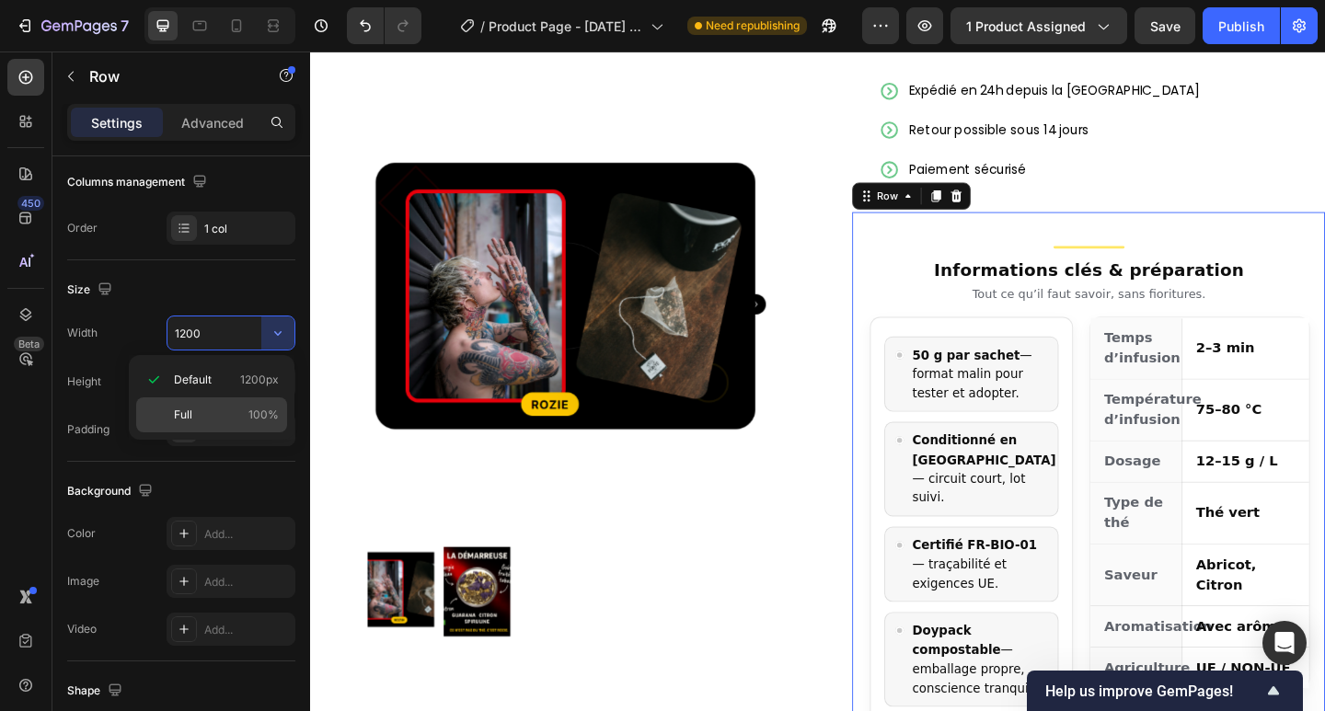
click at [229, 404] on div "Full 100%" at bounding box center [211, 414] width 151 height 35
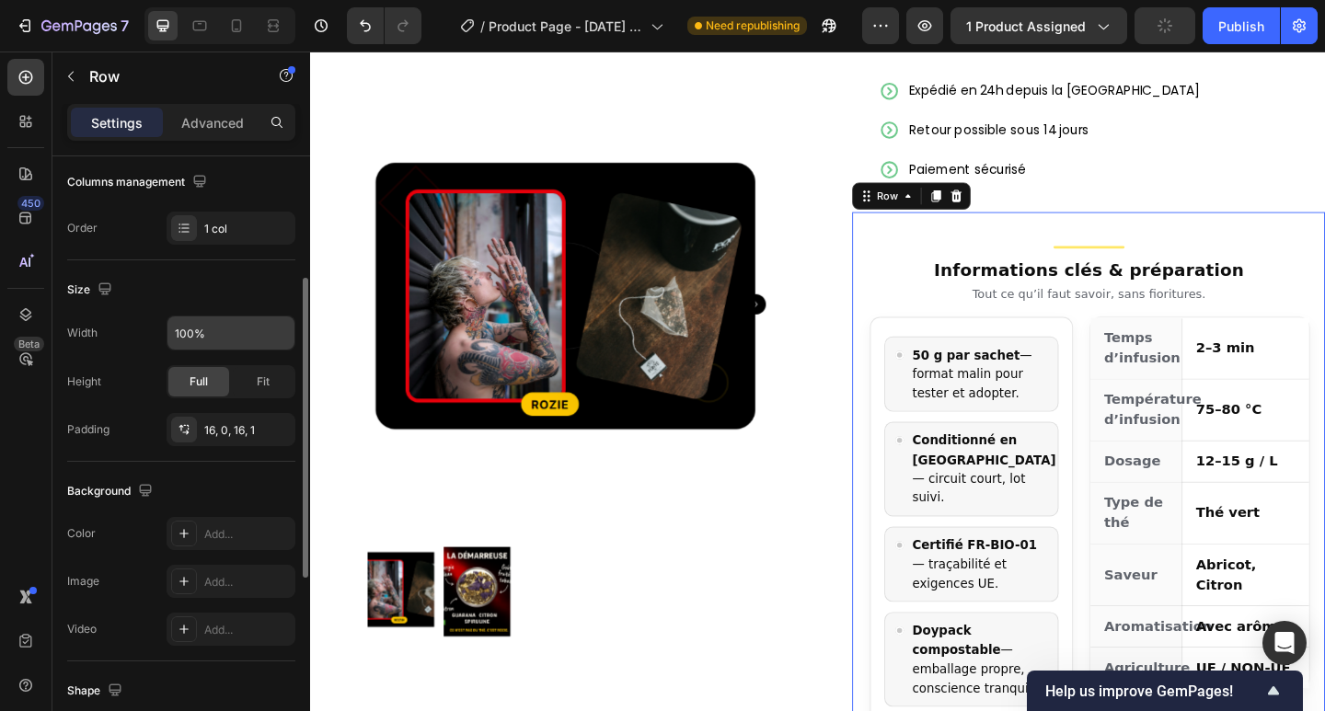
click at [222, 323] on input "100%" at bounding box center [230, 332] width 127 height 33
click at [237, 321] on input "100%" at bounding box center [230, 332] width 127 height 33
click at [277, 339] on icon "button" at bounding box center [278, 333] width 18 height 18
drag, startPoint x: 249, startPoint y: 384, endPoint x: 122, endPoint y: 424, distance: 133.2
click at [249, 383] on span "1200px" at bounding box center [259, 380] width 39 height 17
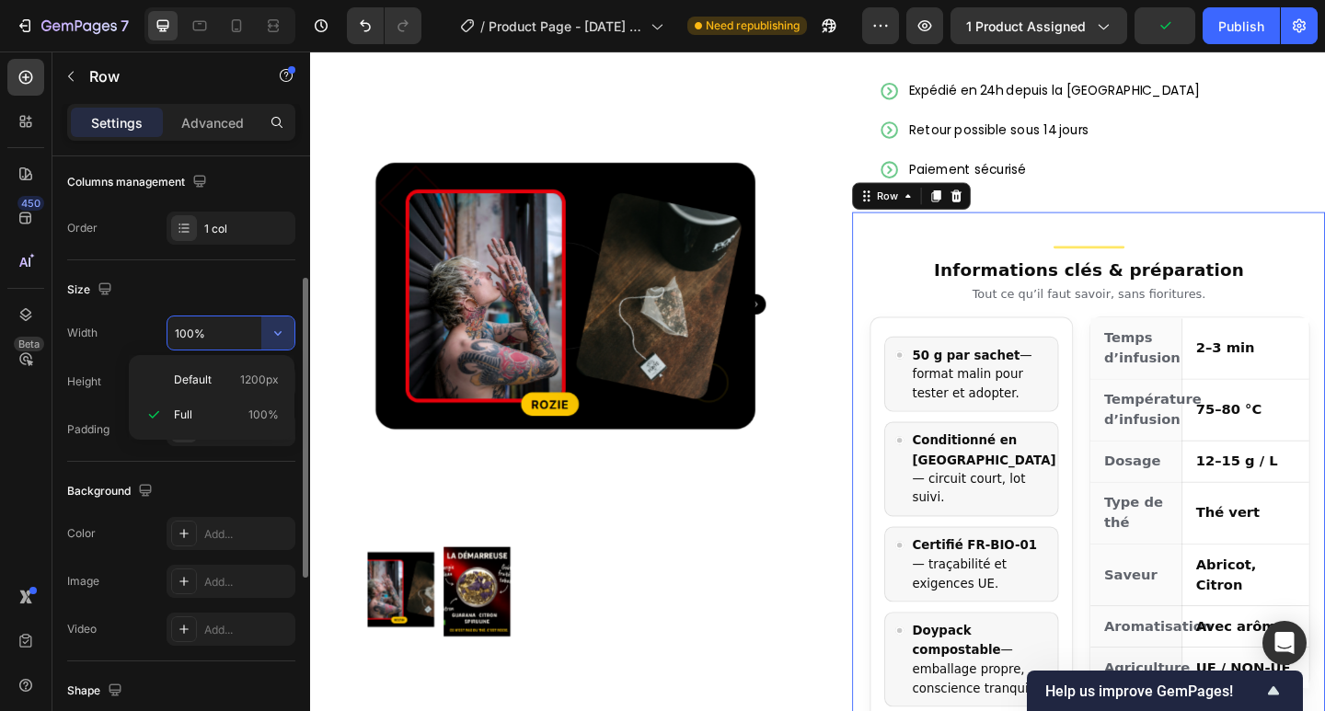
type input "1200"
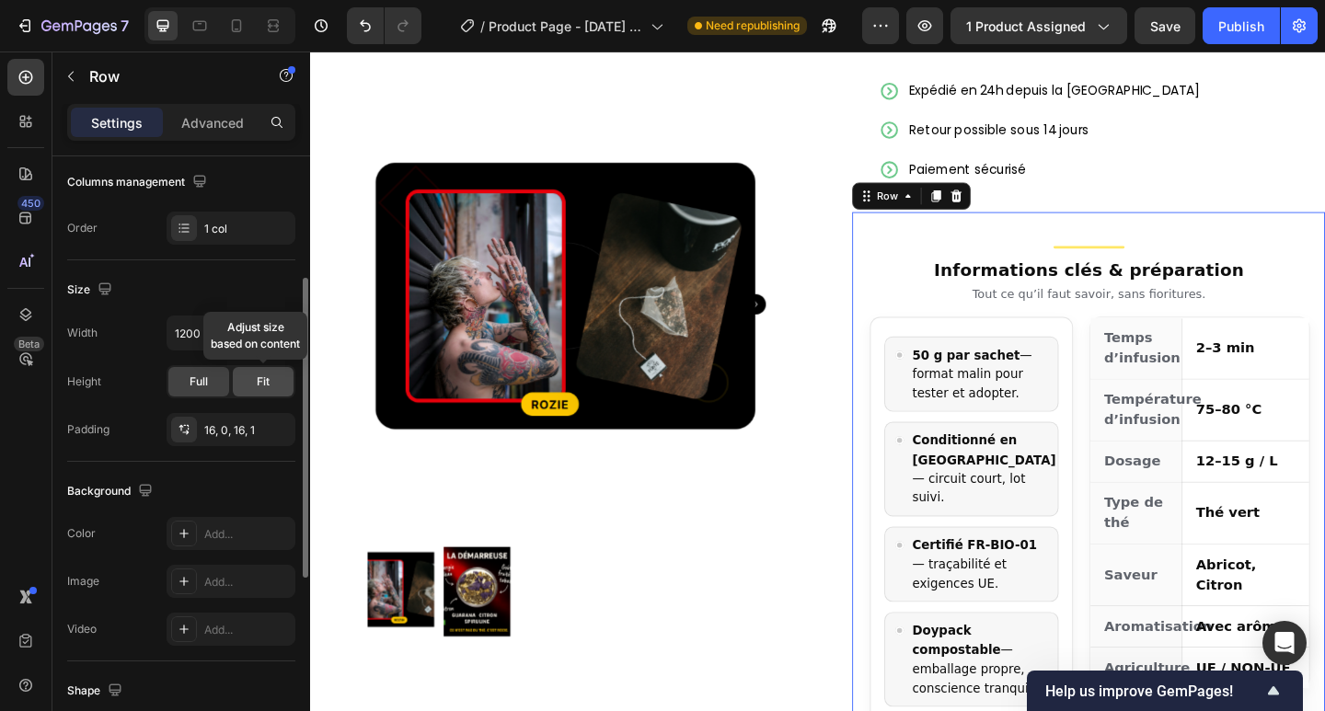
click at [258, 380] on span "Fit" at bounding box center [263, 381] width 13 height 17
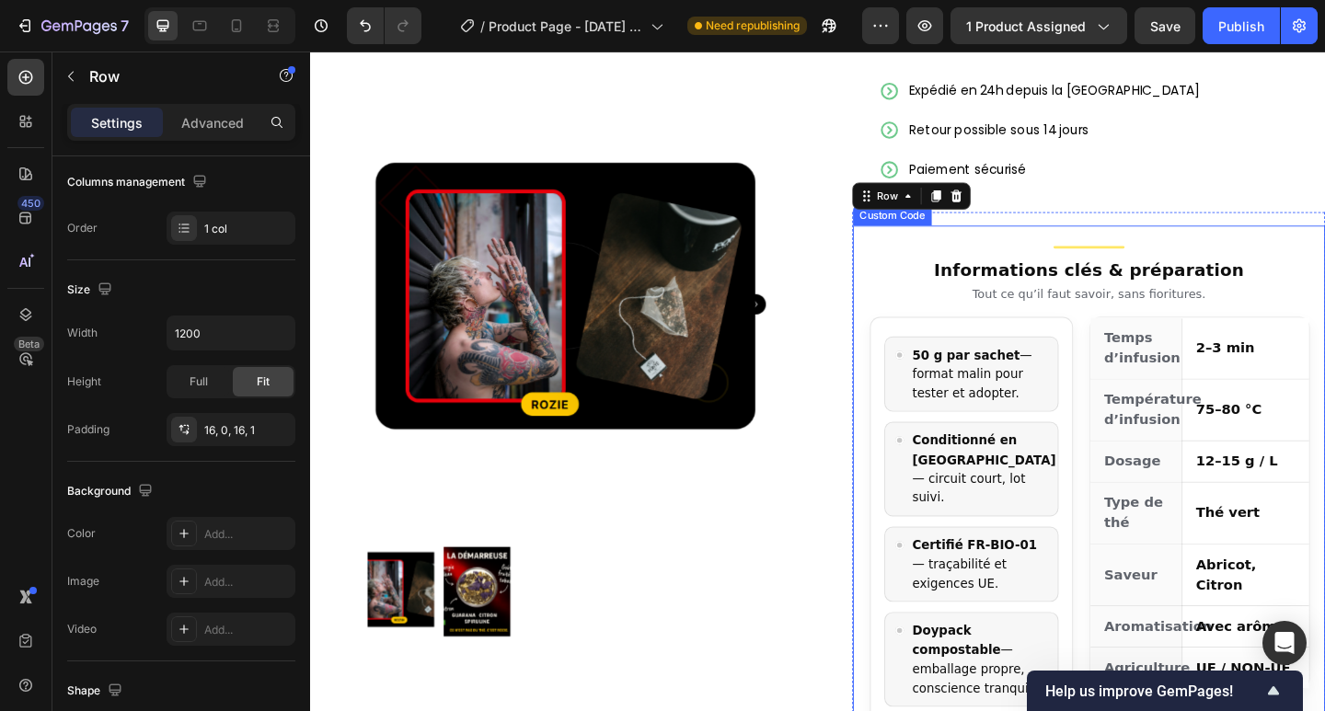
click at [858, 269] on div "Product Images Row Add to cart Add to Cart Expédié en 24h depuis la [GEOGRAPHIC…" at bounding box center [862, 425] width 1104 height 895
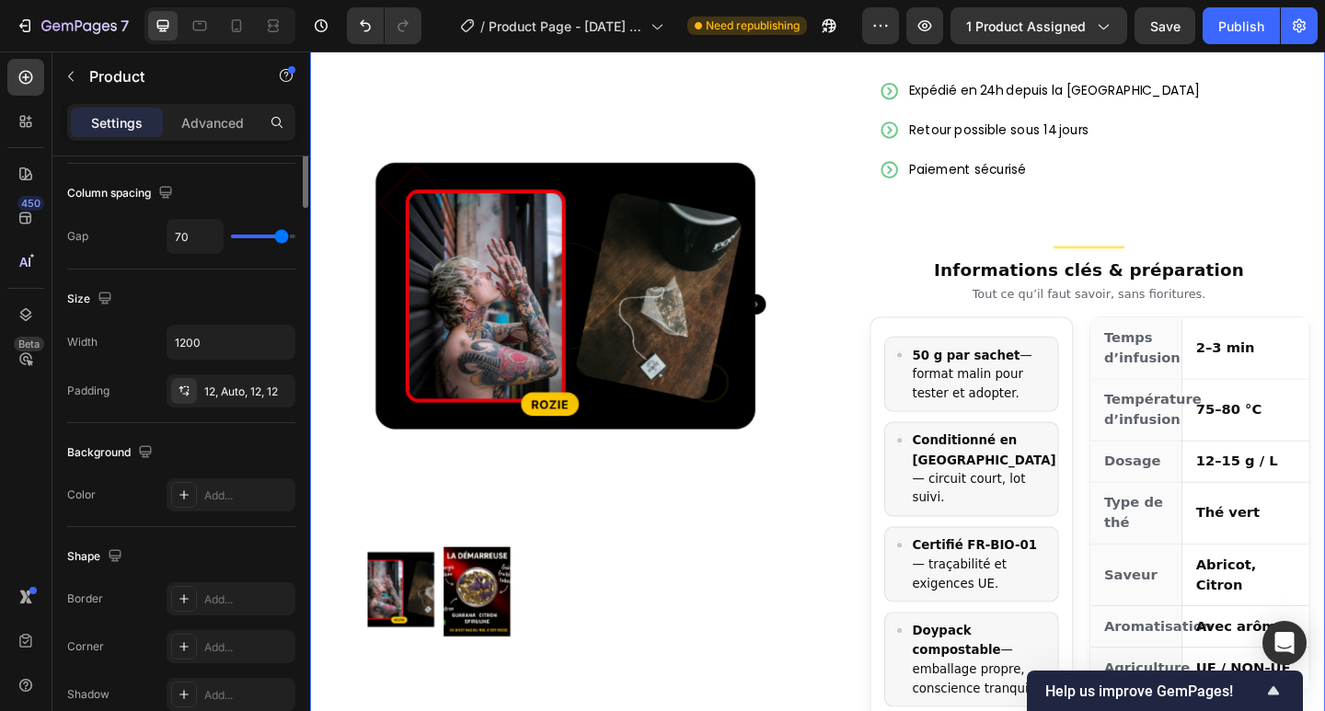
scroll to position [0, 0]
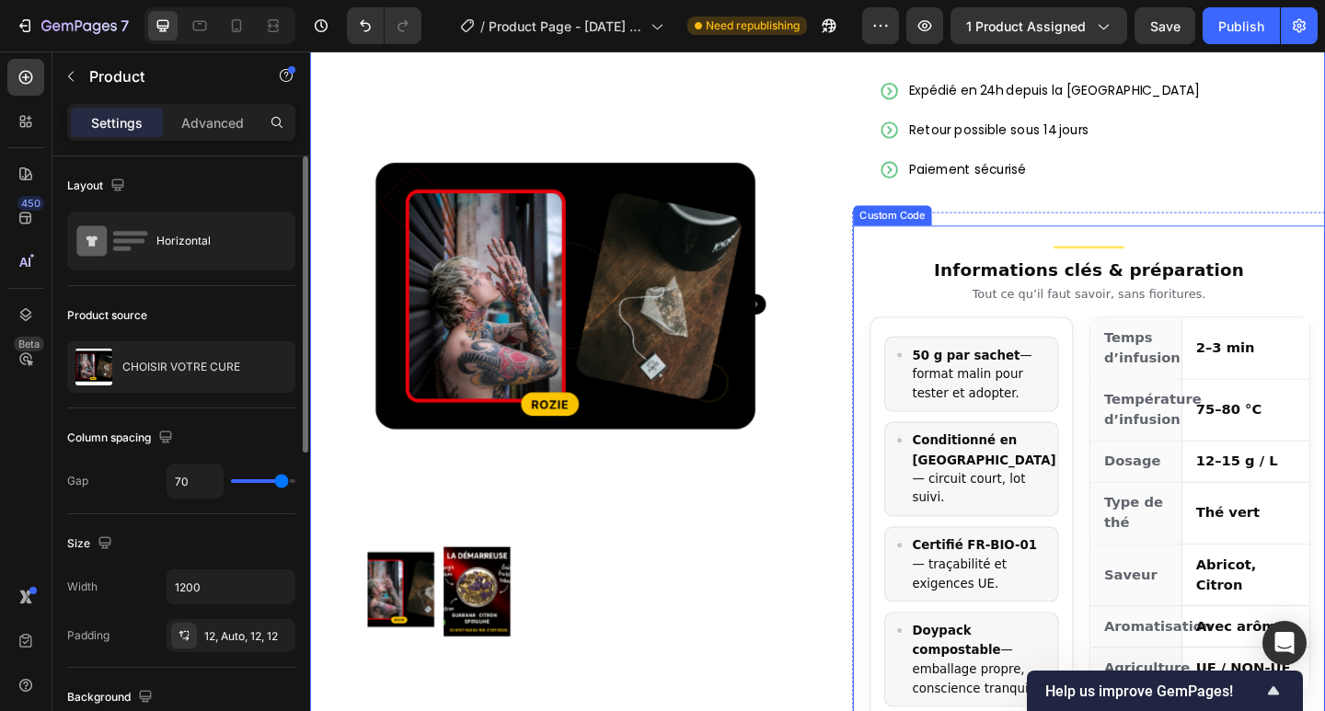
click at [1200, 476] on div "Dosage" at bounding box center [1209, 498] width 100 height 44
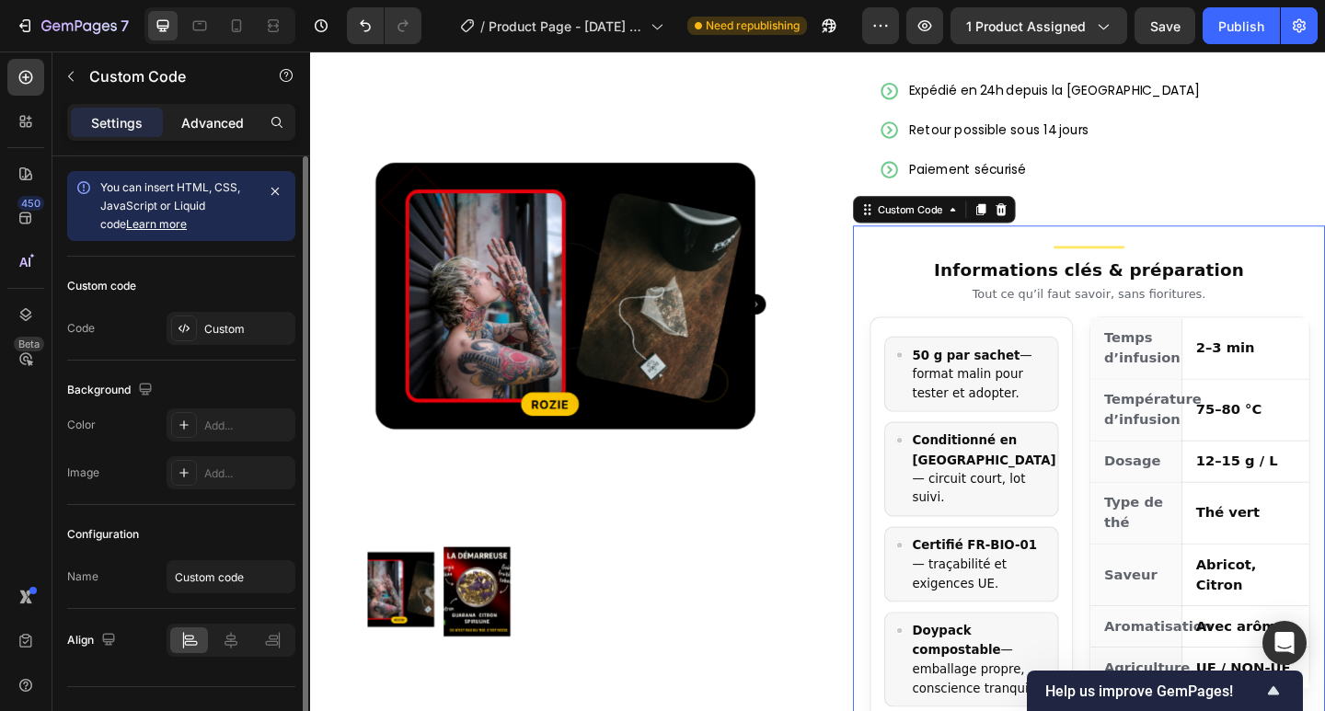
click at [212, 131] on p "Advanced" at bounding box center [212, 122] width 63 height 19
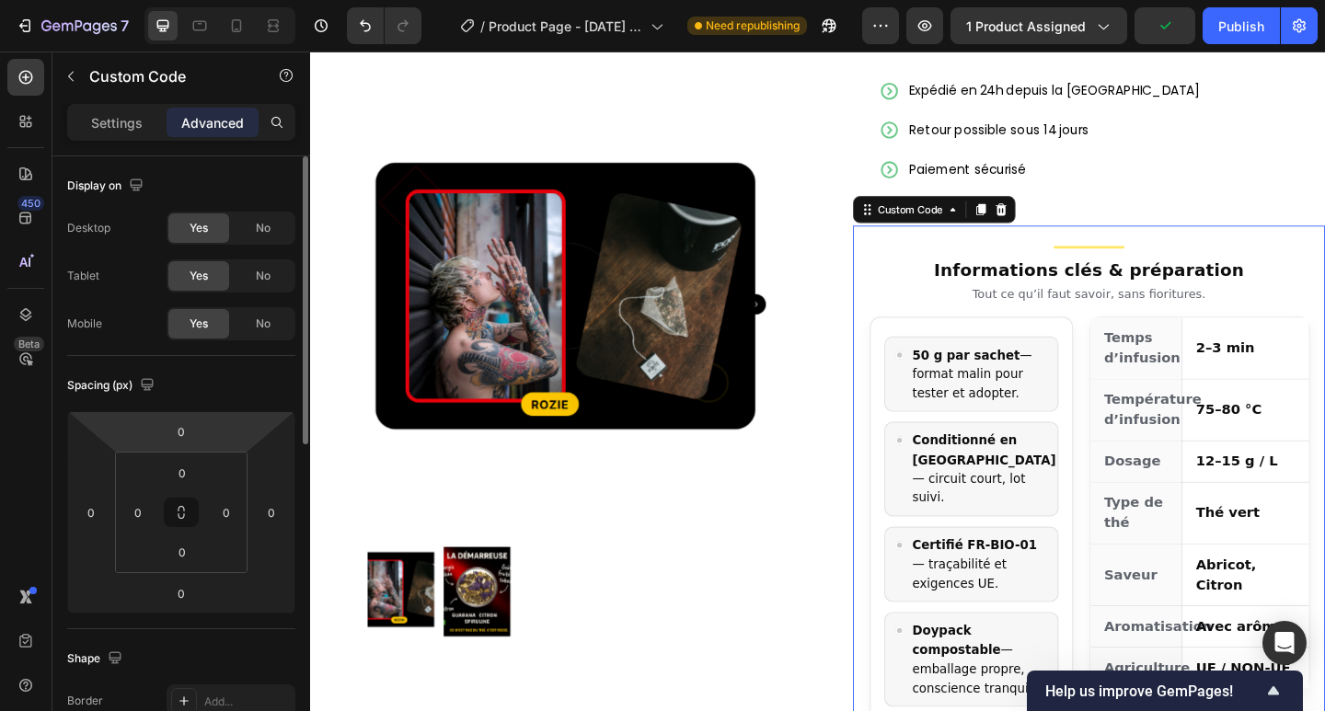
scroll to position [122, 0]
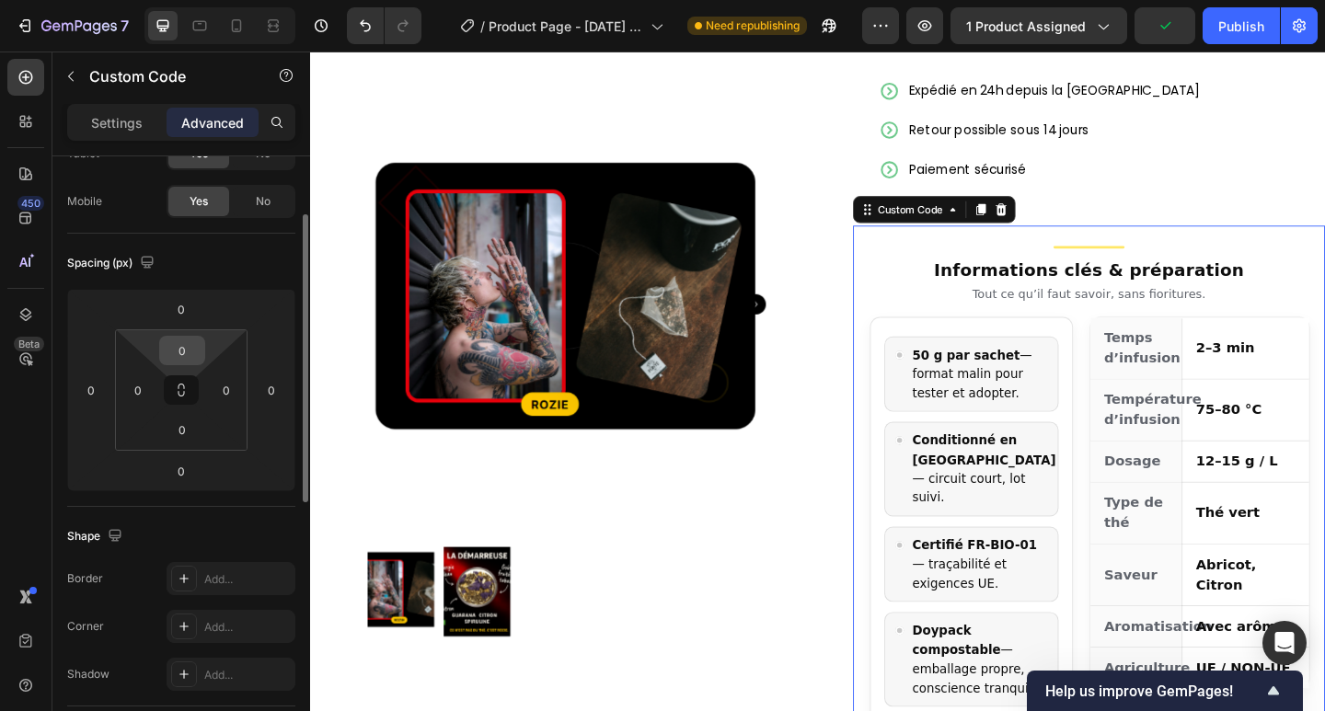
click at [183, 339] on input "0" at bounding box center [182, 351] width 37 height 28
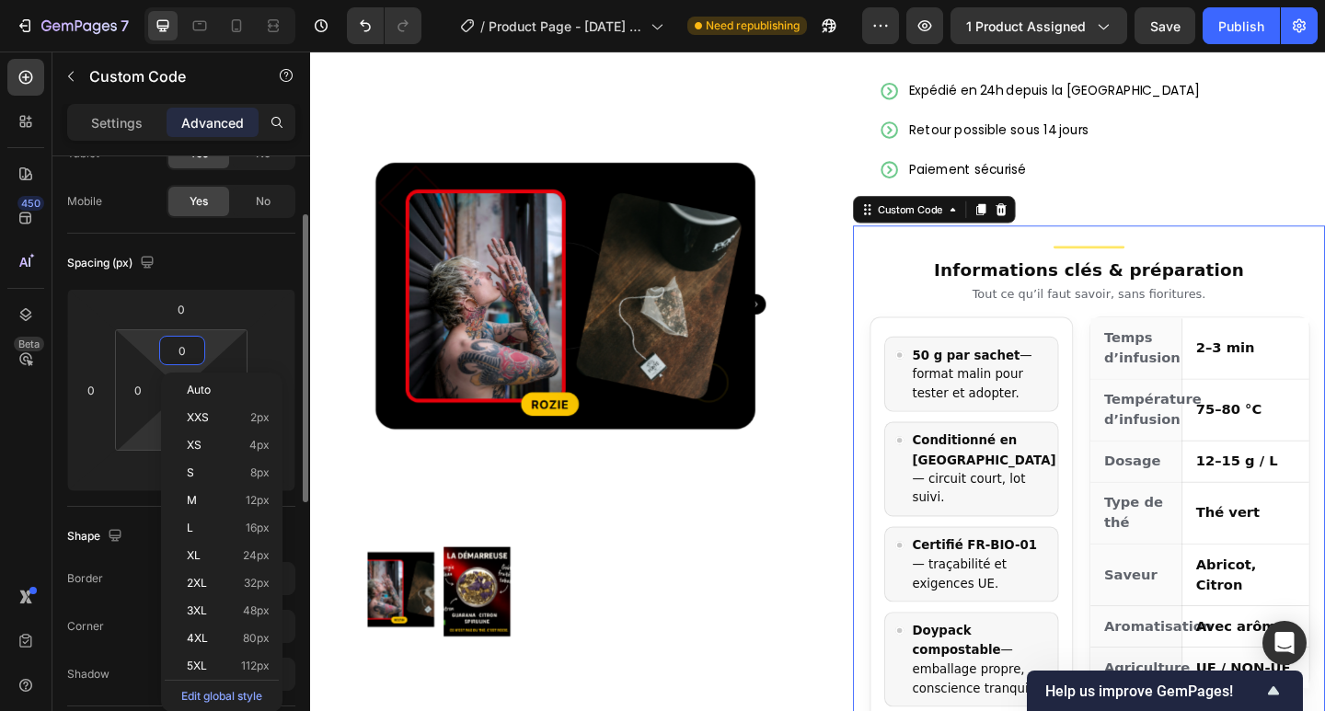
click at [155, 0] on html "7 / Product Page - [DATE] 19:51:34 Need republishing Preview 1 product assigned…" at bounding box center [662, 0] width 1325 height 0
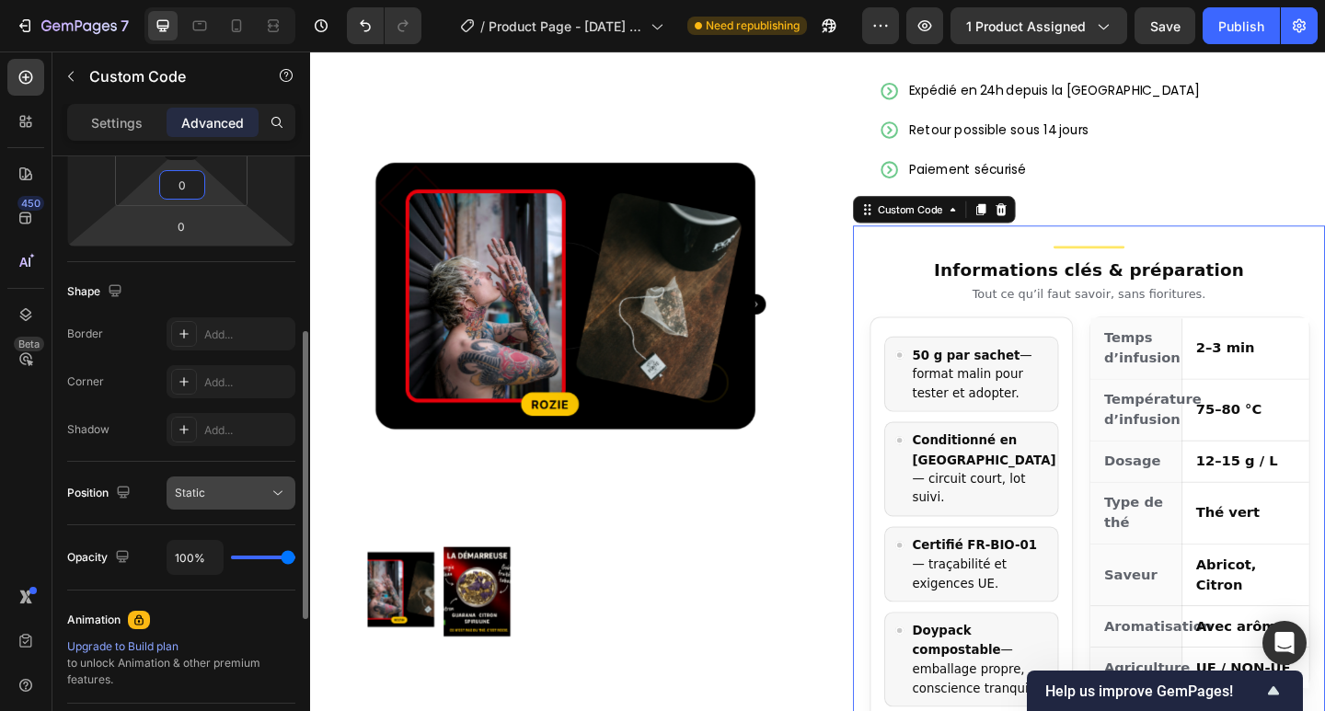
scroll to position [489, 0]
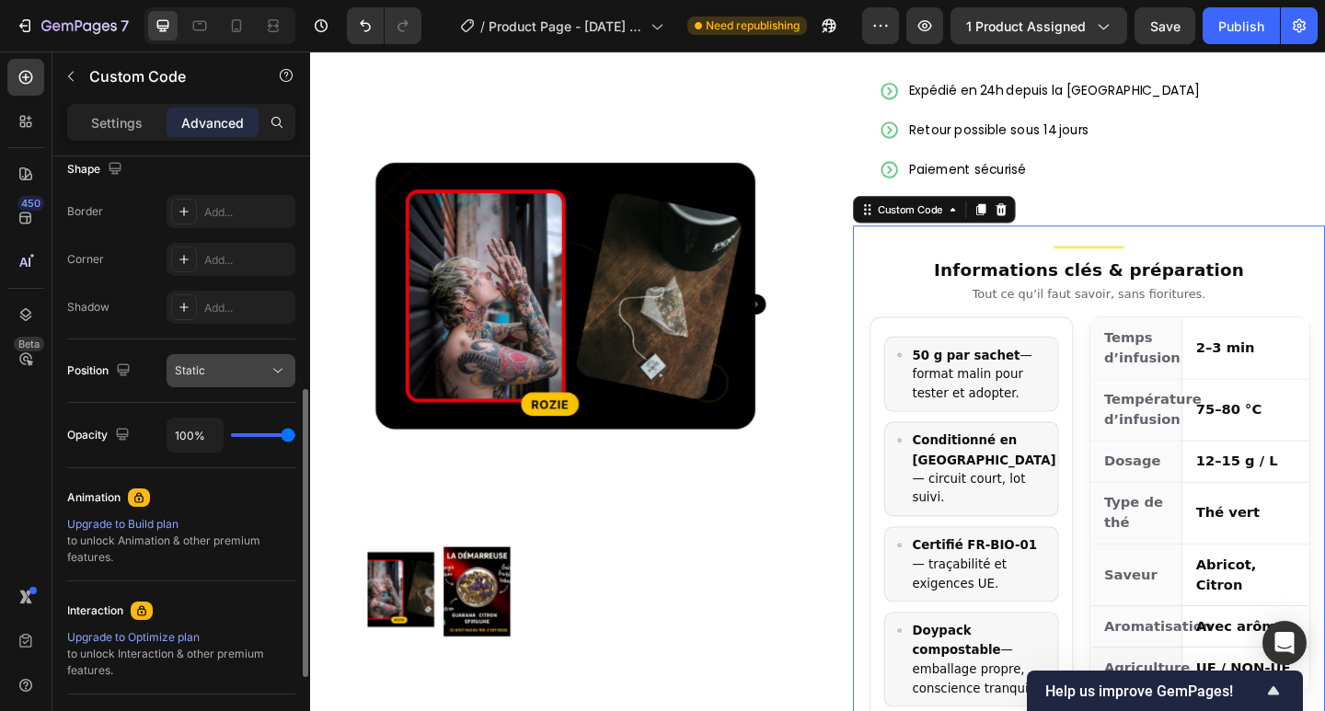
click at [215, 384] on button "Static" at bounding box center [231, 370] width 129 height 33
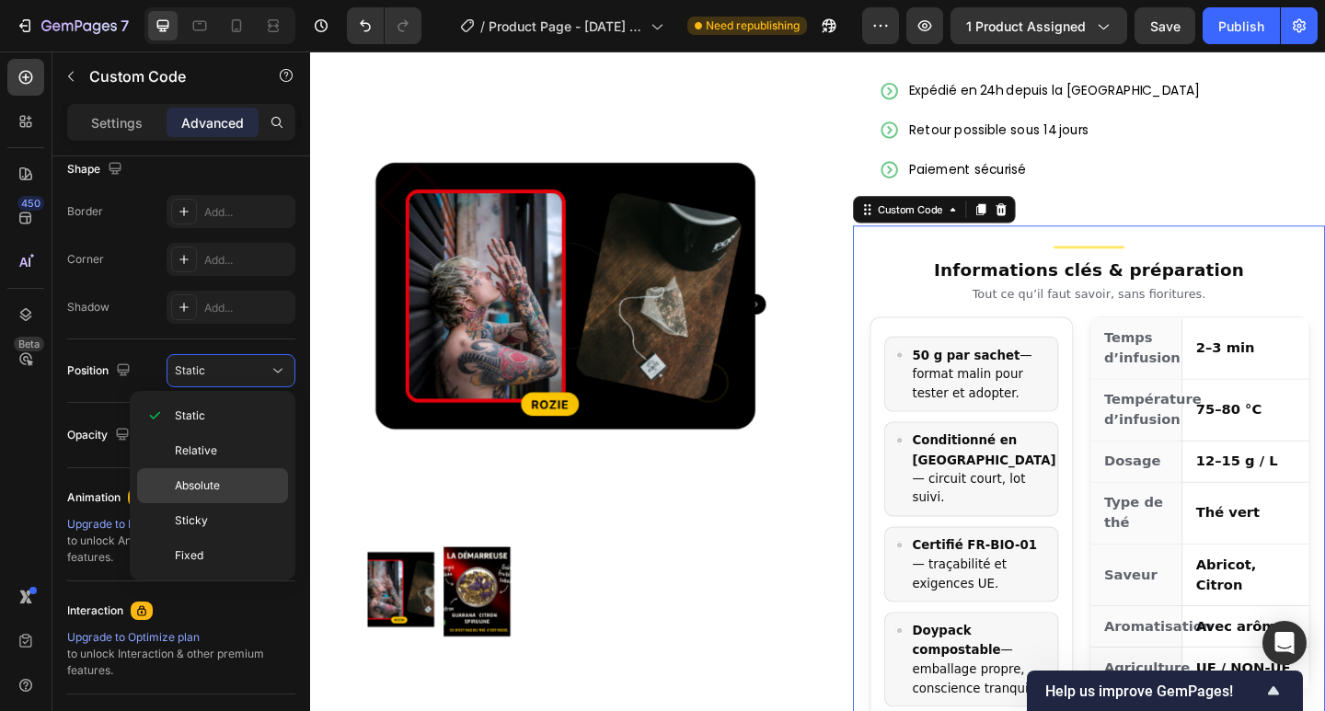
click at [203, 483] on span "Absolute" at bounding box center [197, 485] width 45 height 17
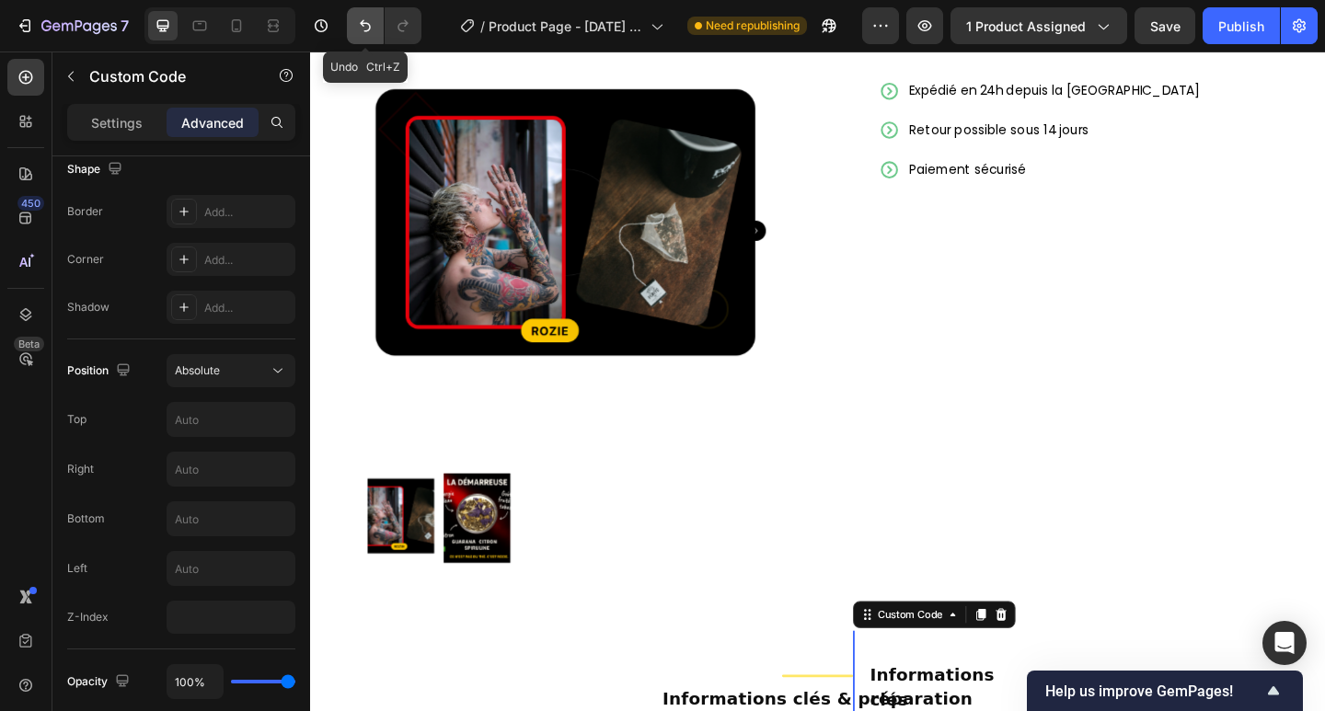
click at [366, 27] on icon "Undo/Redo" at bounding box center [365, 26] width 18 height 18
click at [361, 29] on icon "Undo/Redo" at bounding box center [365, 26] width 18 height 18
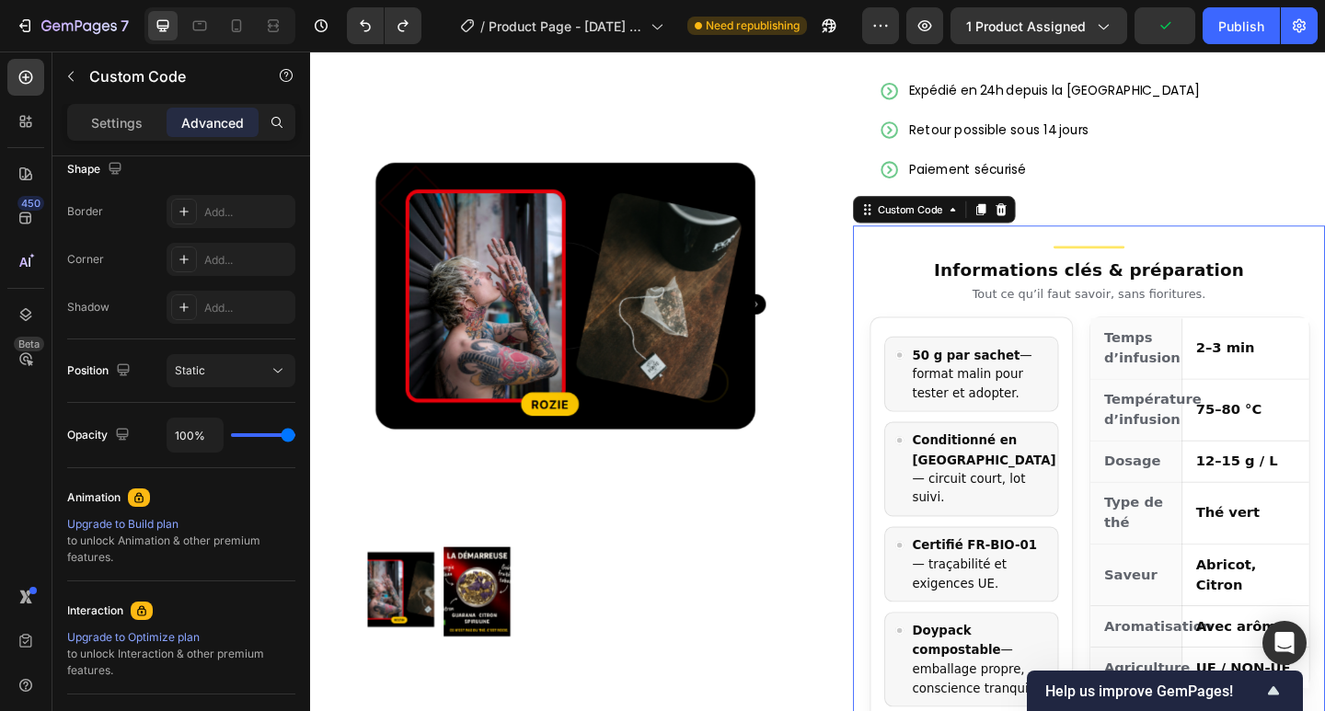
click at [881, 365] on div "Product Images Row Add to cart Add to Cart Expédié en 24h depuis la [GEOGRAPHIC…" at bounding box center [862, 425] width 1104 height 895
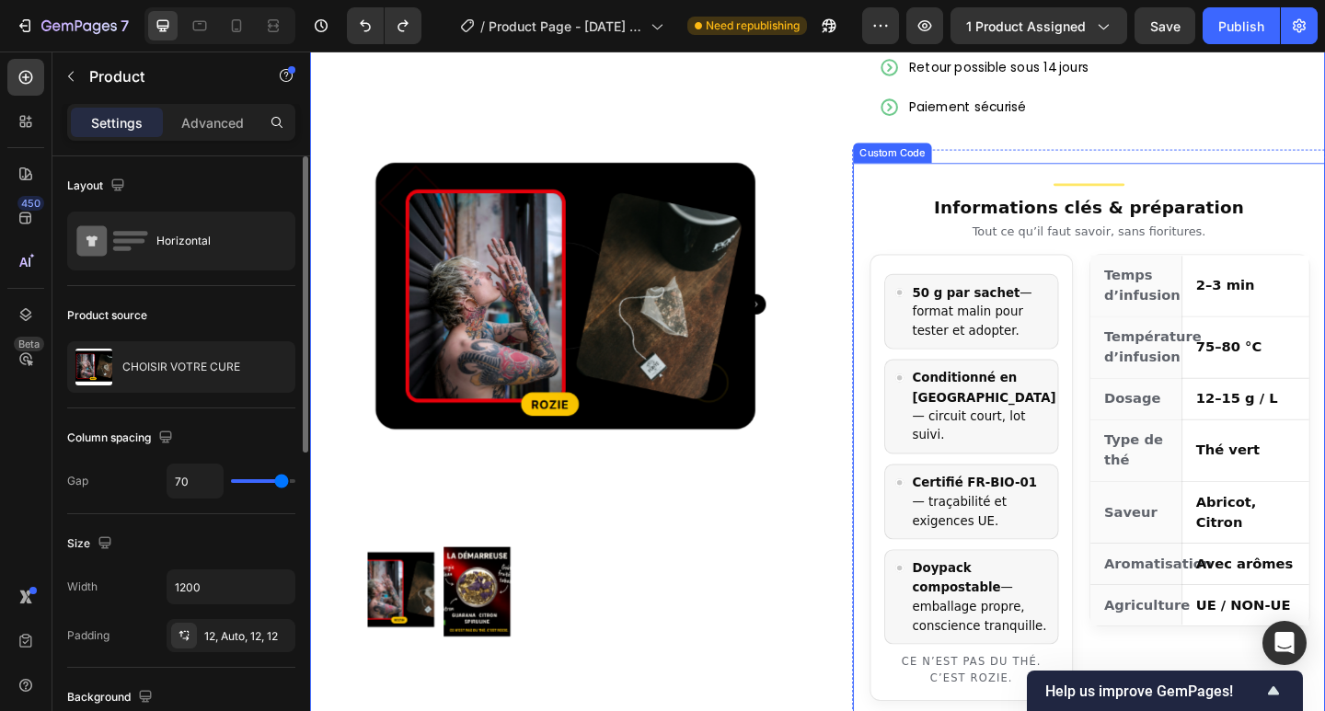
scroll to position [761, 0]
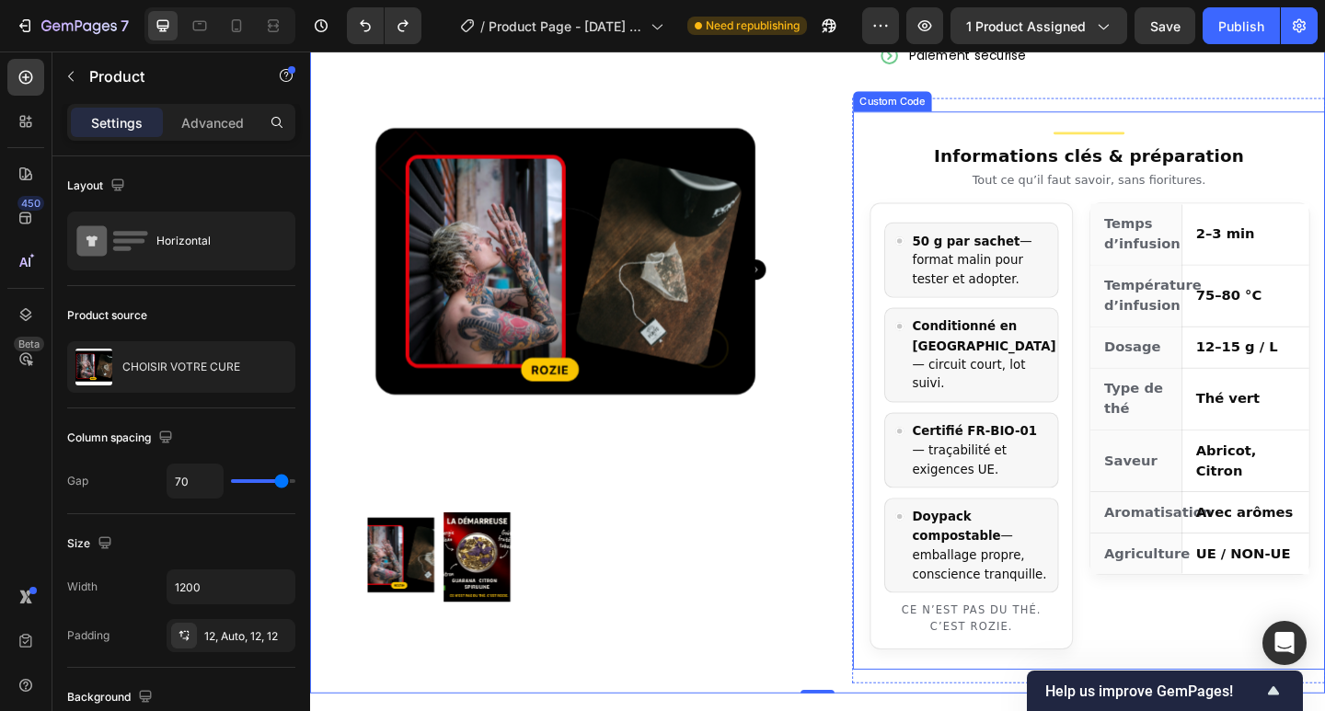
click at [1244, 532] on div "Aromatisation" at bounding box center [1209, 554] width 100 height 44
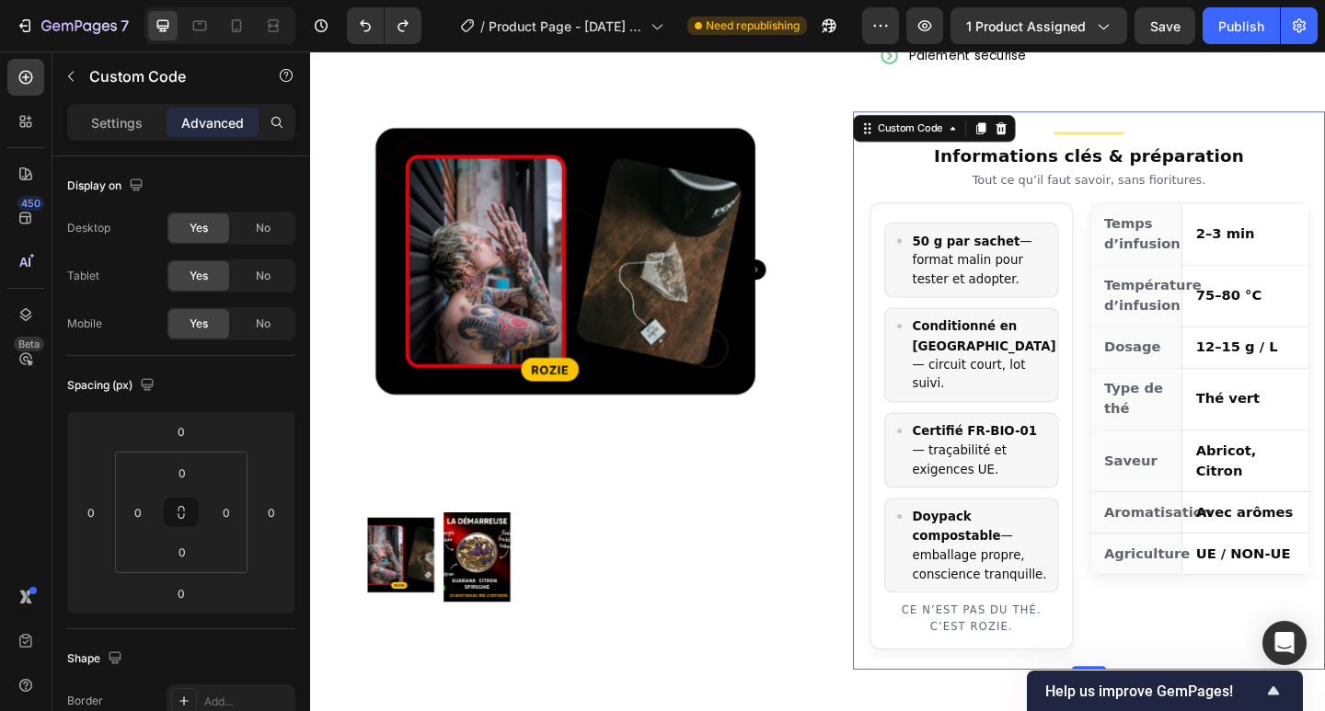
drag, startPoint x: 1148, startPoint y: 676, endPoint x: 1134, endPoint y: 651, distance: 28.4
click at [1134, 651] on div "Informations clés & préparation Tout ce qu’il faut savoir, sans fioritures. 50 …" at bounding box center [1157, 421] width 513 height 607
click at [901, 502] on div "Informations clés & préparation Tout ce qu’il faut savoir, sans fioritures. 50 …" at bounding box center [1157, 421] width 513 height 563
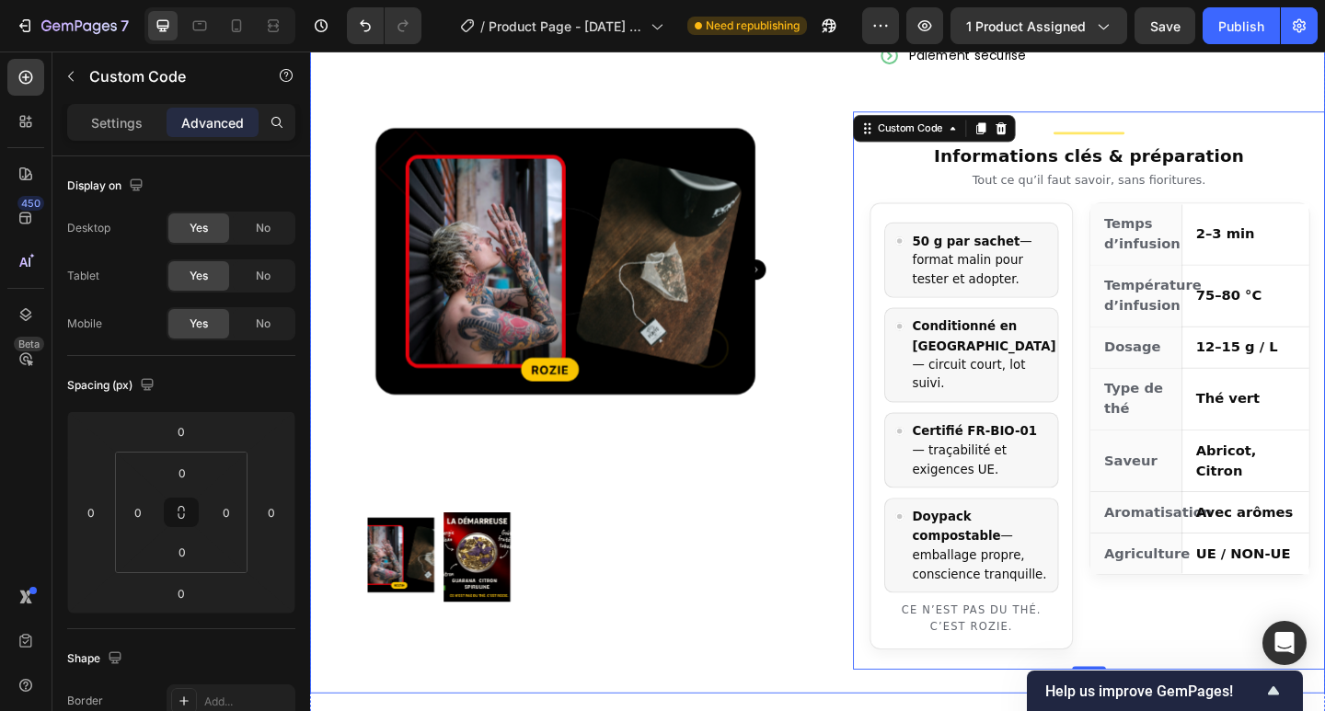
click at [871, 496] on div "Product Images Row Add to cart Add to Cart Expédié en 24h depuis la [GEOGRAPHIC…" at bounding box center [862, 302] width 1104 height 895
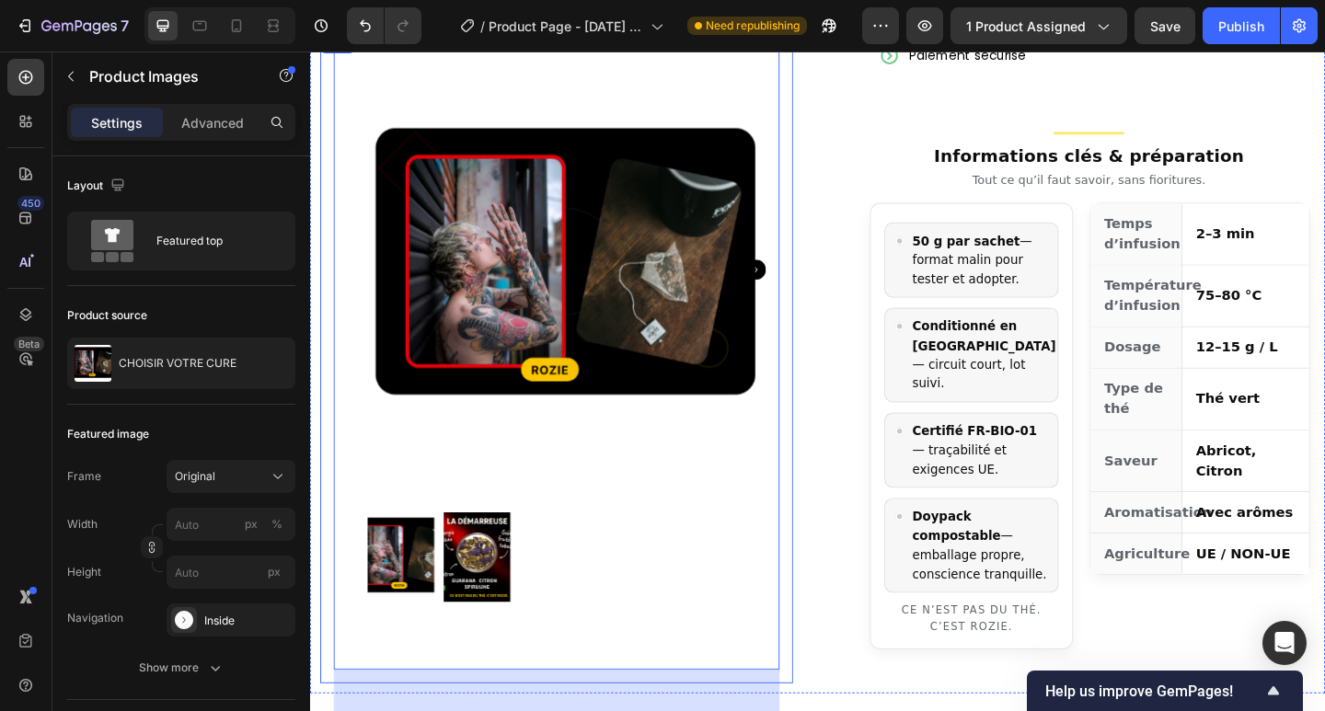
scroll to position [883, 0]
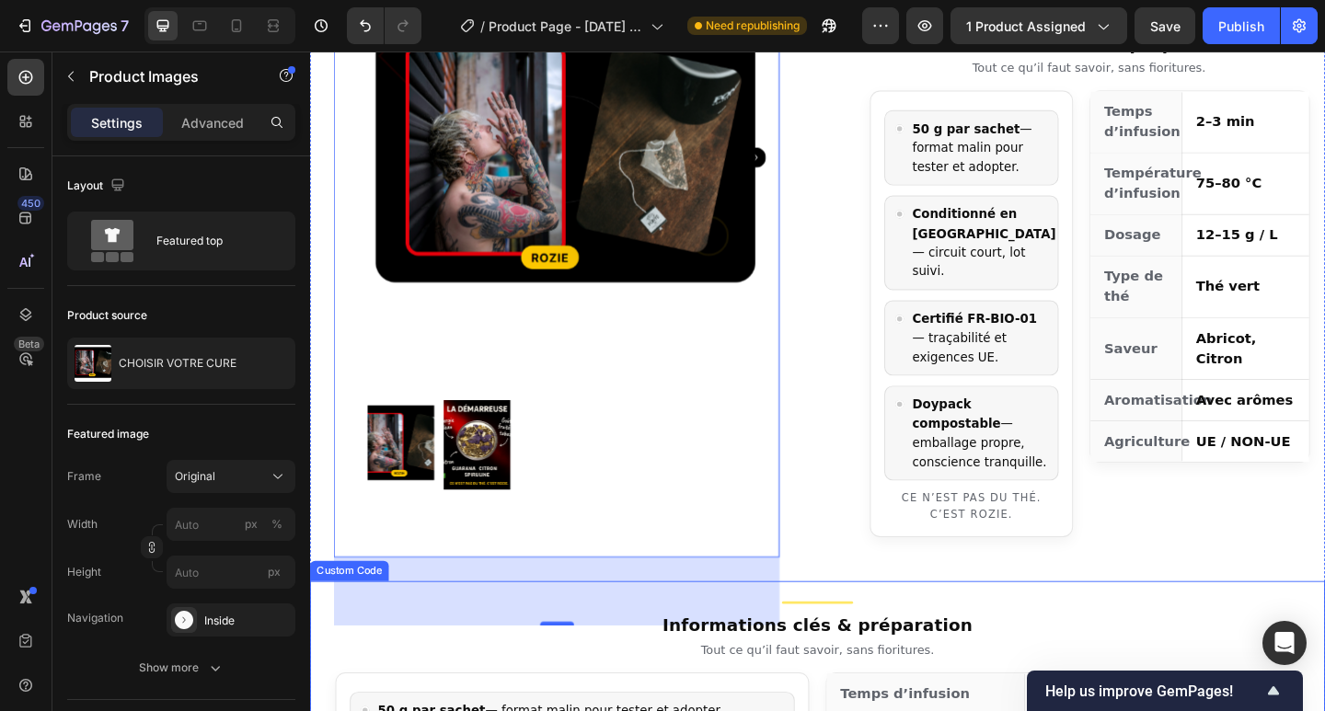
click at [562, 694] on p "Tout ce qu’il faut savoir, sans fioritures." at bounding box center [862, 703] width 1049 height 19
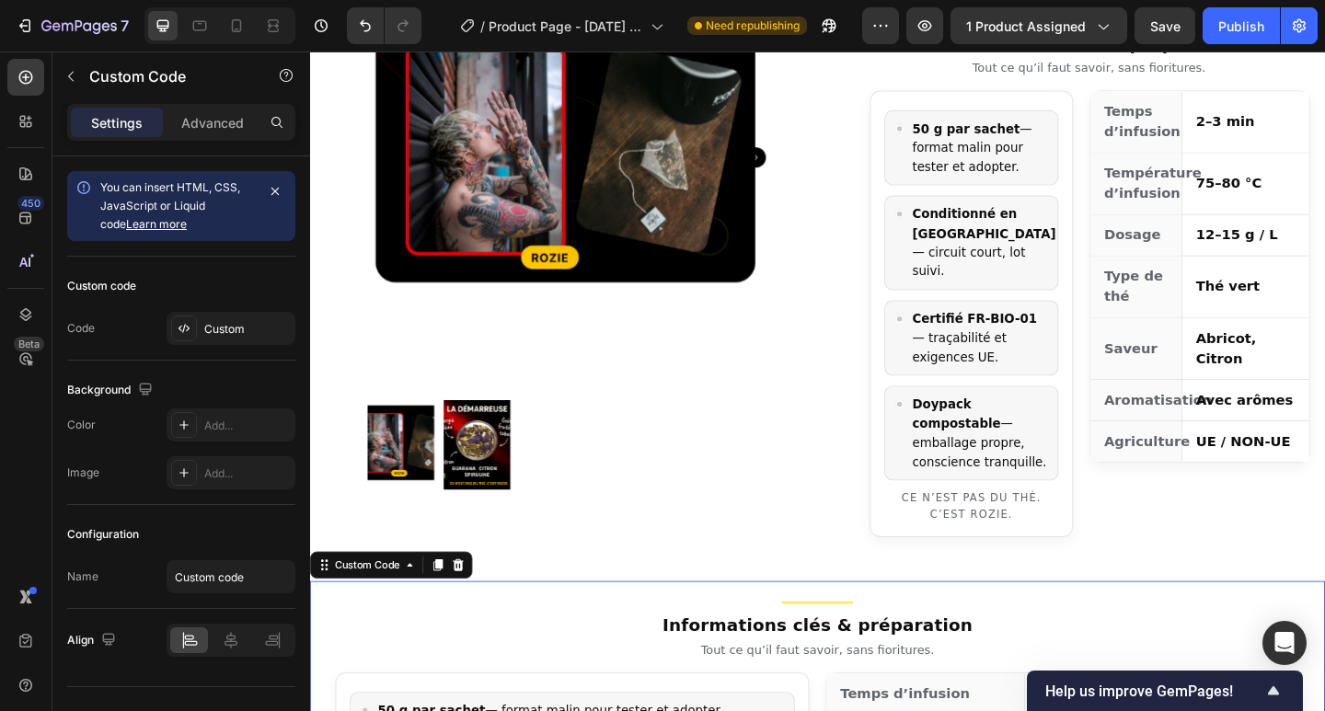
click at [586, 662] on h3 "Informations clés & préparation" at bounding box center [862, 676] width 1049 height 28
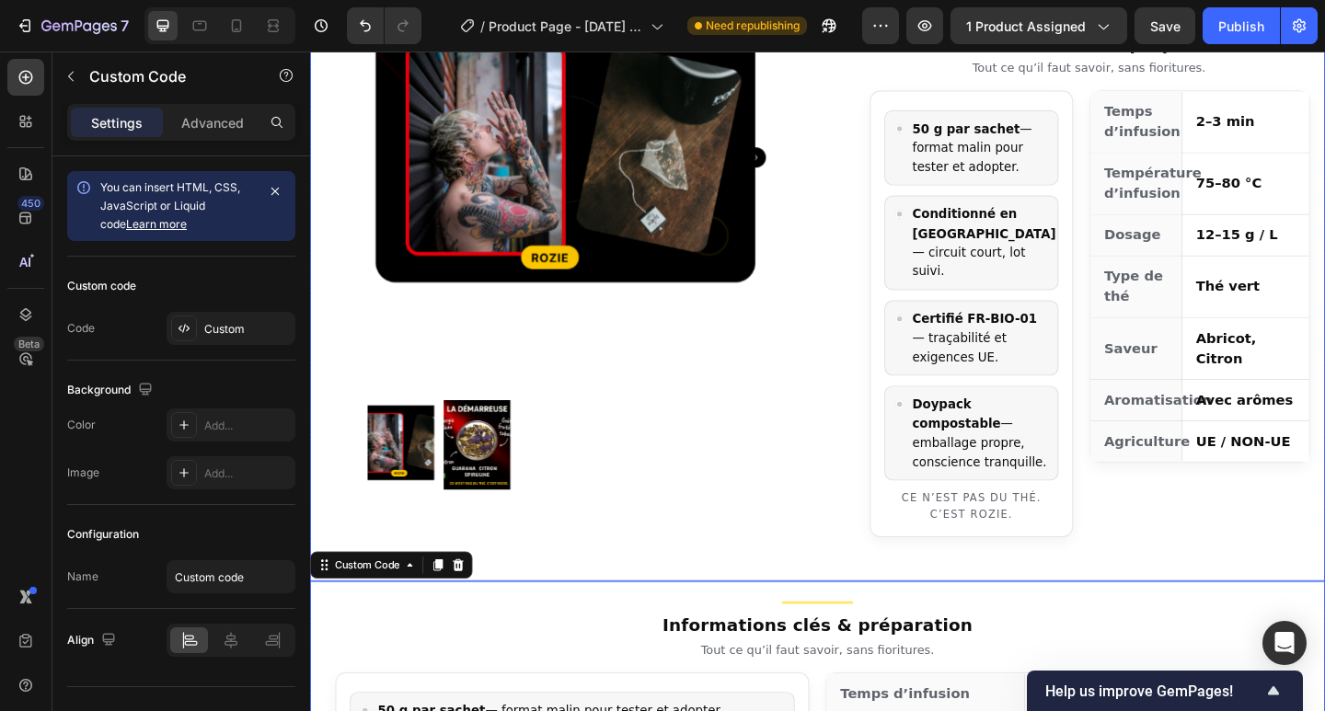
click at [849, 521] on div "Product Images Row Add to cart Add to Cart Expédié en 24h depuis la [GEOGRAPHIC…" at bounding box center [862, 179] width 1104 height 895
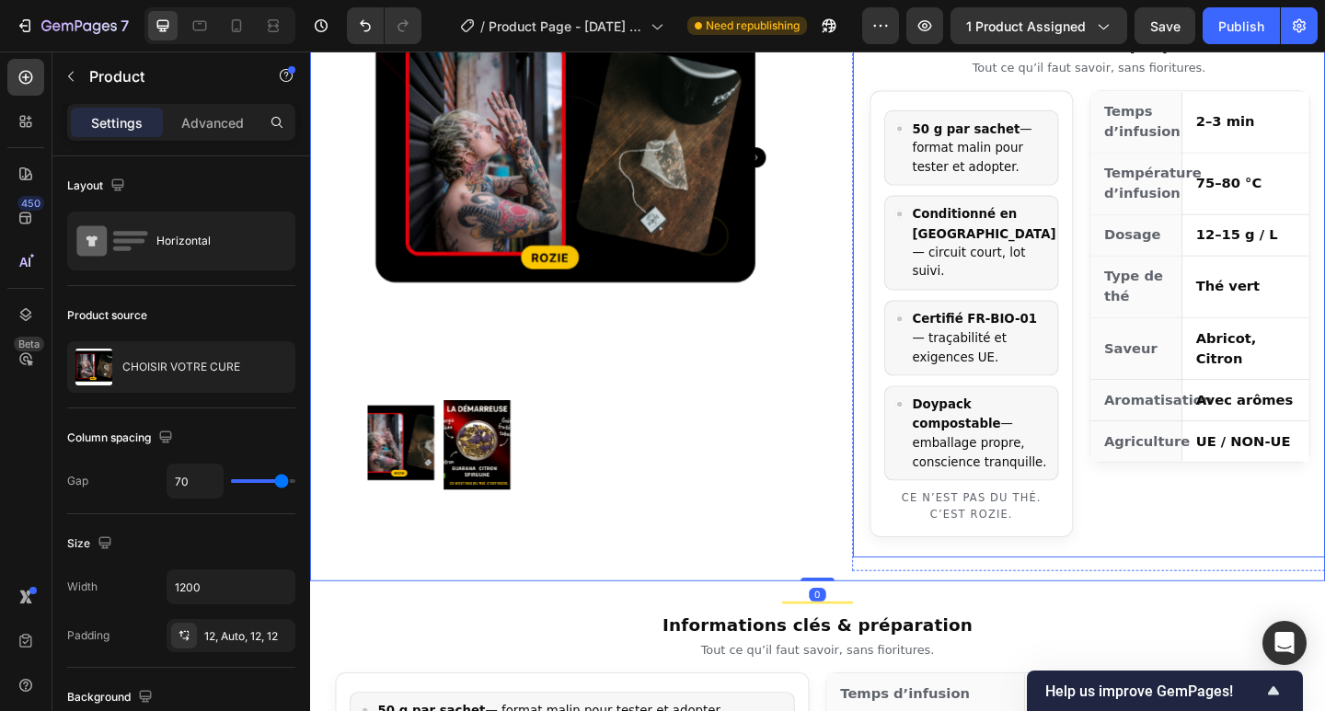
click at [1075, 530] on p "Ce n’est pas du thé. C’est Rozie." at bounding box center [1030, 547] width 190 height 35
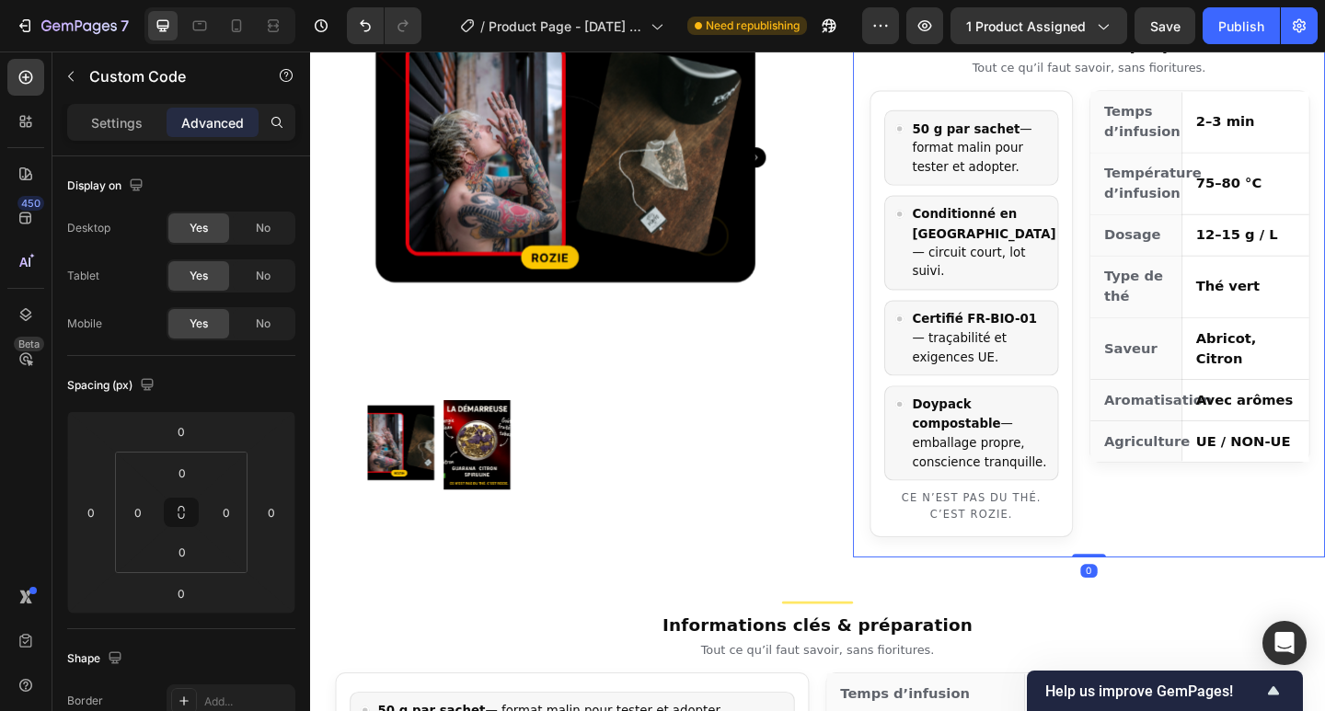
drag, startPoint x: 1148, startPoint y: 536, endPoint x: 1185, endPoint y: 519, distance: 40.7
click at [1185, 519] on div "Informations clés & préparation Tout ce qu’il faut savoir, sans fioritures. 50 …" at bounding box center [1157, 298] width 513 height 607
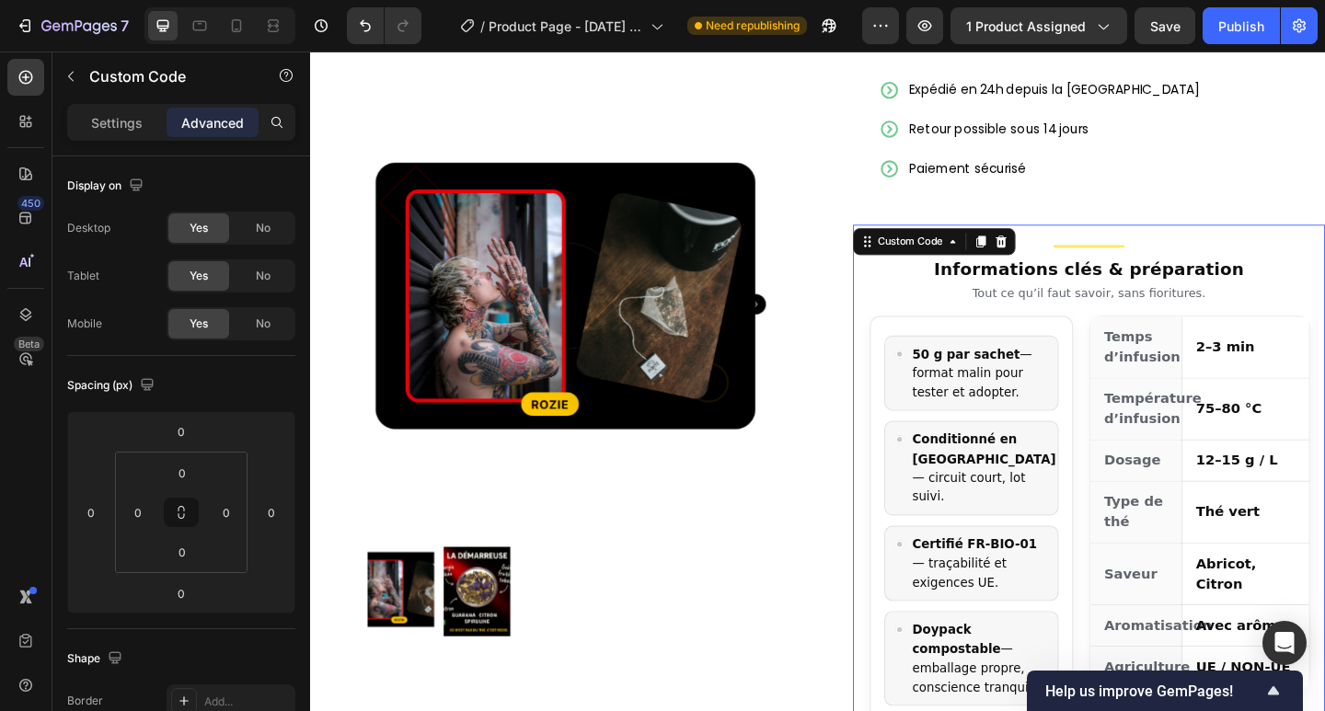
scroll to position [637, 0]
click at [937, 26] on button "button" at bounding box center [924, 25] width 37 height 37
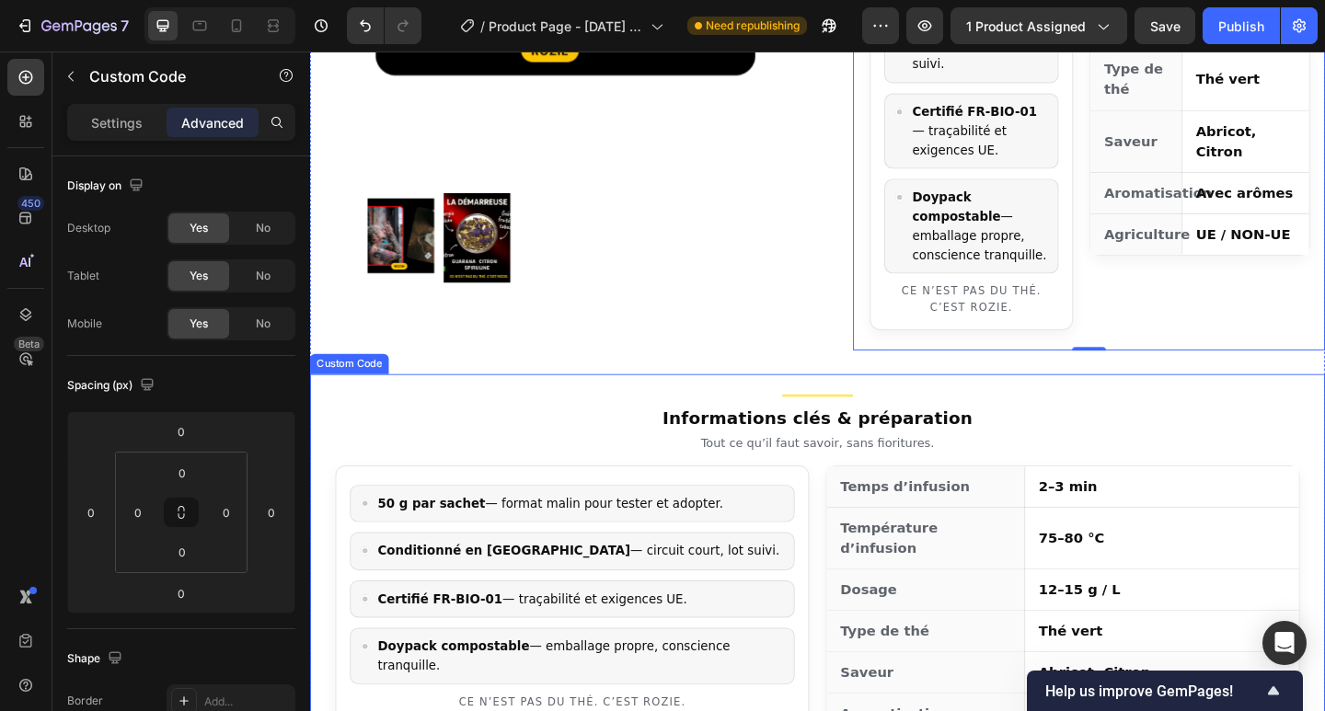
scroll to position [1251, 0]
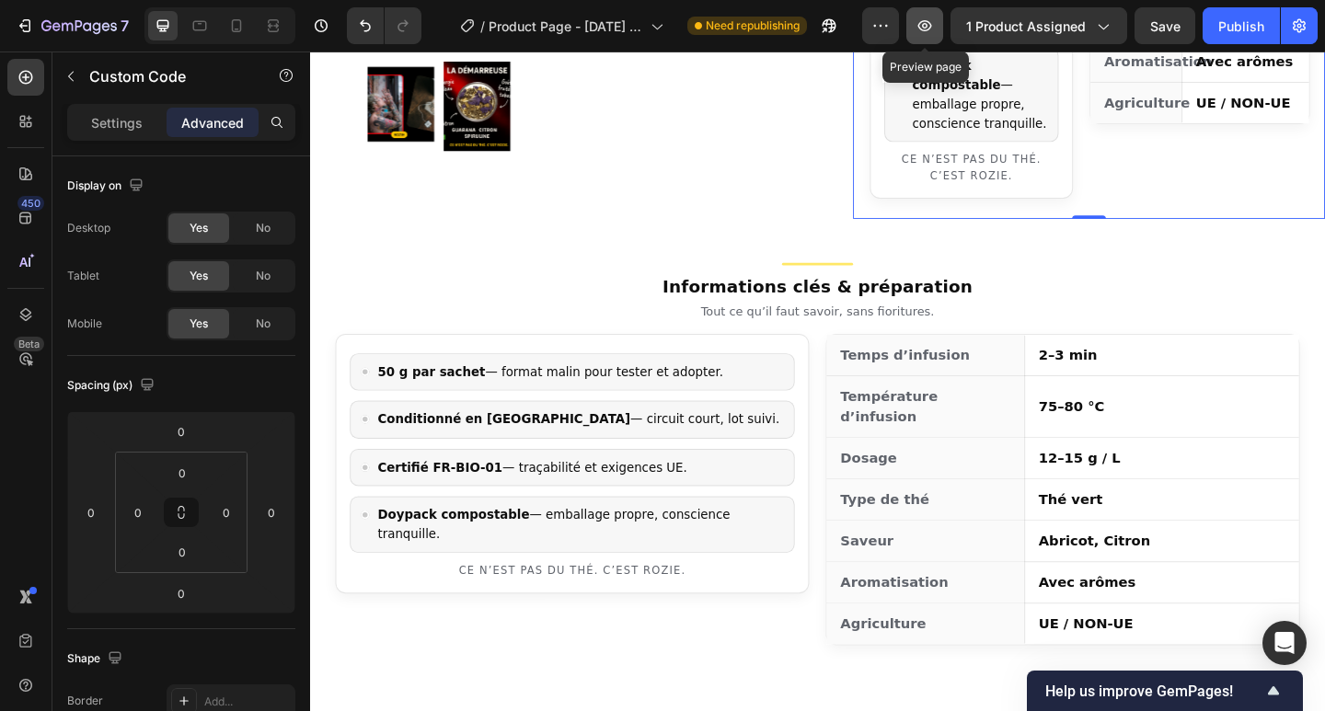
click at [928, 34] on icon "button" at bounding box center [924, 26] width 18 height 18
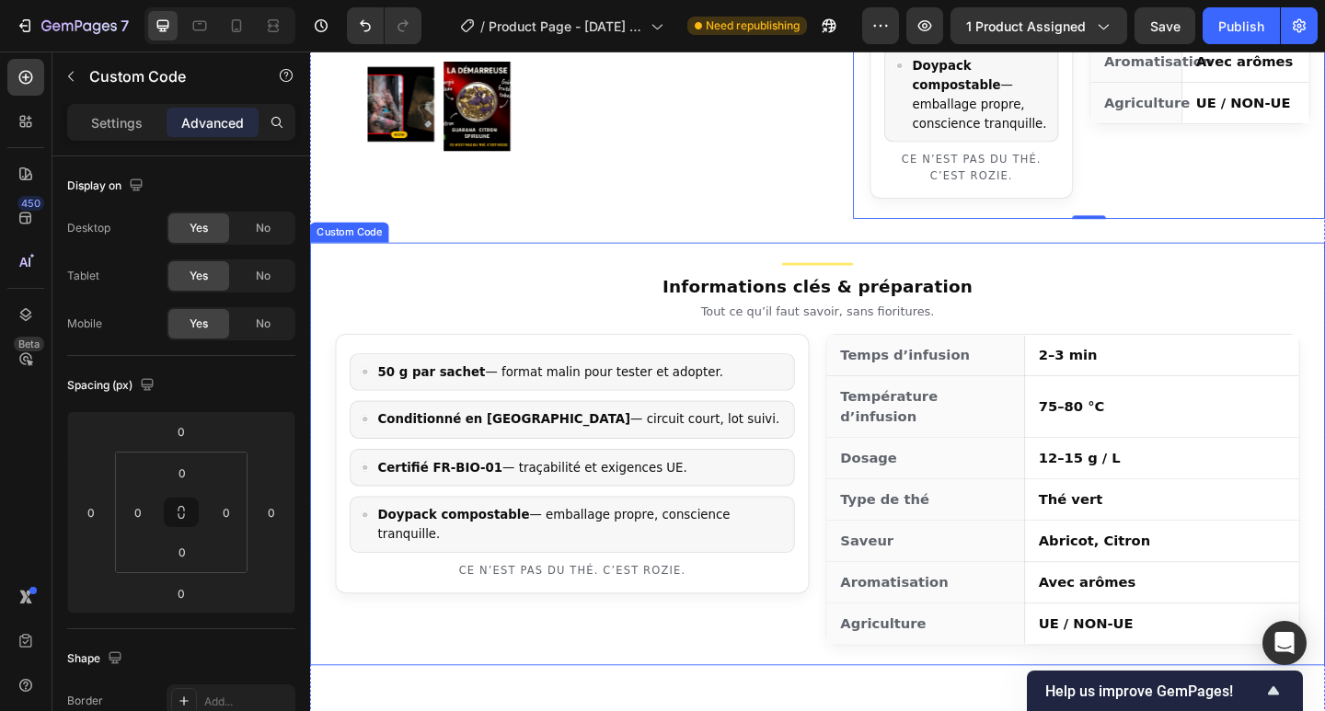
scroll to position [1005, 0]
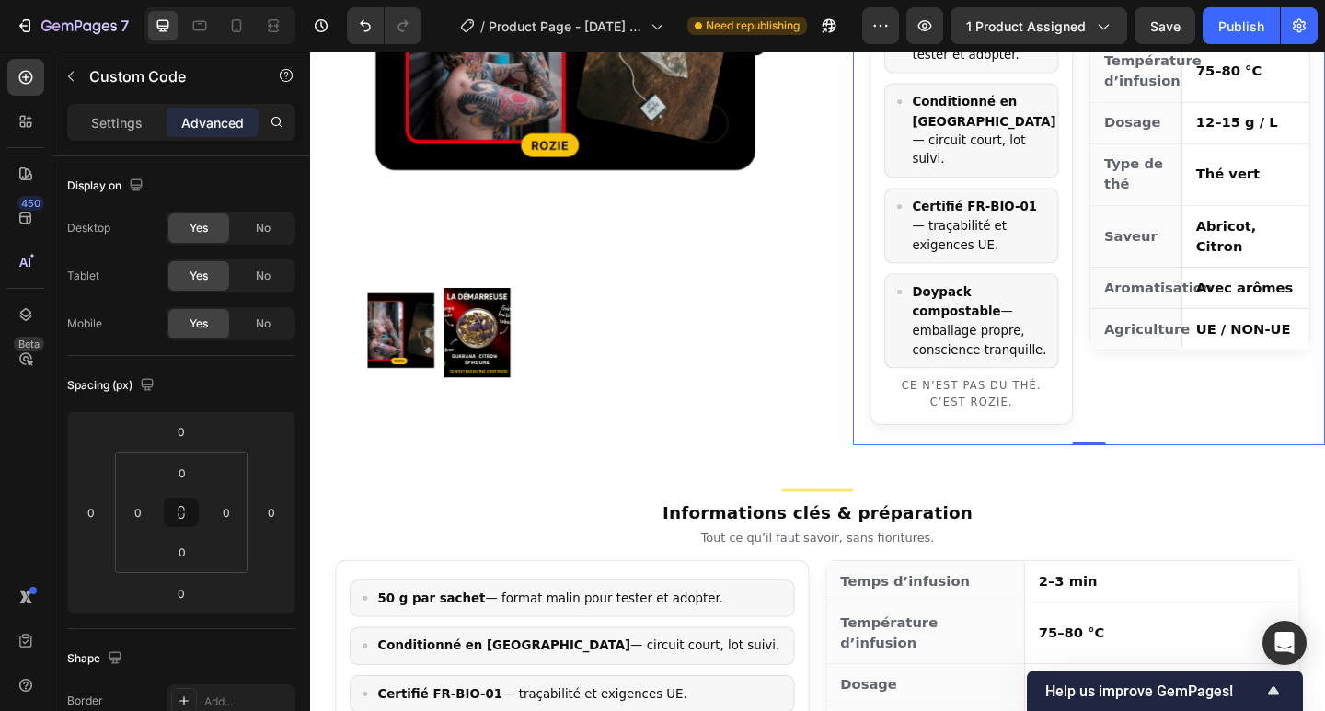
click at [1304, 220] on div "Abricot, Citron" at bounding box center [1327, 253] width 138 height 66
click at [111, 121] on p "Settings" at bounding box center [117, 122] width 52 height 19
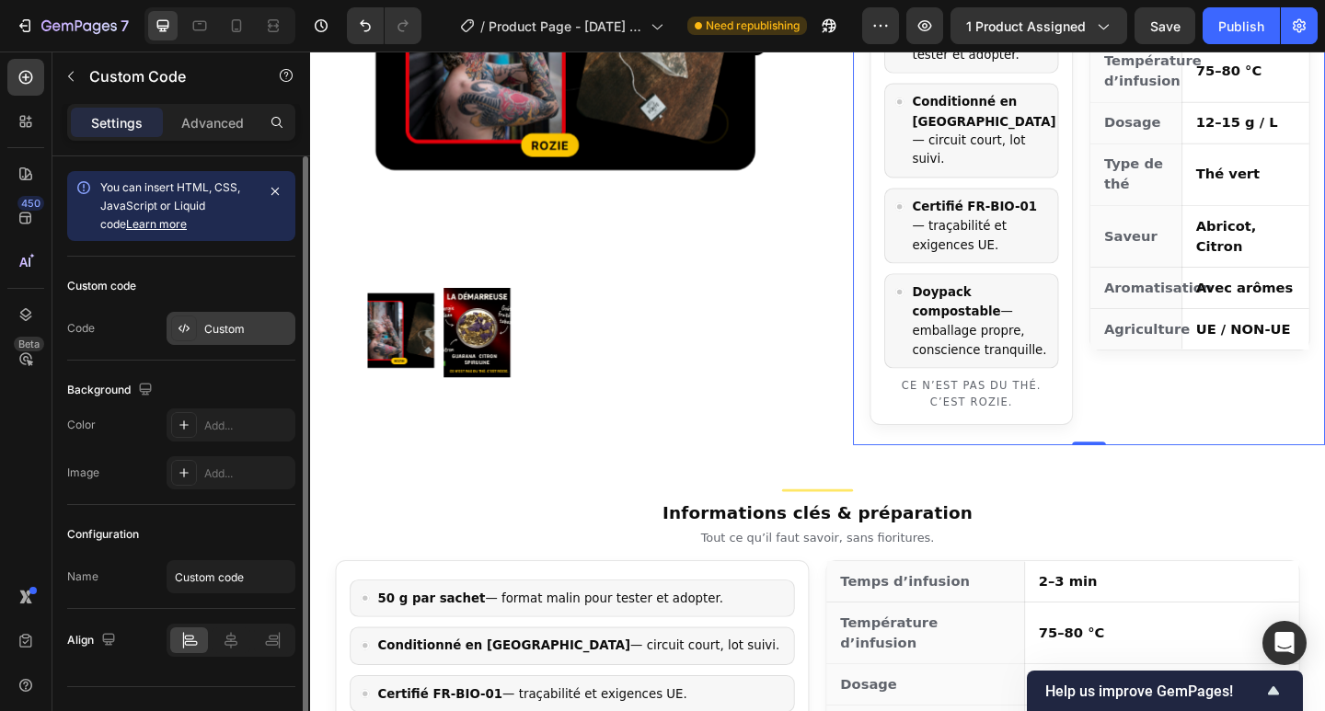
click at [219, 312] on div "Custom" at bounding box center [231, 328] width 129 height 33
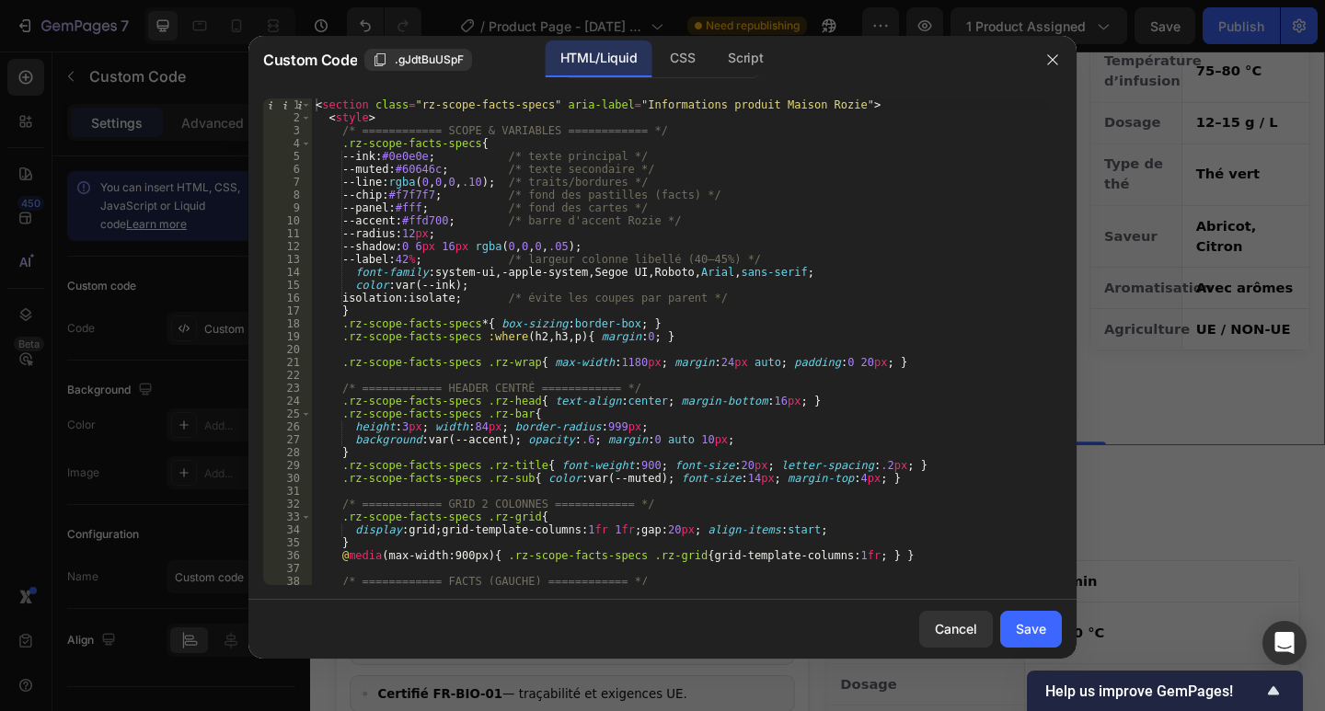
drag, startPoint x: 486, startPoint y: 407, endPoint x: 303, endPoint y: 69, distance: 384.0
click at [313, 84] on div "background:var(--accent); opacity:.6; margin:0 auto 10px; 1 2 3 4 5 6 7 8 9 10 …" at bounding box center [662, 342] width 828 height 516
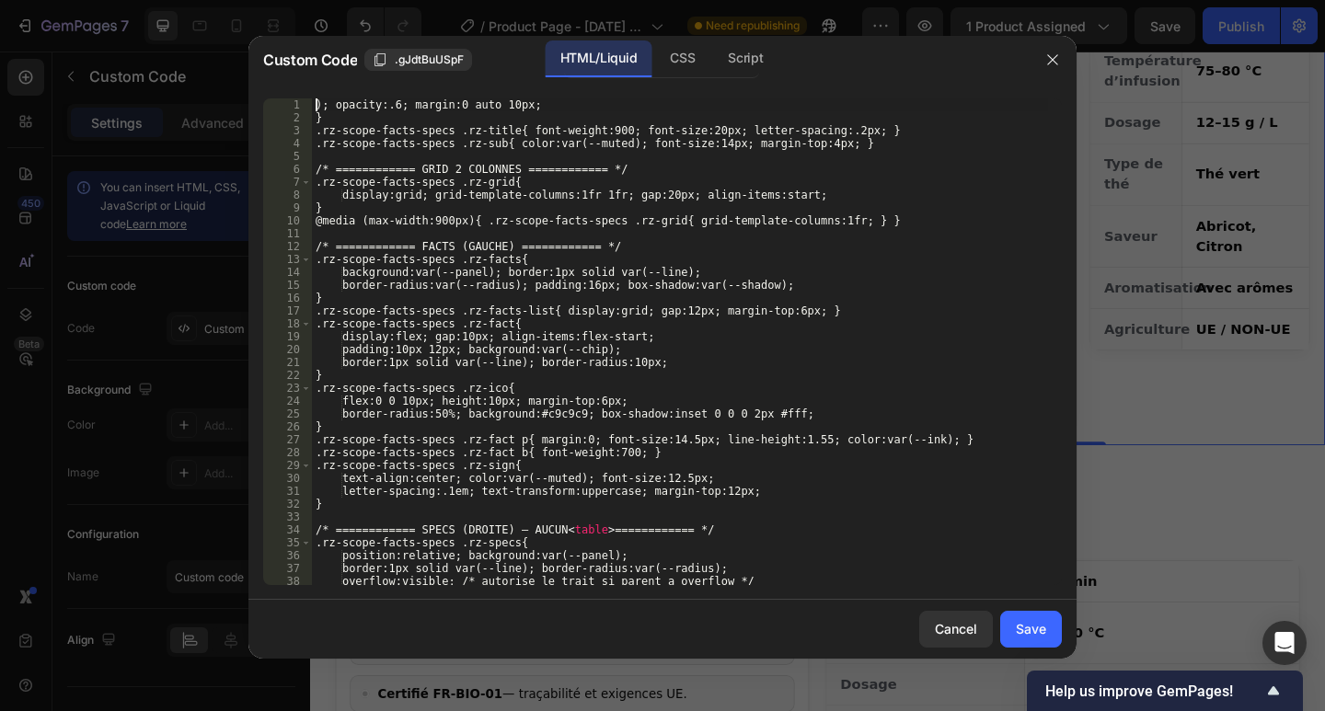
drag, startPoint x: 499, startPoint y: 247, endPoint x: 351, endPoint y: 122, distance: 193.2
click at [352, 123] on div "); opacity:.6; margin:0 auto 10px; } .rz-scope-facts-specs .rz-title{ font-weig…" at bounding box center [680, 354] width 736 height 512
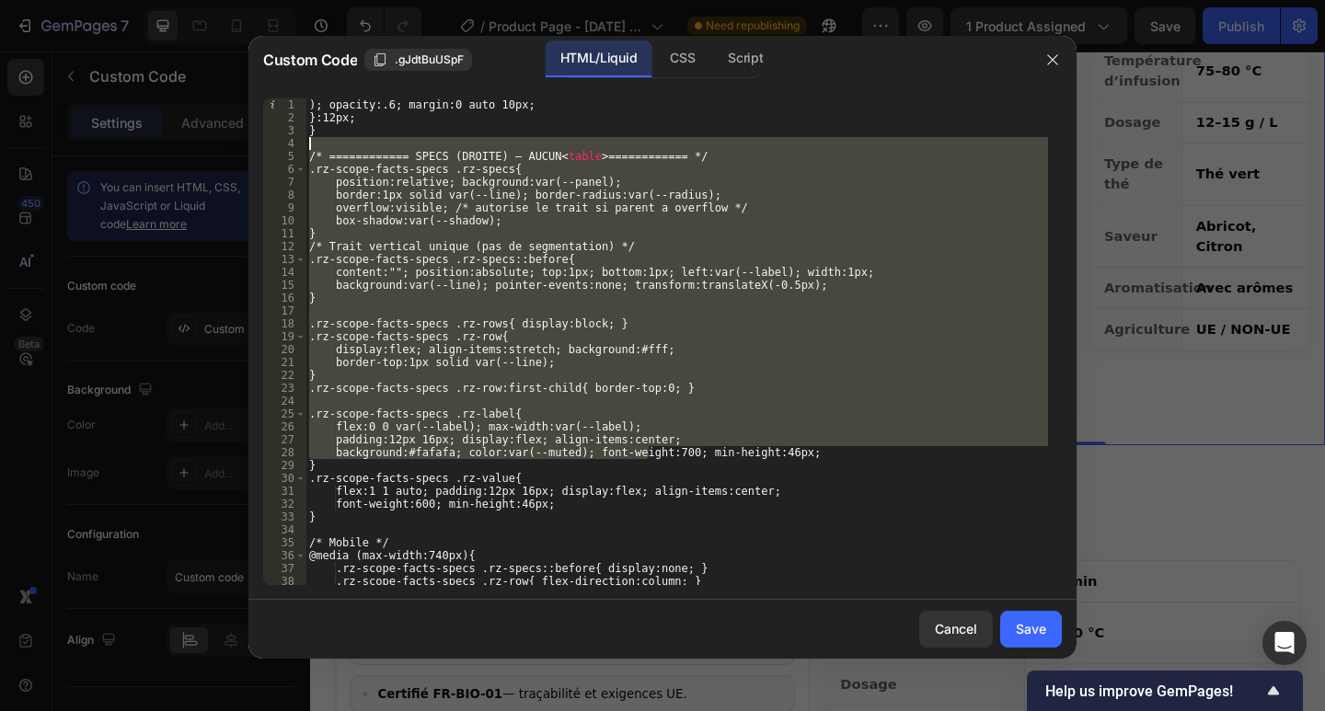
drag, startPoint x: 583, startPoint y: 378, endPoint x: 178, endPoint y: 56, distance: 517.2
click at [179, 58] on div "Custom Code .gJdtBuUSpF HTML/Liquid CSS Script }:12px; 1 2 3 4 5 6 7 8 9 10 11 …" at bounding box center [662, 355] width 1325 height 711
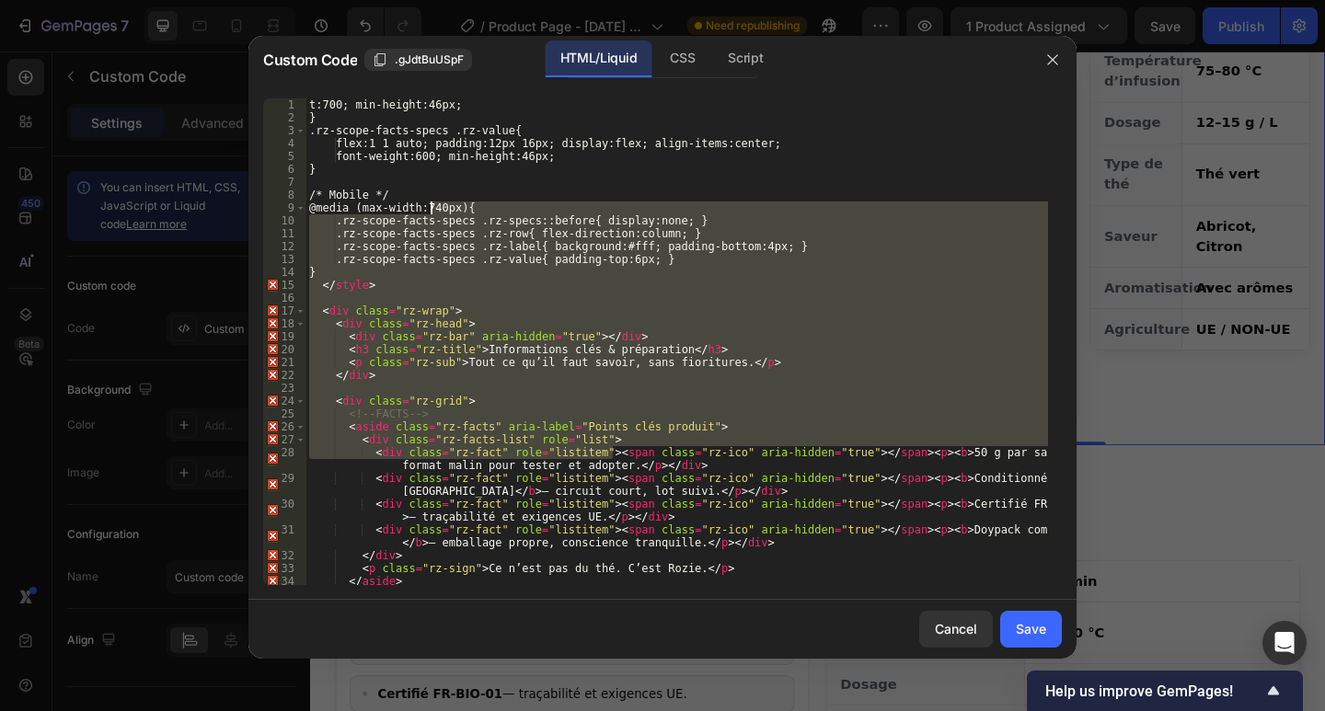
drag, startPoint x: 376, startPoint y: 139, endPoint x: 300, endPoint y: 86, distance: 92.6
click at [281, 14] on div "Custom Code .gJdtBuUSpF HTML/Liquid CSS Script t:700; min-height:46px; 1 2 3 4 …" at bounding box center [662, 355] width 1325 height 711
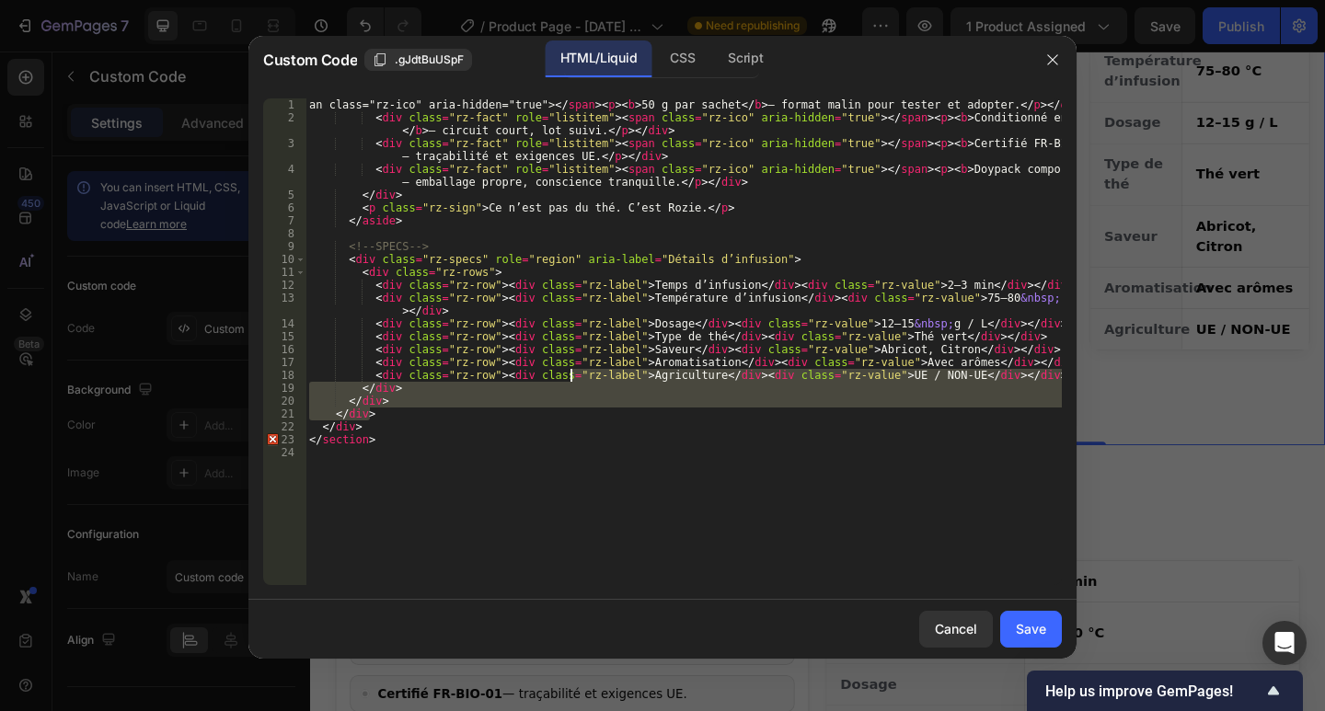
drag, startPoint x: 477, startPoint y: 257, endPoint x: 274, endPoint y: 63, distance: 279.8
click at [278, 66] on div "Custom Code .gJdtBuUSpF HTML/Liquid CSS Script an class="rz-ico" aria-hidden="t…" at bounding box center [662, 347] width 828 height 623
type textarea "an class="rz-ico" aria-hidden="true"></span><p><b>50 g par sachet</b> — format …"
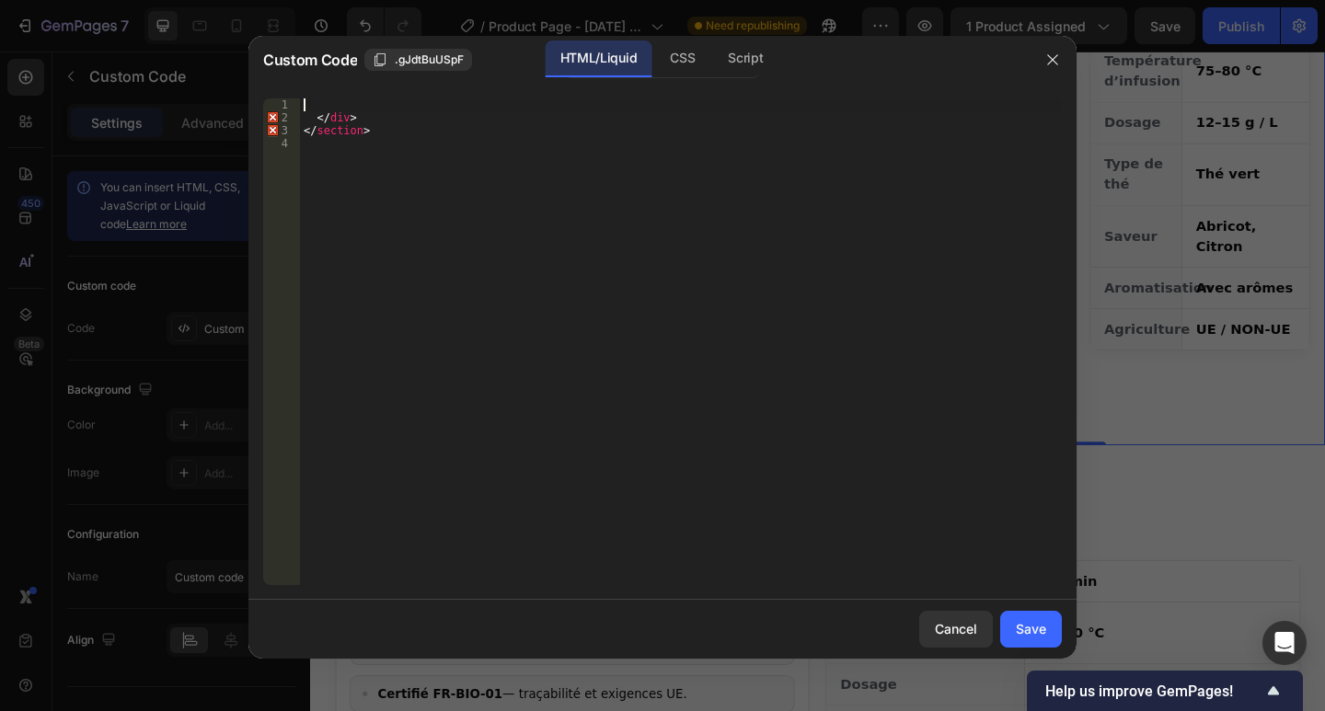
drag, startPoint x: 354, startPoint y: 209, endPoint x: 221, endPoint y: 21, distance: 230.2
click at [224, 23] on div "Custom Code .gJdtBuUSpF HTML/Liquid CSS Script 1 2 3 4 </ div > </ section > הה…" at bounding box center [662, 355] width 1325 height 711
type textarea "</div>"
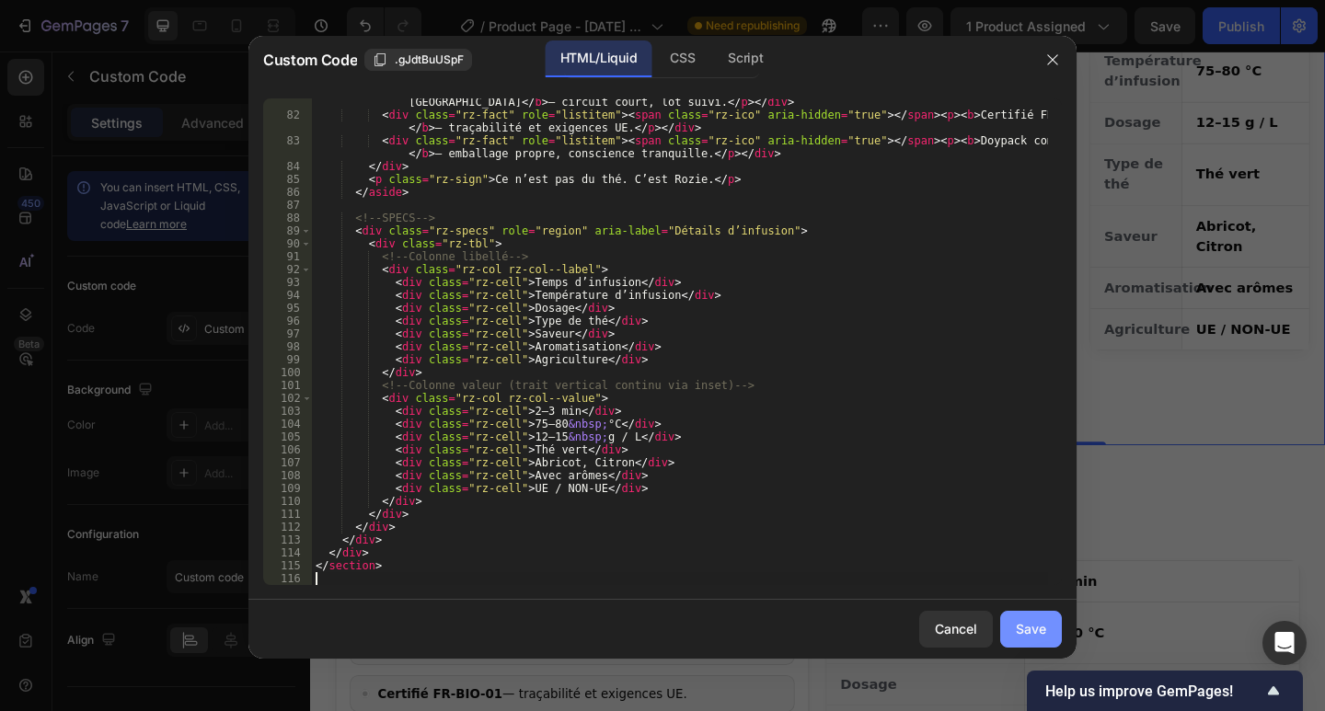
click at [1027, 626] on div "Save" at bounding box center [1031, 628] width 30 height 19
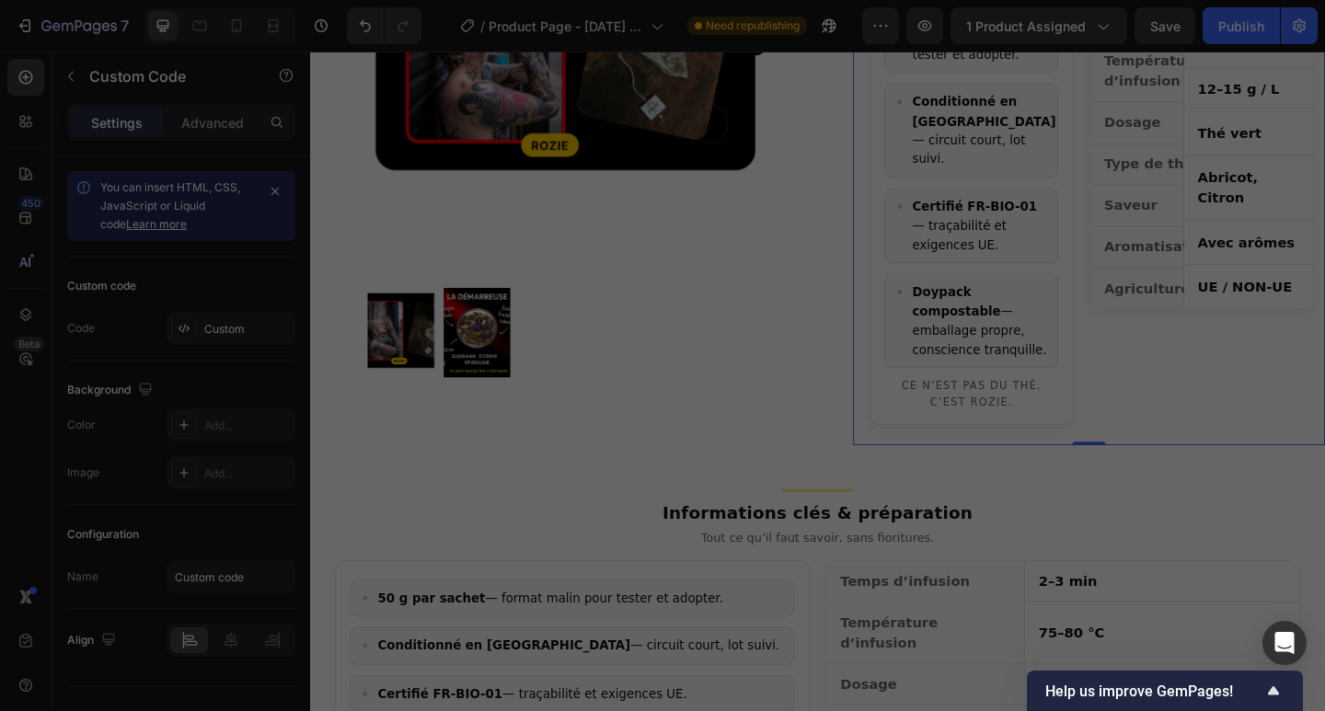
type textarea "</section>"
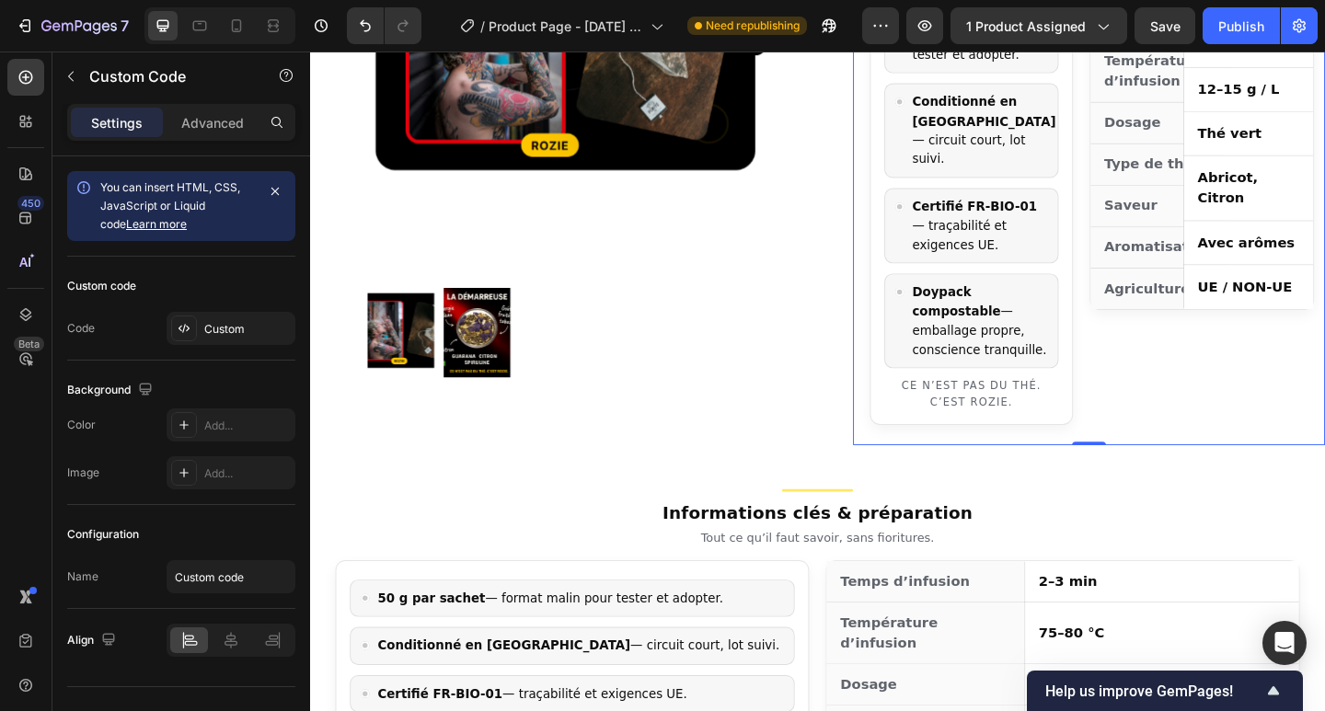
scroll to position [761, 0]
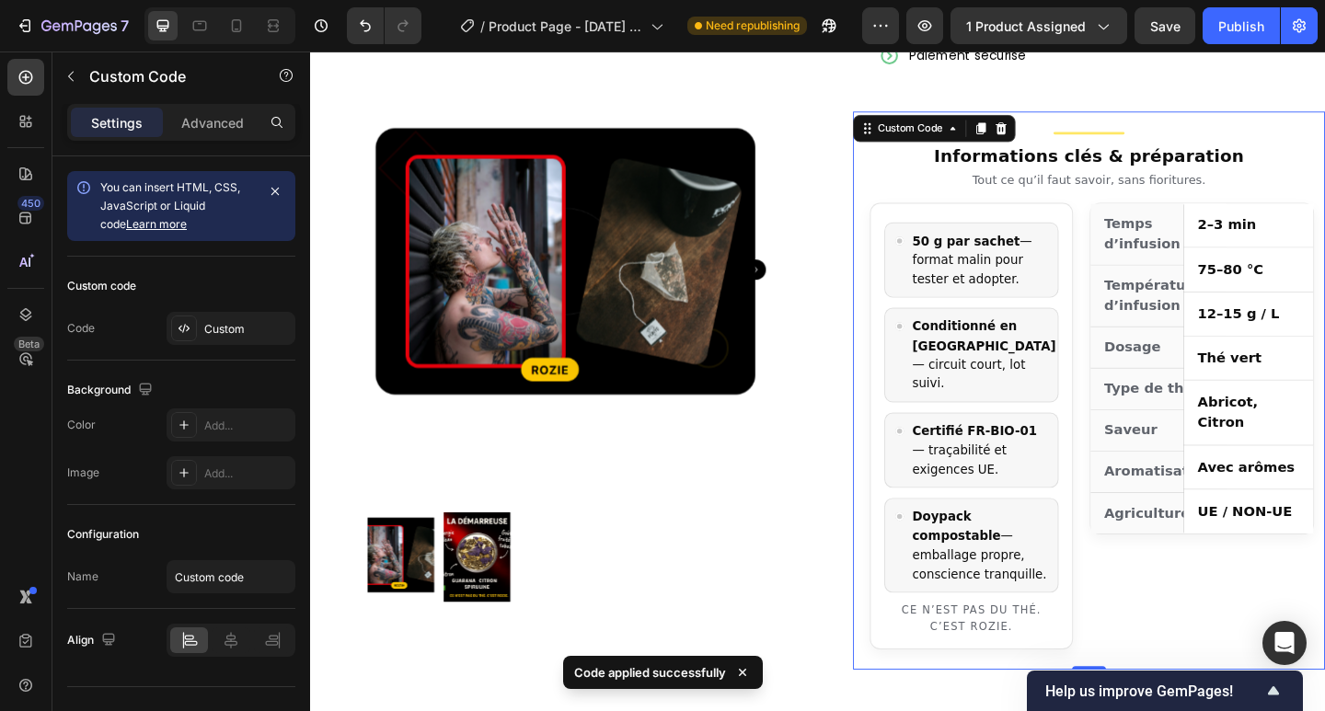
click at [1248, 396] on div "Type de thé" at bounding box center [1232, 418] width 147 height 45
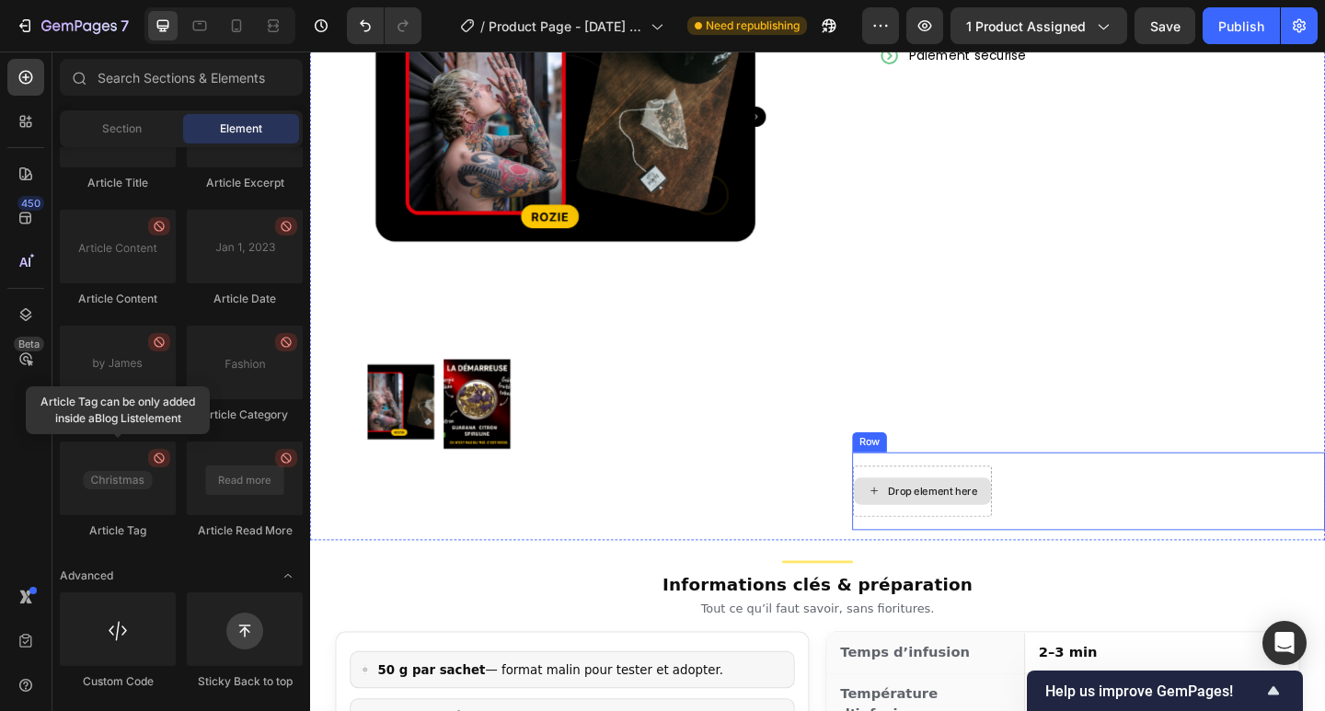
click at [1012, 523] on div "Drop element here" at bounding box center [987, 530] width 98 height 15
click at [1093, 493] on div "Drop element here Row" at bounding box center [1157, 530] width 514 height 85
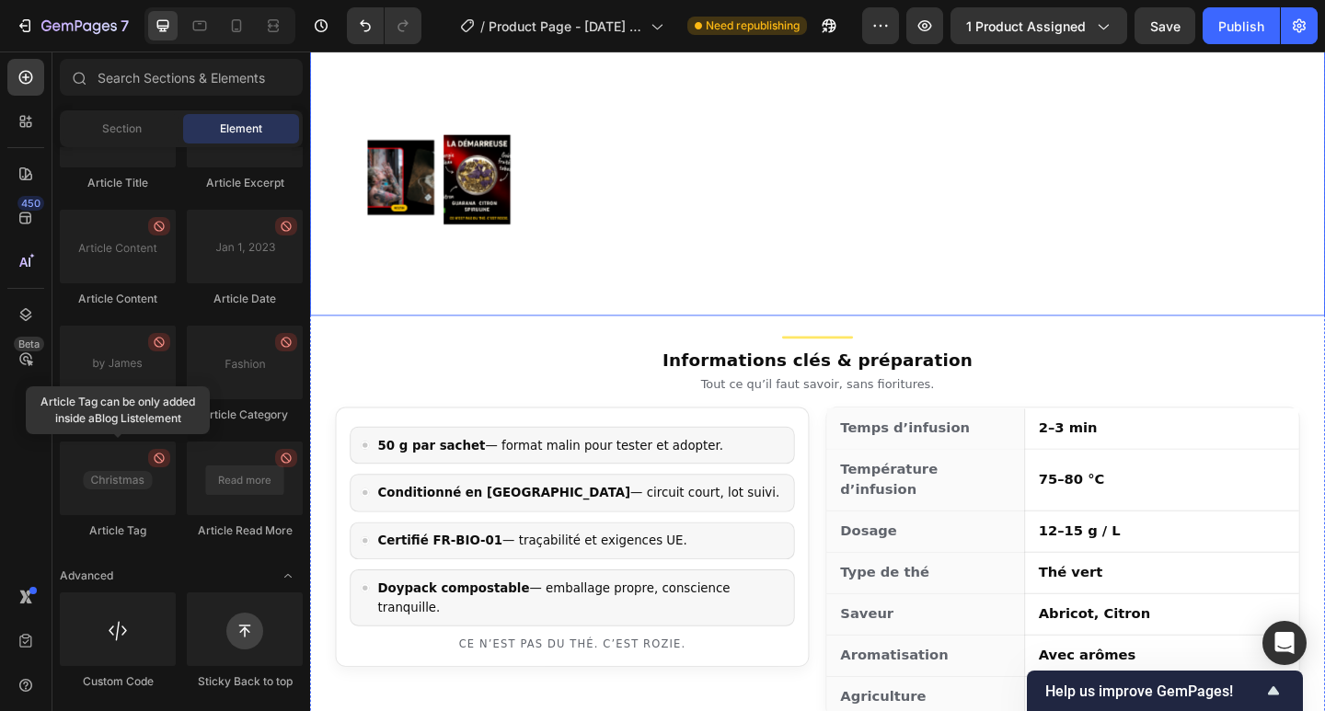
scroll to position [1251, 0]
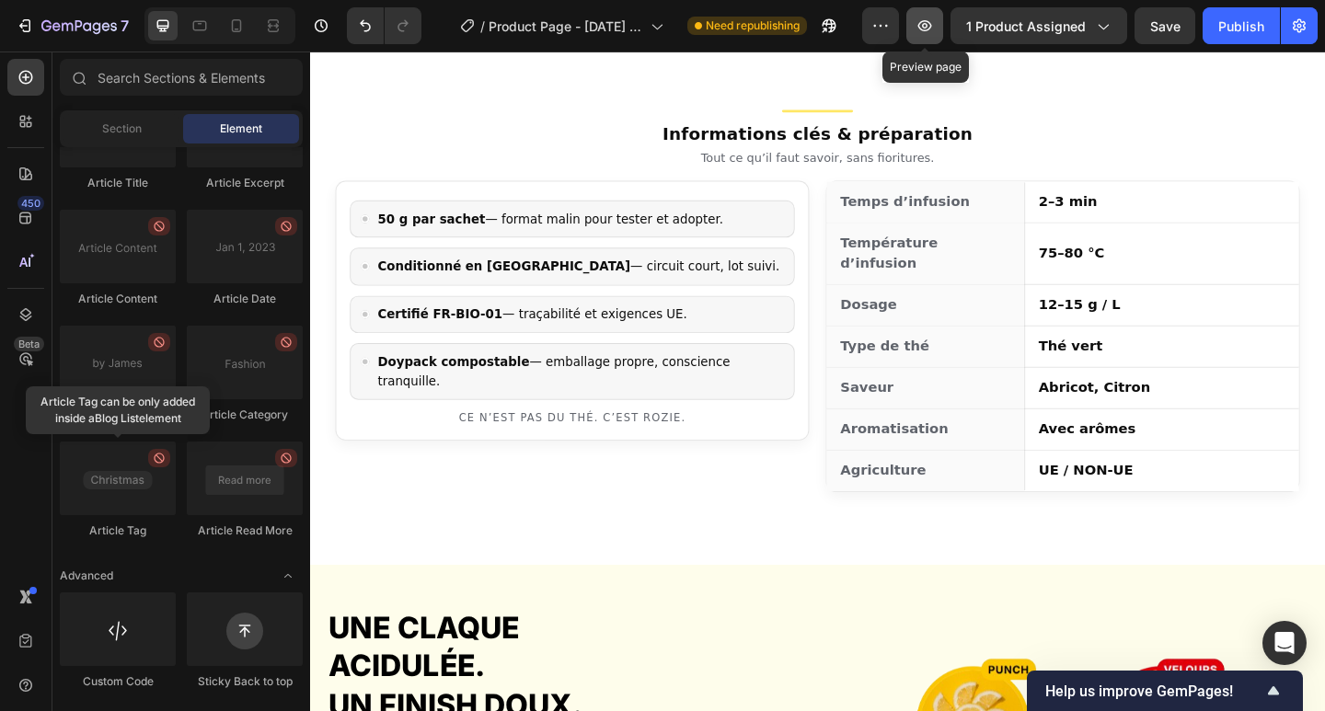
click at [926, 20] on icon "button" at bounding box center [924, 26] width 18 height 18
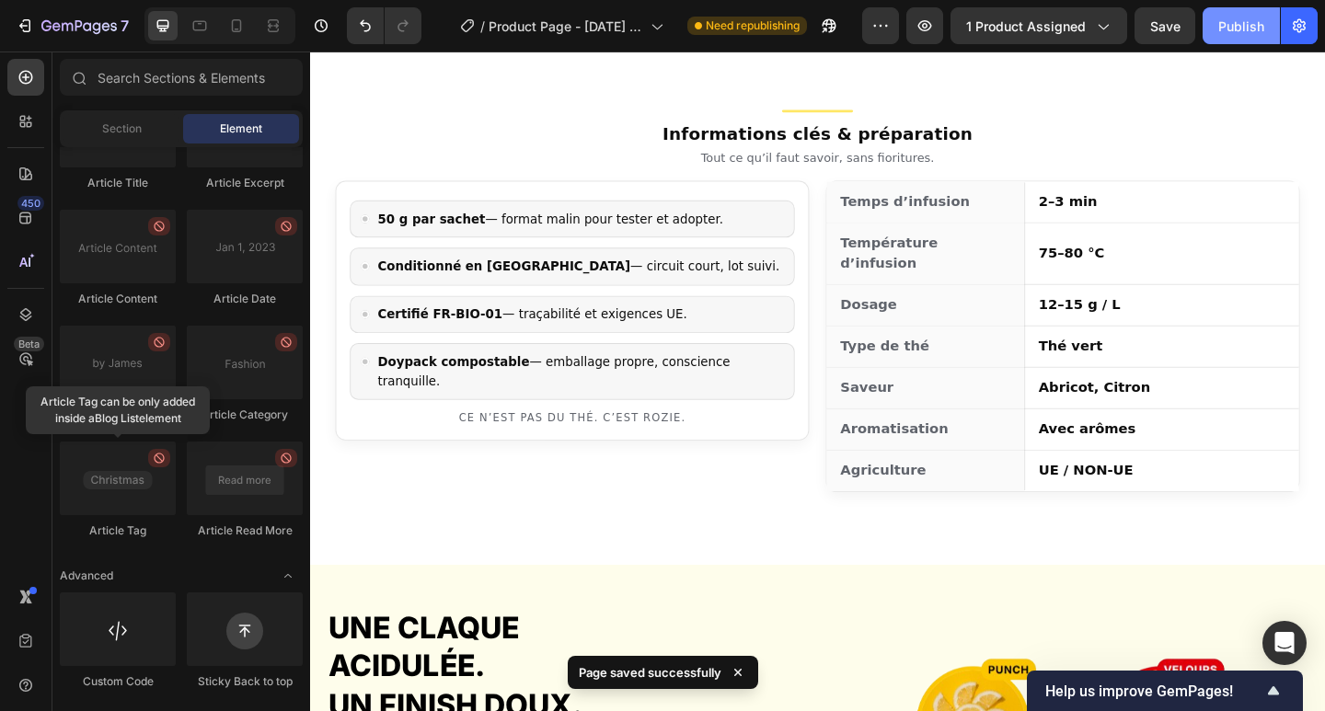
click at [1227, 28] on div "Publish" at bounding box center [1241, 26] width 46 height 19
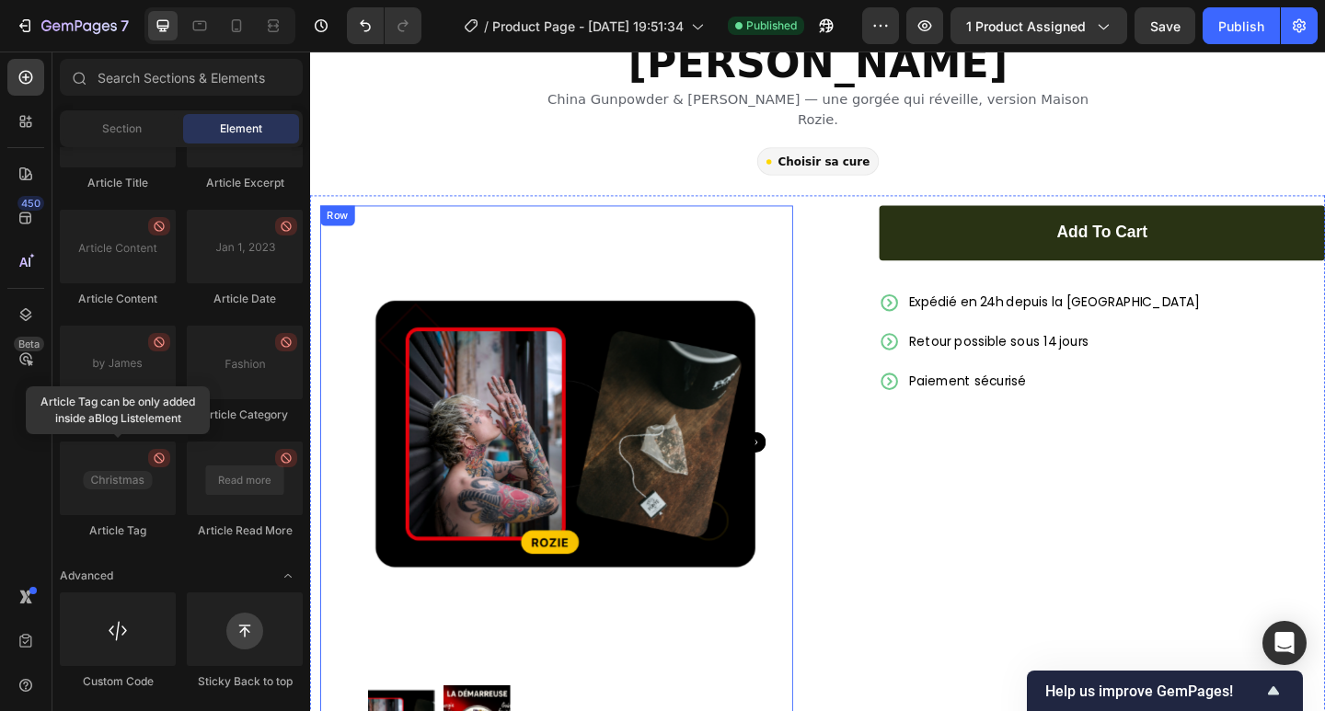
scroll to position [246, 0]
